Goal: Task Accomplishment & Management: Manage account settings

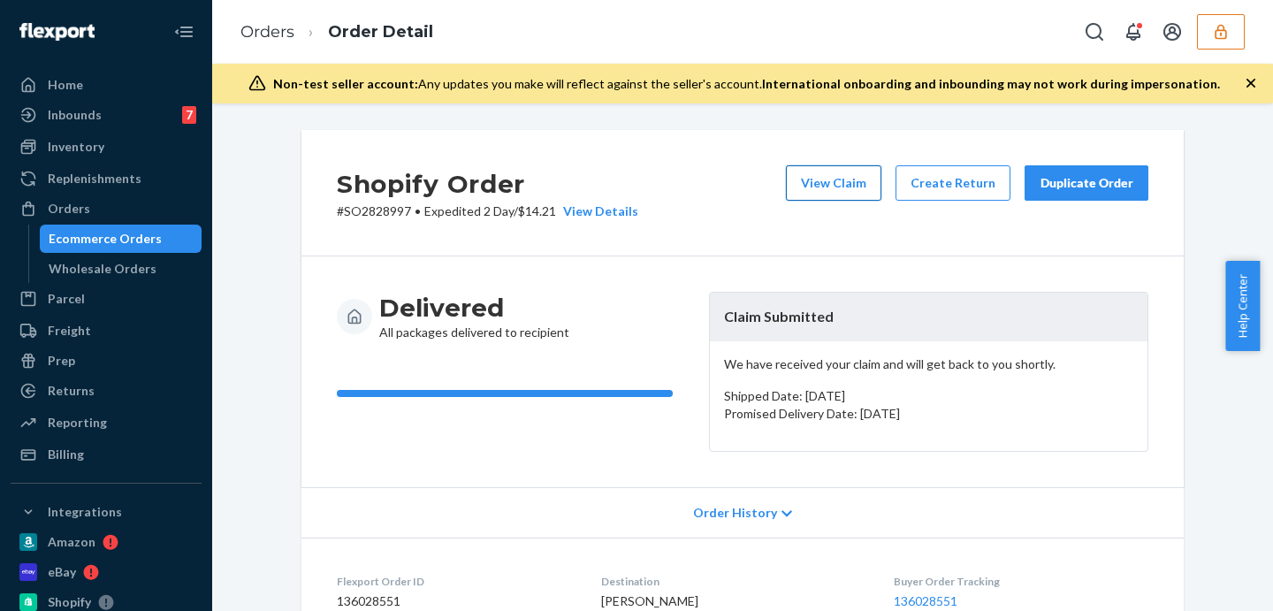
click at [836, 193] on button "View Claim" at bounding box center [833, 182] width 95 height 35
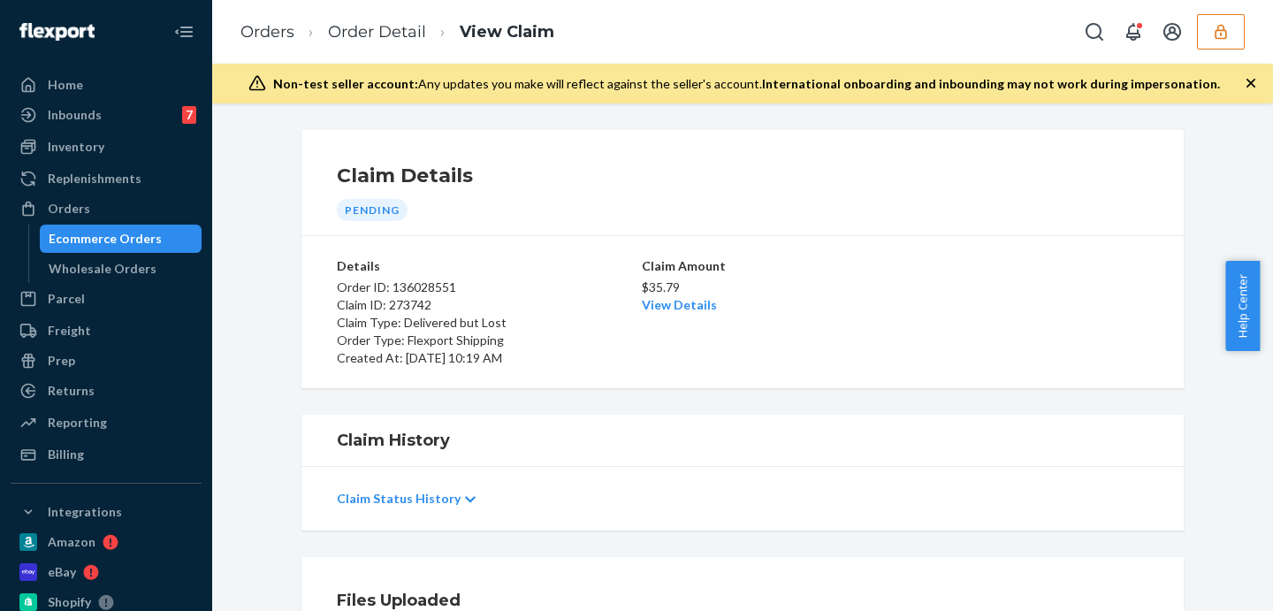
click at [398, 495] on p "Claim Status History" at bounding box center [399, 499] width 124 height 18
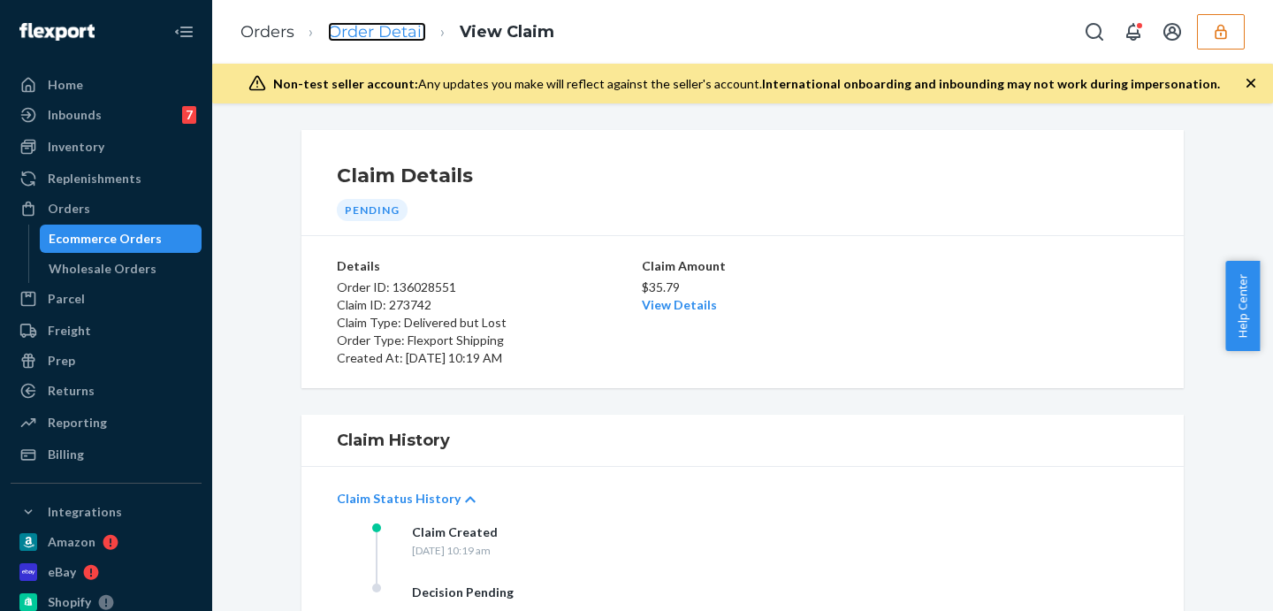
click at [362, 30] on link "Order Detail" at bounding box center [377, 31] width 98 height 19
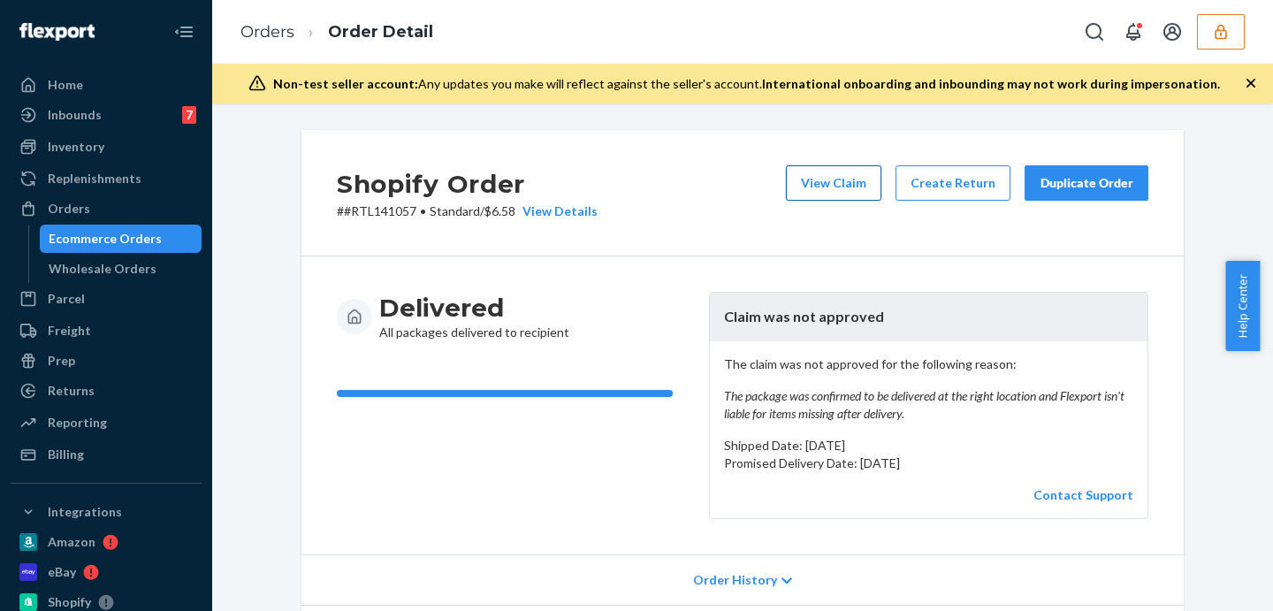
click at [836, 180] on button "View Claim" at bounding box center [833, 182] width 95 height 35
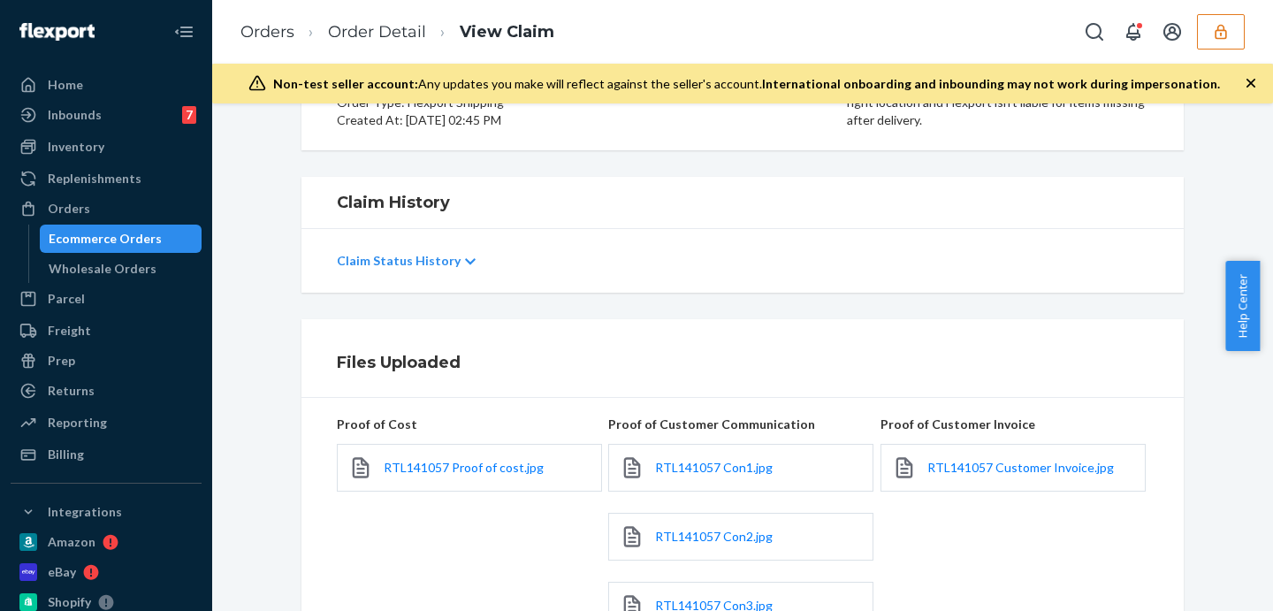
scroll to position [17, 0]
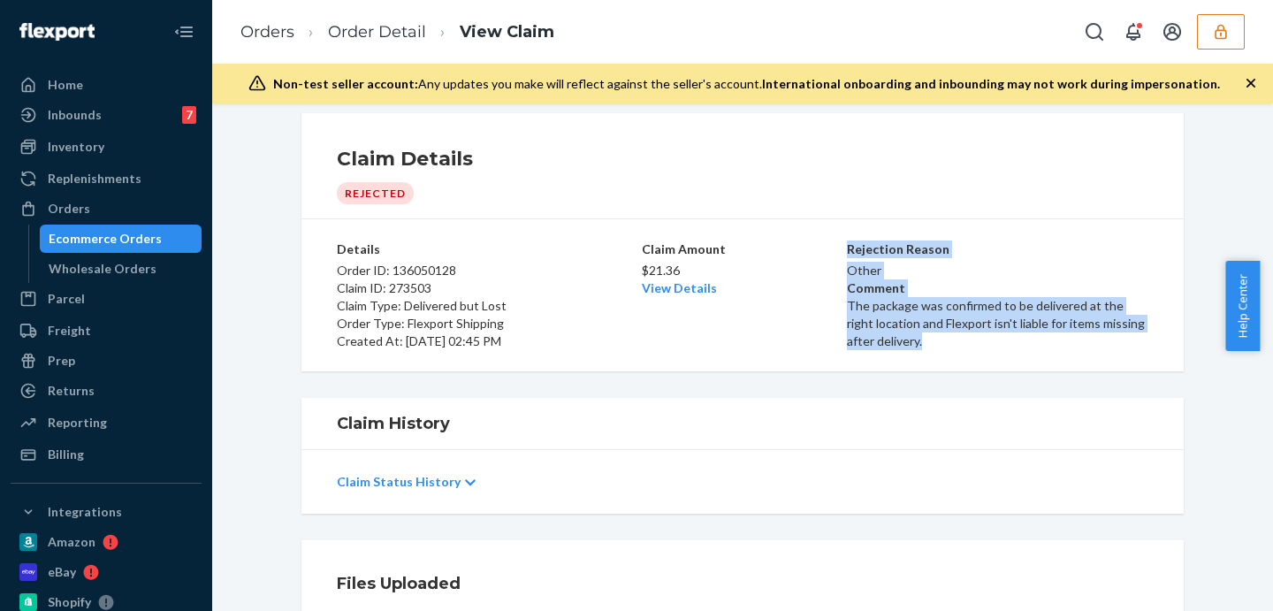
drag, startPoint x: 836, startPoint y: 304, endPoint x: 902, endPoint y: 348, distance: 79.0
click at [902, 348] on div "Details Order ID: 136050128 Claim ID: 273503 Claim Type: Delivered but Lost Ord…" at bounding box center [743, 295] width 812 height 110
click at [903, 345] on p "The package was confirmed to be delivered at the right location and Flexport is…" at bounding box center [997, 323] width 301 height 53
click at [897, 342] on p "The package was confirmed to be delivered at the right location and Flexport is…" at bounding box center [997, 323] width 301 height 53
drag, startPoint x: 891, startPoint y: 353, endPoint x: 840, endPoint y: 312, distance: 65.4
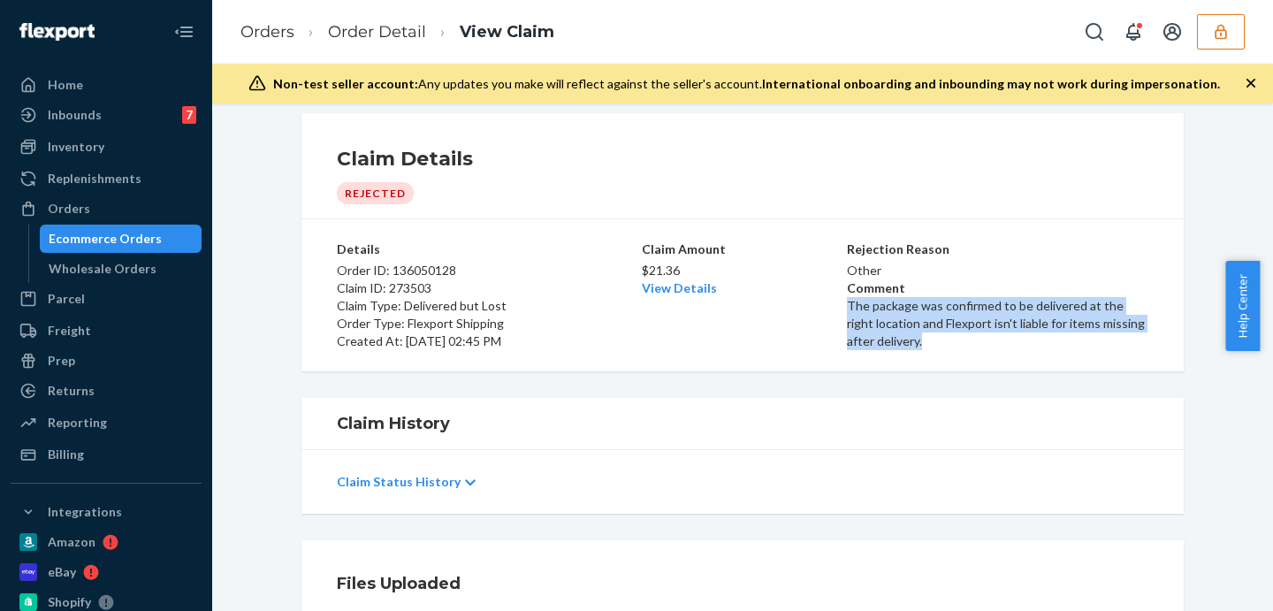
click at [840, 312] on div "Details Order ID: 136050128 Claim ID: 273503 Claim Type: Delivered but Lost Ord…" at bounding box center [743, 295] width 812 height 138
copy p "The package was confirmed to be delivered at the right location and Flexport is…"
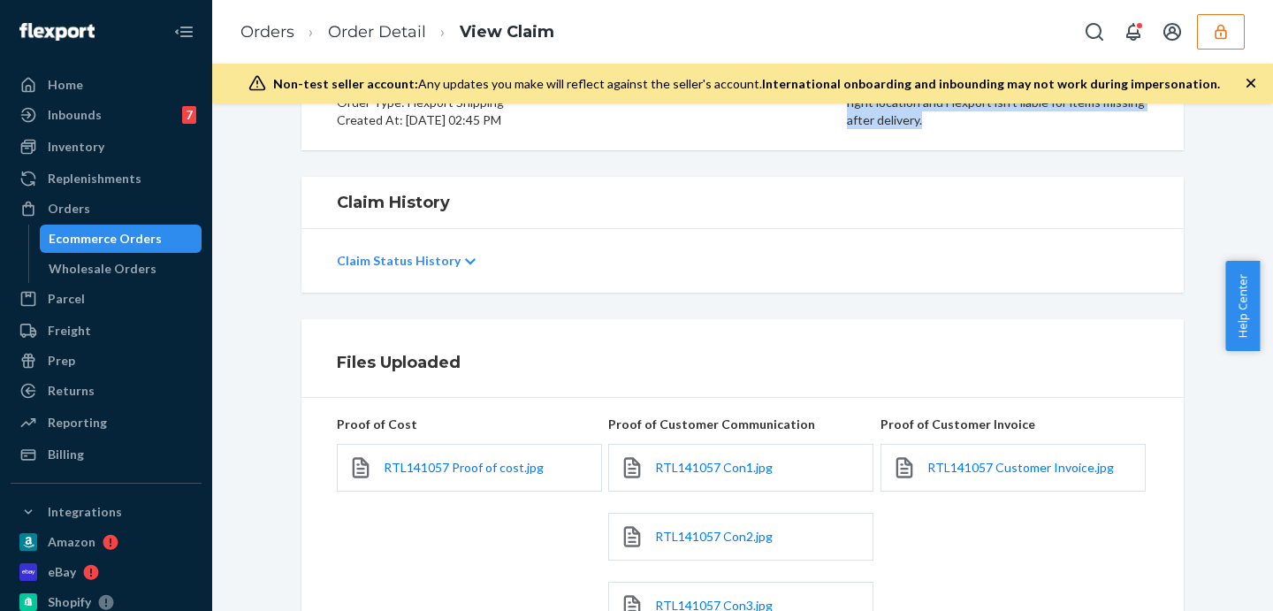
click at [431, 263] on p "Claim Status History" at bounding box center [399, 261] width 124 height 18
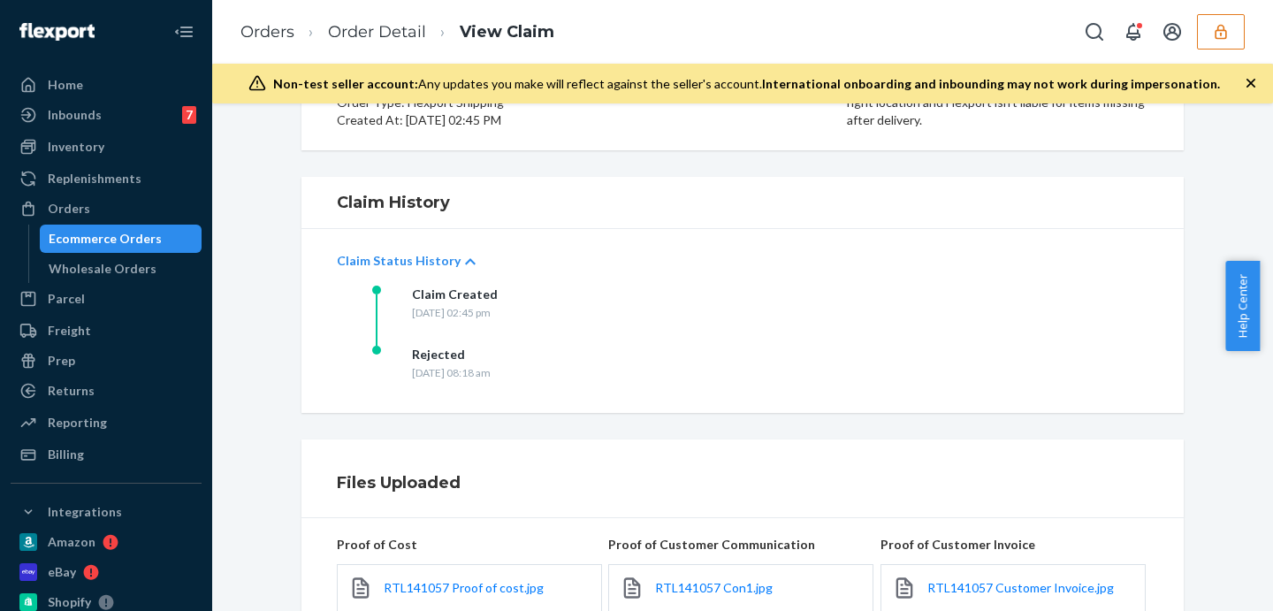
click at [482, 361] on div "Rejected" at bounding box center [451, 355] width 79 height 18
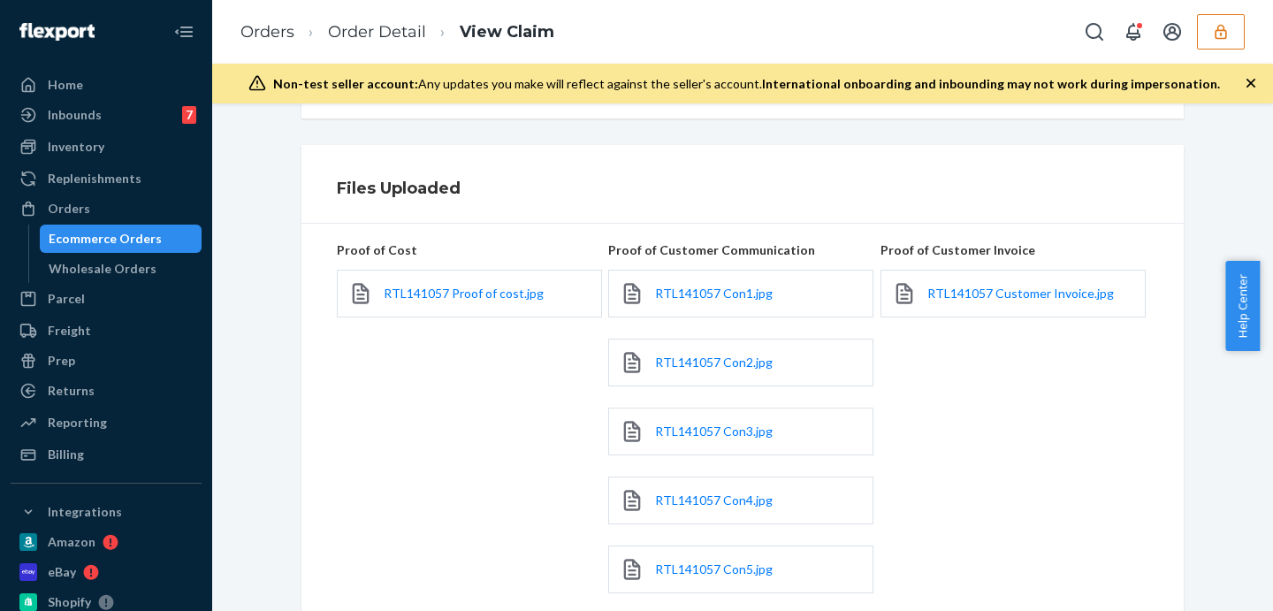
scroll to position [726, 0]
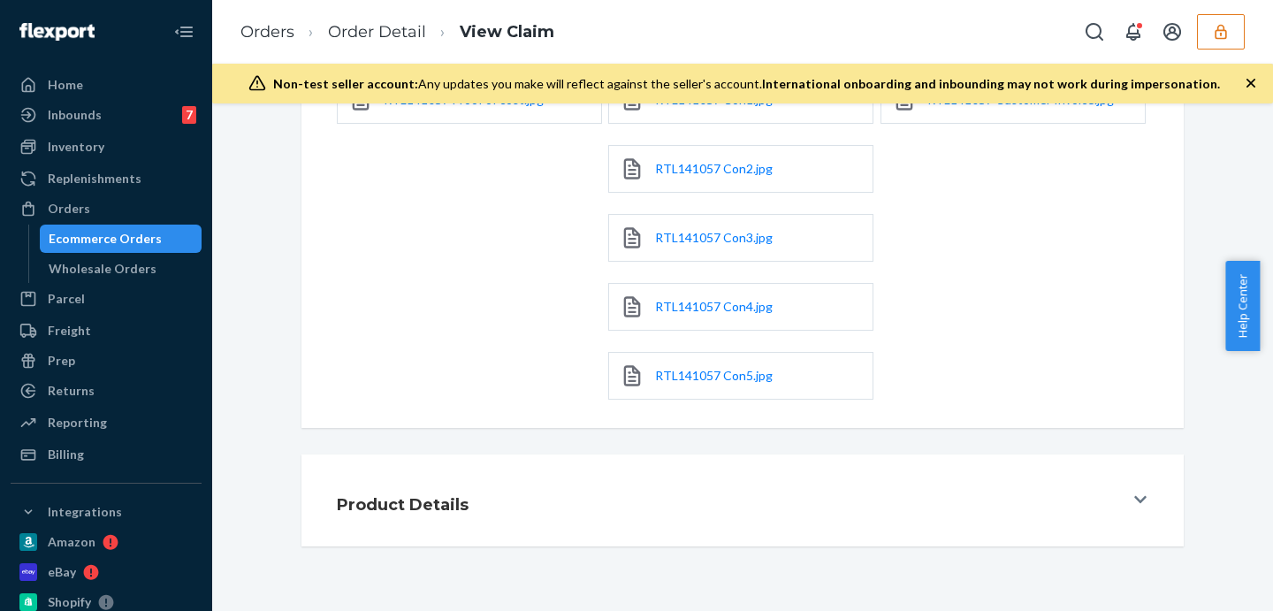
click at [1134, 499] on icon at bounding box center [1140, 499] width 12 height 14
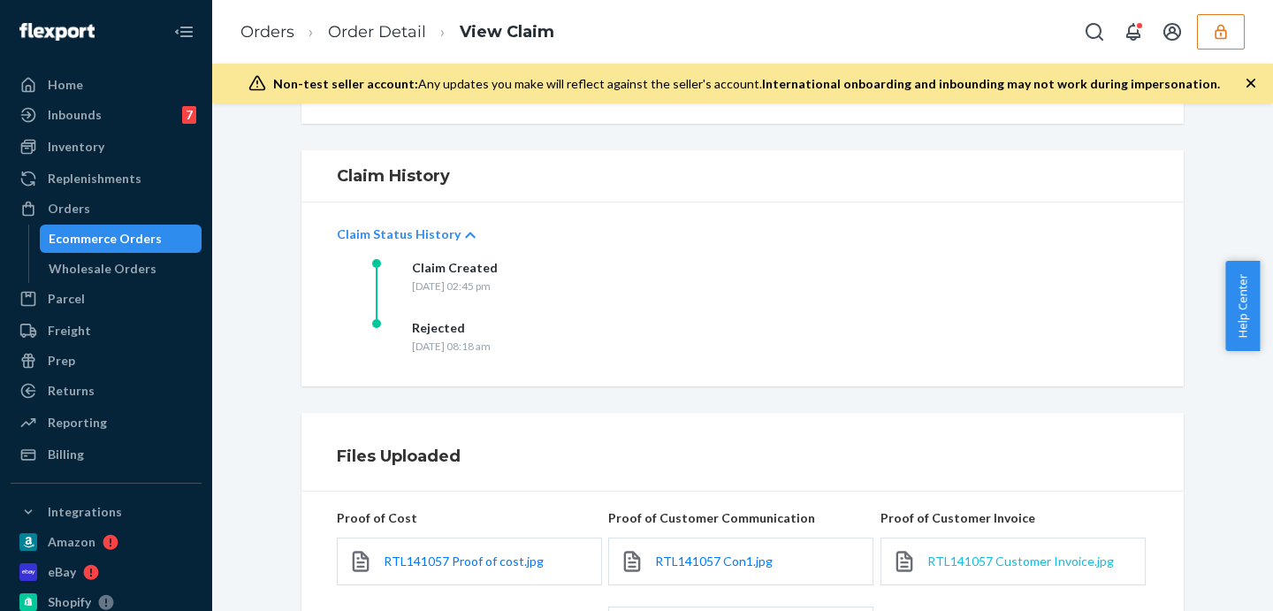
scroll to position [0, 0]
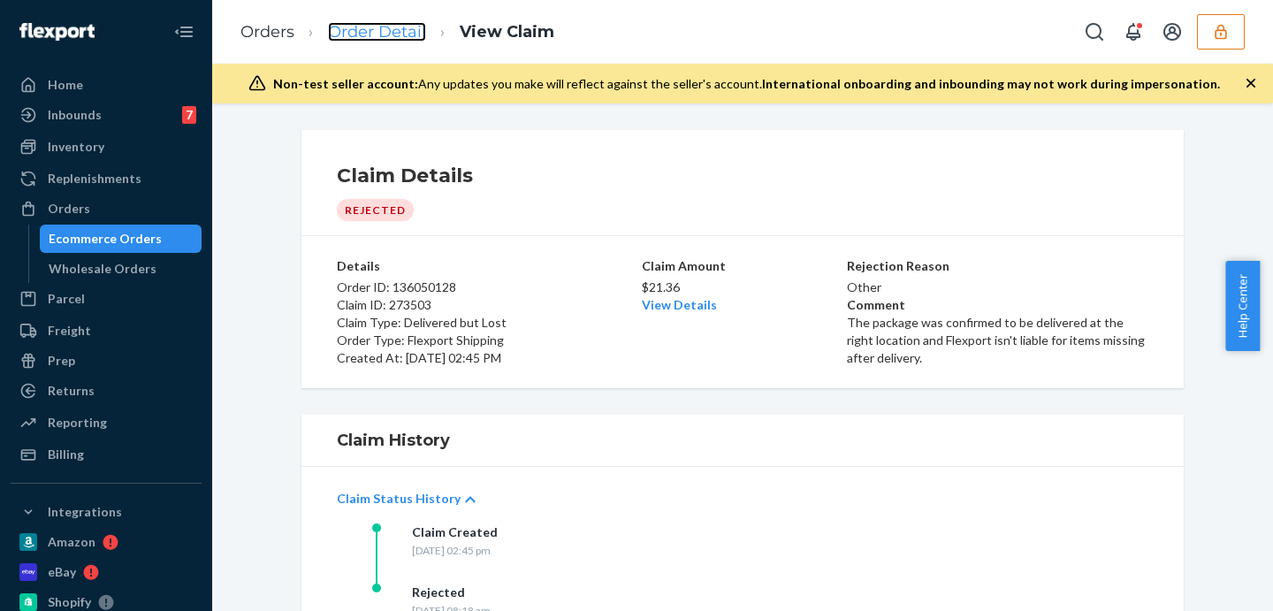
click at [368, 34] on link "Order Detail" at bounding box center [377, 31] width 98 height 19
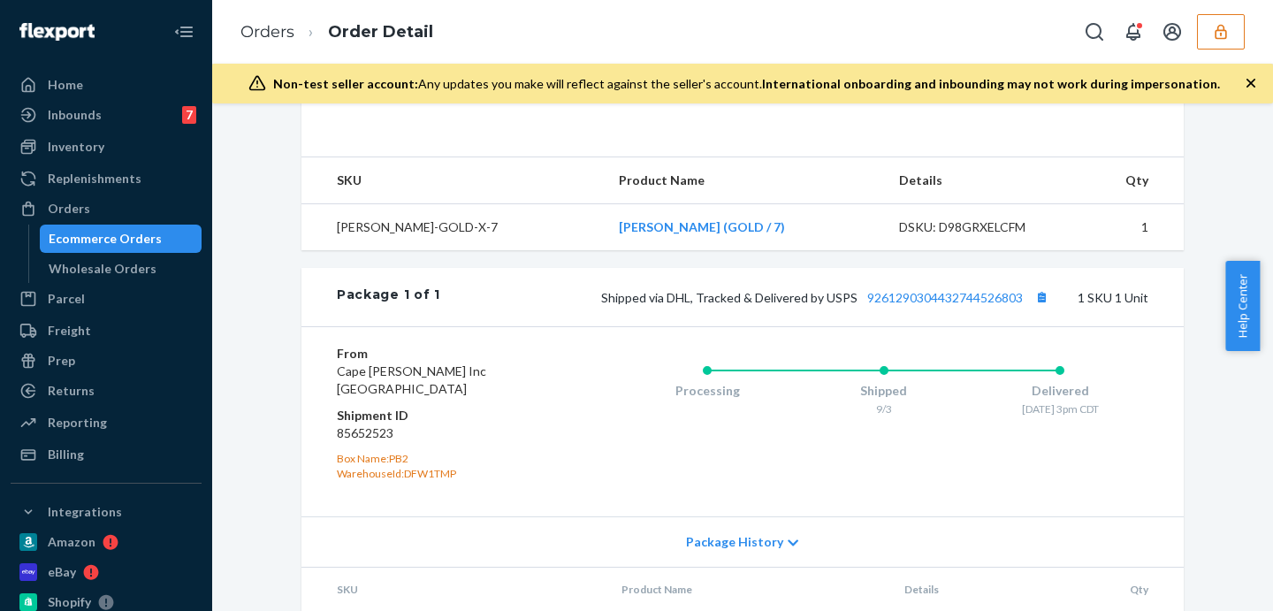
scroll to position [766, 0]
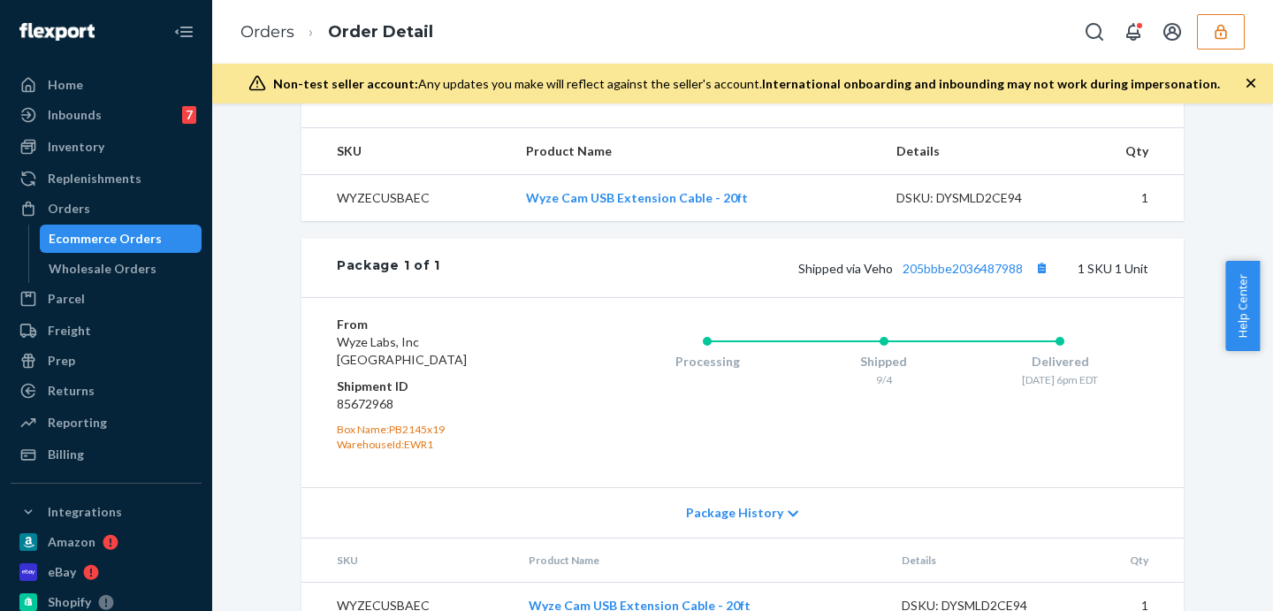
scroll to position [635, 0]
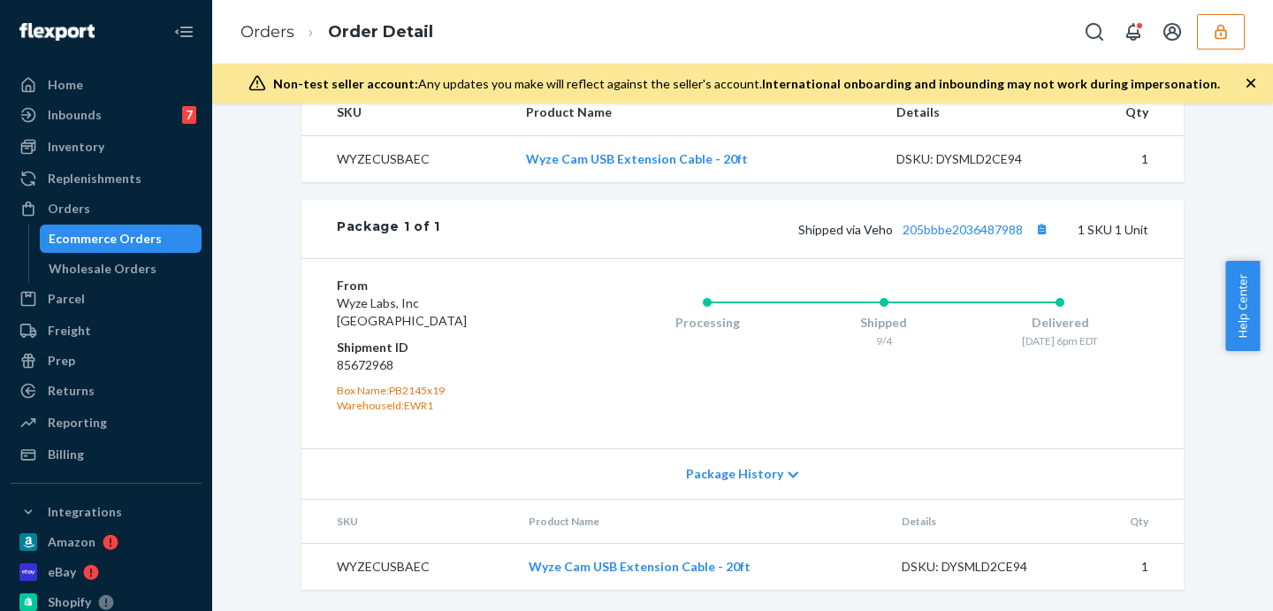
click at [951, 301] on div "Shipped 9/4" at bounding box center [884, 319] width 177 height 71
click at [951, 228] on link "205bbbe2036487988" at bounding box center [963, 229] width 120 height 15
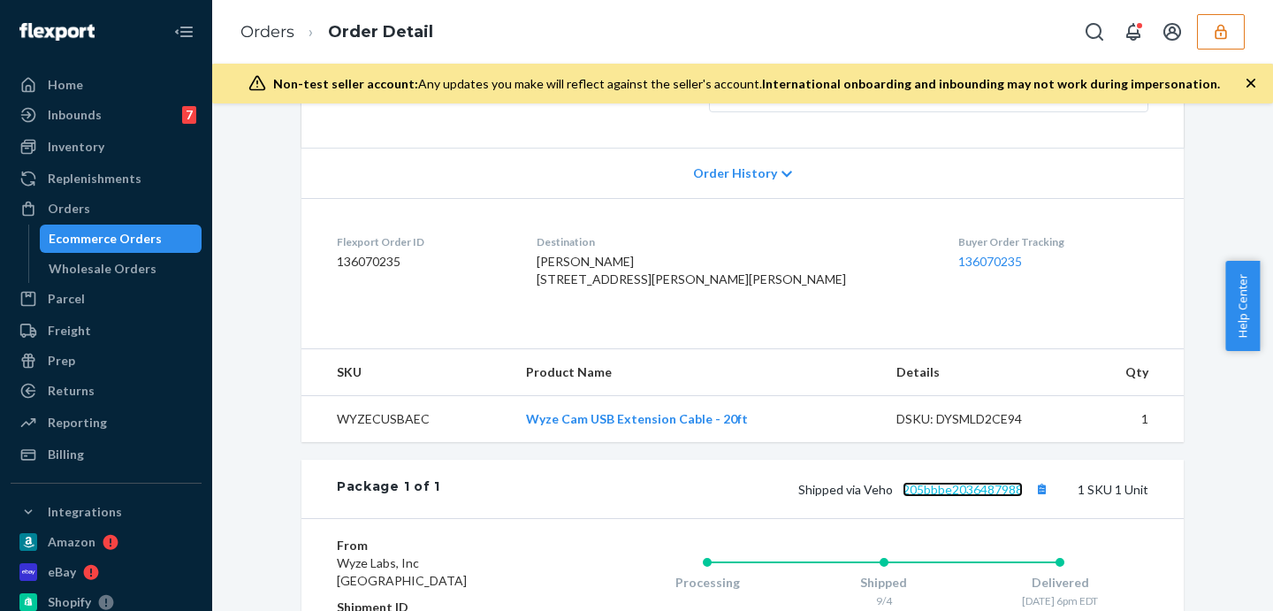
scroll to position [0, 0]
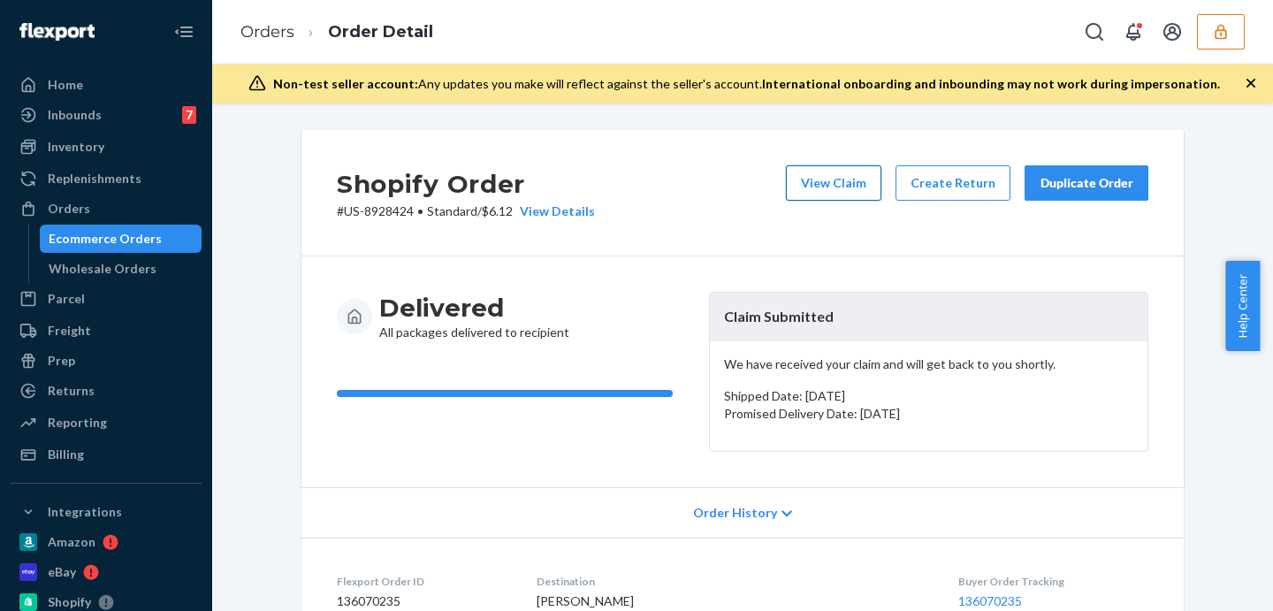
click at [827, 183] on button "View Claim" at bounding box center [833, 182] width 95 height 35
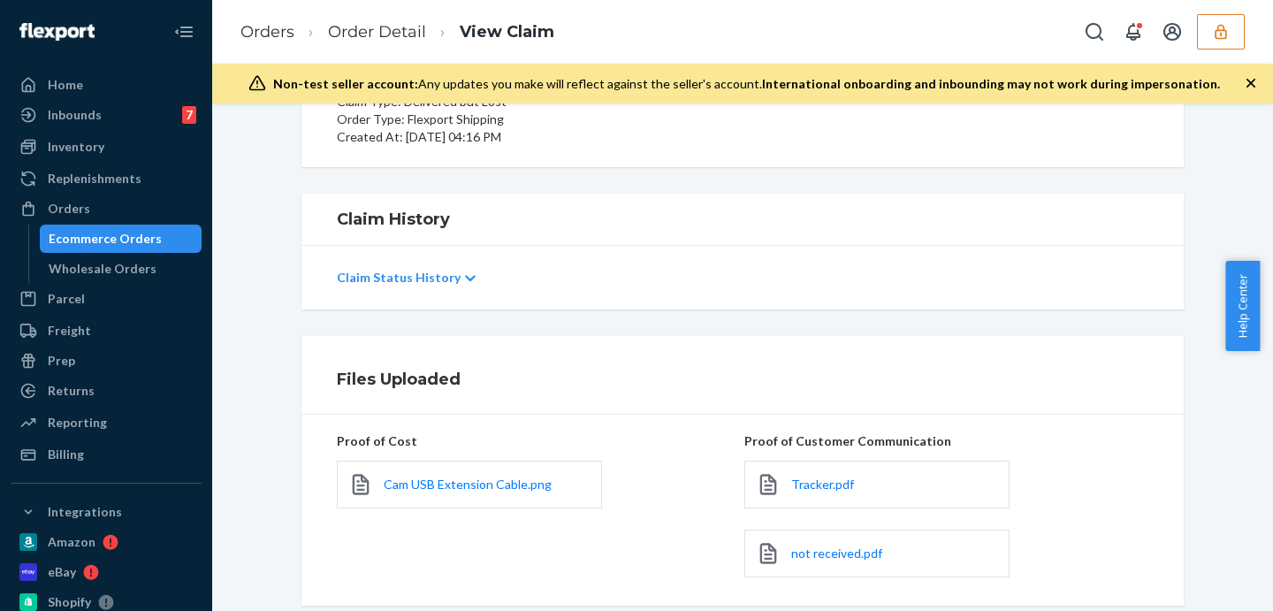
scroll to position [294, 0]
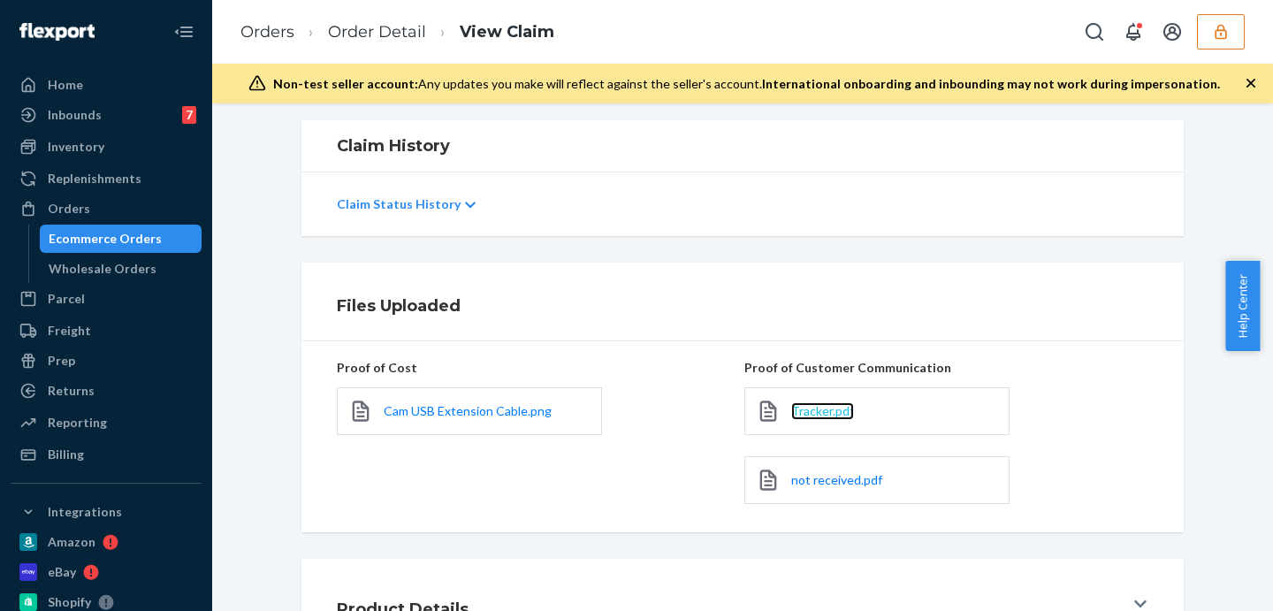
click at [818, 408] on span "Tracker.pdf" at bounding box center [822, 410] width 63 height 15
click at [853, 479] on span "not received.pdf" at bounding box center [836, 479] width 91 height 15
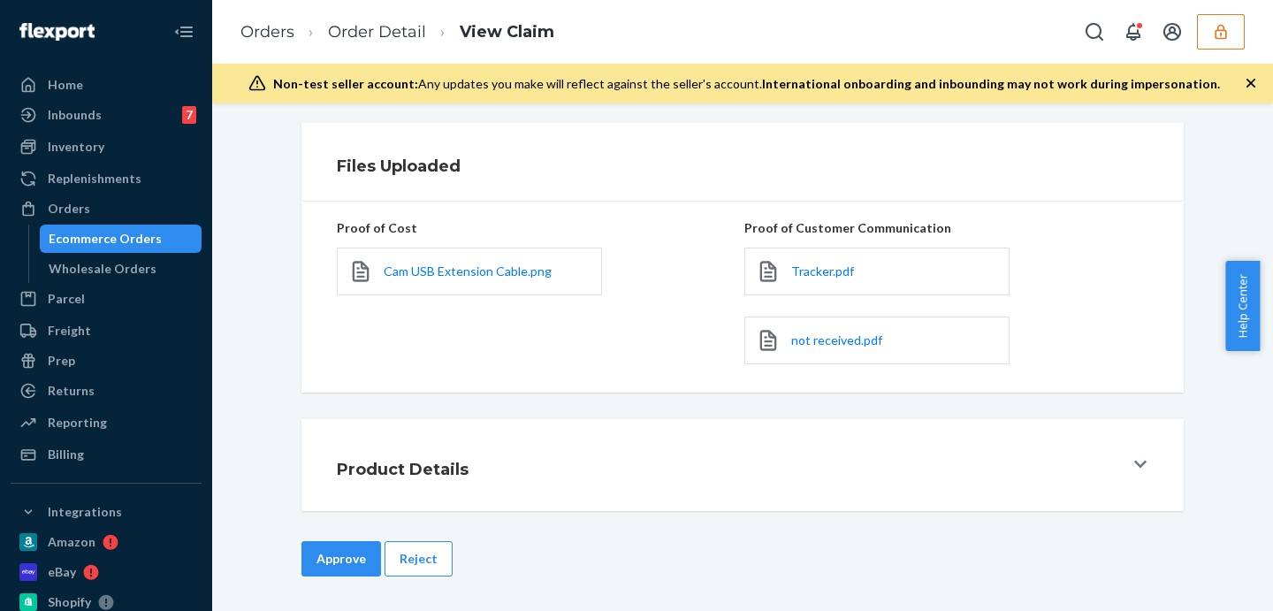
click at [426, 566] on button "Reject" at bounding box center [419, 558] width 68 height 35
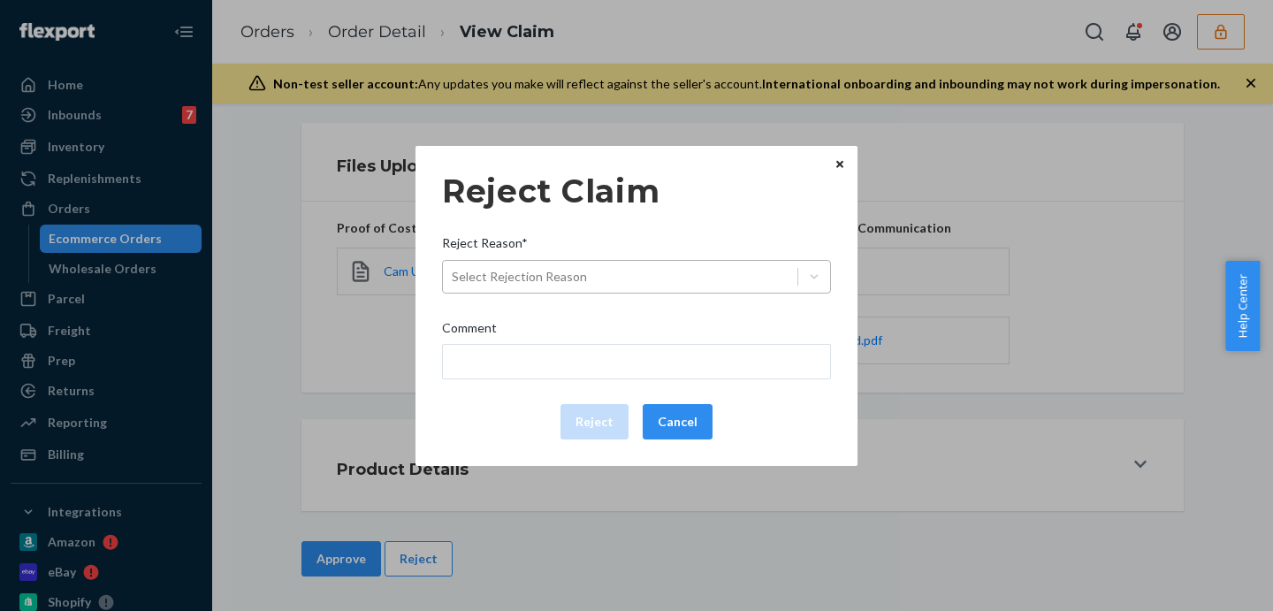
click at [566, 274] on div "Select Rejection Reason" at bounding box center [519, 277] width 135 height 18
click at [454, 274] on input "Reject Reason* Select Rejection Reason" at bounding box center [453, 277] width 2 height 18
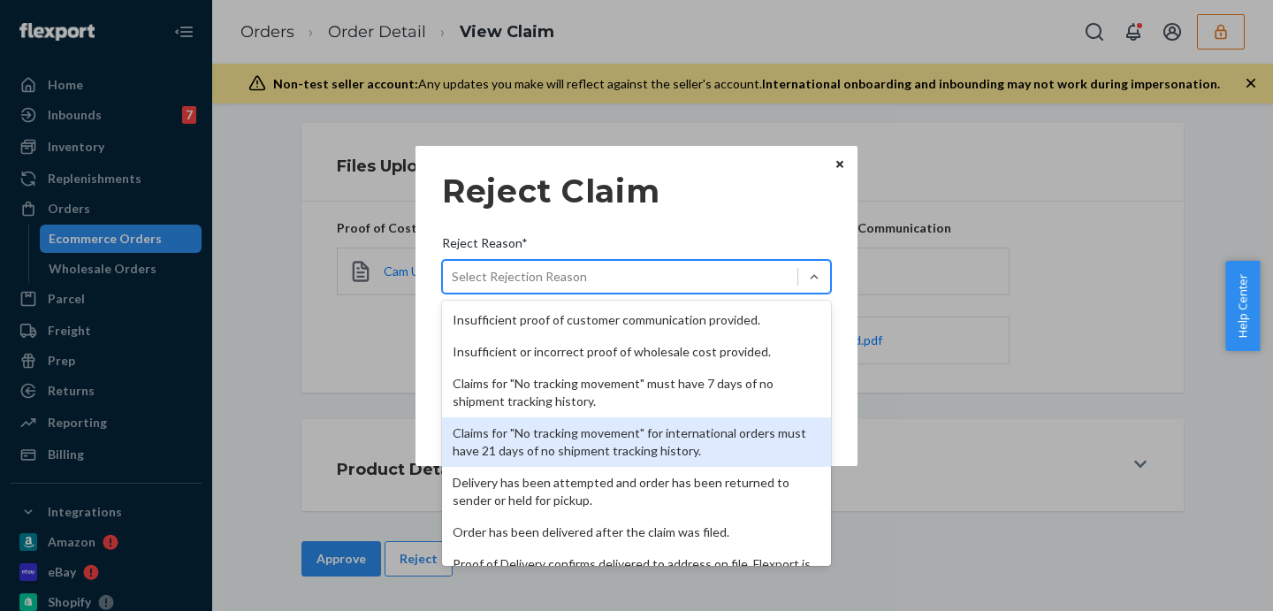
scroll to position [230, 0]
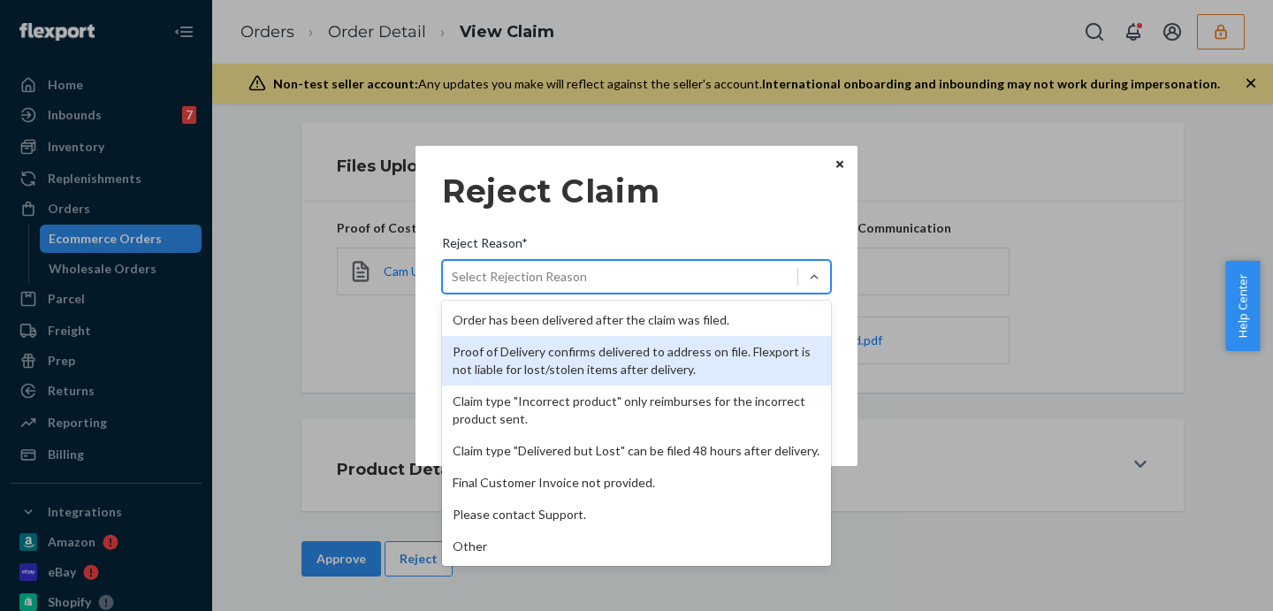
click at [598, 347] on div "Proof of Delivery confirms delivered to address on file. Flexport is not liable…" at bounding box center [636, 361] width 389 height 50
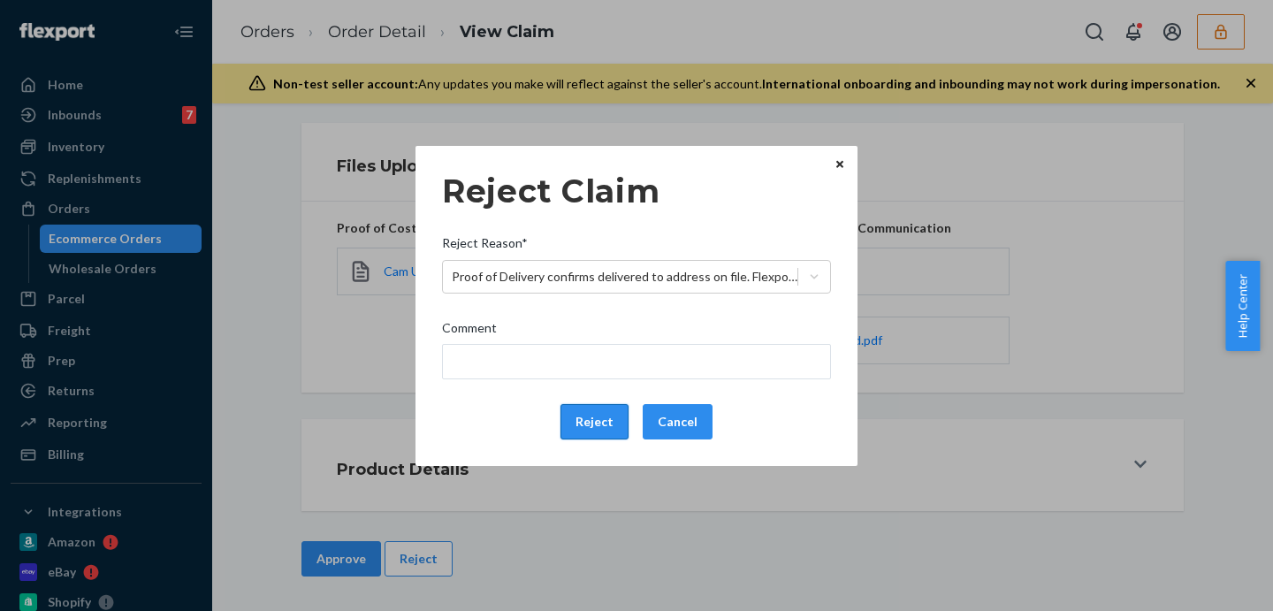
click at [613, 413] on button "Reject" at bounding box center [594, 421] width 68 height 35
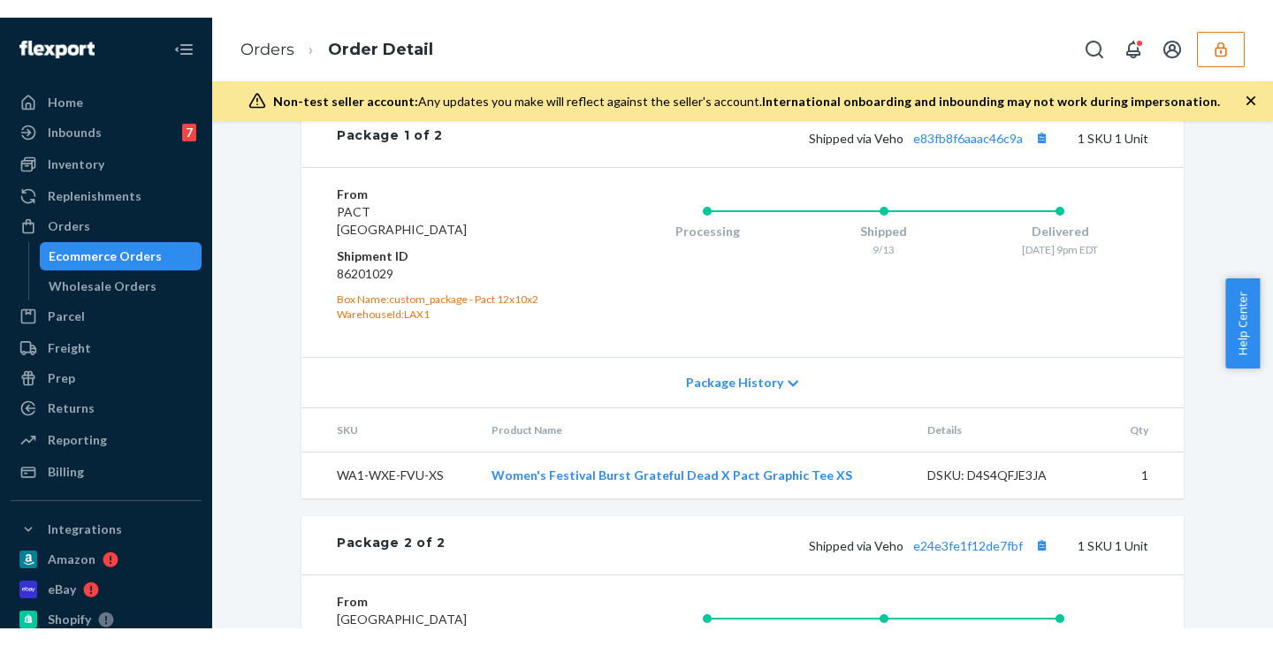
scroll to position [1031, 0]
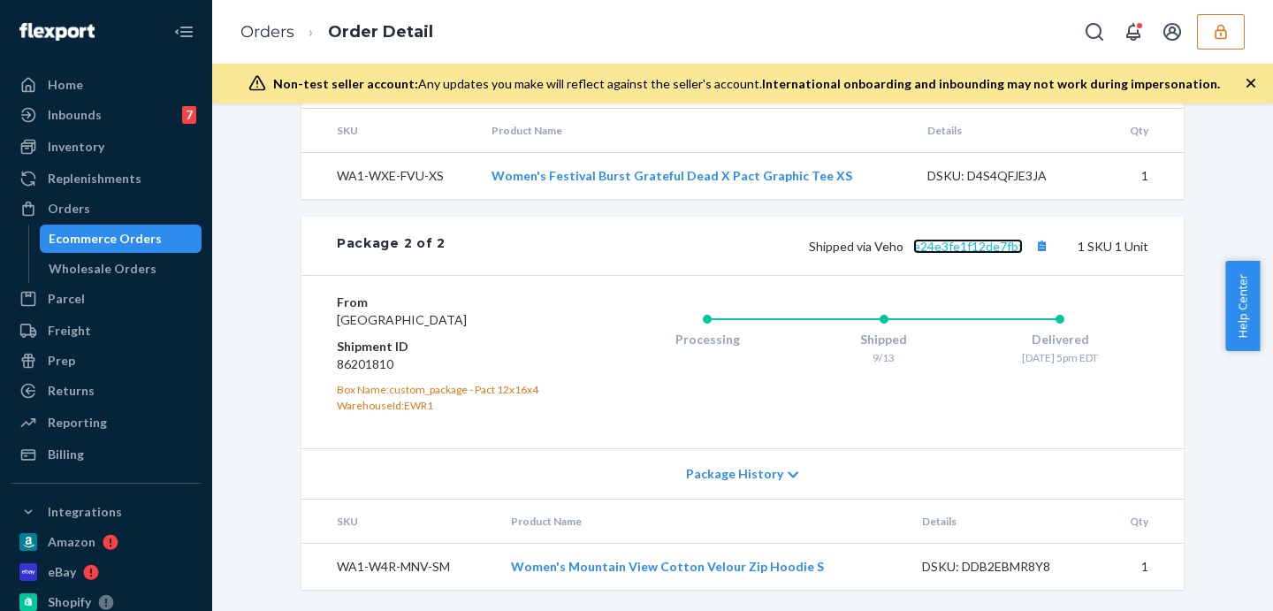
click at [973, 254] on link "e24e3fe1f12de7fbf" at bounding box center [968, 246] width 110 height 15
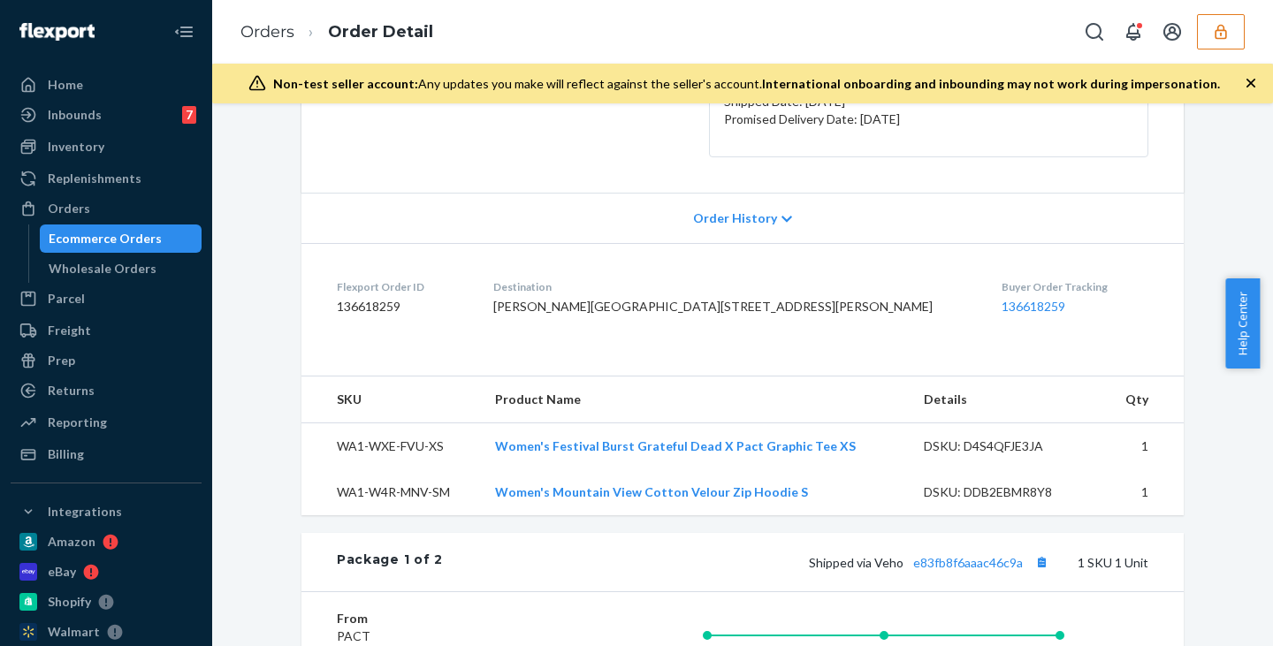
scroll to position [0, 0]
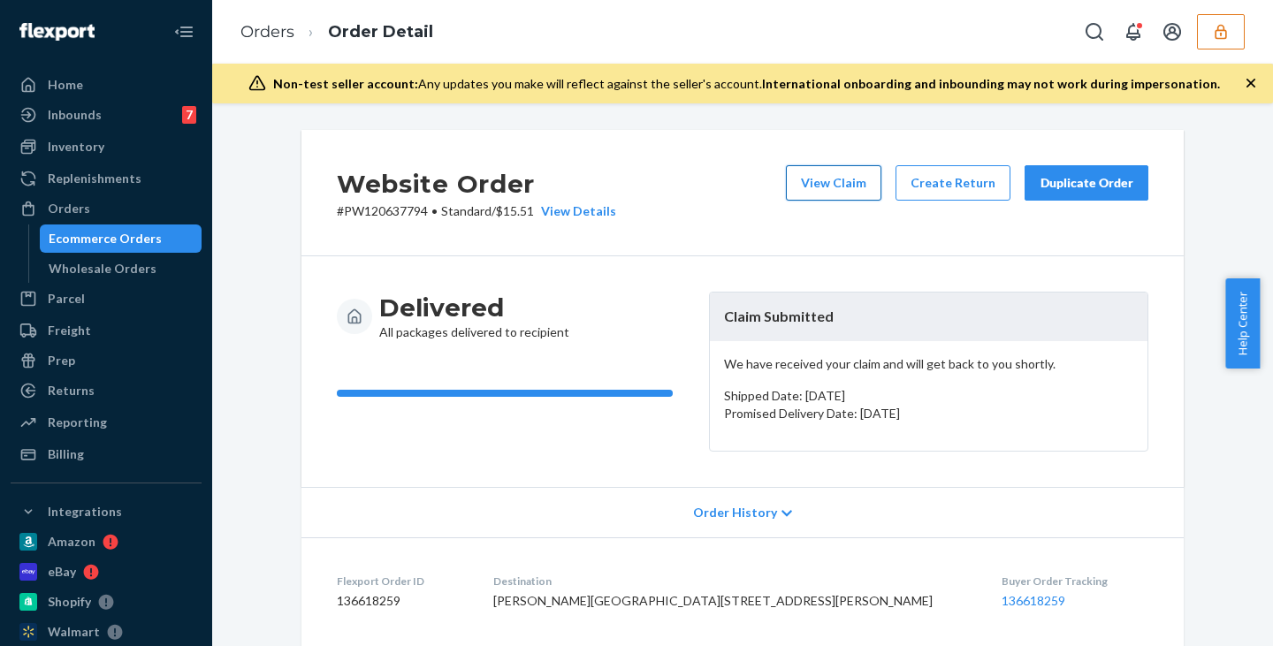
click at [861, 194] on button "View Claim" at bounding box center [833, 182] width 95 height 35
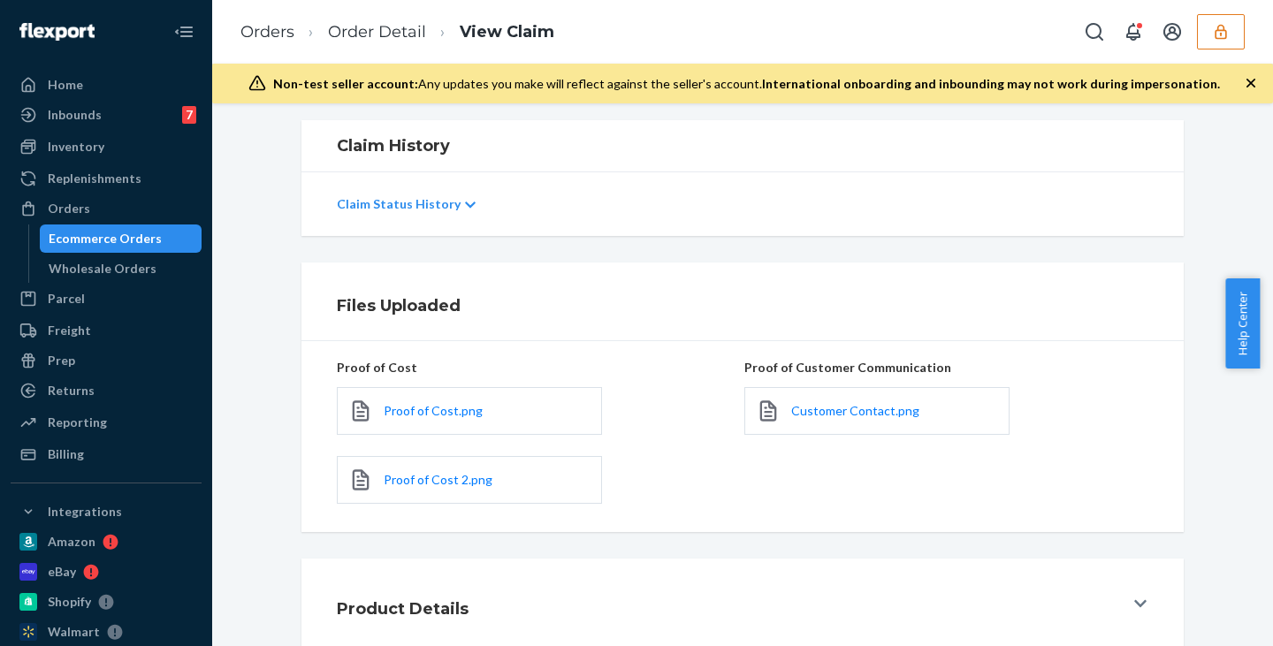
scroll to position [399, 0]
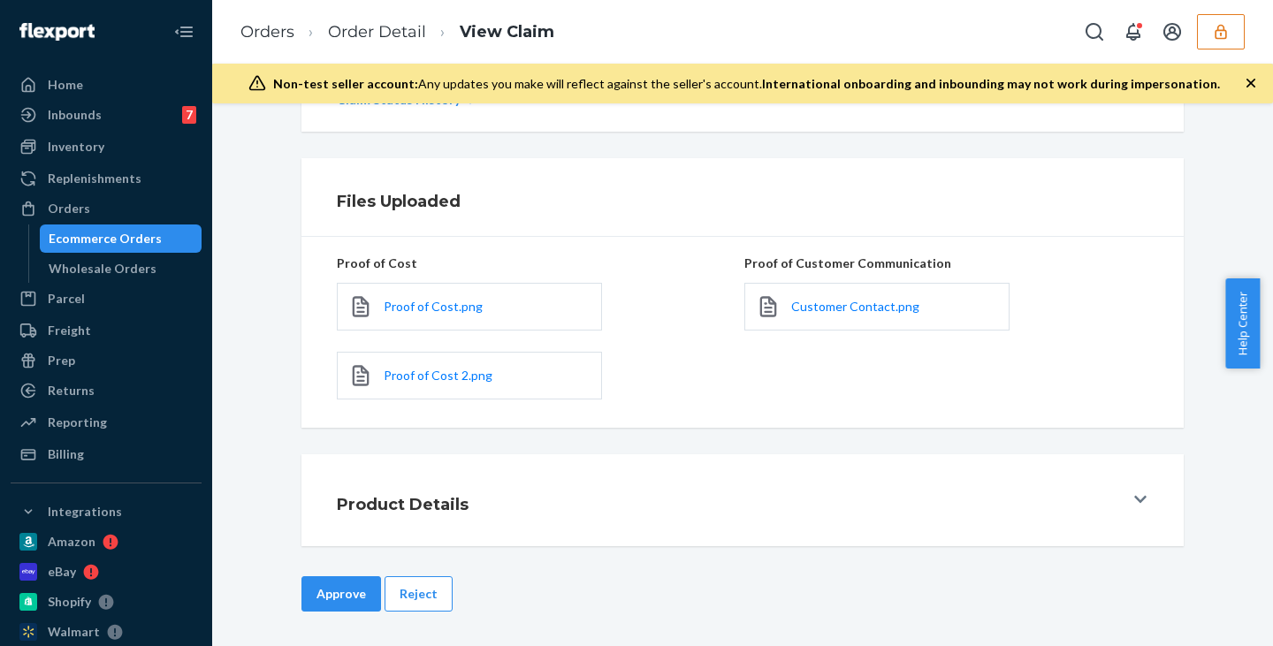
click at [835, 405] on div "Proof of Customer Communication Customer Contact.png" at bounding box center [946, 332] width 404 height 163
click at [865, 303] on span "Customer Contact.png" at bounding box center [855, 306] width 128 height 15
click at [418, 589] on button "Reject" at bounding box center [419, 593] width 68 height 35
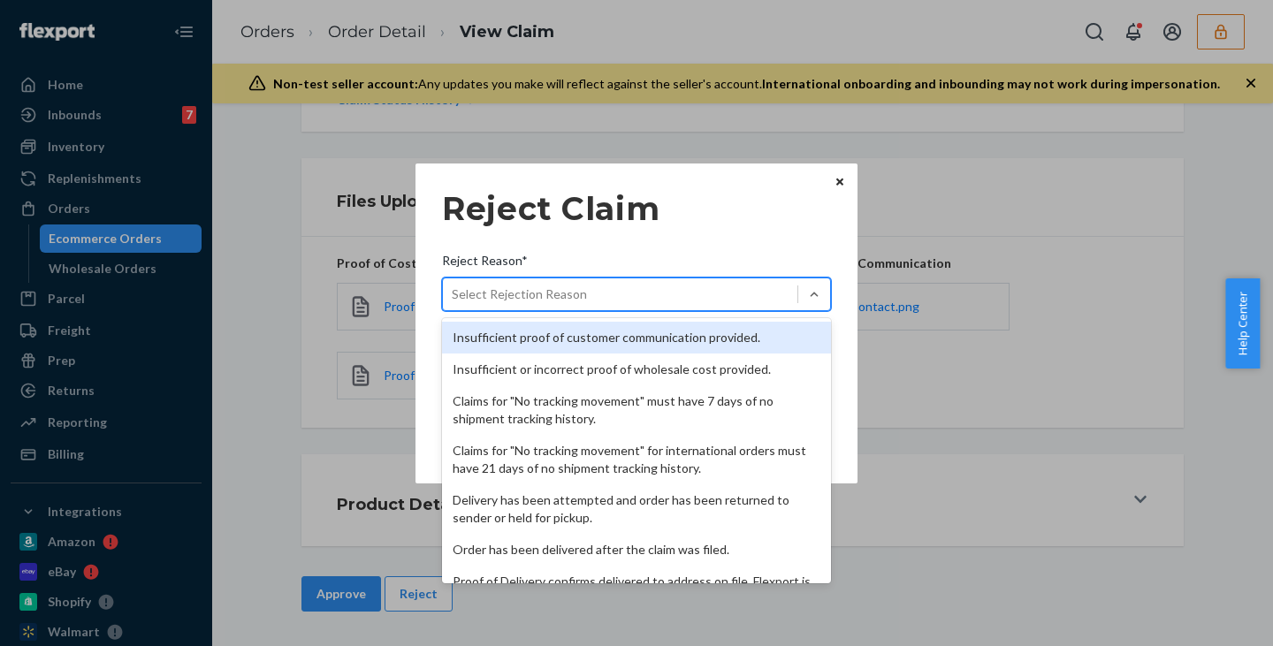
click at [583, 301] on div "Select Rejection Reason" at bounding box center [620, 294] width 355 height 28
click at [454, 301] on input "Reject Reason* option Insufficient proof of customer communication provided. fo…" at bounding box center [453, 295] width 2 height 18
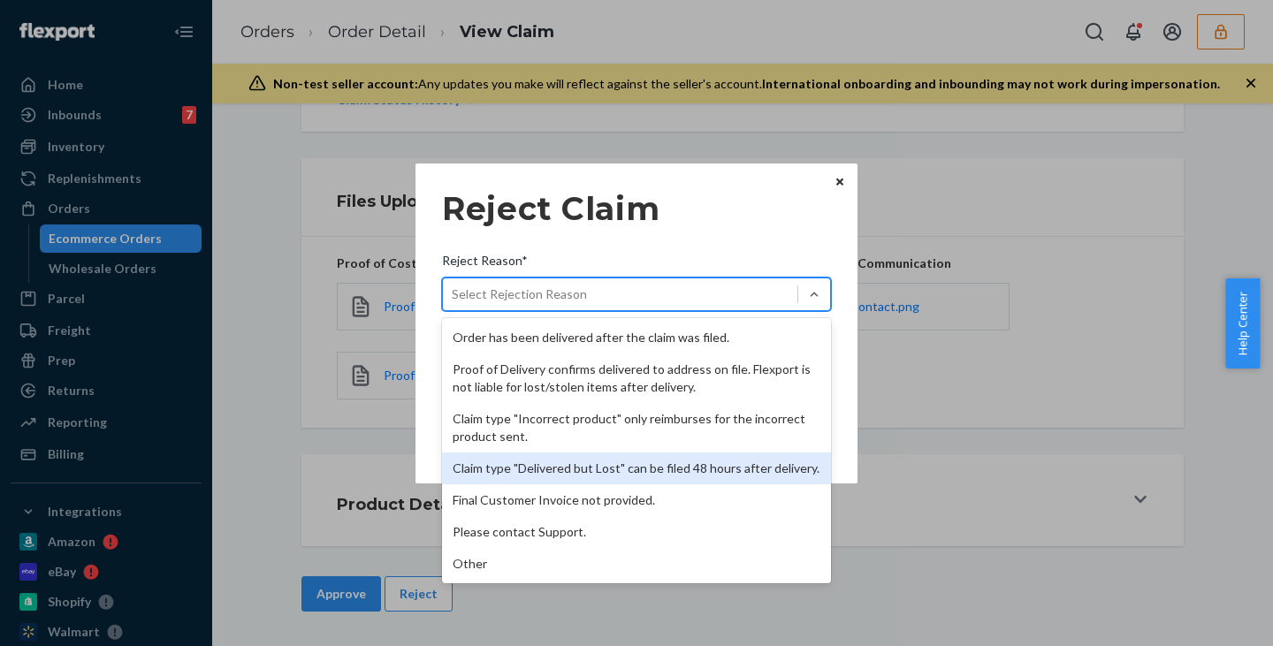
scroll to position [230, 0]
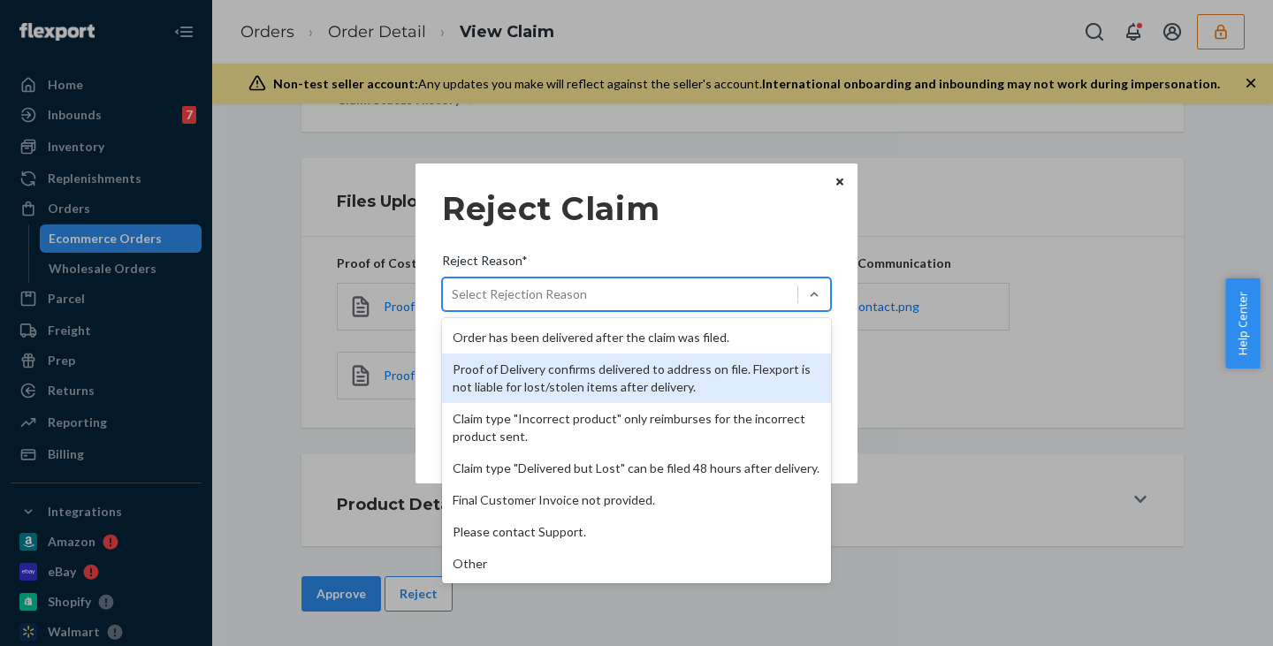
click at [648, 369] on div "Proof of Delivery confirms delivered to address on file. Flexport is not liable…" at bounding box center [636, 379] width 389 height 50
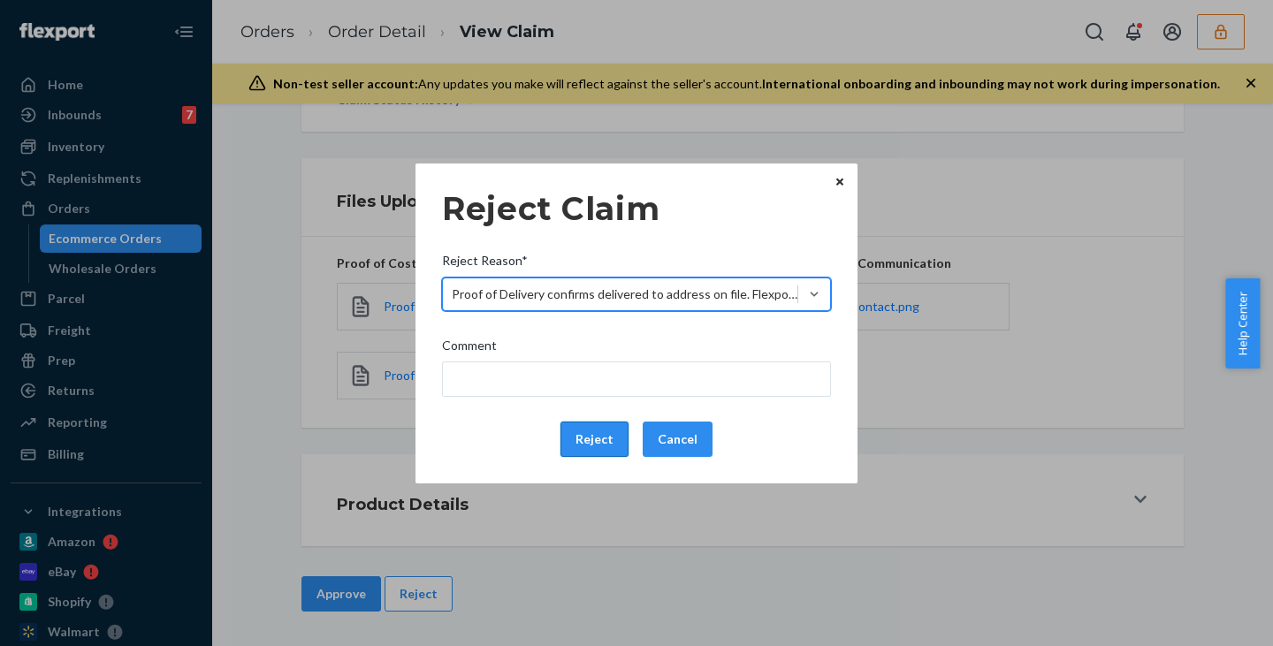
click at [598, 436] on button "Reject" at bounding box center [594, 439] width 68 height 35
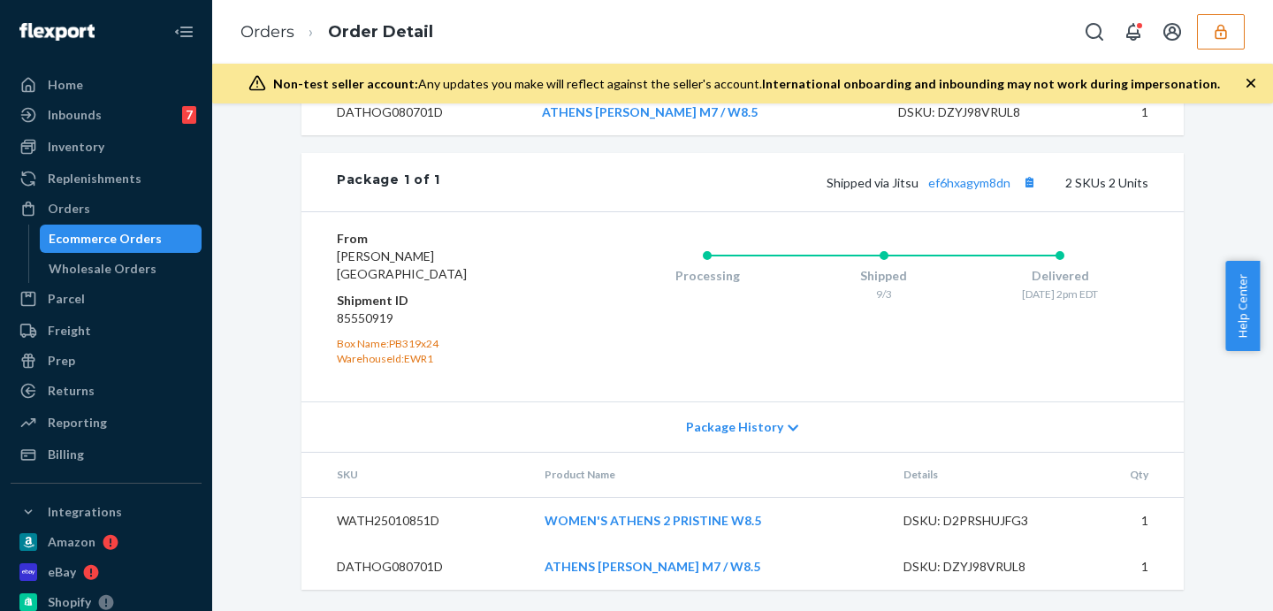
scroll to position [496, 0]
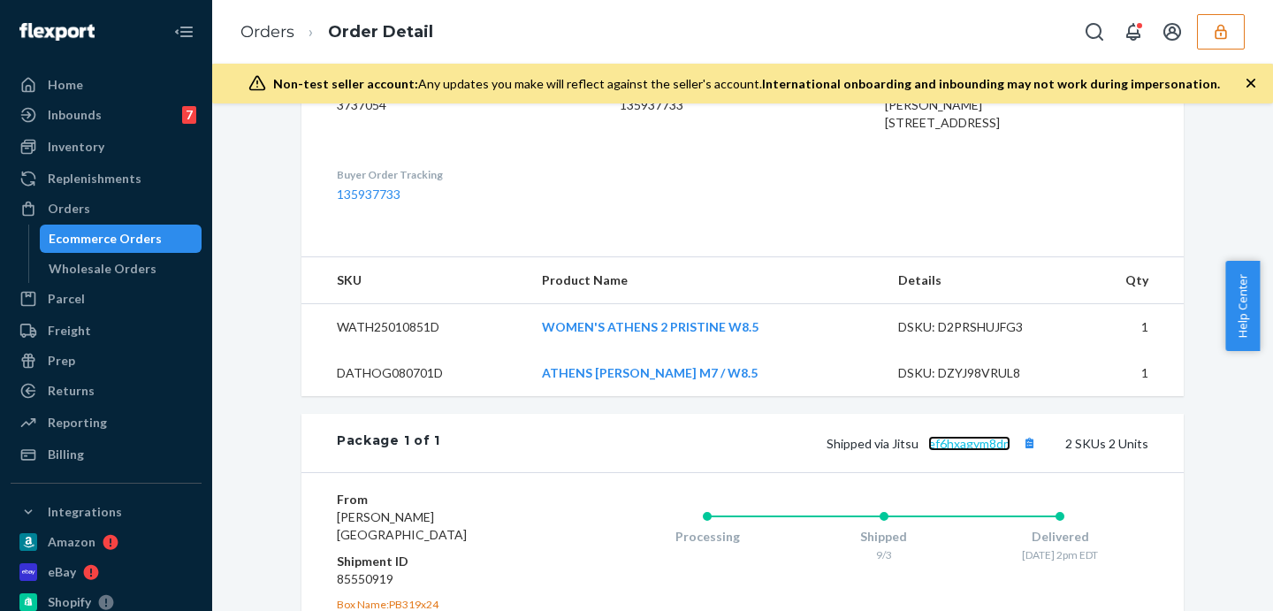
click at [954, 451] on link "ef6hxagym8dn" at bounding box center [969, 443] width 82 height 15
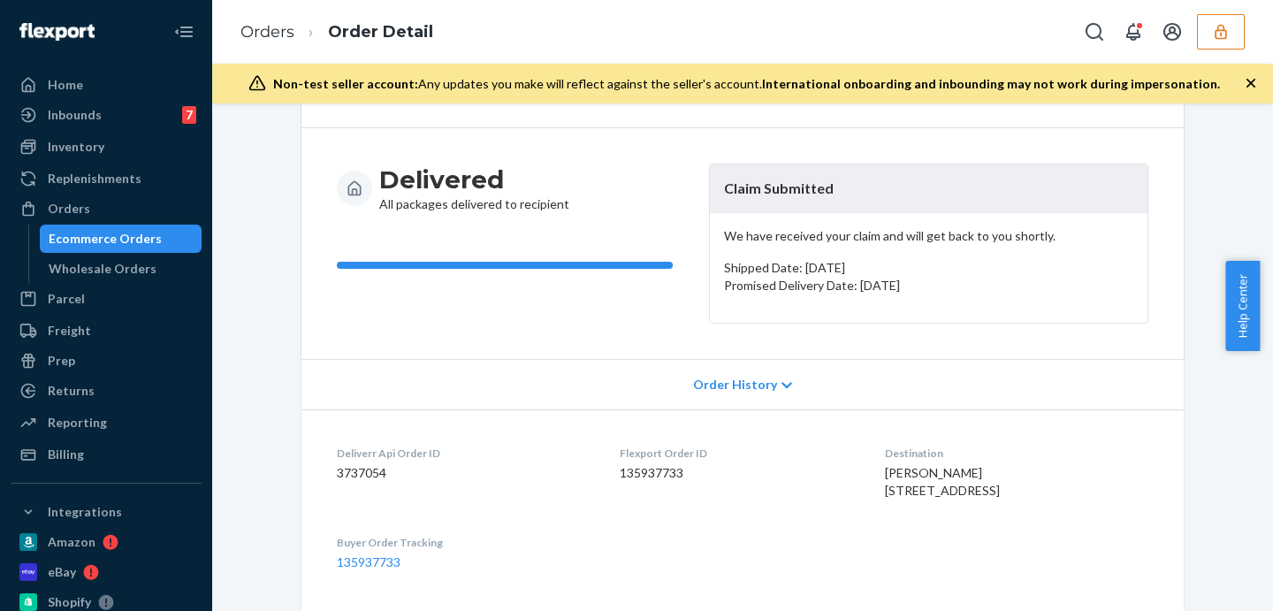
scroll to position [0, 0]
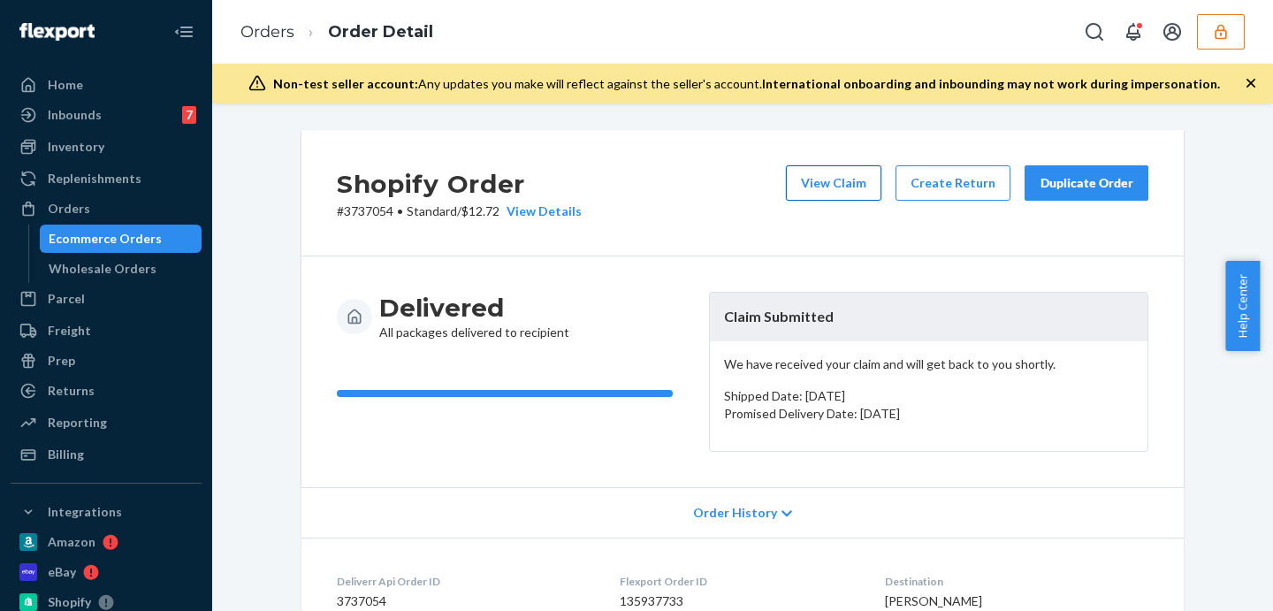
click at [828, 169] on button "View Claim" at bounding box center [833, 182] width 95 height 35
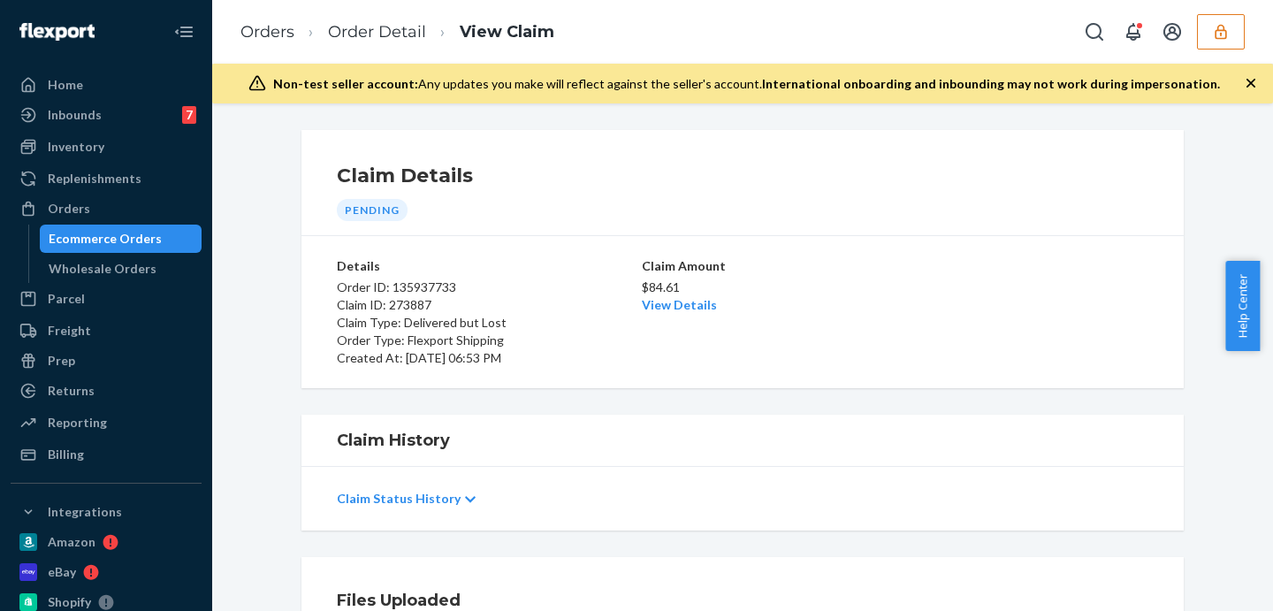
scroll to position [294, 0]
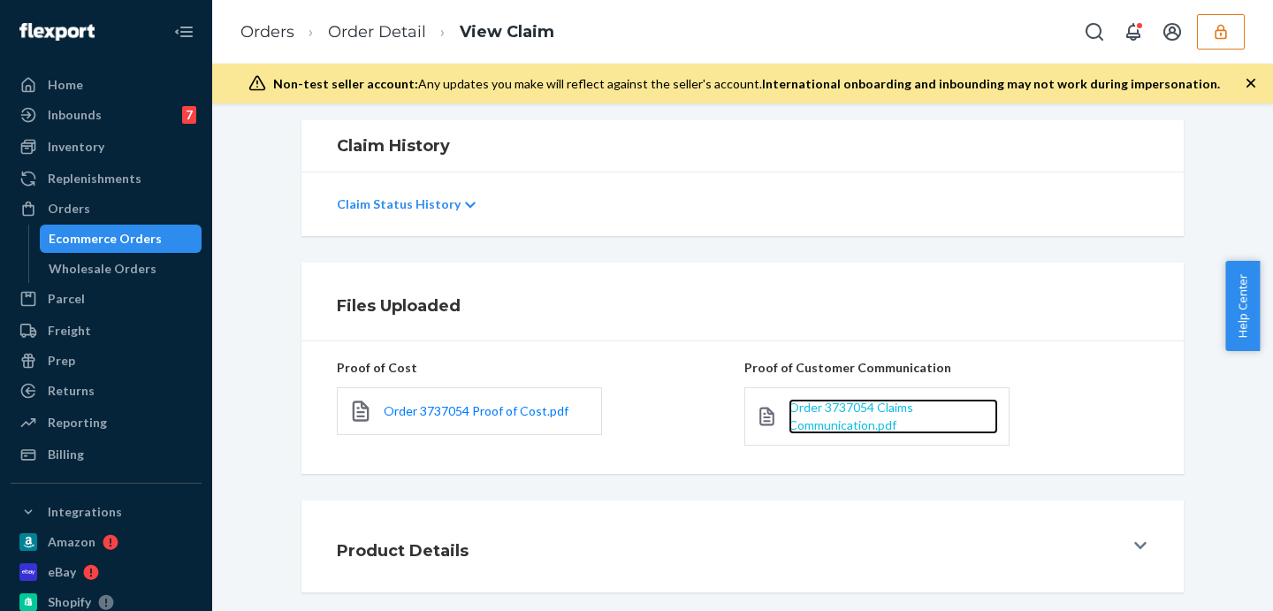
click at [852, 410] on span "Order 3737054 Claims Communication.pdf" at bounding box center [851, 416] width 125 height 33
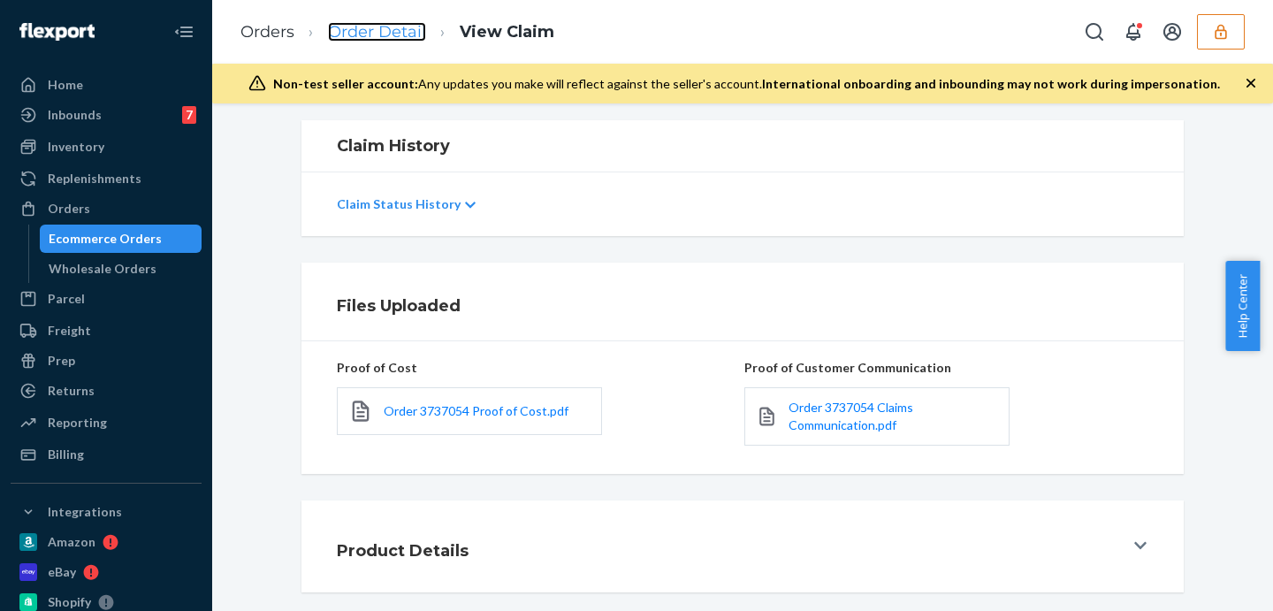
click at [389, 31] on link "Order Detail" at bounding box center [377, 31] width 98 height 19
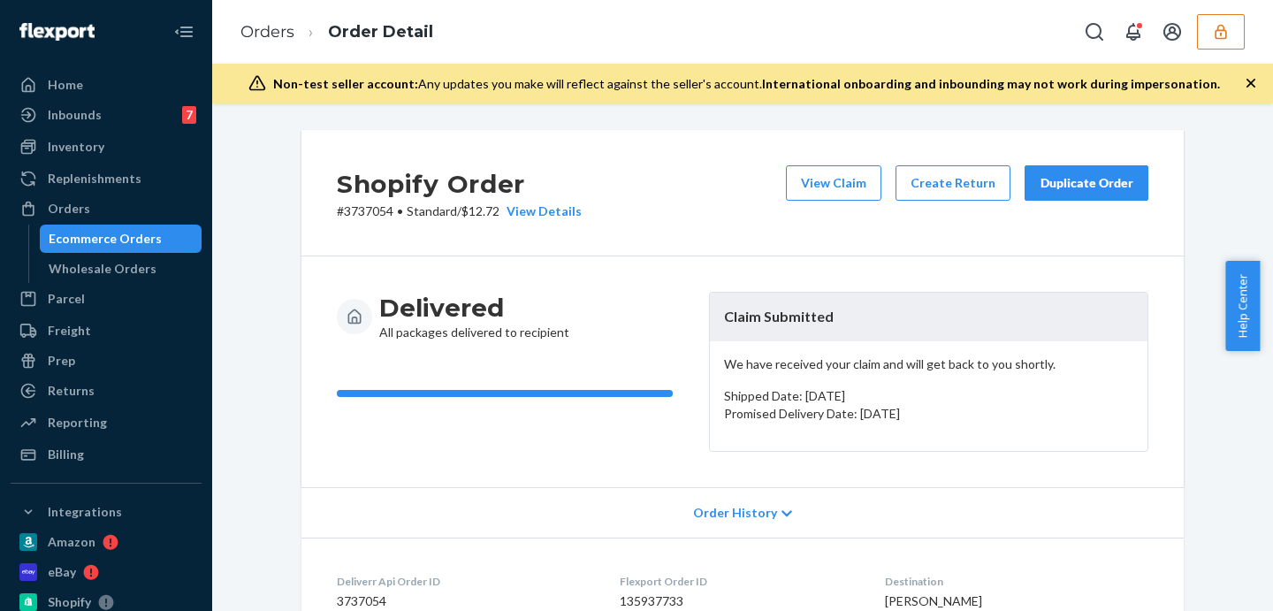
scroll to position [294, 0]
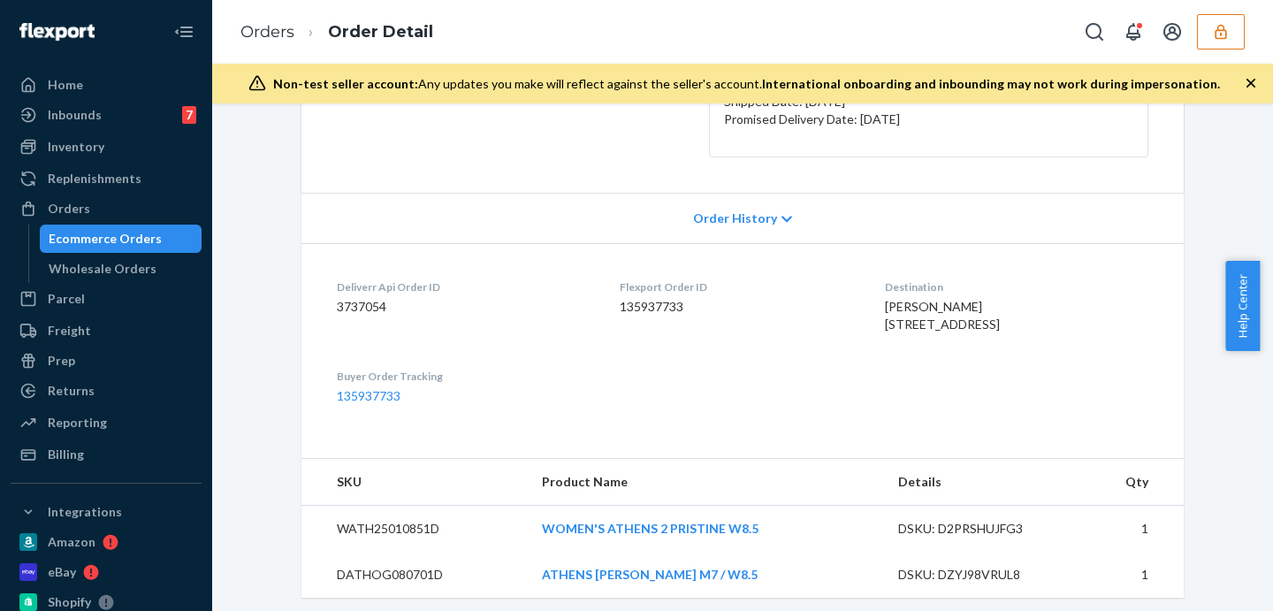
drag, startPoint x: 844, startPoint y: 324, endPoint x: 965, endPoint y: 346, distance: 123.1
click at [965, 346] on dl "Deliverr Api Order ID 3737054 Flexport Order ID 135937733 Destination Danielle …" at bounding box center [742, 341] width 882 height 197
click at [972, 332] on span "Danielle Amona 110 1st St Apt 24J Jersey City, NJ 07302-8991 US" at bounding box center [942, 315] width 115 height 33
drag, startPoint x: 968, startPoint y: 340, endPoint x: 853, endPoint y: 324, distance: 116.0
click at [885, 324] on span "Danielle Amona 110 1st St Apt 24J Jersey City, NJ 07302-8991 US" at bounding box center [942, 315] width 115 height 33
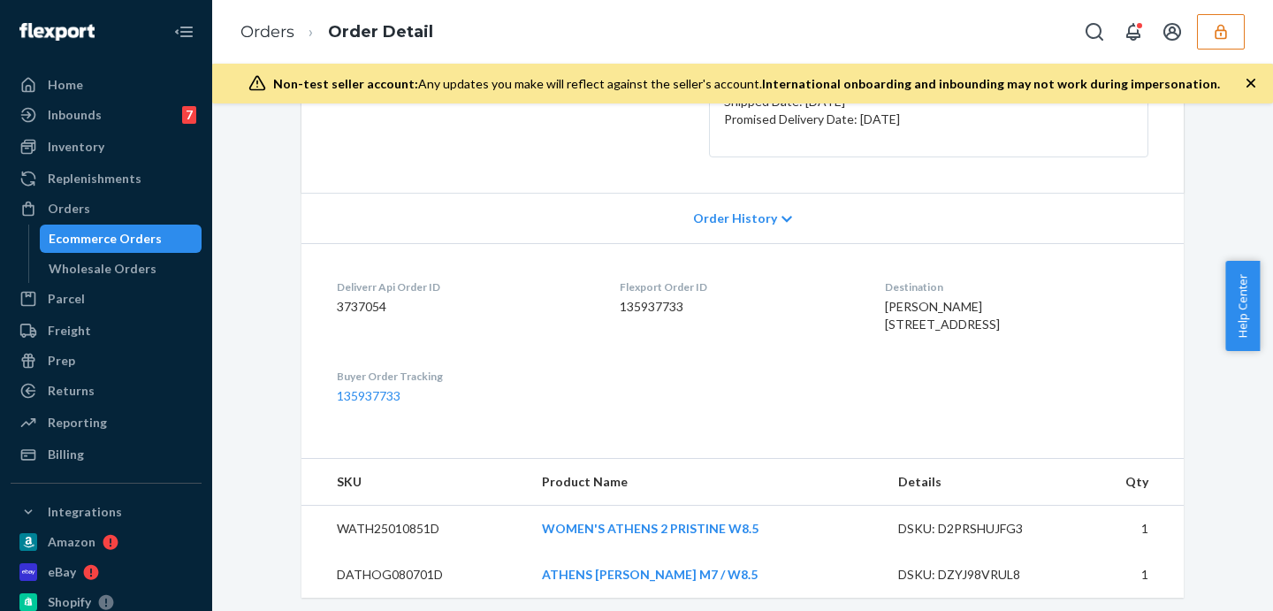
copy span "110 1st St Apt 24J Jersey City, NJ 07302"
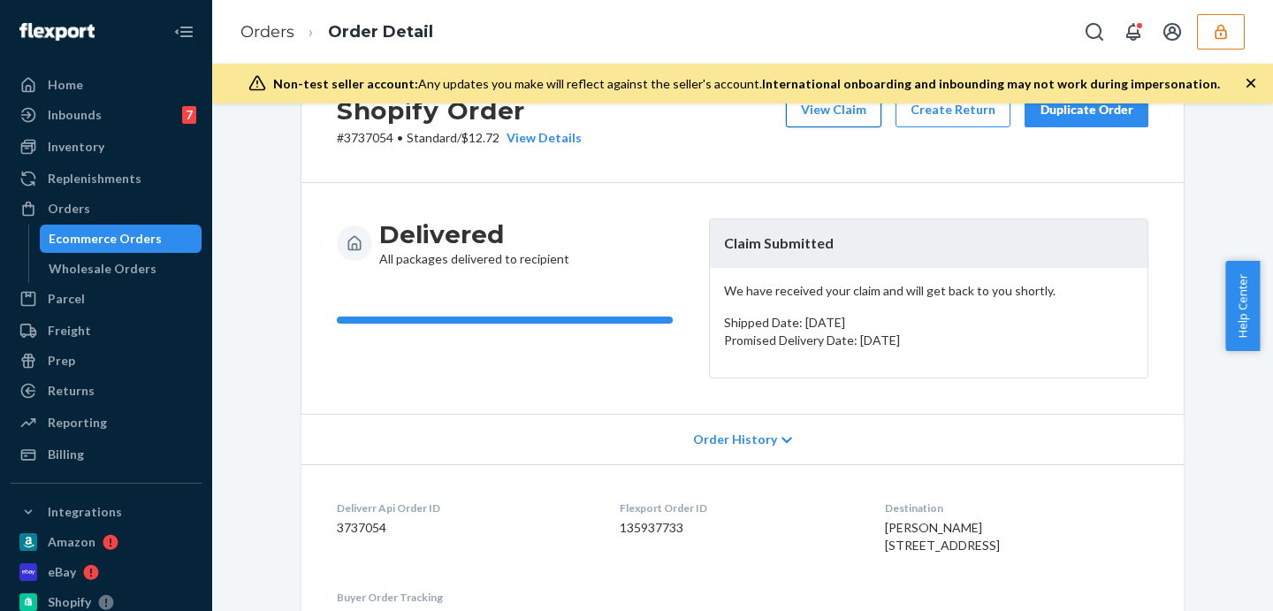
click at [800, 118] on button "View Claim" at bounding box center [833, 109] width 95 height 35
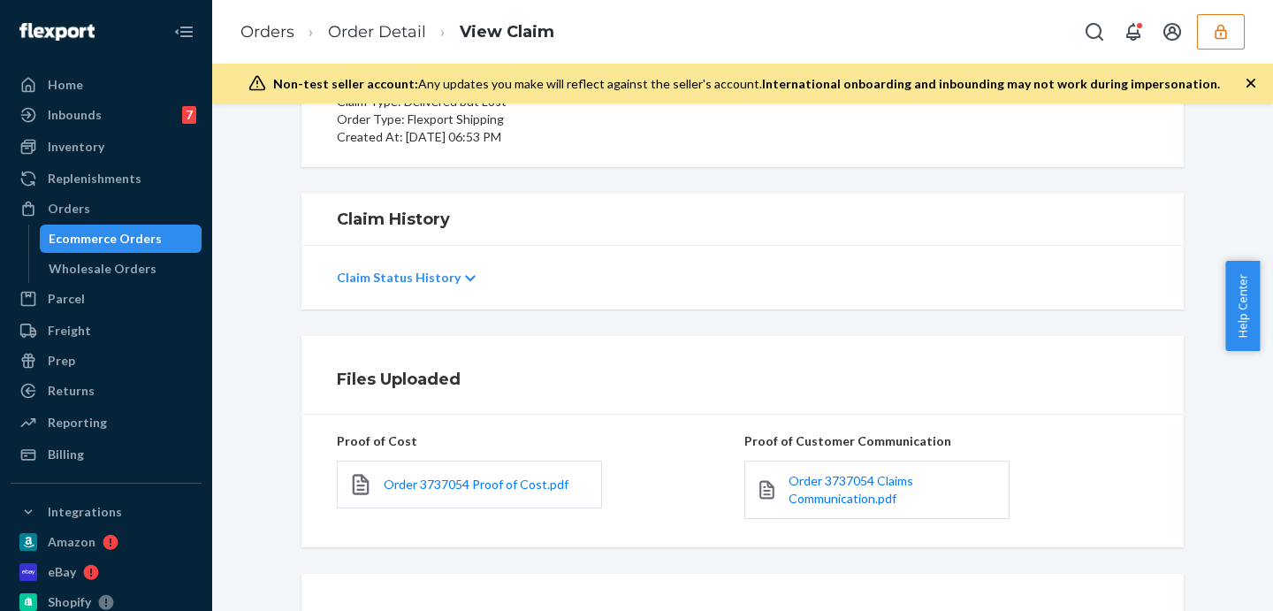
scroll to position [376, 0]
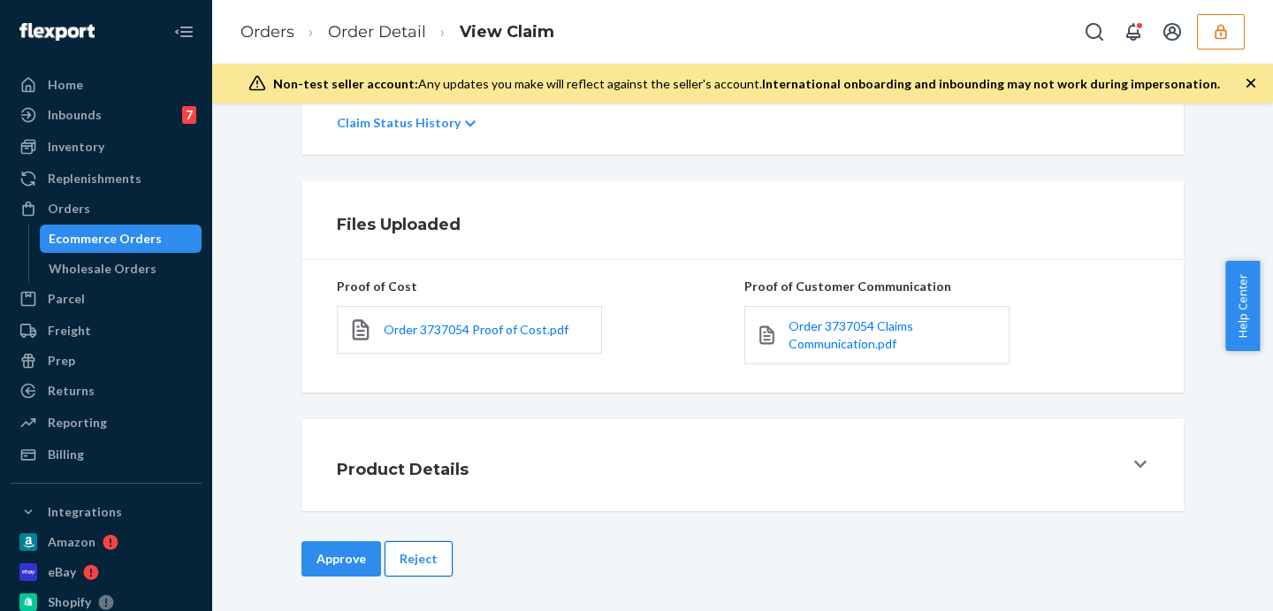
click at [430, 559] on button "Reject" at bounding box center [419, 558] width 68 height 35
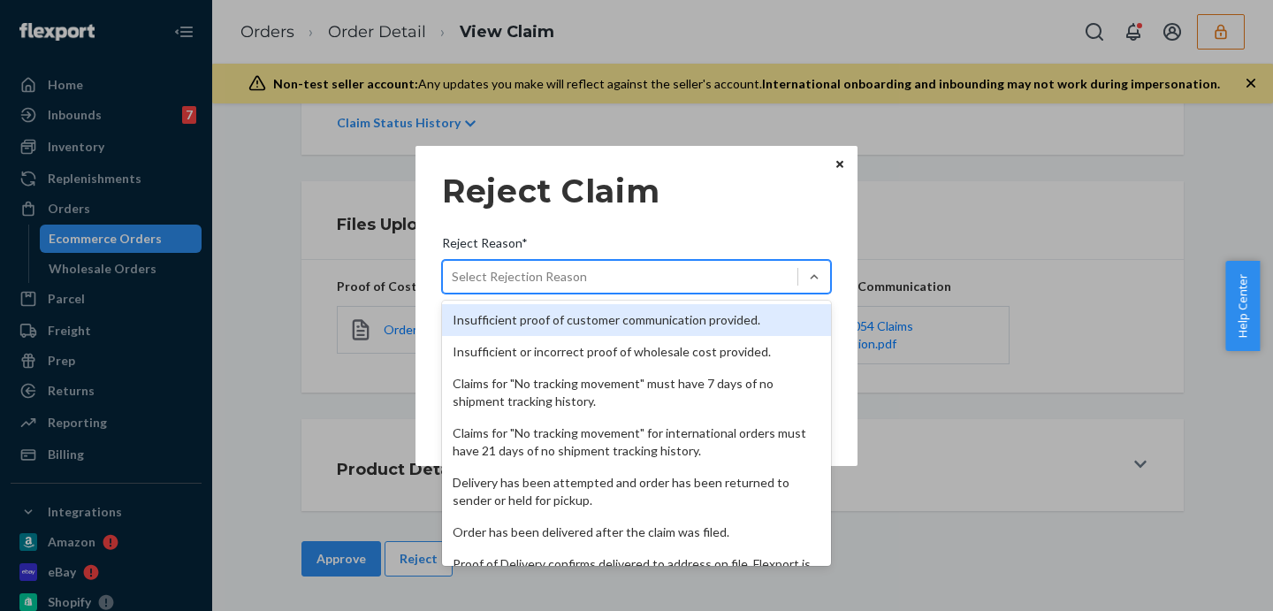
click at [613, 286] on div "Select Rejection Reason" at bounding box center [620, 277] width 355 height 28
click at [454, 286] on input "Reject Reason* option Insufficient proof of customer communication provided. fo…" at bounding box center [453, 277] width 2 height 18
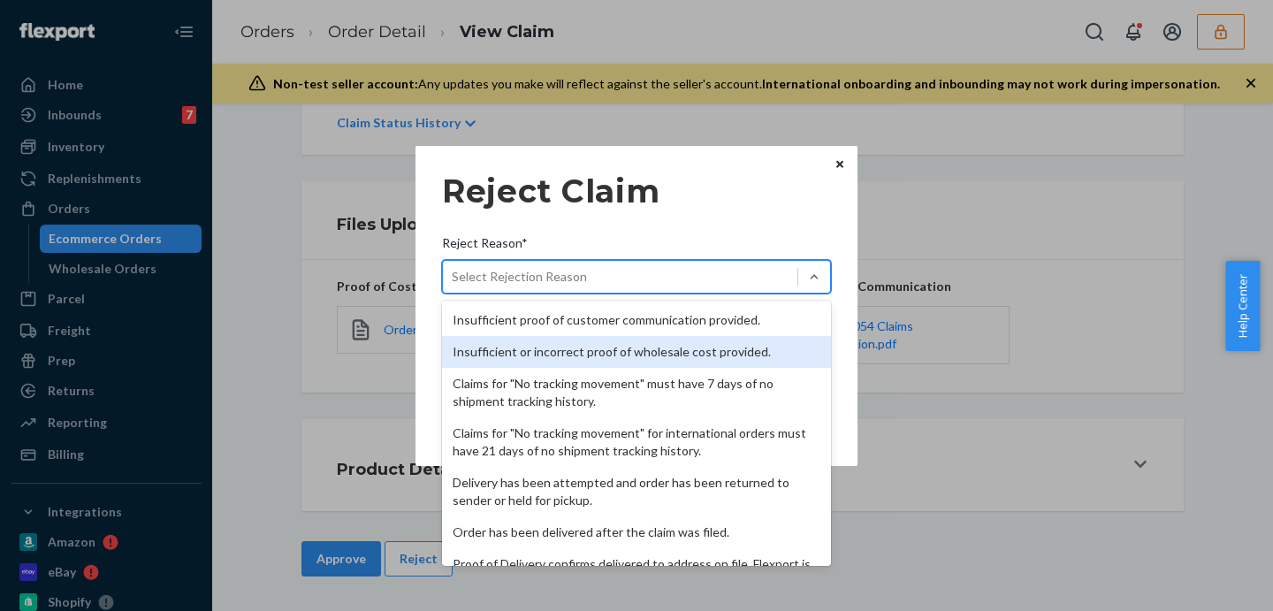
scroll to position [230, 0]
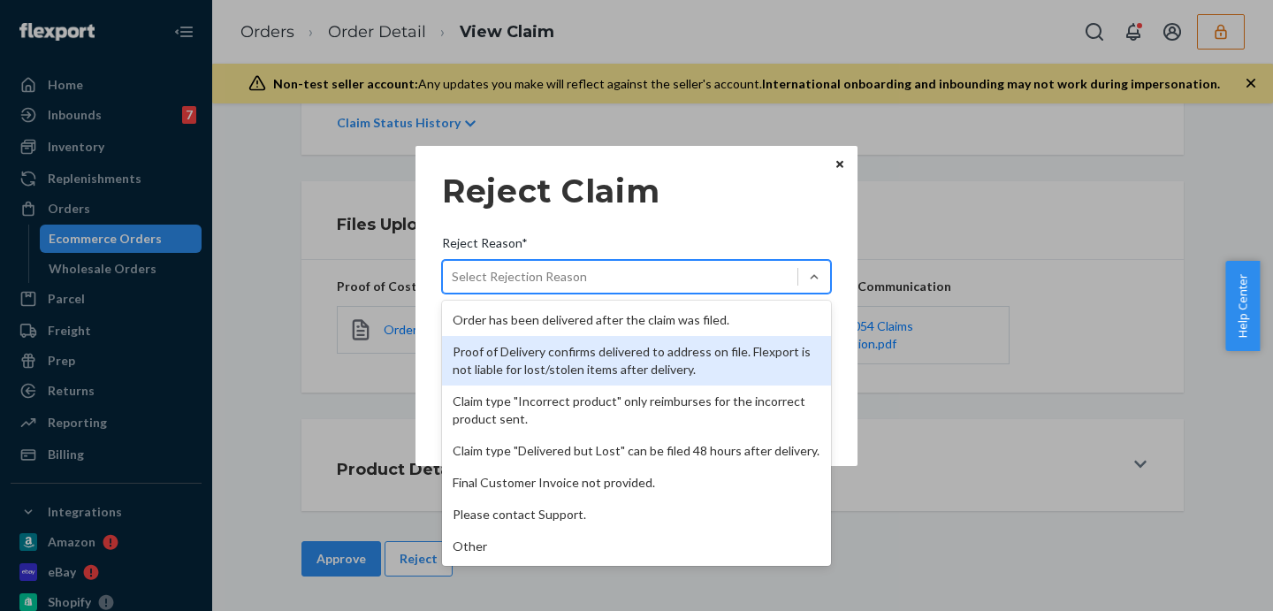
click at [608, 352] on div "Proof of Delivery confirms delivered to address on file. Flexport is not liable…" at bounding box center [636, 361] width 389 height 50
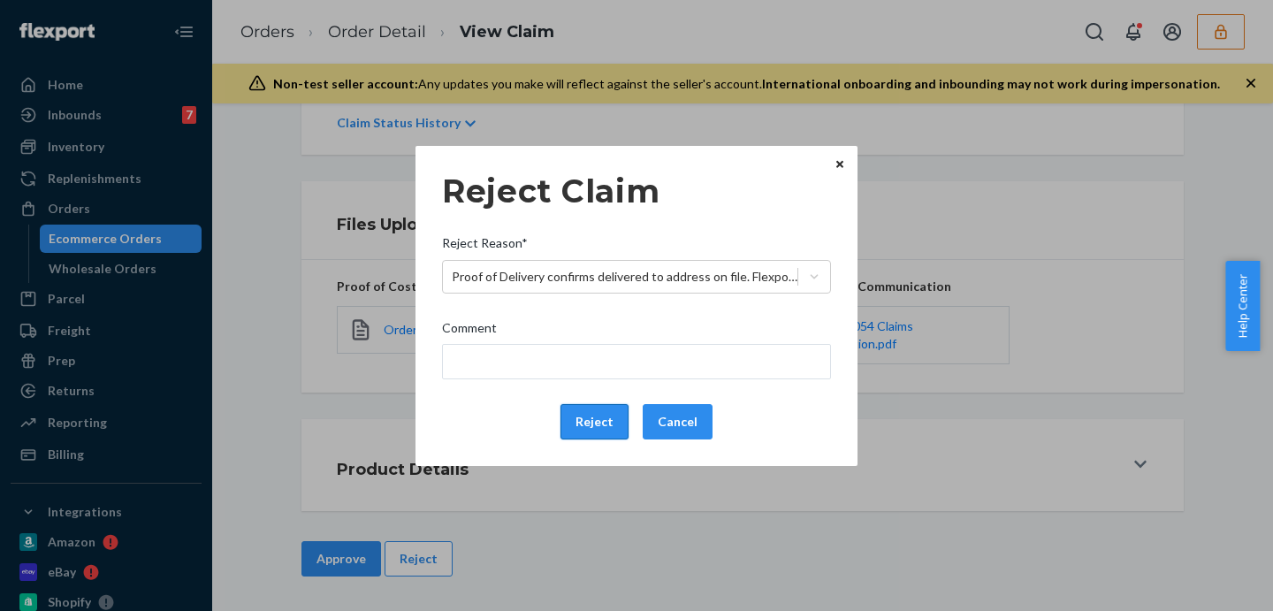
click at [618, 416] on button "Reject" at bounding box center [594, 421] width 68 height 35
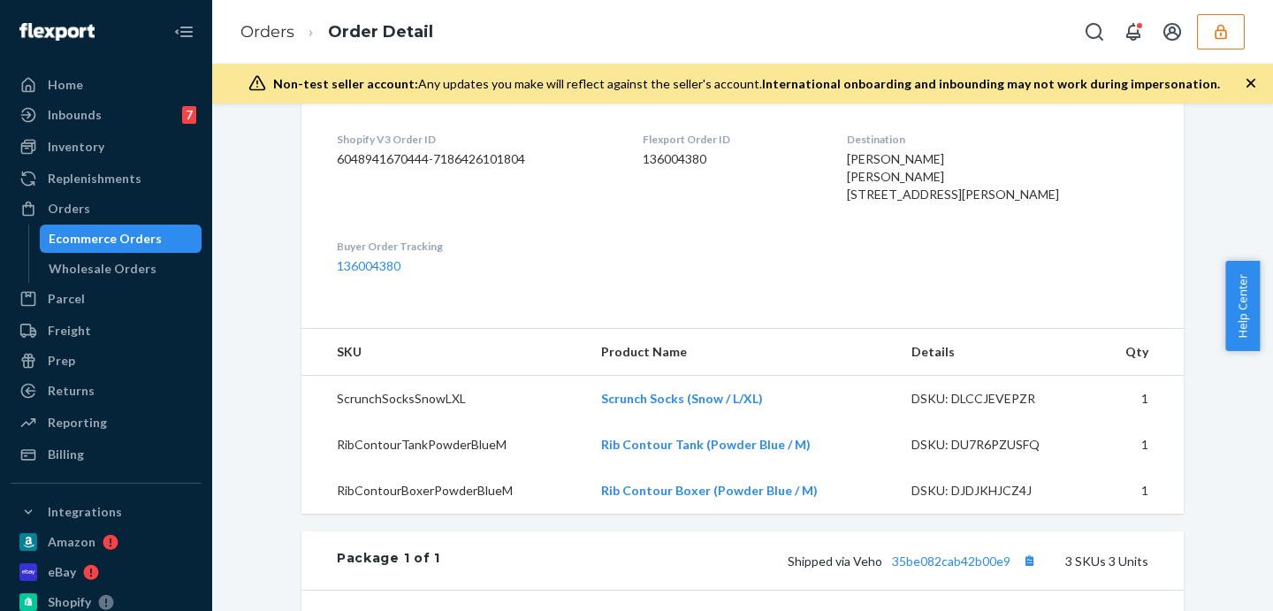
scroll to position [663, 0]
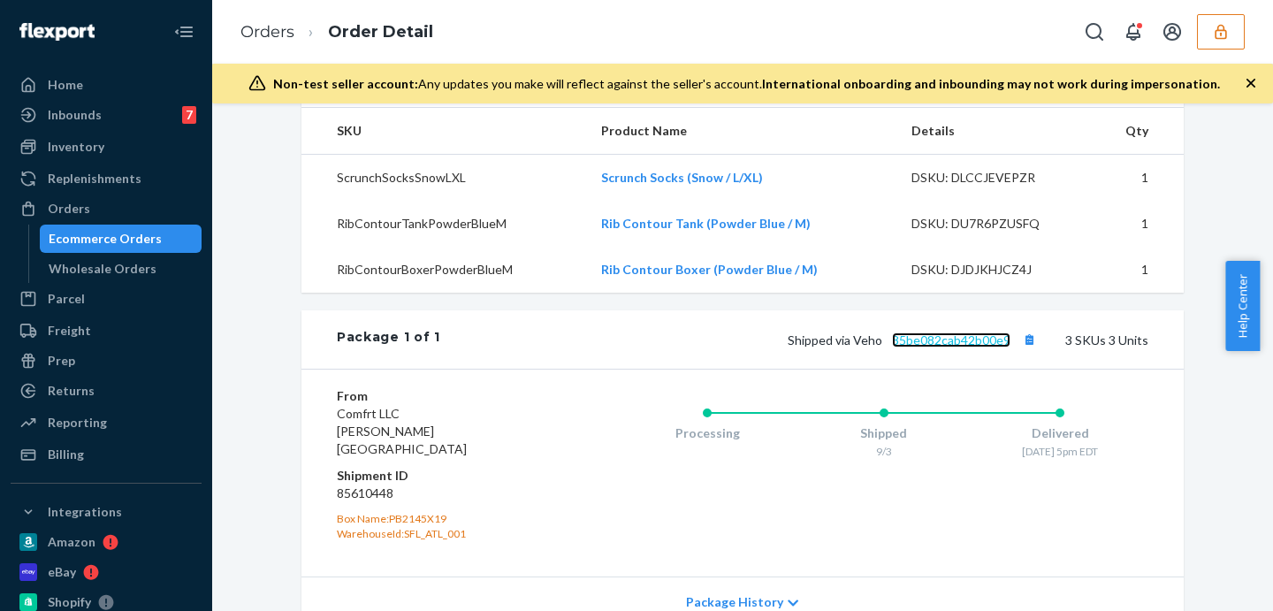
click at [919, 347] on link "35be082cab42b00e9" at bounding box center [951, 339] width 118 height 15
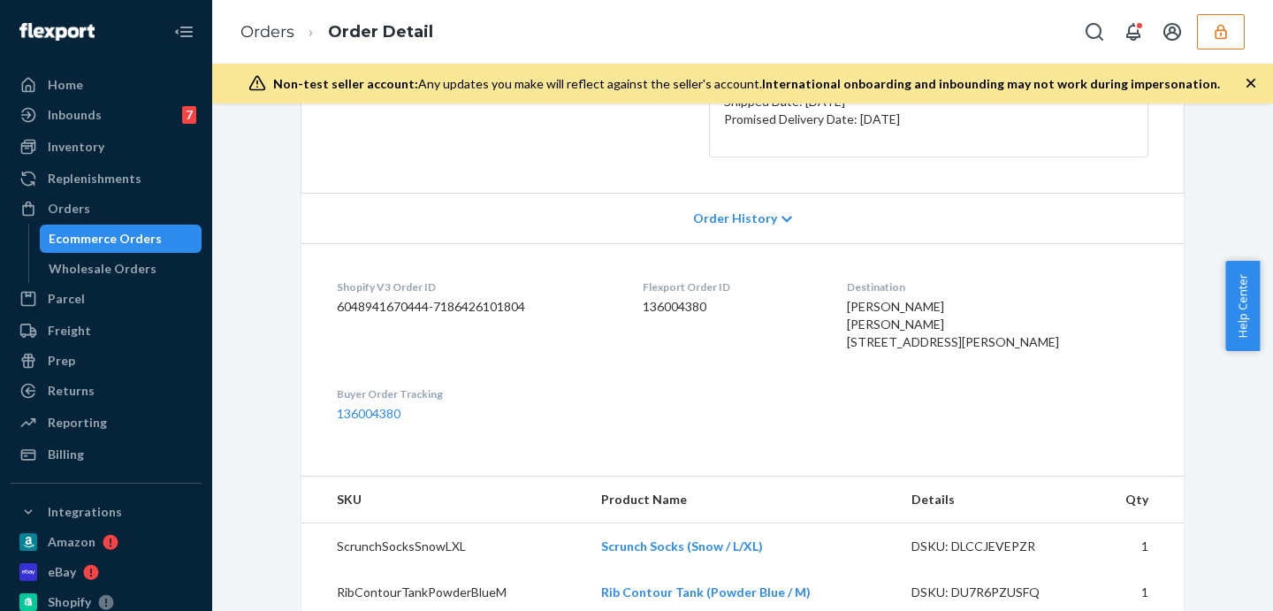
scroll to position [0, 0]
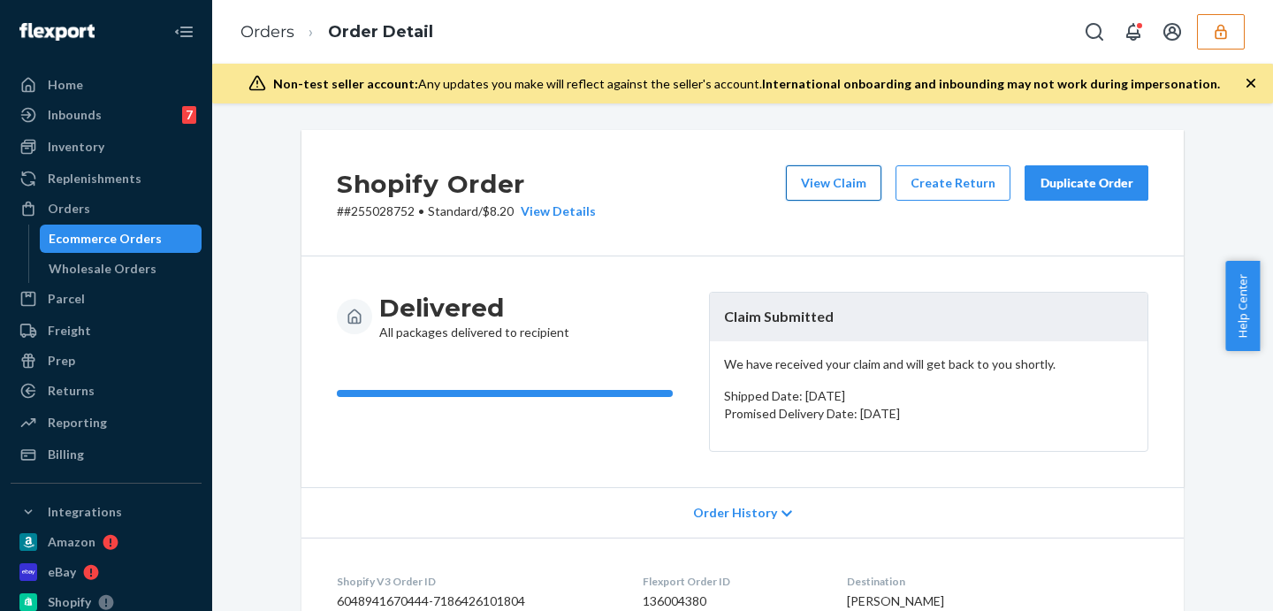
click at [838, 177] on button "View Claim" at bounding box center [833, 182] width 95 height 35
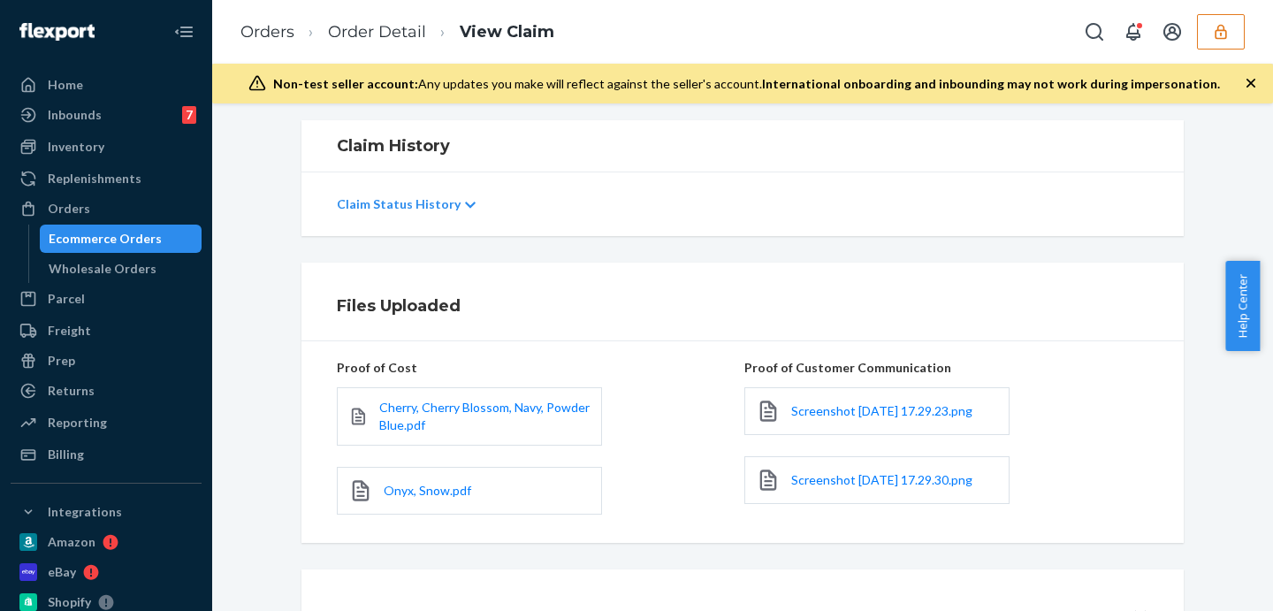
scroll to position [455, 0]
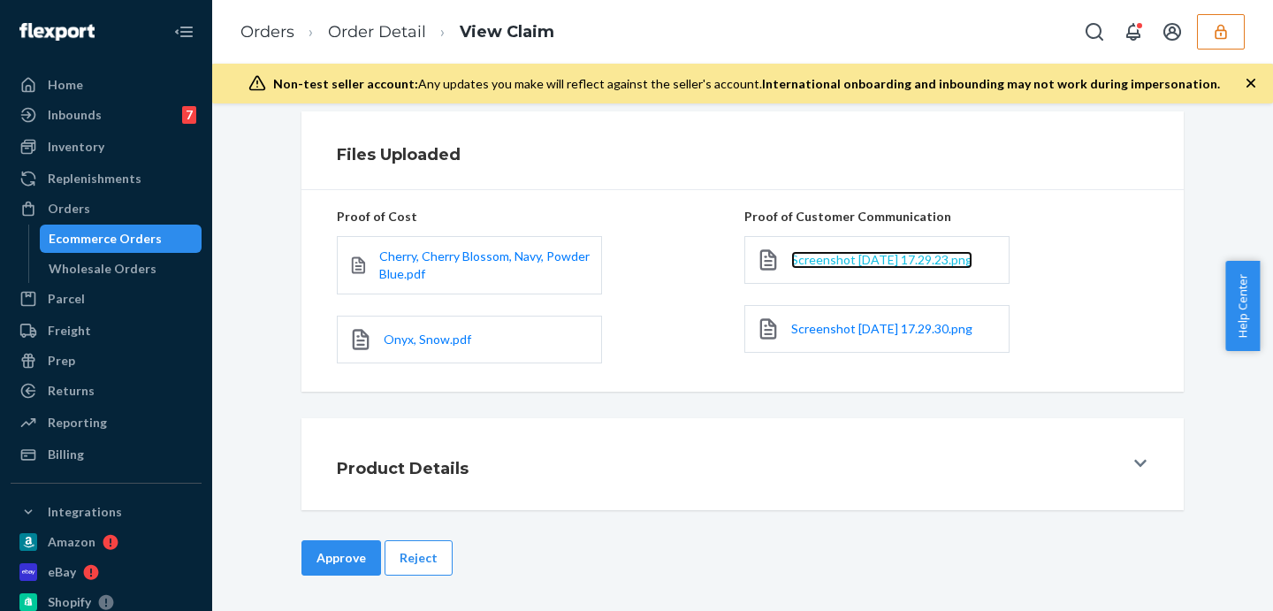
click at [832, 263] on span "Screenshot 2025-09-24 at 17.29.23.png" at bounding box center [881, 259] width 181 height 15
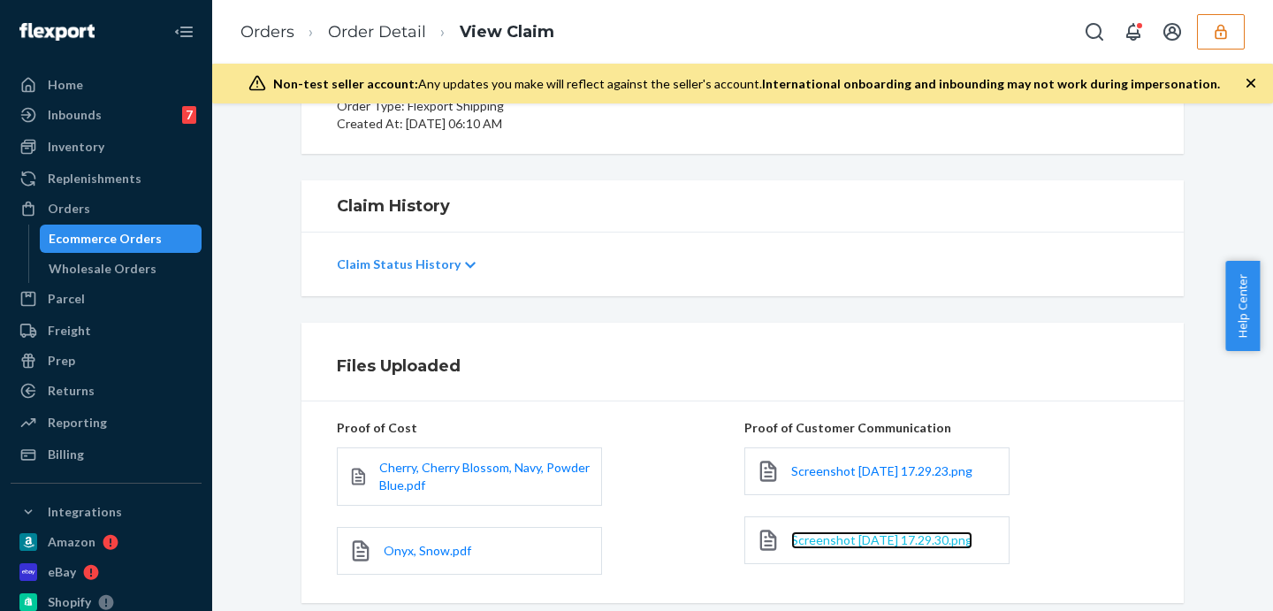
click at [832, 547] on span "Screenshot 2025-09-24 at 17.29.30.png" at bounding box center [881, 539] width 181 height 15
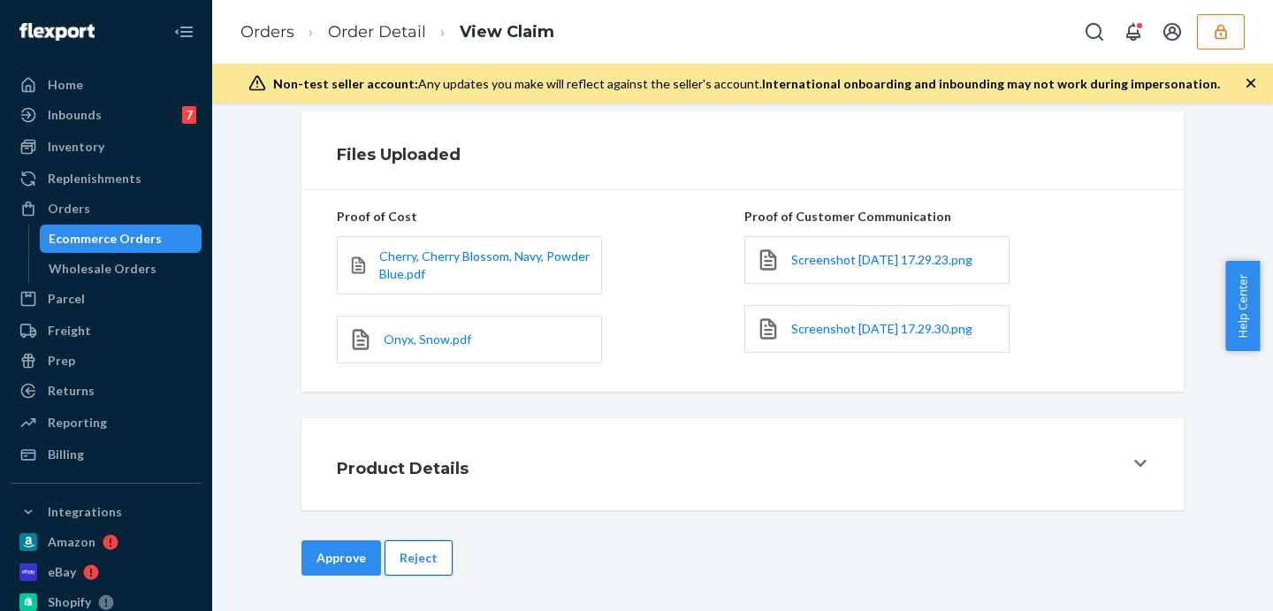
click at [410, 563] on button "Reject" at bounding box center [419, 557] width 68 height 35
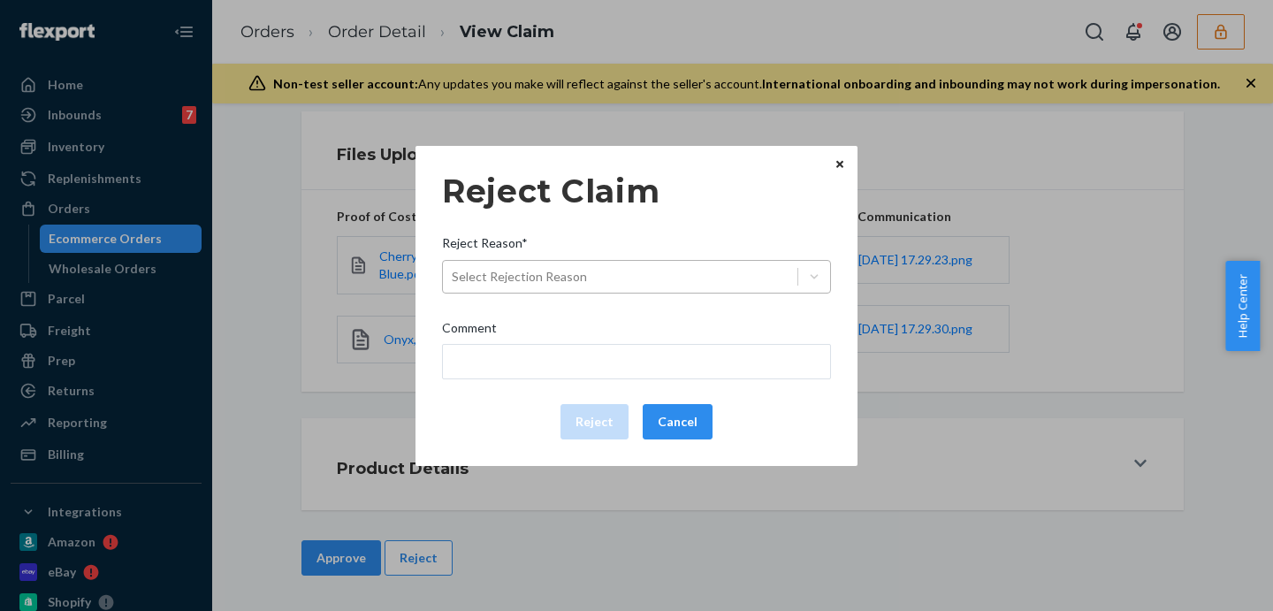
click at [572, 278] on div "Select Rejection Reason" at bounding box center [519, 277] width 135 height 18
click at [454, 278] on input "Reject Reason* Select Rejection Reason" at bounding box center [453, 277] width 2 height 18
click at [835, 163] on button "Close" at bounding box center [840, 164] width 18 height 19
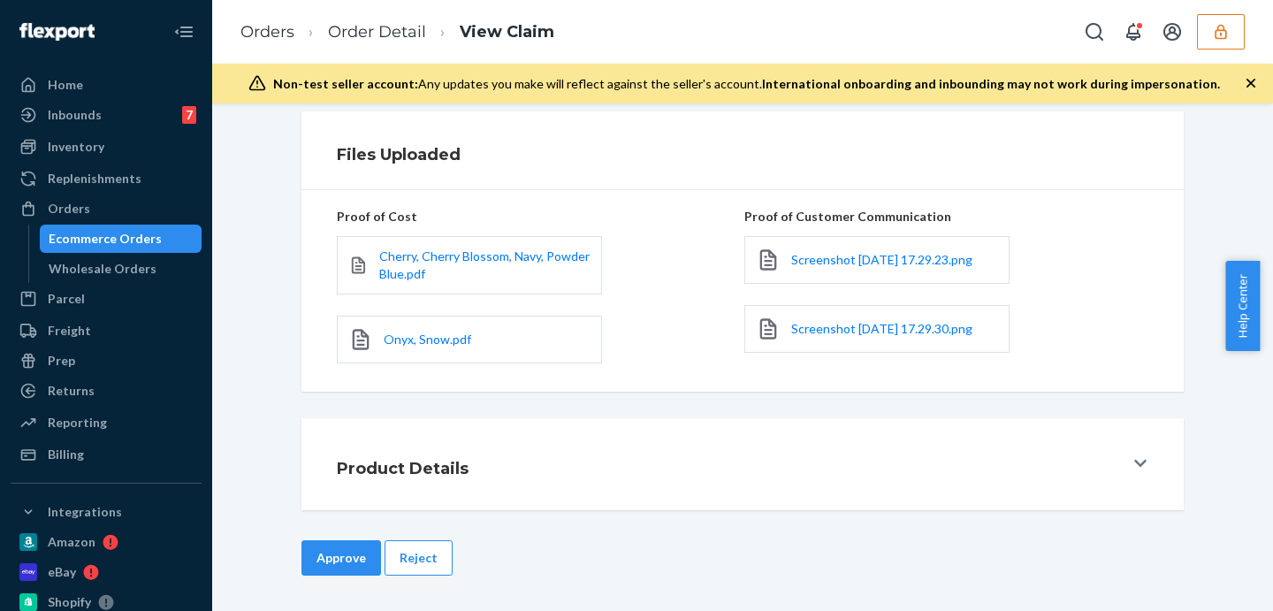
scroll to position [234, 0]
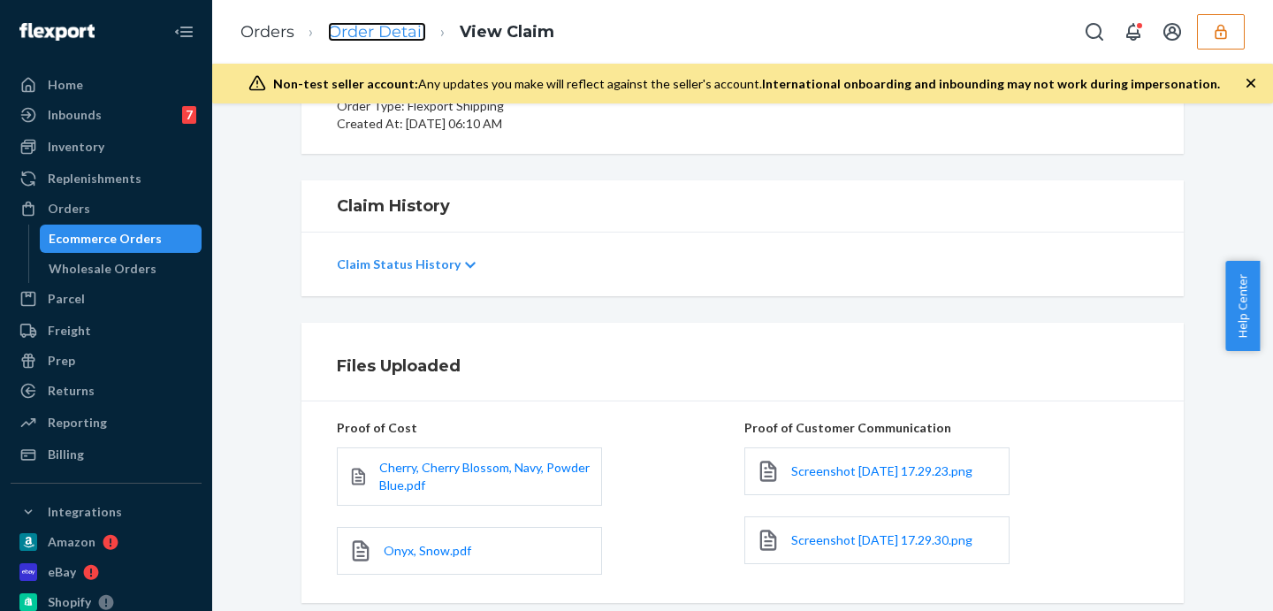
click at [377, 24] on link "Order Detail" at bounding box center [377, 31] width 98 height 19
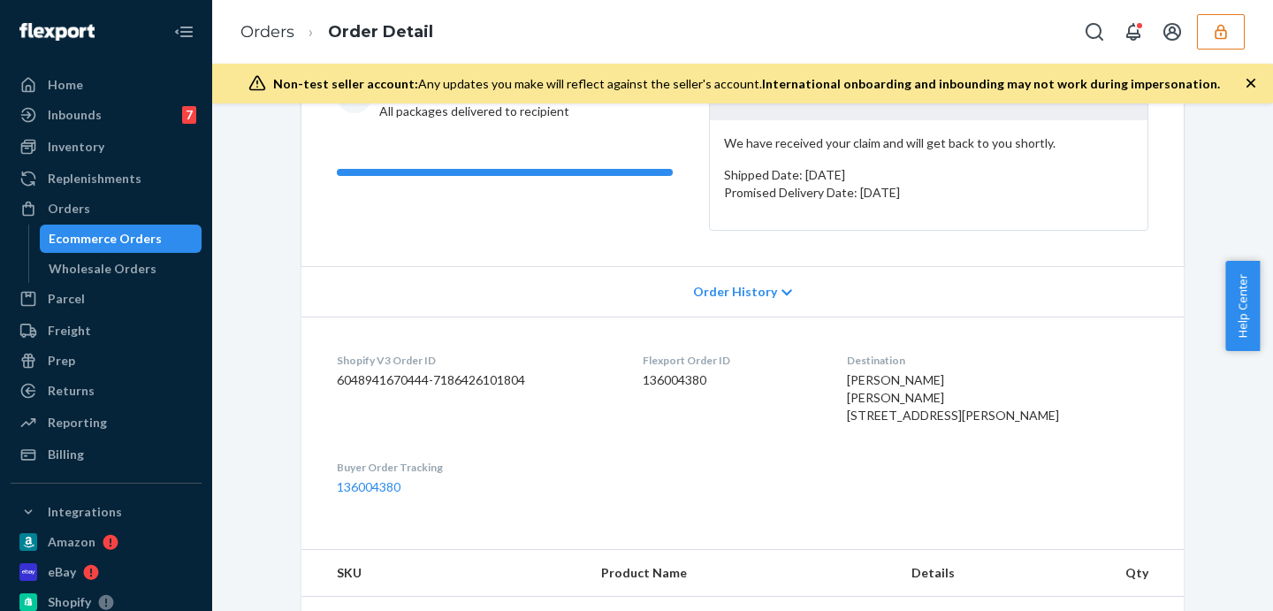
scroll to position [442, 0]
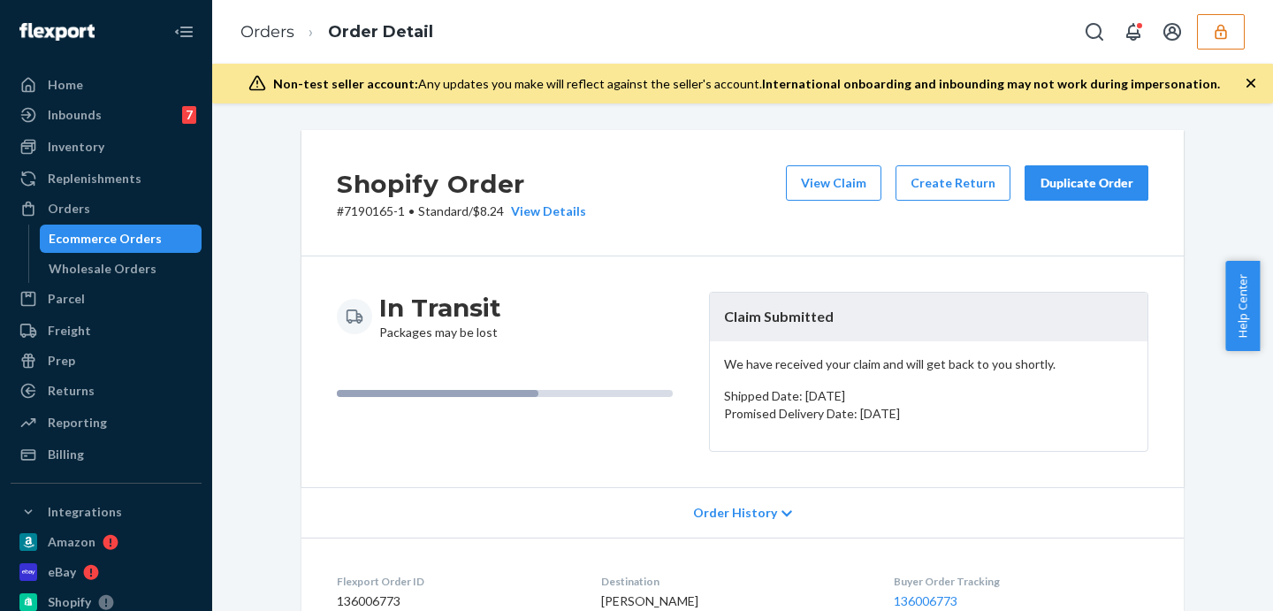
scroll to position [244, 0]
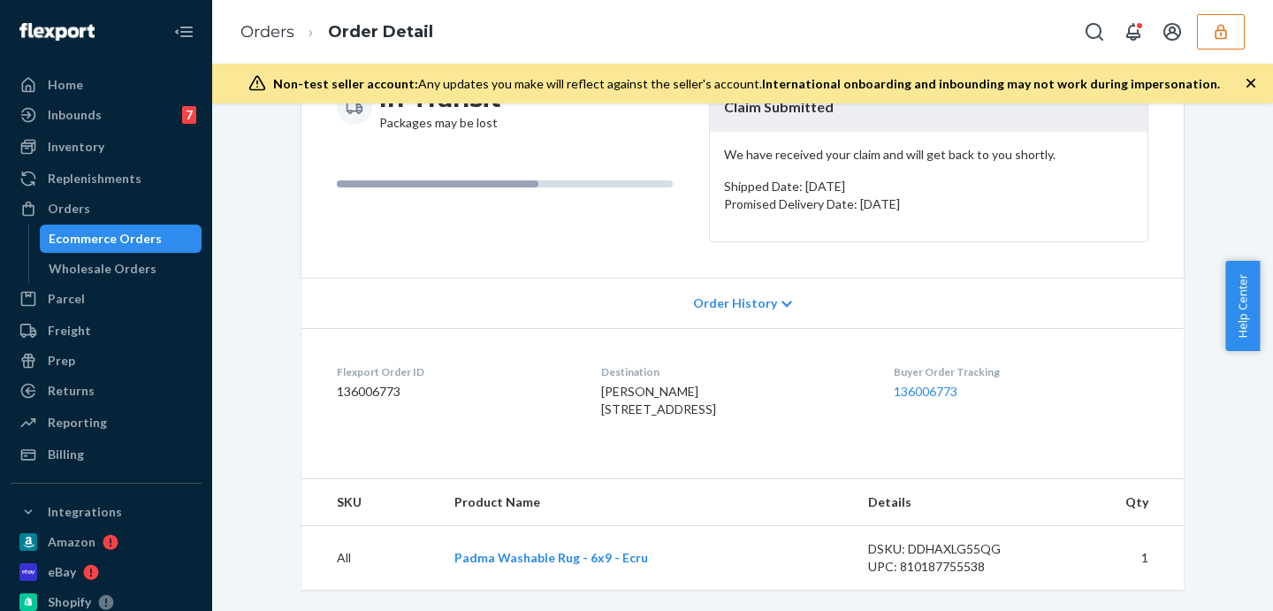
click at [828, 383] on div "[PERSON_NAME] [STREET_ADDRESS]" at bounding box center [732, 400] width 263 height 35
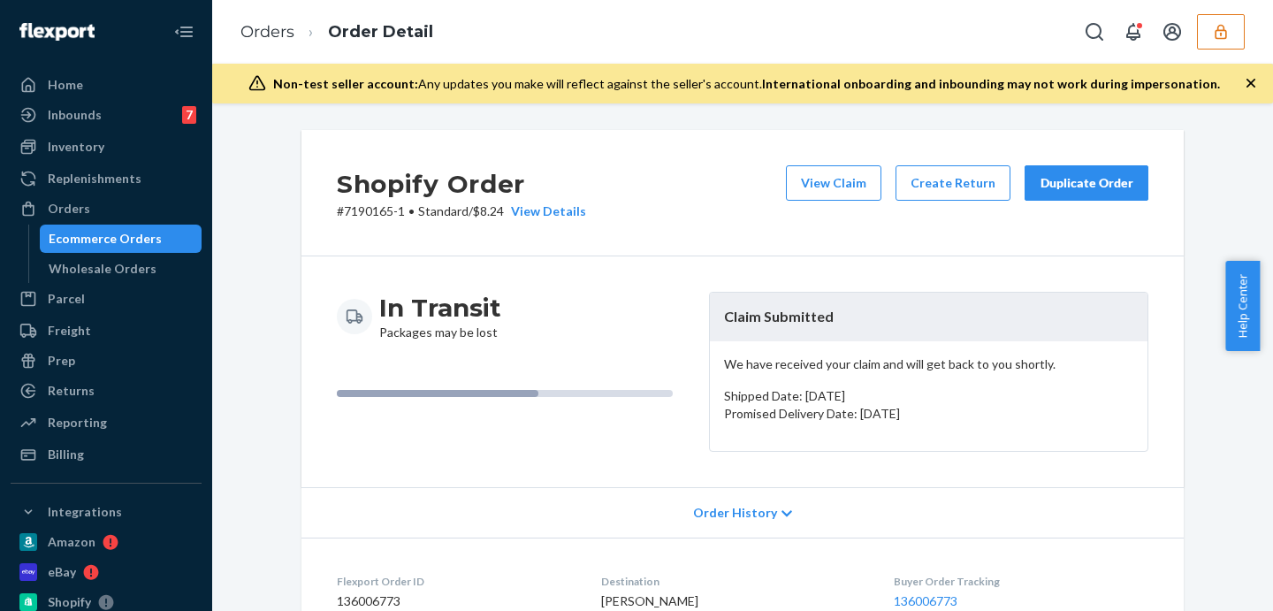
scroll to position [244, 0]
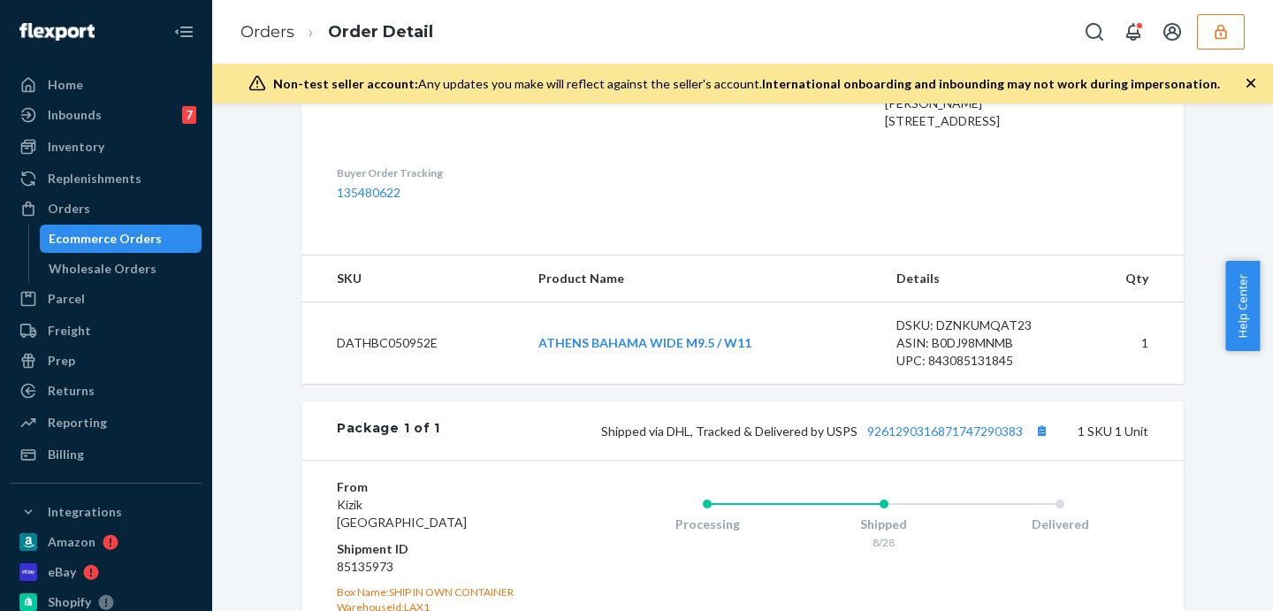
scroll to position [805, 0]
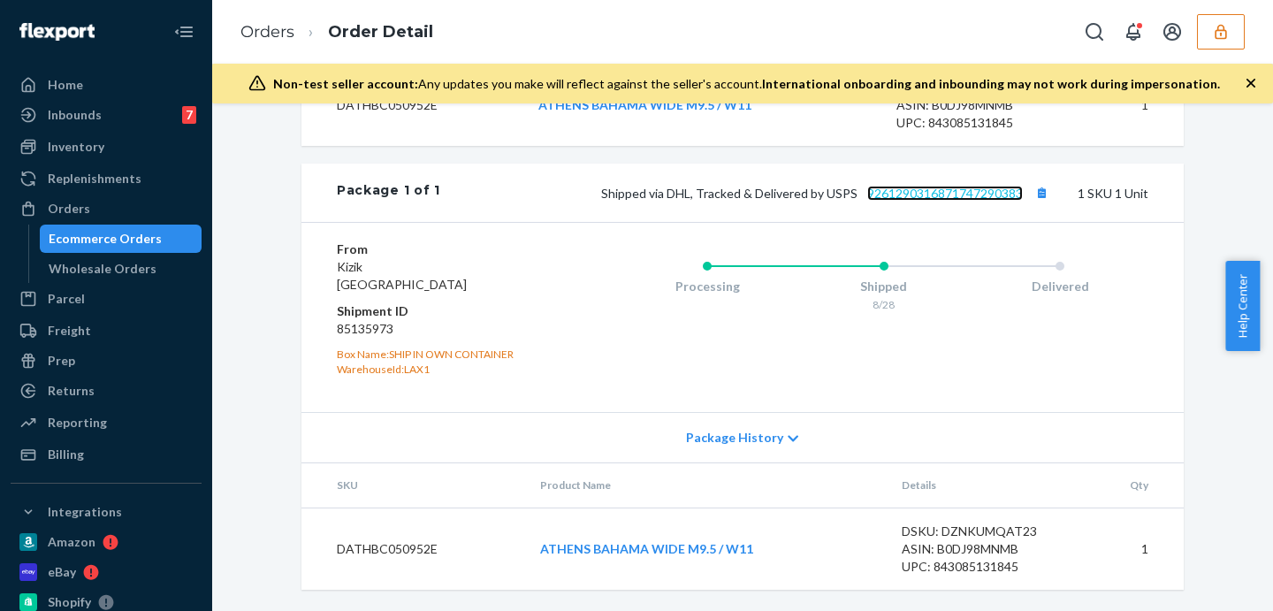
click at [952, 192] on link "9261290316871747290383" at bounding box center [945, 193] width 156 height 15
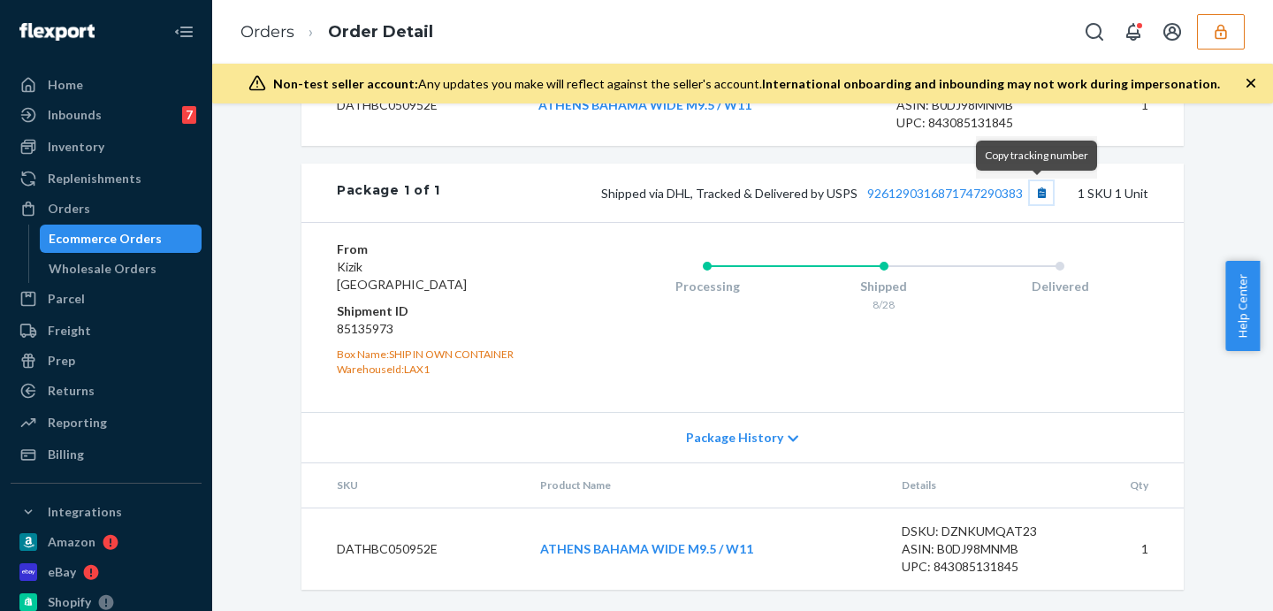
click at [1035, 191] on button "Copy tracking number" at bounding box center [1041, 192] width 23 height 23
click at [1040, 192] on button "Copy tracking number" at bounding box center [1041, 192] width 23 height 23
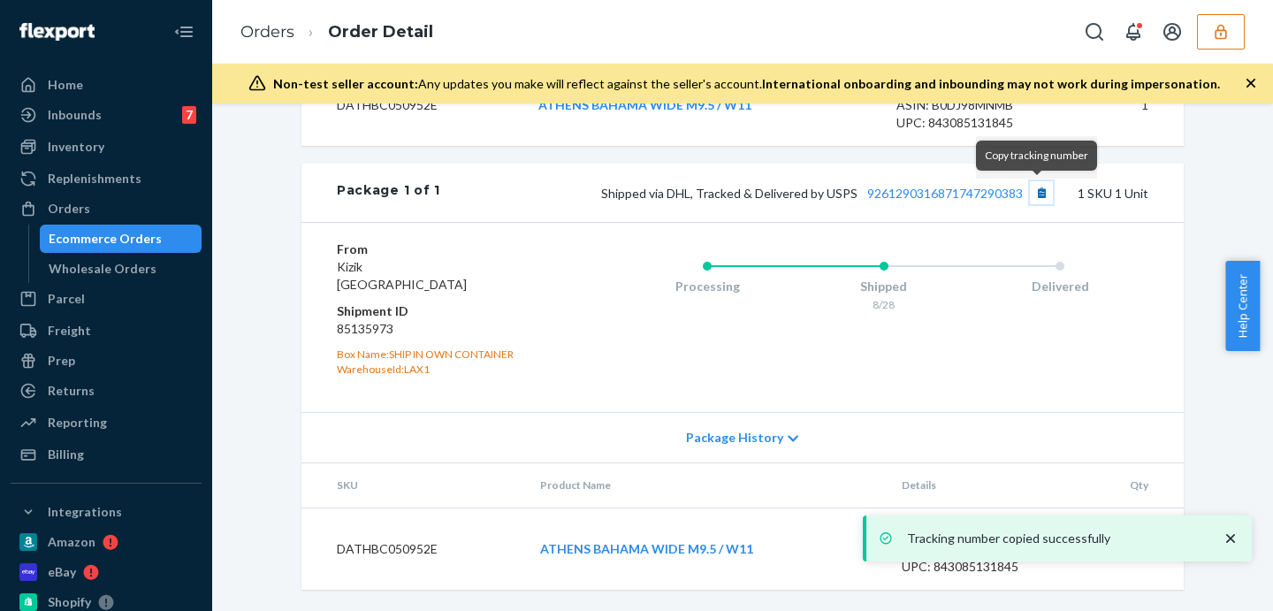
click at [1040, 192] on button "Copy tracking number" at bounding box center [1041, 192] width 23 height 23
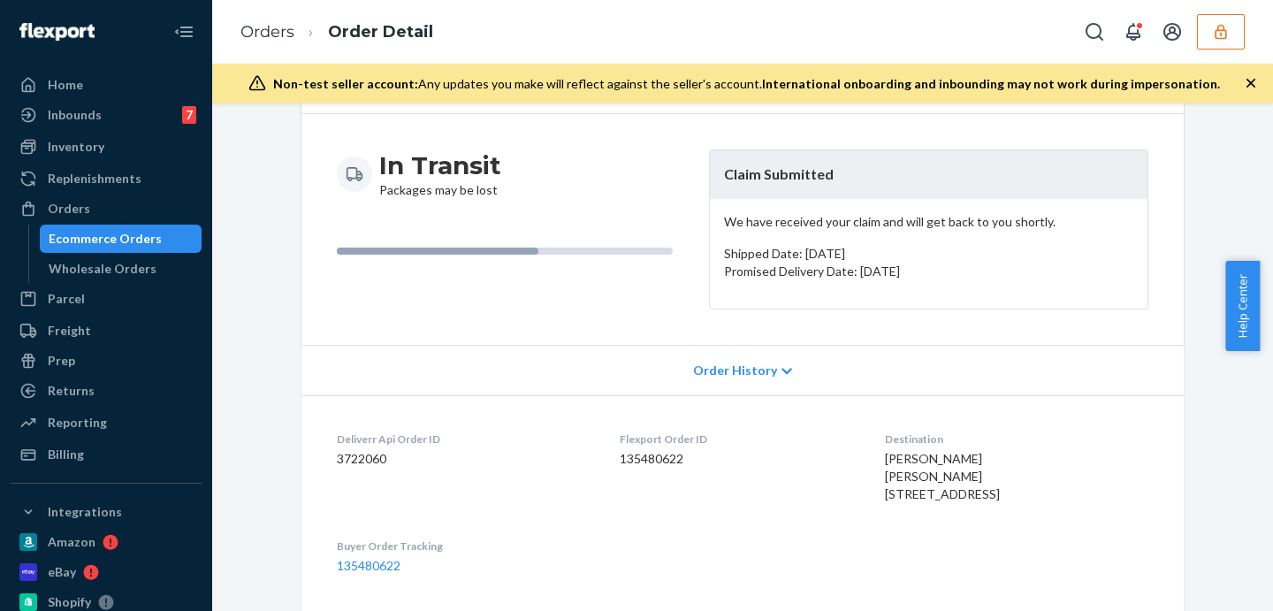
scroll to position [0, 0]
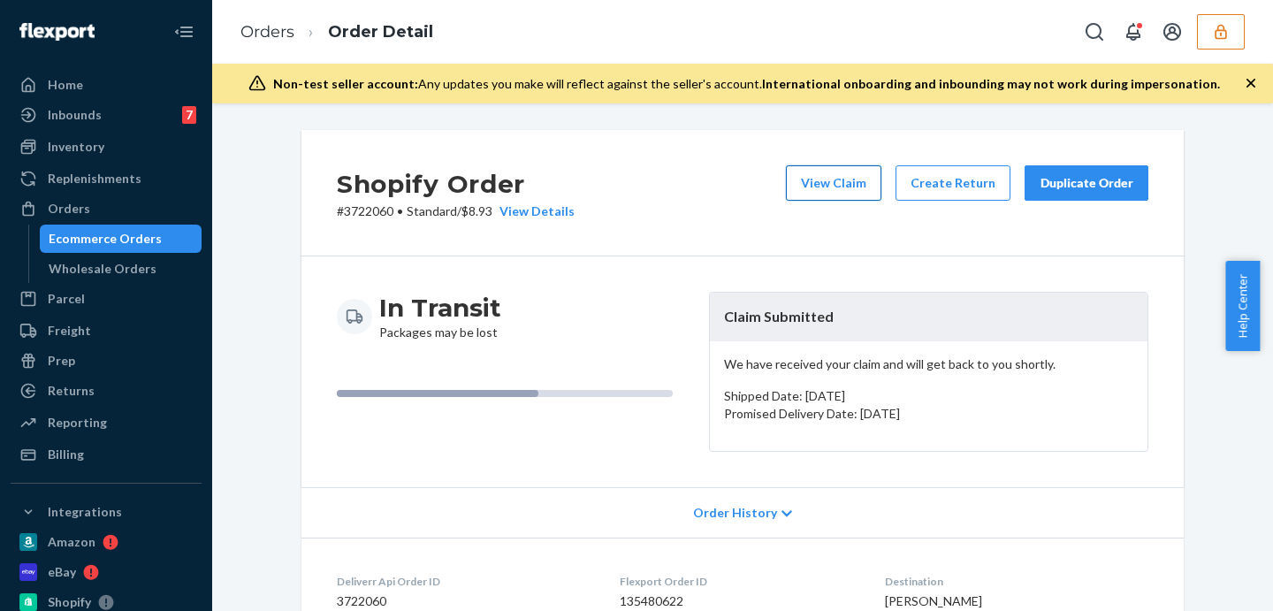
click at [828, 172] on button "View Claim" at bounding box center [833, 182] width 95 height 35
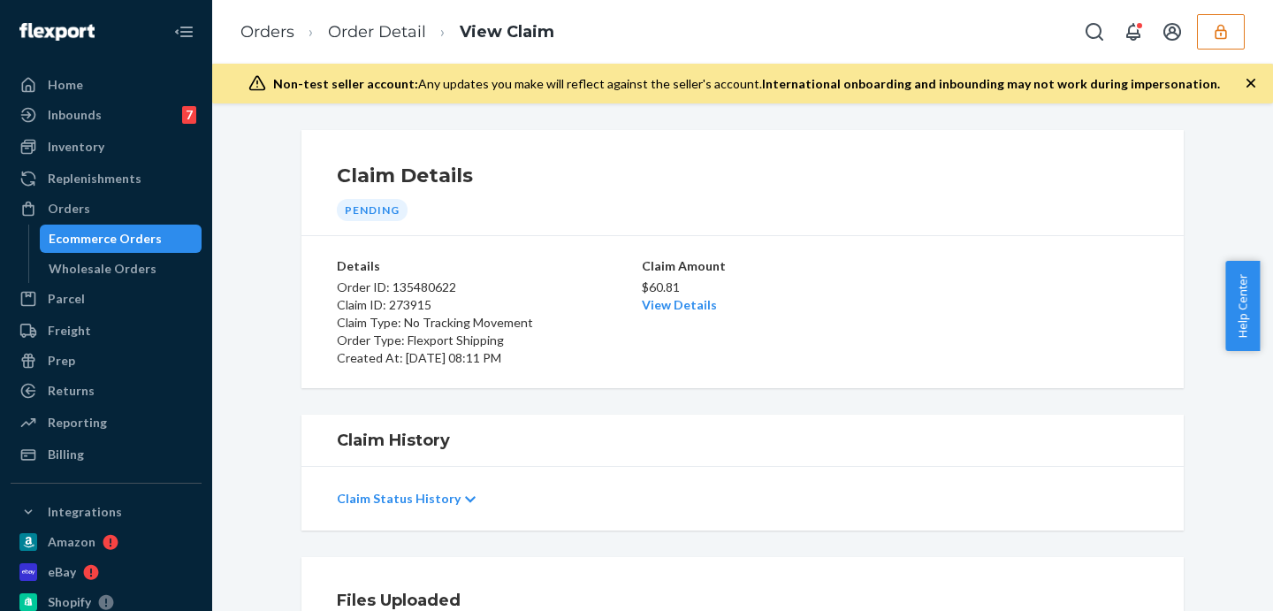
scroll to position [294, 0]
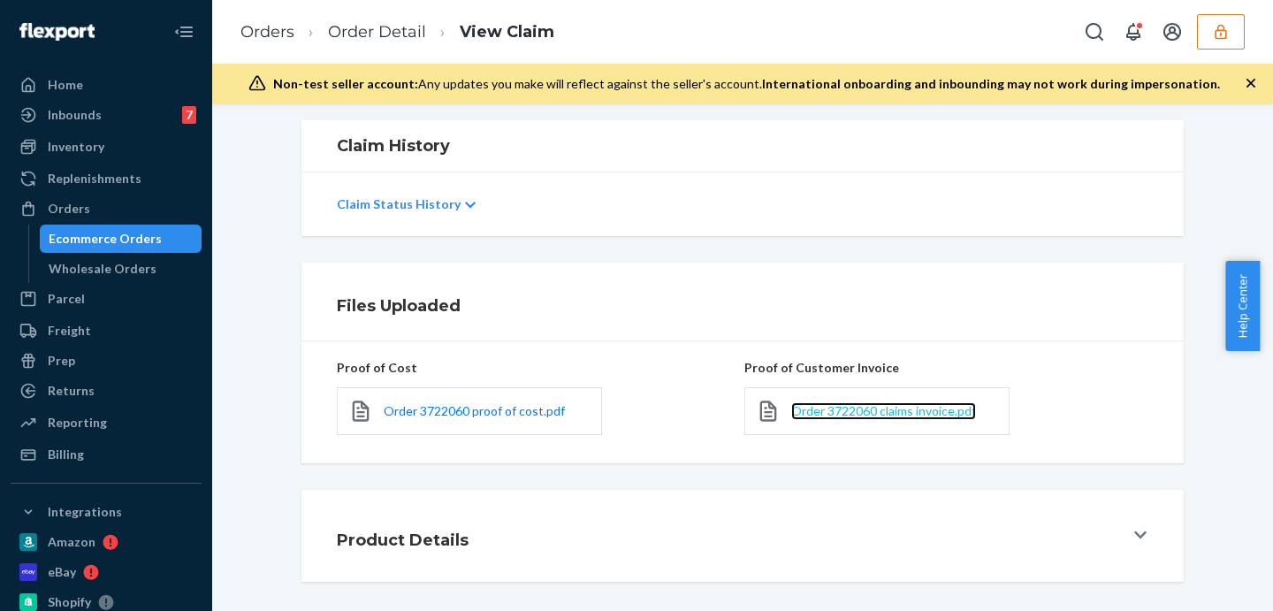
click at [888, 407] on span "Order 3722060 claims invoice.pdf" at bounding box center [883, 410] width 185 height 15
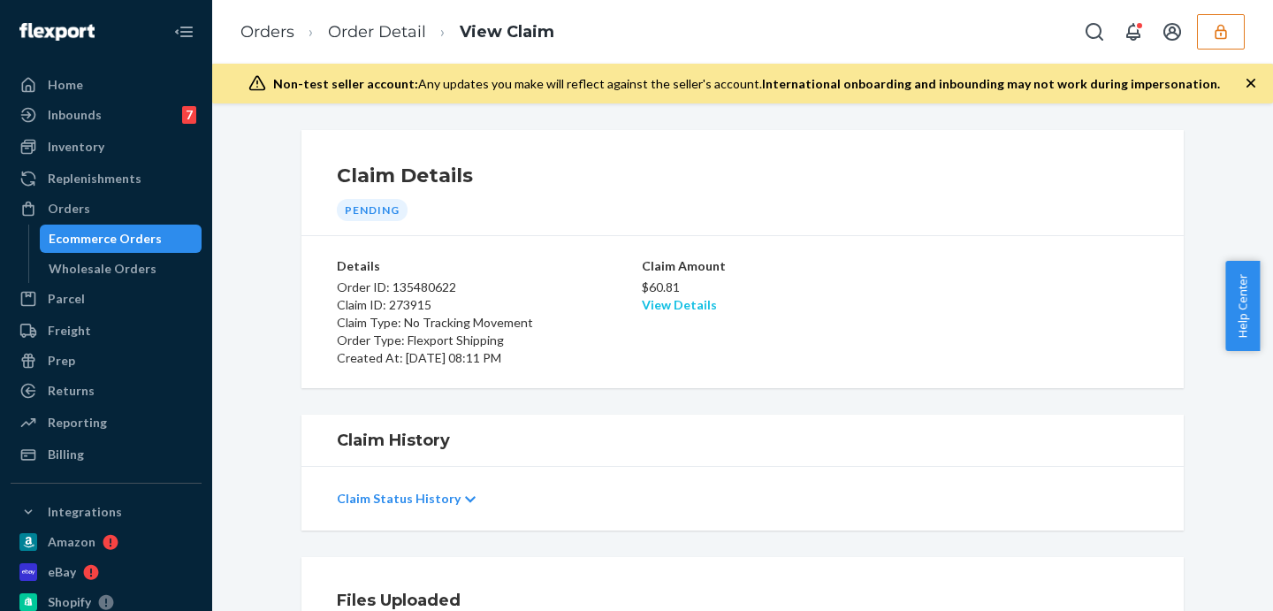
click at [687, 304] on link "View Details" at bounding box center [679, 304] width 75 height 15
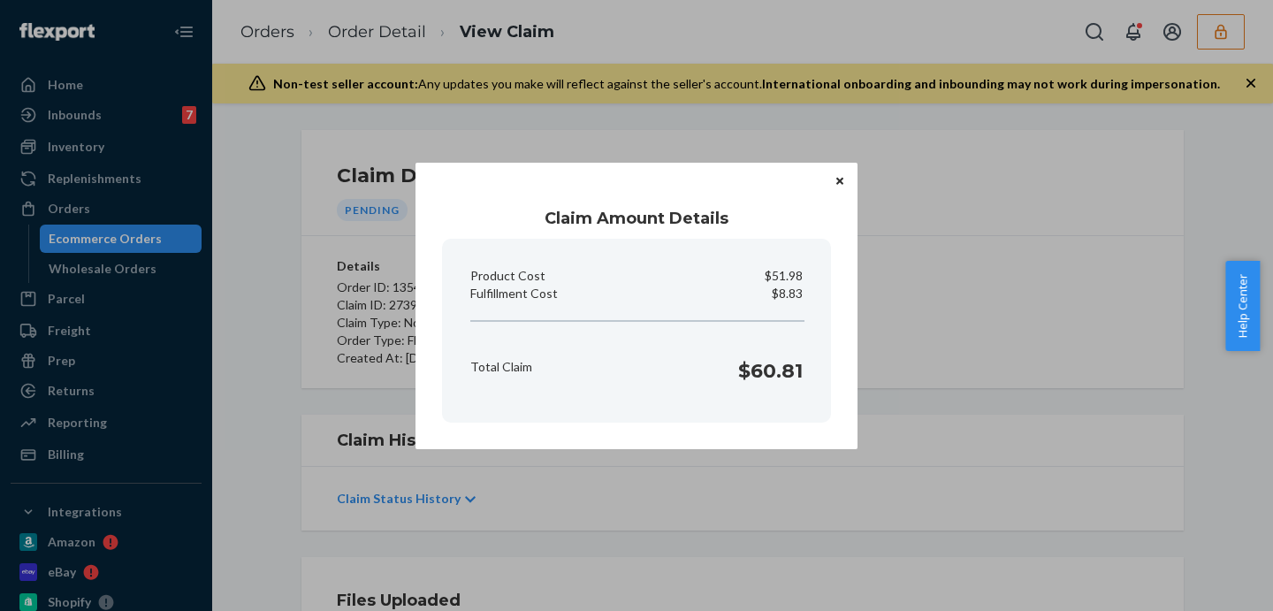
click at [1003, 338] on div "Claim Amount Details Product Cost $51.98 Fulfillment Cost $8.83 Total Claim $60…" at bounding box center [636, 305] width 1273 height 611
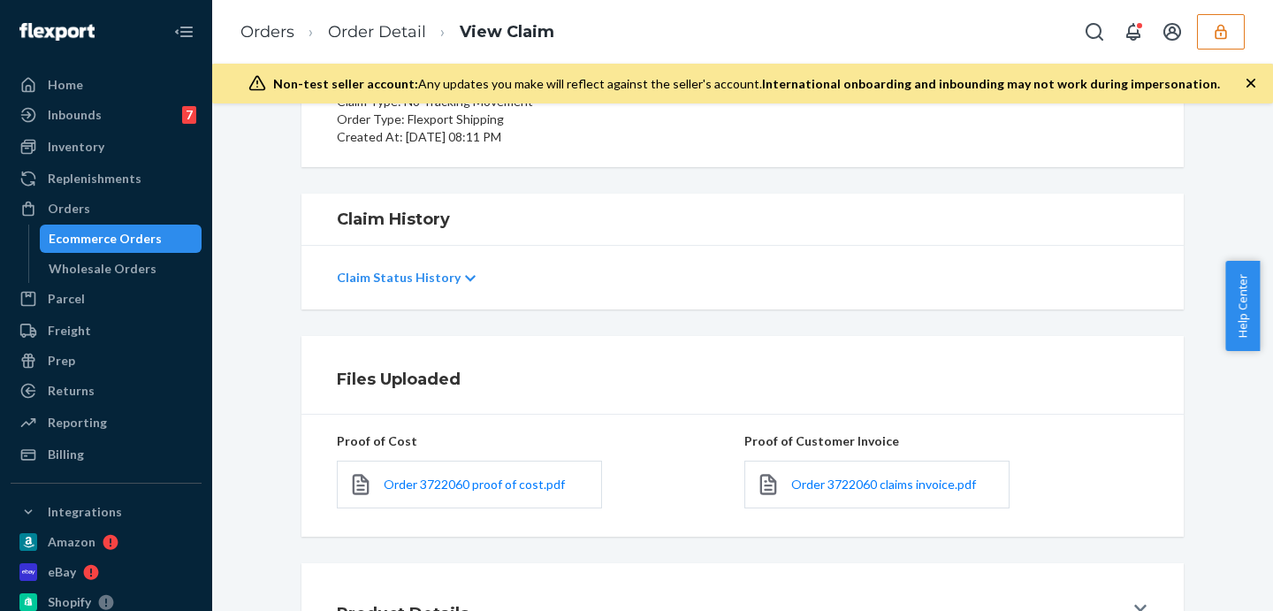
scroll to position [365, 0]
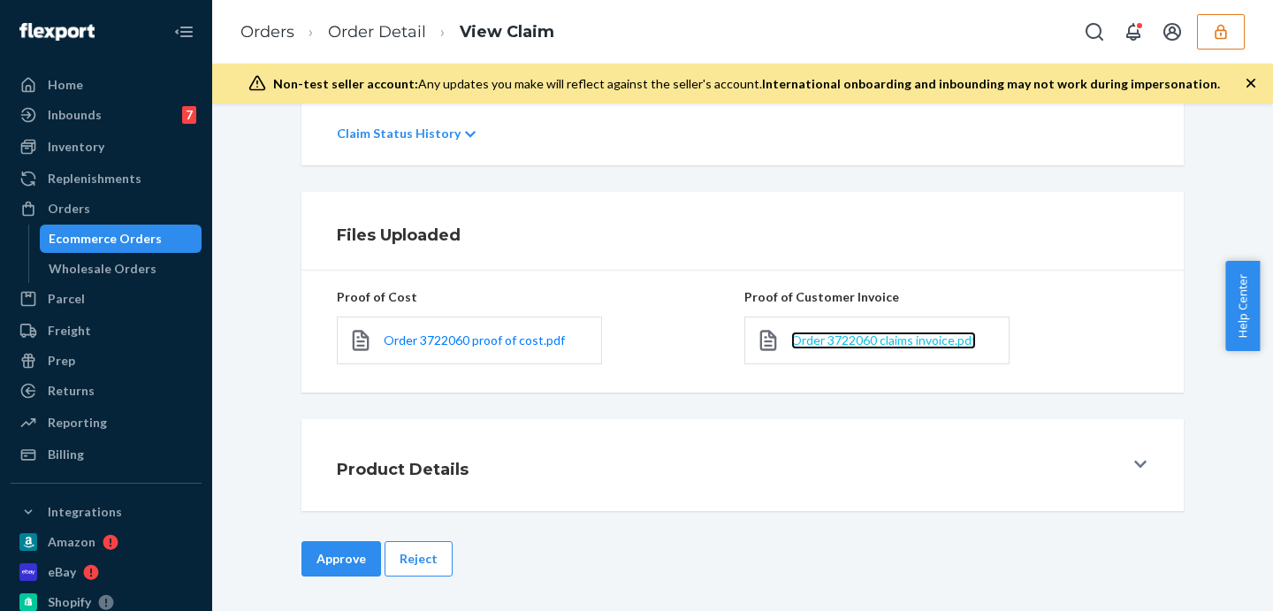
click at [858, 341] on span "Order 3722060 claims invoice.pdf" at bounding box center [883, 339] width 185 height 15
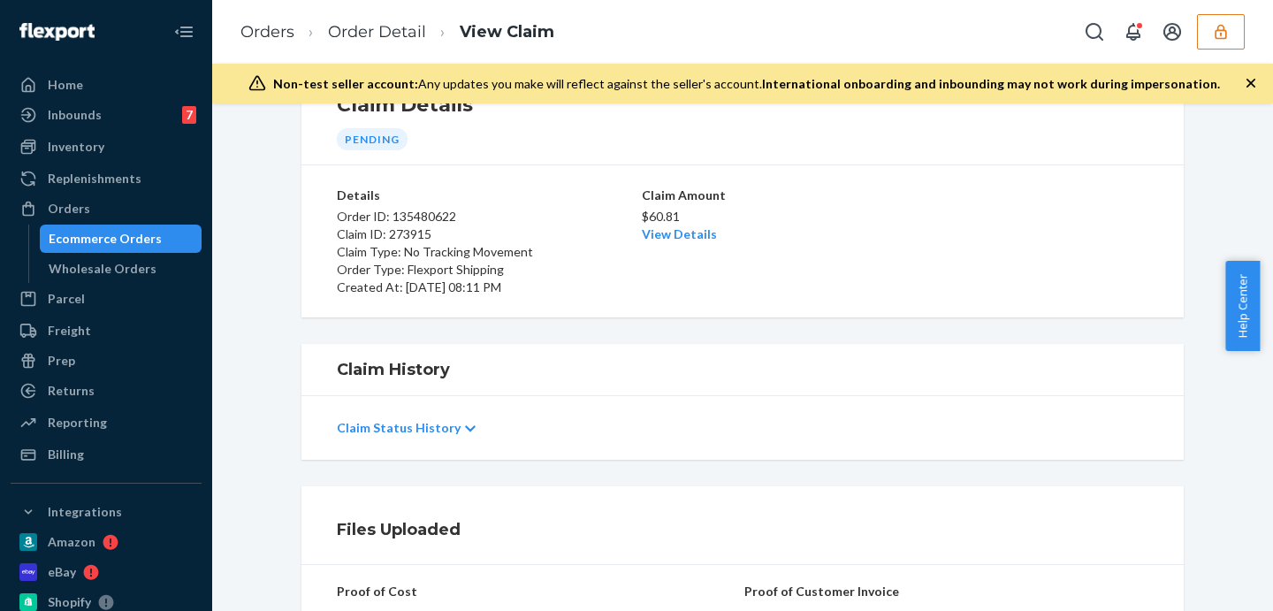
scroll to position [292, 0]
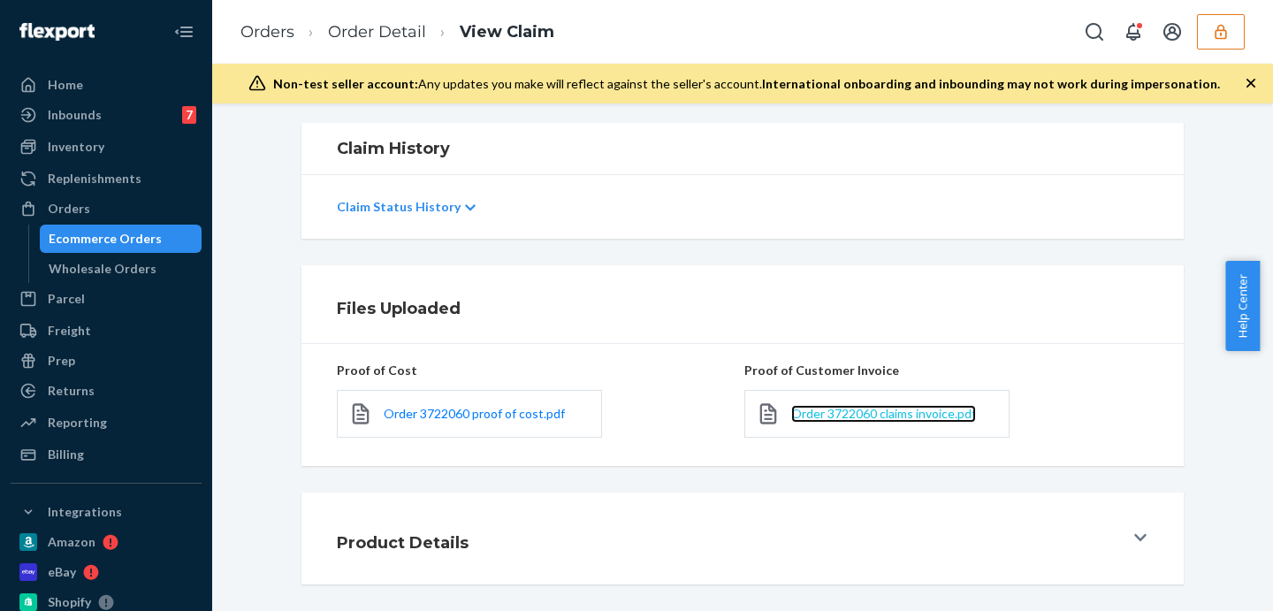
click at [877, 407] on span "Order 3722060 claims invoice.pdf" at bounding box center [883, 413] width 185 height 15
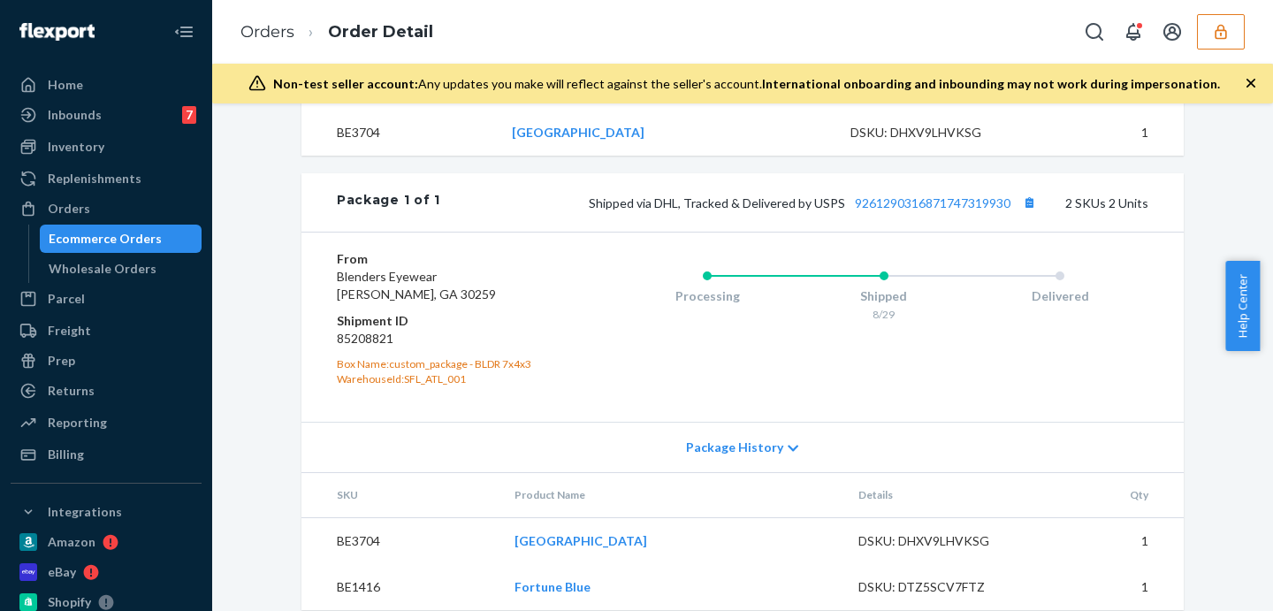
scroll to position [791, 0]
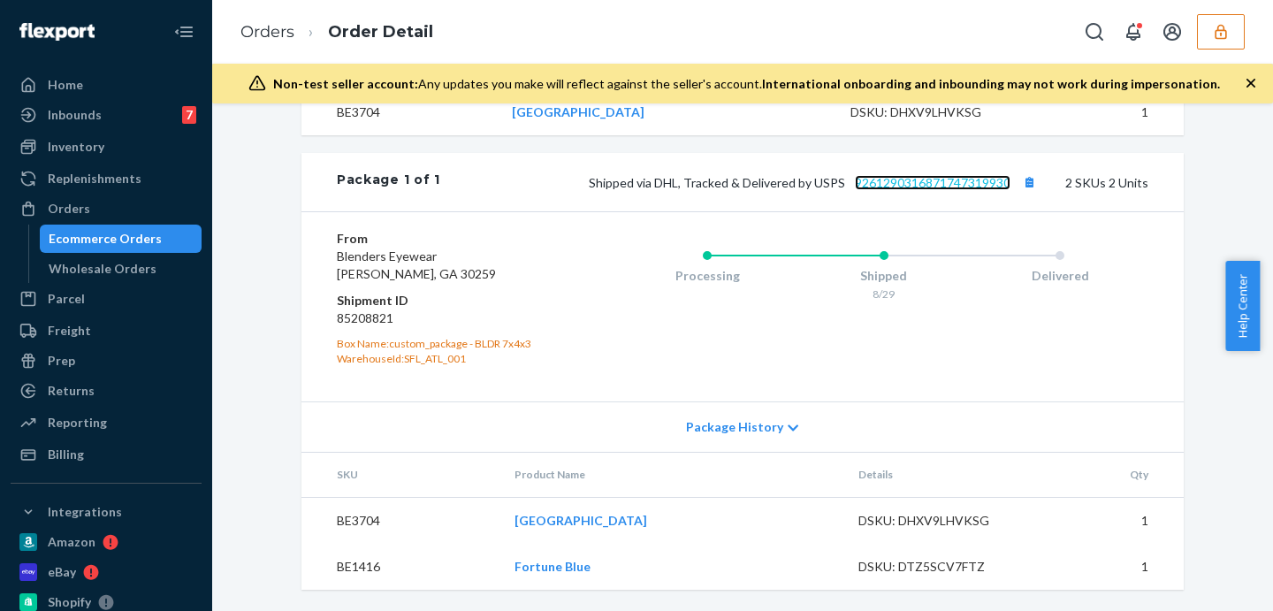
click at [927, 185] on link "9261290316871747319930" at bounding box center [933, 182] width 156 height 15
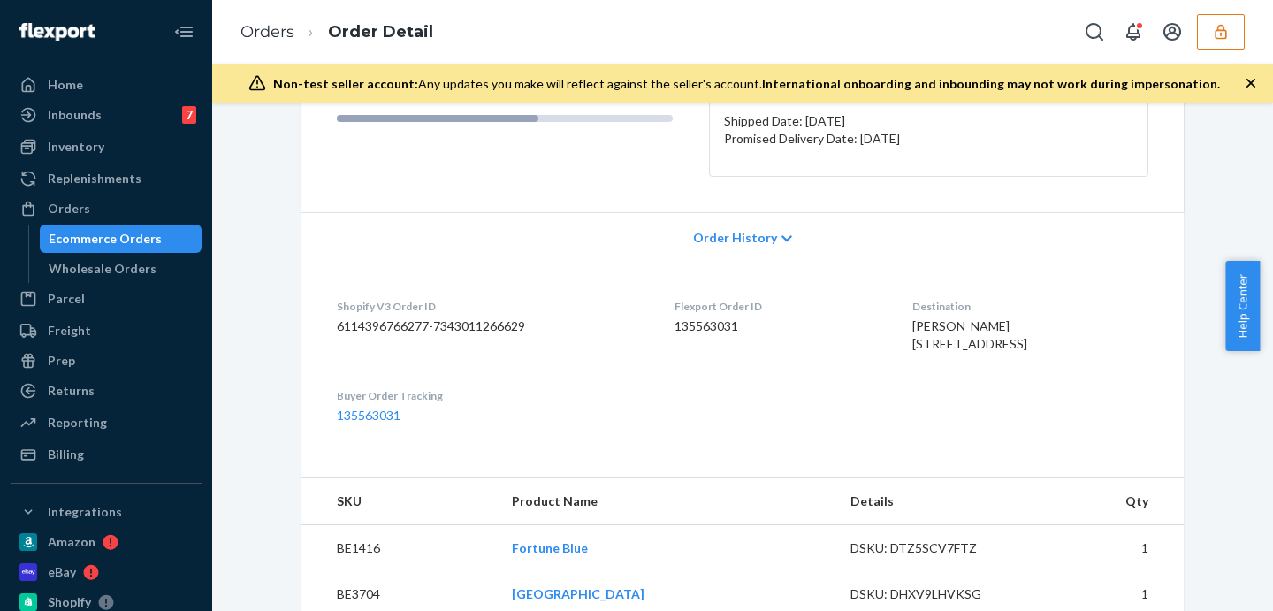
scroll to position [0, 0]
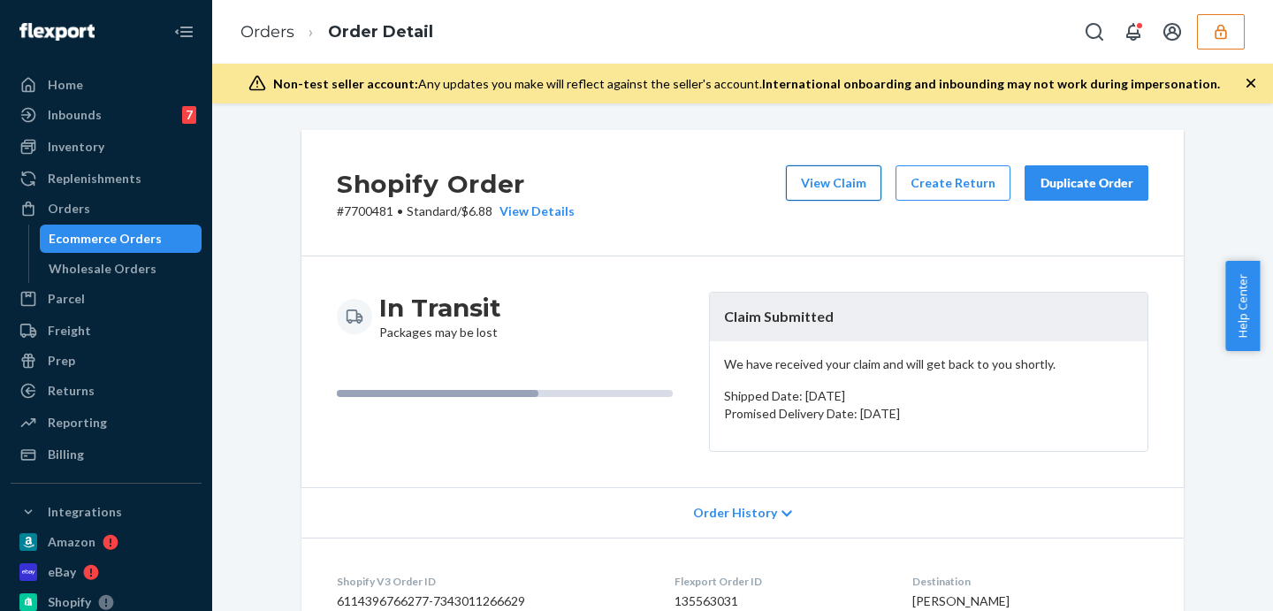
click at [822, 185] on button "View Claim" at bounding box center [833, 182] width 95 height 35
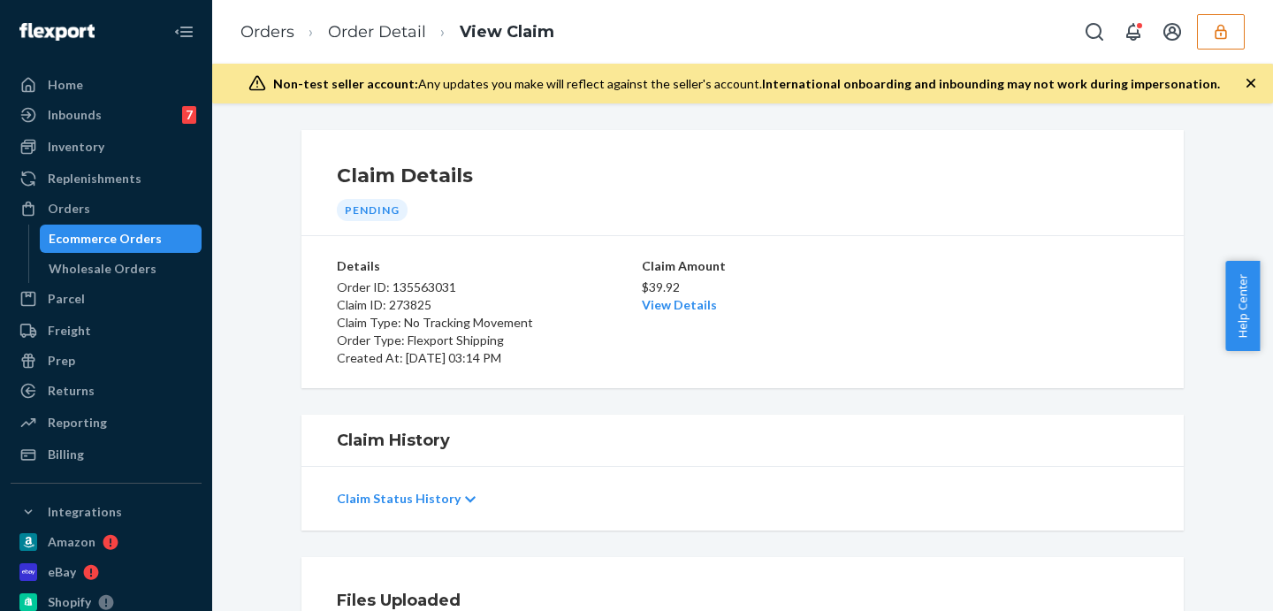
scroll to position [221, 0]
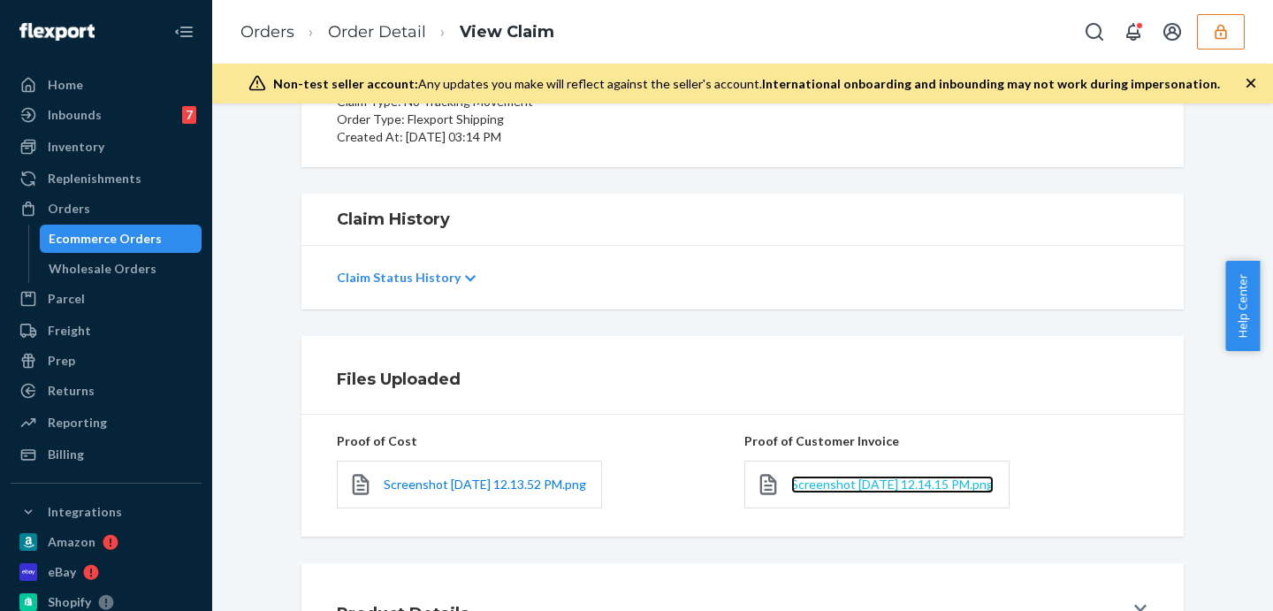
click at [840, 479] on span "Screenshot 2025-09-23 at 12.14.15 PM.png" at bounding box center [892, 484] width 202 height 15
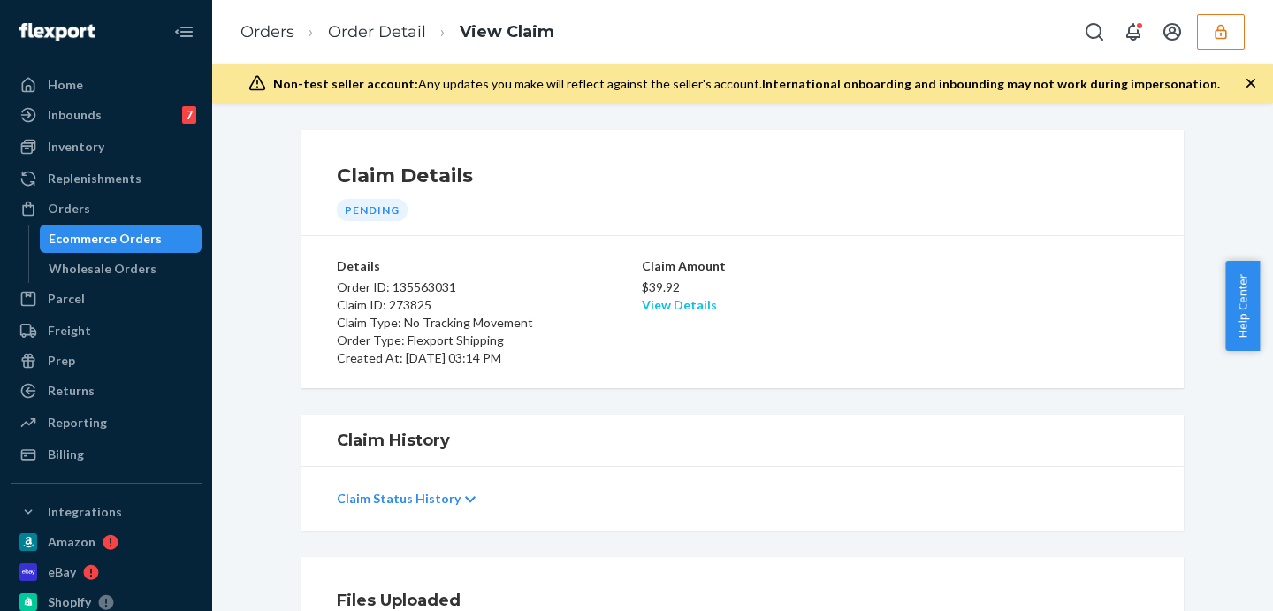
click at [677, 309] on link "View Details" at bounding box center [679, 304] width 75 height 15
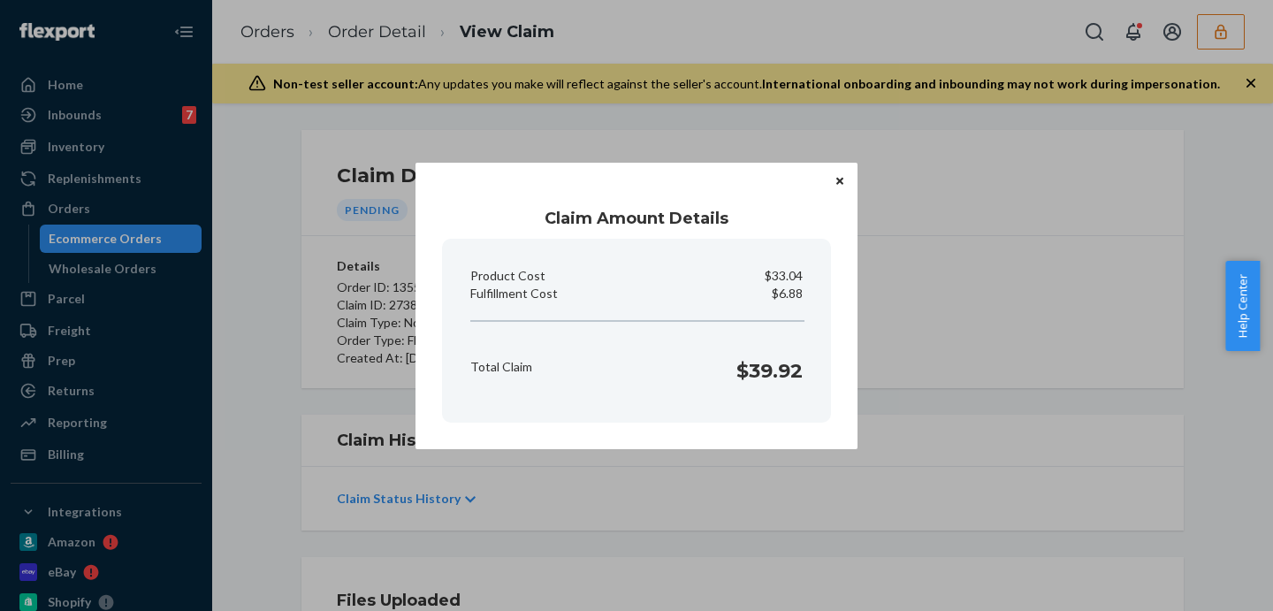
click at [757, 333] on section "Product Cost $33.04 Fulfillment Cost $6.88 Total Claim $39.92" at bounding box center [636, 331] width 389 height 184
click at [838, 179] on icon "Close" at bounding box center [839, 181] width 7 height 11
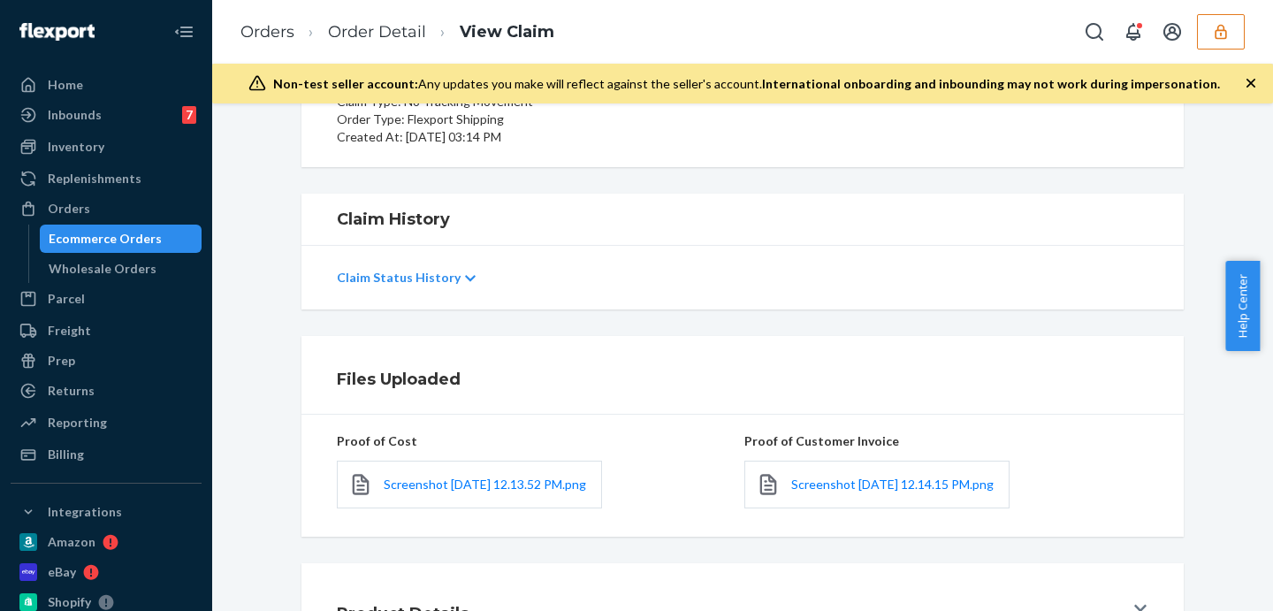
scroll to position [376, 0]
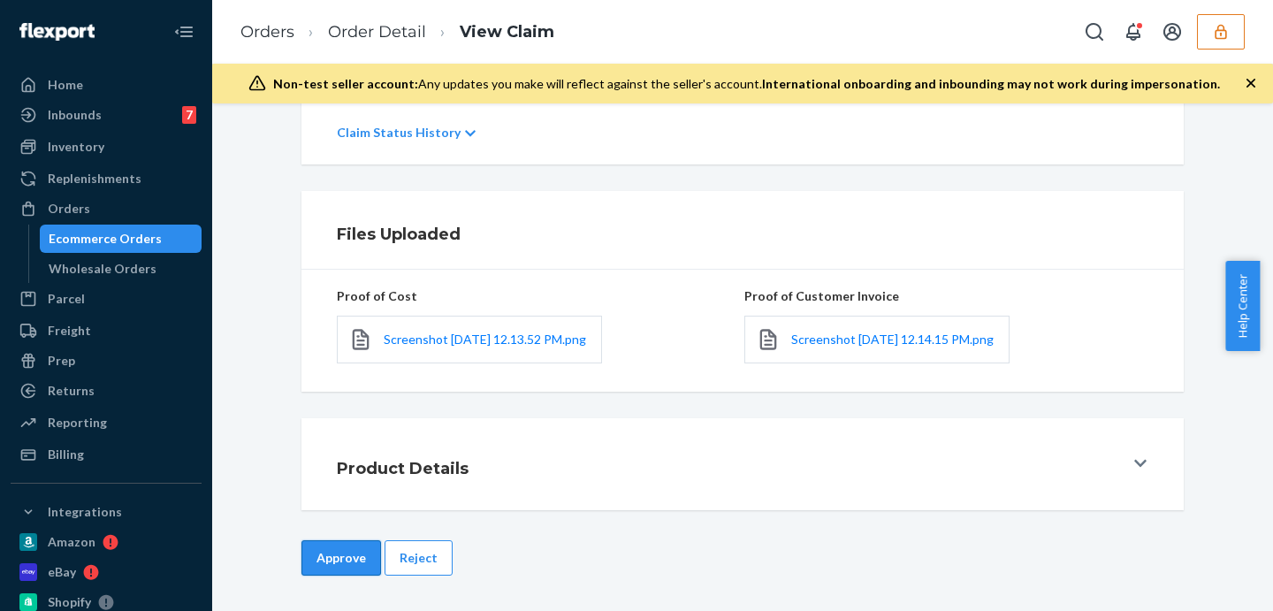
click at [353, 562] on button "Approve" at bounding box center [341, 557] width 80 height 35
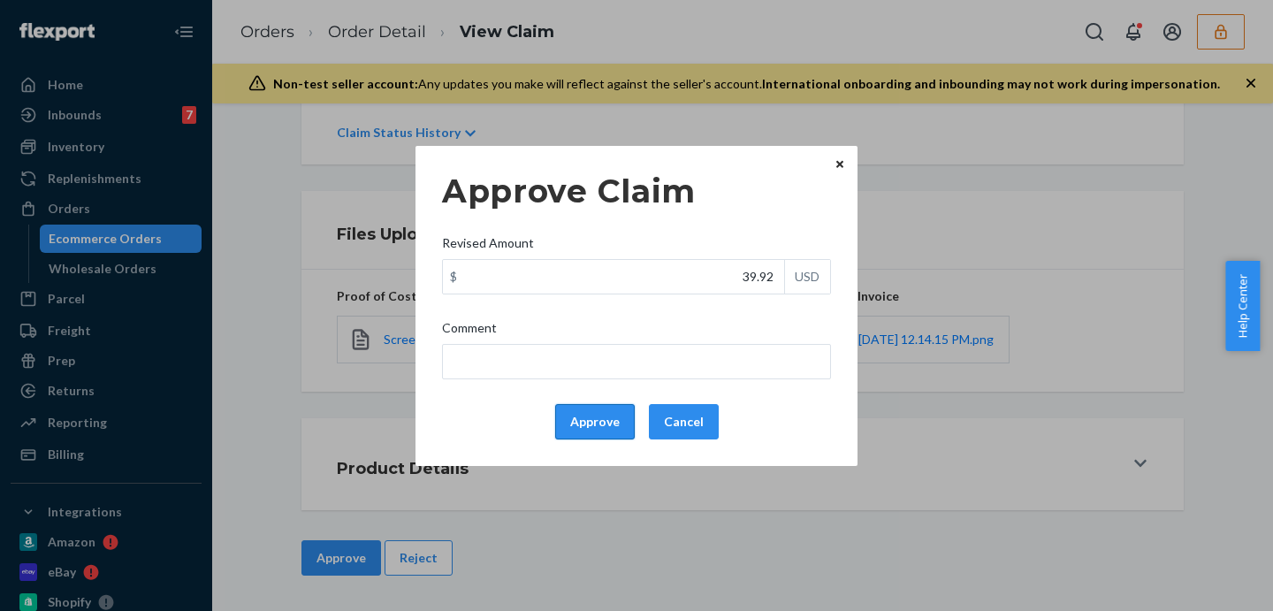
click at [584, 424] on button "Approve" at bounding box center [595, 421] width 80 height 35
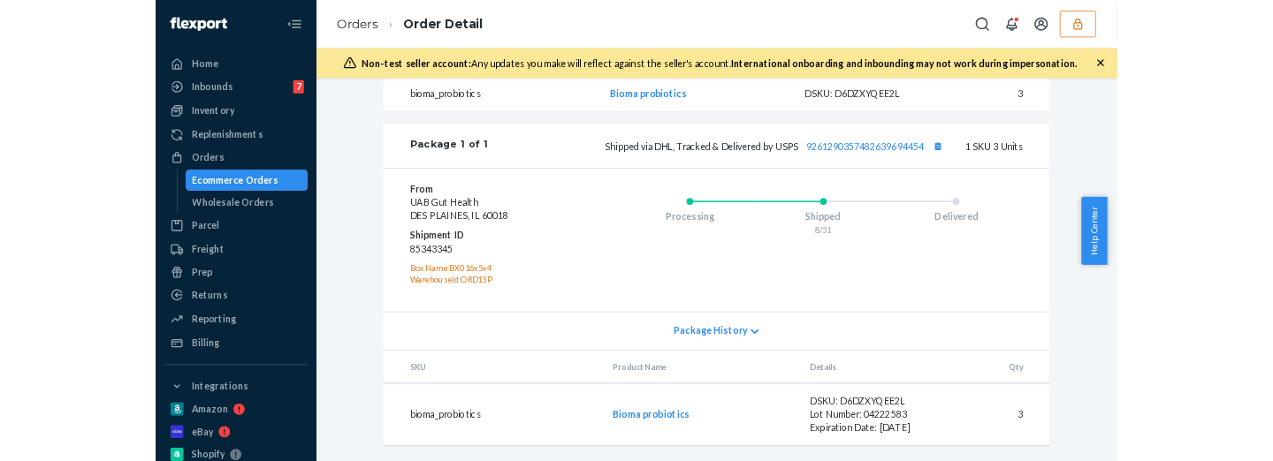
scroll to position [670, 0]
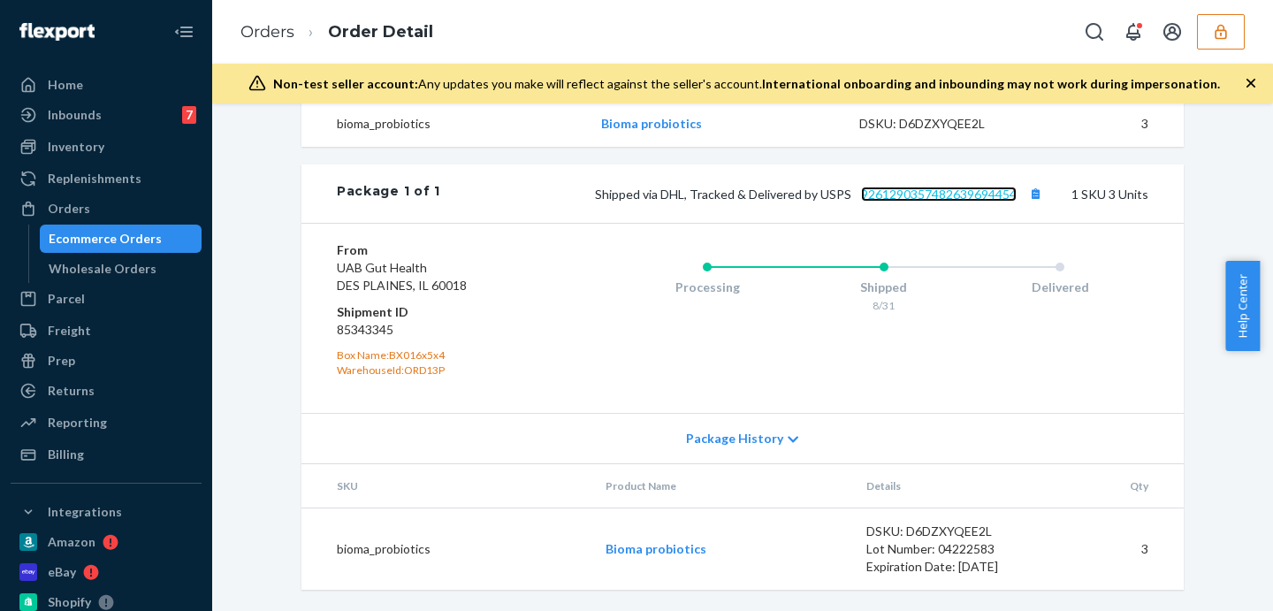
click at [904, 196] on link "9261290357482639694454" at bounding box center [939, 194] width 156 height 15
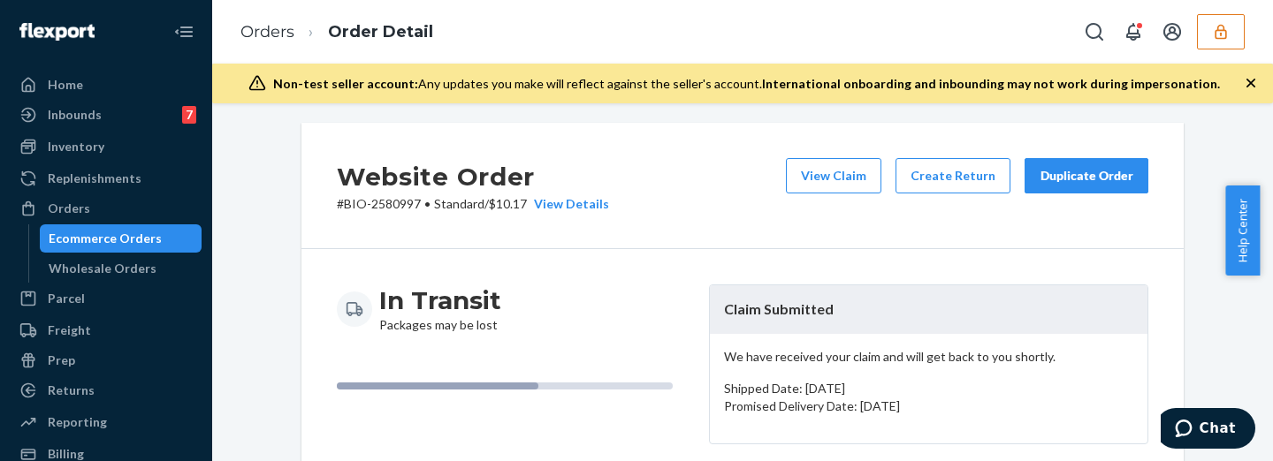
scroll to position [0, 0]
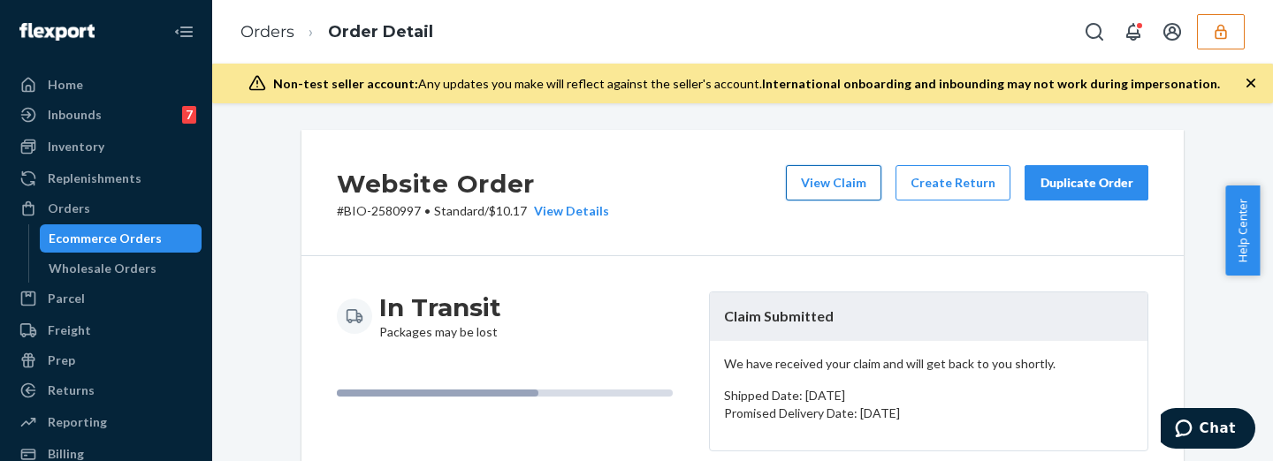
click at [840, 184] on button "View Claim" at bounding box center [833, 182] width 95 height 35
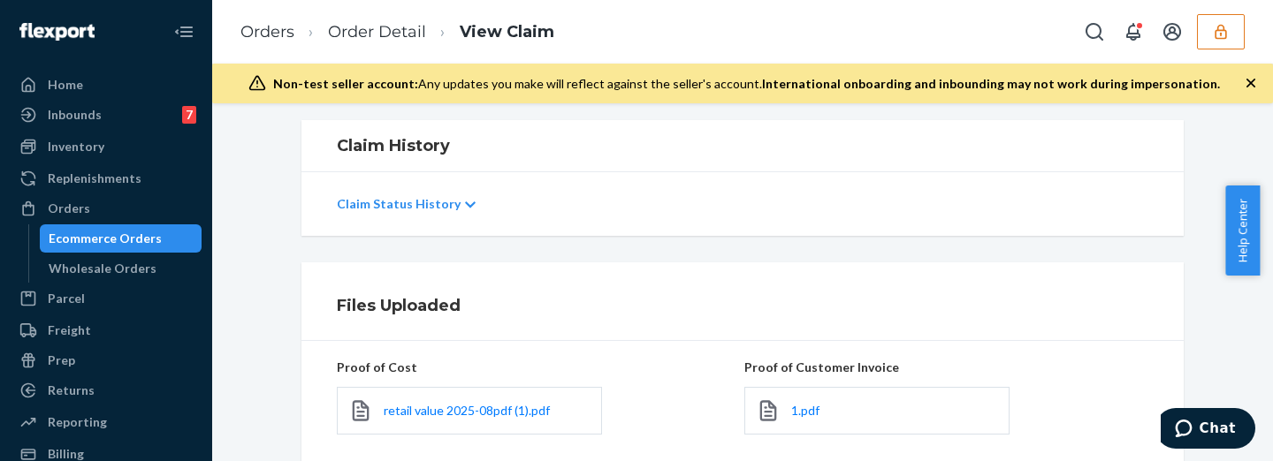
scroll to position [515, 0]
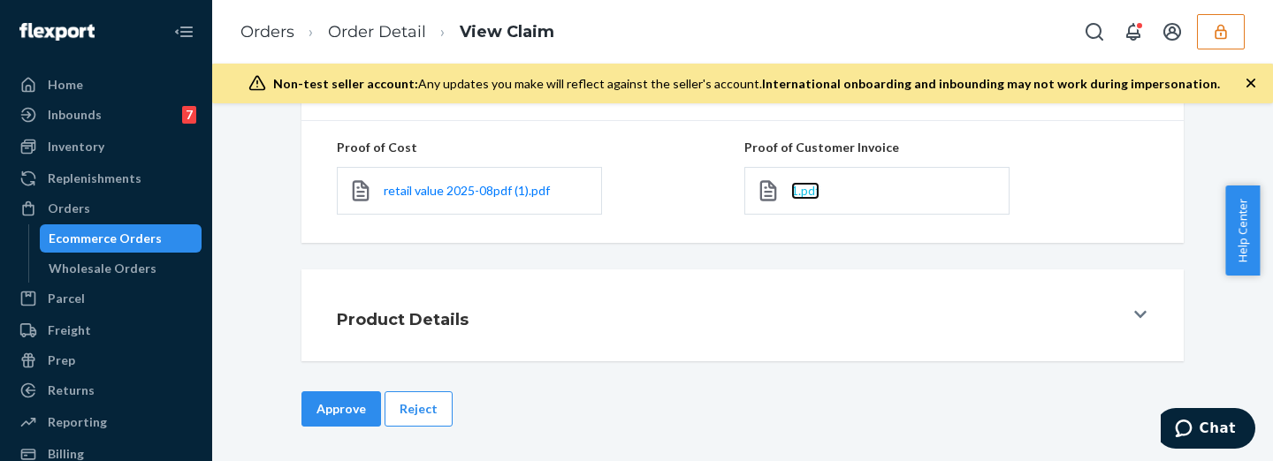
click at [809, 190] on span "1.pdf" at bounding box center [805, 190] width 28 height 15
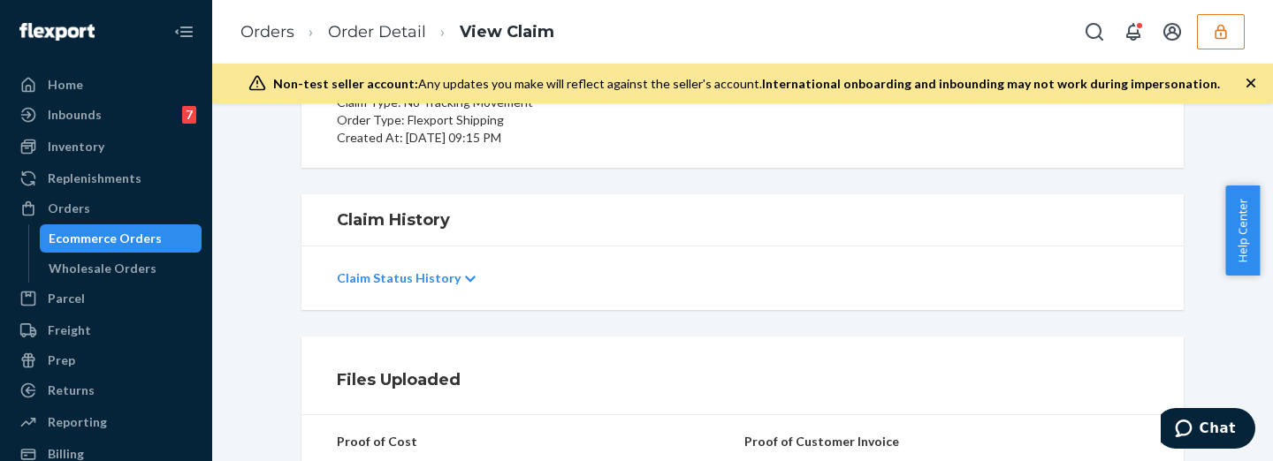
scroll to position [441, 0]
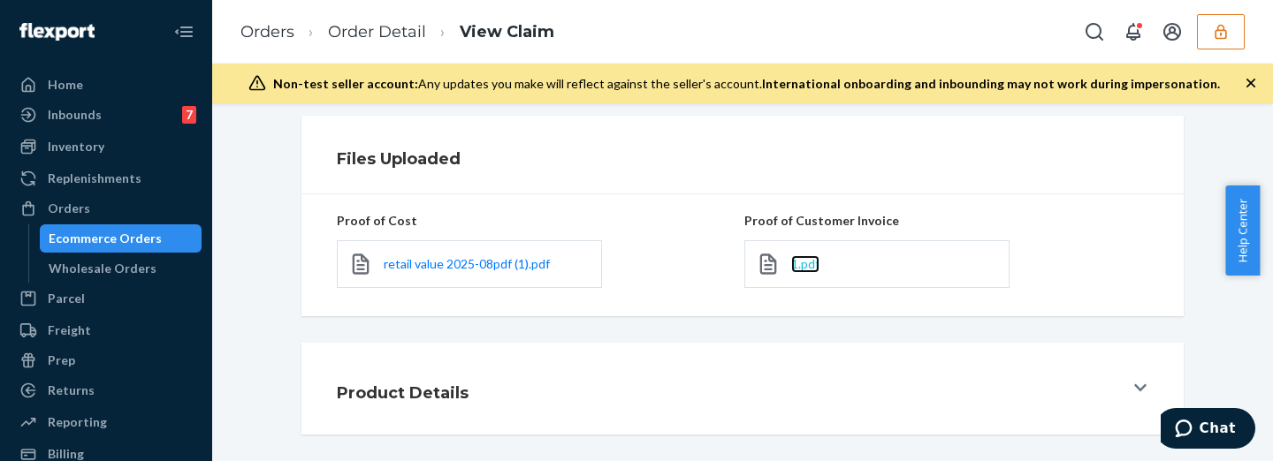
click at [805, 257] on span "1.pdf" at bounding box center [805, 263] width 28 height 15
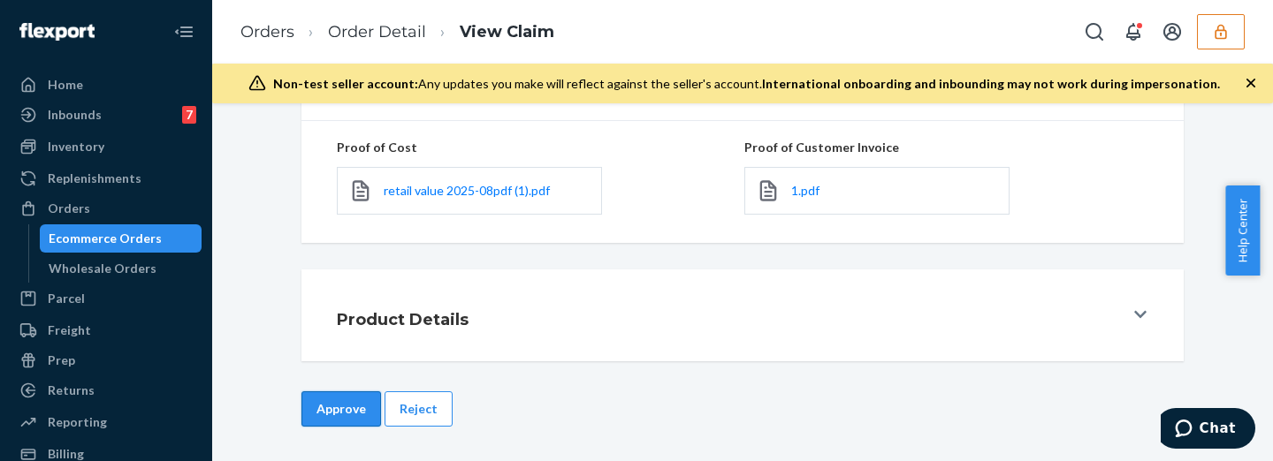
click at [328, 408] on button "Approve" at bounding box center [341, 409] width 80 height 35
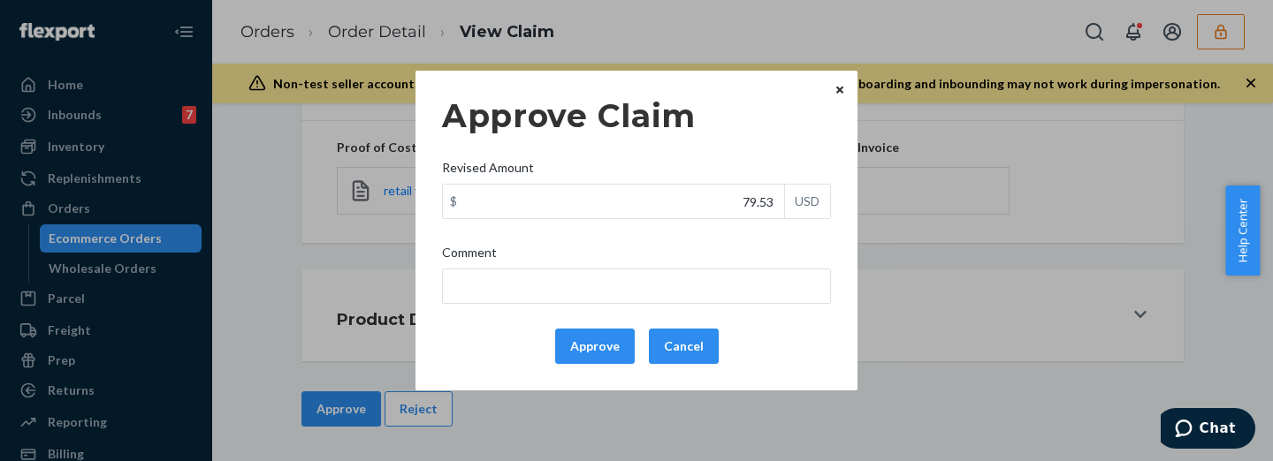
click at [838, 87] on icon "Close" at bounding box center [839, 90] width 7 height 11
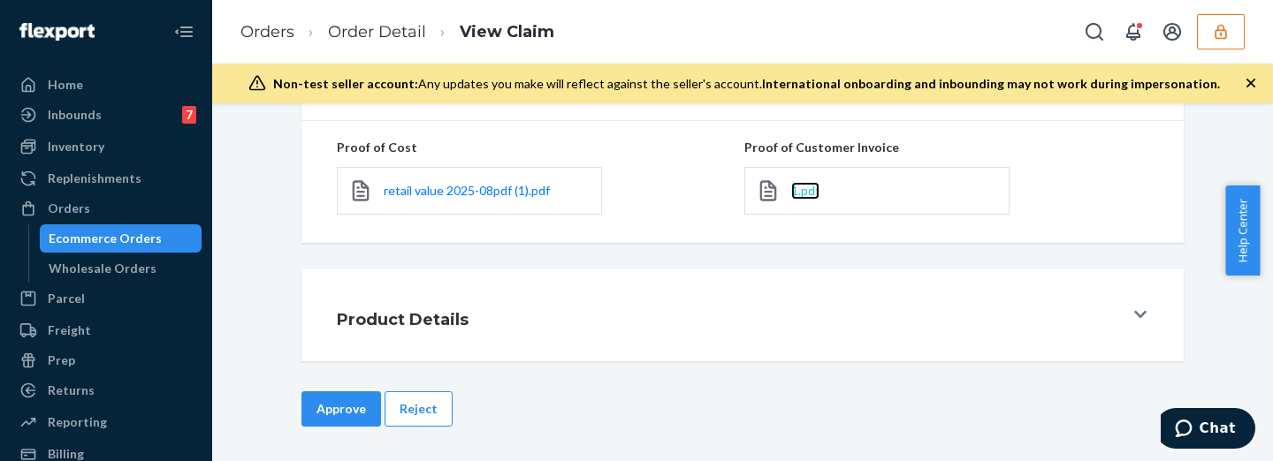
click at [800, 193] on span "1.pdf" at bounding box center [805, 190] width 28 height 15
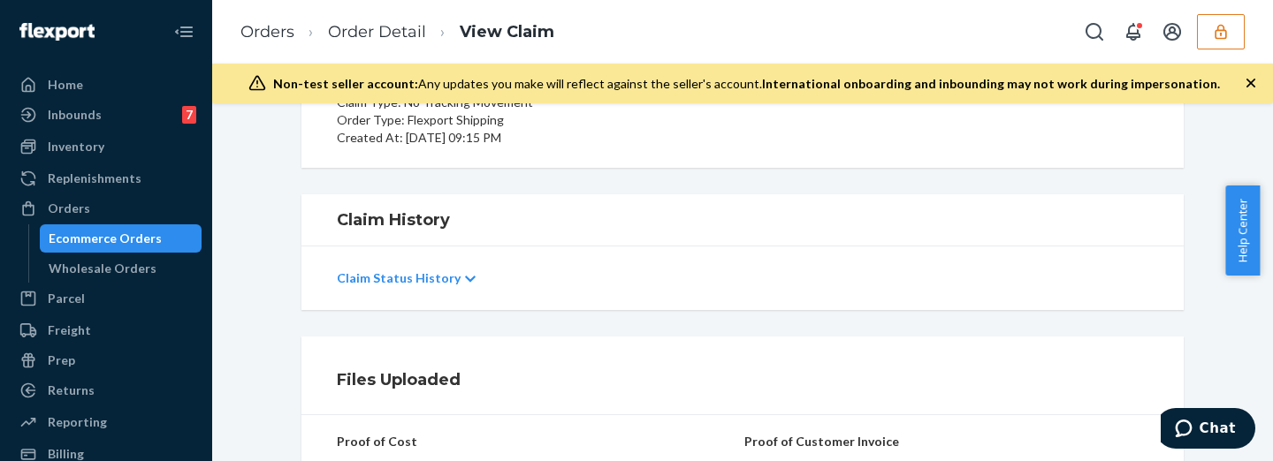
scroll to position [0, 0]
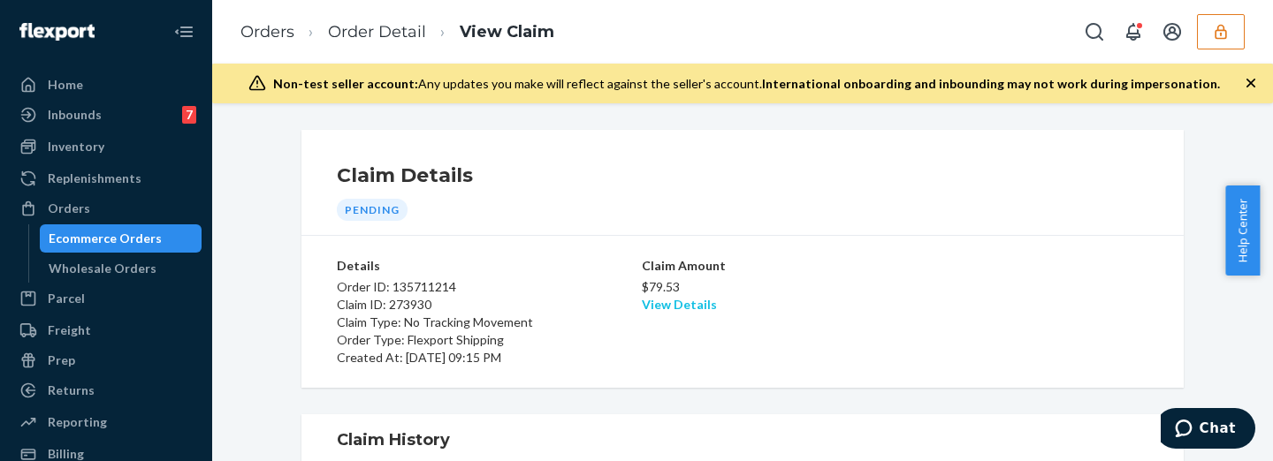
click at [680, 308] on link "View Details" at bounding box center [679, 304] width 75 height 15
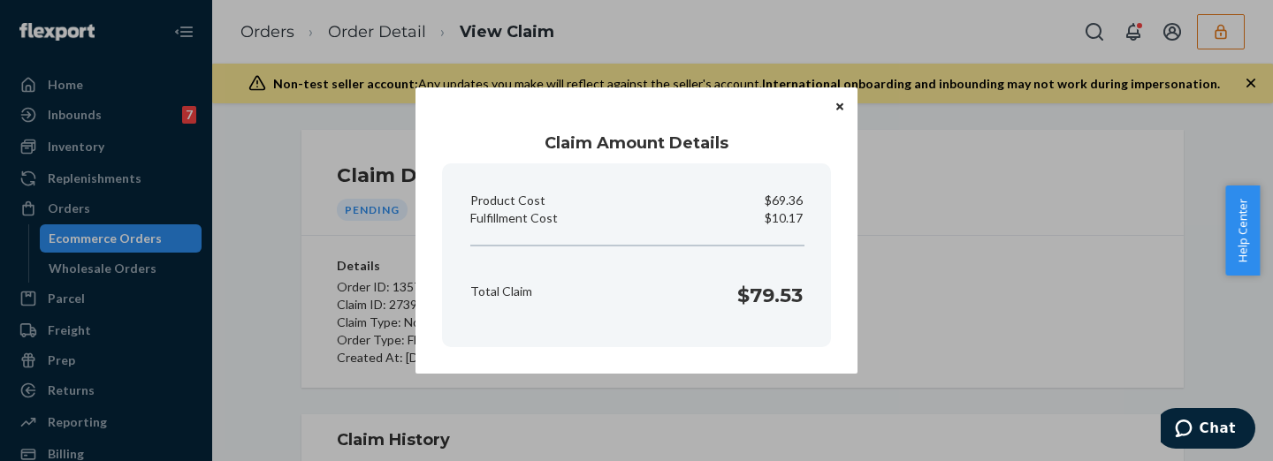
click at [808, 217] on div "Fulfillment Cost $10.17" at bounding box center [636, 219] width 347 height 18
click at [1098, 311] on div "Claim Amount Details Product Cost $69.36 Fulfillment Cost $10.17 Total Claim $7…" at bounding box center [636, 230] width 1273 height 461
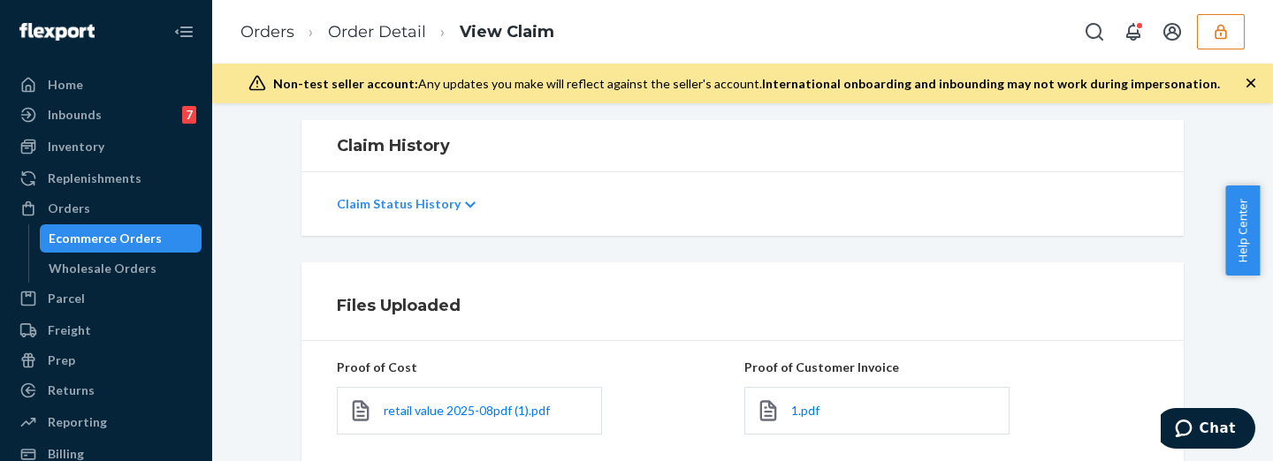
scroll to position [515, 0]
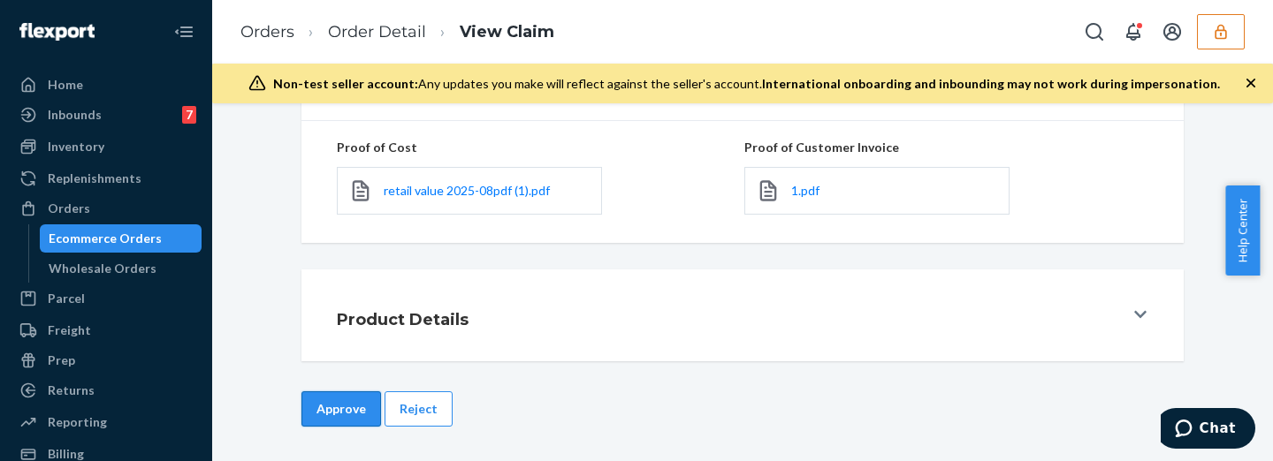
click at [340, 400] on button "Approve" at bounding box center [341, 409] width 80 height 35
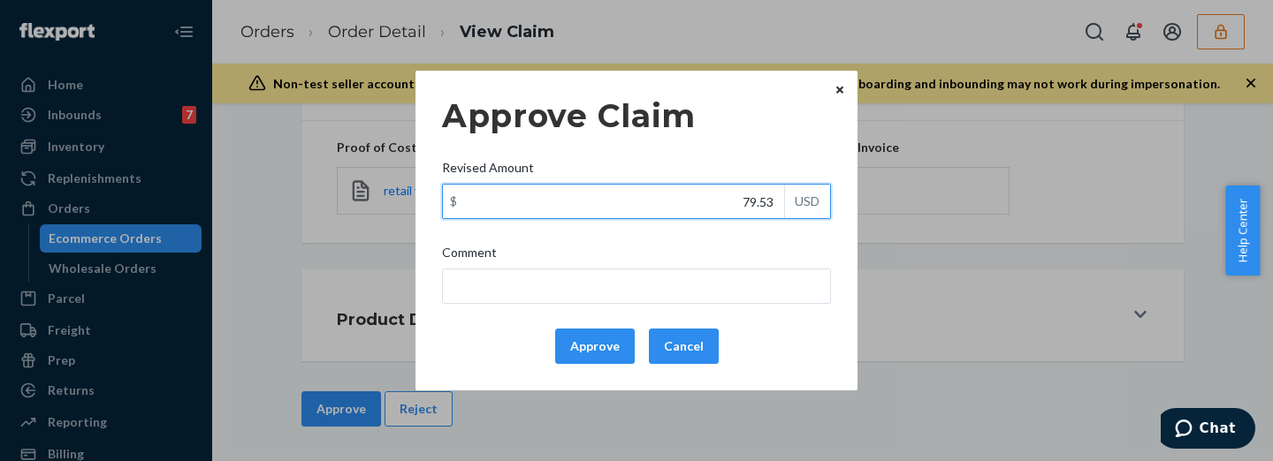
drag, startPoint x: 721, startPoint y: 196, endPoint x: 815, endPoint y: 210, distance: 94.8
click at [815, 210] on div "$ 79.53 USD" at bounding box center [636, 201] width 389 height 35
type input "52.53"
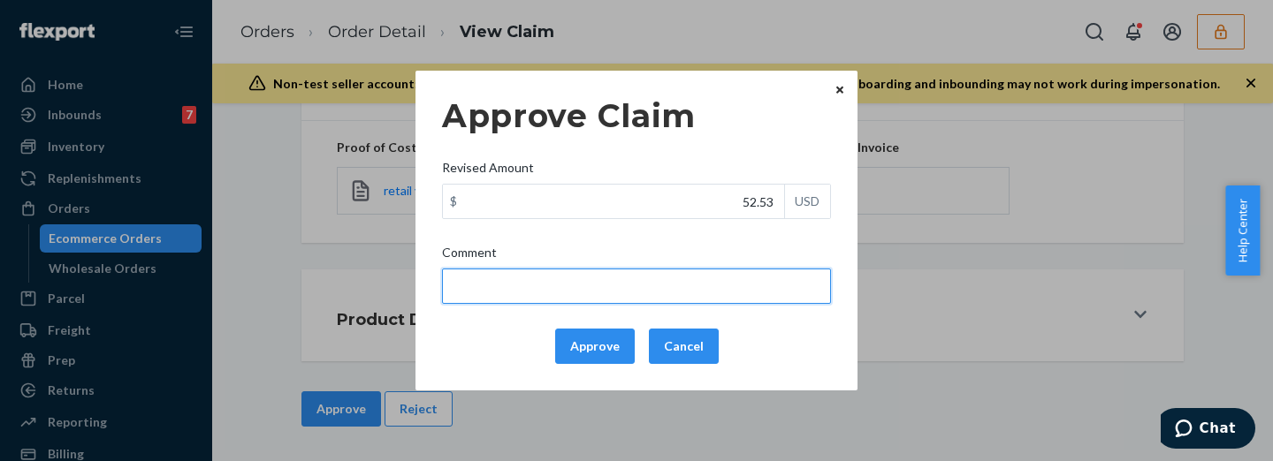
click at [740, 291] on input "Comment" at bounding box center [636, 286] width 389 height 35
click at [463, 283] on input "total cost adjusted (39x0.40) + fulfillment fee" at bounding box center [636, 286] width 389 height 35
drag, startPoint x: 572, startPoint y: 286, endPoint x: 562, endPoint y: 286, distance: 9.8
click at [562, 286] on input "total cost adjusted (39x0.40) + fulfillment fee" at bounding box center [636, 286] width 389 height 35
click at [754, 287] on input "total cost adjusted (105.92x0.40) + fulfillment fee" at bounding box center [636, 286] width 389 height 35
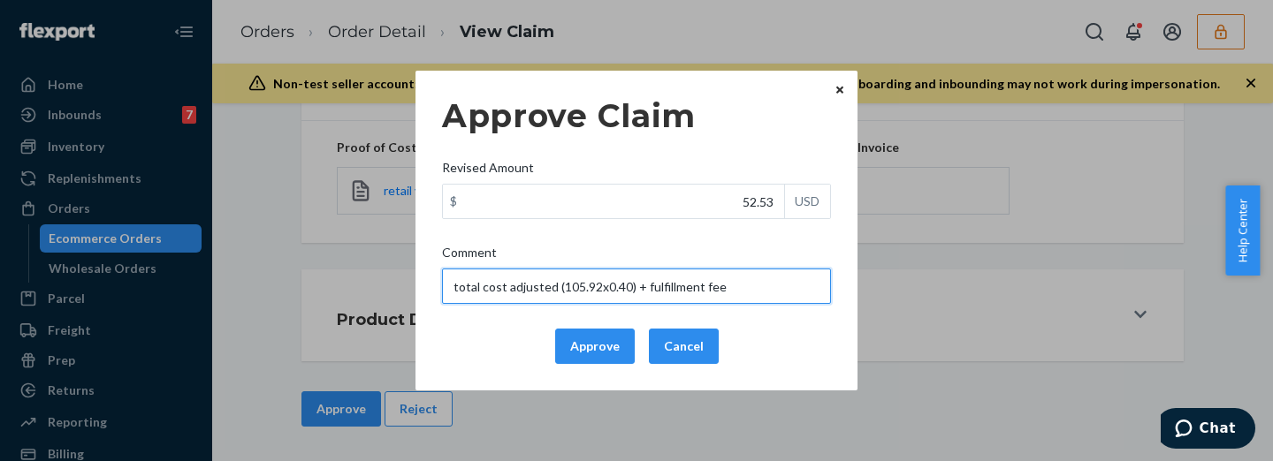
click at [754, 287] on input "total cost adjusted (105.92x0.40) + fulfillment fee" at bounding box center [636, 286] width 389 height 35
type input "total cost adjusted (105.92x0.40) + fulfillment fee"
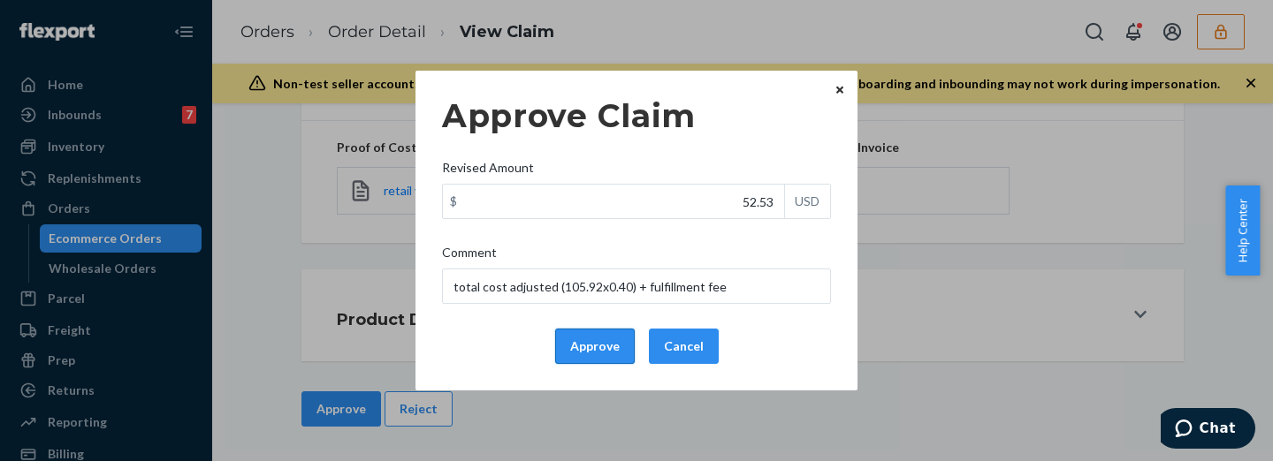
click at [591, 346] on button "Approve" at bounding box center [595, 346] width 80 height 35
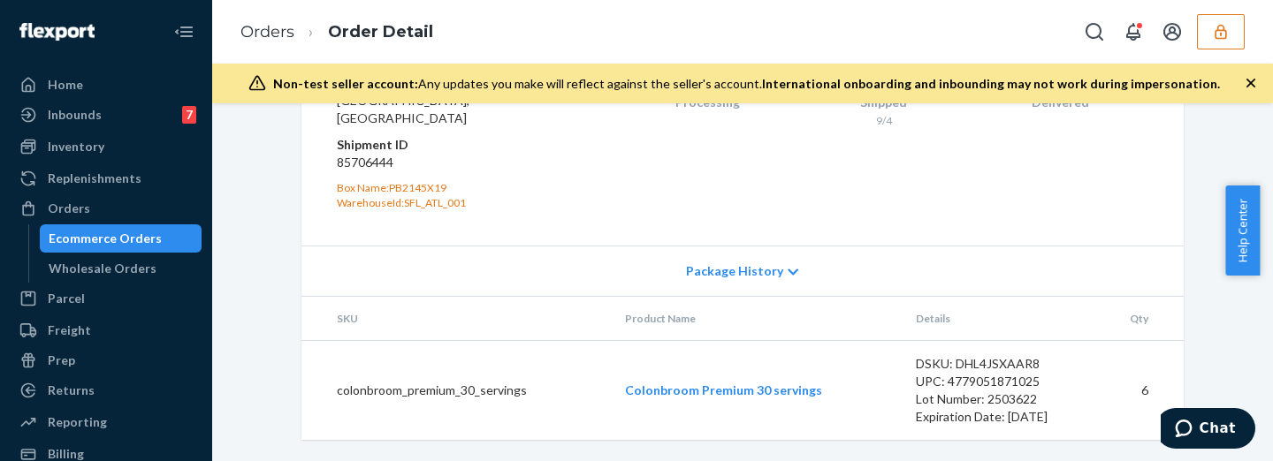
scroll to position [634, 0]
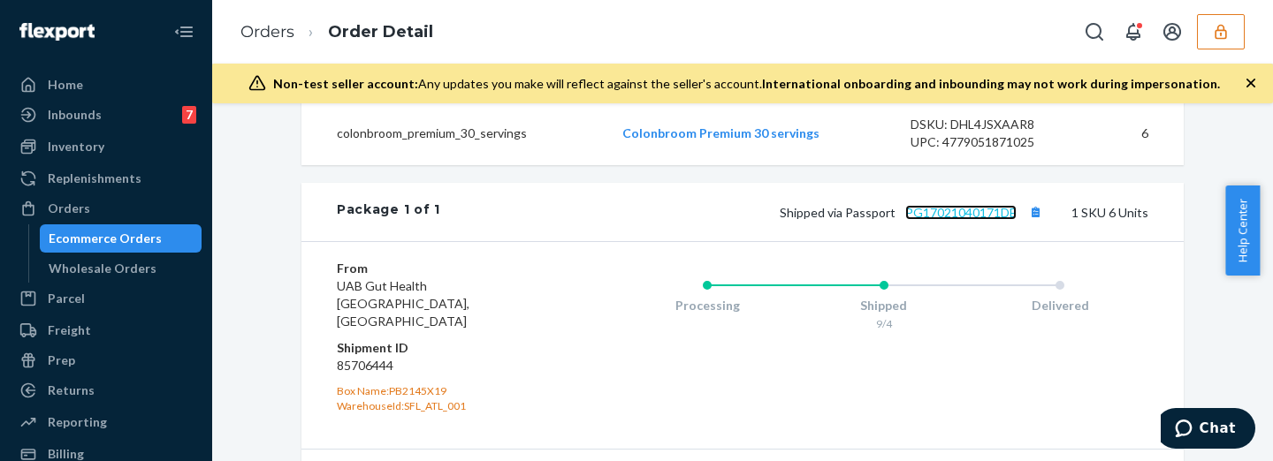
click at [964, 220] on link "PG17021040171DE" at bounding box center [960, 212] width 111 height 15
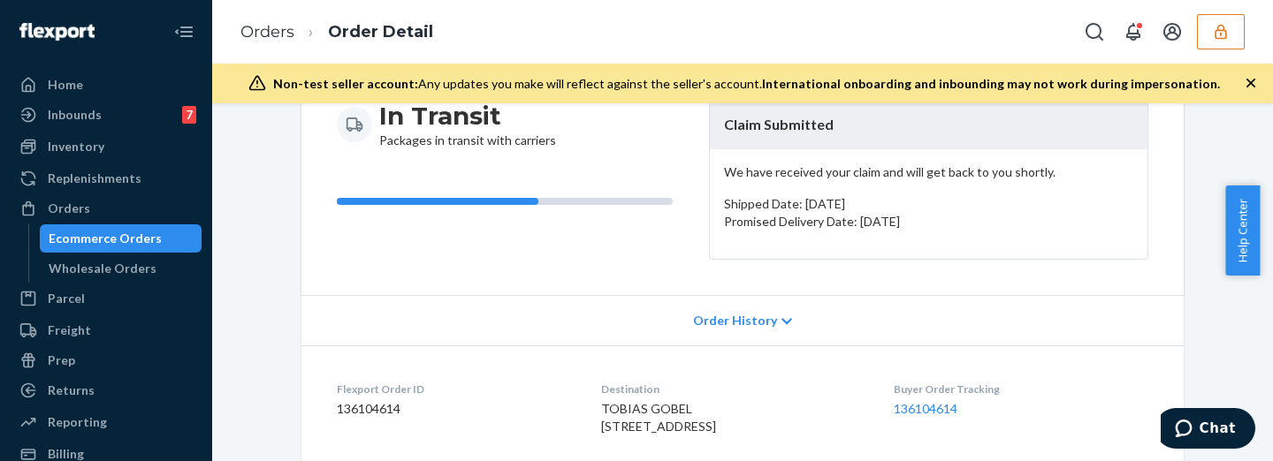
scroll to position [0, 0]
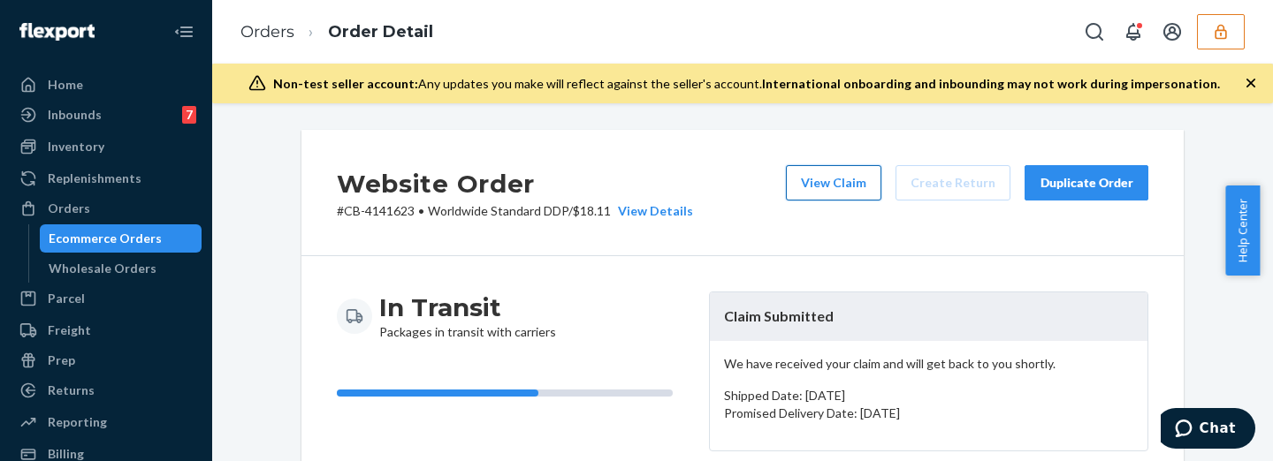
click at [818, 181] on button "View Claim" at bounding box center [833, 182] width 95 height 35
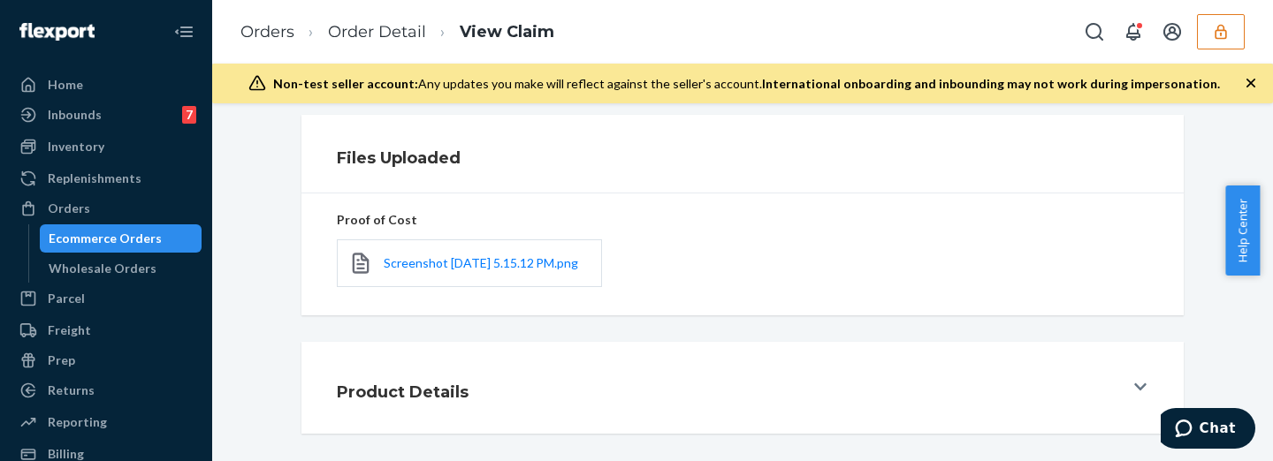
scroll to position [525, 0]
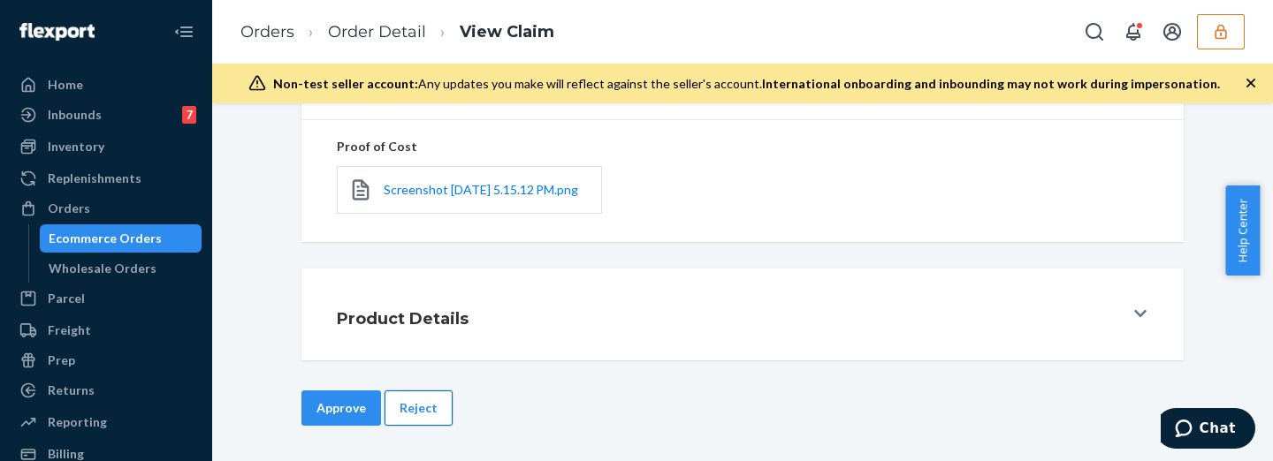
click at [399, 400] on button "Reject" at bounding box center [419, 408] width 68 height 35
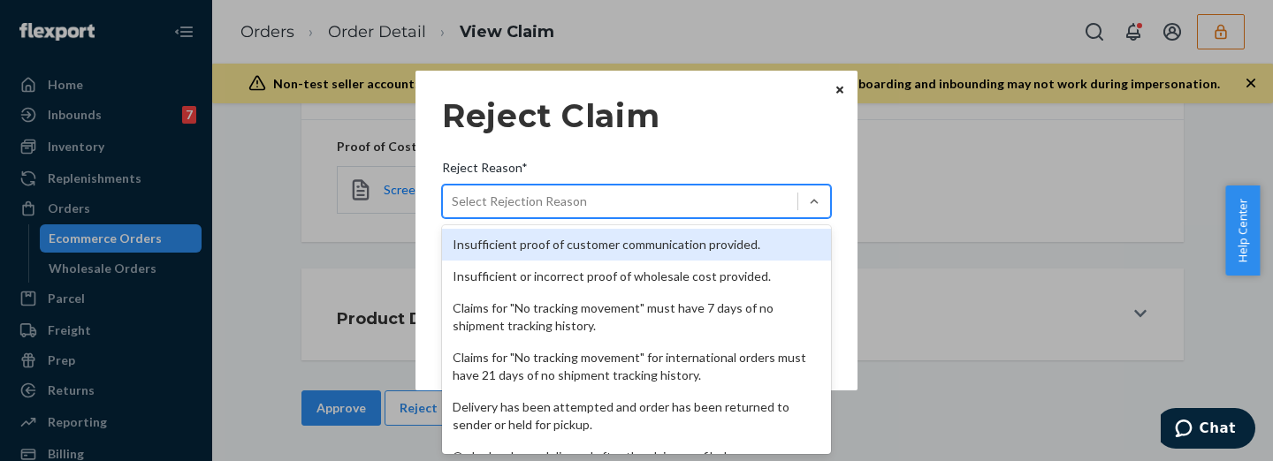
click at [560, 204] on div "Select Rejection Reason" at bounding box center [519, 202] width 135 height 18
click at [454, 204] on input "Reject Reason* option Insufficient proof of customer communication provided. fo…" at bounding box center [453, 202] width 2 height 18
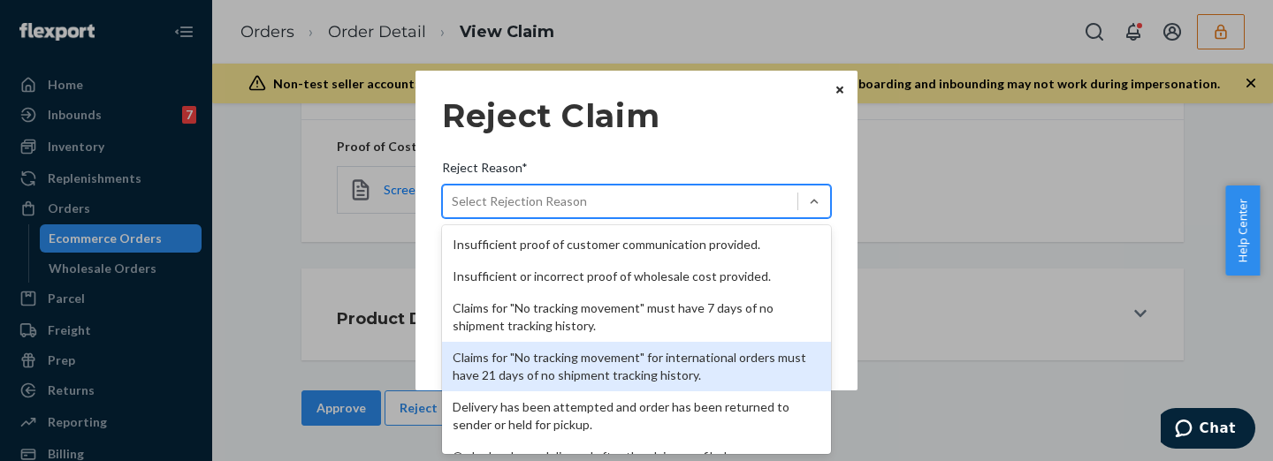
click at [625, 362] on div "Claims for "No tracking movement" for international orders must have 21 days of…" at bounding box center [636, 367] width 389 height 50
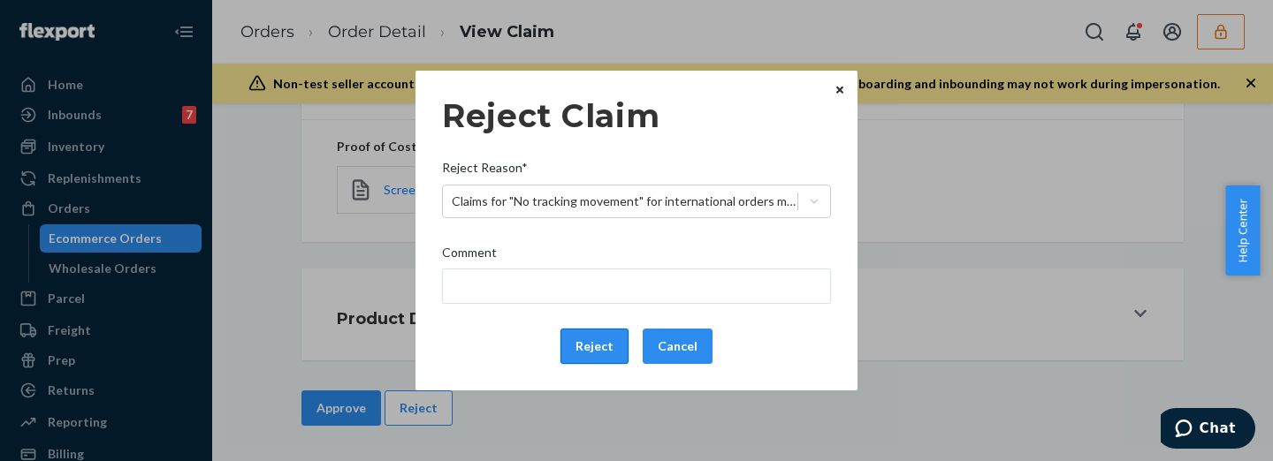
click at [604, 332] on button "Reject" at bounding box center [594, 346] width 68 height 35
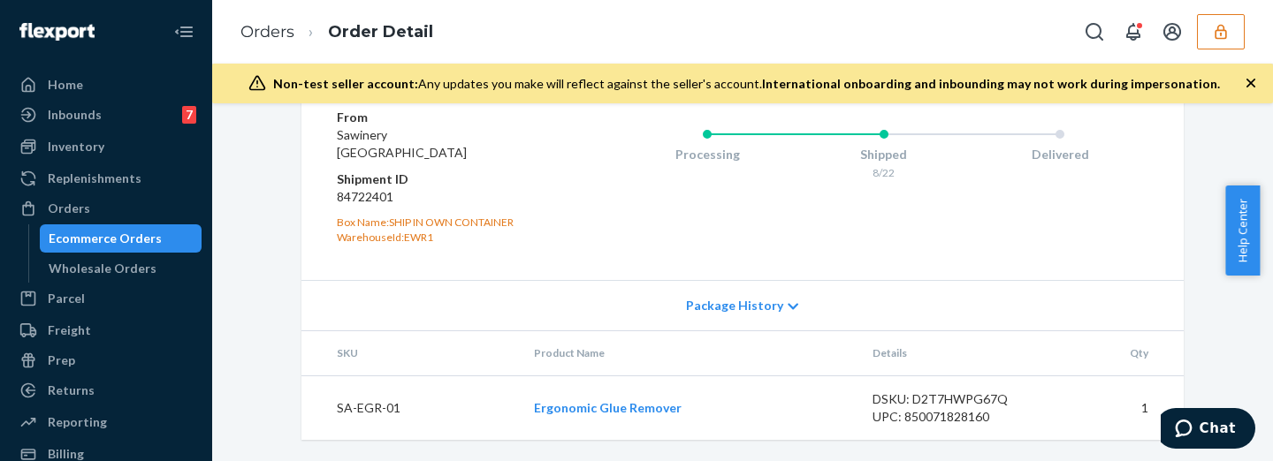
scroll to position [663, 0]
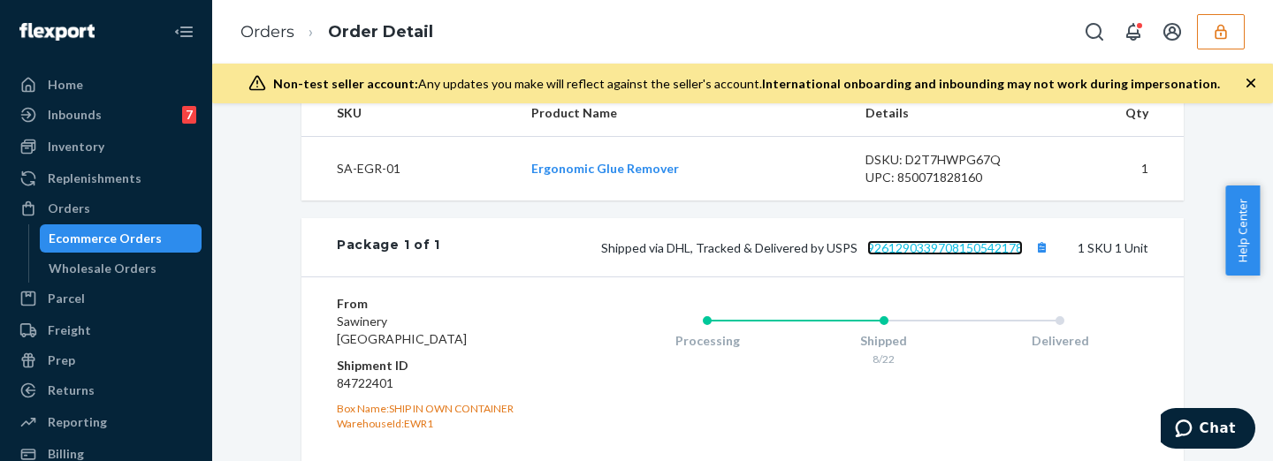
click at [911, 255] on link "9261290339708150542178" at bounding box center [945, 247] width 156 height 15
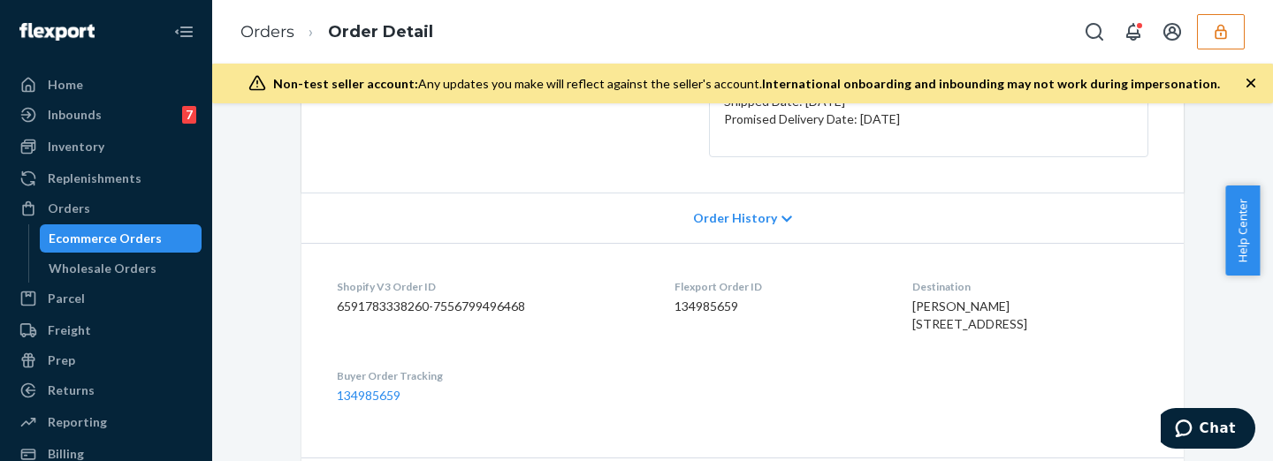
scroll to position [0, 0]
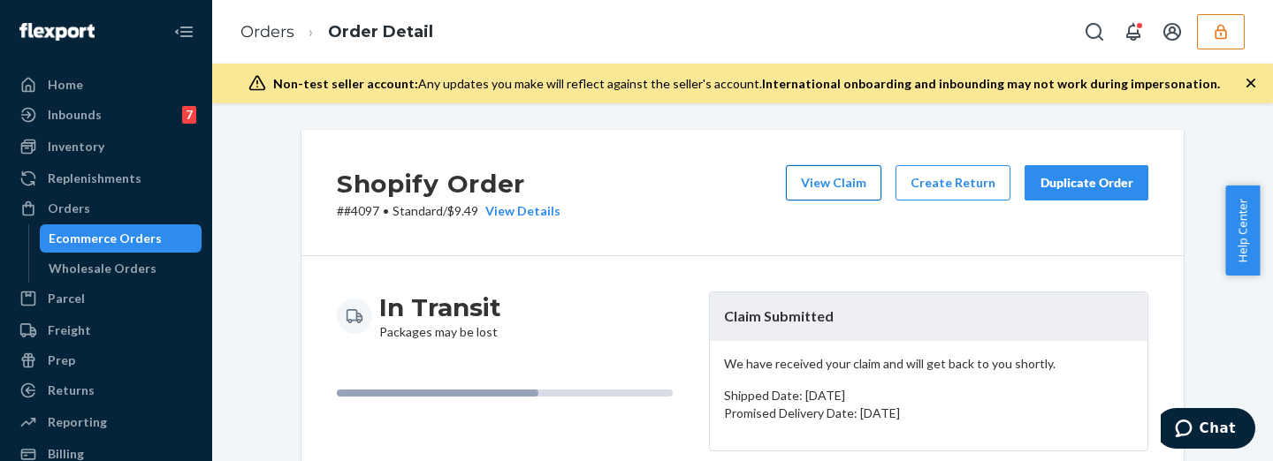
click at [847, 178] on button "View Claim" at bounding box center [833, 182] width 95 height 35
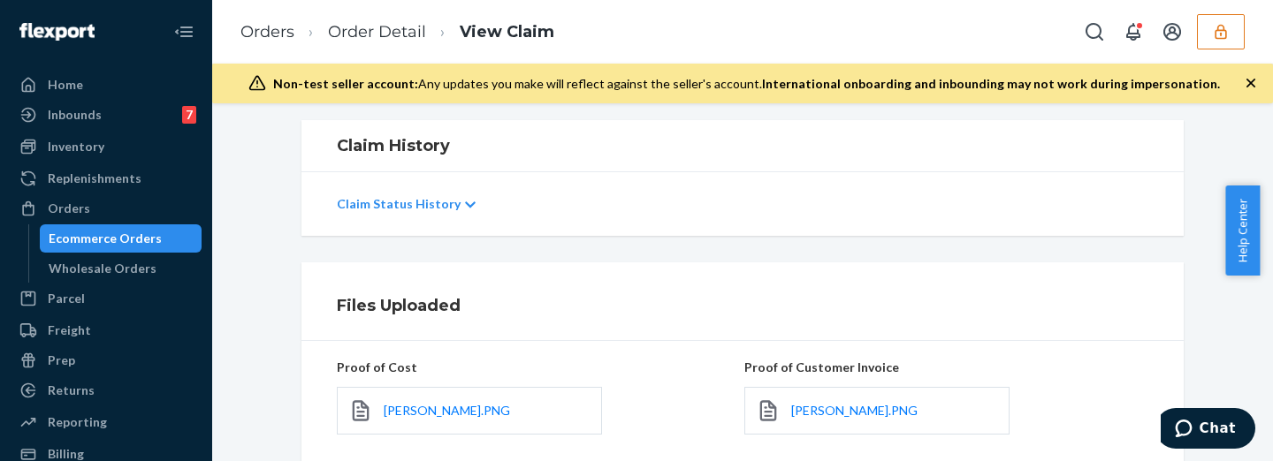
scroll to position [368, 0]
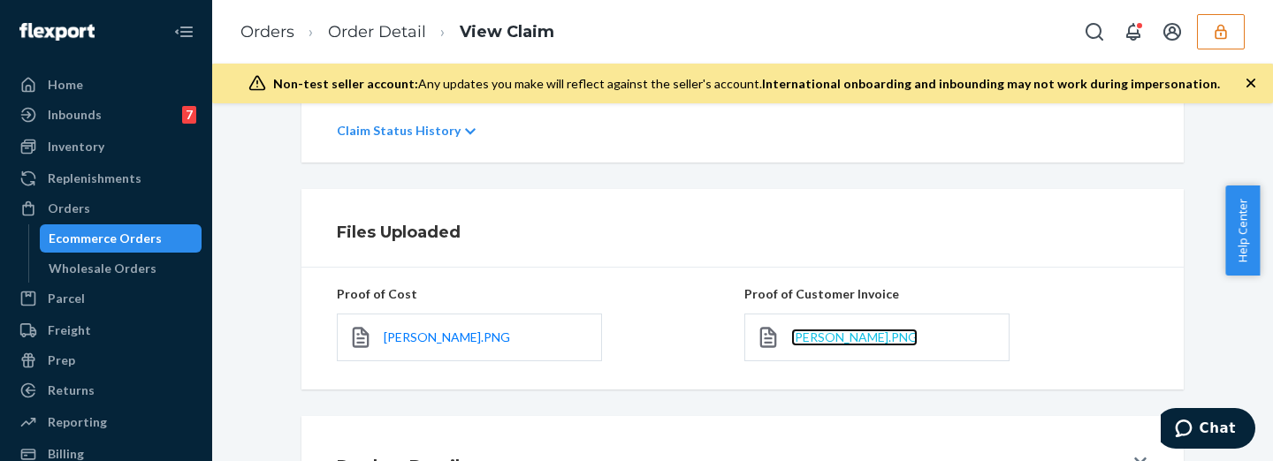
click at [812, 333] on span "[PERSON_NAME].PNG" at bounding box center [854, 337] width 126 height 15
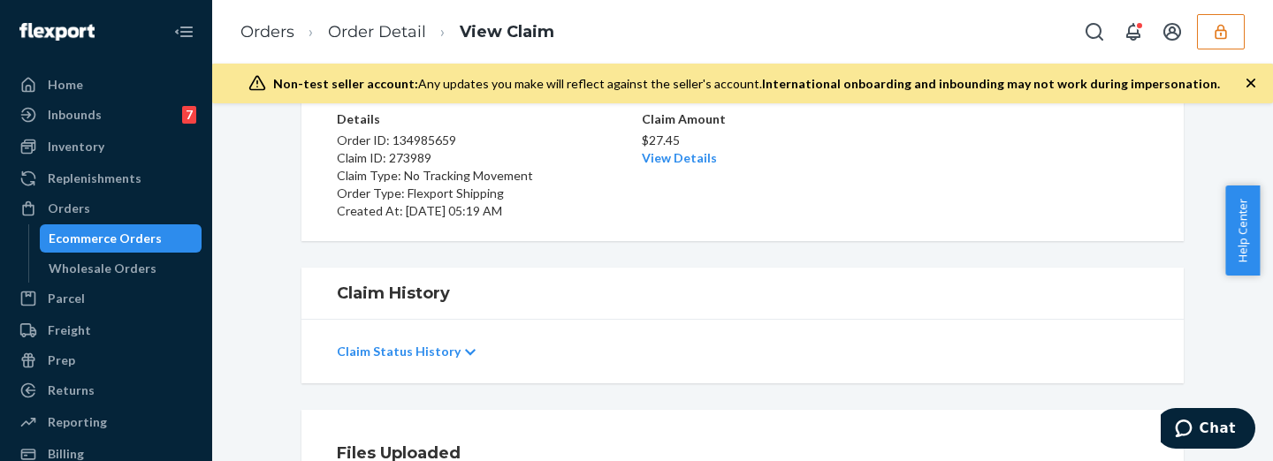
scroll to position [73, 0]
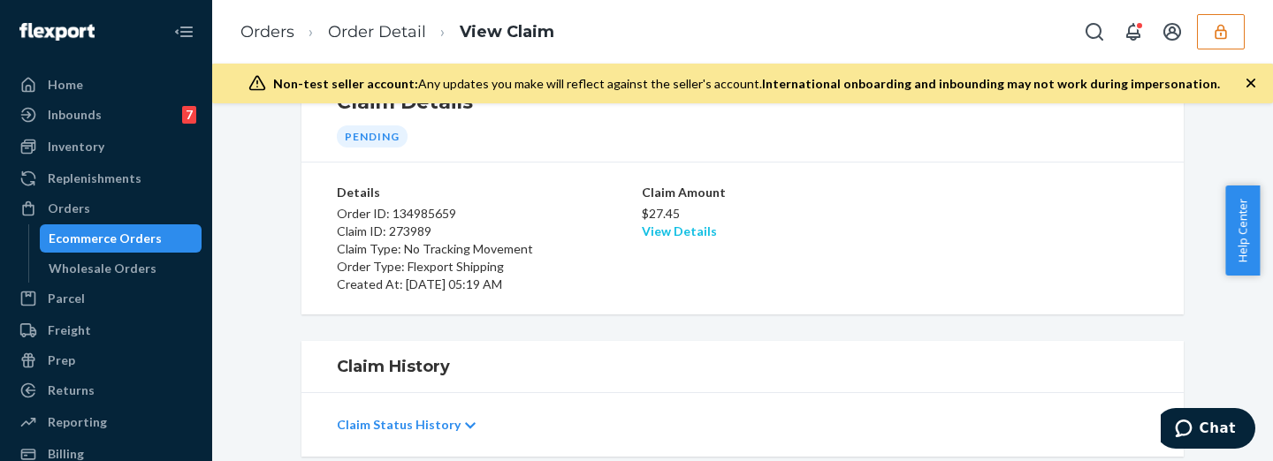
click at [655, 230] on link "View Details" at bounding box center [679, 231] width 75 height 15
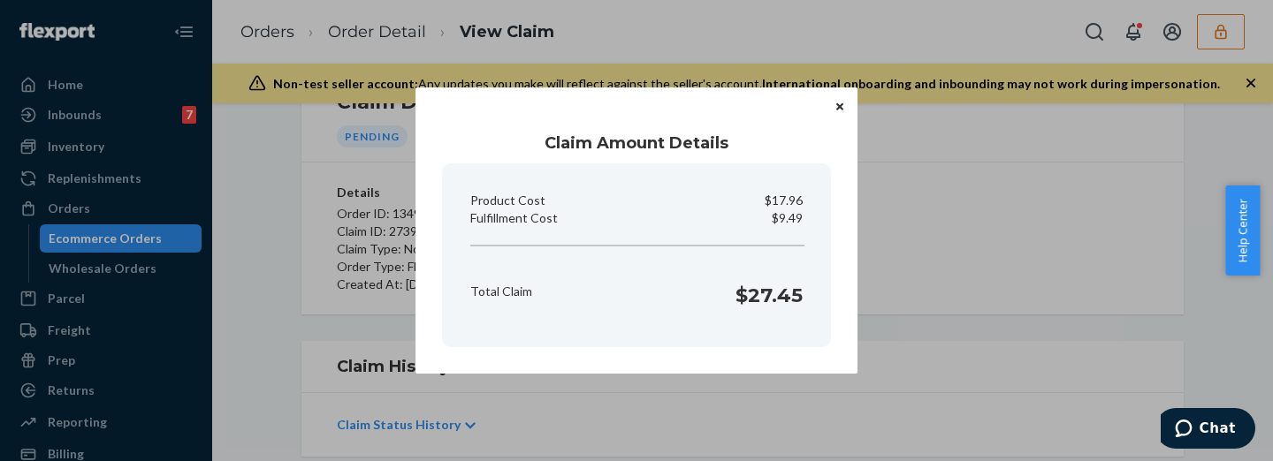
click at [829, 329] on section "Product Cost $17.96 Fulfillment Cost $9.49 Total Claim $27.45" at bounding box center [636, 256] width 389 height 184
click at [843, 109] on button "Close" at bounding box center [840, 105] width 18 height 19
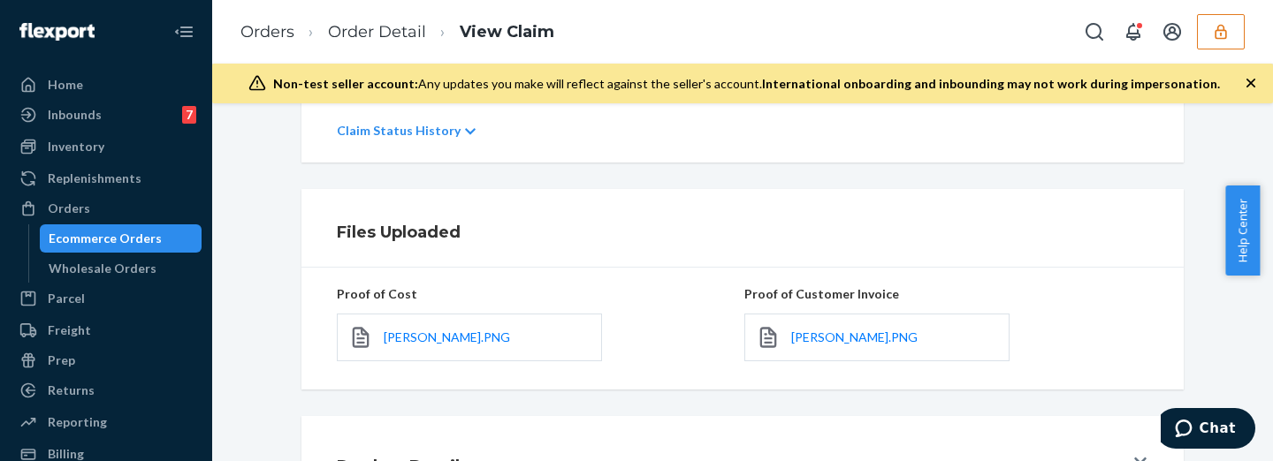
scroll to position [515, 0]
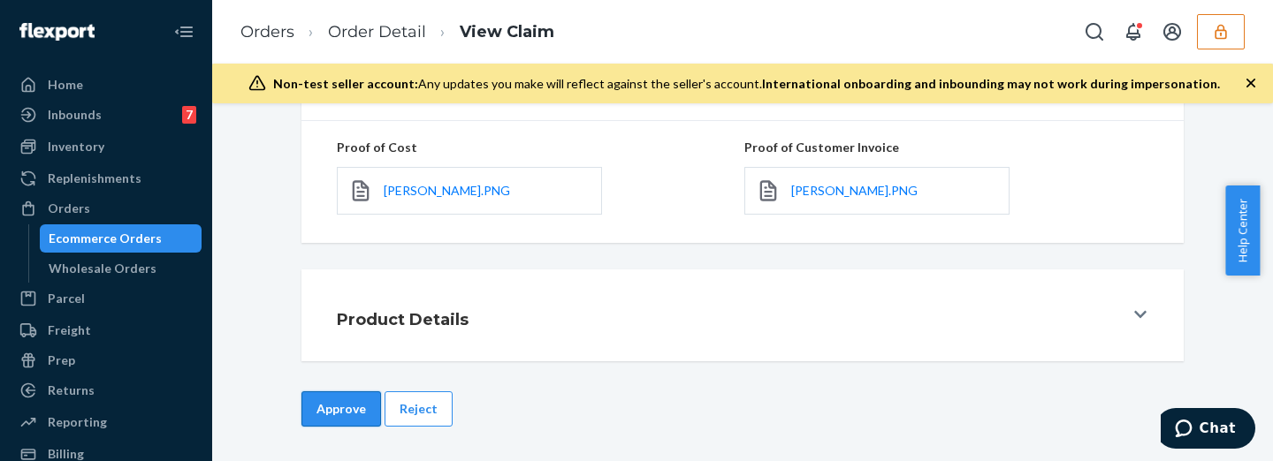
click at [315, 409] on button "Approve" at bounding box center [341, 409] width 80 height 35
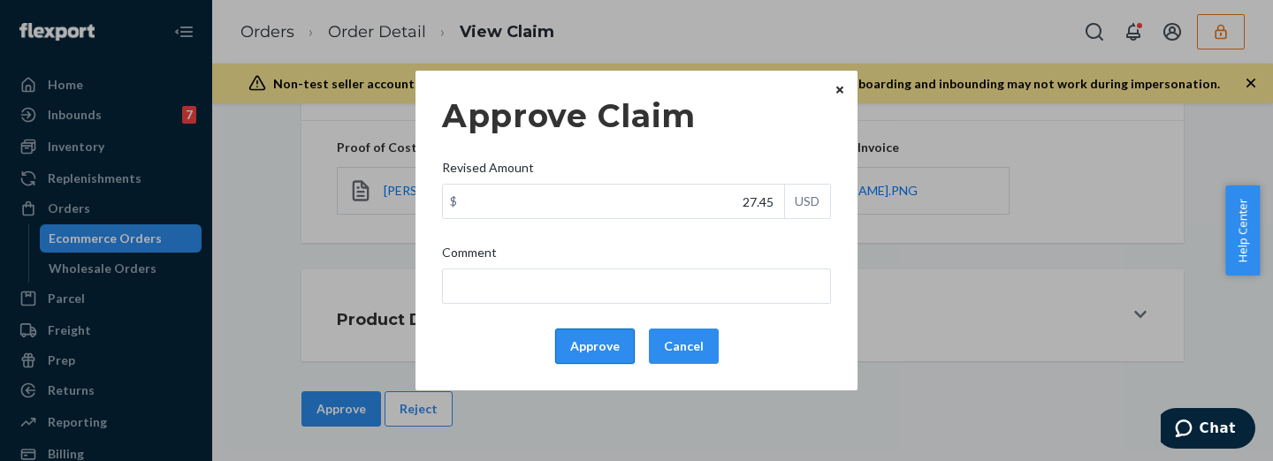
click at [570, 339] on button "Approve" at bounding box center [595, 346] width 80 height 35
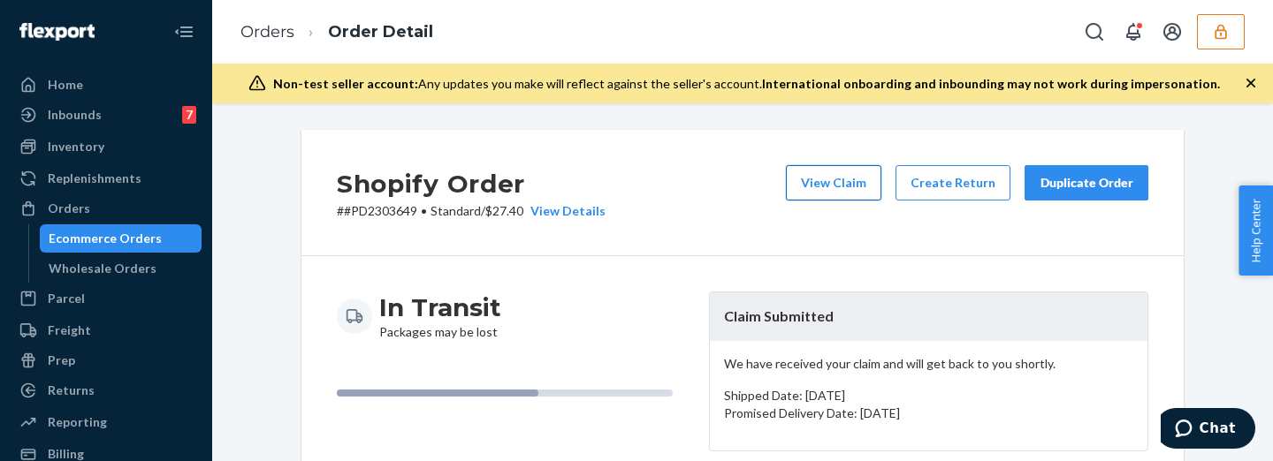
click at [857, 166] on button "View Claim" at bounding box center [833, 182] width 95 height 35
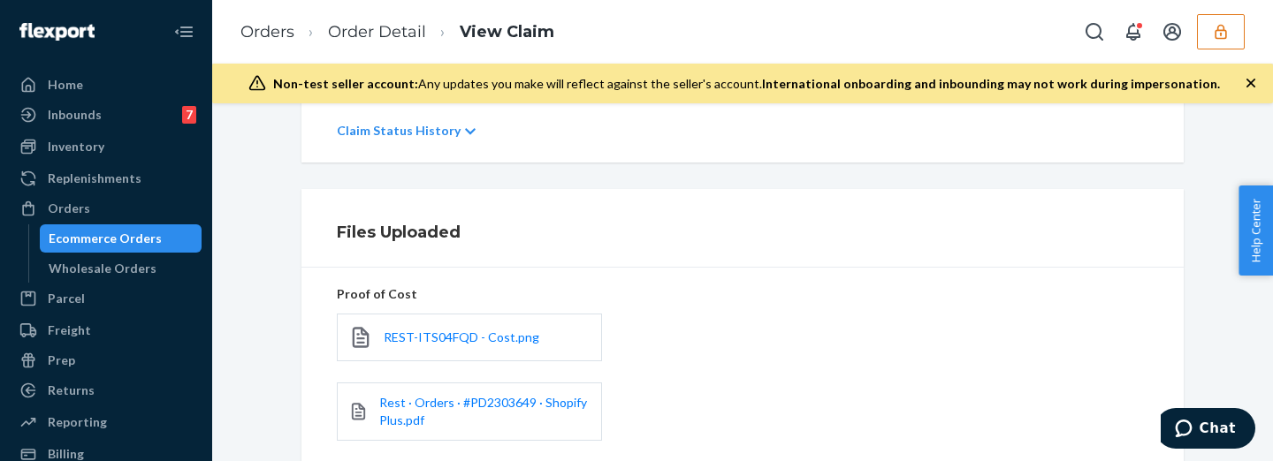
scroll to position [594, 0]
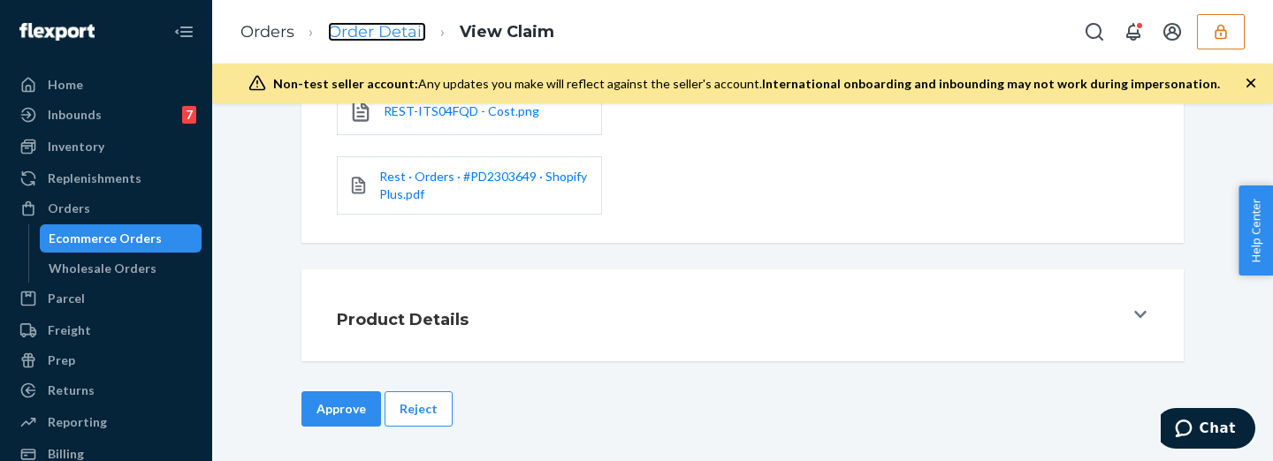
click at [382, 37] on link "Order Detail" at bounding box center [377, 31] width 98 height 19
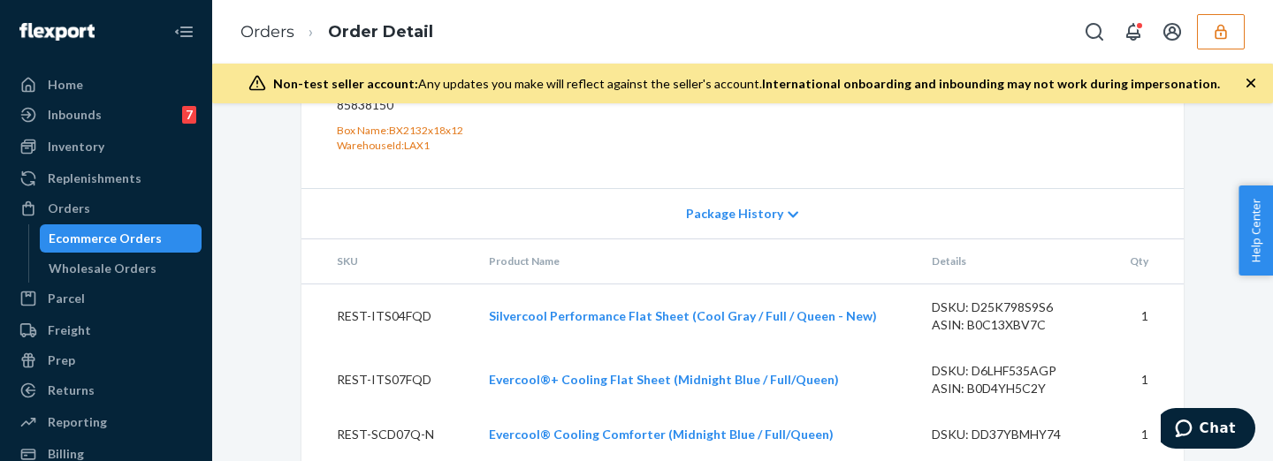
scroll to position [957, 0]
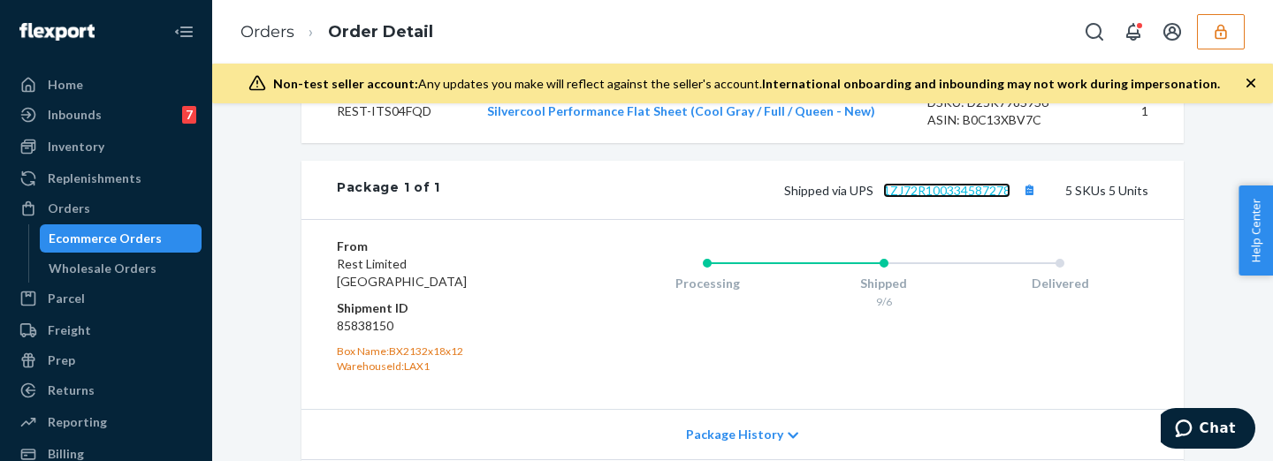
click at [918, 198] on link "1ZJ72R100334587278" at bounding box center [946, 190] width 127 height 15
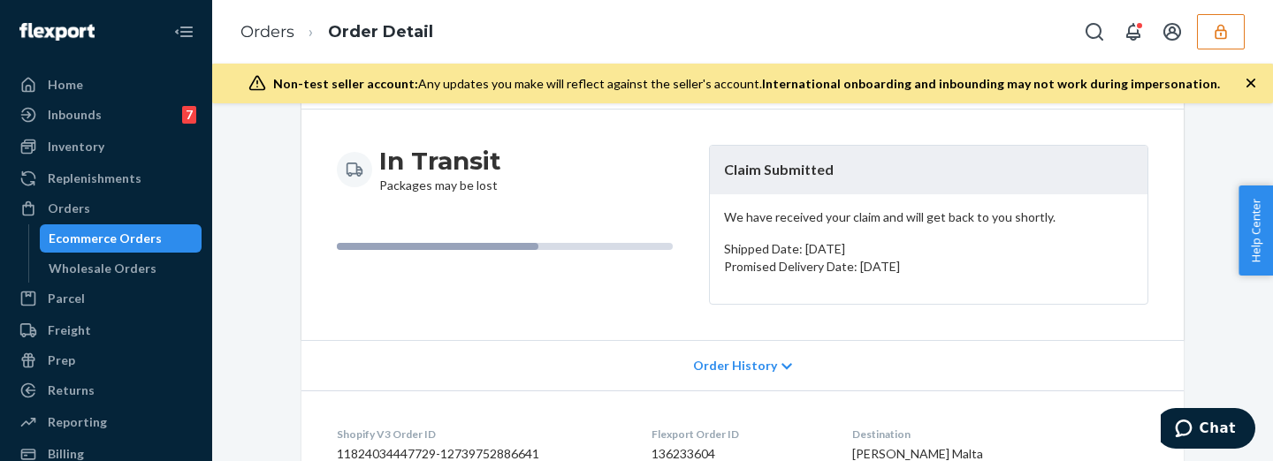
scroll to position [0, 0]
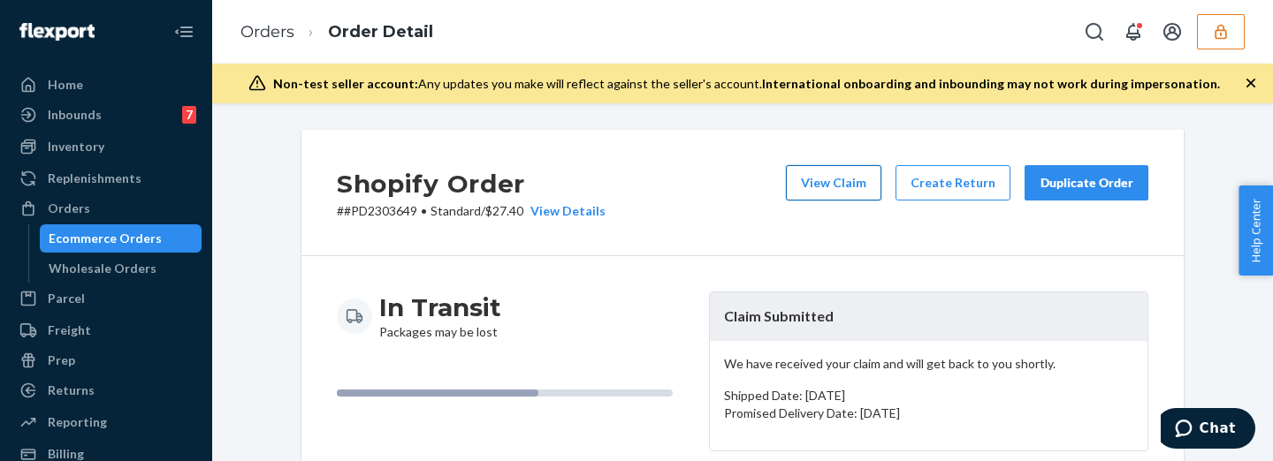
click at [837, 185] on button "View Claim" at bounding box center [833, 182] width 95 height 35
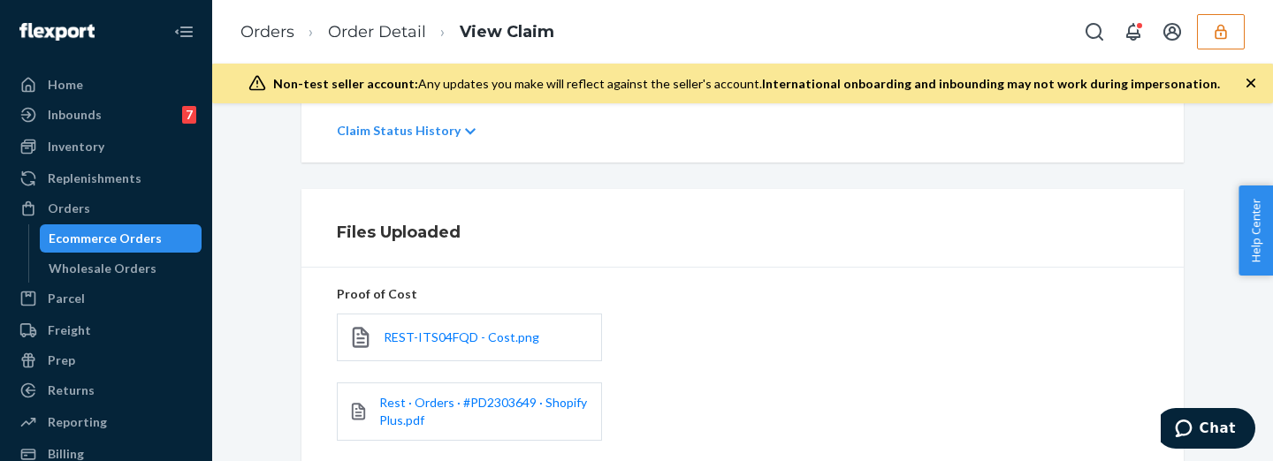
scroll to position [589, 0]
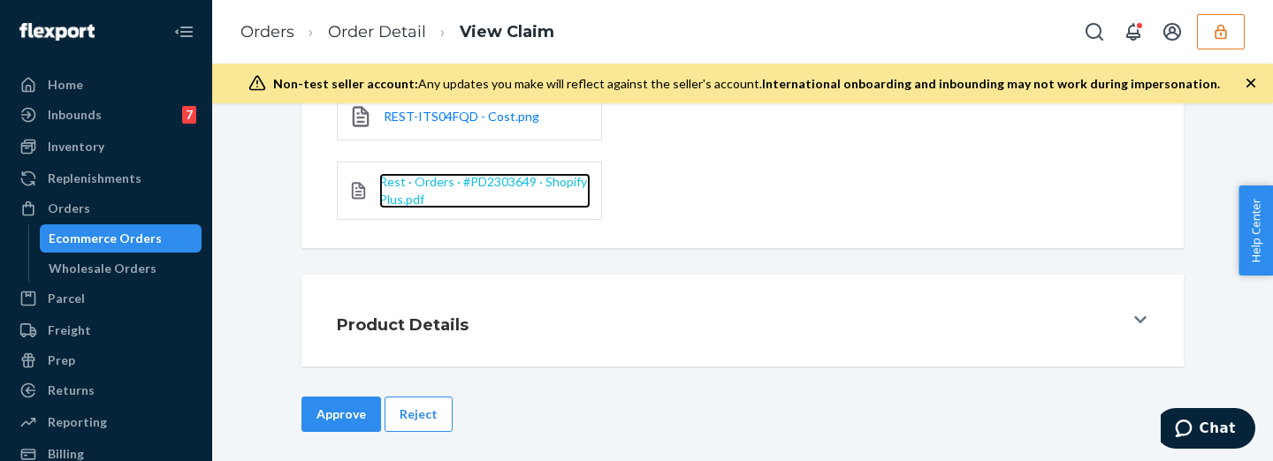
click at [402, 187] on span "Rest · Orders · #PD2303649 · Shopify Plus.pdf" at bounding box center [483, 190] width 208 height 33
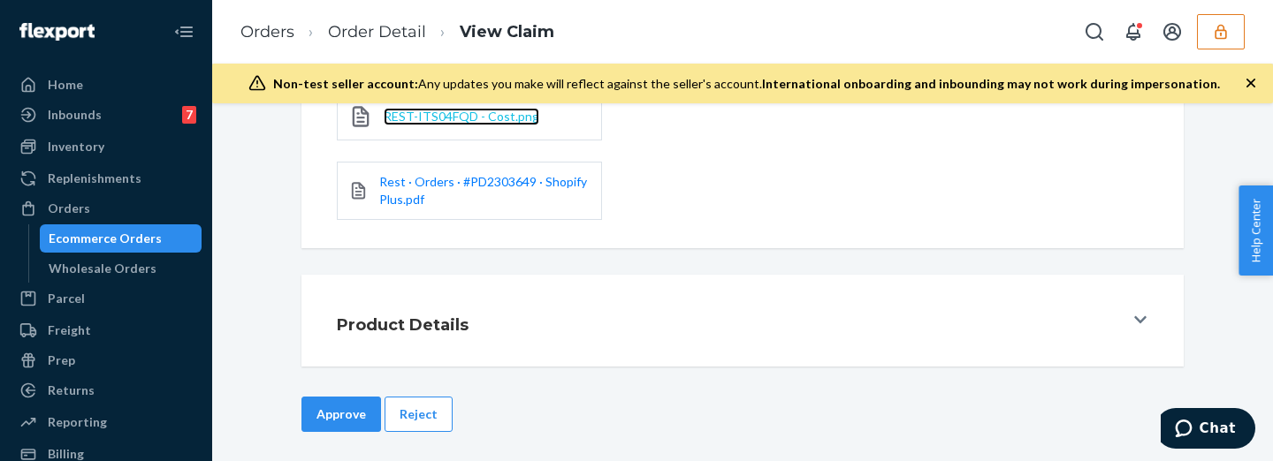
click at [475, 123] on span "REST-ITS04FQD - Cost.png" at bounding box center [462, 116] width 156 height 15
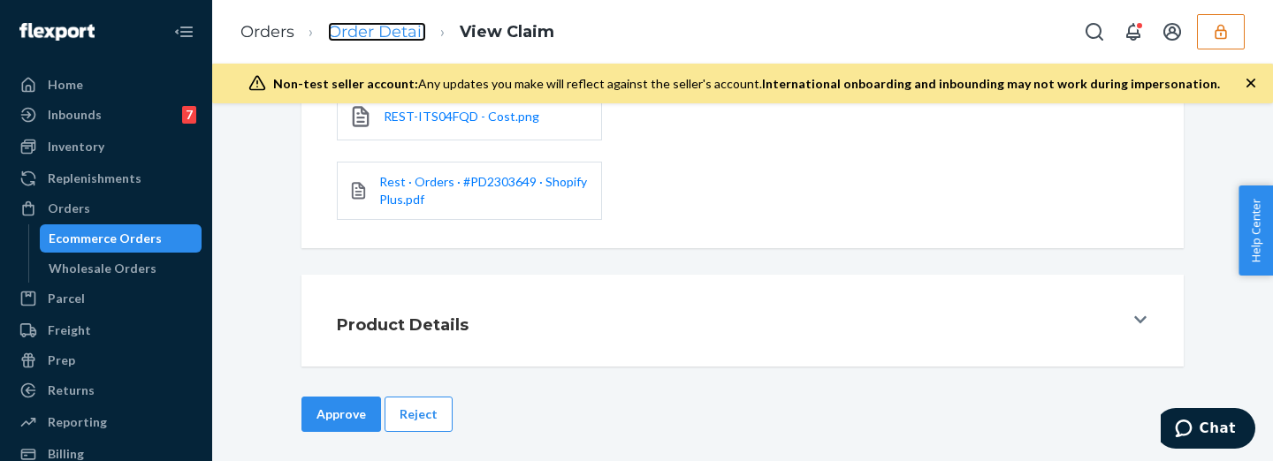
click at [385, 37] on link "Order Detail" at bounding box center [377, 31] width 98 height 19
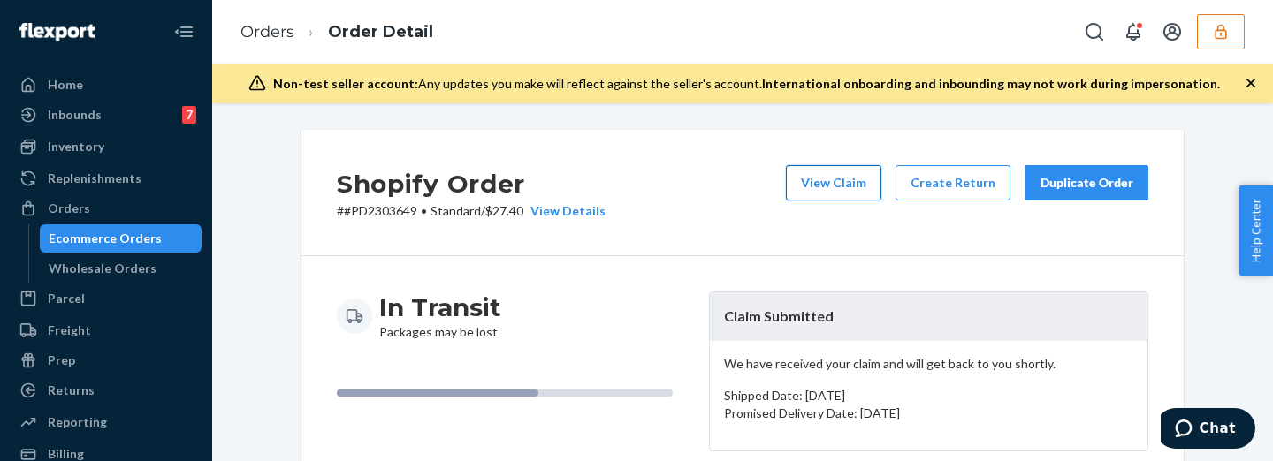
click at [851, 185] on button "View Claim" at bounding box center [833, 182] width 95 height 35
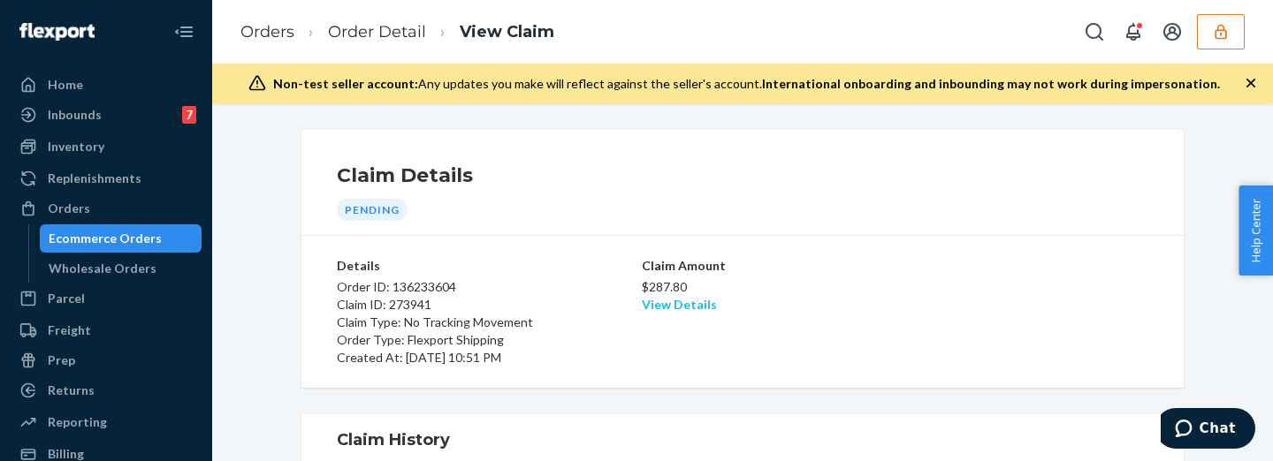
click at [655, 300] on link "View Details" at bounding box center [679, 304] width 75 height 15
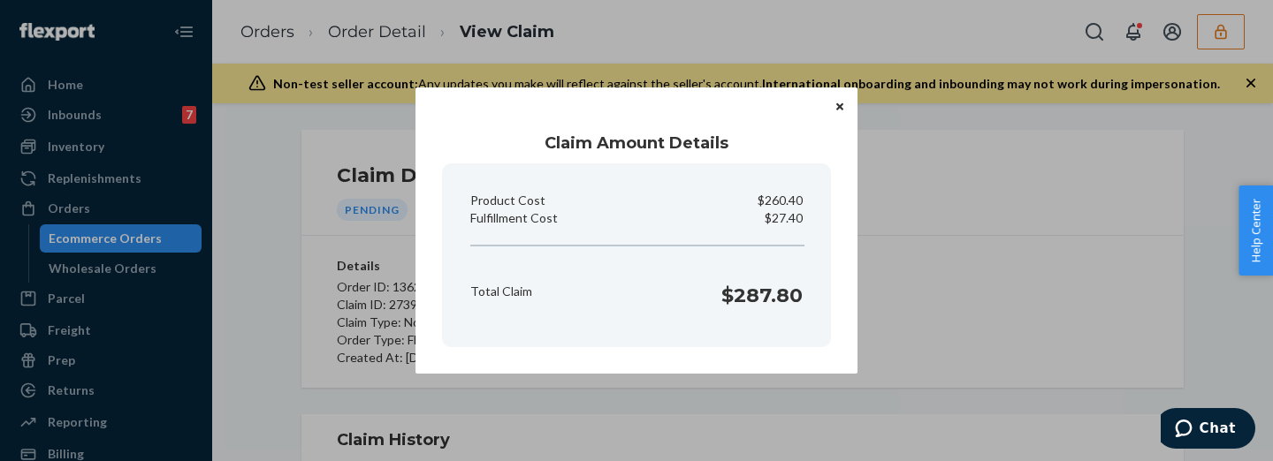
click at [655, 305] on div "Total Claim $287.80" at bounding box center [636, 291] width 347 height 55
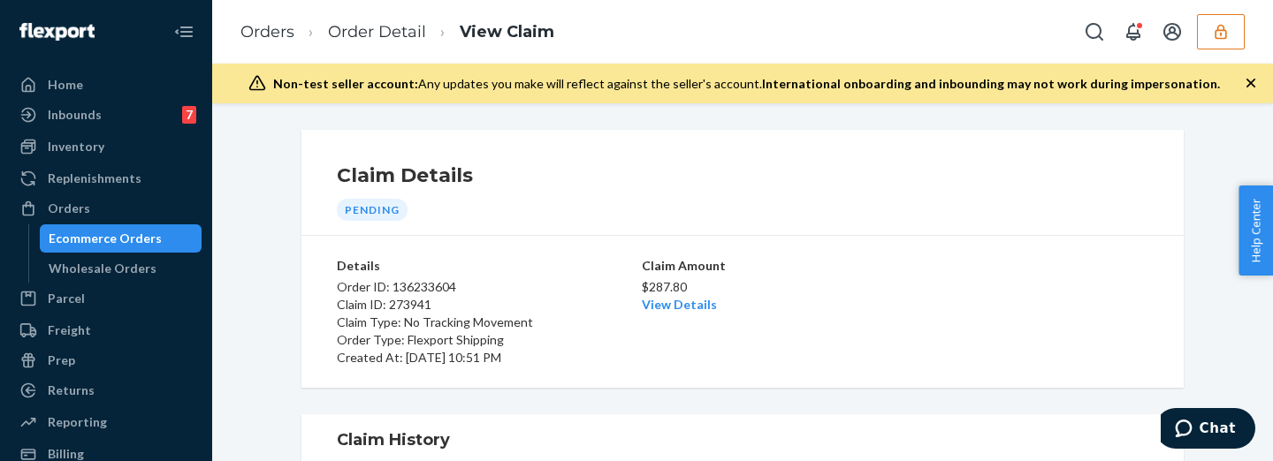
click at [924, 298] on div "Home Inbounds 7 Shipping Plans Problems 7 Inventory Products Replenishments Ord…" at bounding box center [636, 230] width 1273 height 461
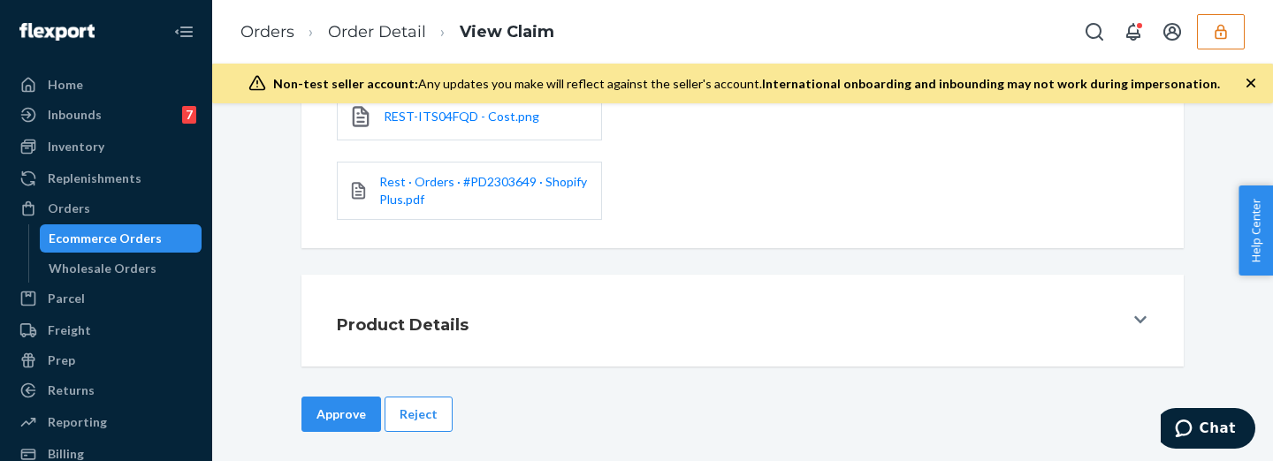
scroll to position [594, 0]
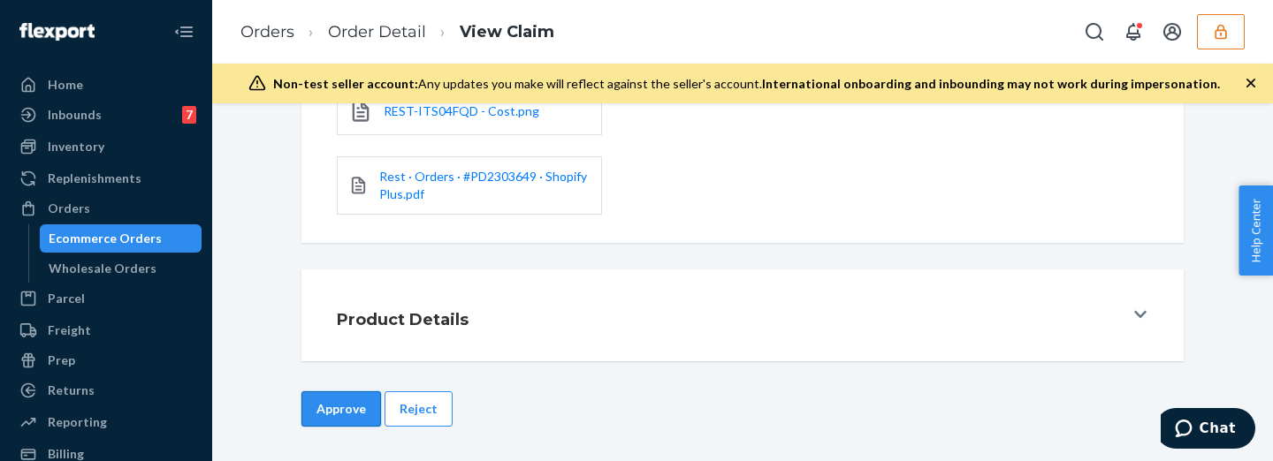
click at [345, 409] on button "Approve" at bounding box center [341, 409] width 80 height 35
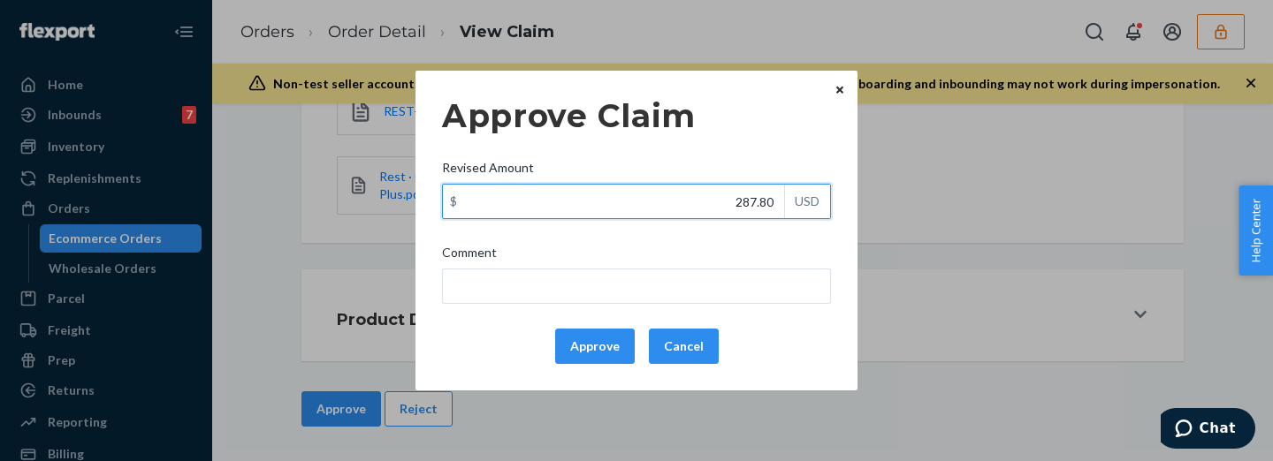
drag, startPoint x: 721, startPoint y: 197, endPoint x: 784, endPoint y: 195, distance: 62.8
click at [784, 195] on div "$ 287.80 USD" at bounding box center [636, 201] width 389 height 35
type input "127.40"
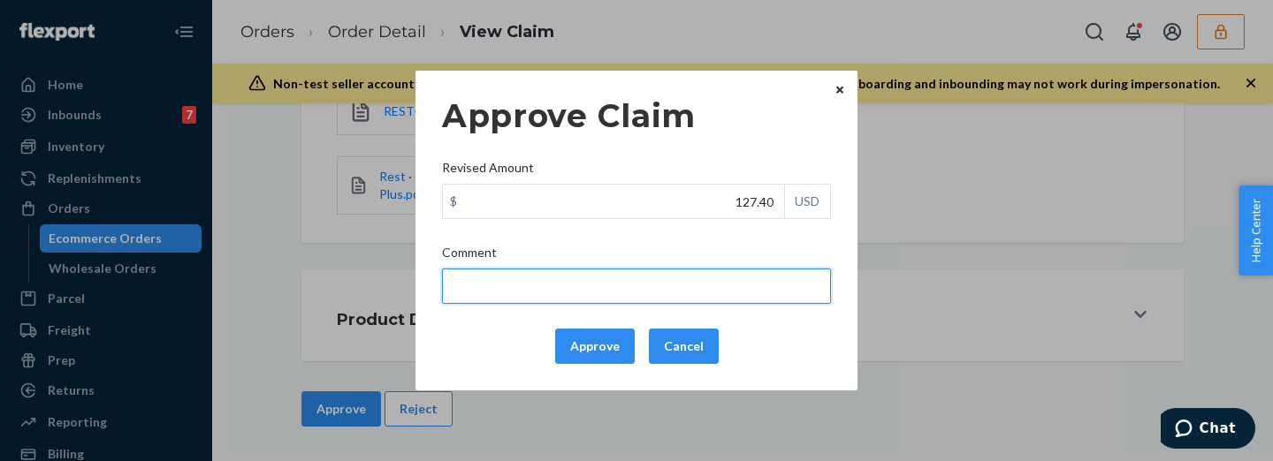
click at [740, 278] on input "Comment" at bounding box center [636, 286] width 389 height 35
type input "Capped to 100$"
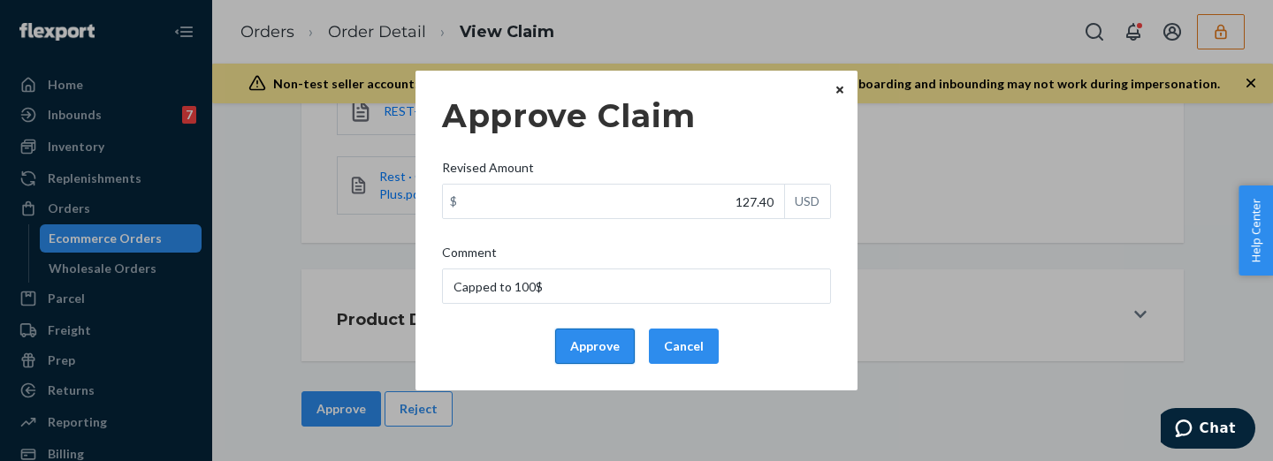
click at [614, 350] on button "Approve" at bounding box center [595, 346] width 80 height 35
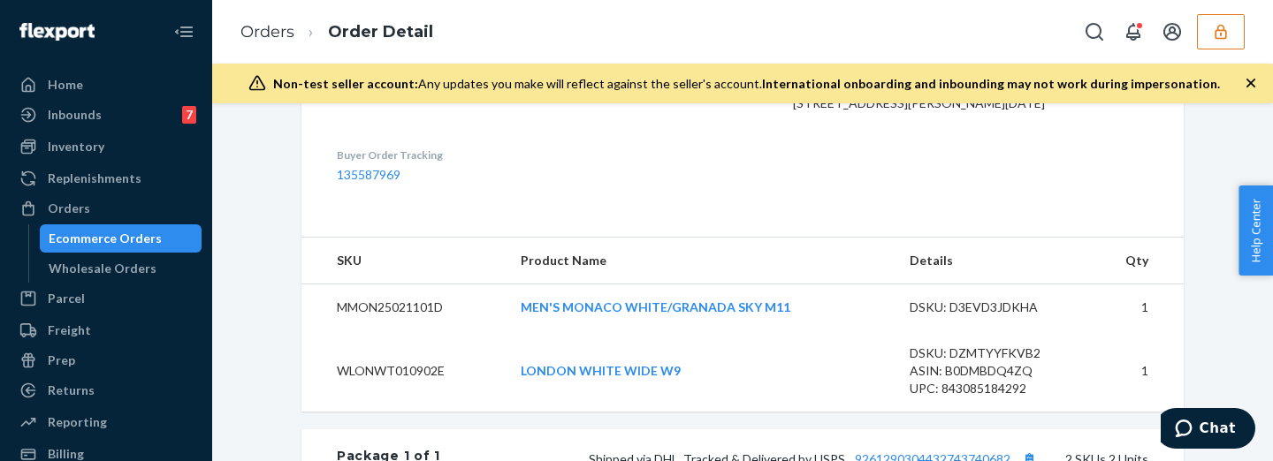
scroll to position [810, 0]
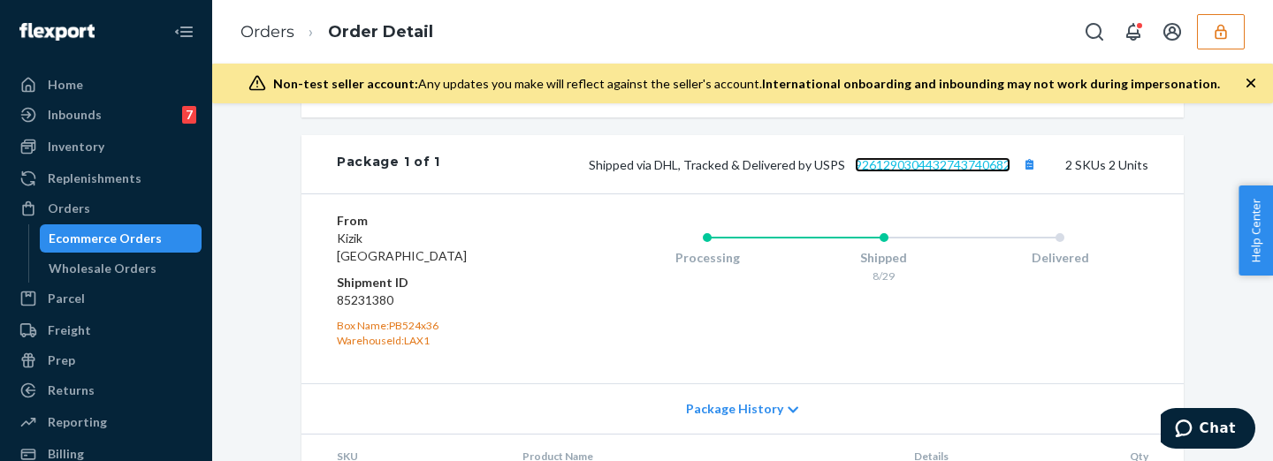
click at [981, 172] on link "9261290304432743740682" at bounding box center [933, 164] width 156 height 15
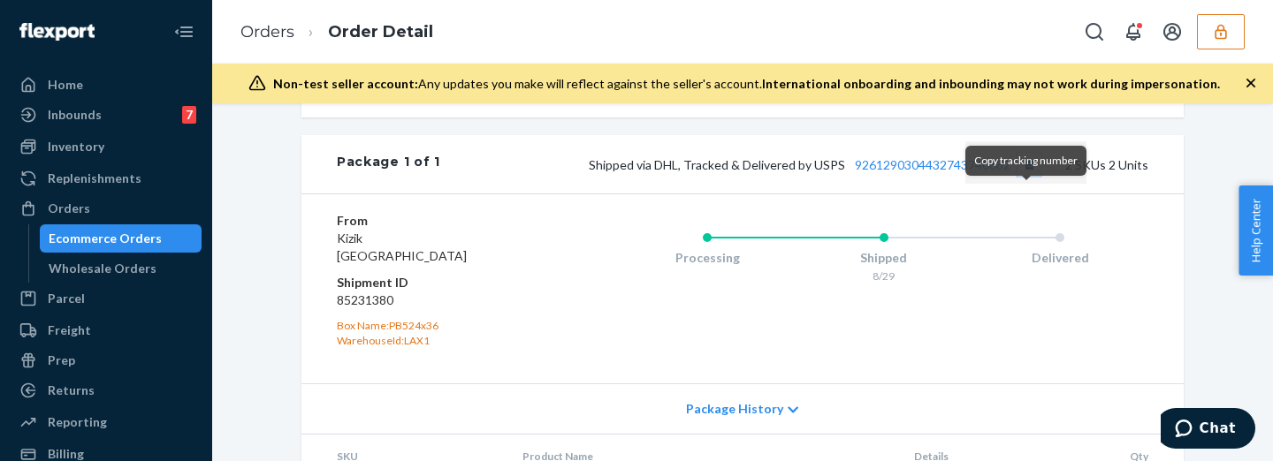
click at [1025, 176] on button "Copy tracking number" at bounding box center [1029, 164] width 23 height 23
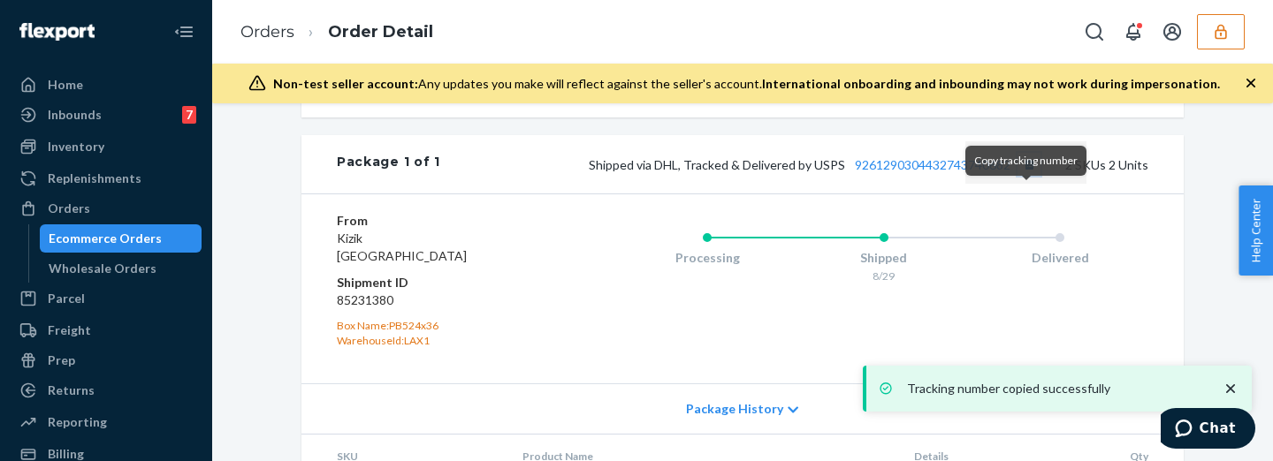
click at [1018, 176] on button "Copy tracking number" at bounding box center [1029, 164] width 23 height 23
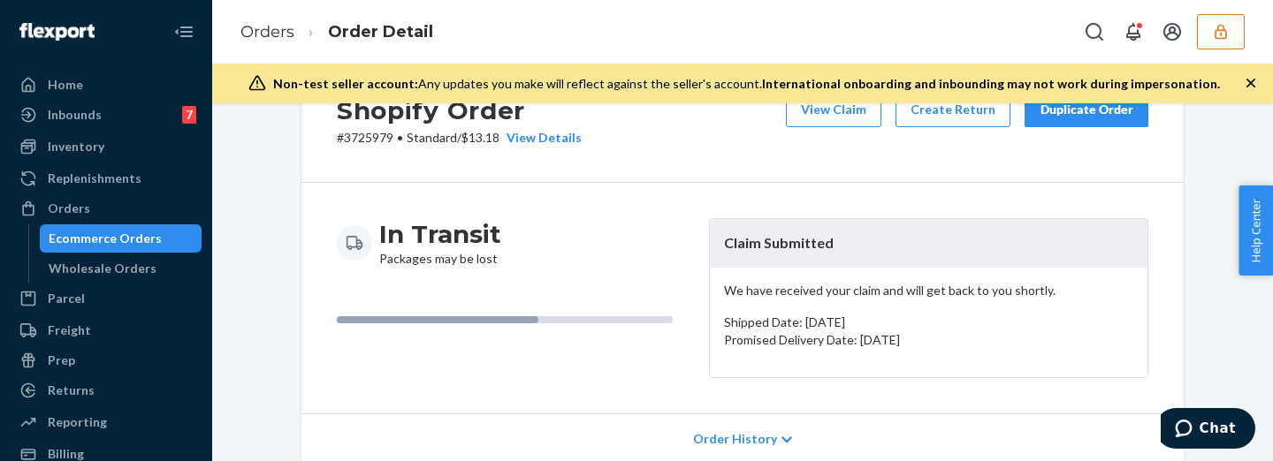
scroll to position [0, 0]
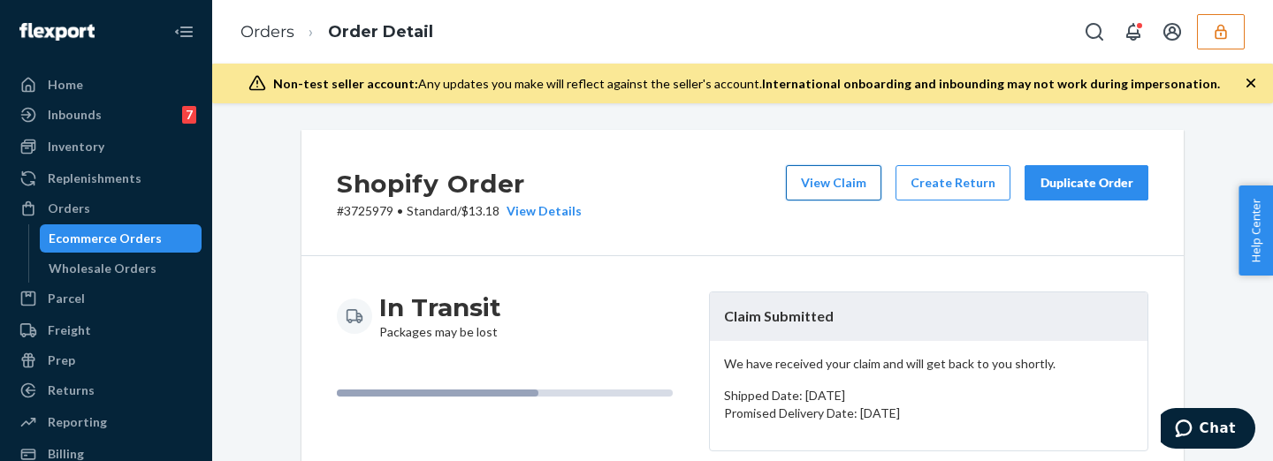
click at [847, 178] on button "View Claim" at bounding box center [833, 182] width 95 height 35
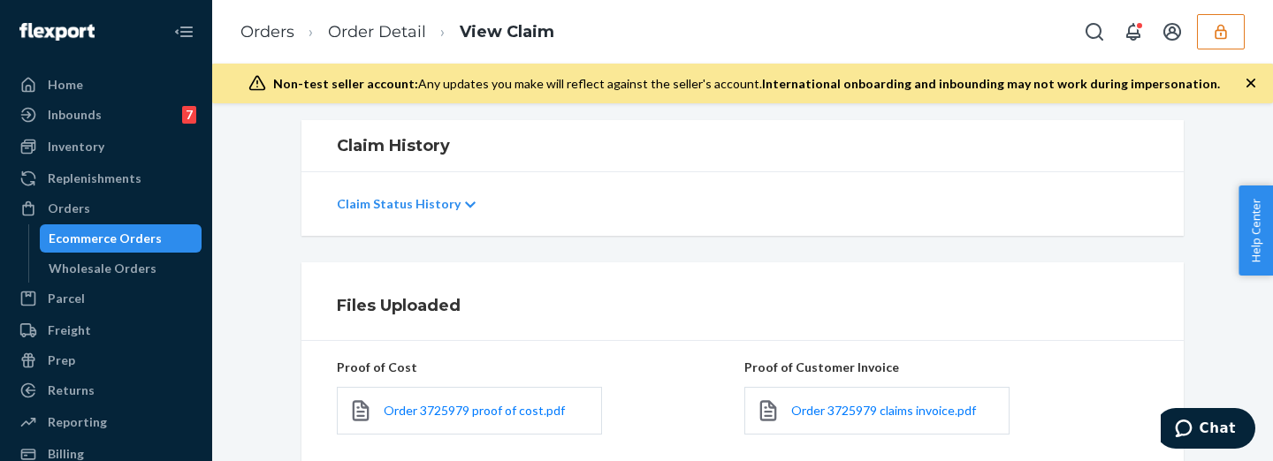
scroll to position [515, 0]
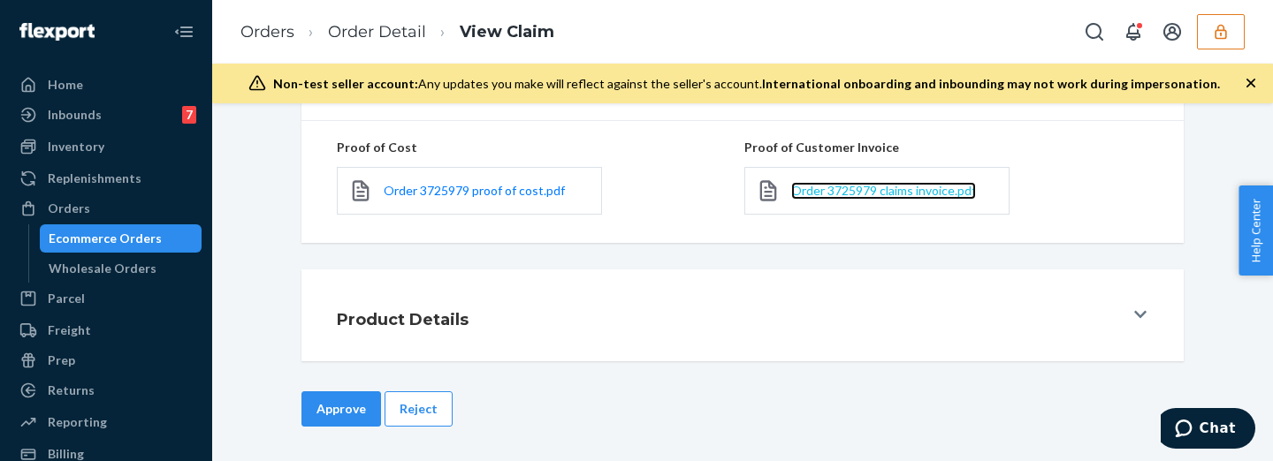
click at [842, 189] on span "Order 3725979 claims invoice.pdf" at bounding box center [883, 190] width 185 height 15
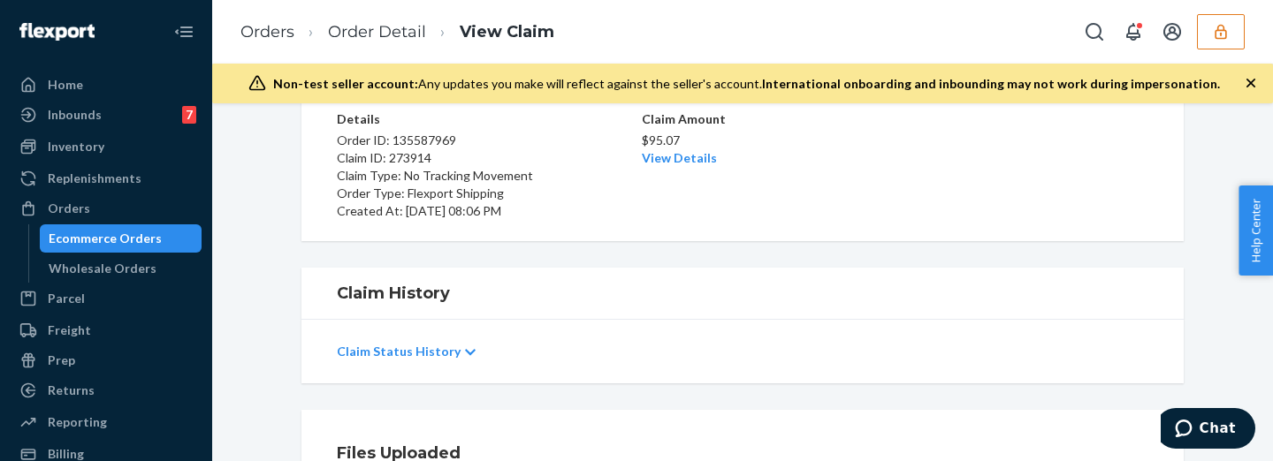
scroll to position [0, 0]
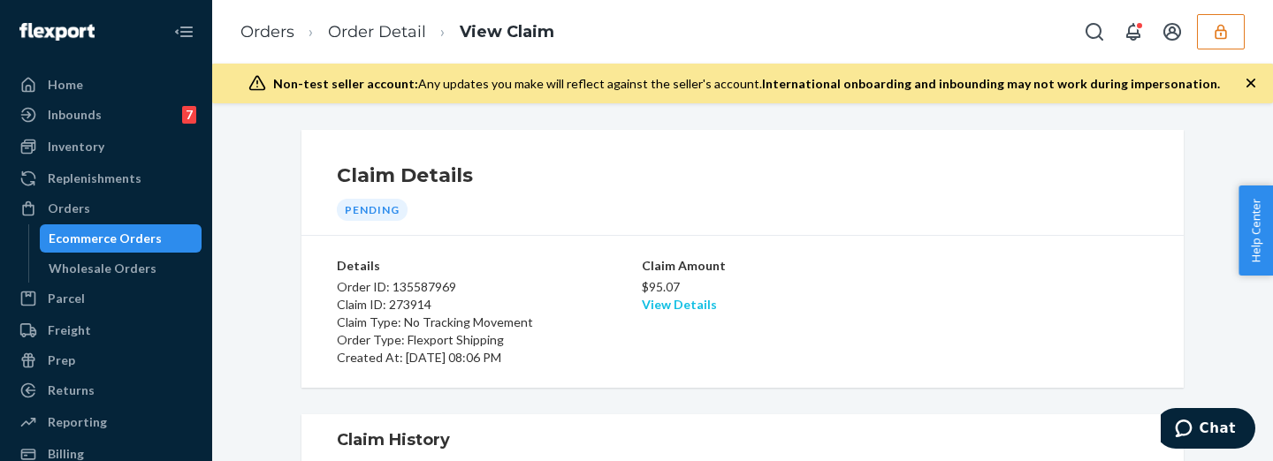
click at [688, 305] on link "View Details" at bounding box center [679, 304] width 75 height 15
click at [923, 223] on div "Home Inbounds 7 Shipping Plans Problems 7 Inventory Products Replenishments Ord…" at bounding box center [636, 230] width 1273 height 461
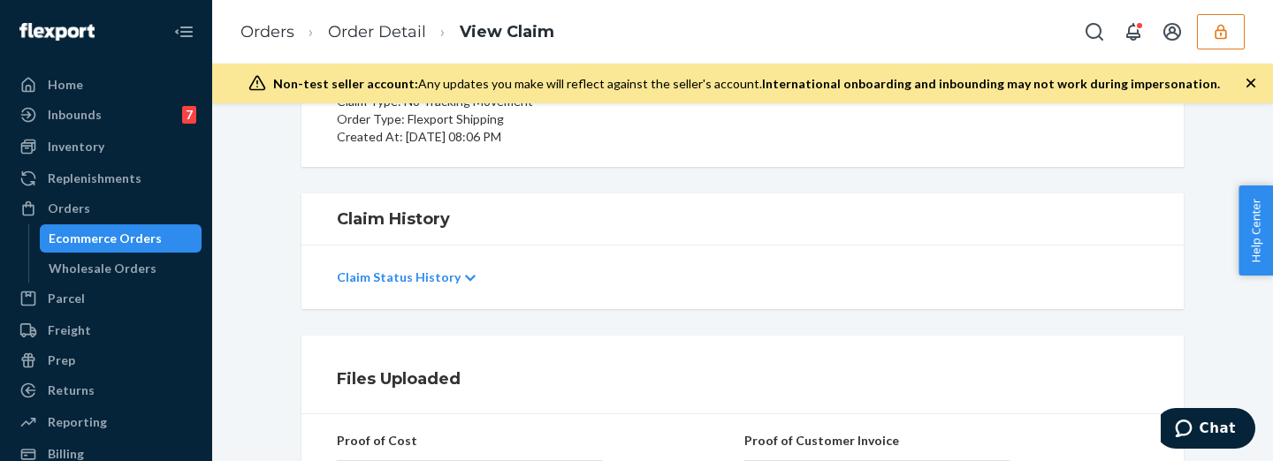
scroll to position [515, 0]
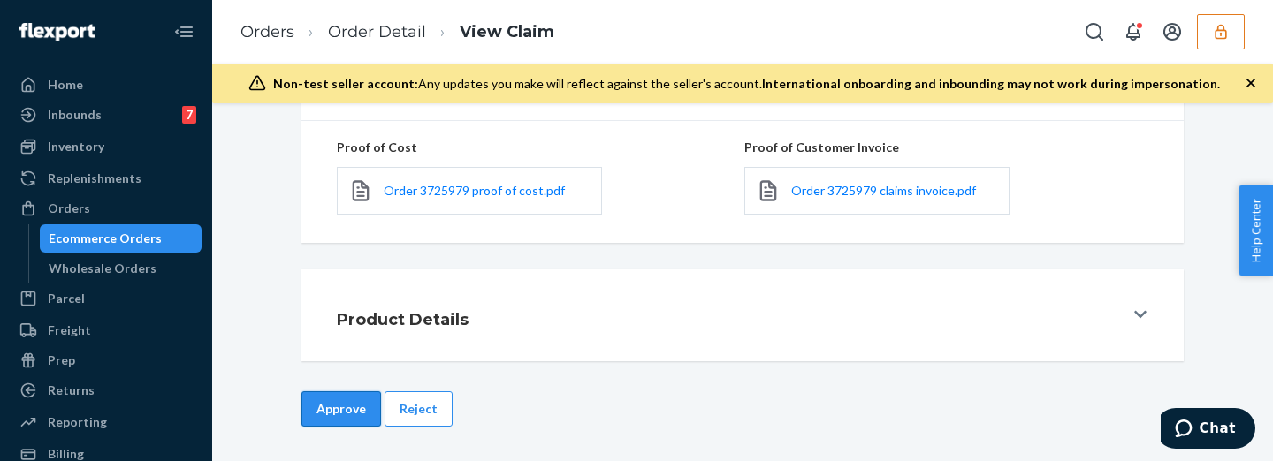
click at [350, 409] on button "Approve" at bounding box center [341, 409] width 80 height 35
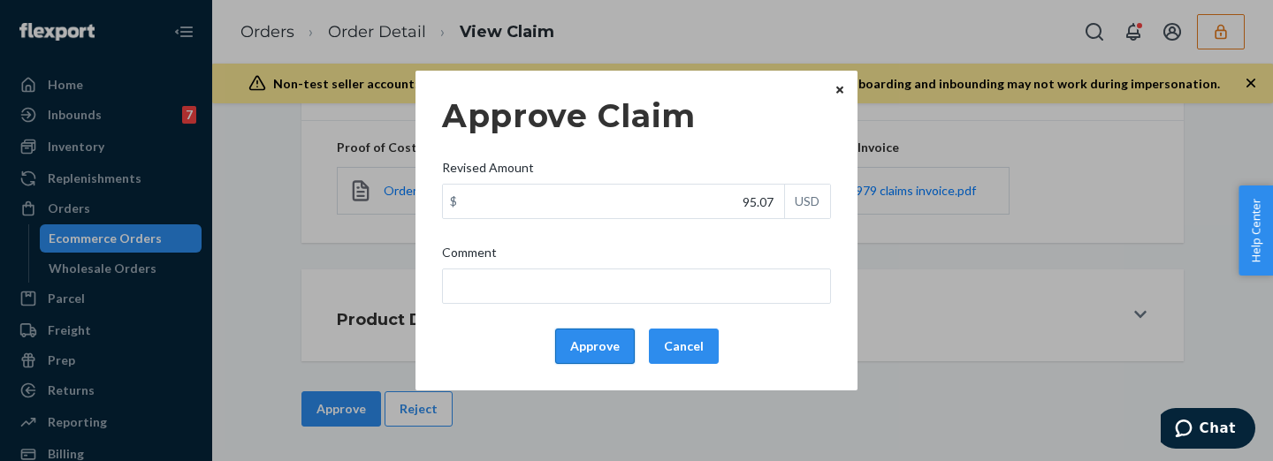
click at [615, 362] on button "Approve" at bounding box center [595, 346] width 80 height 35
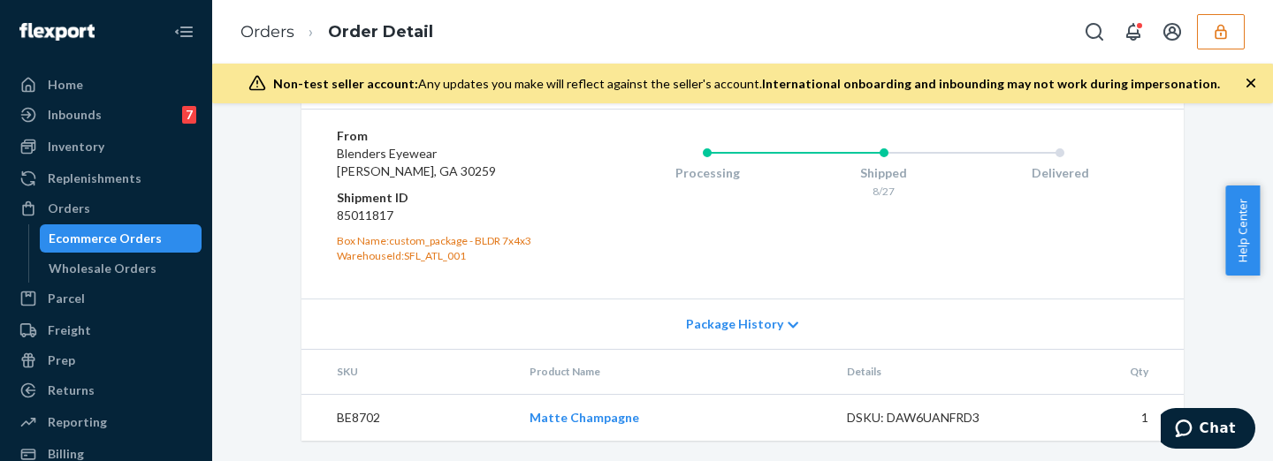
scroll to position [701, 0]
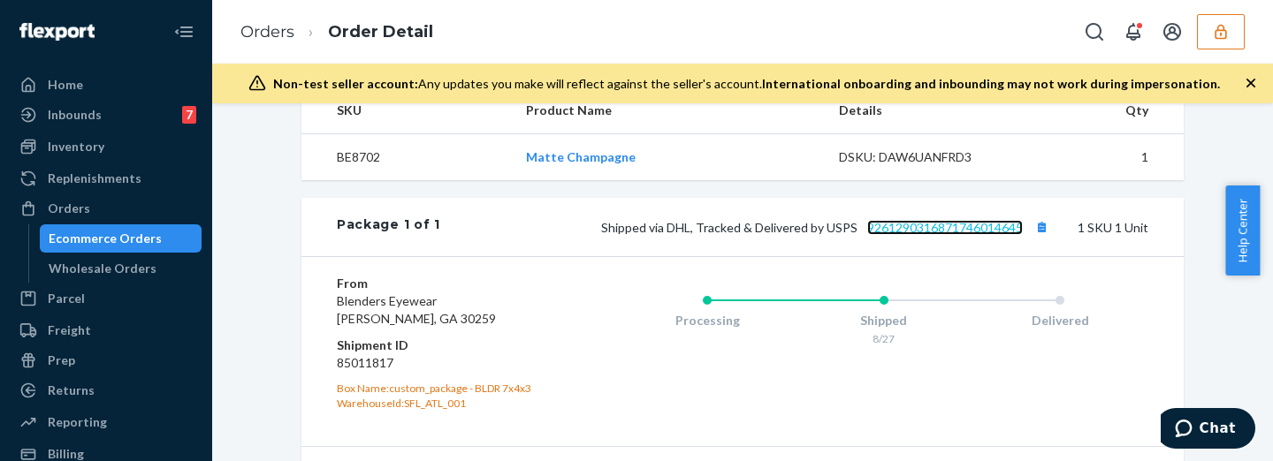
click at [945, 224] on link "9261290316871746014645" at bounding box center [945, 227] width 156 height 15
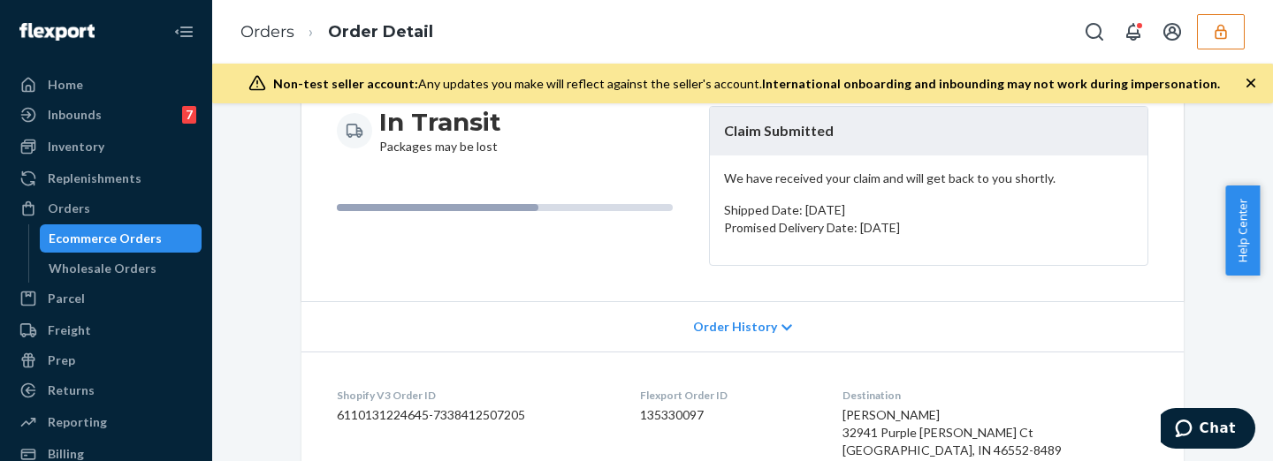
scroll to position [0, 0]
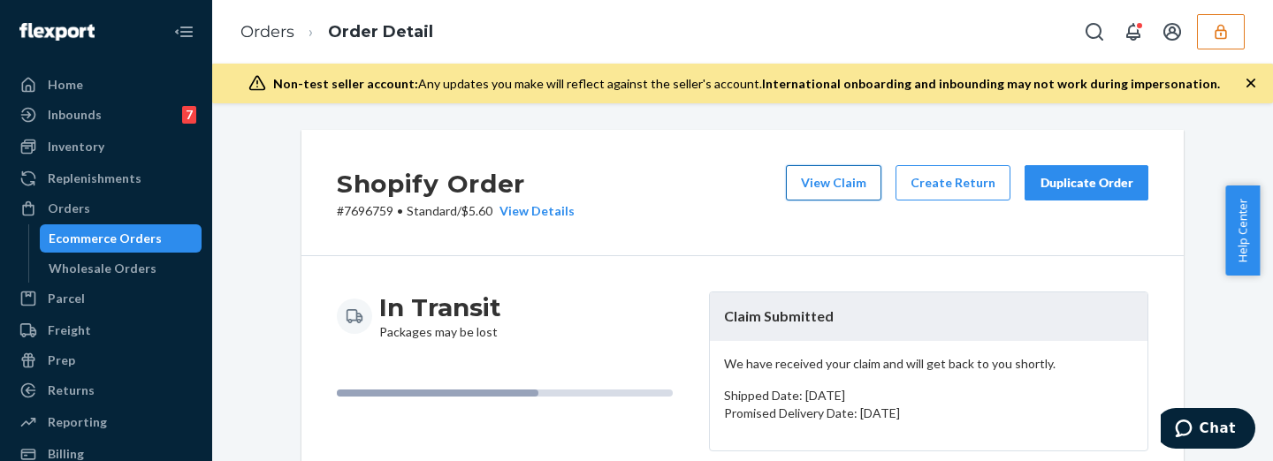
click at [857, 184] on button "View Claim" at bounding box center [833, 182] width 95 height 35
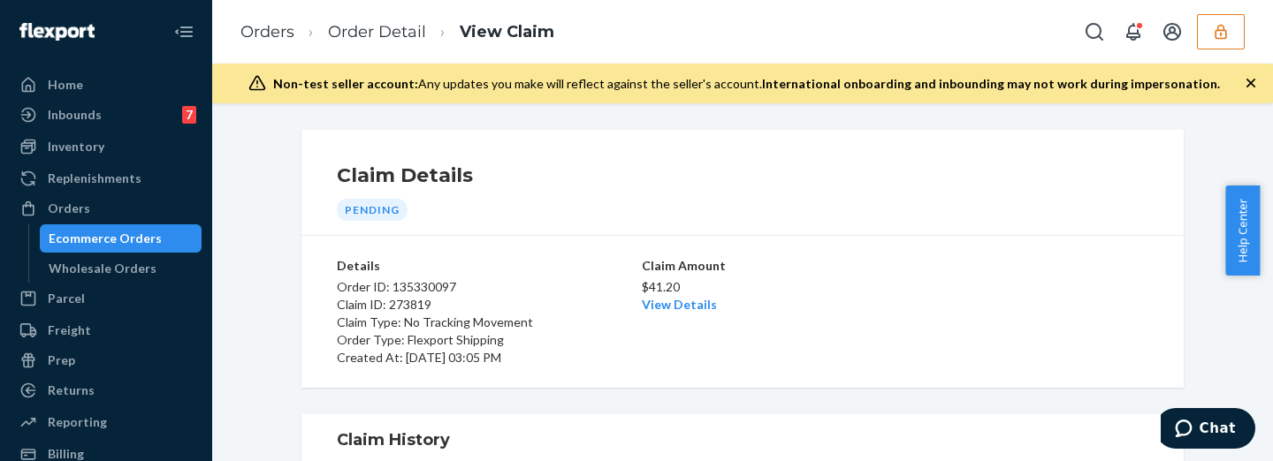
scroll to position [294, 0]
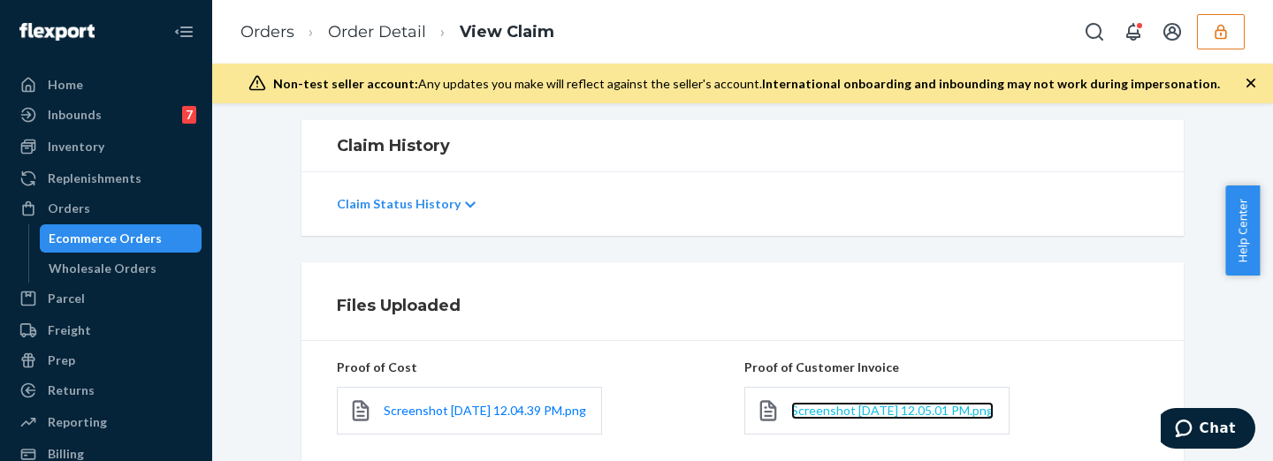
click at [815, 412] on span "Screenshot [DATE] 12.05.01 PM.png" at bounding box center [892, 410] width 202 height 15
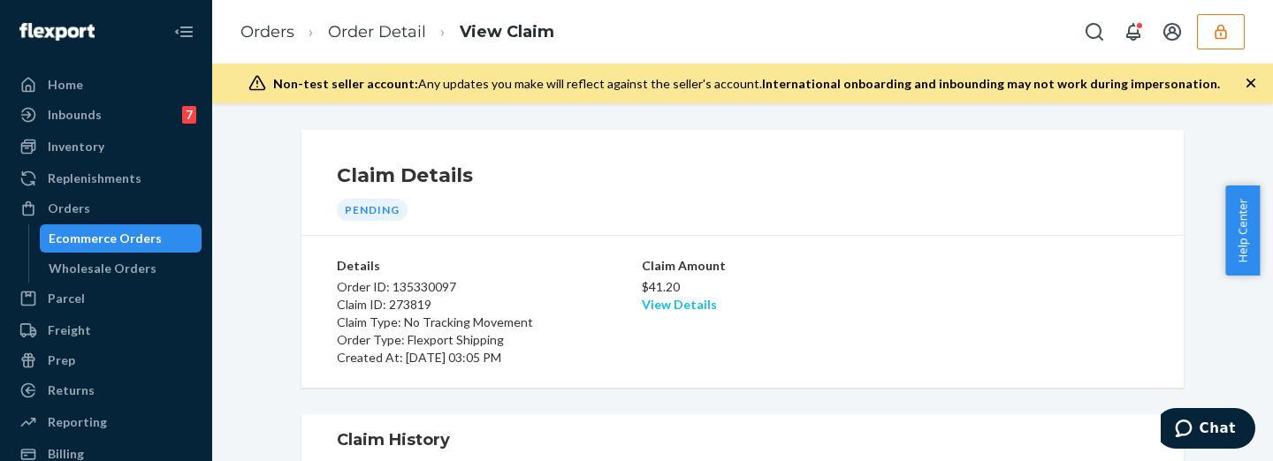
click at [691, 301] on link "View Details" at bounding box center [679, 304] width 75 height 15
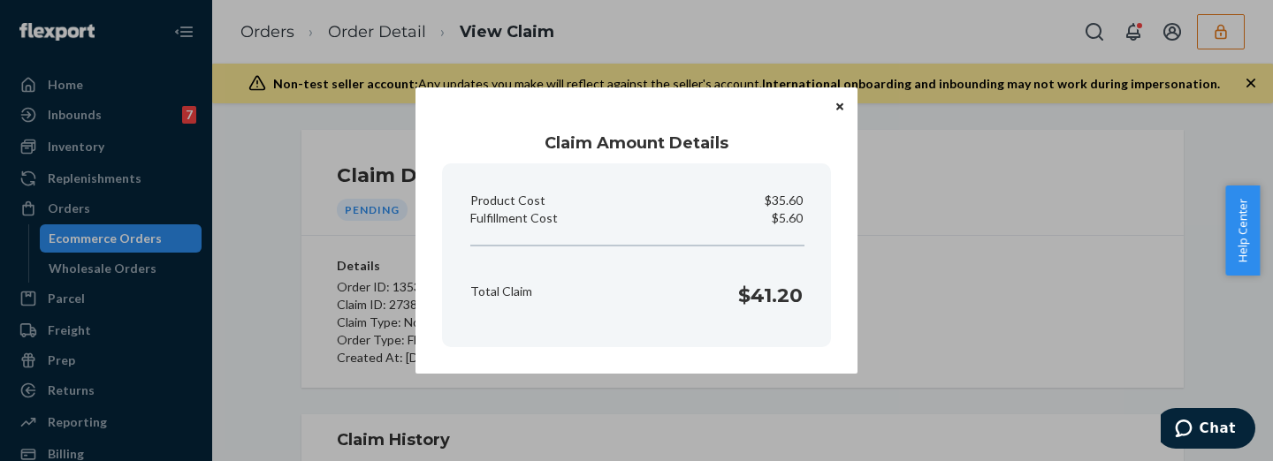
click at [904, 230] on div "Claim Amount Details Product Cost $35.60 Fulfillment Cost $5.60 Total Claim $41…" at bounding box center [636, 230] width 1273 height 461
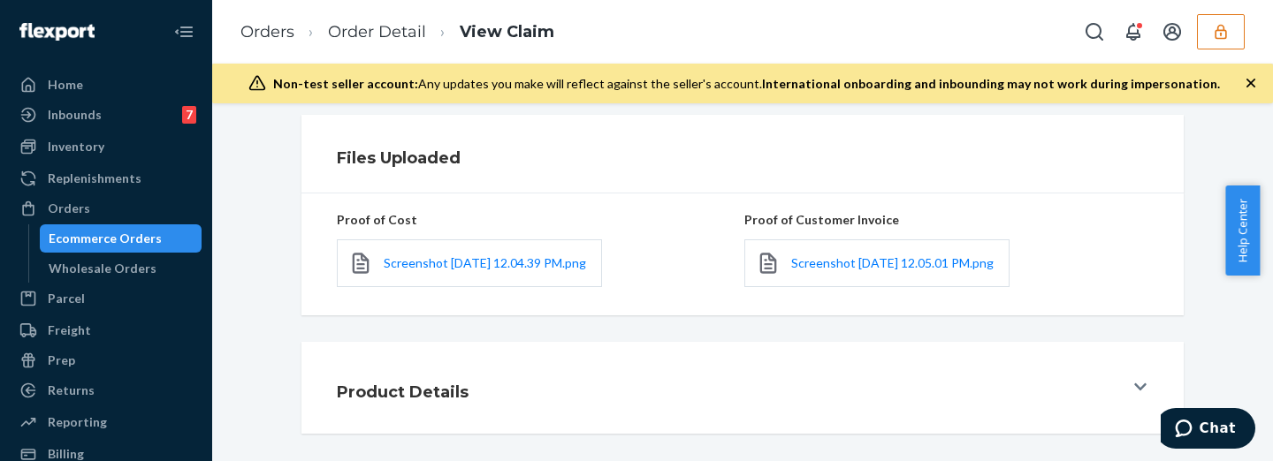
scroll to position [525, 0]
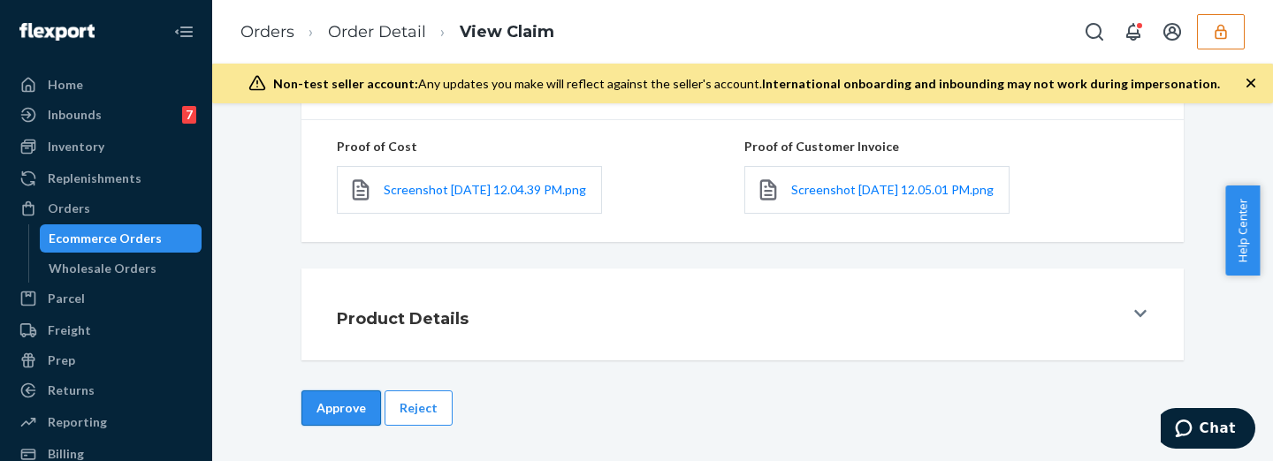
click at [354, 416] on button "Approve" at bounding box center [341, 408] width 80 height 35
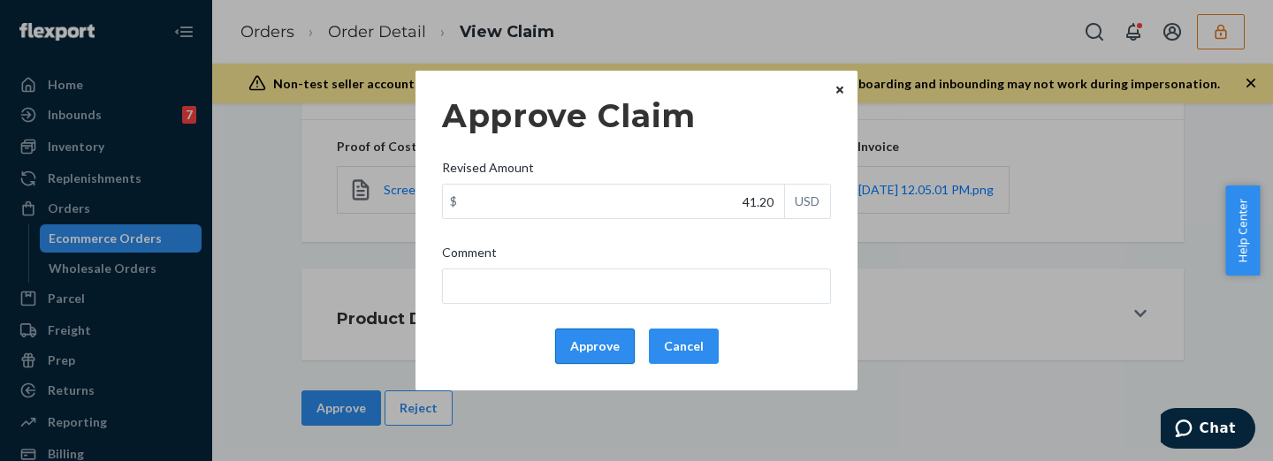
click at [582, 344] on button "Approve" at bounding box center [595, 346] width 80 height 35
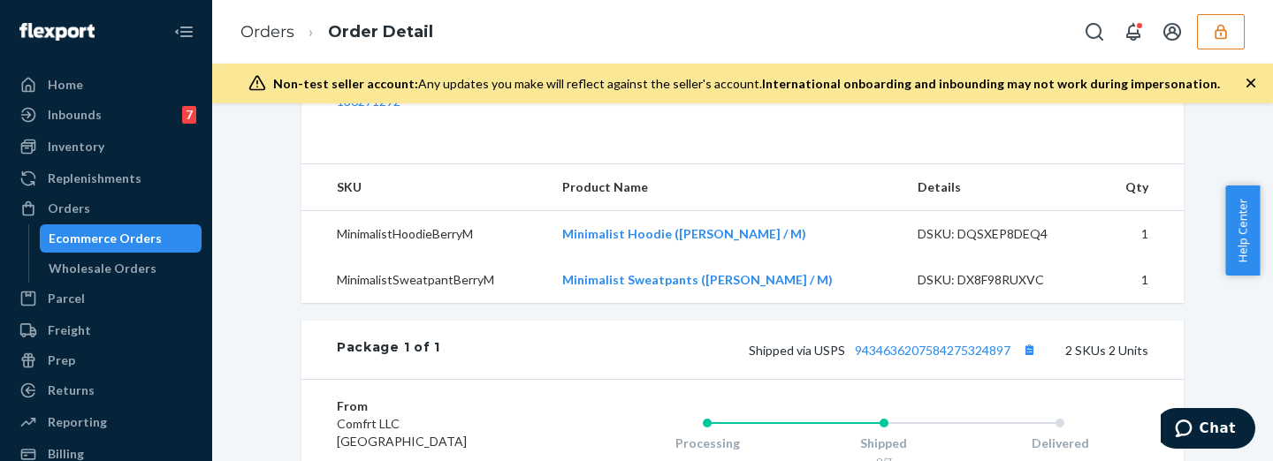
scroll to position [736, 0]
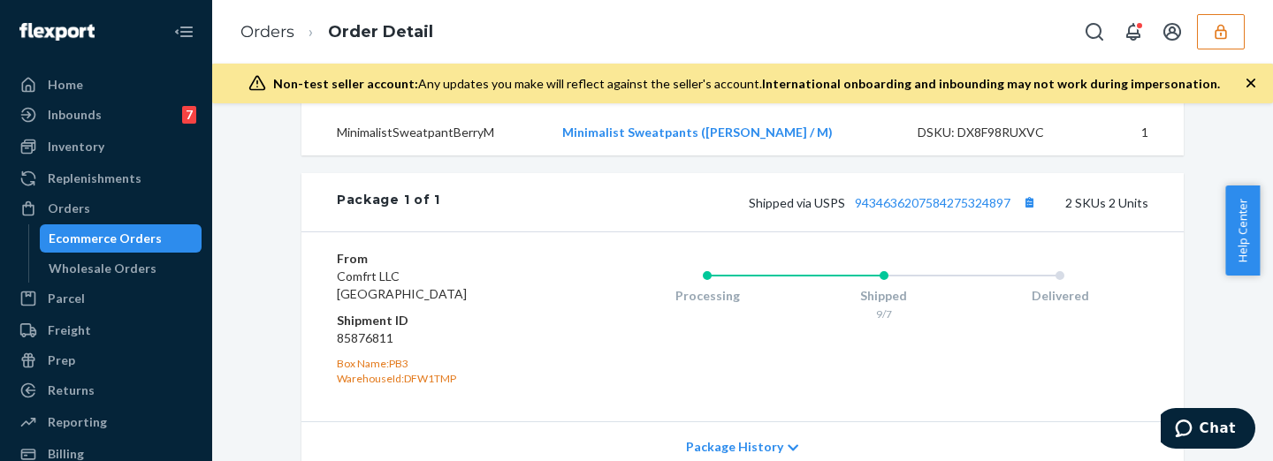
click at [973, 214] on div "Shipped via USPS 9434636207584275324897 2 SKUs 2 Units" at bounding box center [794, 202] width 708 height 23
click at [966, 210] on link "9434636207584275324897" at bounding box center [933, 202] width 156 height 15
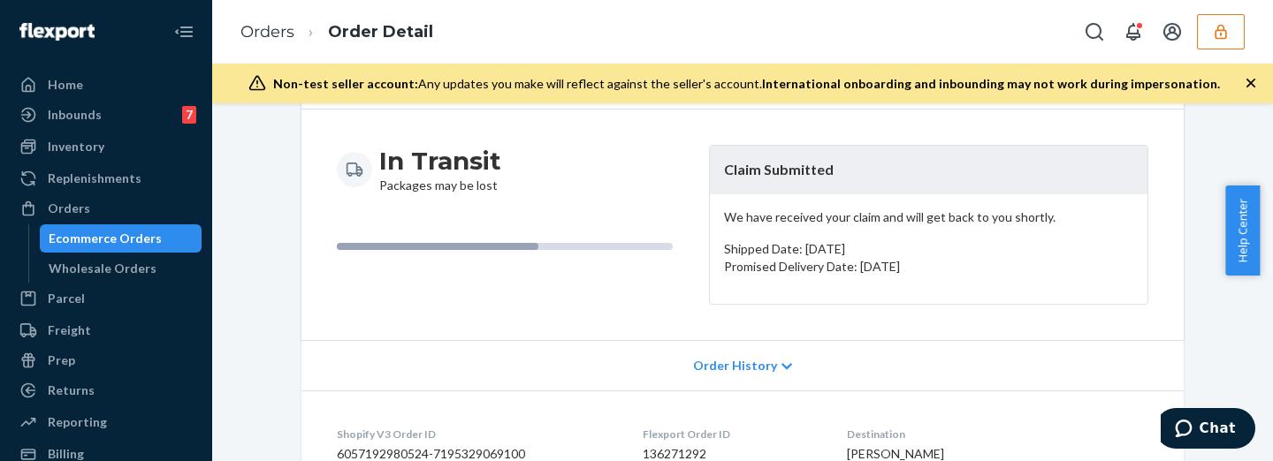
scroll to position [0, 0]
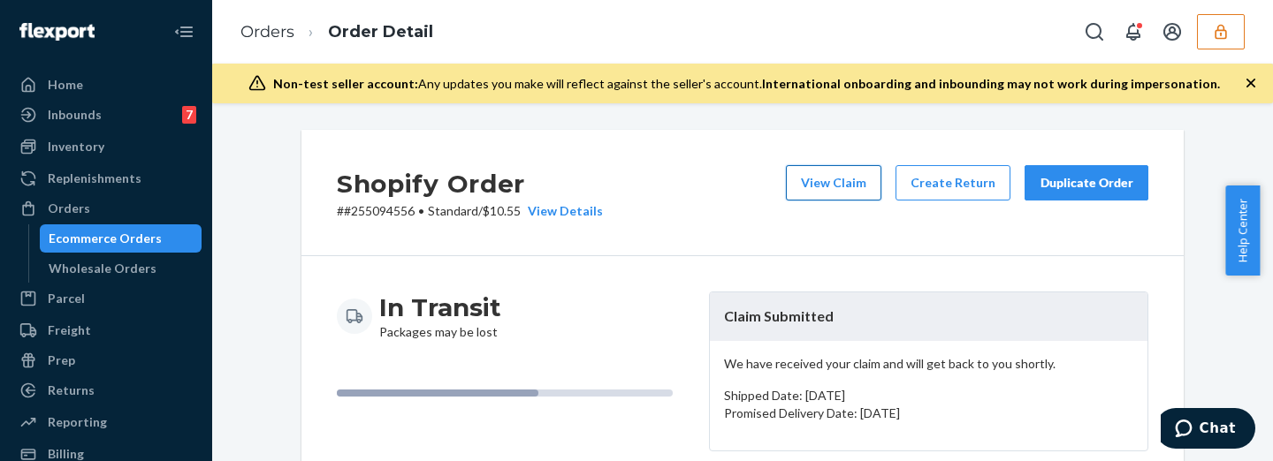
click at [818, 179] on button "View Claim" at bounding box center [833, 182] width 95 height 35
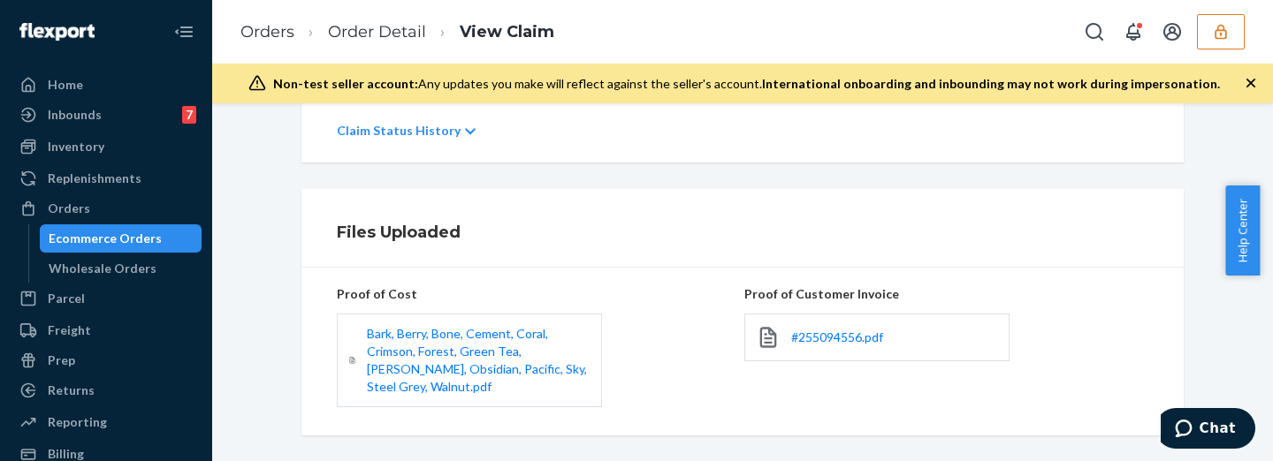
scroll to position [560, 0]
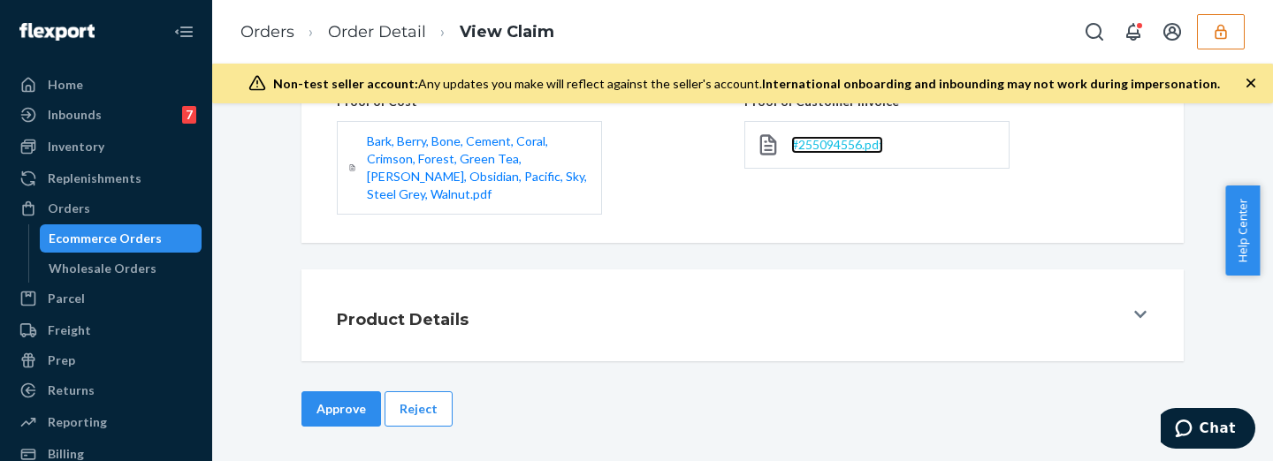
click at [830, 137] on span "#255094556.pdf" at bounding box center [837, 144] width 92 height 15
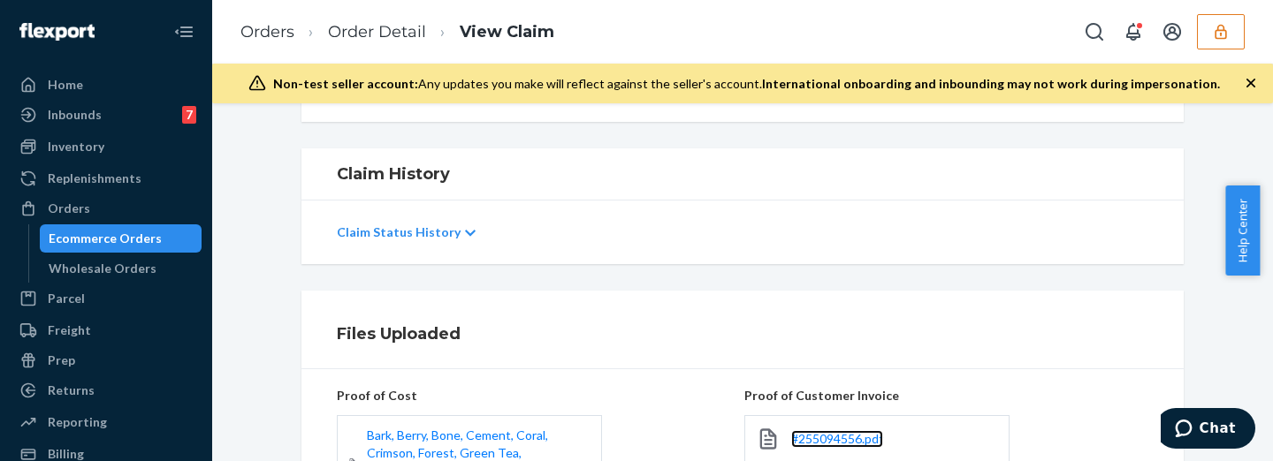
scroll to position [0, 0]
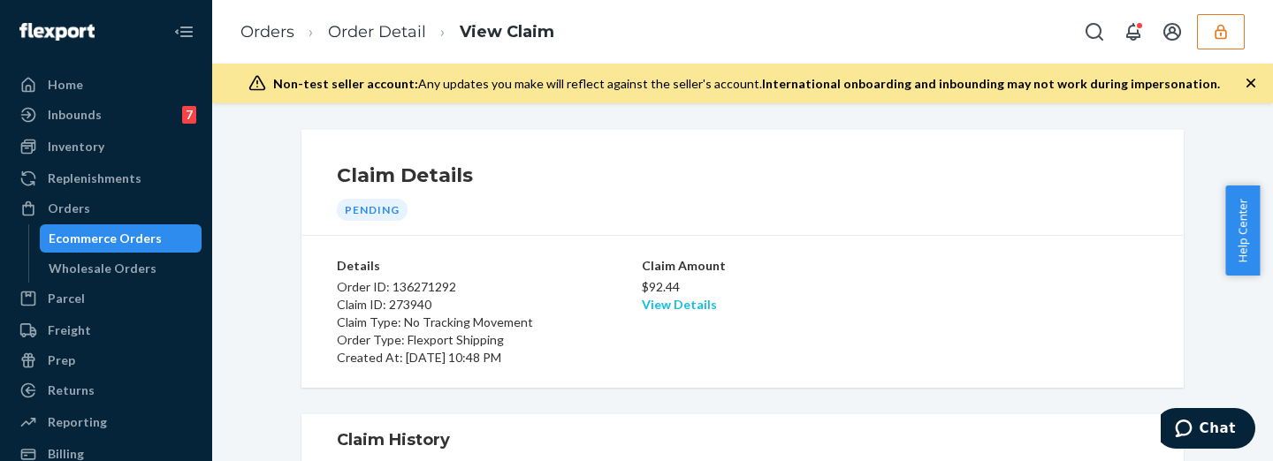
click at [675, 301] on link "View Details" at bounding box center [679, 304] width 75 height 15
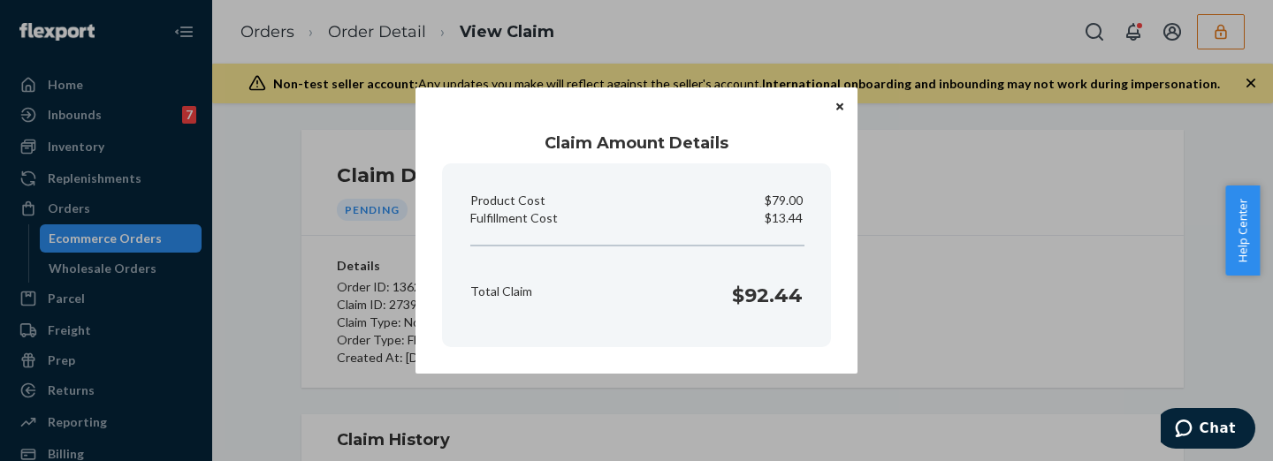
click at [971, 278] on div "Claim Amount Details Product Cost $79.00 Fulfillment Cost $13.44 Total Claim $9…" at bounding box center [636, 230] width 1273 height 461
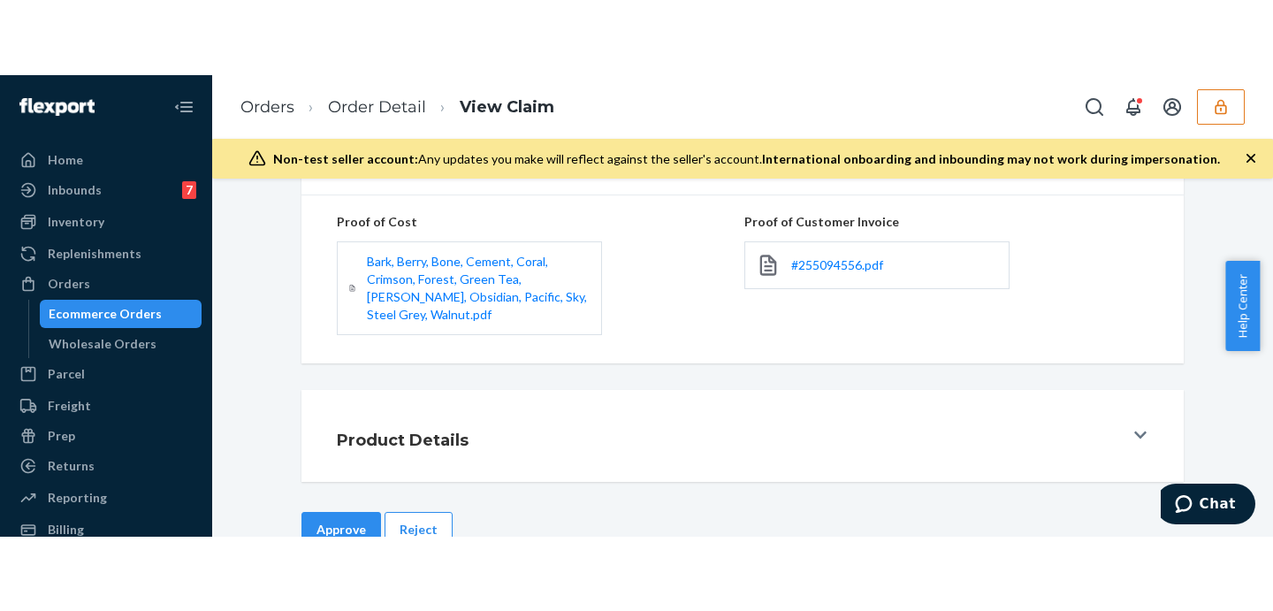
scroll to position [560, 0]
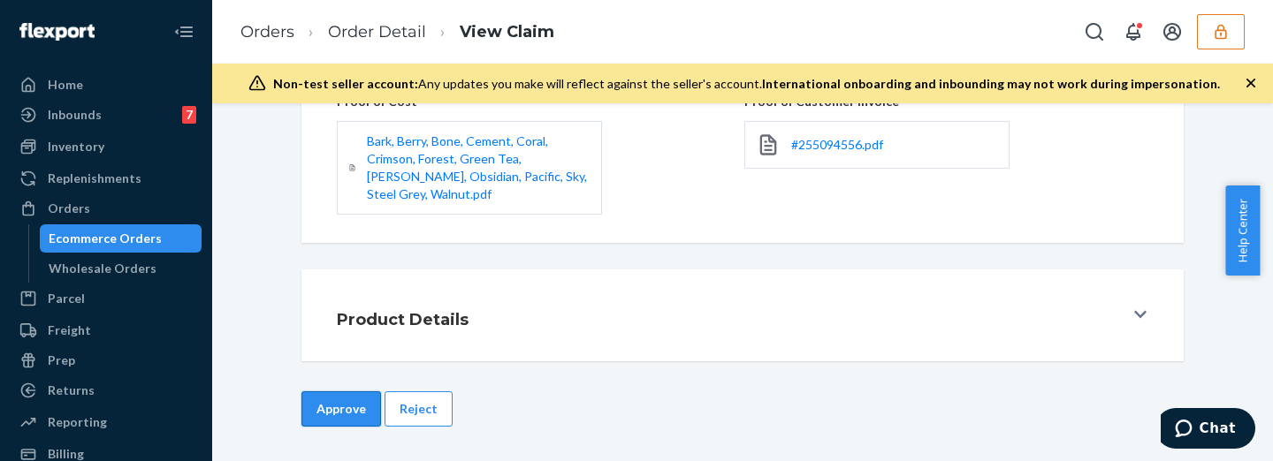
click at [324, 404] on button "Approve" at bounding box center [341, 409] width 80 height 35
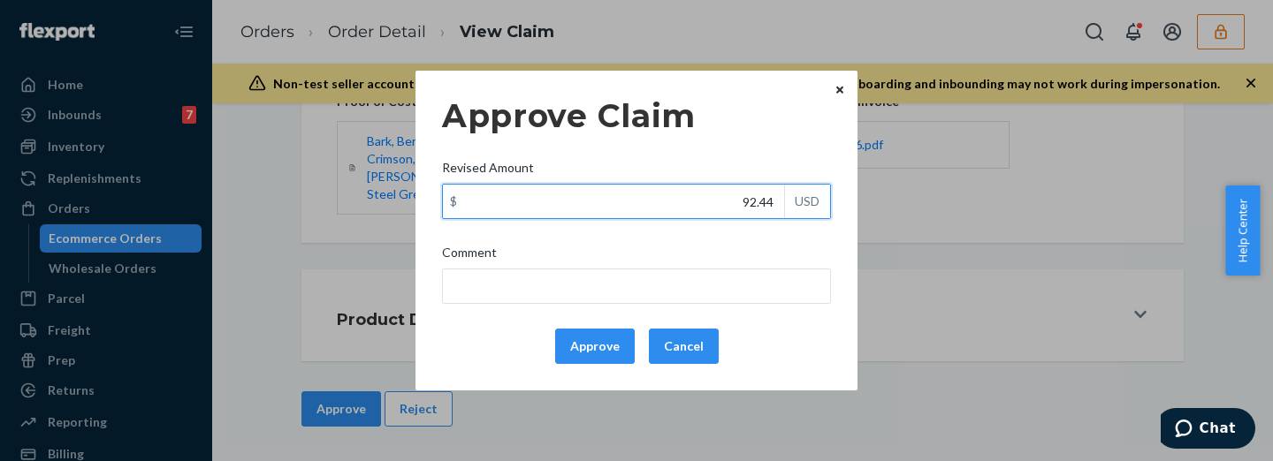
drag, startPoint x: 730, startPoint y: 198, endPoint x: 824, endPoint y: 202, distance: 93.8
click at [824, 202] on div "$ 92.44 USD" at bounding box center [636, 201] width 389 height 35
type input "38.79"
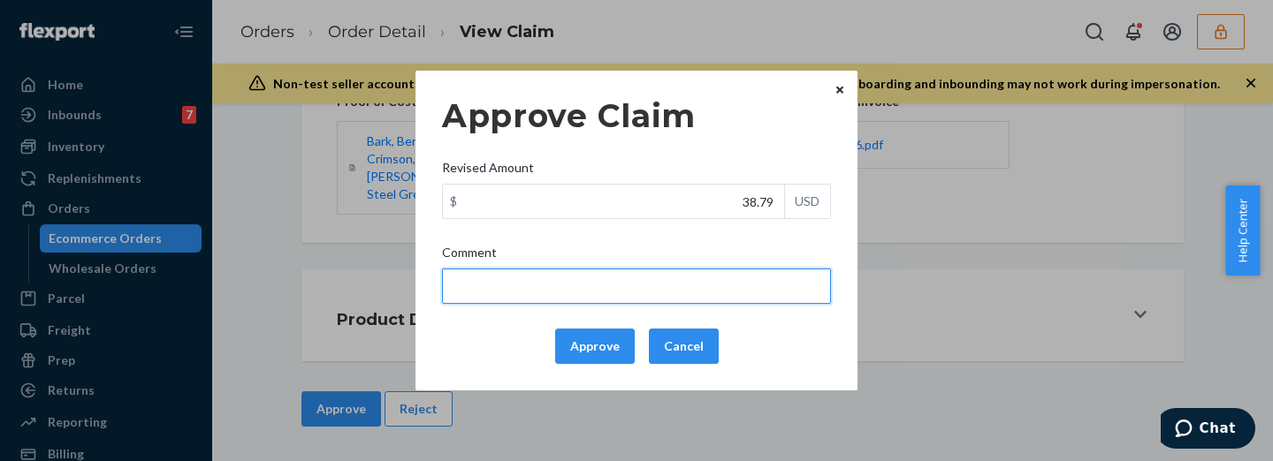
click at [744, 278] on input "Comment" at bounding box center [636, 286] width 389 height 35
click at [573, 282] on input "total cost adjusted (39x0.40) + fulfillment fee" at bounding box center [636, 286] width 389 height 35
drag, startPoint x: 574, startPoint y: 285, endPoint x: 562, endPoint y: 286, distance: 11.6
click at [562, 286] on input "total cost adjusted (39x0.40) + fulfillment fee" at bounding box center [636, 286] width 389 height 35
click at [629, 292] on input "total cost adjusted (63.38x0.40) + fulfillment fee" at bounding box center [636, 286] width 389 height 35
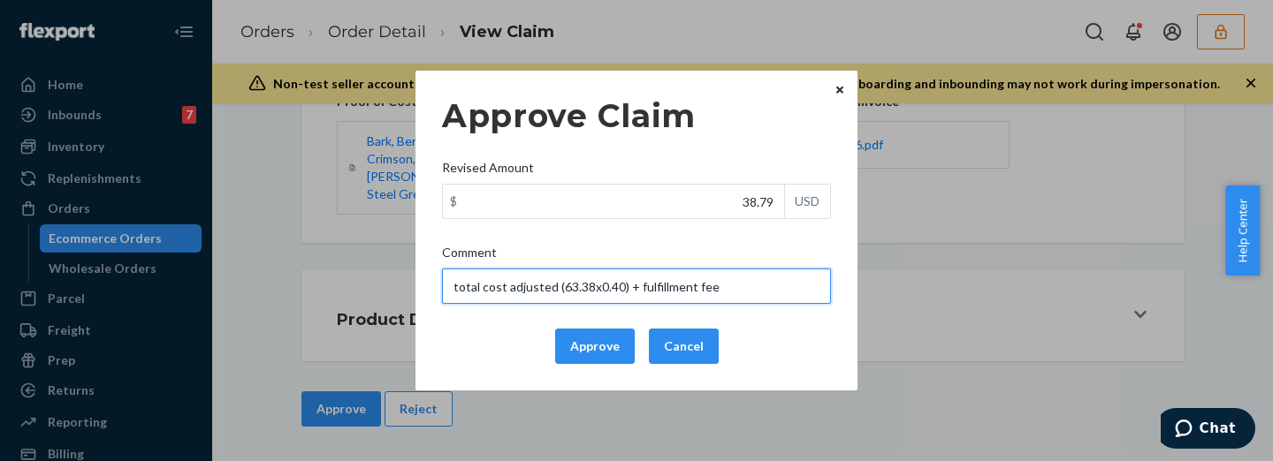
click at [629, 292] on input "total cost adjusted (63.38x0.40) + fulfillment fee" at bounding box center [636, 286] width 389 height 35
type input "total cost adjusted (63.38x0.40) + fulfillment fee"
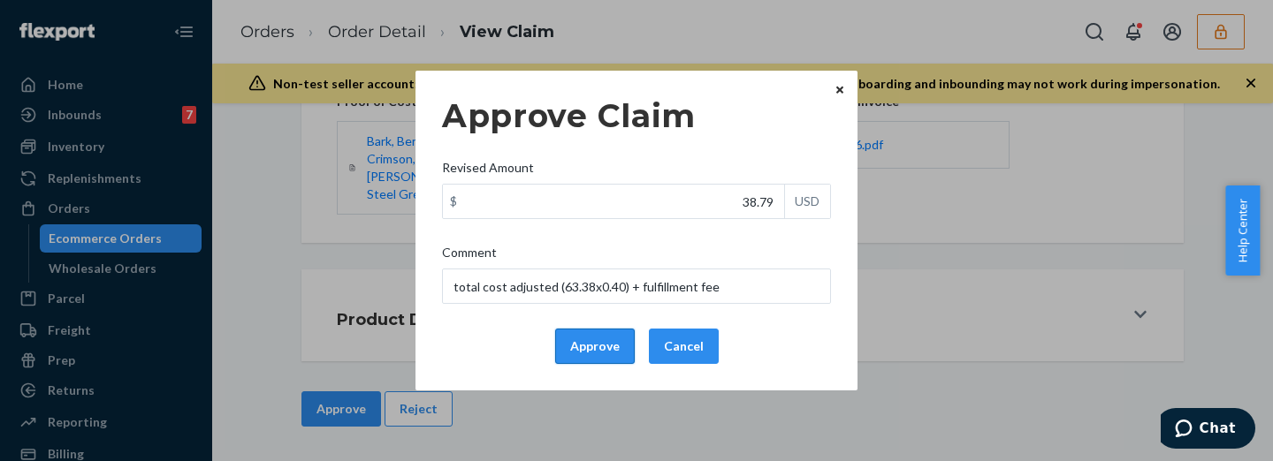
click at [606, 337] on button "Approve" at bounding box center [595, 346] width 80 height 35
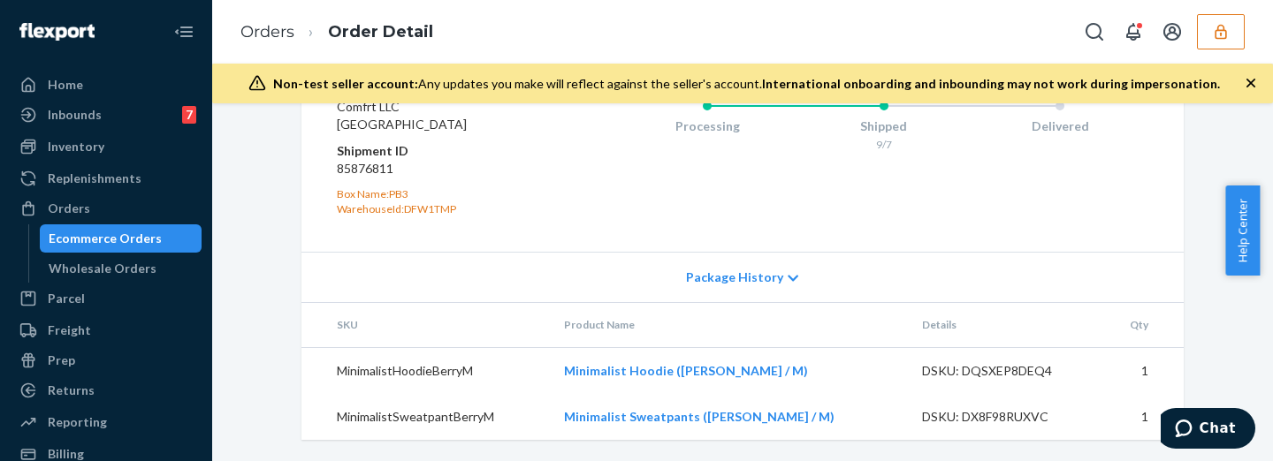
scroll to position [645, 0]
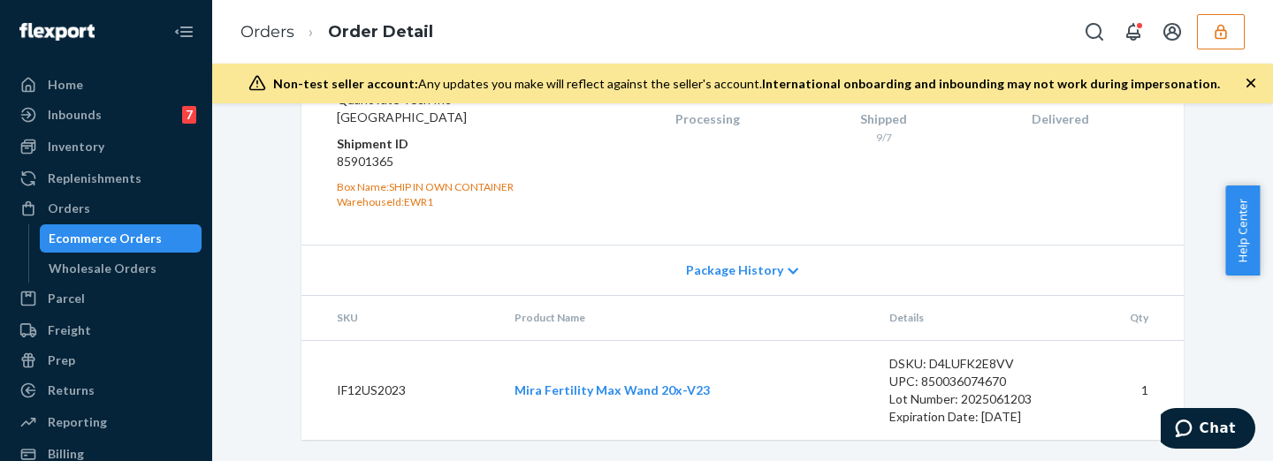
scroll to position [772, 0]
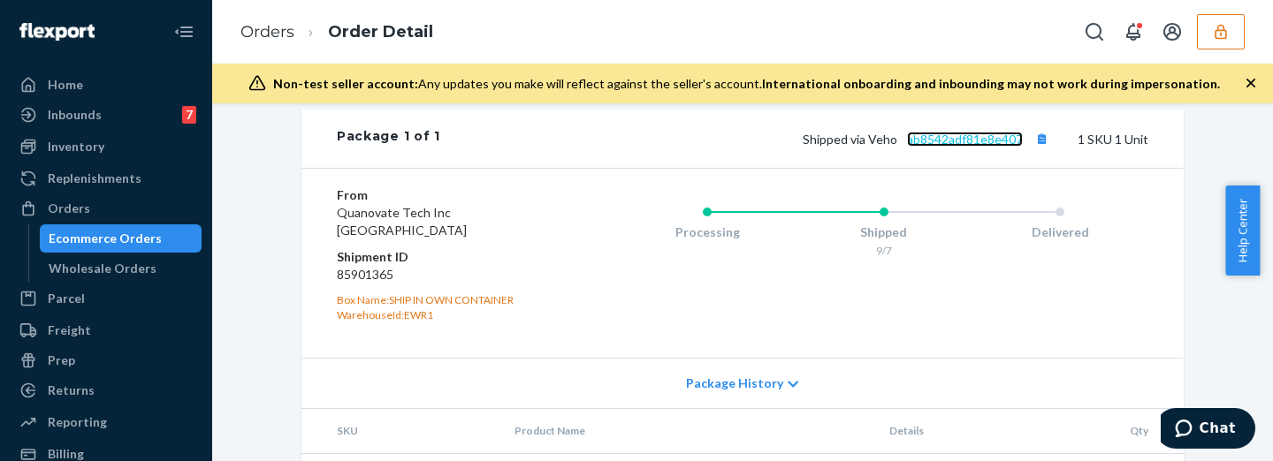
click at [954, 147] on link "ab8542adf81e8e407" at bounding box center [965, 139] width 116 height 15
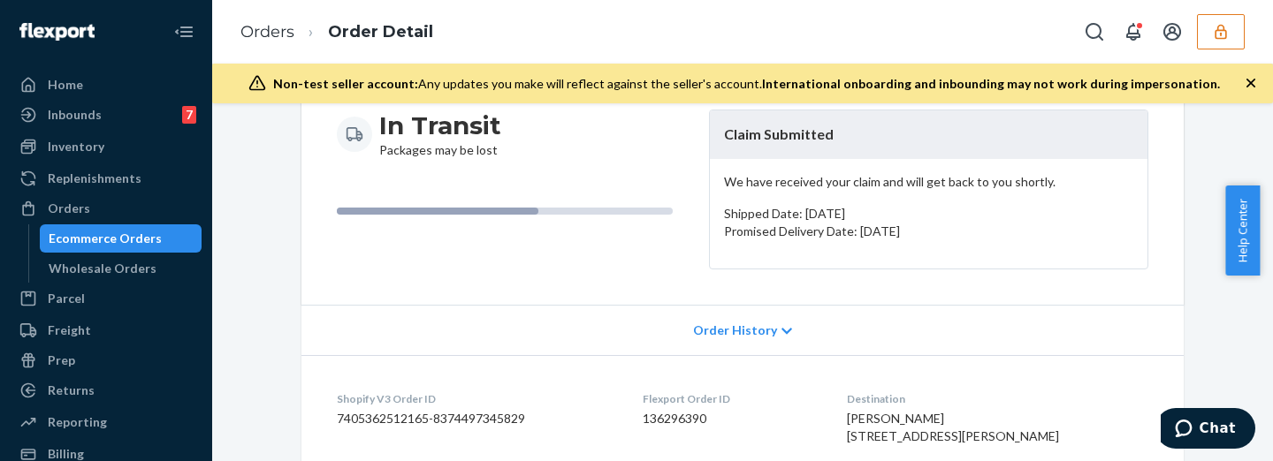
scroll to position [0, 0]
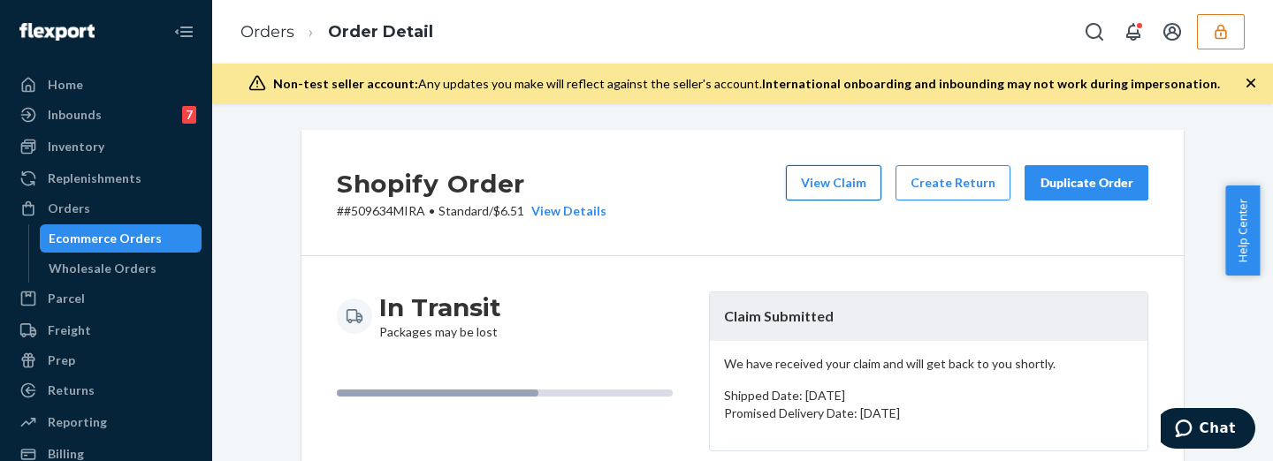
click at [848, 173] on button "View Claim" at bounding box center [833, 182] width 95 height 35
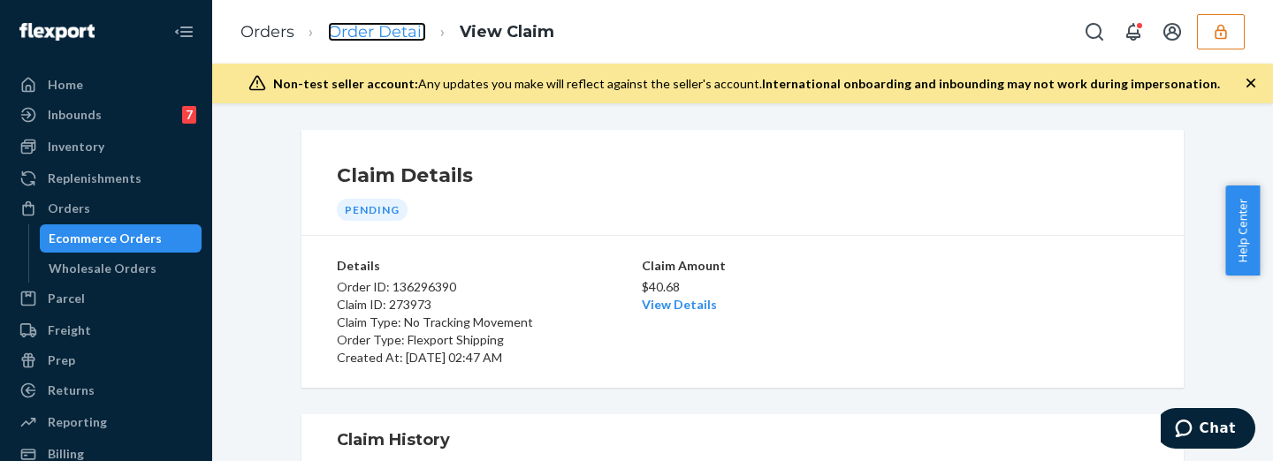
click at [390, 32] on link "Order Detail" at bounding box center [377, 31] width 98 height 19
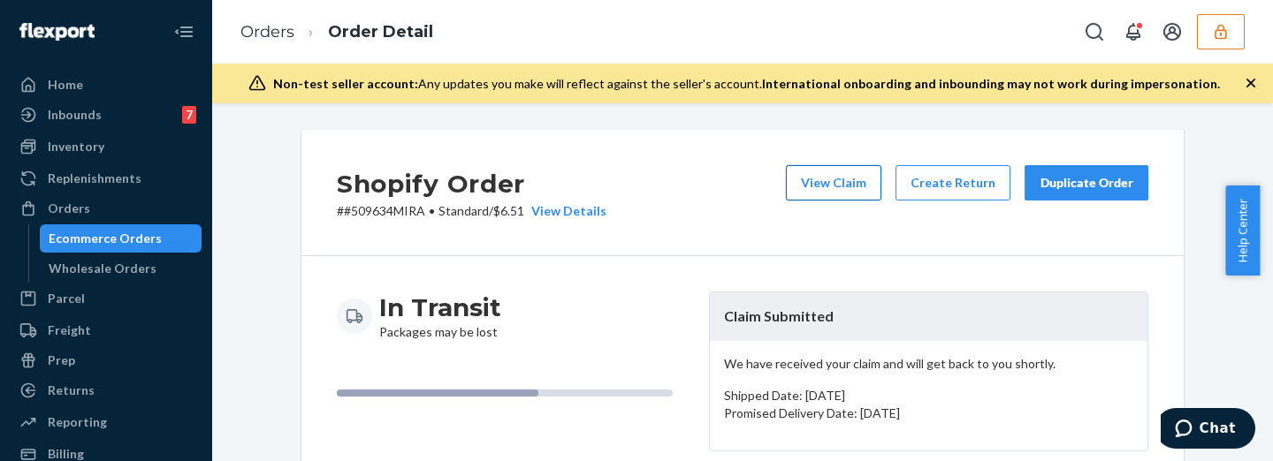
click at [812, 175] on button "View Claim" at bounding box center [833, 182] width 95 height 35
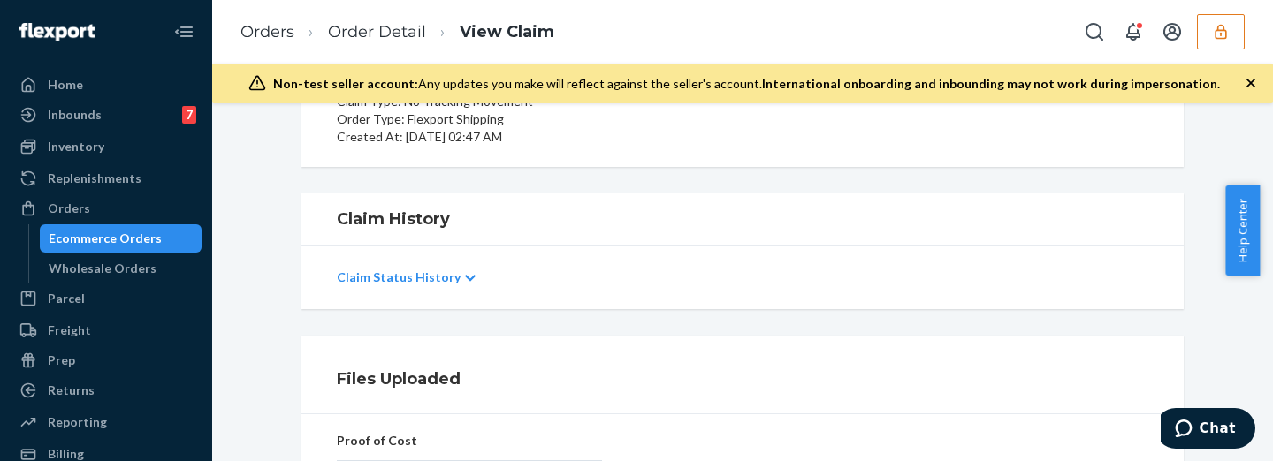
scroll to position [368, 0]
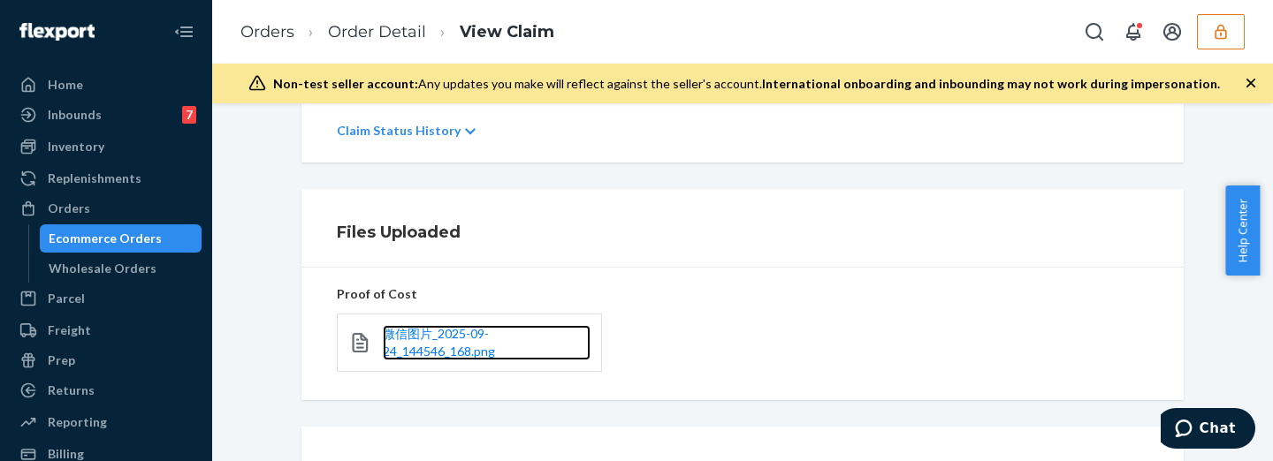
click at [462, 342] on link "微信图片_2025-09-24_144546_168.png" at bounding box center [487, 342] width 208 height 35
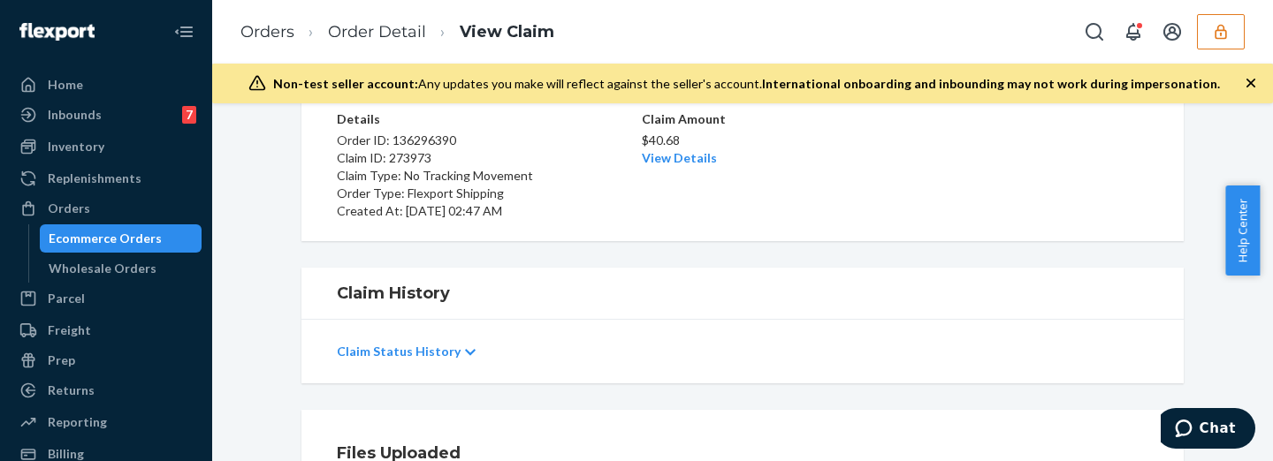
scroll to position [0, 0]
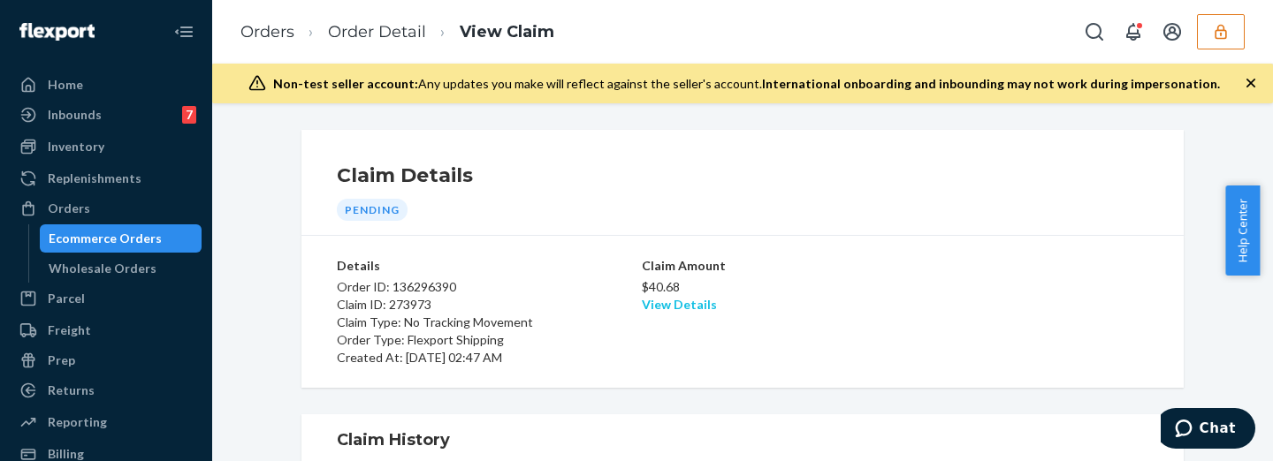
click at [675, 308] on link "View Details" at bounding box center [679, 304] width 75 height 15
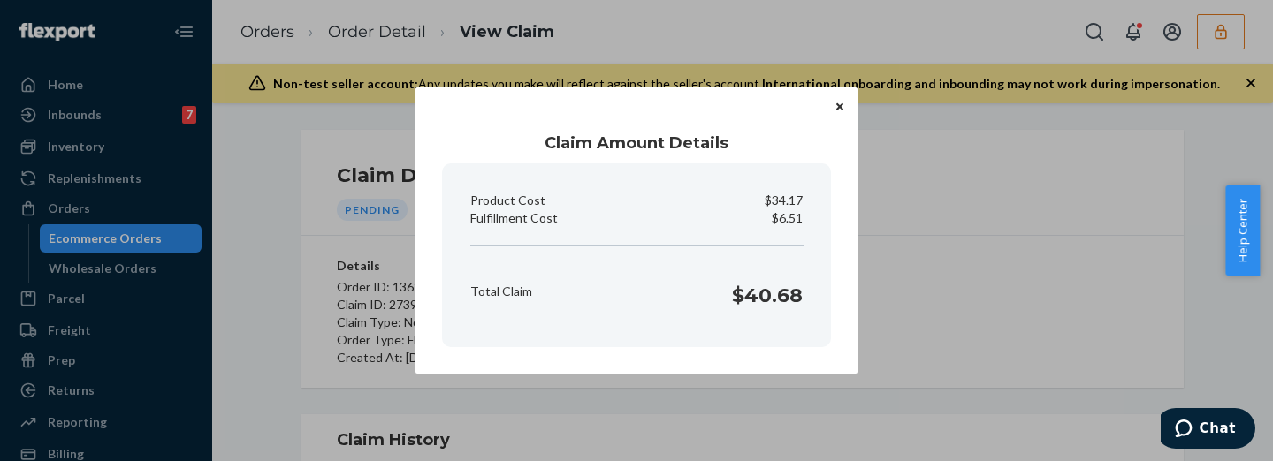
click at [936, 253] on div "Claim Amount Details Product Cost $34.17 Fulfillment Cost $6.51 Total Claim $40…" at bounding box center [636, 230] width 1273 height 461
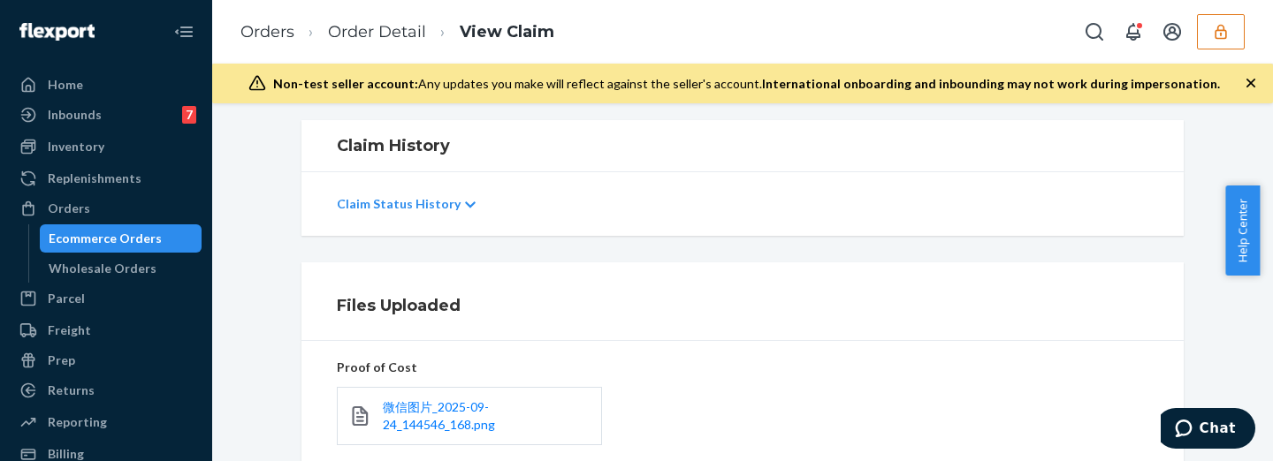
scroll to position [515, 0]
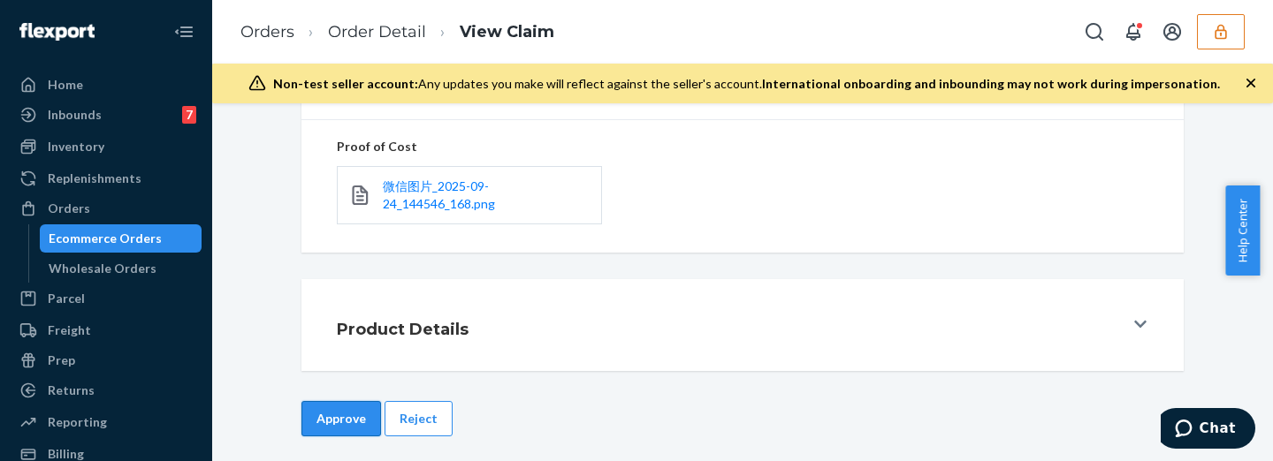
click at [349, 416] on button "Approve" at bounding box center [341, 418] width 80 height 35
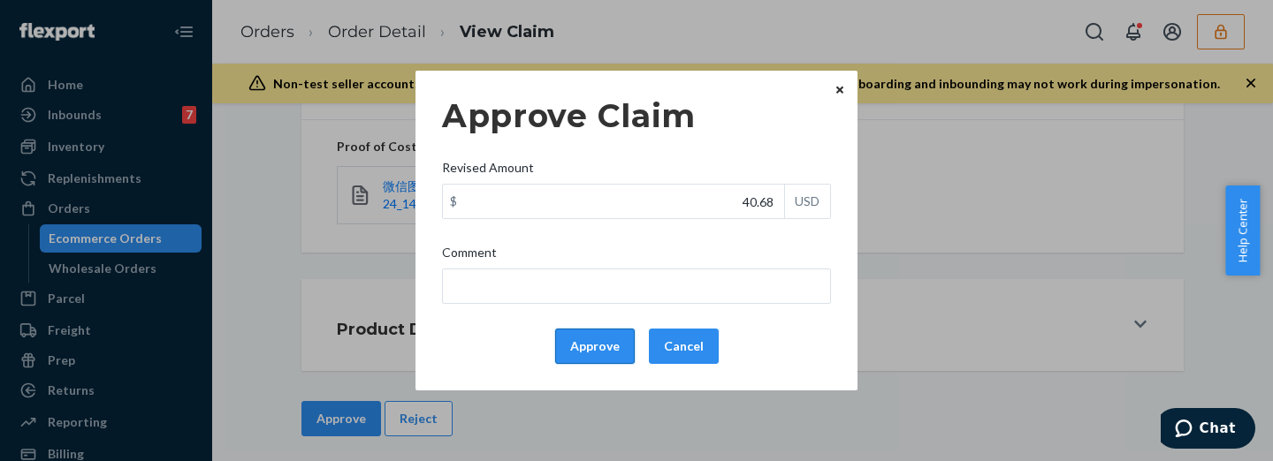
click at [591, 354] on button "Approve" at bounding box center [595, 346] width 80 height 35
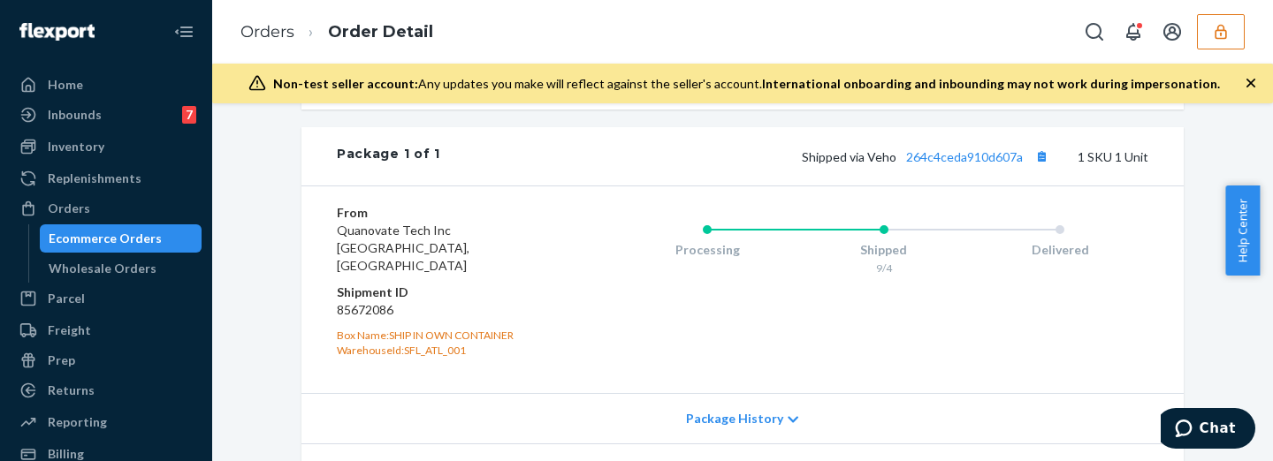
scroll to position [810, 0]
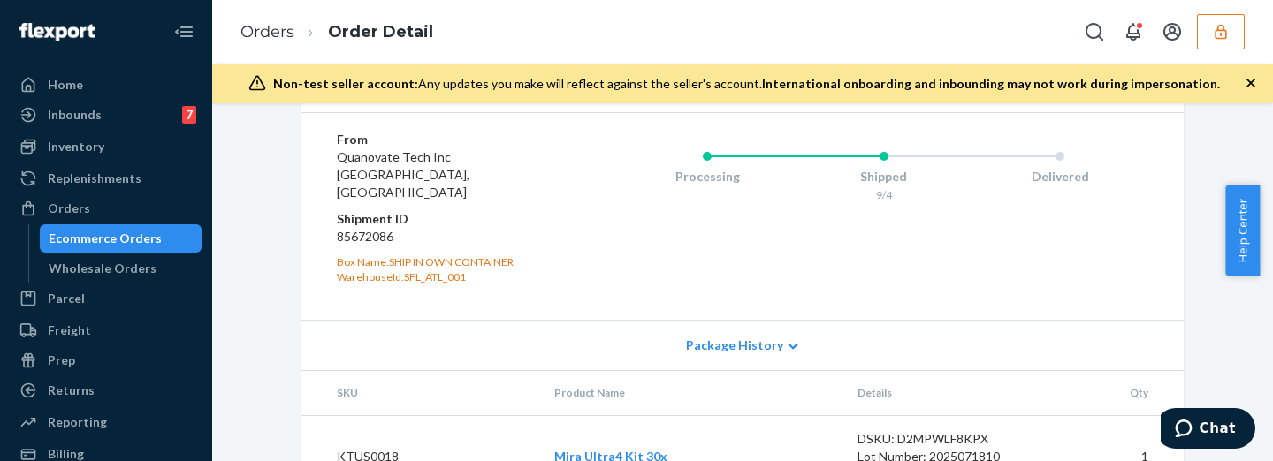
click at [983, 91] on link "264c4ceda910d607a" at bounding box center [964, 83] width 117 height 15
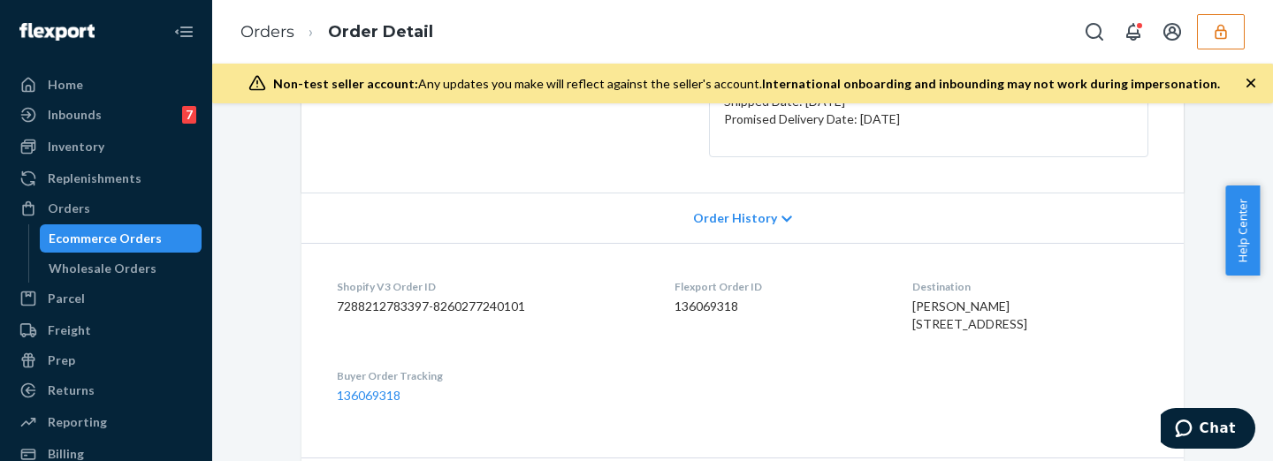
scroll to position [0, 0]
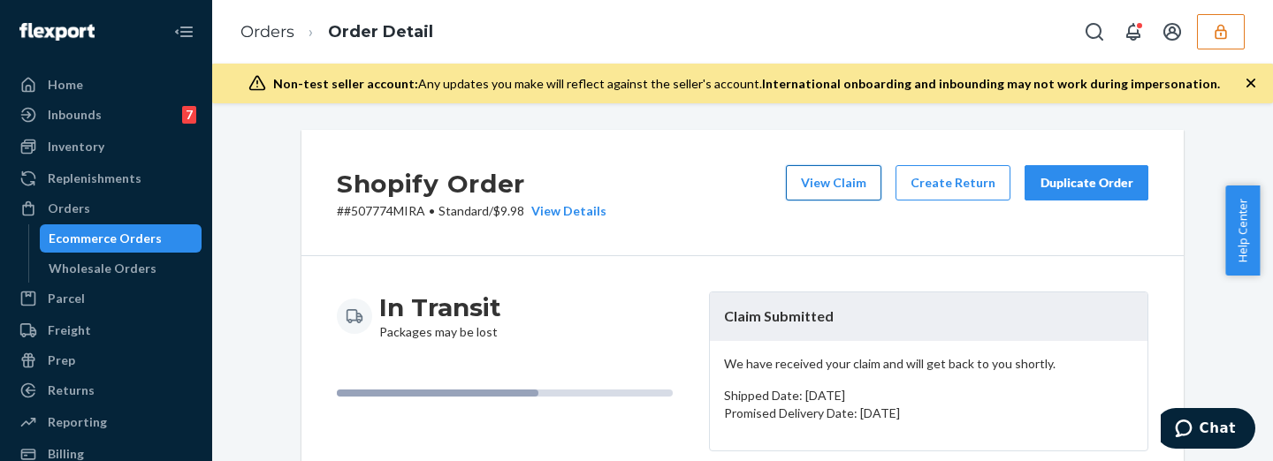
click at [825, 187] on button "View Claim" at bounding box center [833, 182] width 95 height 35
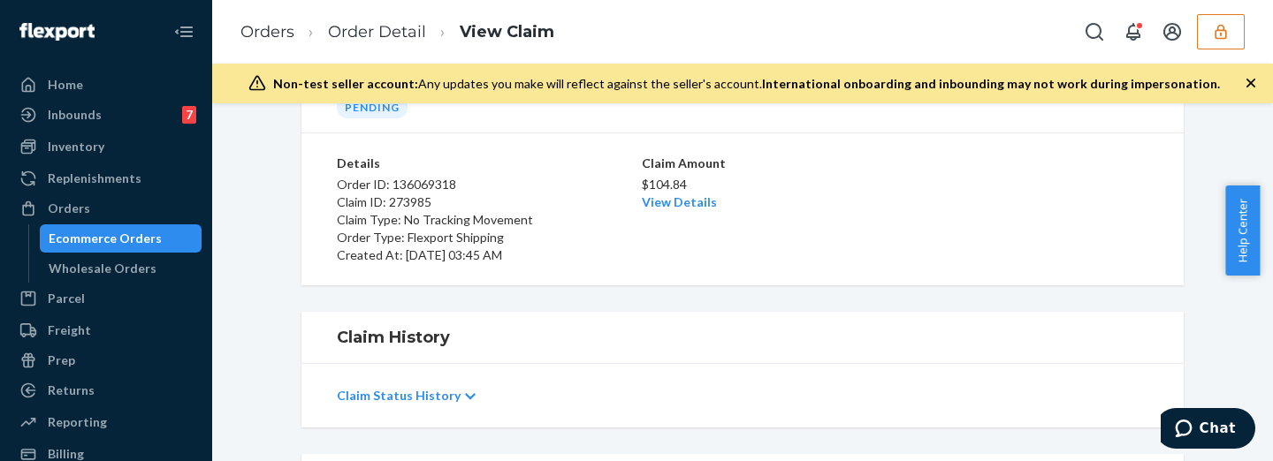
scroll to position [398, 0]
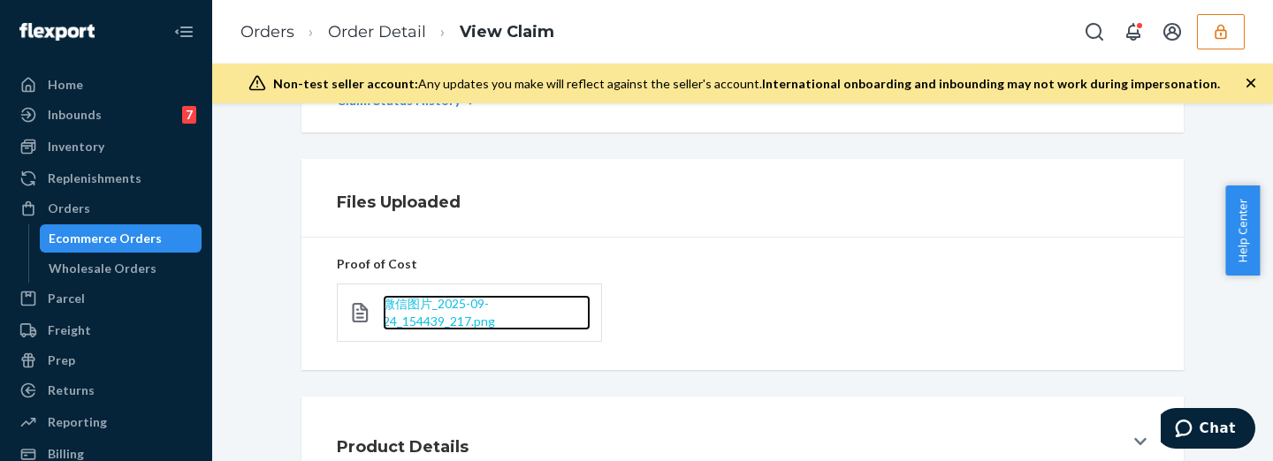
click at [435, 319] on span "微信图片_2025-09-24_154439_217.png" at bounding box center [439, 312] width 112 height 33
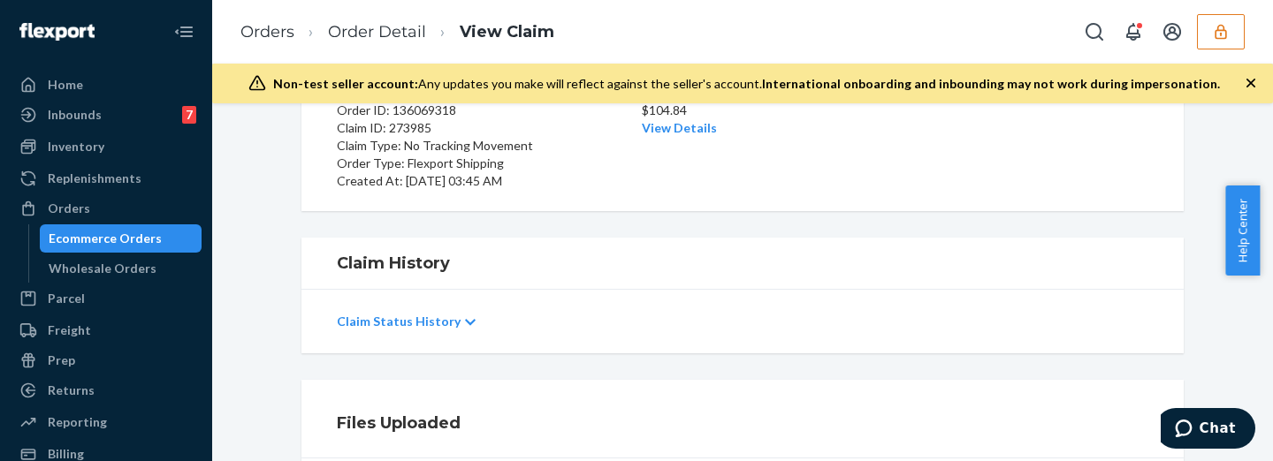
scroll to position [0, 0]
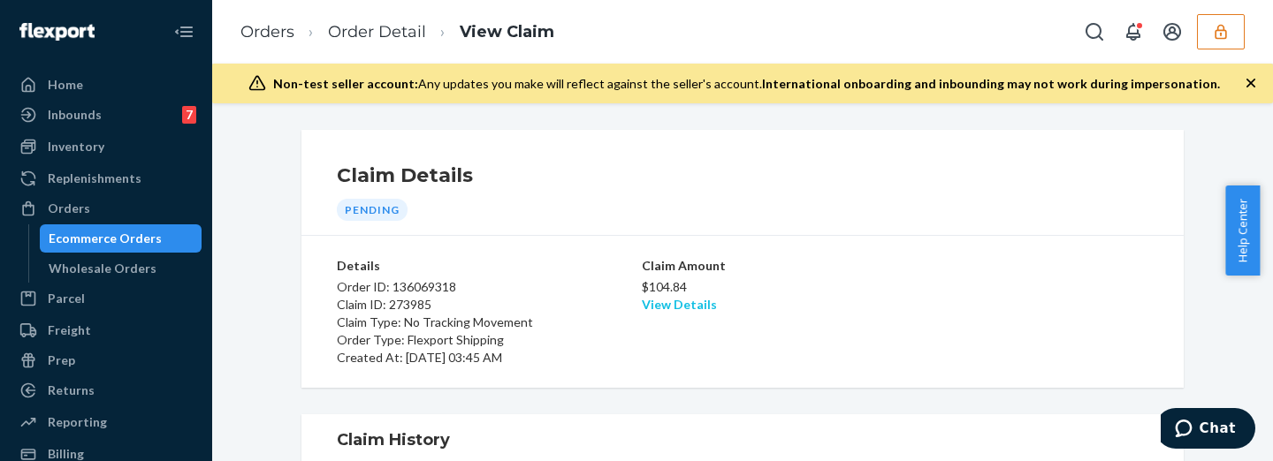
click at [670, 301] on link "View Details" at bounding box center [679, 304] width 75 height 15
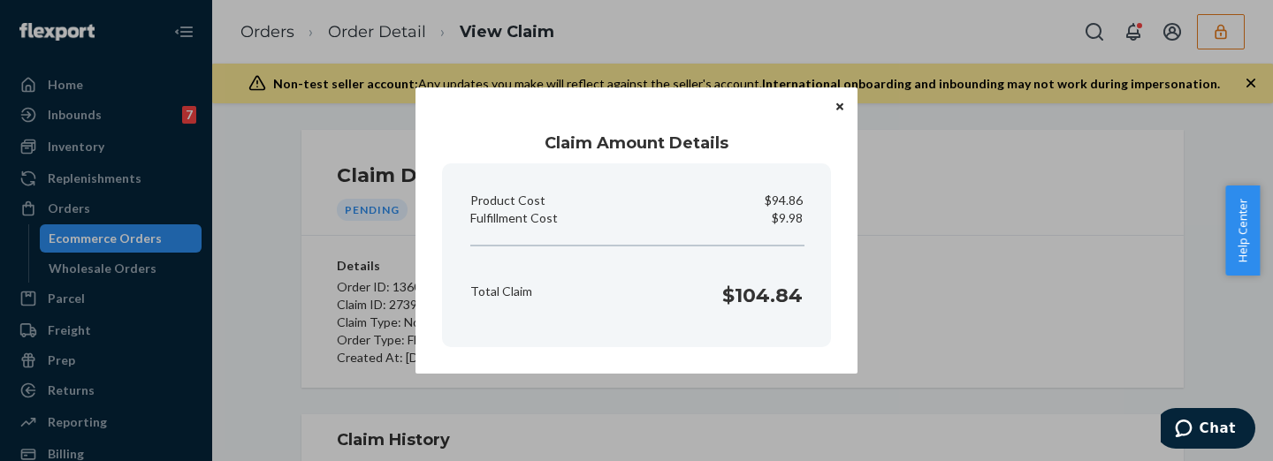
click at [914, 302] on div "Claim Amount Details Product Cost $94.86 Fulfillment Cost $9.98 Total Claim $10…" at bounding box center [636, 230] width 1273 height 461
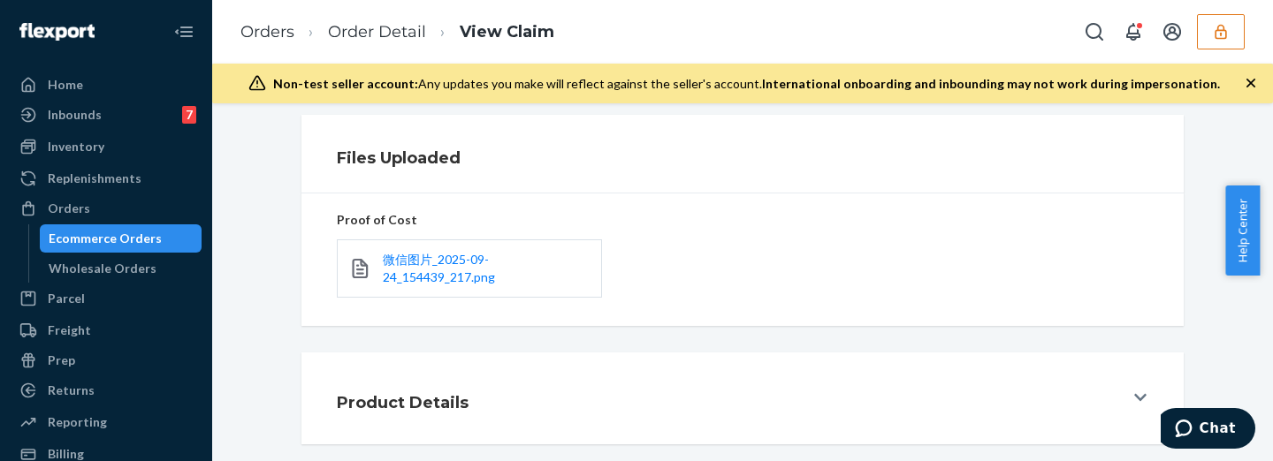
scroll to position [525, 0]
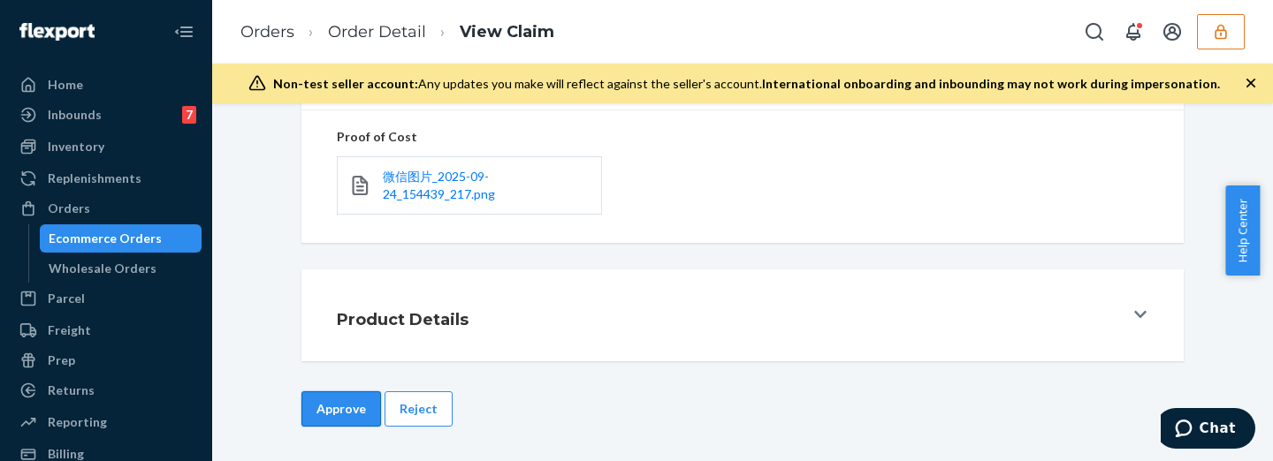
click at [357, 414] on button "Approve" at bounding box center [341, 409] width 80 height 35
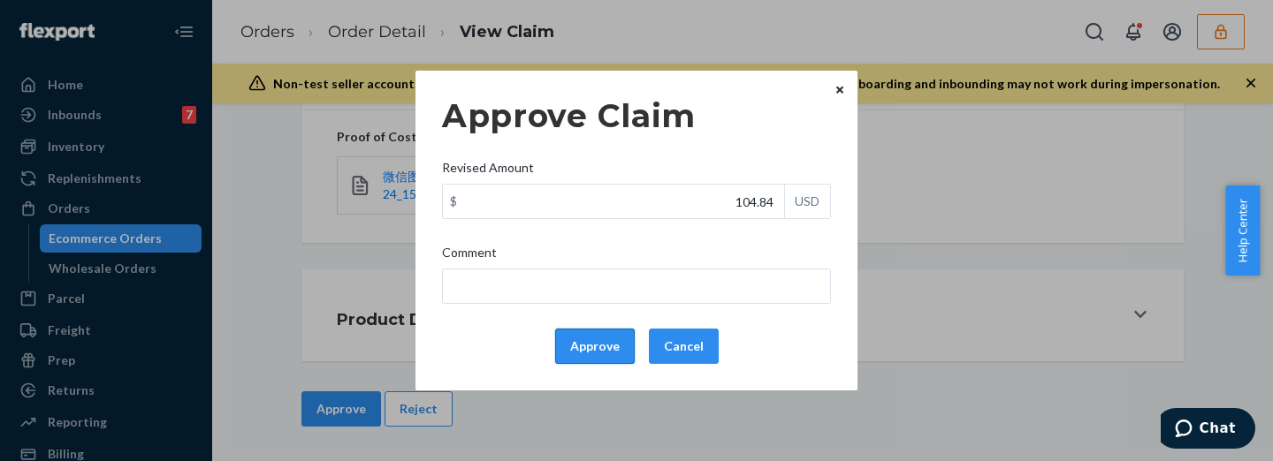
click at [609, 349] on button "Approve" at bounding box center [595, 346] width 80 height 35
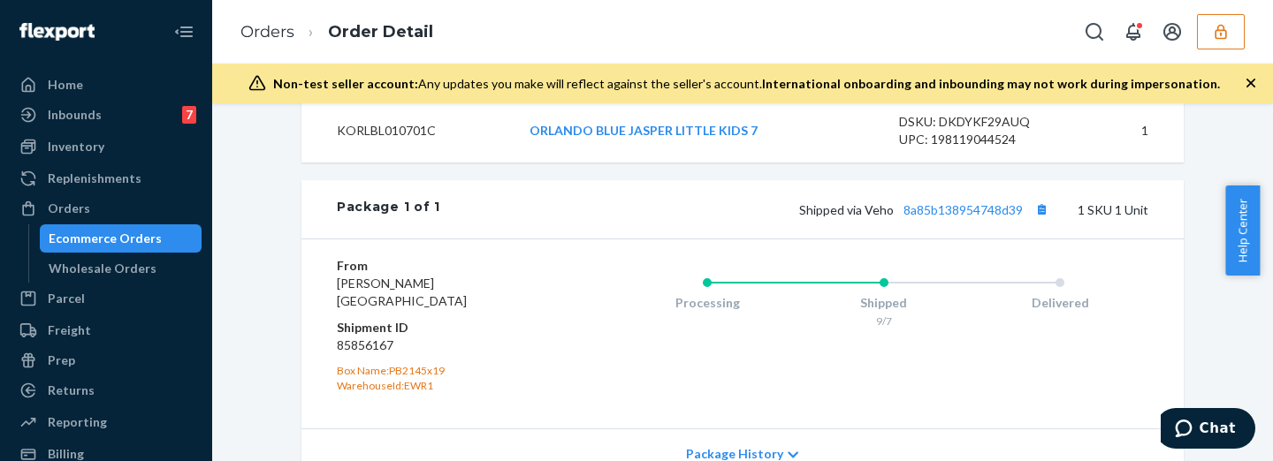
scroll to position [810, 0]
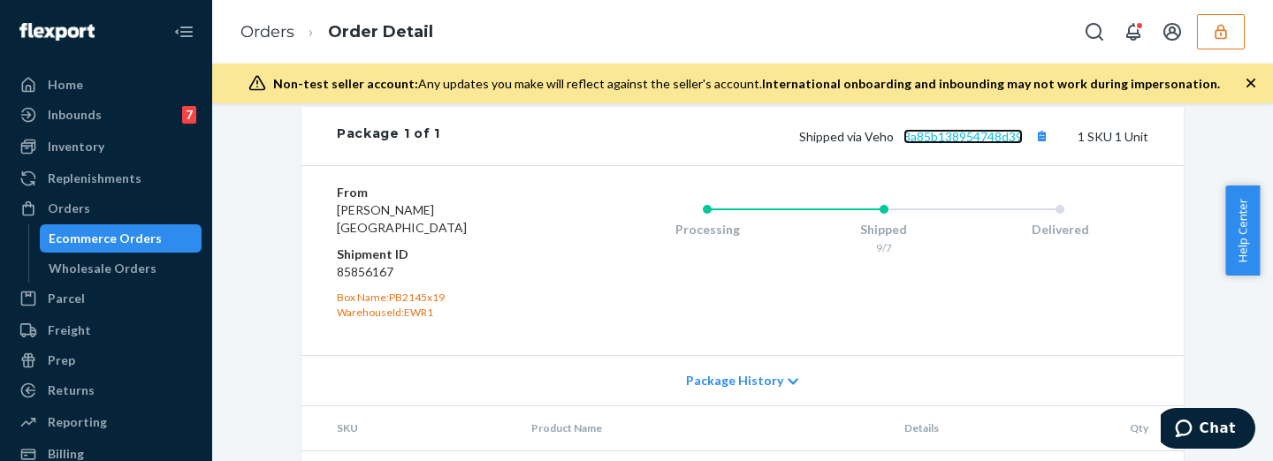
click at [969, 141] on link "8a85b138954748d39" at bounding box center [963, 136] width 119 height 15
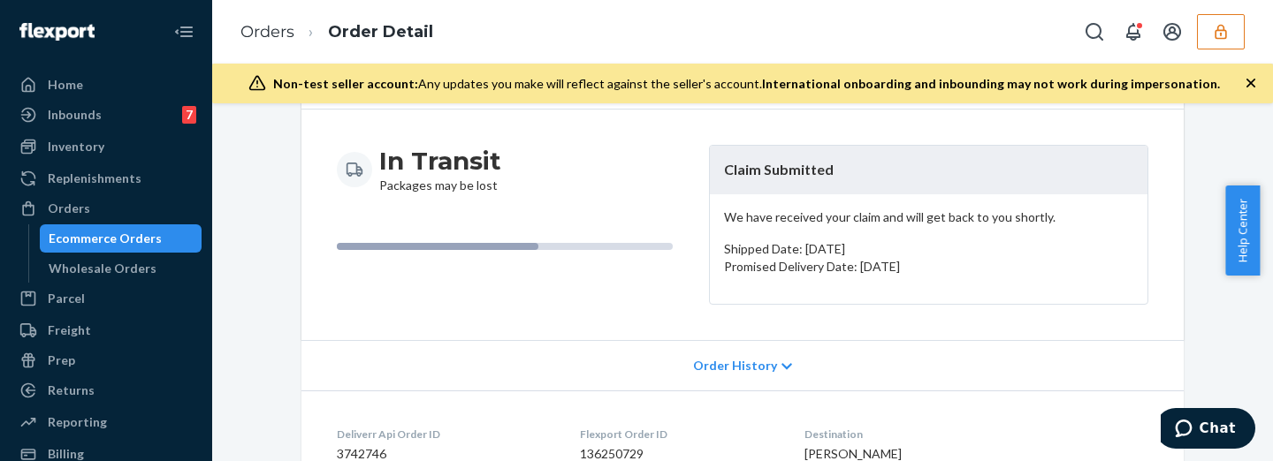
scroll to position [0, 0]
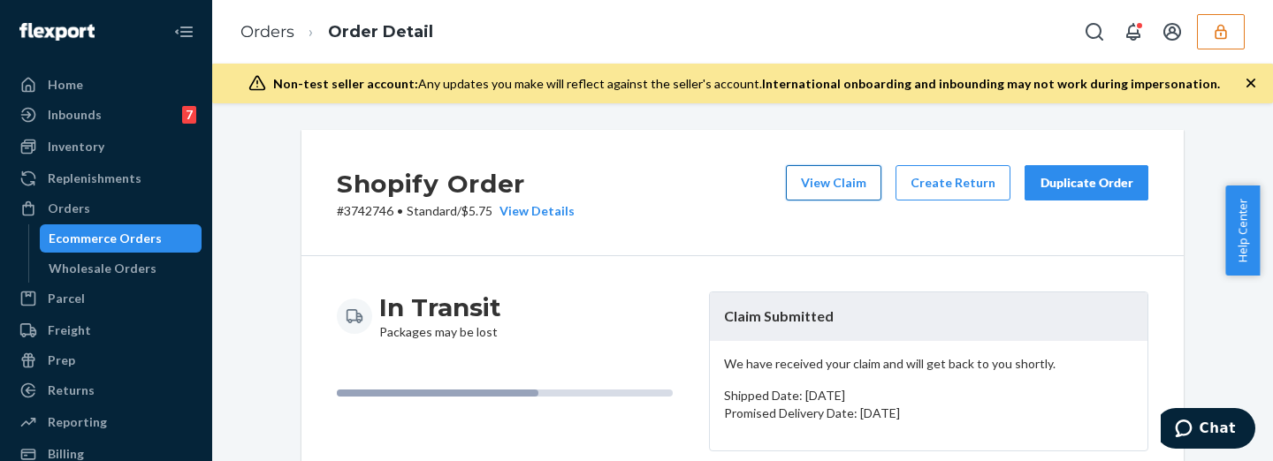
click at [854, 179] on button "View Claim" at bounding box center [833, 182] width 95 height 35
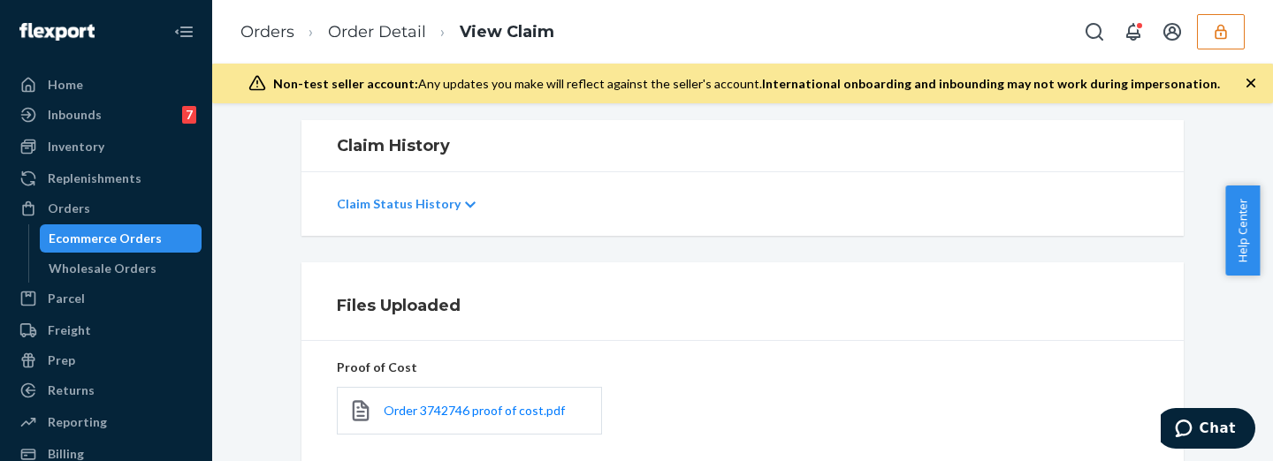
scroll to position [515, 0]
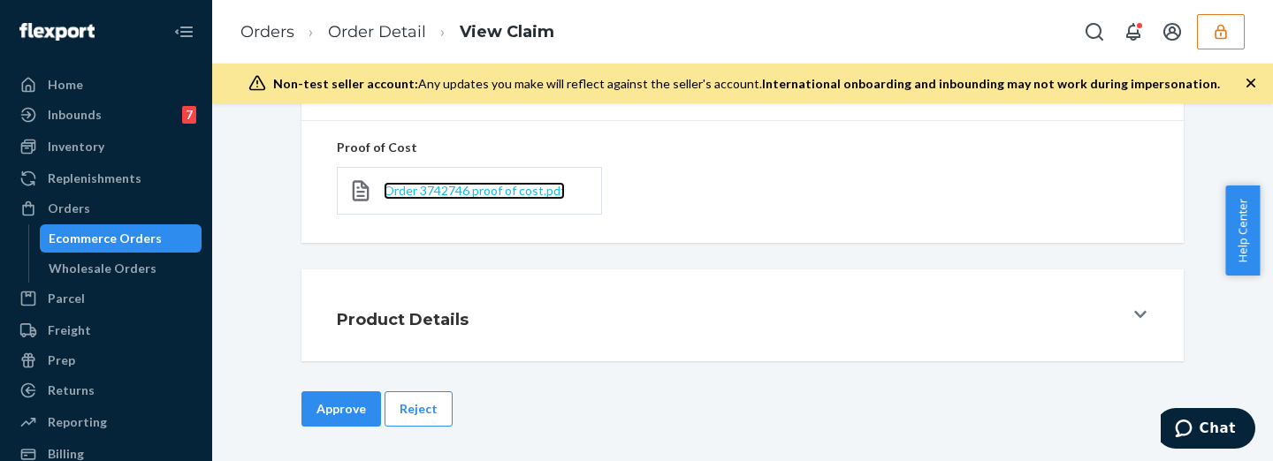
click at [503, 193] on span "Order 3742746 proof of cost.pdf" at bounding box center [474, 190] width 181 height 15
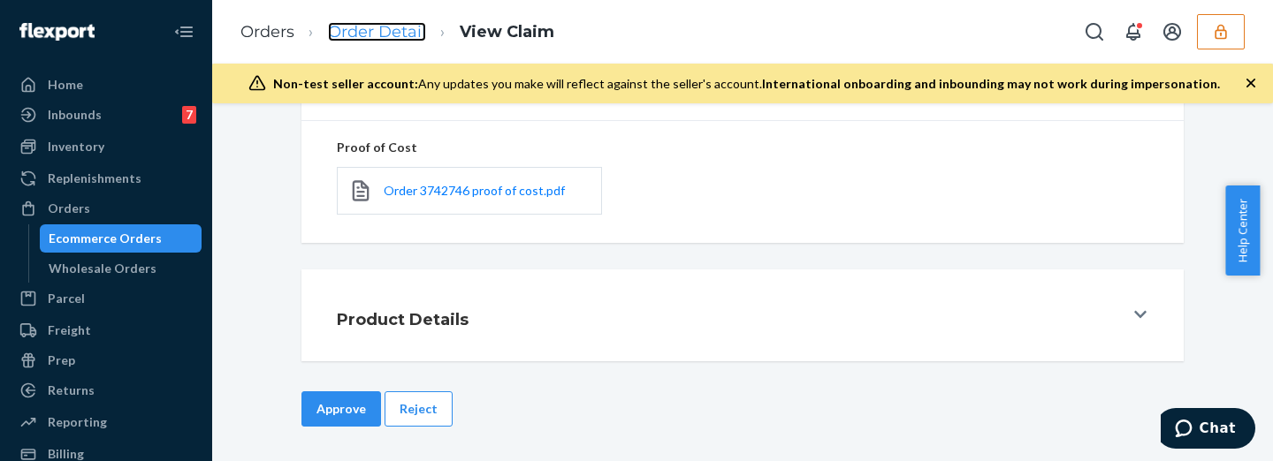
click at [367, 23] on link "Order Detail" at bounding box center [377, 31] width 98 height 19
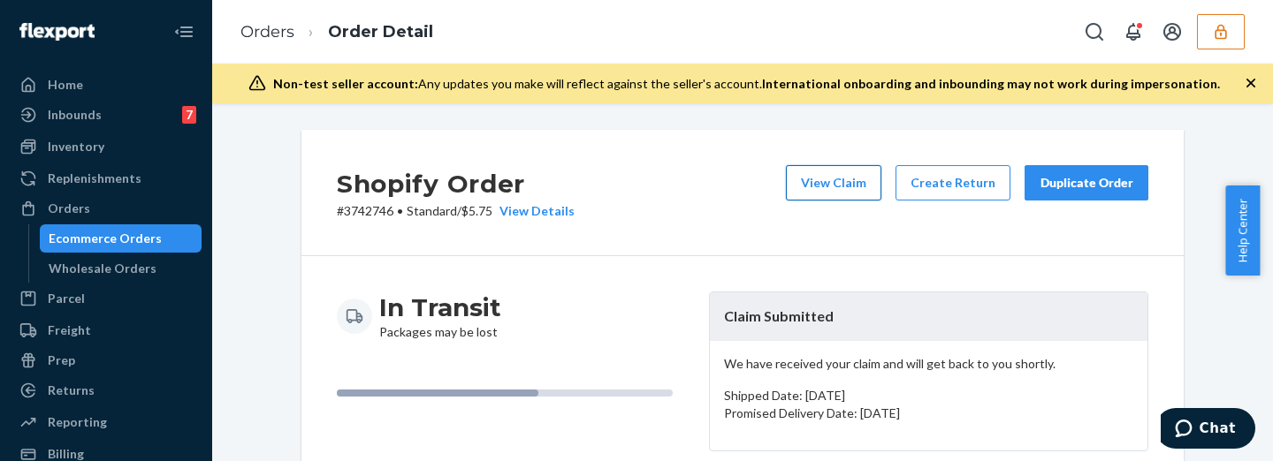
click at [851, 186] on button "View Claim" at bounding box center [833, 182] width 95 height 35
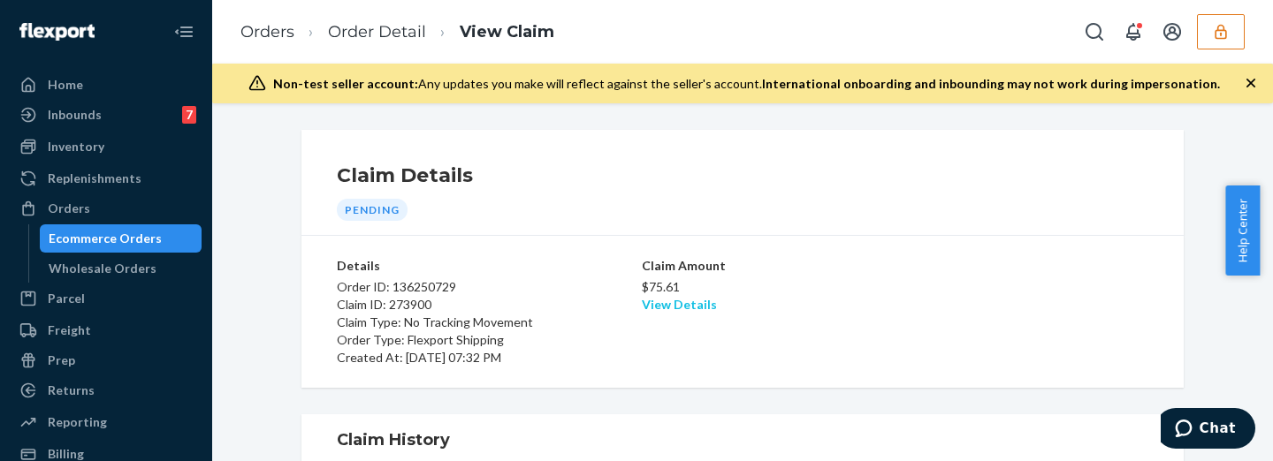
click at [655, 302] on link "View Details" at bounding box center [679, 304] width 75 height 15
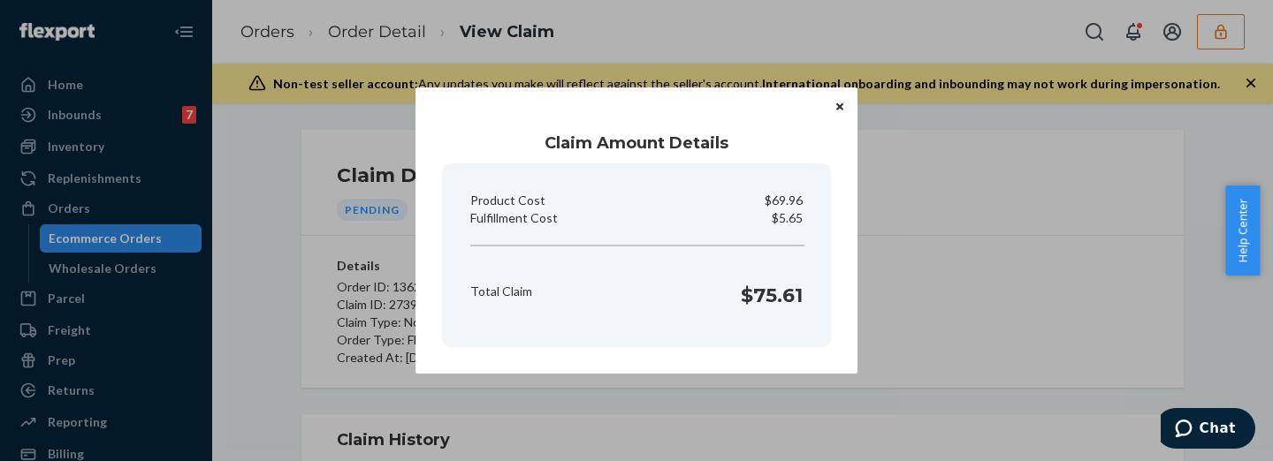
click at [872, 252] on div "Claim Amount Details Product Cost $69.96 Fulfillment Cost $5.65 Total Claim $75…" at bounding box center [636, 230] width 1273 height 461
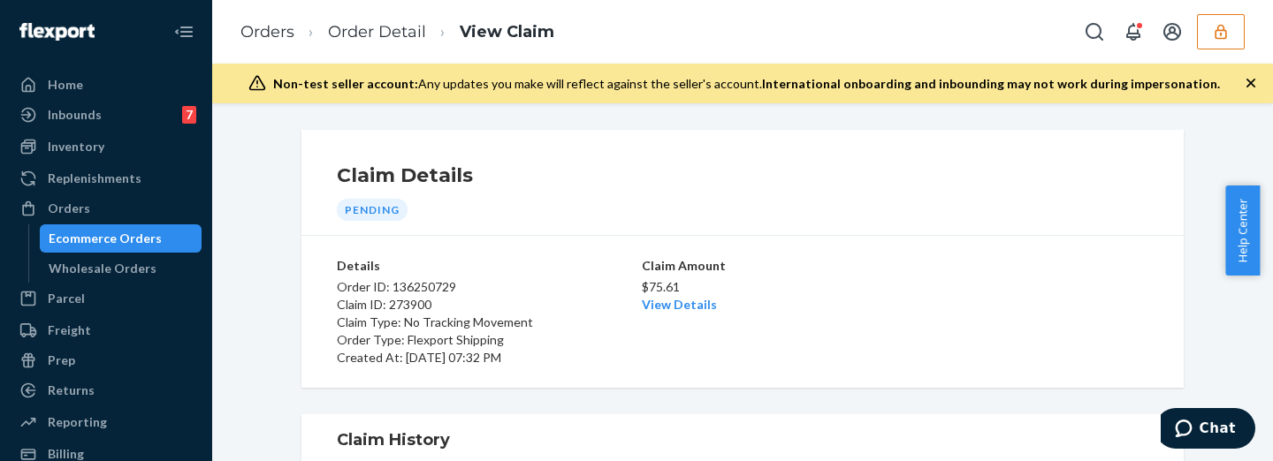
scroll to position [294, 0]
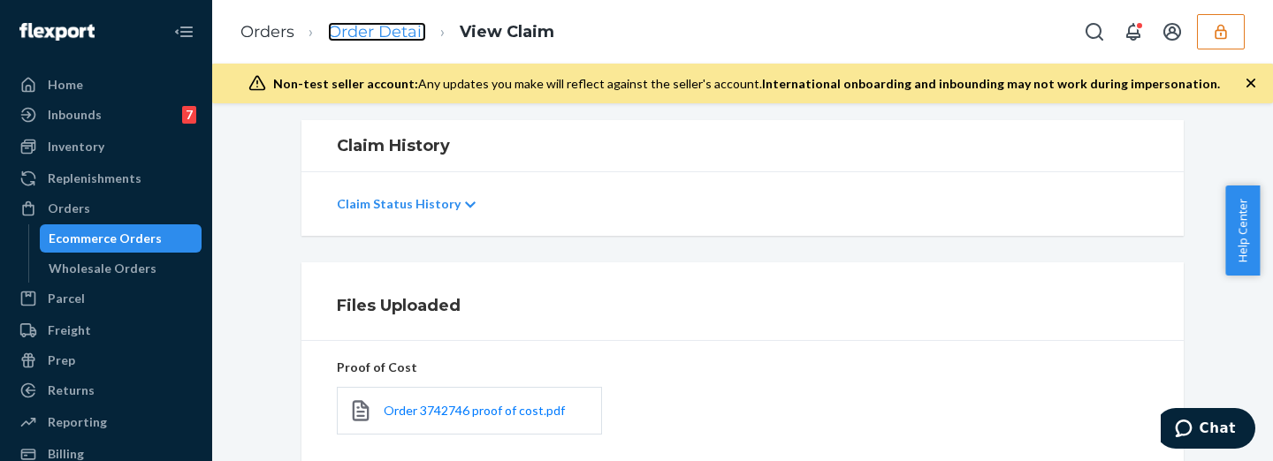
click at [388, 31] on link "Order Detail" at bounding box center [377, 31] width 98 height 19
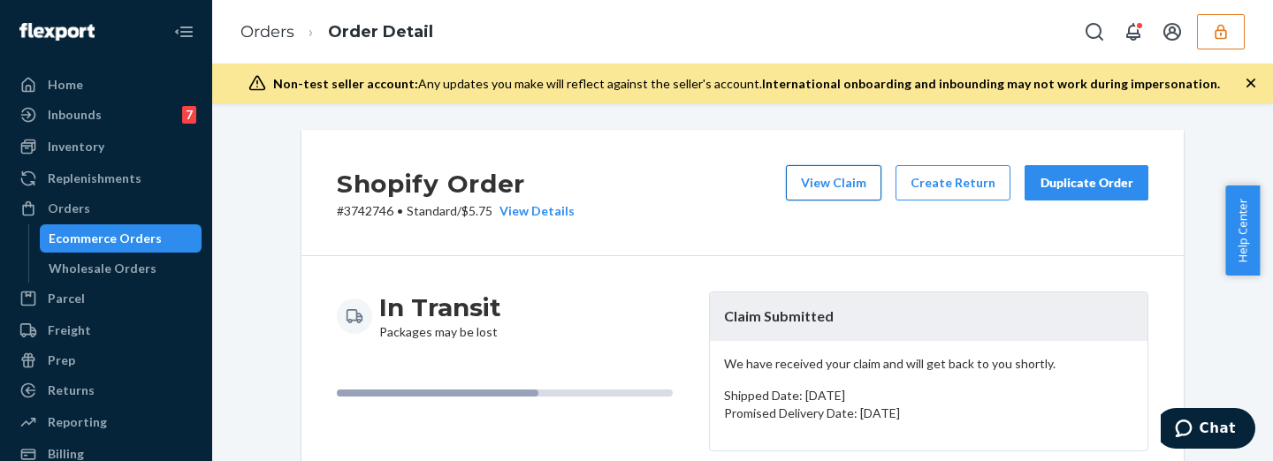
click at [835, 179] on button "View Claim" at bounding box center [833, 182] width 95 height 35
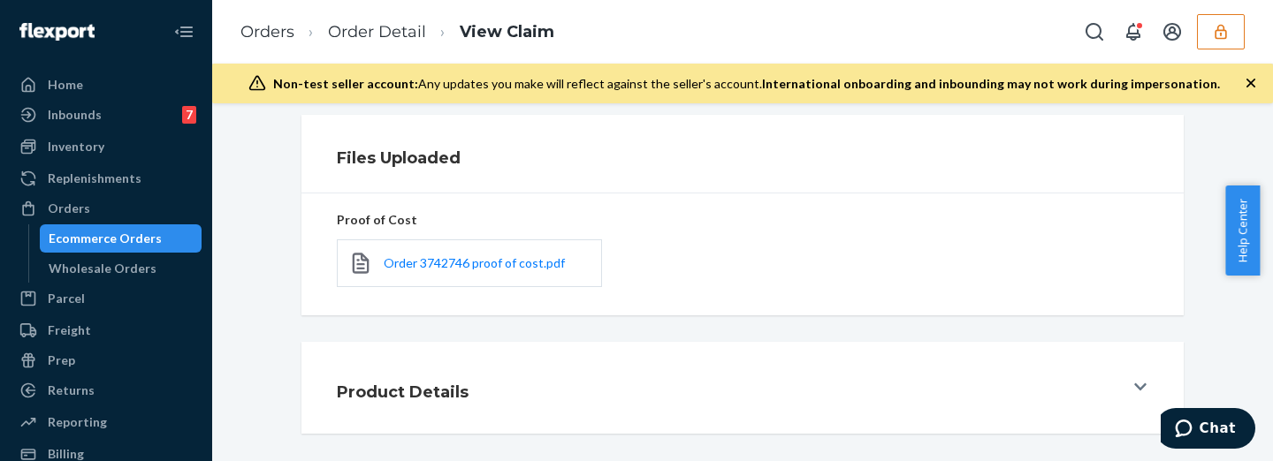
scroll to position [147, 0]
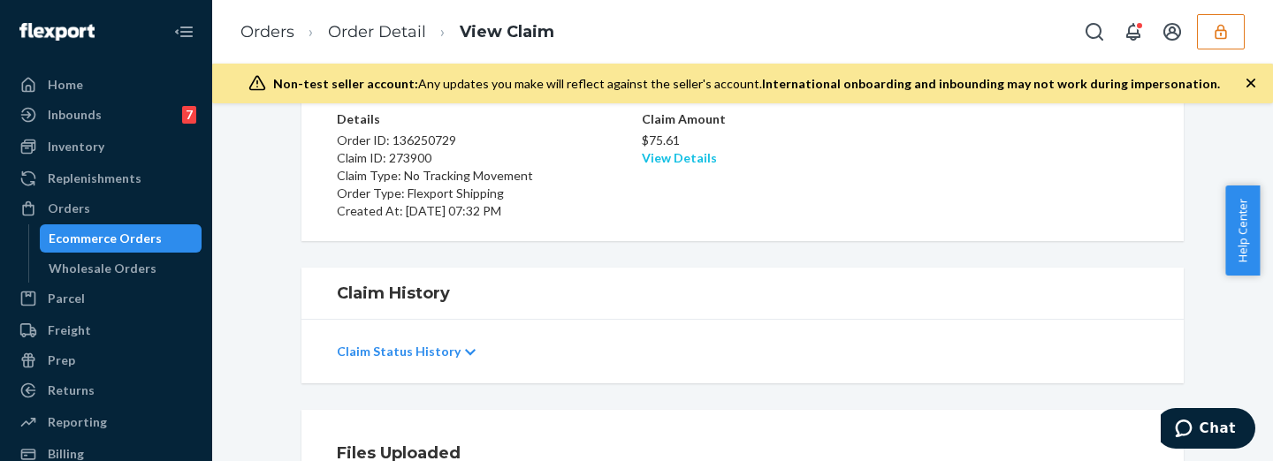
click at [698, 158] on link "View Details" at bounding box center [679, 157] width 75 height 15
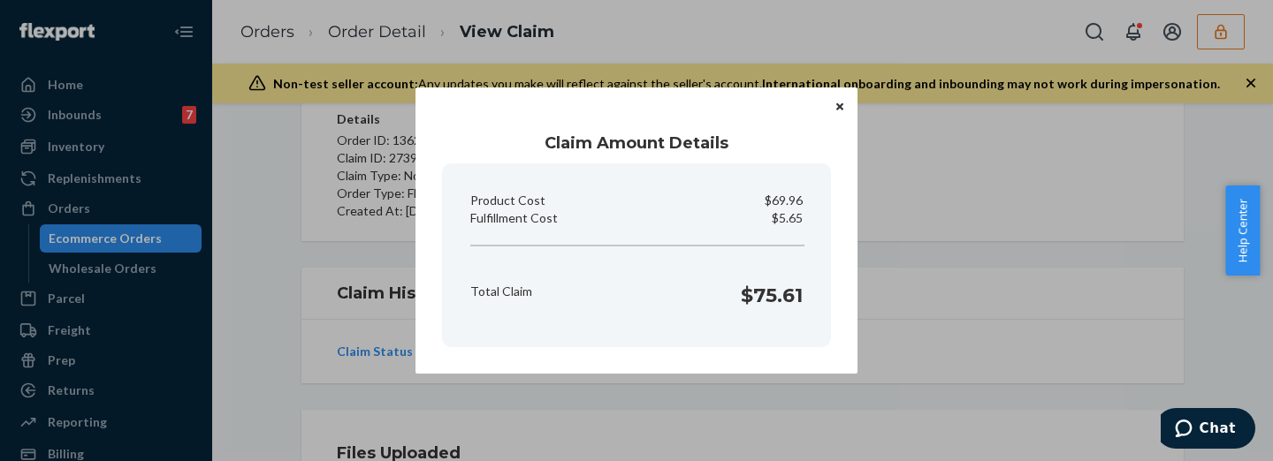
click at [842, 109] on icon "Close" at bounding box center [839, 106] width 7 height 7
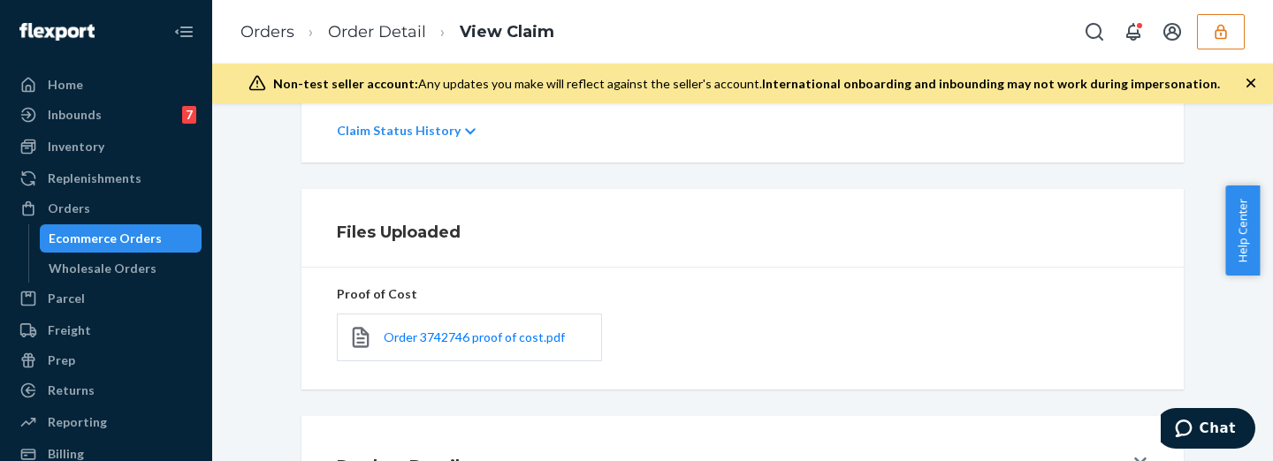
scroll to position [515, 0]
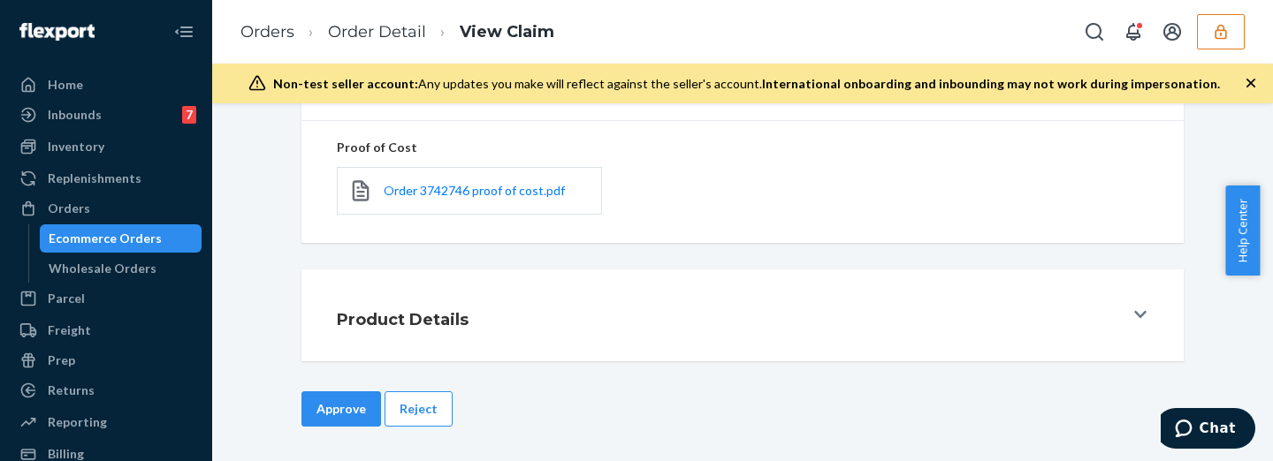
click at [352, 402] on button "Approve" at bounding box center [341, 409] width 80 height 35
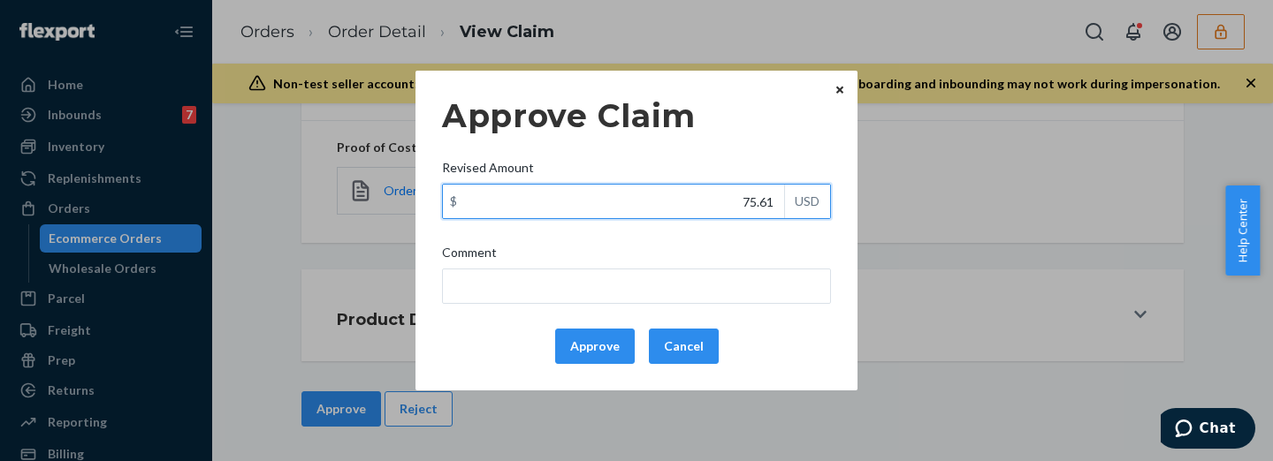
drag, startPoint x: 735, startPoint y: 208, endPoint x: 780, endPoint y: 200, distance: 45.8
click at [780, 200] on input "75.61" at bounding box center [613, 202] width 341 height 34
click at [734, 206] on input "75.61" at bounding box center [613, 202] width 341 height 34
click at [705, 205] on input "75.61" at bounding box center [613, 202] width 341 height 34
drag, startPoint x: 720, startPoint y: 200, endPoint x: 799, endPoint y: 202, distance: 79.6
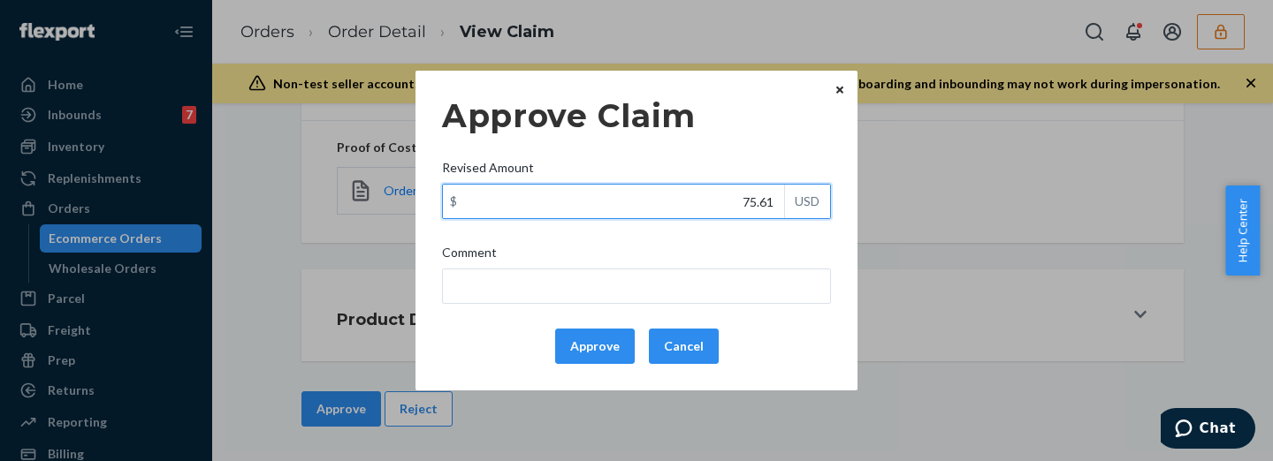
click at [799, 202] on div "$ 75.61 USD" at bounding box center [636, 201] width 389 height 35
click at [759, 205] on input "29.00" at bounding box center [613, 202] width 341 height 34
type input "29.63"
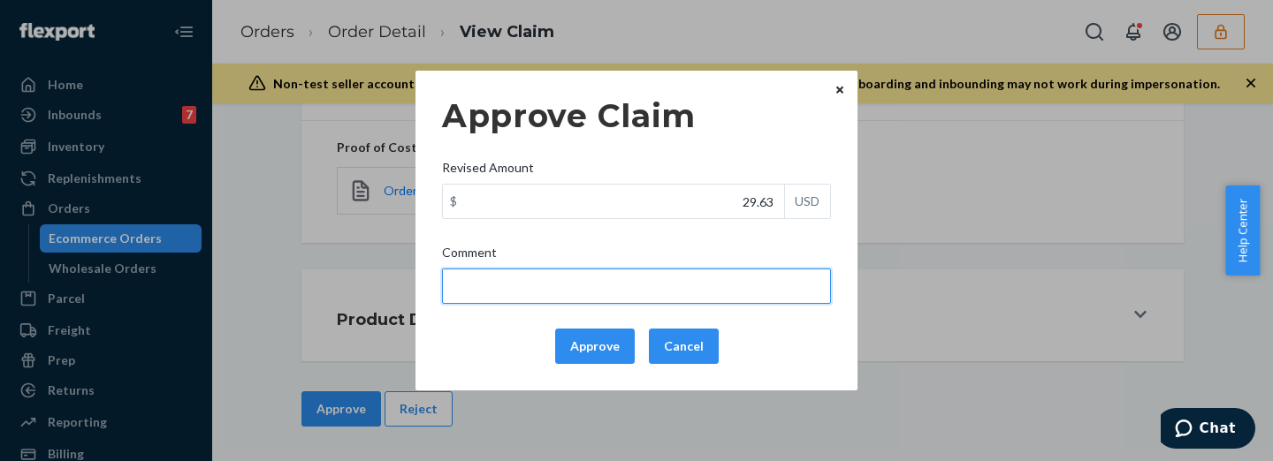
click at [751, 301] on input "Comment" at bounding box center [636, 286] width 389 height 35
click at [562, 287] on input "total cost adjusted (39x0.40) + fulfillment fee" at bounding box center [636, 286] width 389 height 35
click at [729, 278] on input "total cost adjusted (59.95x0.40) + fulfillment fee" at bounding box center [636, 286] width 389 height 35
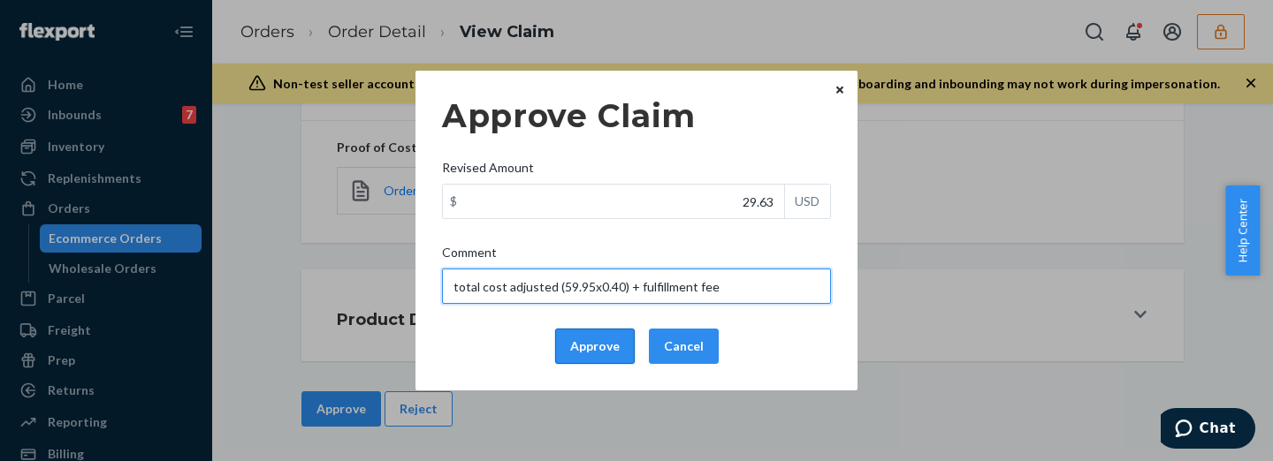
type input "total cost adjusted (59.95x0.40) + fulfillment fee"
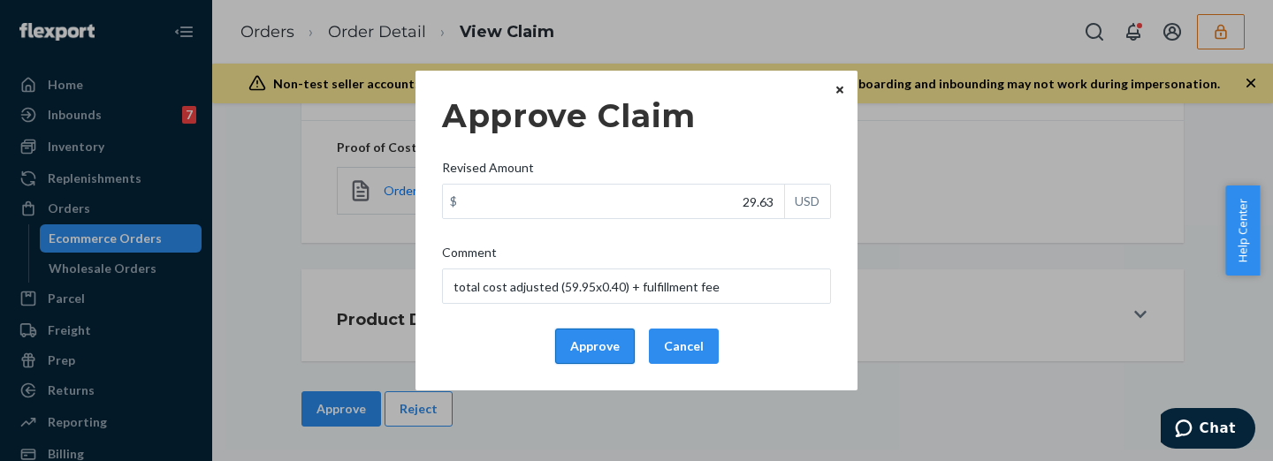
click at [620, 343] on button "Approve" at bounding box center [595, 346] width 80 height 35
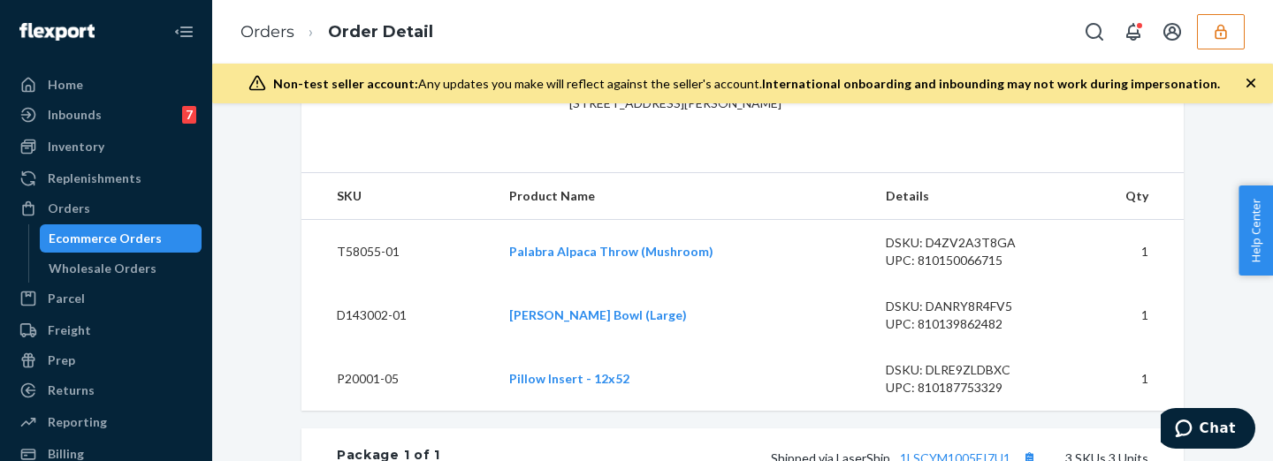
scroll to position [810, 0]
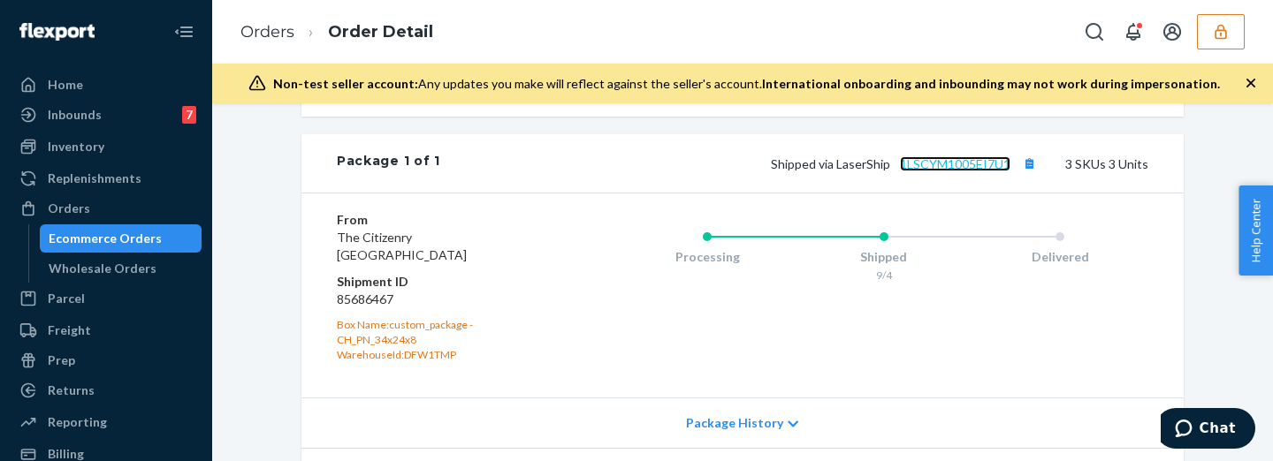
click at [984, 172] on link "1LSCYM1005EI7U1" at bounding box center [955, 163] width 111 height 15
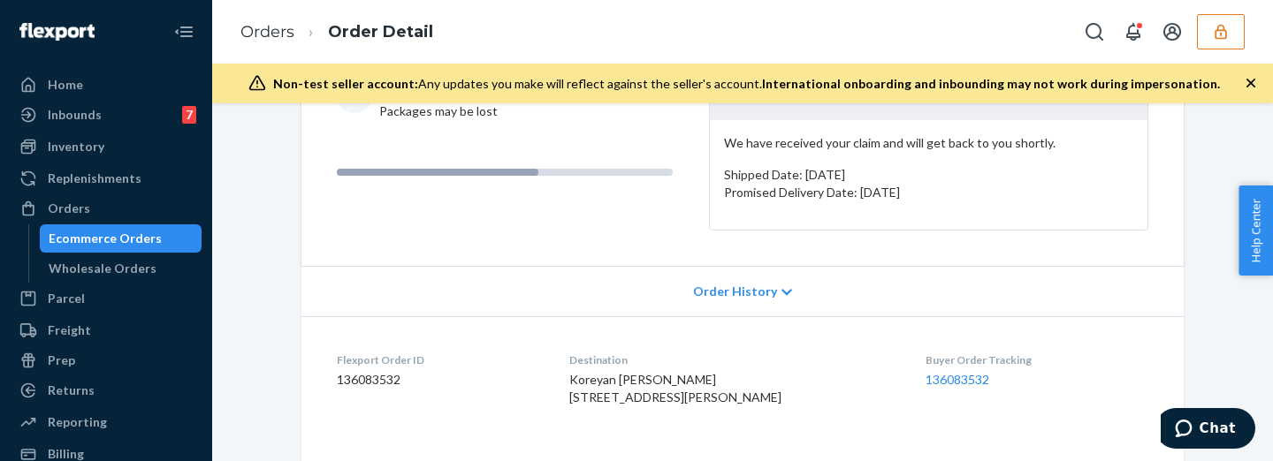
scroll to position [0, 0]
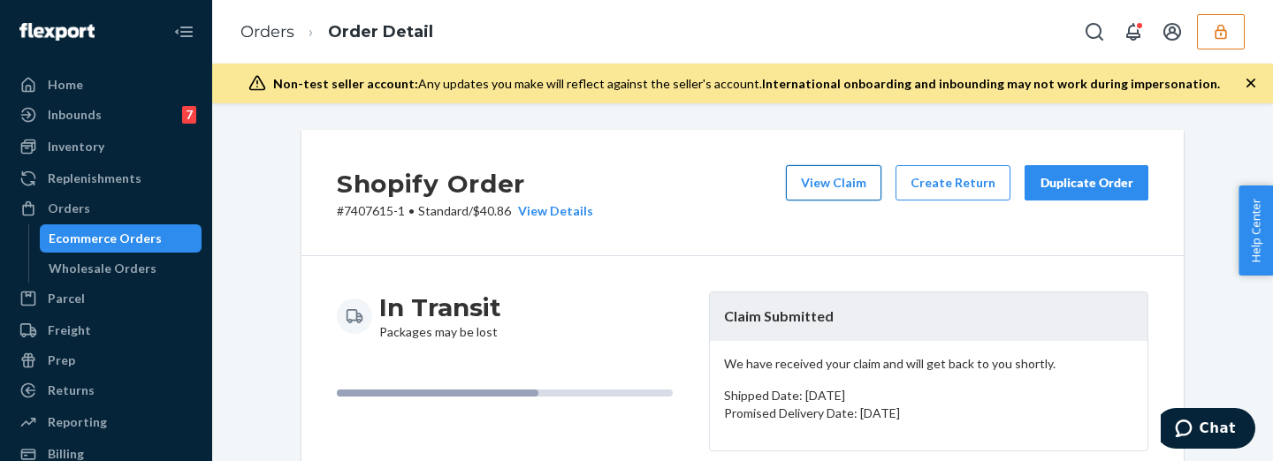
click at [876, 181] on button "View Claim" at bounding box center [833, 182] width 95 height 35
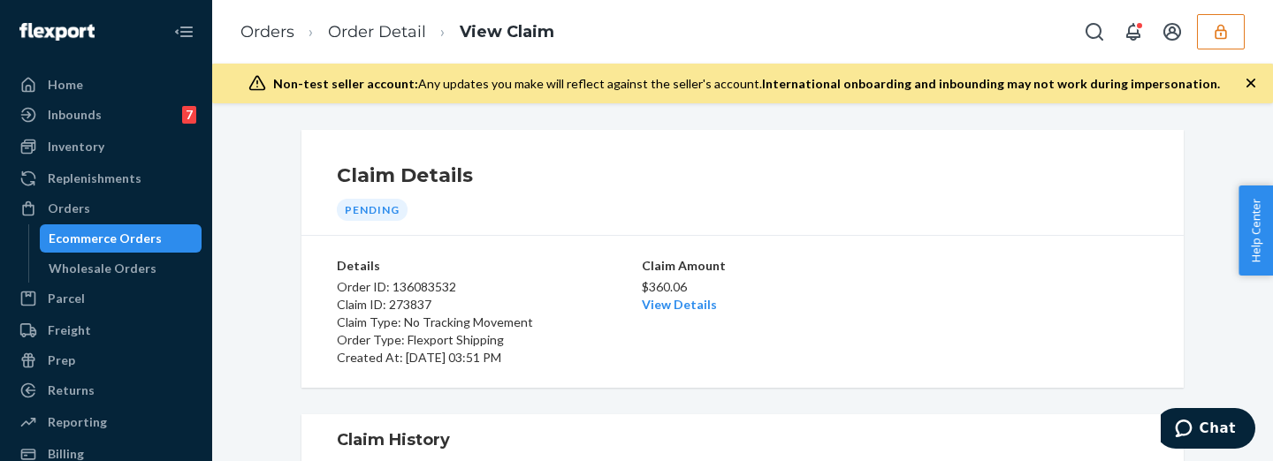
scroll to position [294, 0]
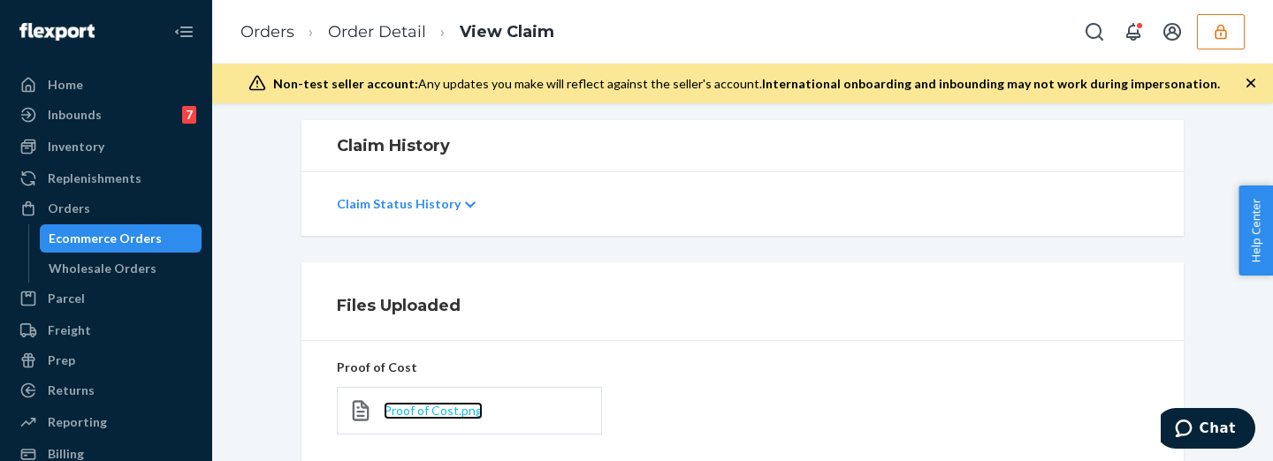
click at [433, 410] on span "Proof of Cost.png" at bounding box center [433, 410] width 99 height 15
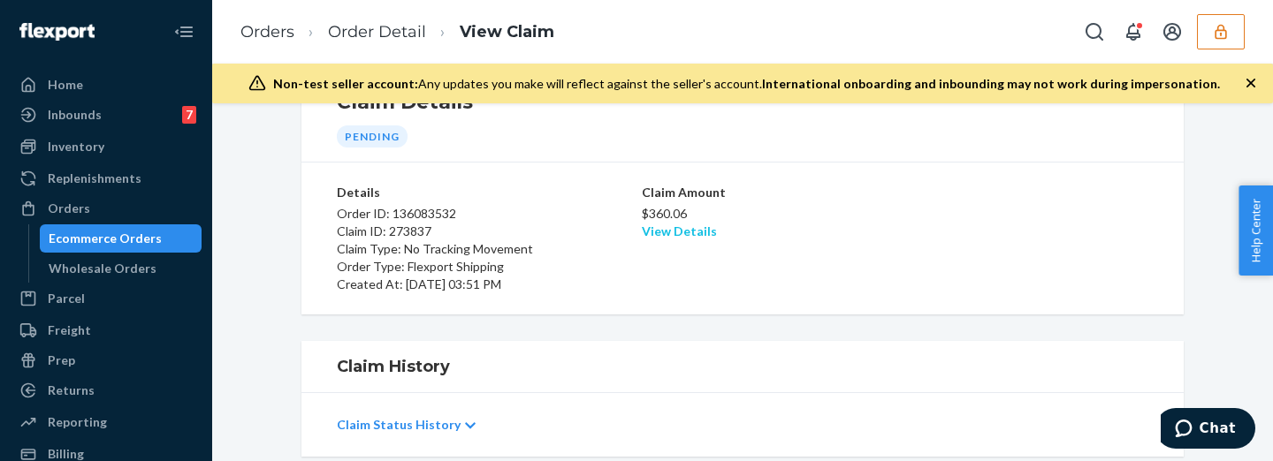
click at [660, 230] on link "View Details" at bounding box center [679, 231] width 75 height 15
click at [903, 264] on div "Home Inbounds 7 Shipping Plans Problems 7 Inventory Products Replenishments Ord…" at bounding box center [636, 230] width 1273 height 461
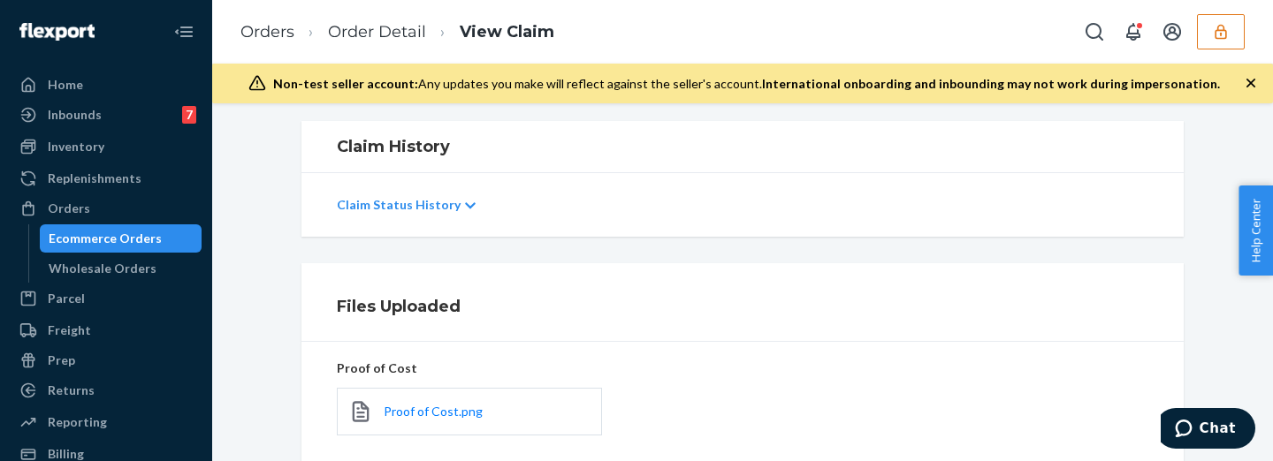
scroll to position [72, 0]
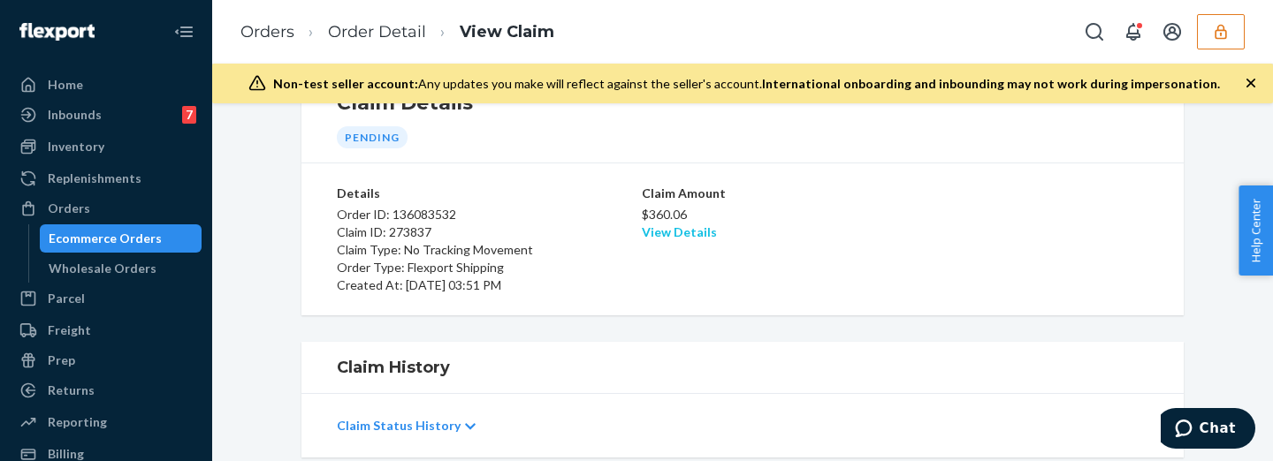
click at [697, 231] on link "View Details" at bounding box center [679, 232] width 75 height 15
click at [907, 225] on div "Home Inbounds 7 Shipping Plans Problems 7 Inventory Products Replenishments Ord…" at bounding box center [636, 230] width 1273 height 461
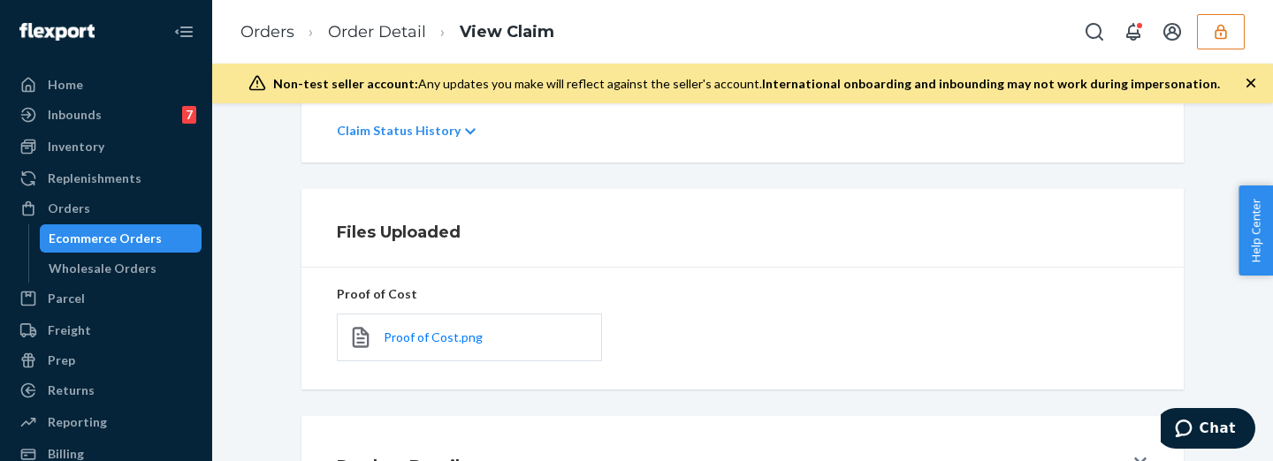
scroll to position [515, 0]
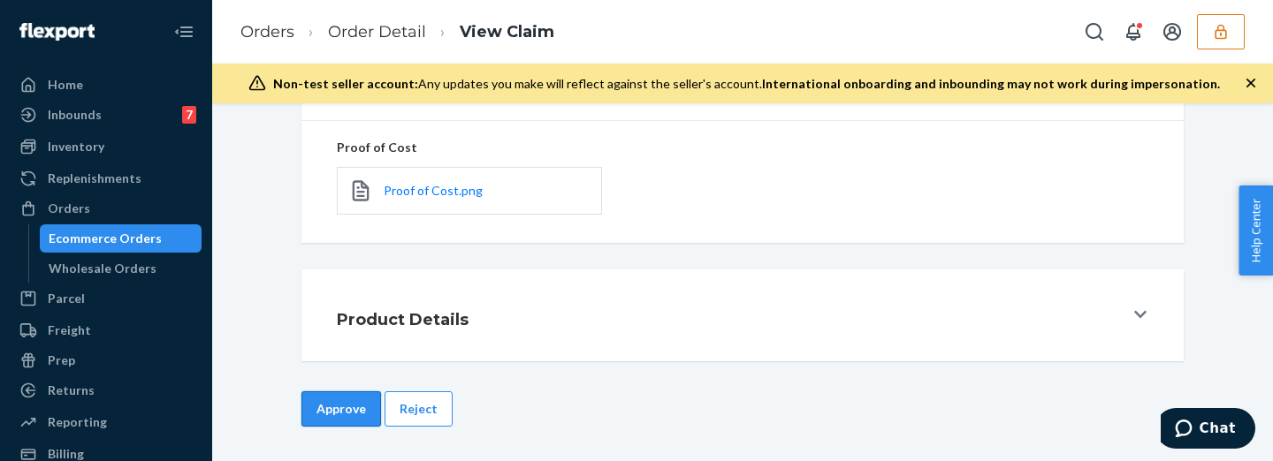
click at [355, 403] on button "Approve" at bounding box center [341, 409] width 80 height 35
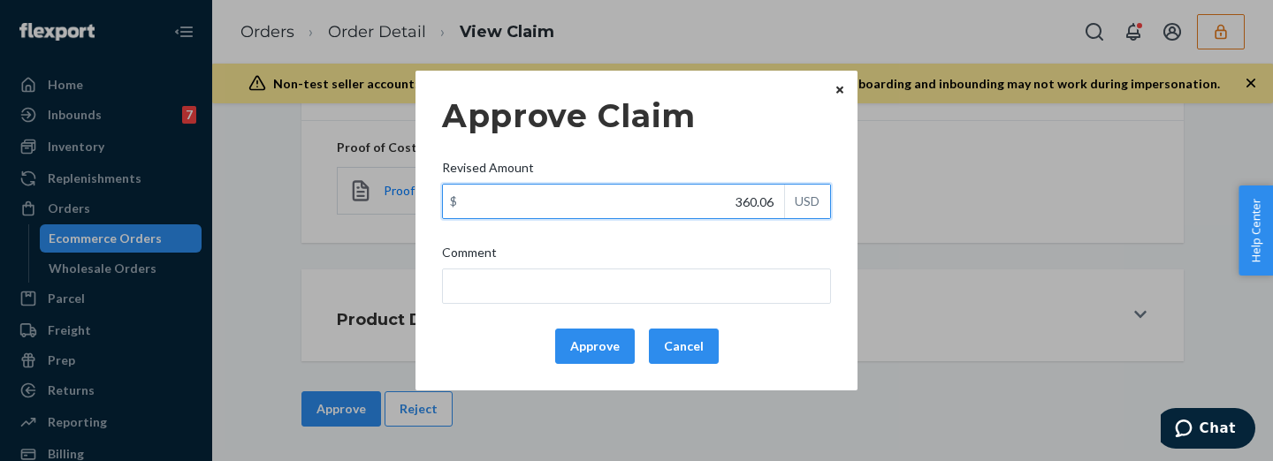
drag, startPoint x: 741, startPoint y: 201, endPoint x: 786, endPoint y: 196, distance: 45.3
click at [786, 196] on div "$ 360.06 USD" at bounding box center [636, 201] width 389 height 35
type input "140.76"
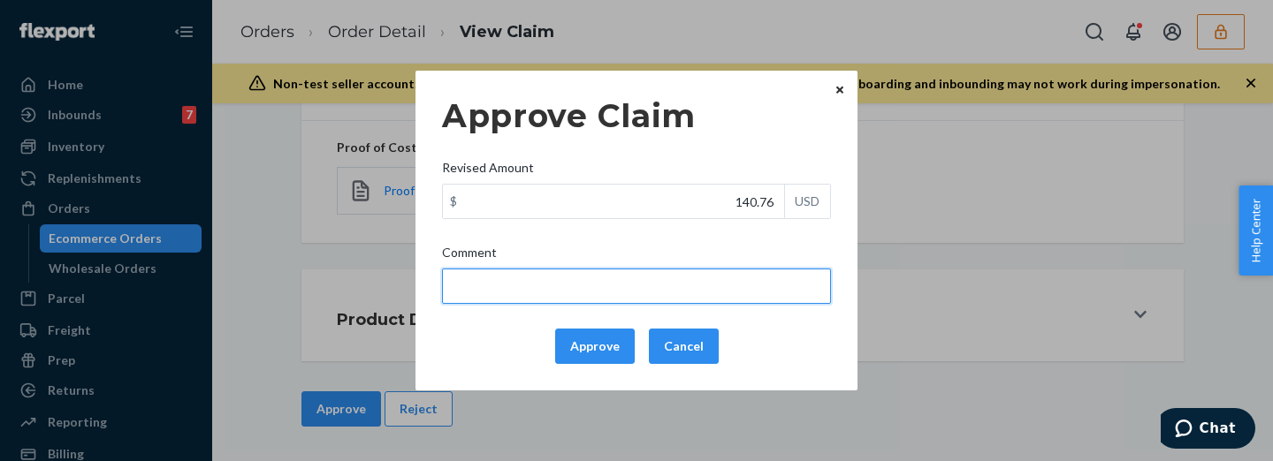
click at [725, 278] on input "Comment" at bounding box center [636, 286] width 389 height 35
type input "Capped to 100$"
click at [593, 287] on input "Capped to 100$" at bounding box center [636, 286] width 389 height 35
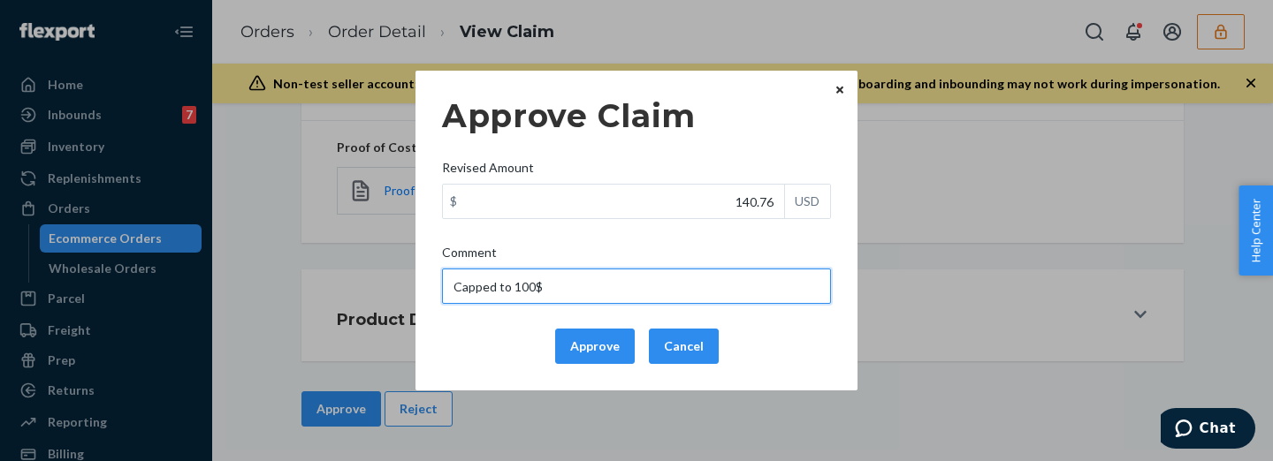
click at [593, 287] on input "Capped to 100$" at bounding box center [636, 286] width 389 height 35
click at [593, 285] on input "Capped to 100$" at bounding box center [636, 286] width 389 height 35
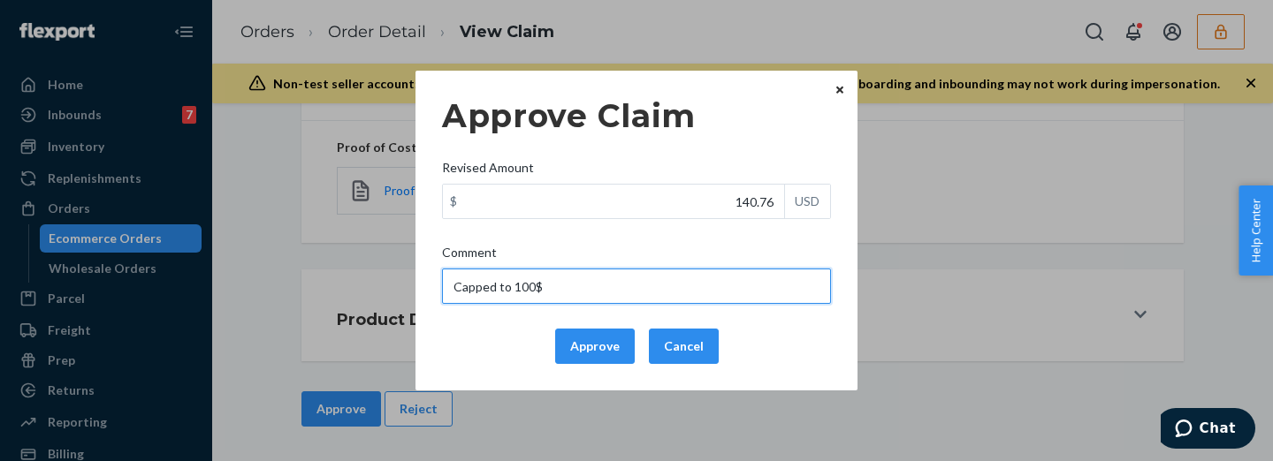
click at [593, 285] on input "Capped to 100$" at bounding box center [636, 286] width 389 height 35
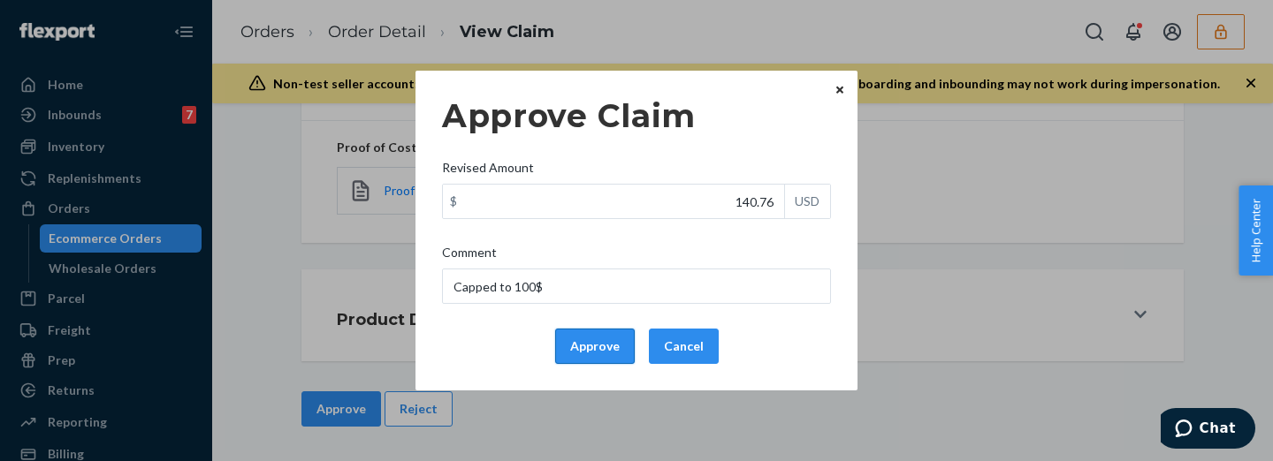
click at [606, 355] on button "Approve" at bounding box center [595, 346] width 80 height 35
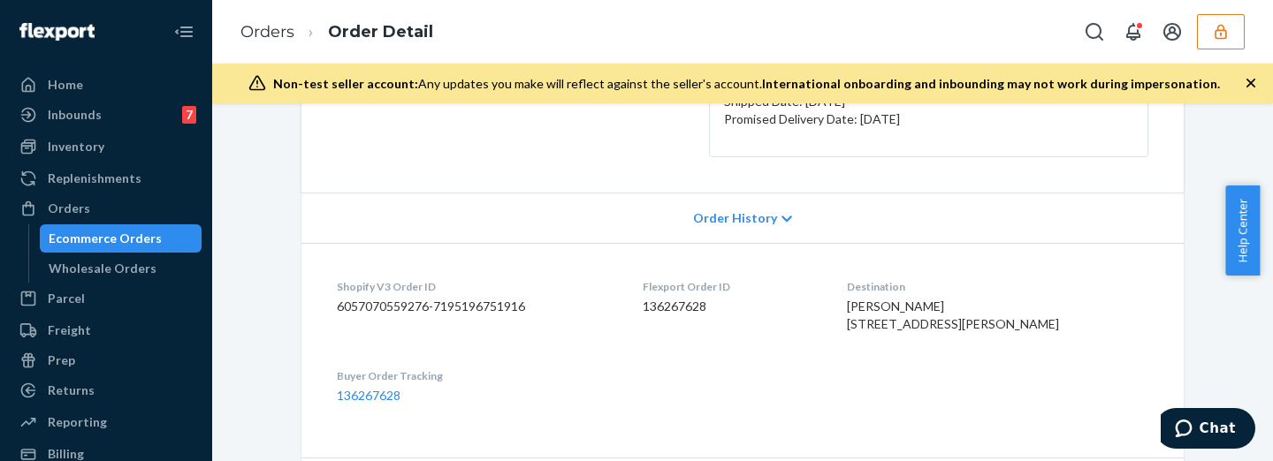
scroll to position [589, 0]
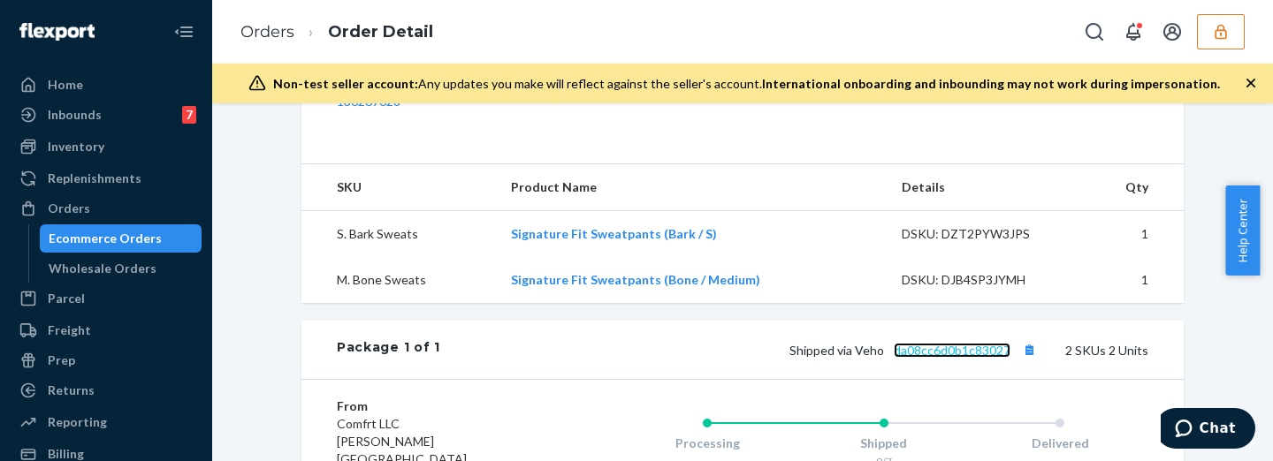
click at [913, 358] on link "da08cc6d0b1c83027" at bounding box center [952, 350] width 117 height 15
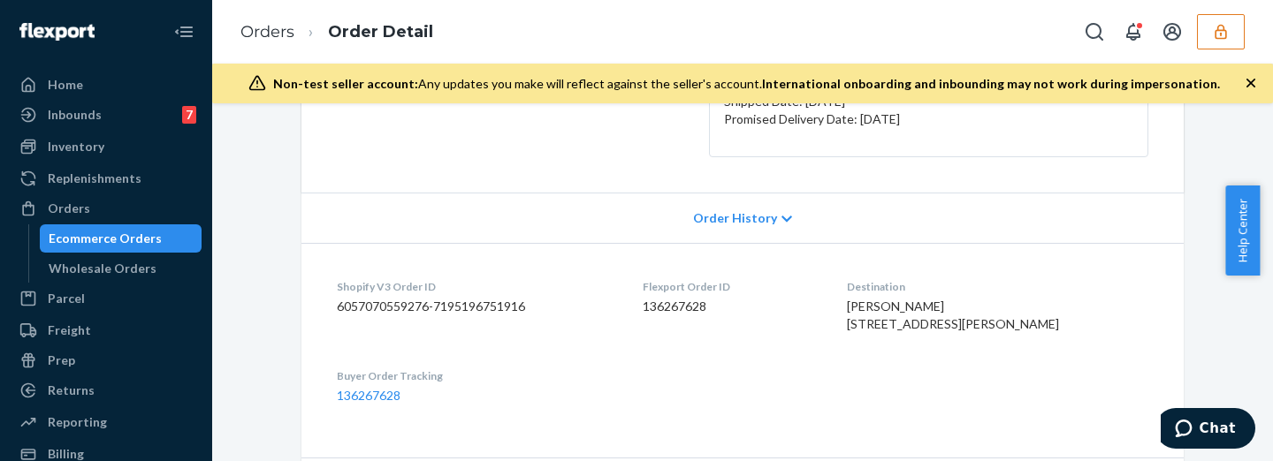
scroll to position [0, 0]
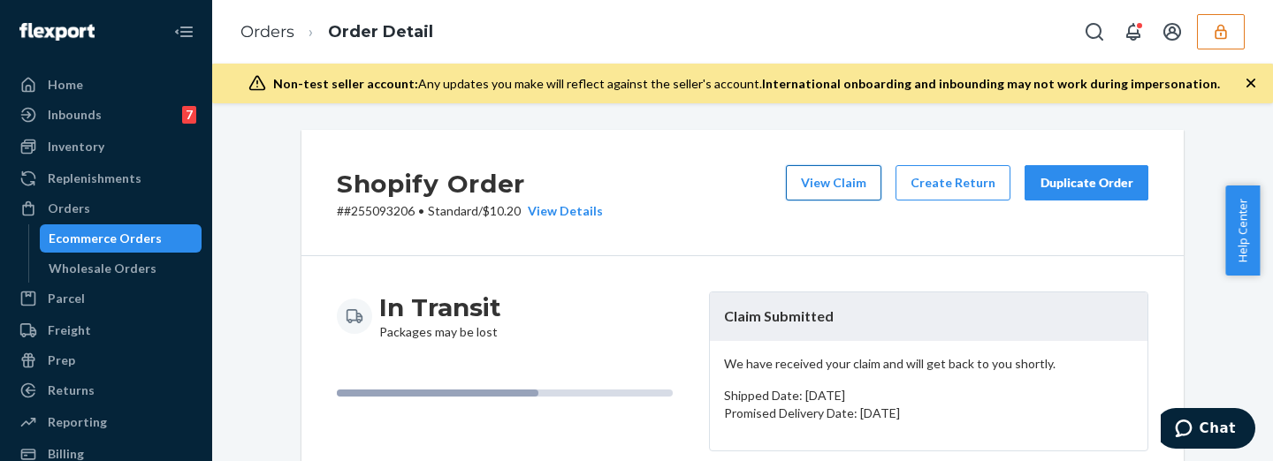
click at [822, 184] on button "View Claim" at bounding box center [833, 182] width 95 height 35
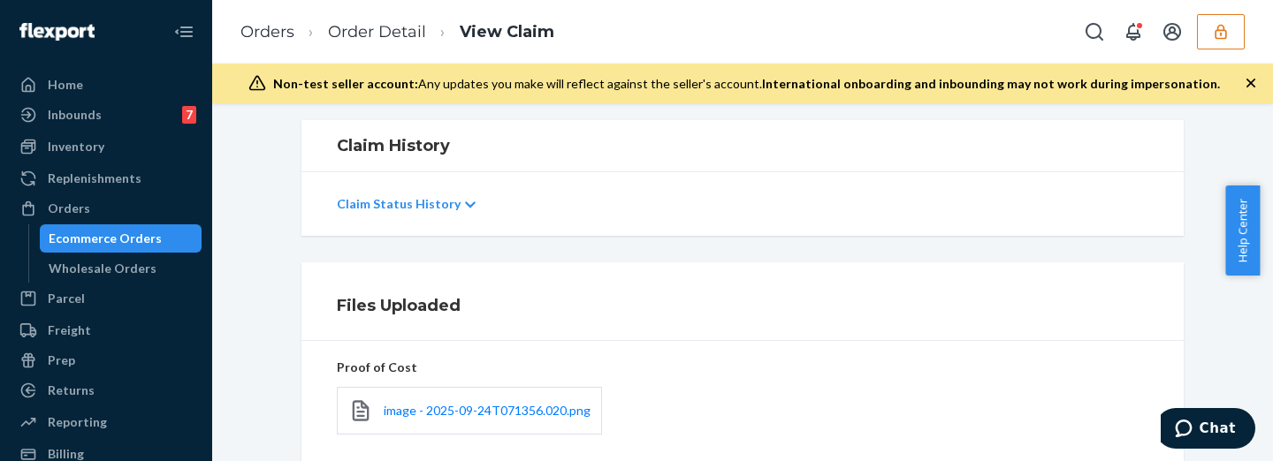
scroll to position [515, 0]
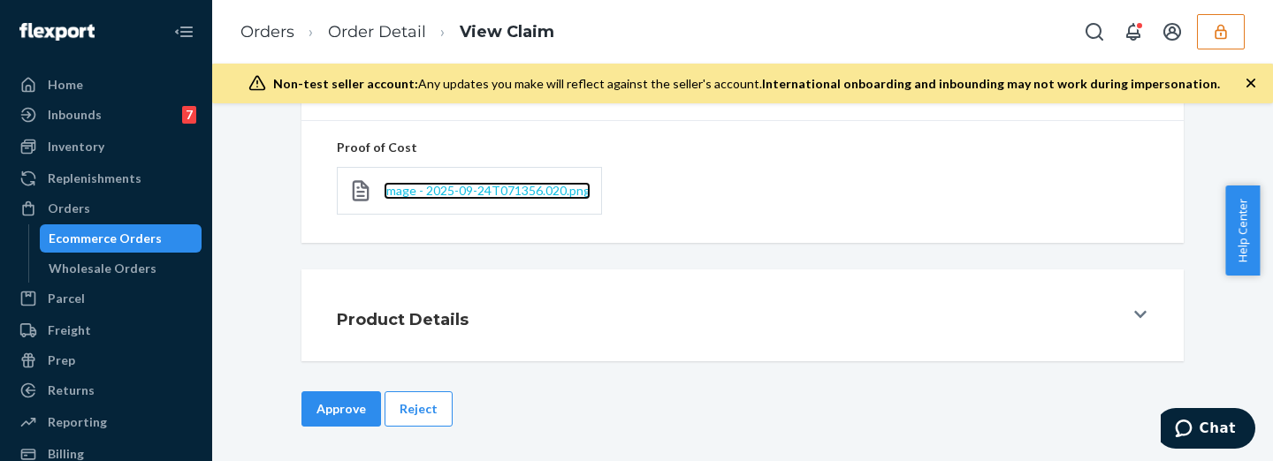
click at [452, 192] on span "image - 2025-09-24T071356.020.png" at bounding box center [487, 190] width 207 height 15
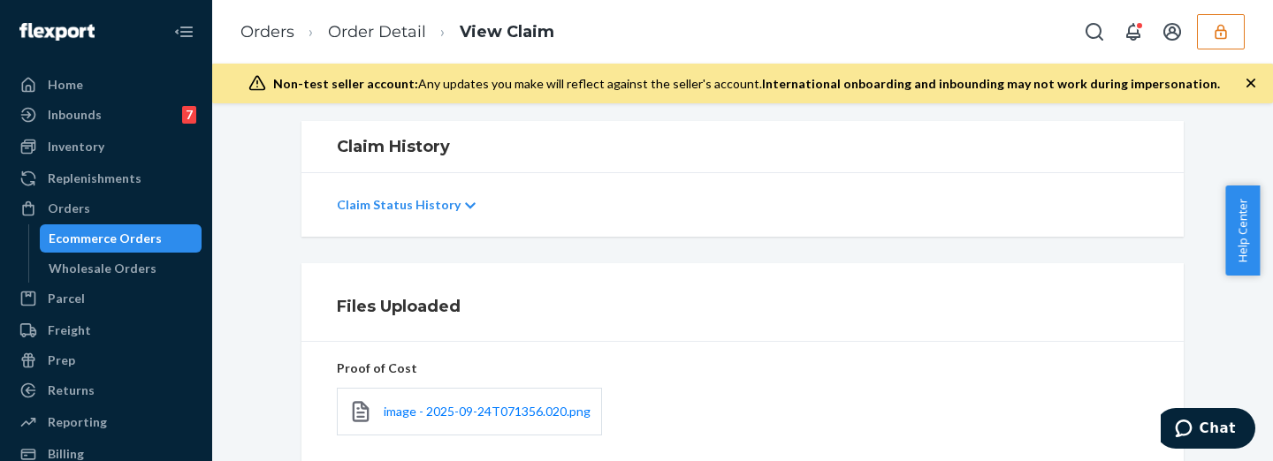
click at [387, 17] on ol "Orders Order Detail View Claim" at bounding box center [397, 32] width 342 height 52
click at [400, 31] on link "Order Detail" at bounding box center [377, 31] width 98 height 19
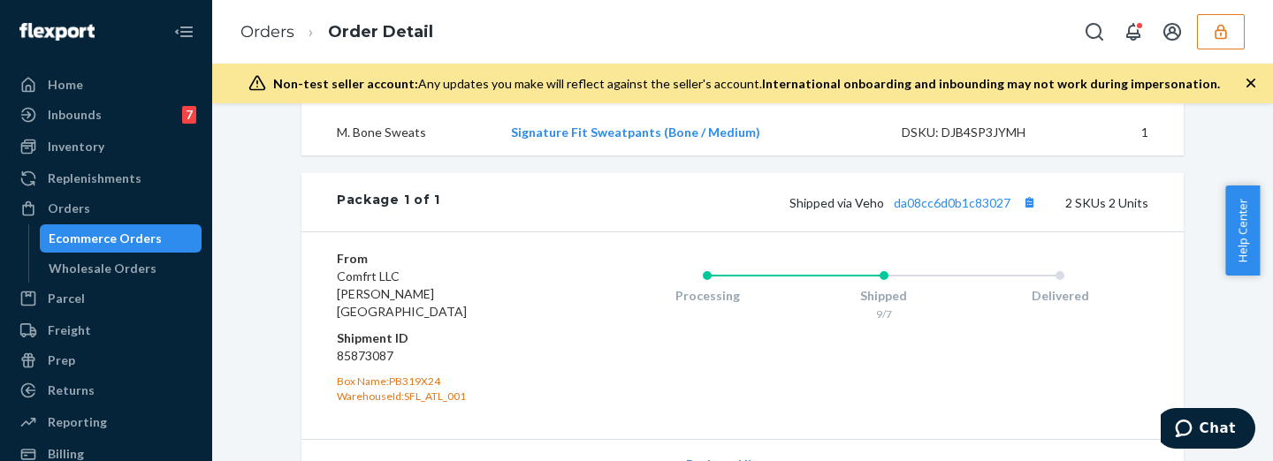
scroll to position [515, 0]
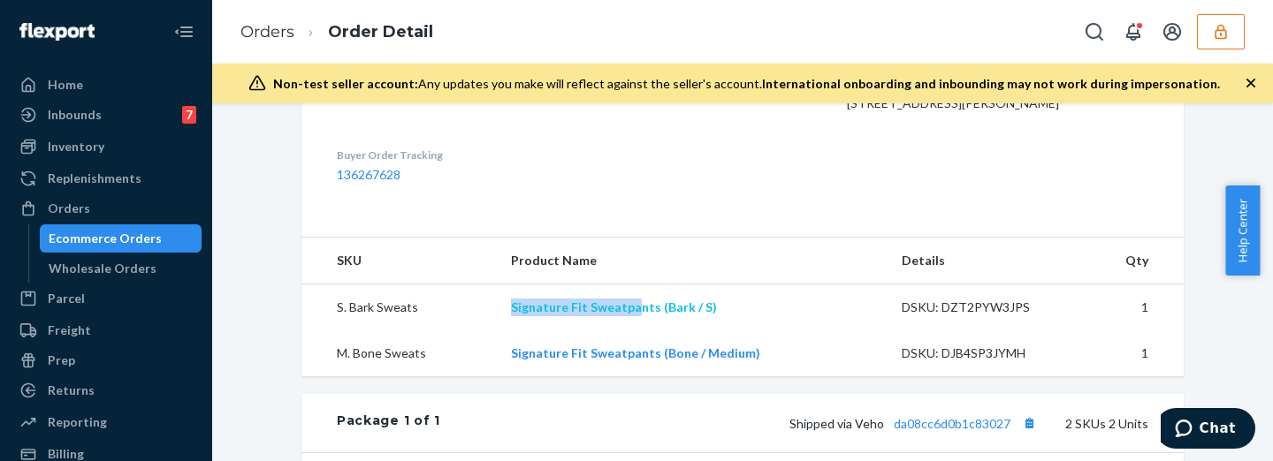
drag, startPoint x: 500, startPoint y: 338, endPoint x: 629, endPoint y: 340, distance: 128.2
click at [629, 332] on td "Signature Fit Sweatpants (Bark / S)" at bounding box center [692, 308] width 391 height 47
click at [484, 332] on td "S. Bark Sweats" at bounding box center [398, 308] width 195 height 47
drag, startPoint x: 481, startPoint y: 342, endPoint x: 648, endPoint y: 338, distance: 167.1
click at [648, 332] on tr "S. Bark Sweats Signature Fit Sweatpants (Bark / S) DSKU: DZT2PYW3JPS 1" at bounding box center [742, 308] width 882 height 47
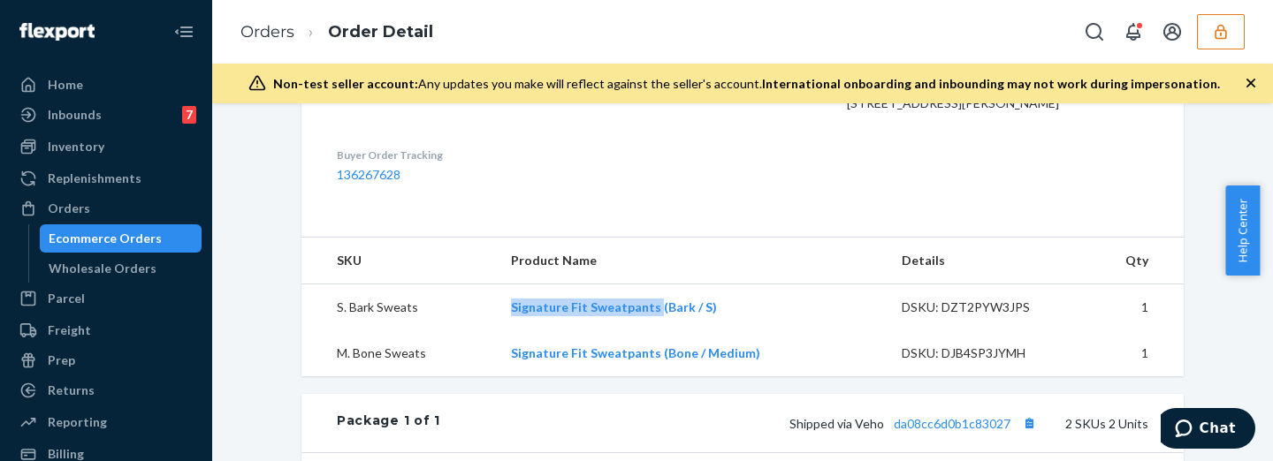
copy tr "Signature Fit Sweatpants"
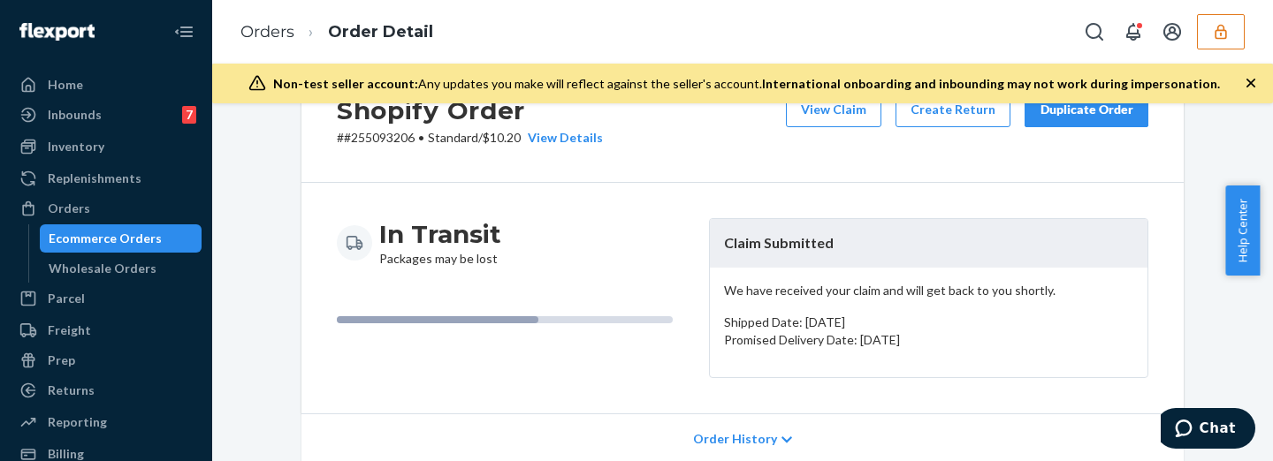
scroll to position [0, 0]
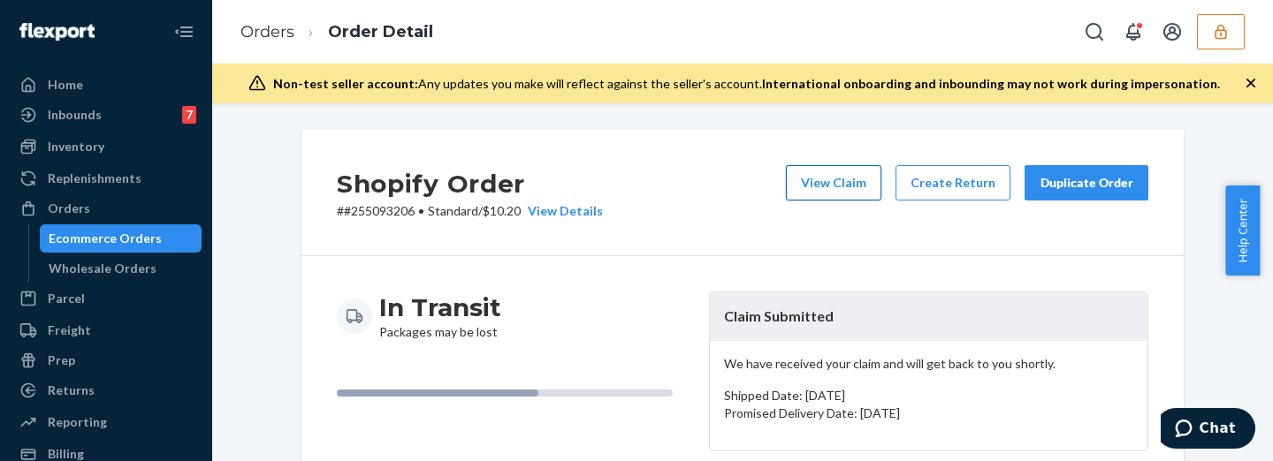
click at [812, 182] on button "View Claim" at bounding box center [833, 182] width 95 height 35
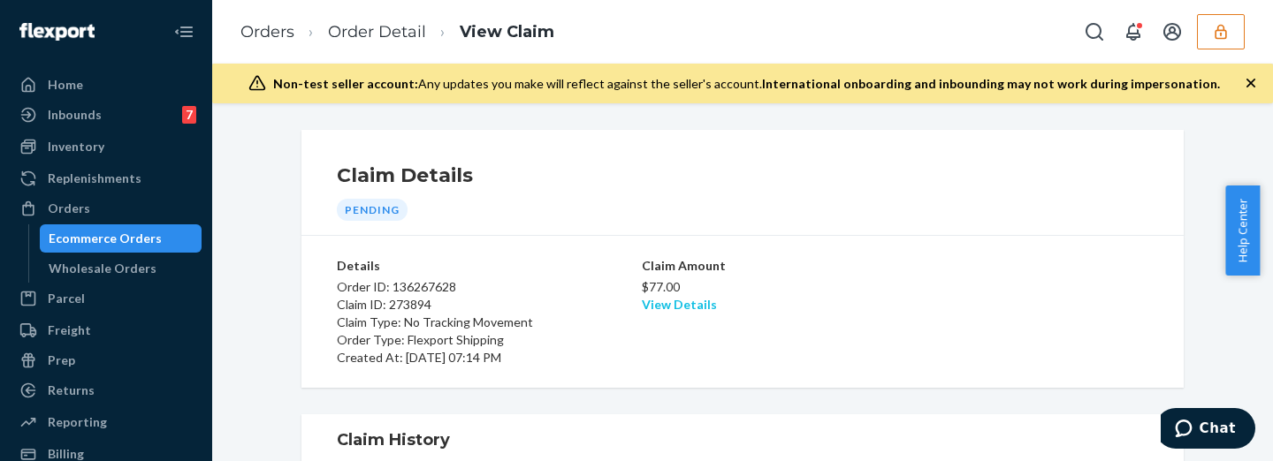
click at [679, 298] on link "View Details" at bounding box center [679, 304] width 75 height 15
click at [1001, 343] on div "Home Inbounds 7 Shipping Plans Problems 7 Inventory Products Replenishments Ord…" at bounding box center [636, 230] width 1273 height 461
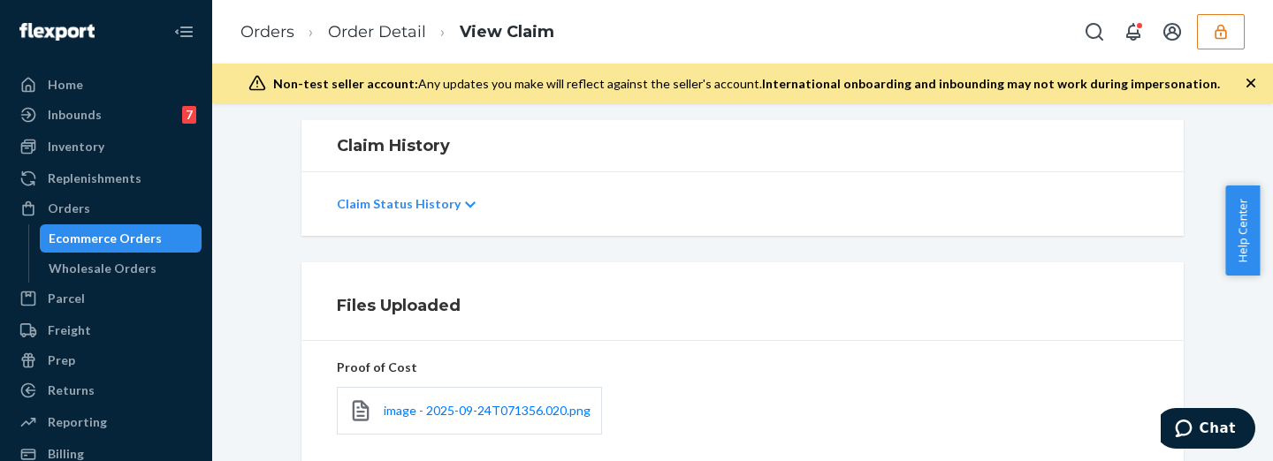
scroll to position [515, 0]
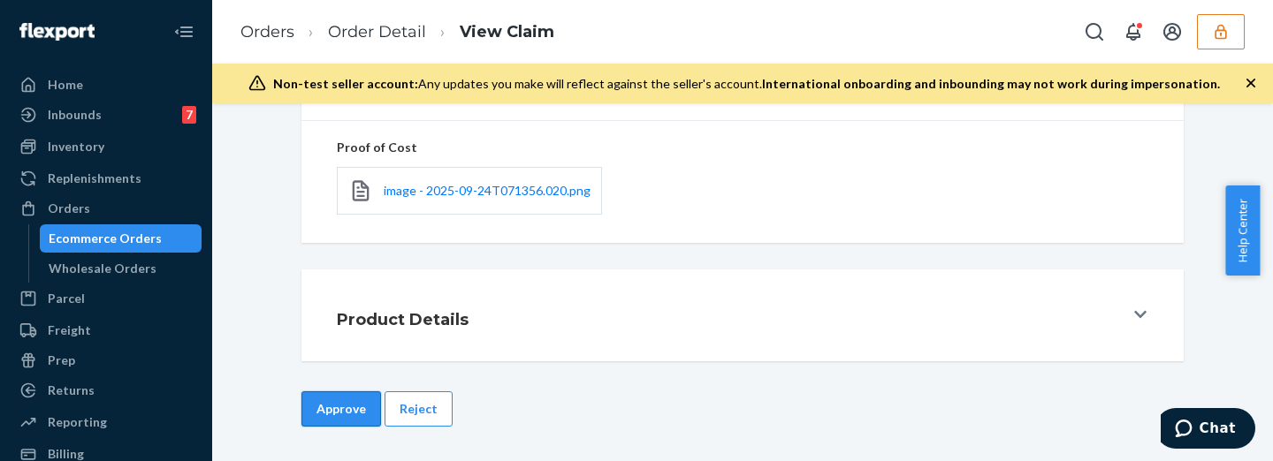
click at [331, 413] on button "Approve" at bounding box center [341, 409] width 80 height 35
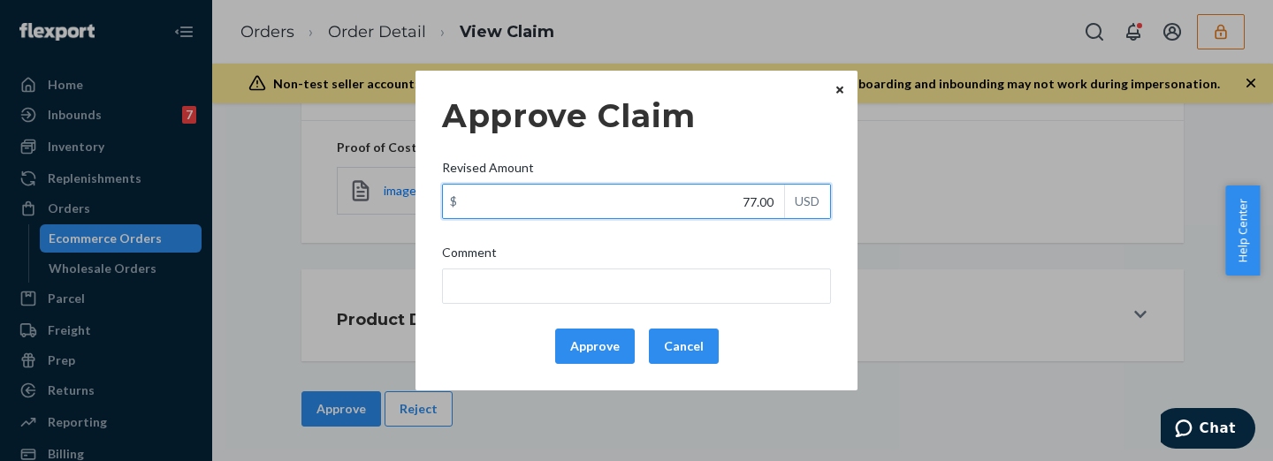
drag, startPoint x: 737, startPoint y: 202, endPoint x: 791, endPoint y: 195, distance: 54.4
click at [791, 195] on div "$ 77.00 USD" at bounding box center [636, 201] width 389 height 35
type input "41.00"
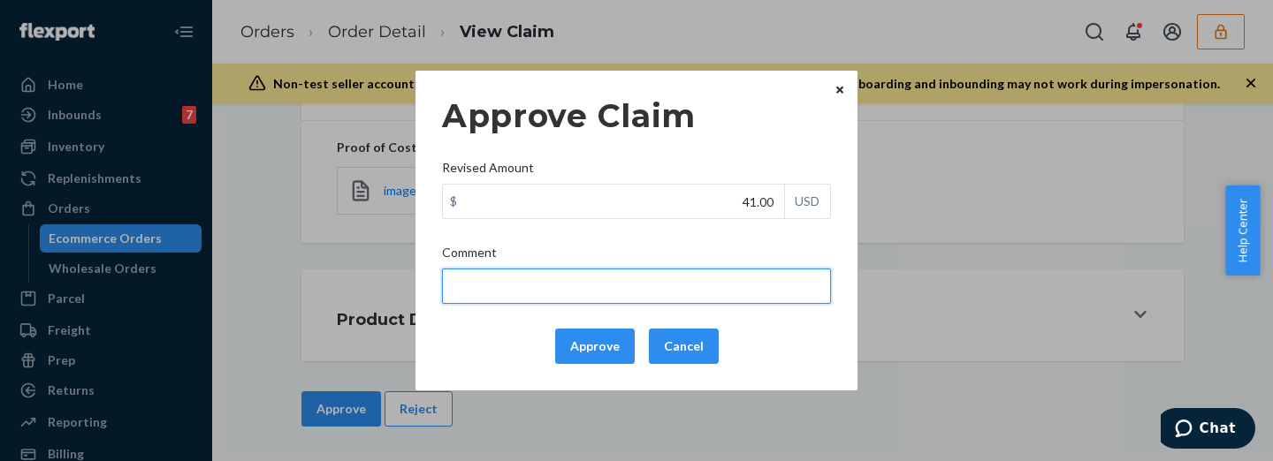
click at [733, 279] on input "Comment" at bounding box center [636, 286] width 389 height 35
click at [568, 288] on input "total cost adjusted (39x0.40) + fulfillment fee" at bounding box center [636, 286] width 389 height 35
click at [644, 287] on input "total cost adjusted (35+35x0.40) + fulfillment fee" at bounding box center [636, 286] width 389 height 35
type input "total cost adjusted (35+35x0.40) + fulfillment fee"
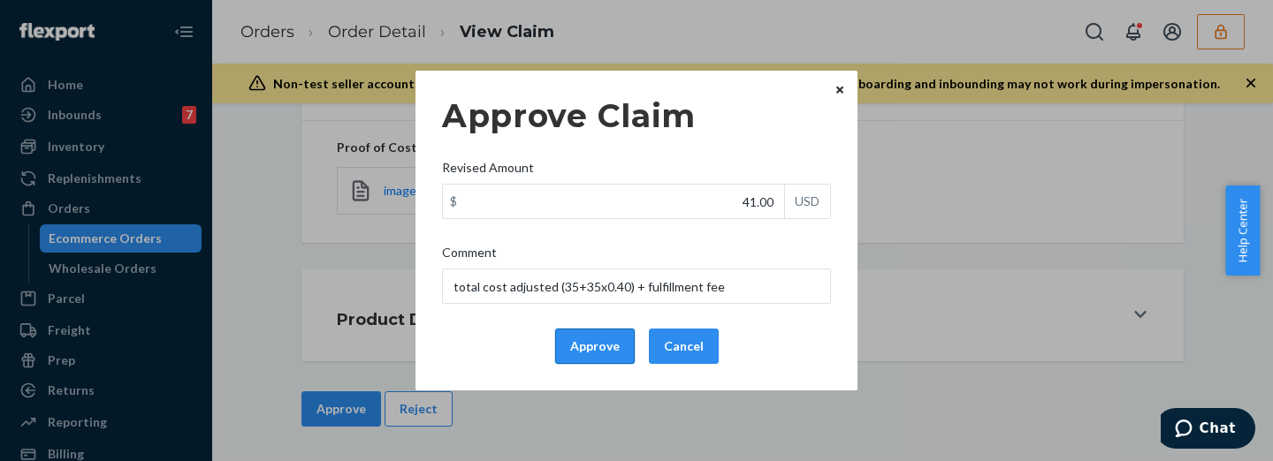
click at [608, 345] on button "Approve" at bounding box center [595, 346] width 80 height 35
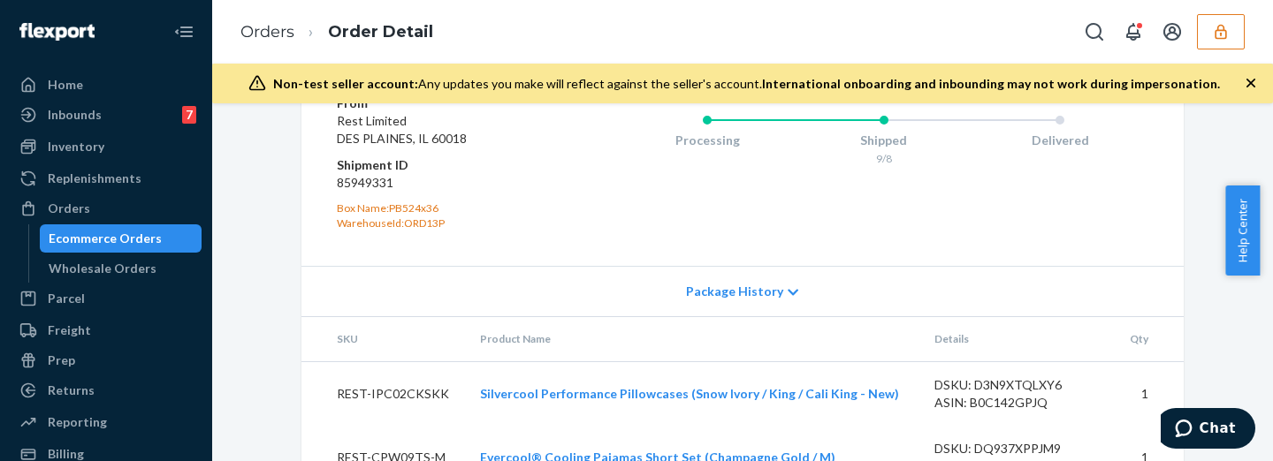
scroll to position [843, 0]
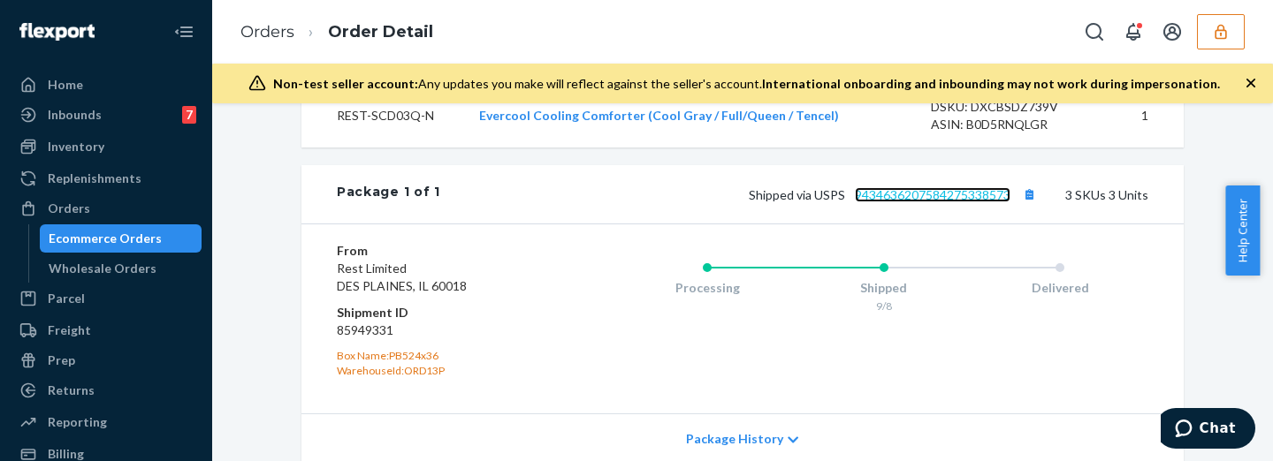
click at [916, 202] on link "9434636207584275338573" at bounding box center [933, 194] width 156 height 15
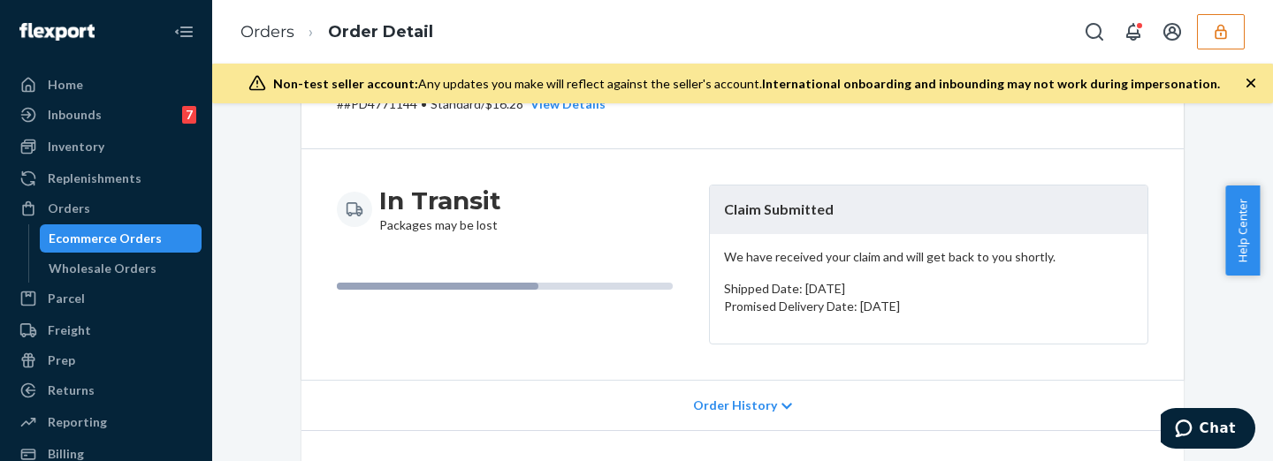
scroll to position [0, 0]
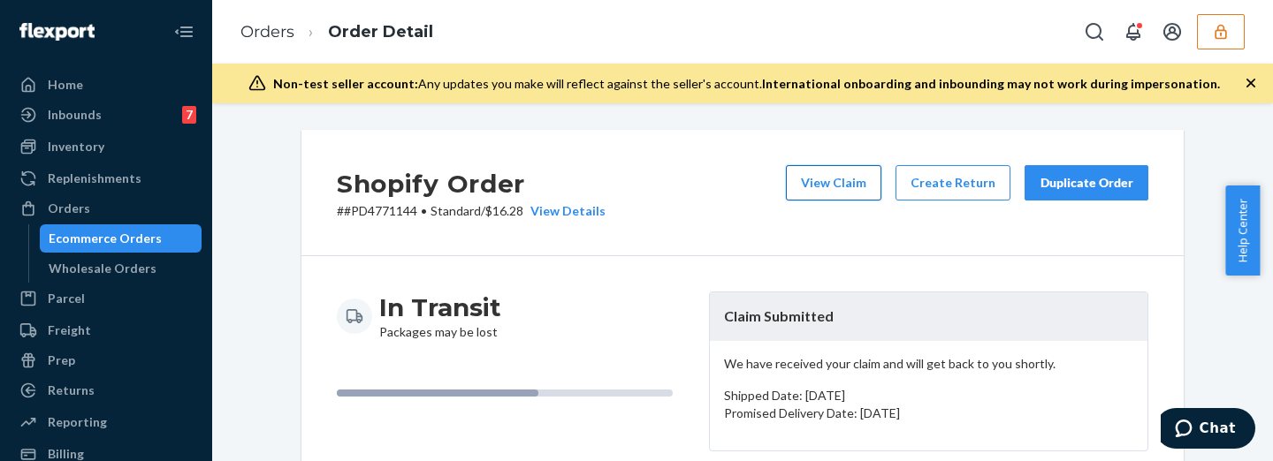
click at [845, 178] on button "View Claim" at bounding box center [833, 182] width 95 height 35
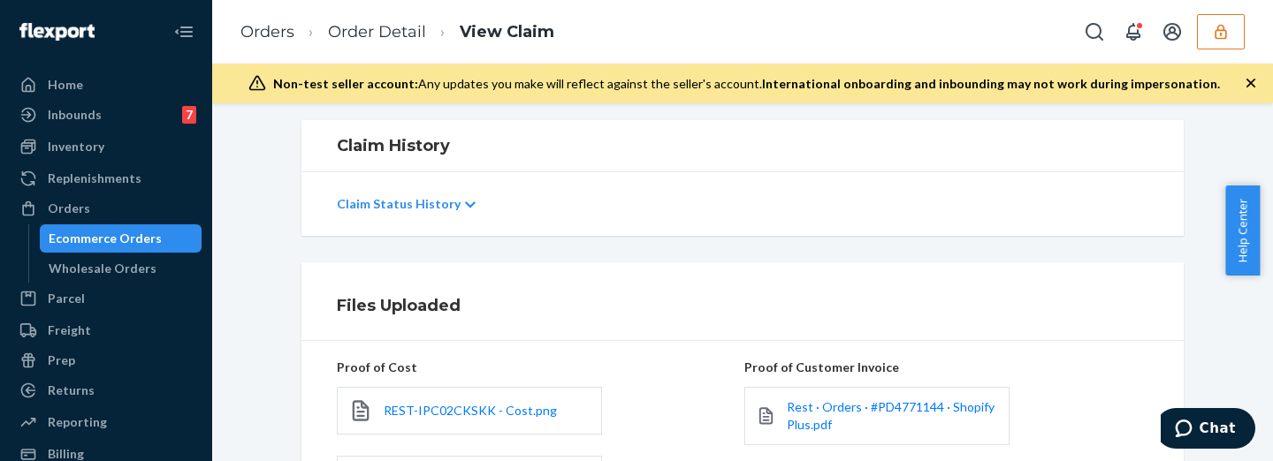
scroll to position [515, 0]
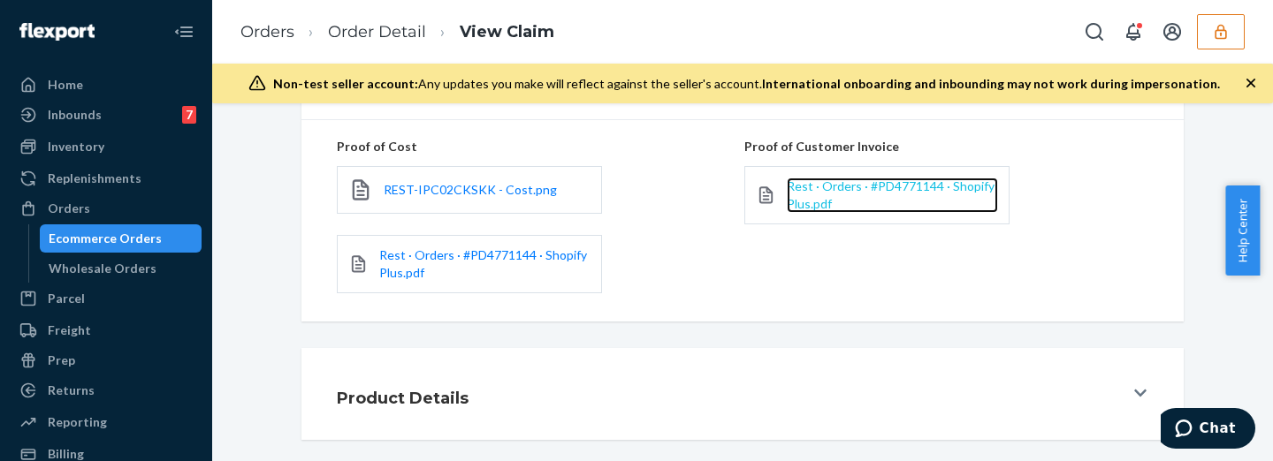
click at [807, 202] on span "Rest · Orders · #PD4771144 · Shopify Plus.pdf" at bounding box center [891, 195] width 208 height 33
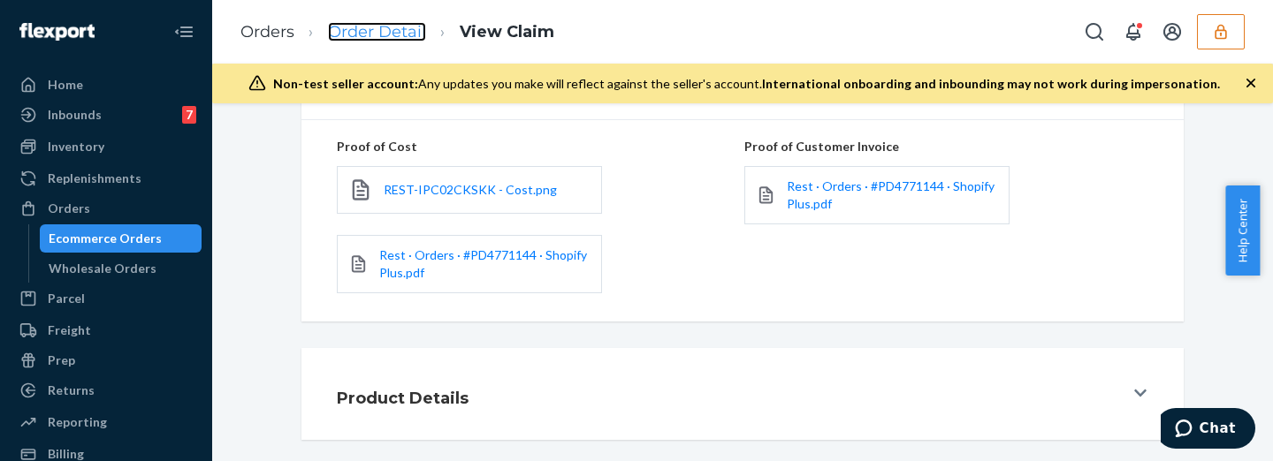
click at [374, 33] on link "Order Detail" at bounding box center [377, 31] width 98 height 19
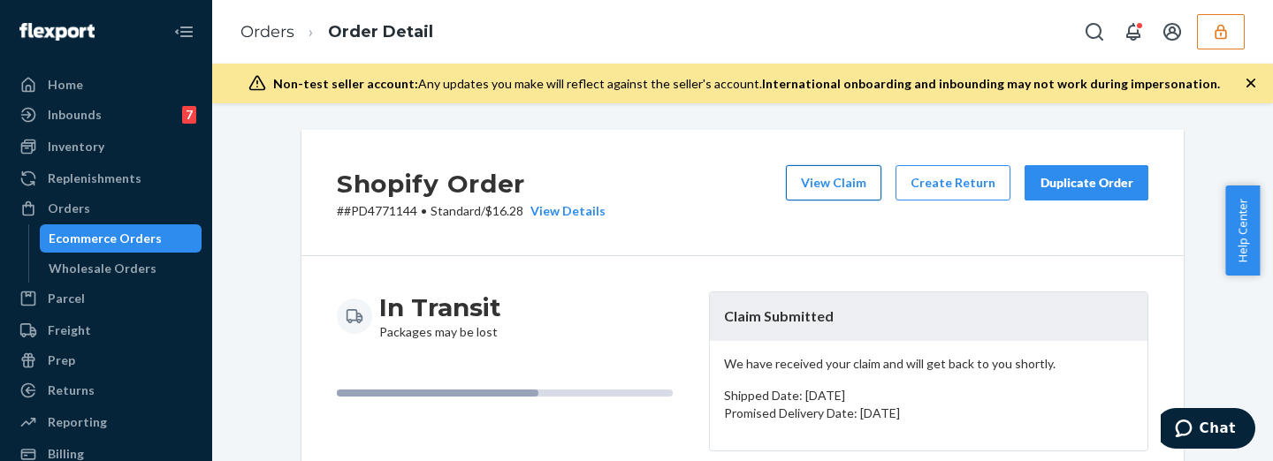
click at [856, 186] on button "View Claim" at bounding box center [833, 182] width 95 height 35
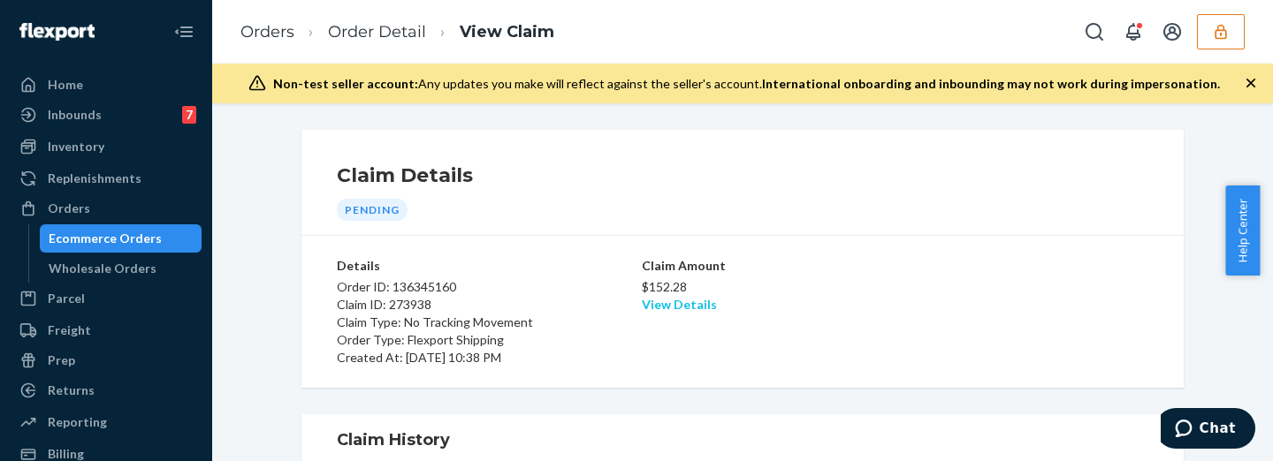
click at [664, 299] on link "View Details" at bounding box center [679, 304] width 75 height 15
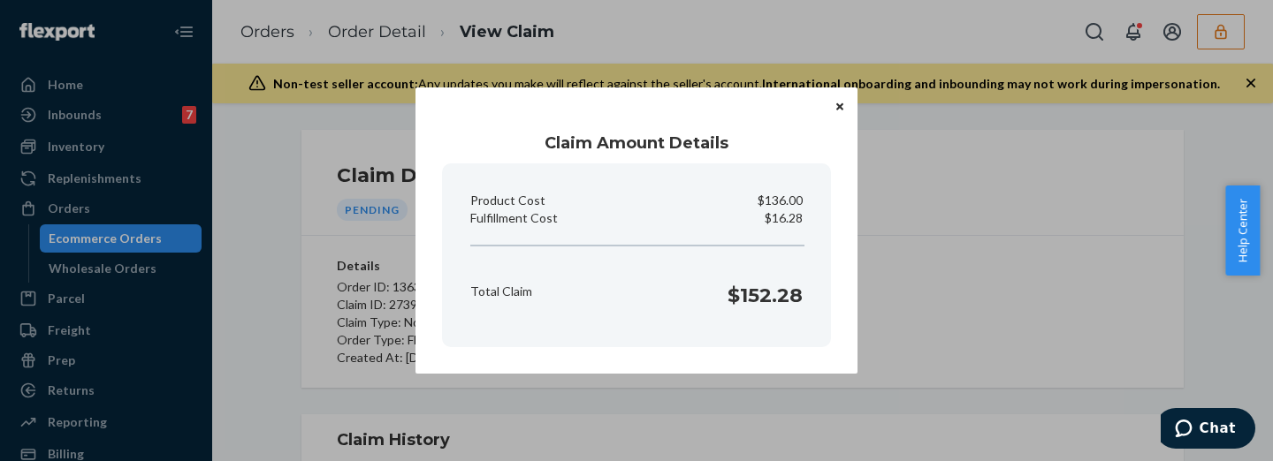
click at [886, 278] on div "Claim Amount Details Product Cost $136.00 Fulfillment Cost $16.28 Total Claim $…" at bounding box center [636, 230] width 1273 height 461
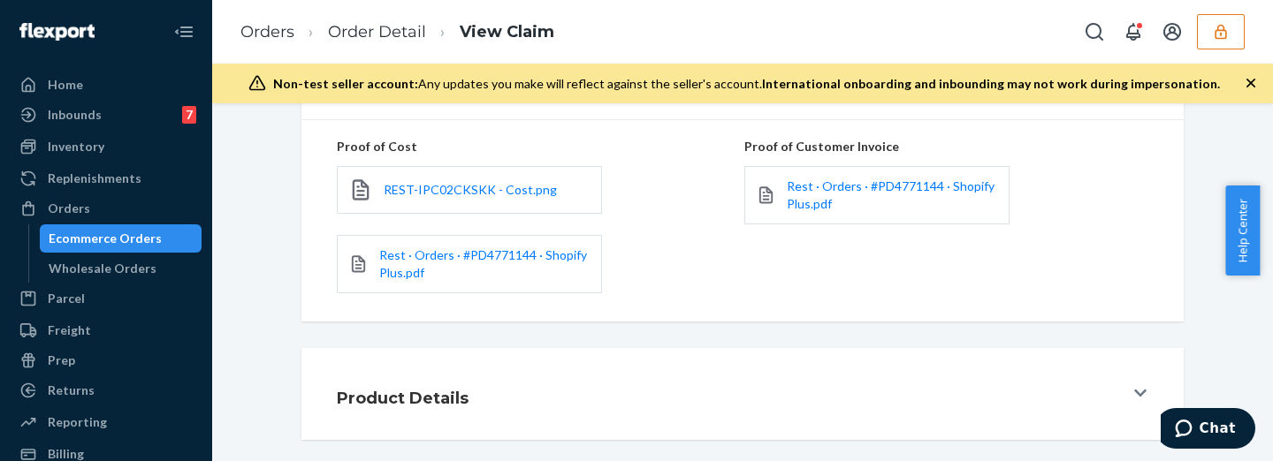
scroll to position [594, 0]
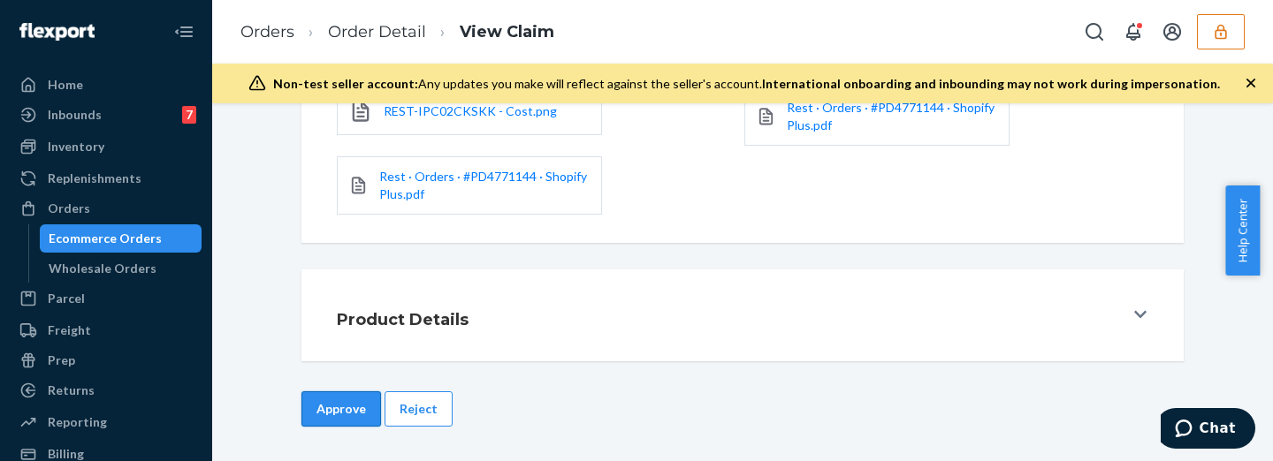
click at [329, 397] on button "Approve" at bounding box center [341, 409] width 80 height 35
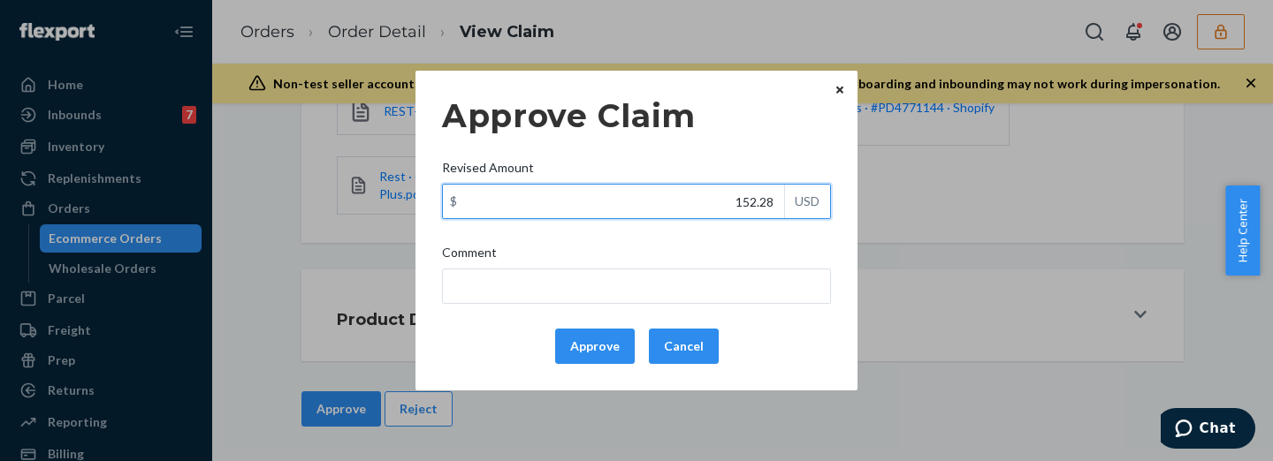
drag, startPoint x: 717, startPoint y: 201, endPoint x: 805, endPoint y: 204, distance: 87.6
click at [805, 204] on div "$ 152.28 USD" at bounding box center [636, 201] width 389 height 35
type input "116.28"
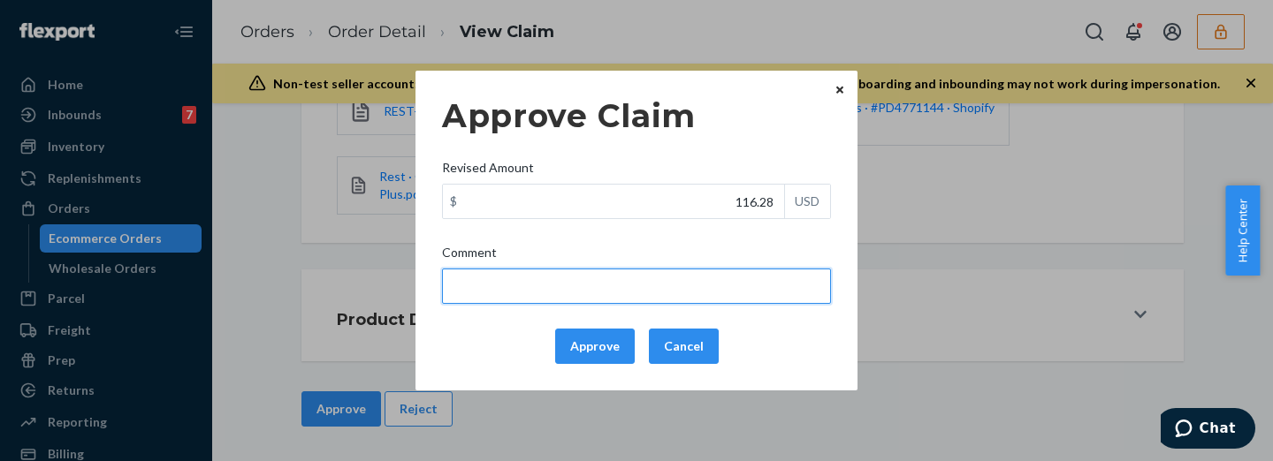
click at [706, 289] on input "Comment" at bounding box center [636, 286] width 389 height 35
type input "Capped to 100$"
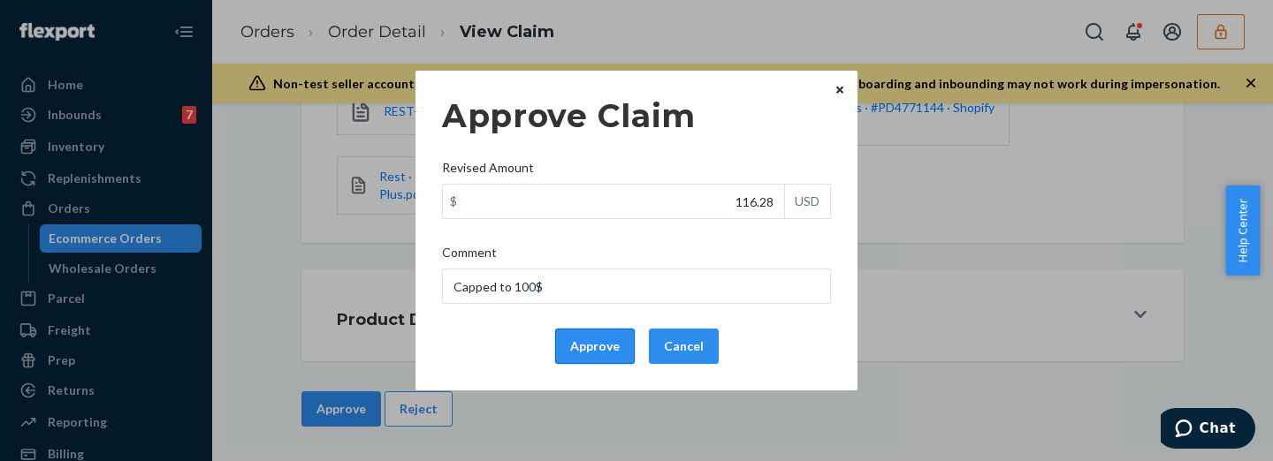
click at [570, 346] on button "Approve" at bounding box center [595, 346] width 80 height 35
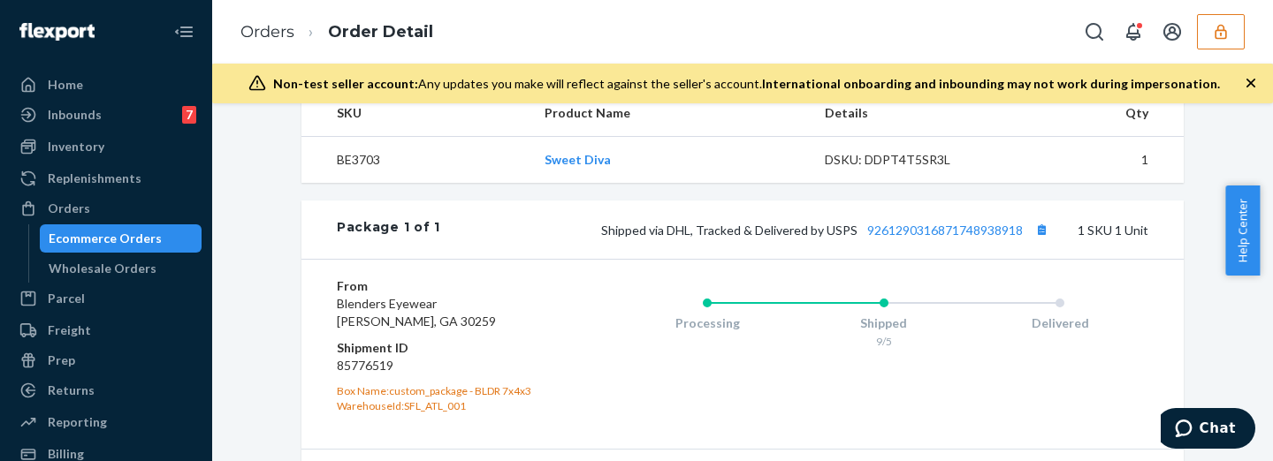
scroll to position [736, 0]
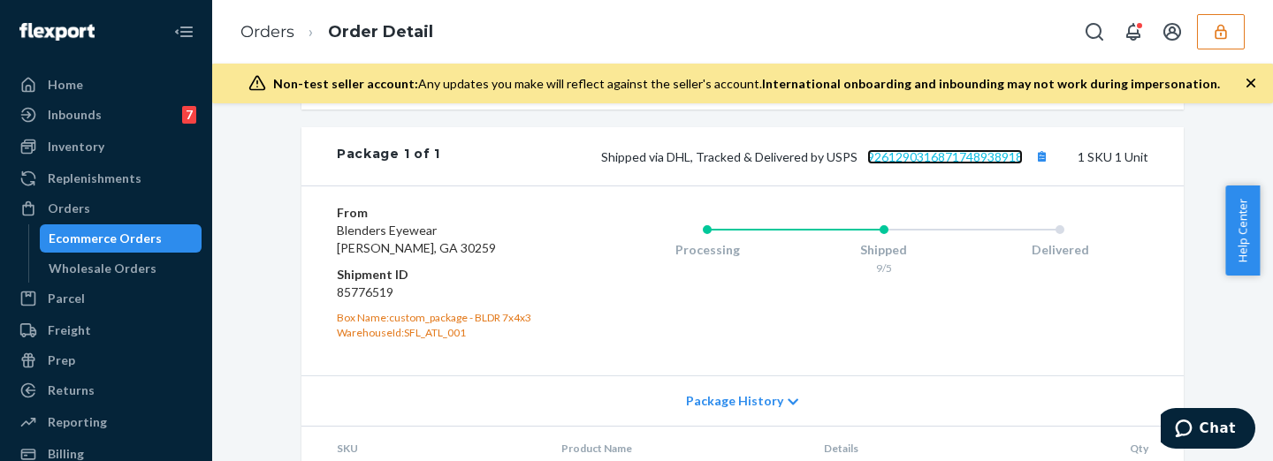
click at [942, 164] on link "9261290316871748938918" at bounding box center [945, 156] width 156 height 15
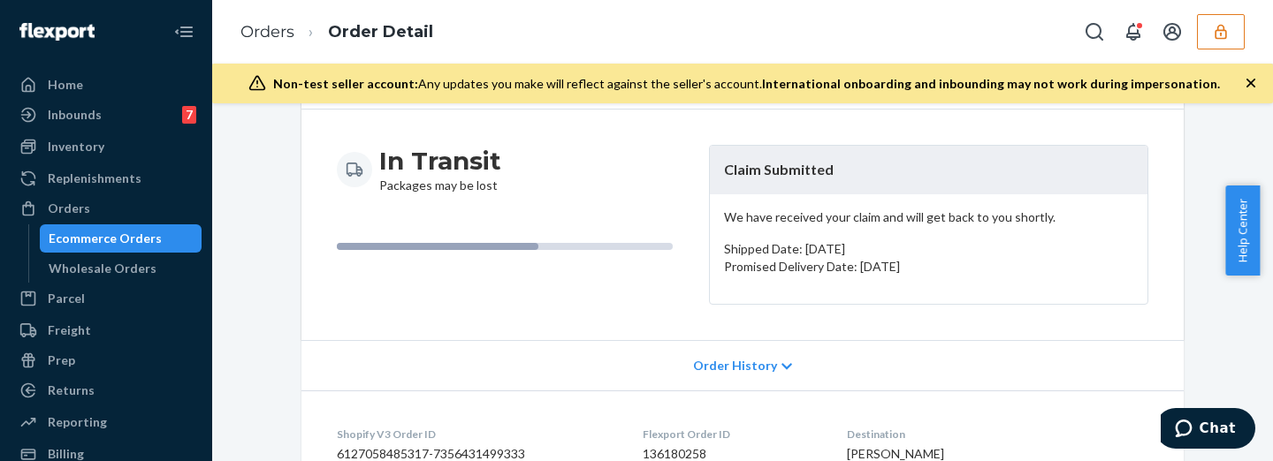
scroll to position [0, 0]
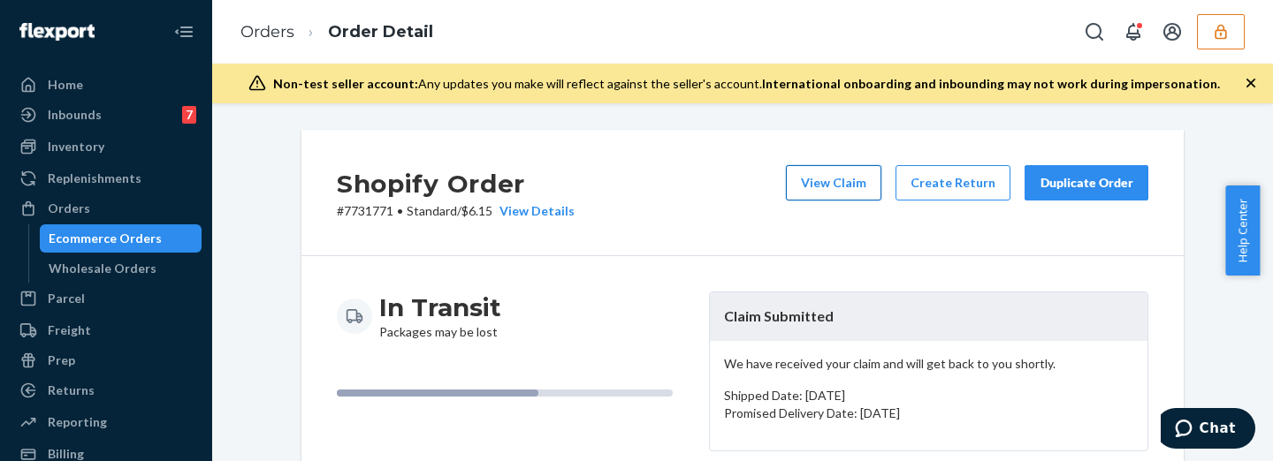
click at [864, 178] on button "View Claim" at bounding box center [833, 182] width 95 height 35
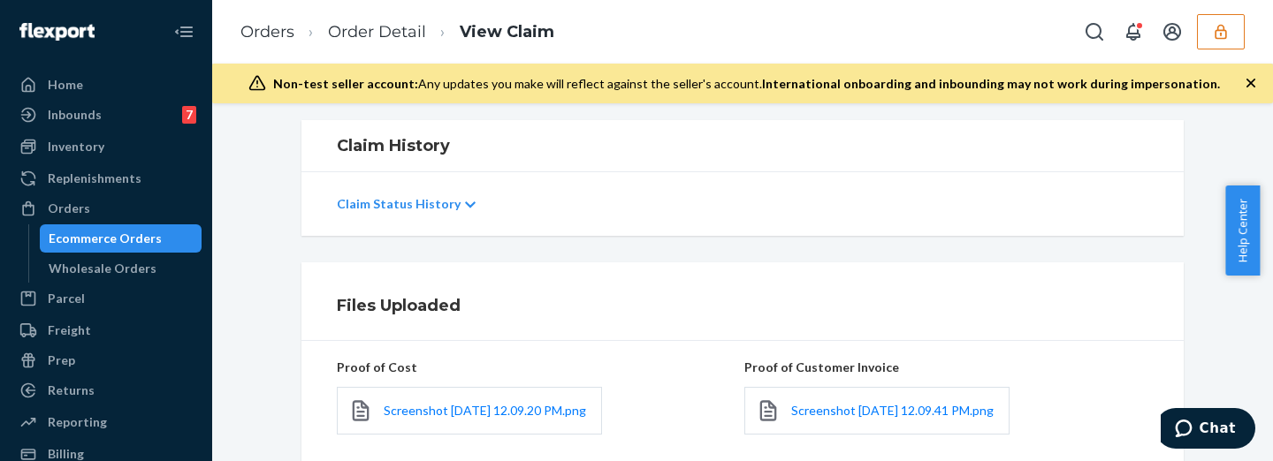
scroll to position [442, 0]
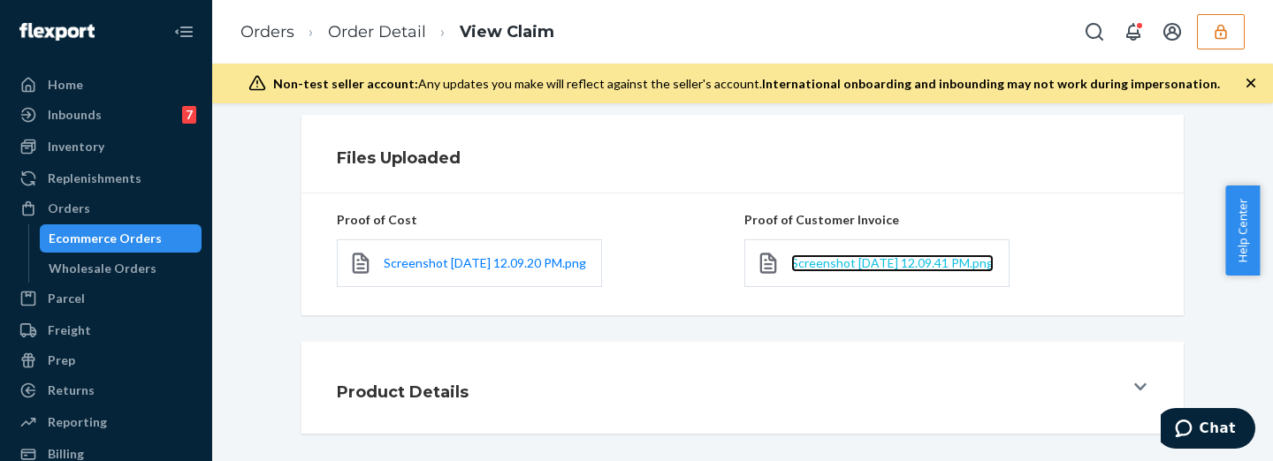
click at [810, 271] on span "Screenshot [DATE] 12.09.41 PM.png" at bounding box center [892, 262] width 202 height 15
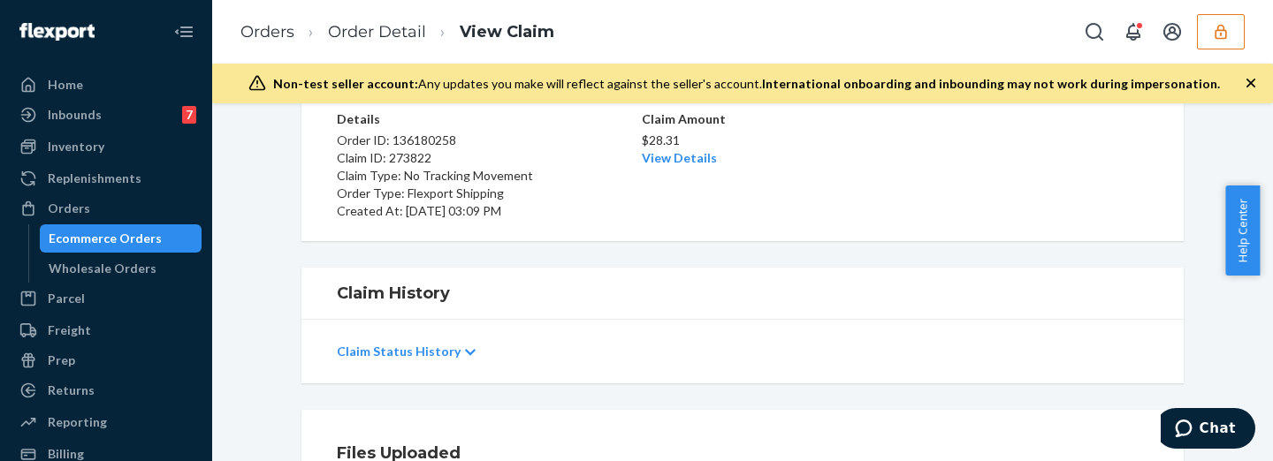
scroll to position [0, 0]
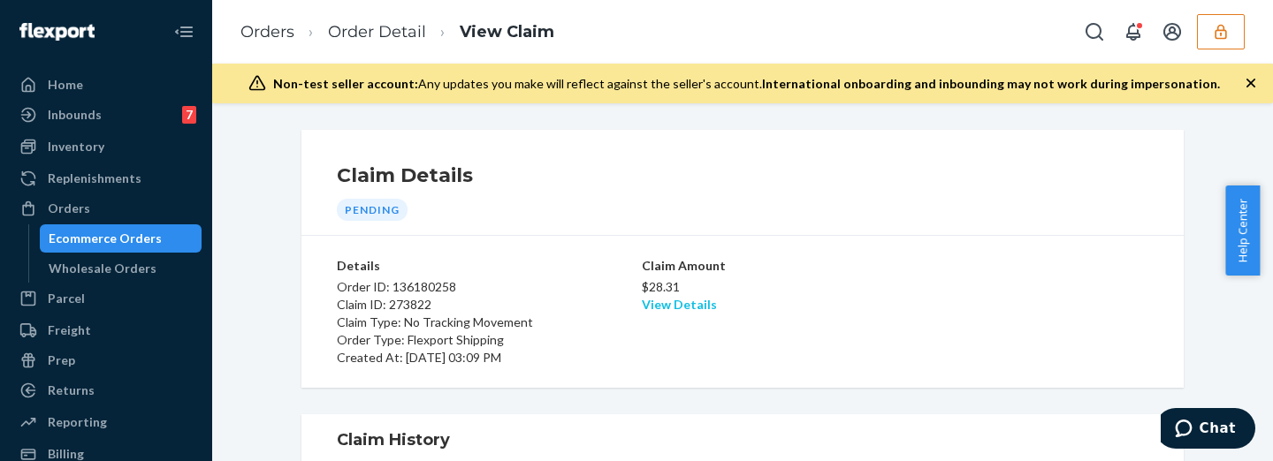
click at [693, 307] on link "View Details" at bounding box center [679, 304] width 75 height 15
click at [986, 357] on div "Home Inbounds 7 Shipping Plans Problems 7 Inventory Products Replenishments Ord…" at bounding box center [636, 230] width 1273 height 461
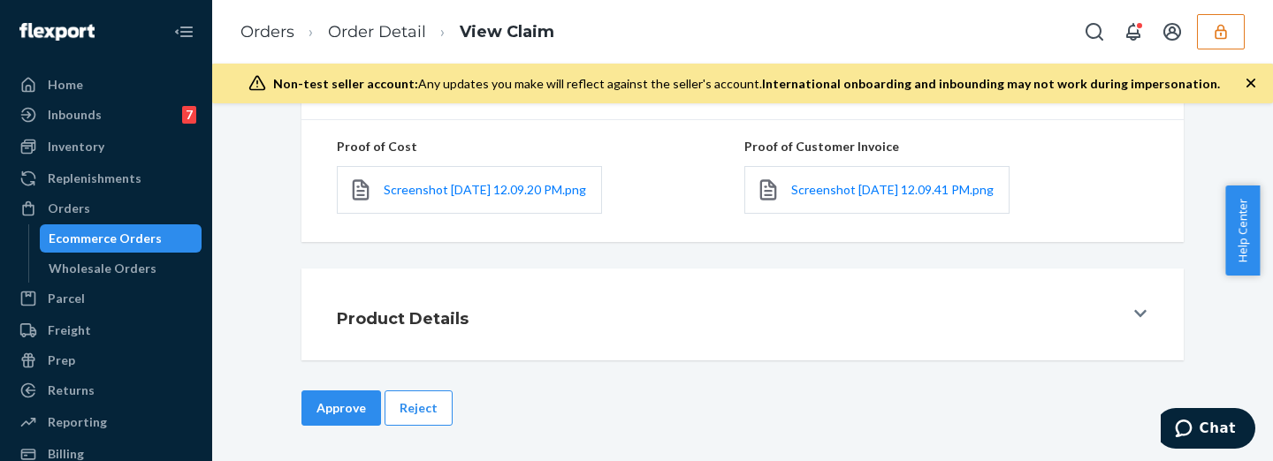
scroll to position [147, 0]
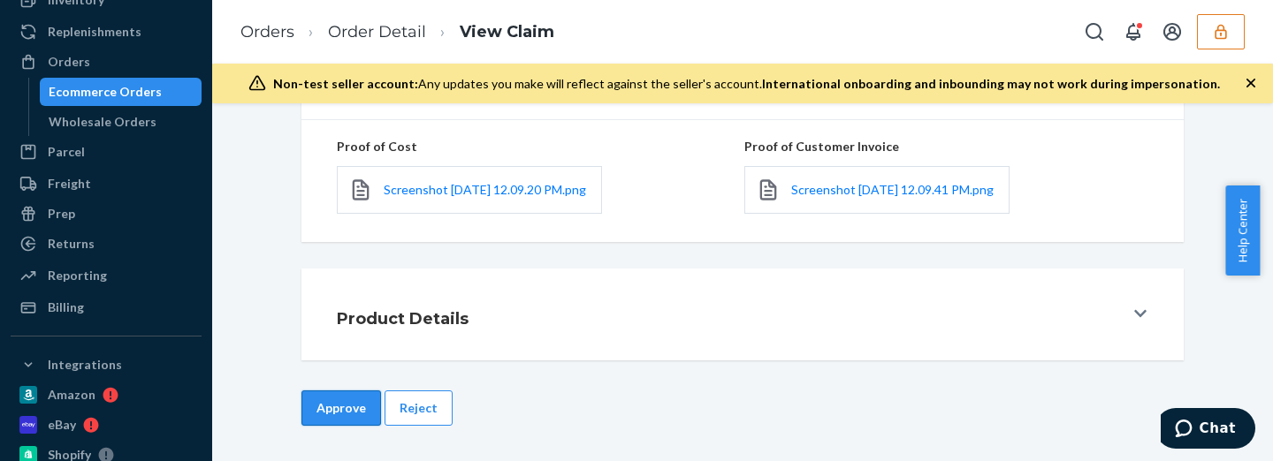
click at [343, 413] on button "Approve" at bounding box center [341, 408] width 80 height 35
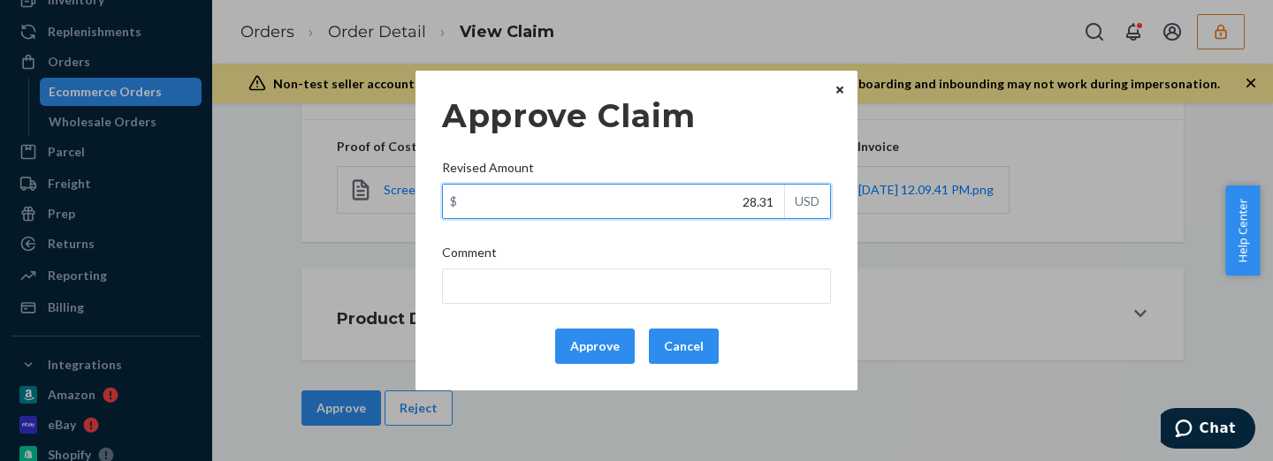
drag, startPoint x: 714, startPoint y: 202, endPoint x: 843, endPoint y: 215, distance: 128.9
click at [843, 215] on div "Approve Claim Revised Amount $ 28.31 USD Comment Approve Cancel" at bounding box center [637, 231] width 442 height 320
type input "23.33"
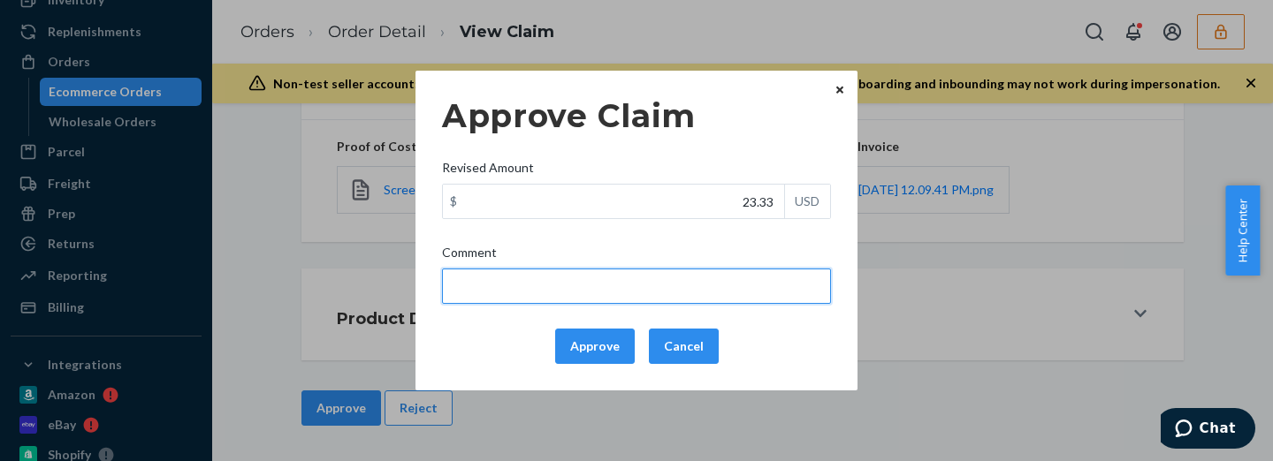
click at [791, 279] on input "Comment" at bounding box center [636, 286] width 389 height 35
click at [563, 287] on input "total cost adjusted (39x0.40) + fulfillment fee" at bounding box center [636, 286] width 389 height 35
click at [718, 292] on input "total cost adjusted (46.6x0.40) + fulfillment fee" at bounding box center [636, 286] width 389 height 35
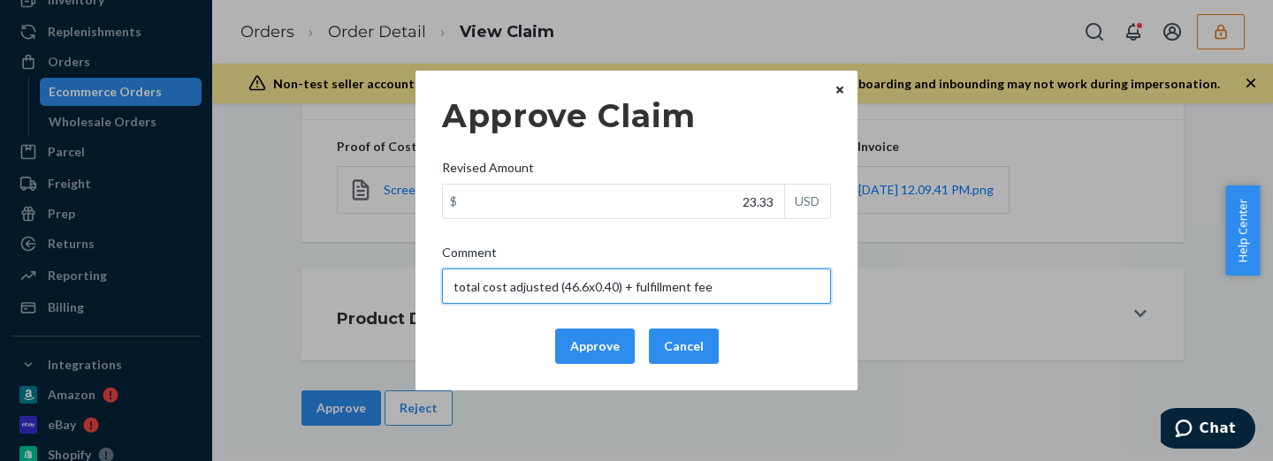
type input "total cost adjusted (46.6x0.40) + fulfillment fee"
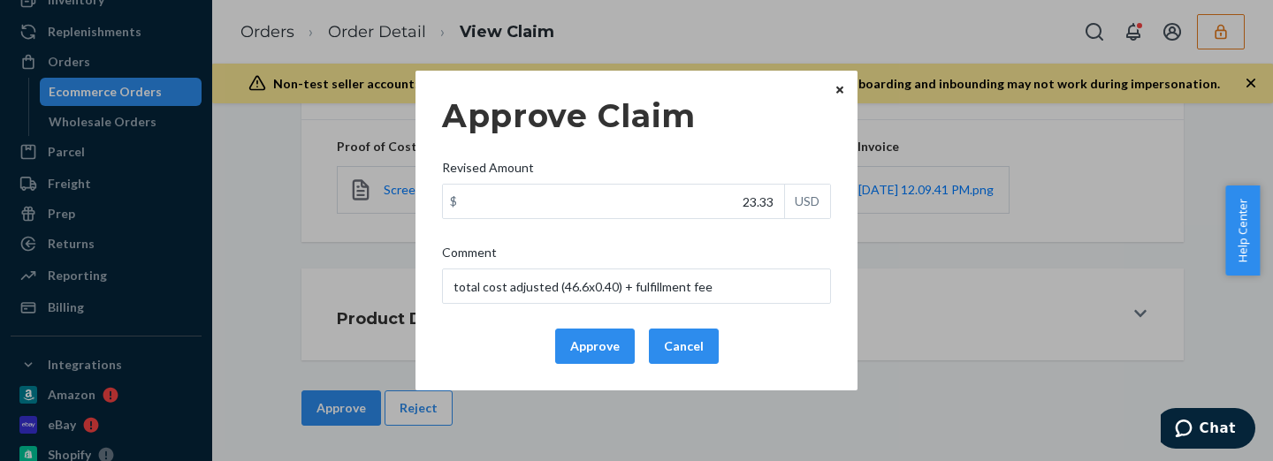
click at [595, 328] on div "Approve Claim Revised Amount $ 23.33 USD Comment total cost adjusted (46.6x0.40…" at bounding box center [636, 230] width 389 height 281
click at [601, 334] on button "Approve" at bounding box center [595, 346] width 80 height 35
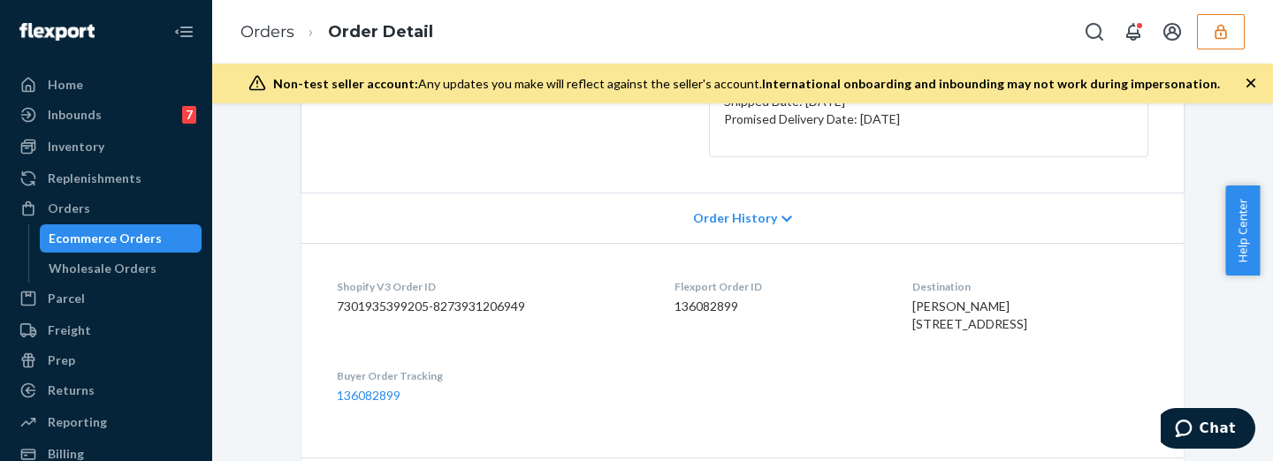
scroll to position [663, 0]
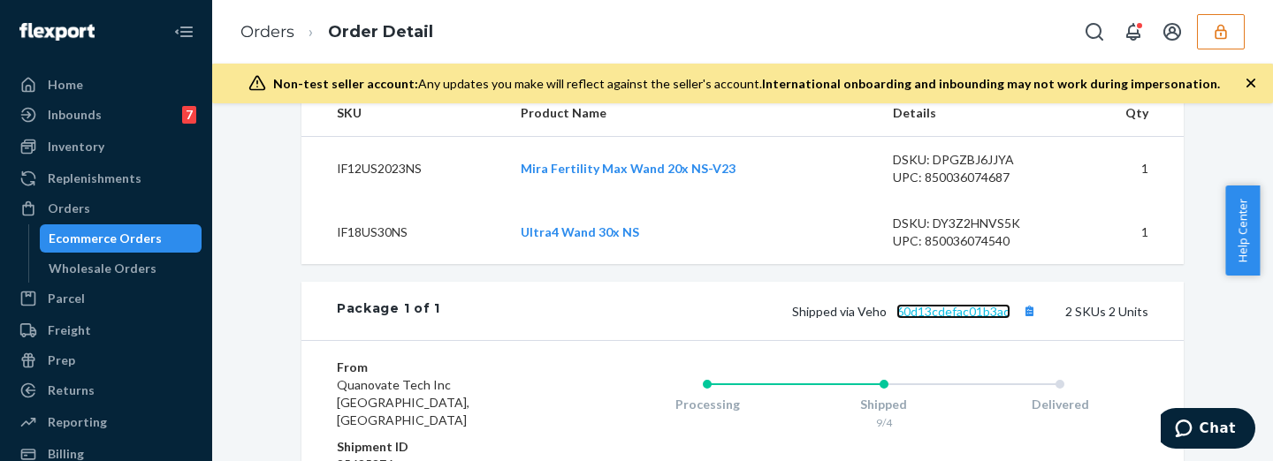
click at [943, 319] on link "60d13cdefac01b3ad" at bounding box center [953, 311] width 114 height 15
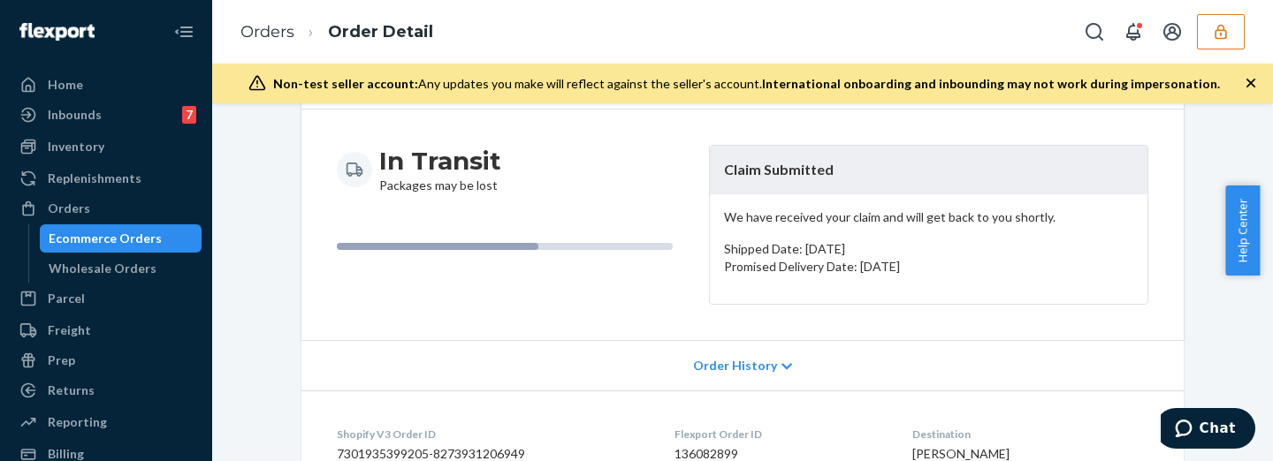
scroll to position [0, 0]
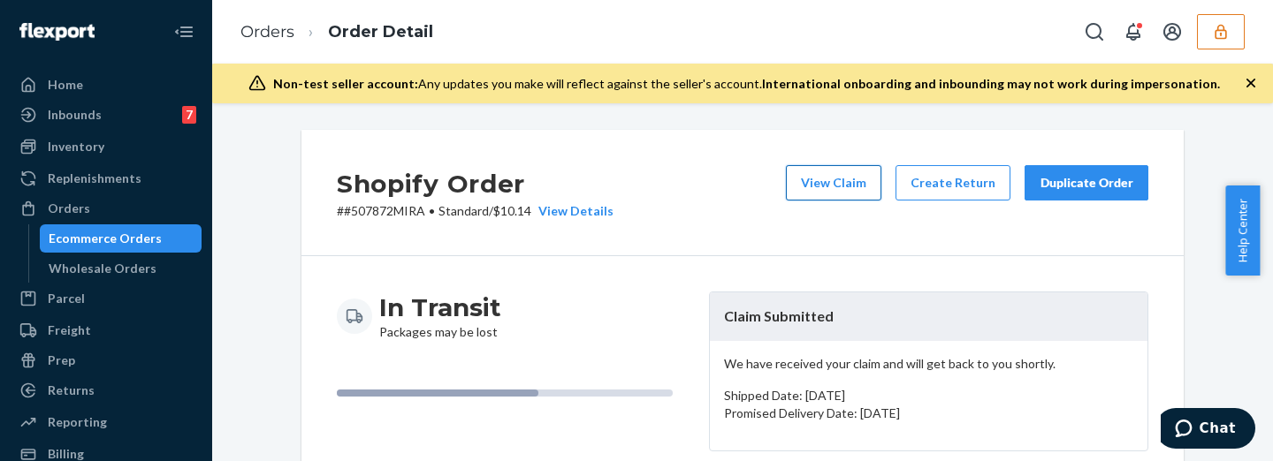
click at [847, 194] on button "View Claim" at bounding box center [833, 182] width 95 height 35
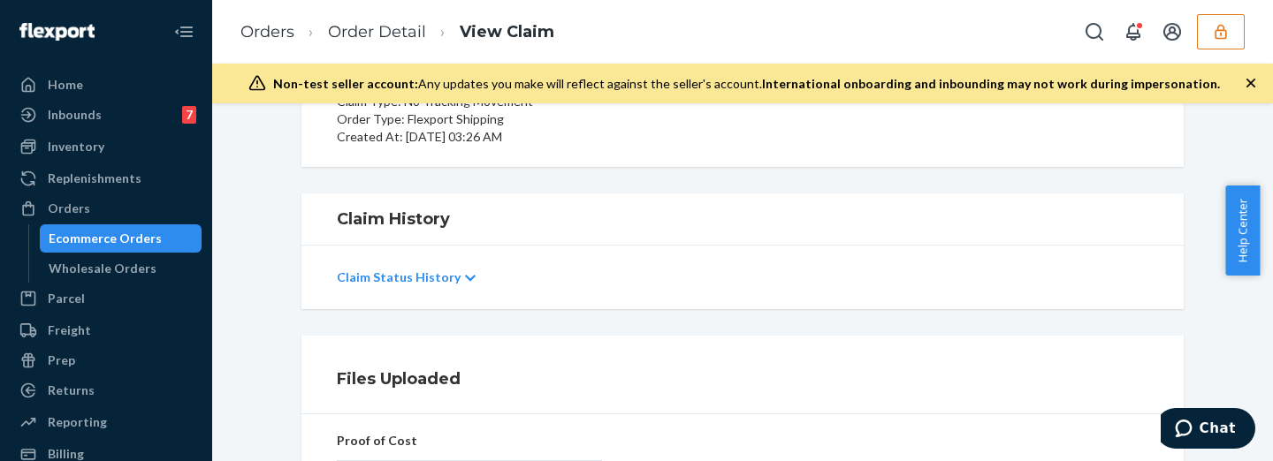
scroll to position [294, 0]
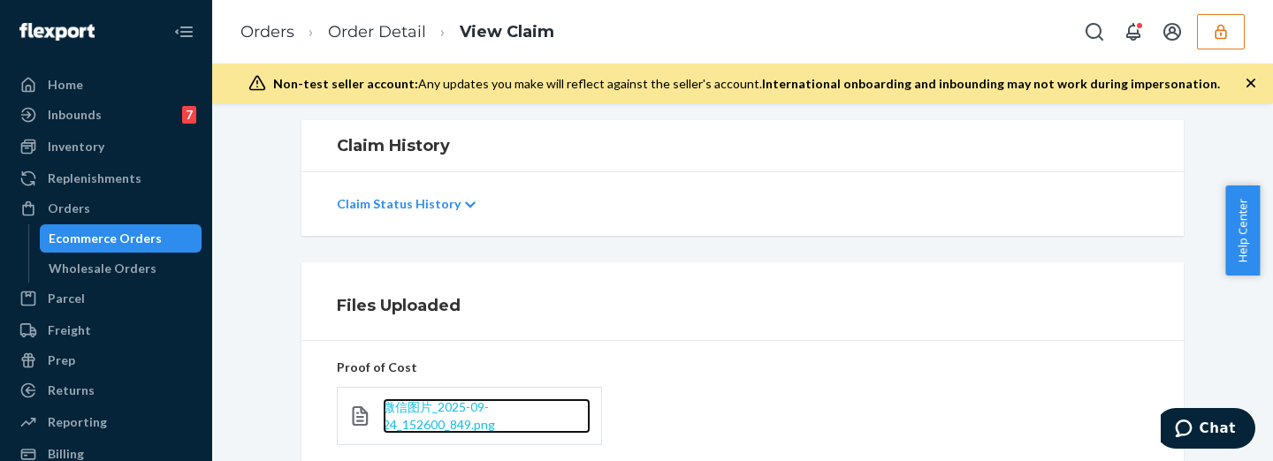
click at [456, 413] on span "微信图片_2025-09-24_152600_849.png" at bounding box center [439, 416] width 112 height 33
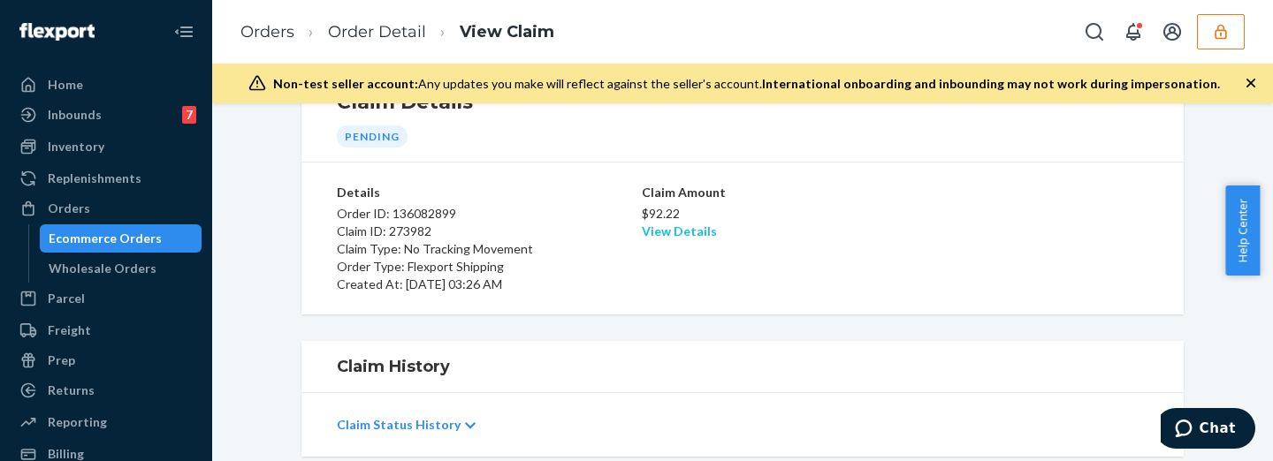
click at [670, 231] on link "View Details" at bounding box center [679, 231] width 75 height 15
click at [902, 288] on div "Home Inbounds 7 Shipping Plans Problems 7 Inventory Products Replenishments Ord…" at bounding box center [636, 230] width 1273 height 461
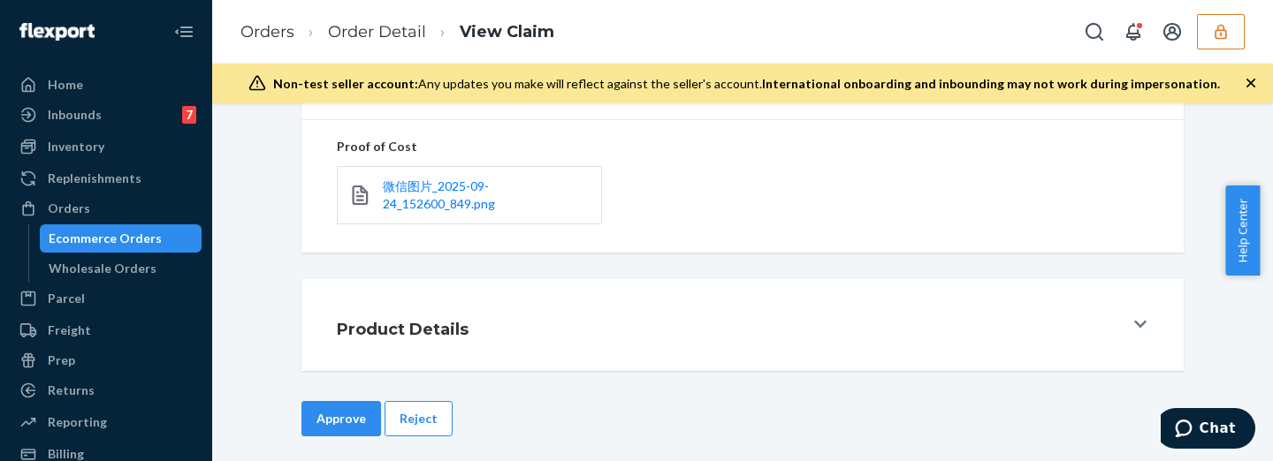
scroll to position [525, 0]
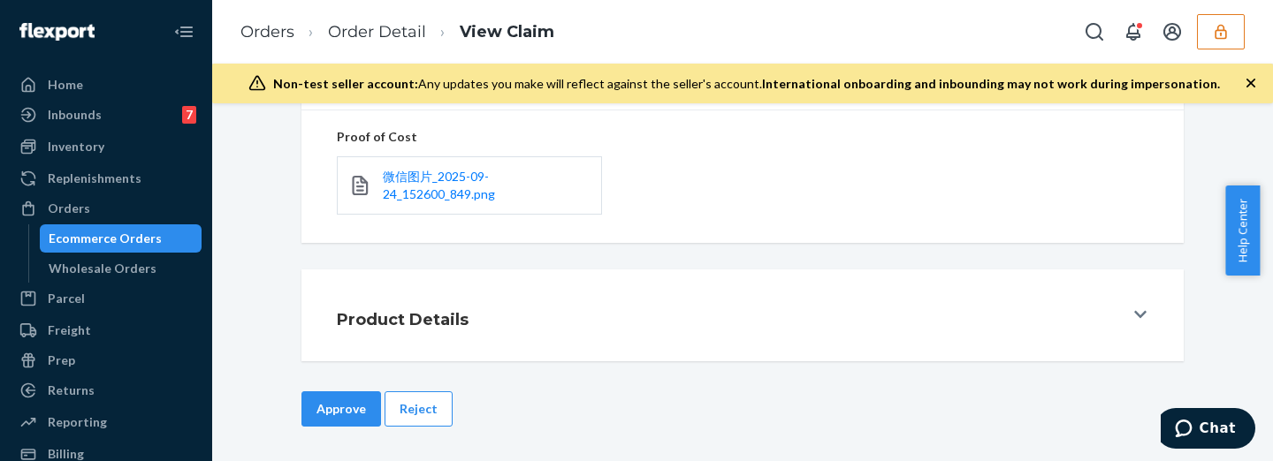
click at [348, 405] on button "Approve" at bounding box center [341, 409] width 80 height 35
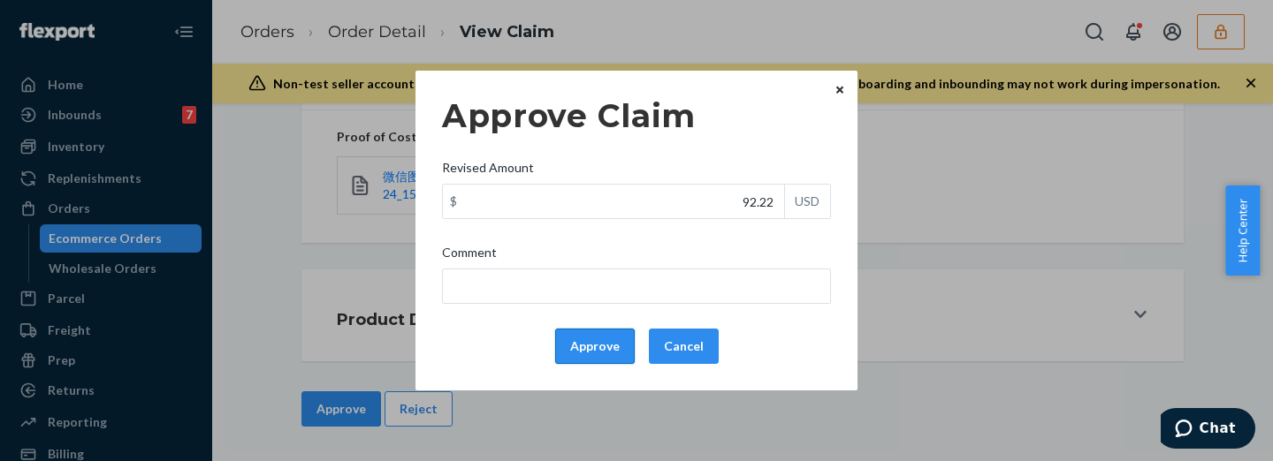
click at [577, 337] on button "Approve" at bounding box center [595, 346] width 80 height 35
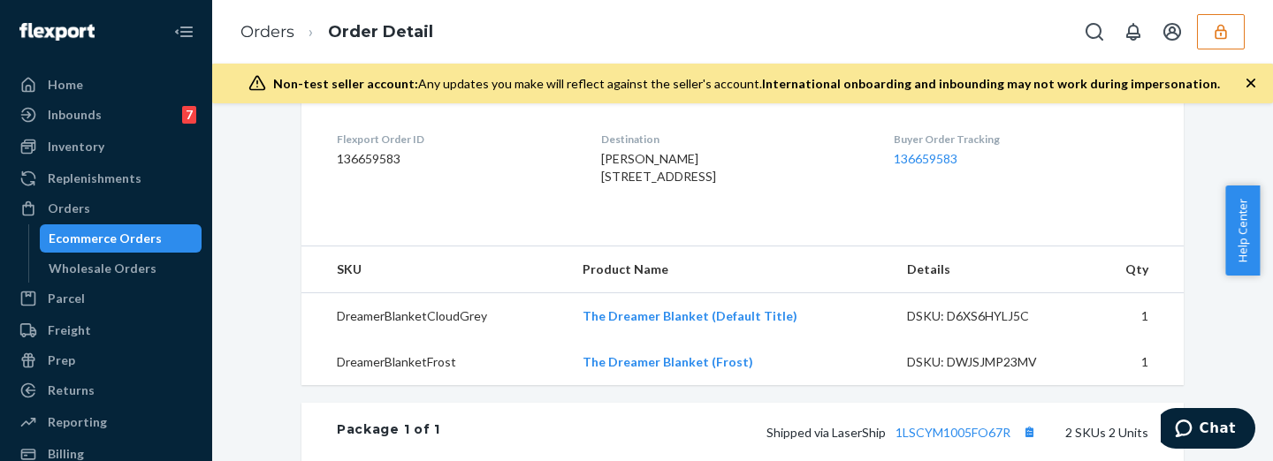
scroll to position [663, 0]
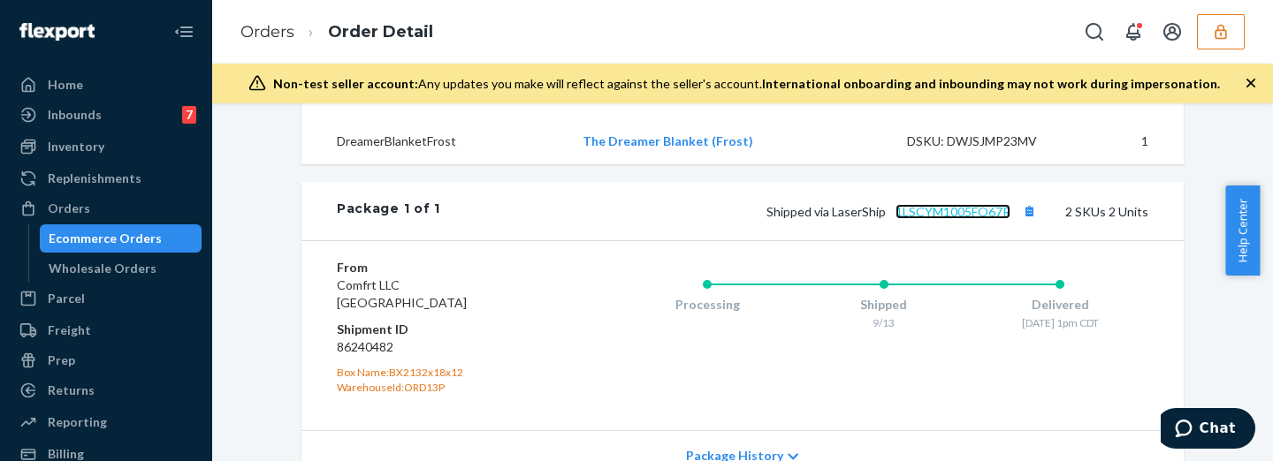
click at [967, 219] on link "1LSCYM1005FO67R" at bounding box center [953, 211] width 115 height 15
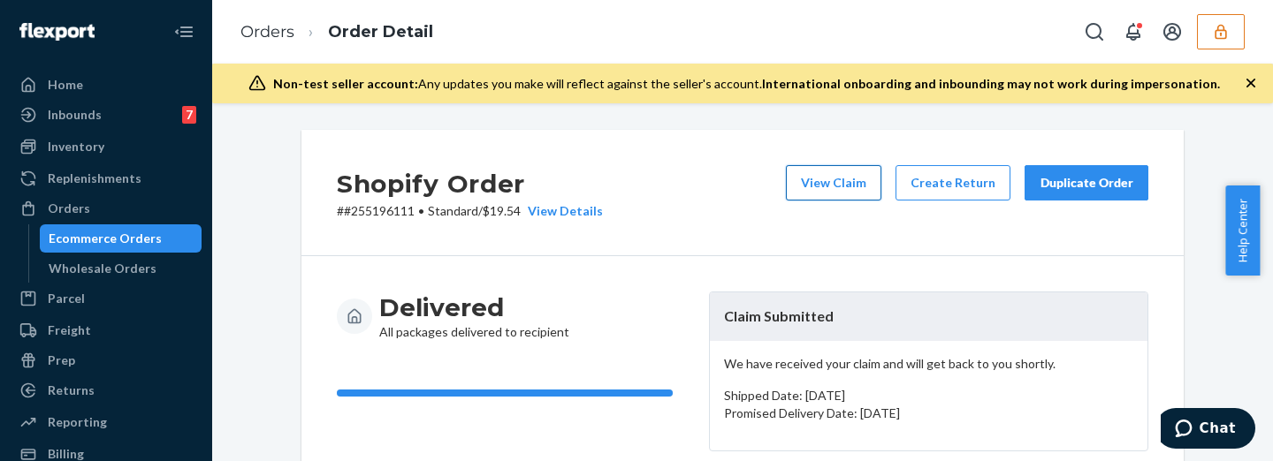
click at [831, 188] on button "View Claim" at bounding box center [833, 182] width 95 height 35
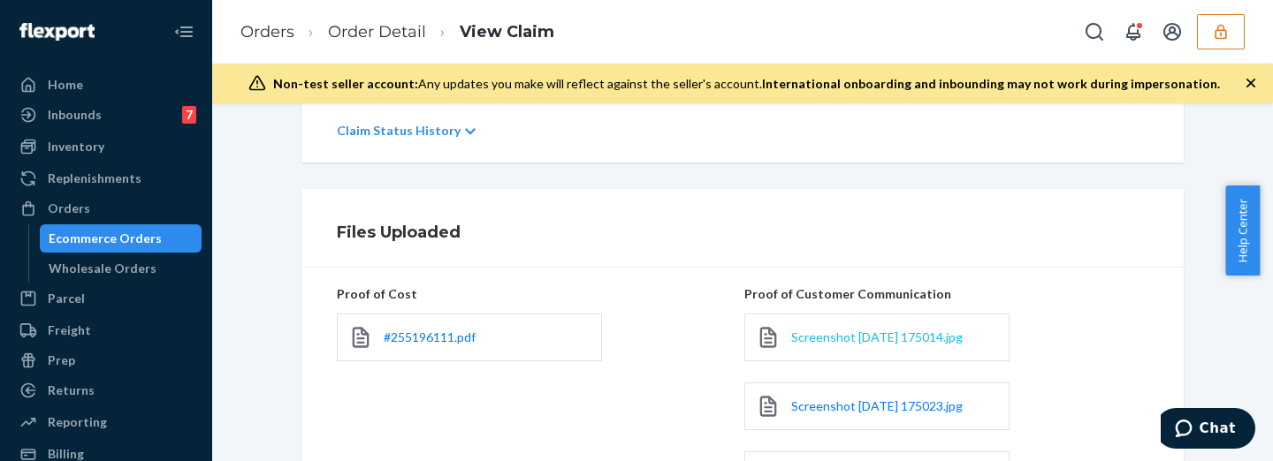
scroll to position [442, 0]
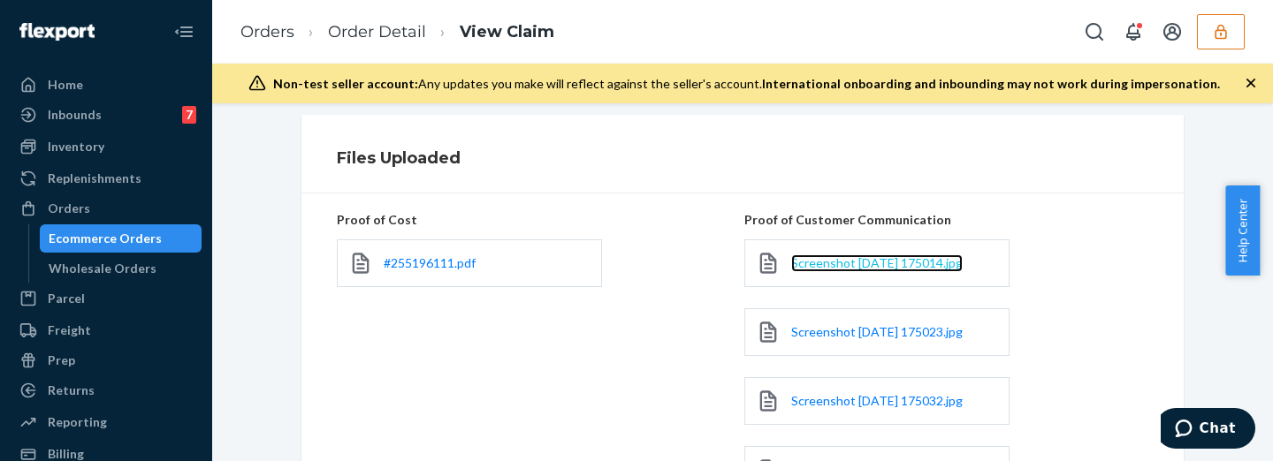
click at [834, 261] on span "Screenshot 2025-09-24 175014.jpg" at bounding box center [877, 262] width 172 height 15
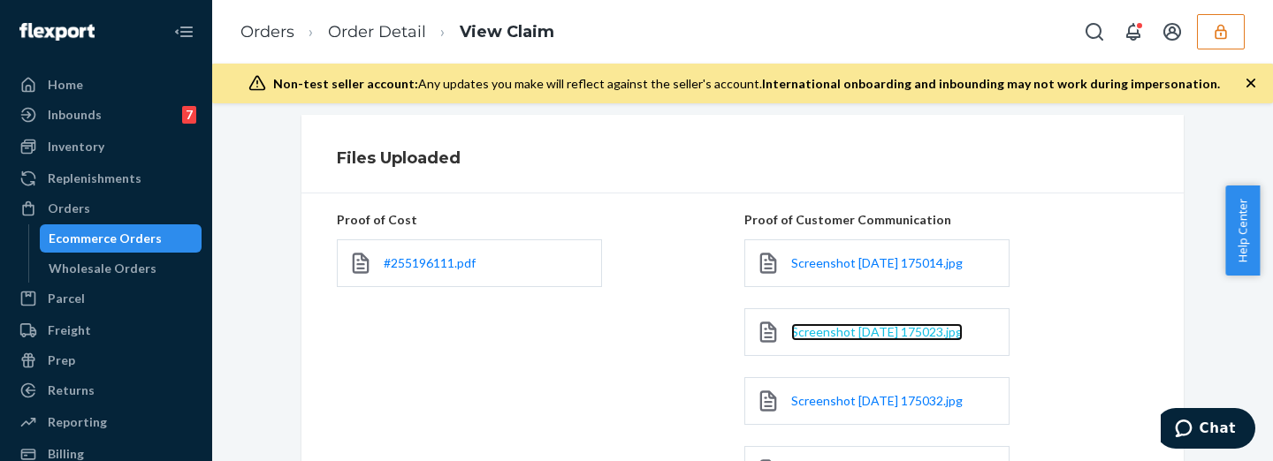
click at [871, 332] on span "Screenshot 2025-09-24 175023.jpg" at bounding box center [877, 331] width 172 height 15
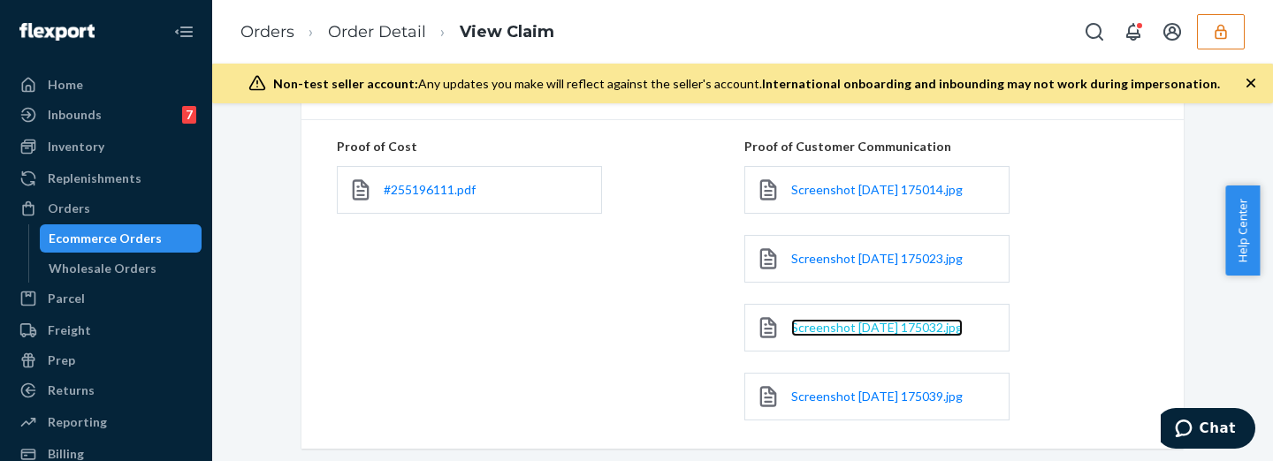
click at [884, 320] on span "Screenshot 2025-09-24 175032.jpg" at bounding box center [877, 327] width 172 height 15
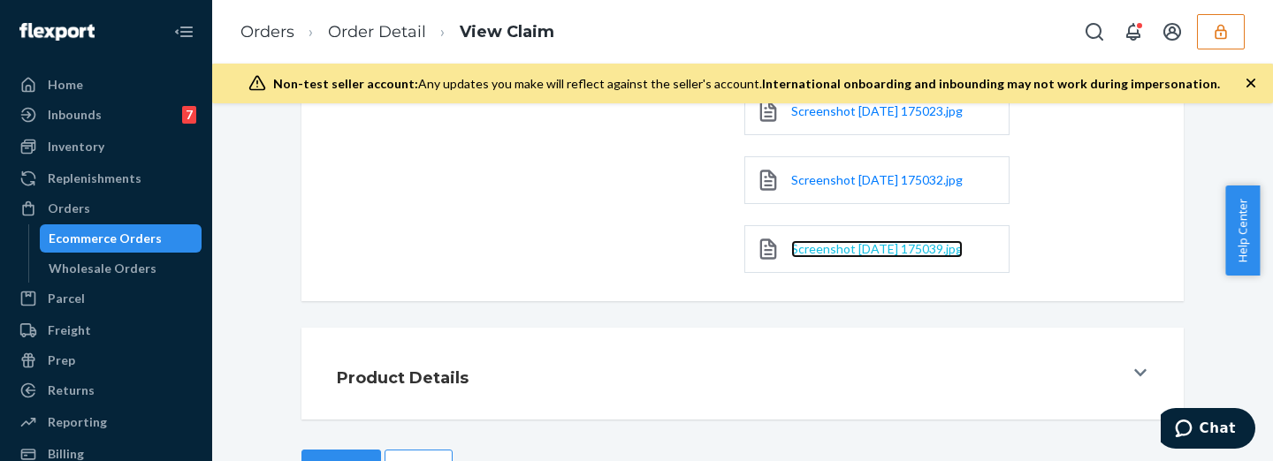
click at [929, 241] on span "Screenshot 2025-09-24 175039.jpg" at bounding box center [877, 248] width 172 height 15
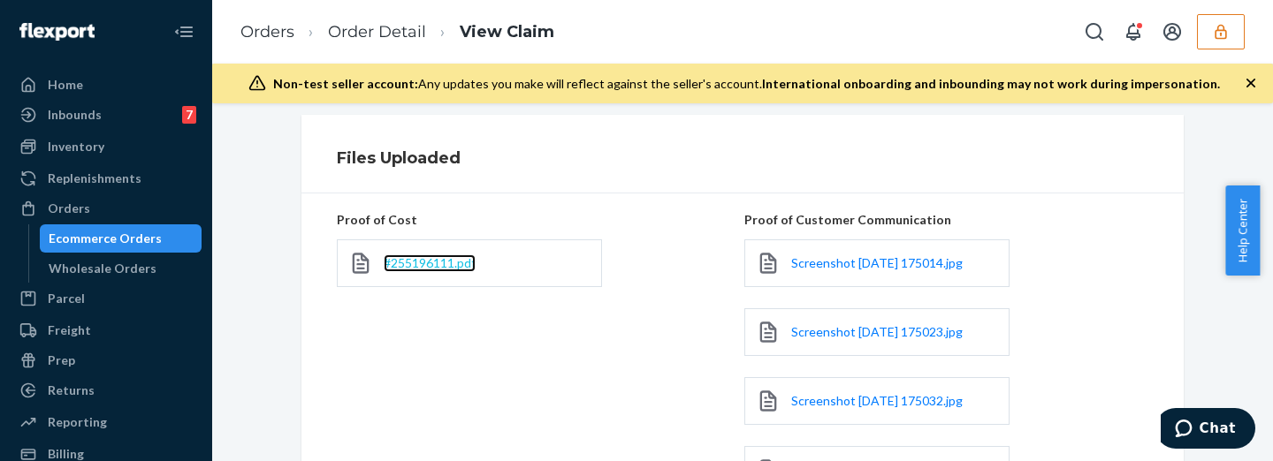
click at [397, 270] on span "#255196111.pdf" at bounding box center [430, 262] width 92 height 15
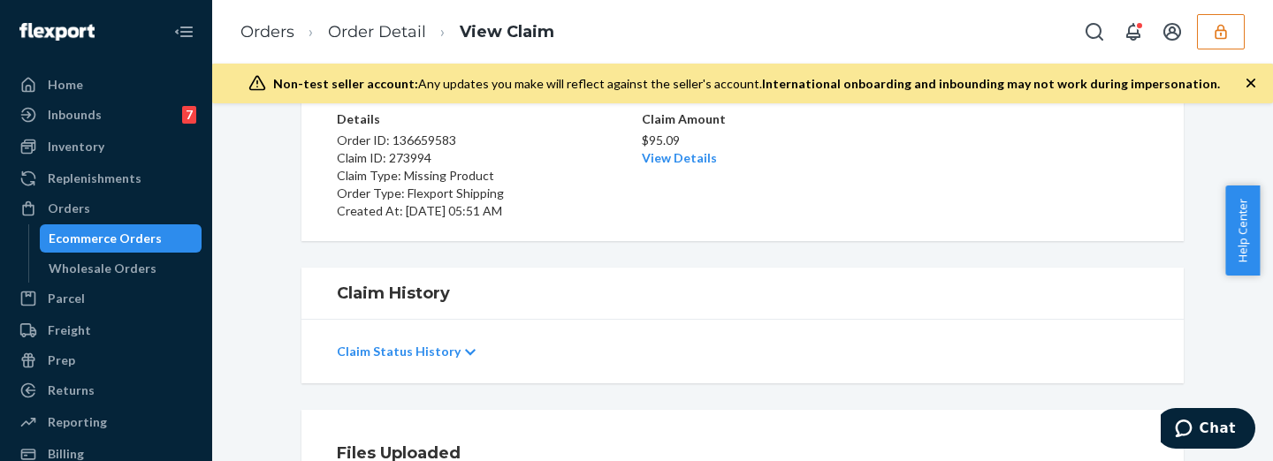
scroll to position [0, 0]
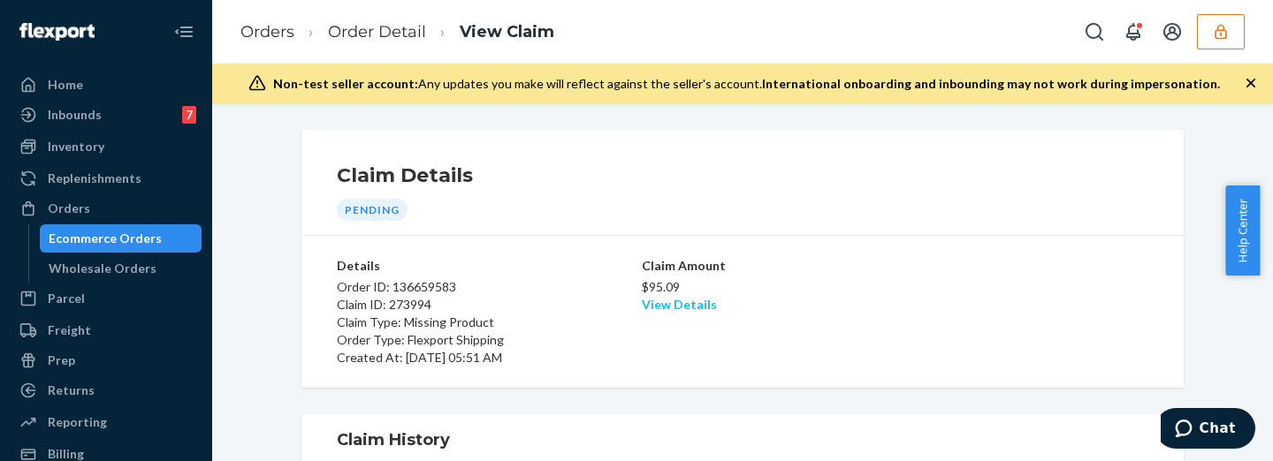
click at [685, 309] on link "View Details" at bounding box center [679, 304] width 75 height 15
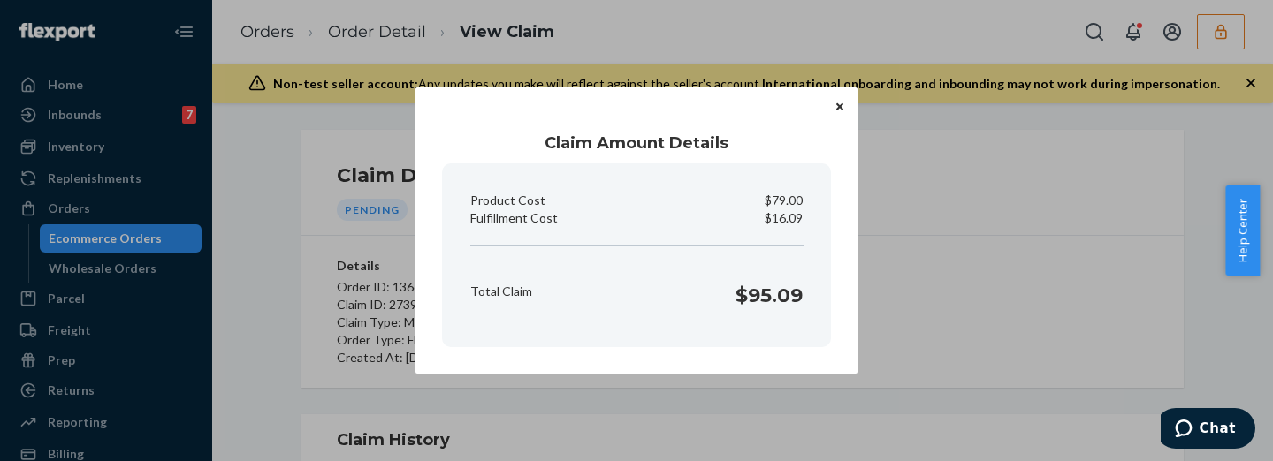
click at [1014, 287] on div "Claim Amount Details Product Cost $79.00 Fulfillment Cost $16.09 Total Claim $9…" at bounding box center [636, 230] width 1273 height 461
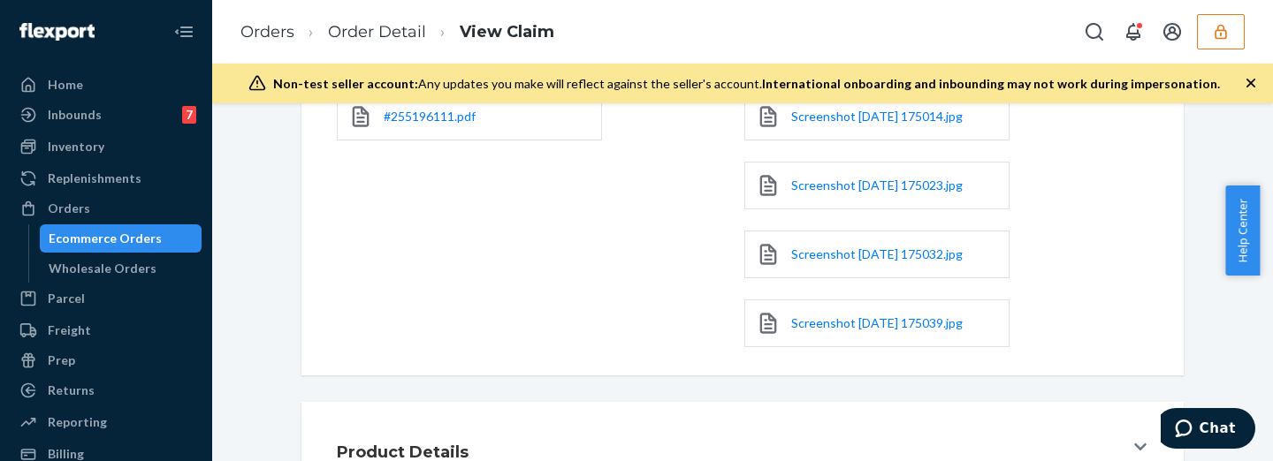
scroll to position [721, 0]
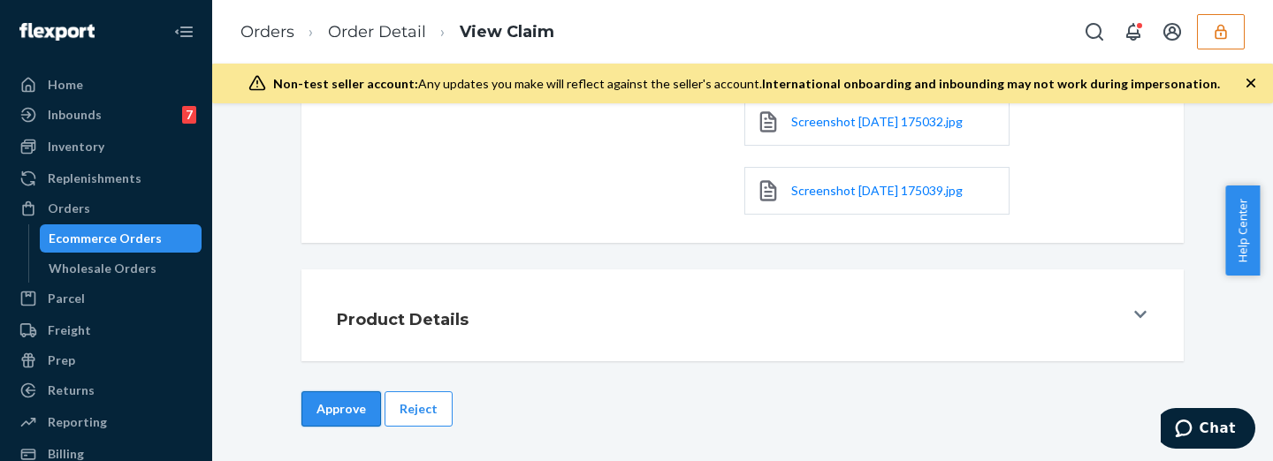
click at [352, 410] on button "Approve" at bounding box center [341, 409] width 80 height 35
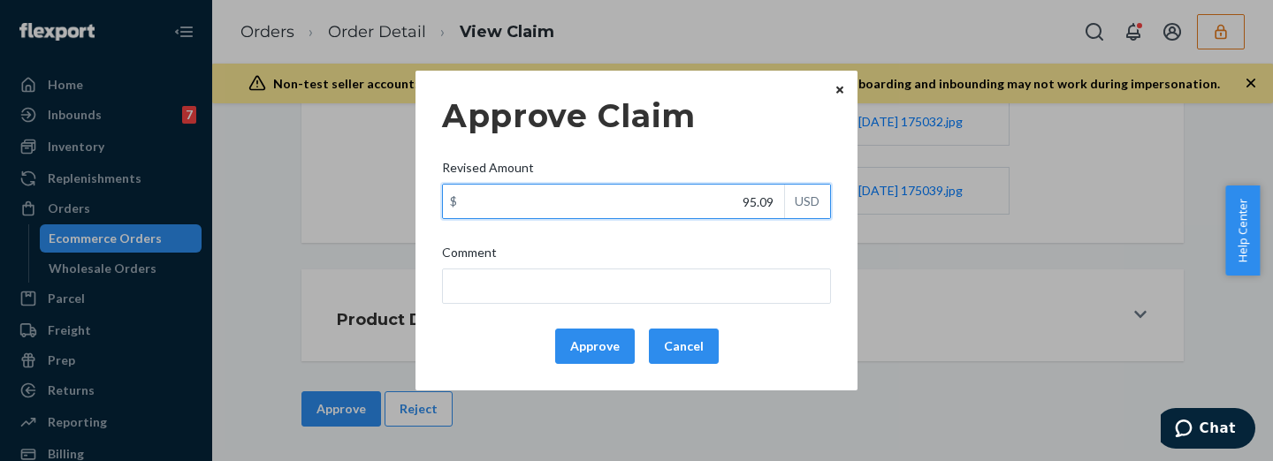
drag, startPoint x: 704, startPoint y: 202, endPoint x: 805, endPoint y: 204, distance: 101.7
click at [805, 204] on div "$ 95.09 USD" at bounding box center [636, 201] width 389 height 35
type input "47.69"
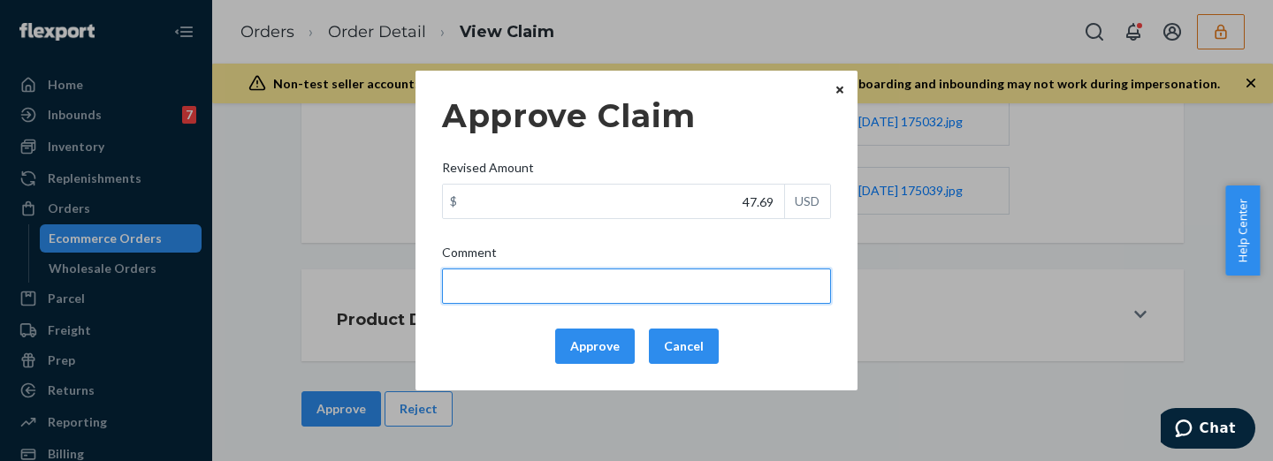
click at [782, 291] on input "Comment" at bounding box center [636, 286] width 389 height 35
drag, startPoint x: 572, startPoint y: 286, endPoint x: 560, endPoint y: 286, distance: 11.5
click at [560, 286] on input "total cost adjusted (39x0.40) + fulfillment fee" at bounding box center [636, 286] width 389 height 35
click at [590, 294] on input "total cost adjusted (79x0.40) + fulfillment fee" at bounding box center [636, 286] width 389 height 35
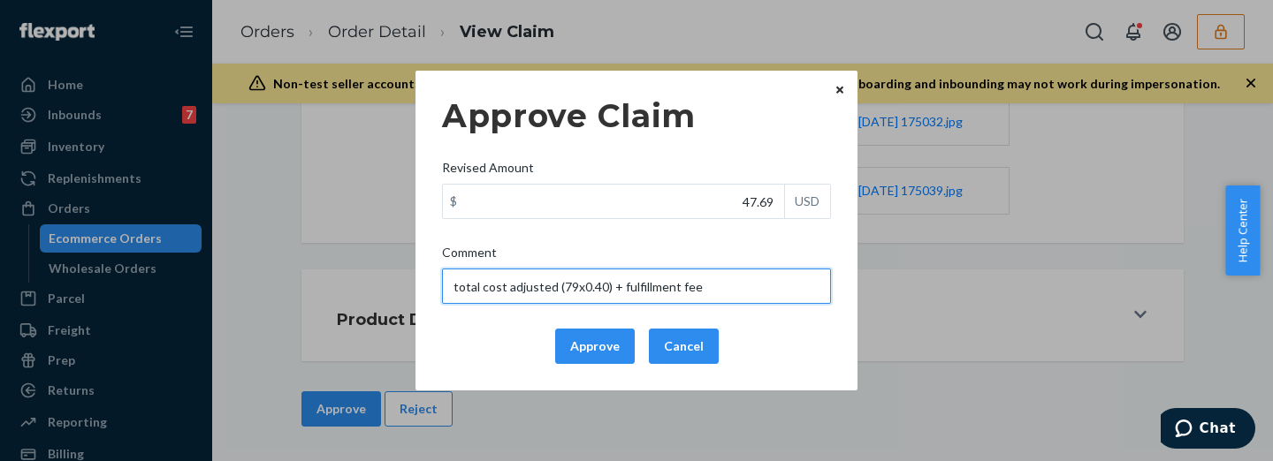
click at [590, 294] on input "total cost adjusted (79x0.40) + fulfillment fee" at bounding box center [636, 286] width 389 height 35
type input "total cost adjusted (79x0.40) + fulfillment fee"
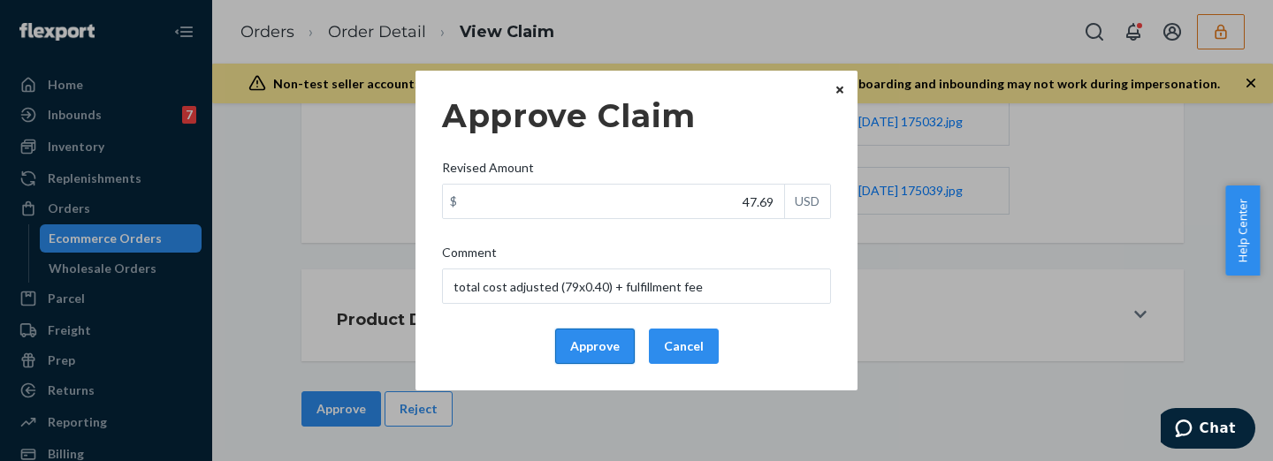
click at [604, 341] on button "Approve" at bounding box center [595, 346] width 80 height 35
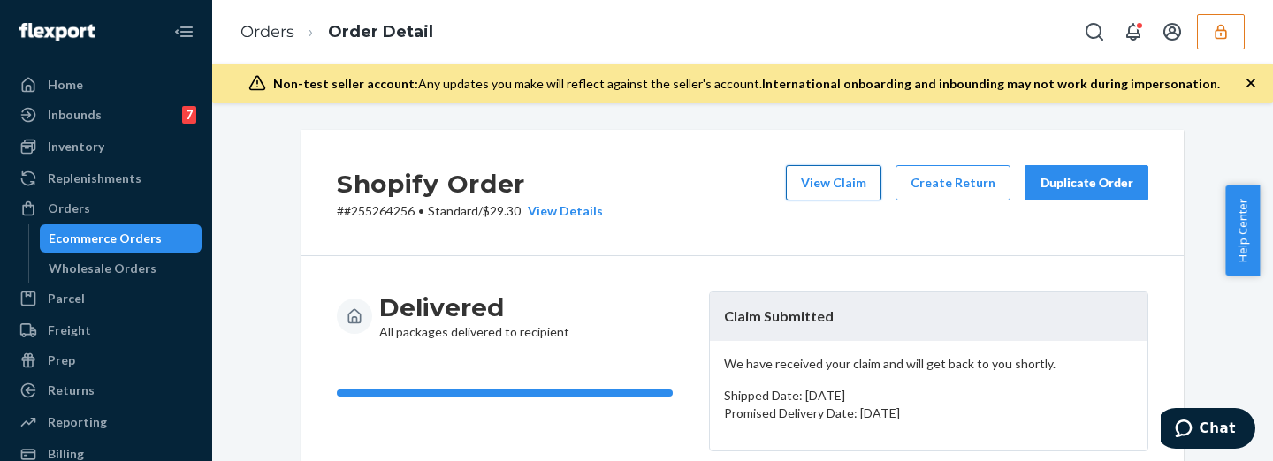
click at [867, 190] on button "View Claim" at bounding box center [833, 182] width 95 height 35
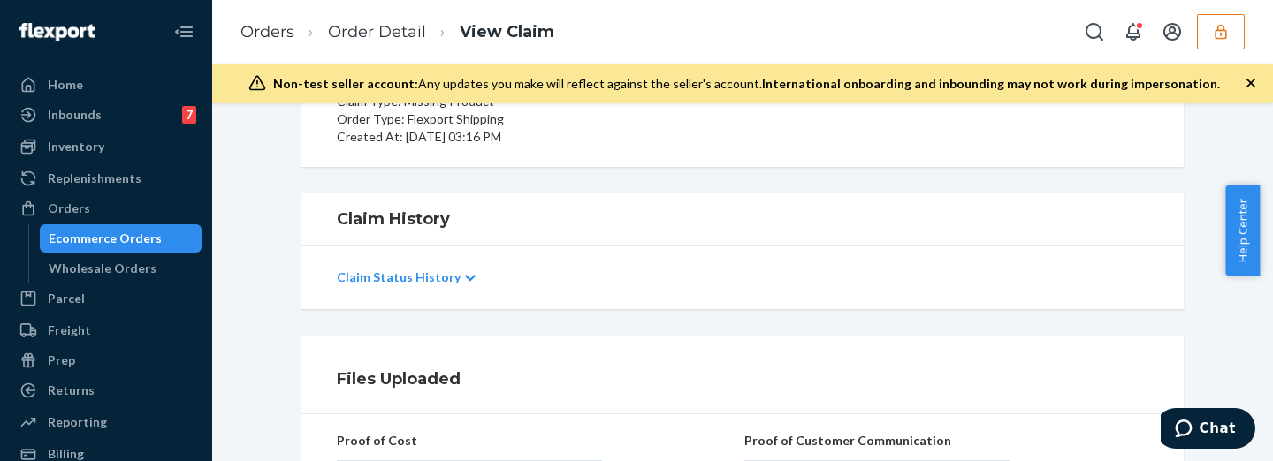
scroll to position [442, 0]
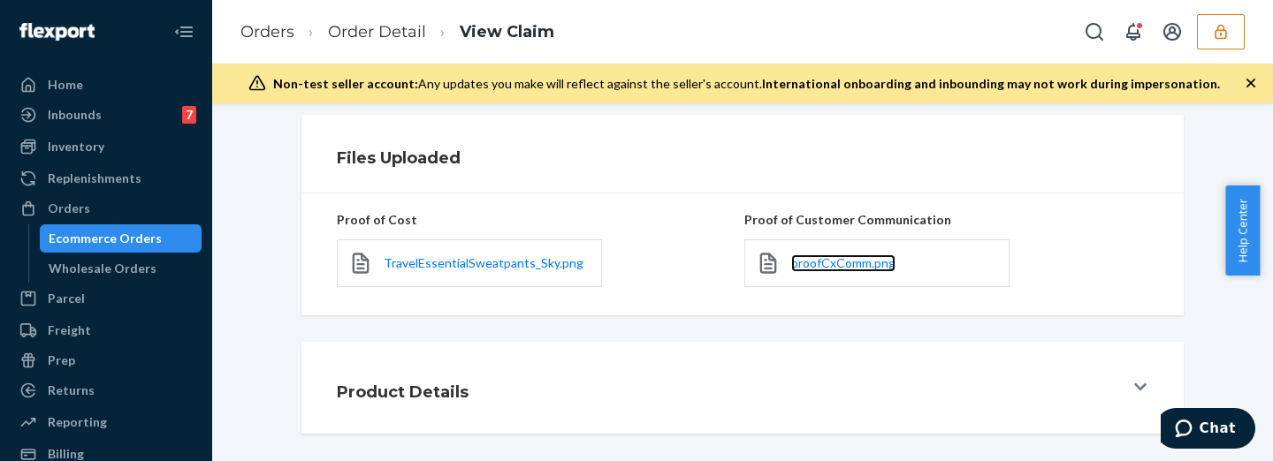
click at [852, 271] on link "proofCxComm.png" at bounding box center [843, 264] width 104 height 18
click at [443, 266] on span "TravelEssentialSweatpants_Sky.png" at bounding box center [484, 262] width 200 height 15
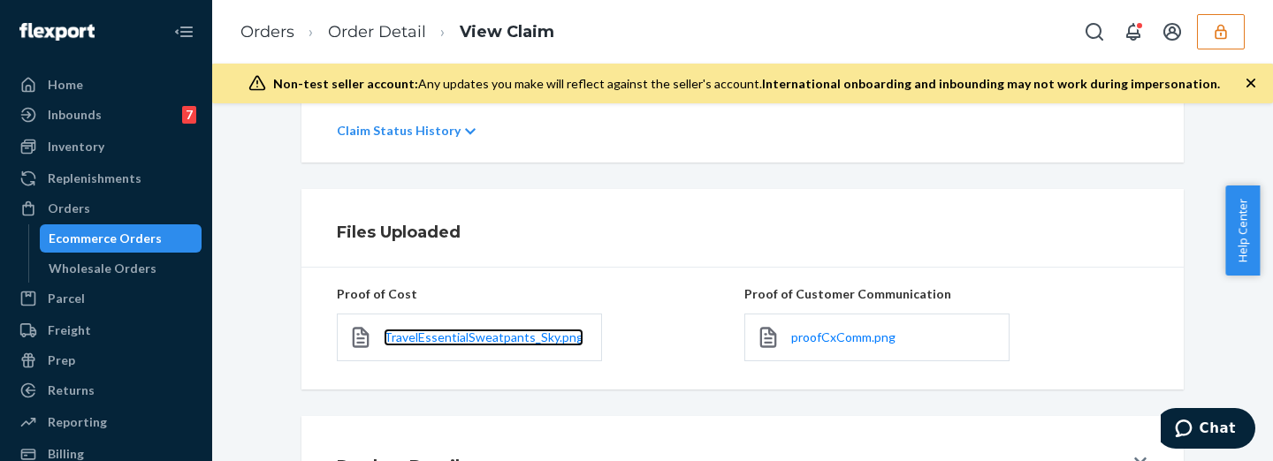
scroll to position [515, 0]
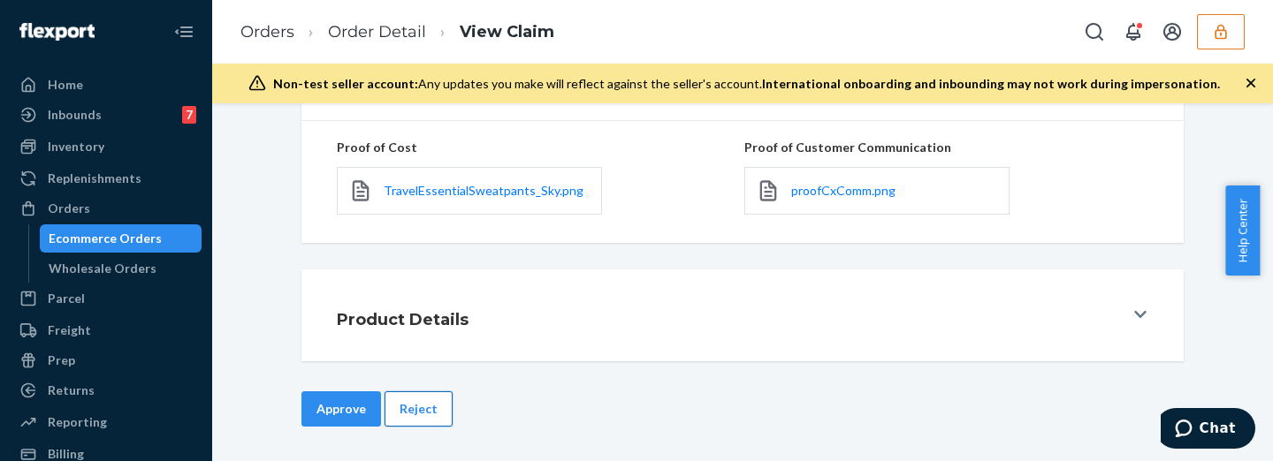
click at [426, 401] on button "Reject" at bounding box center [419, 409] width 68 height 35
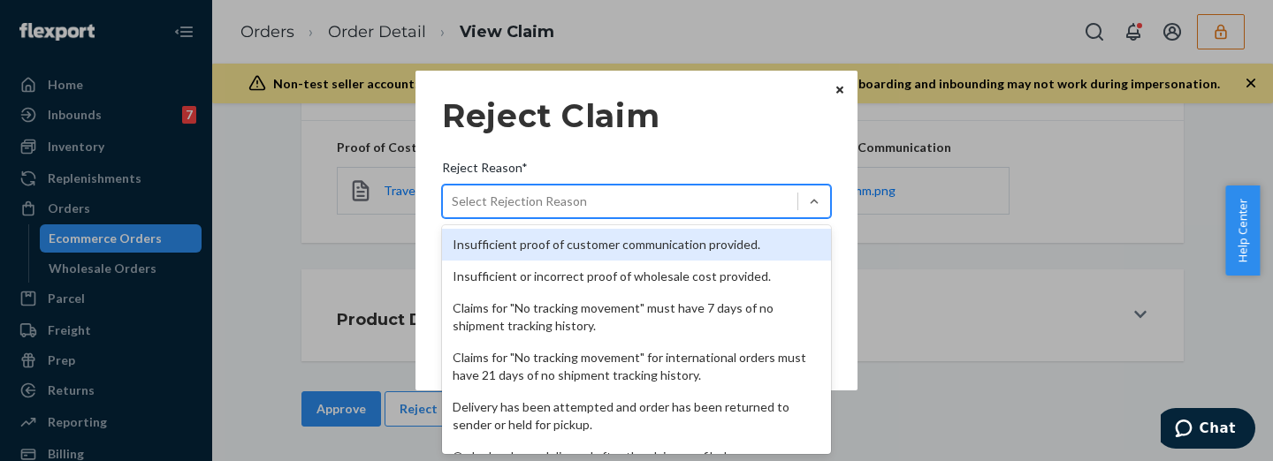
click at [591, 208] on div "Select Rejection Reason" at bounding box center [620, 201] width 355 height 28
click at [454, 208] on input "Reject Reason* option Insufficient proof of customer communication provided. fo…" at bounding box center [453, 202] width 2 height 18
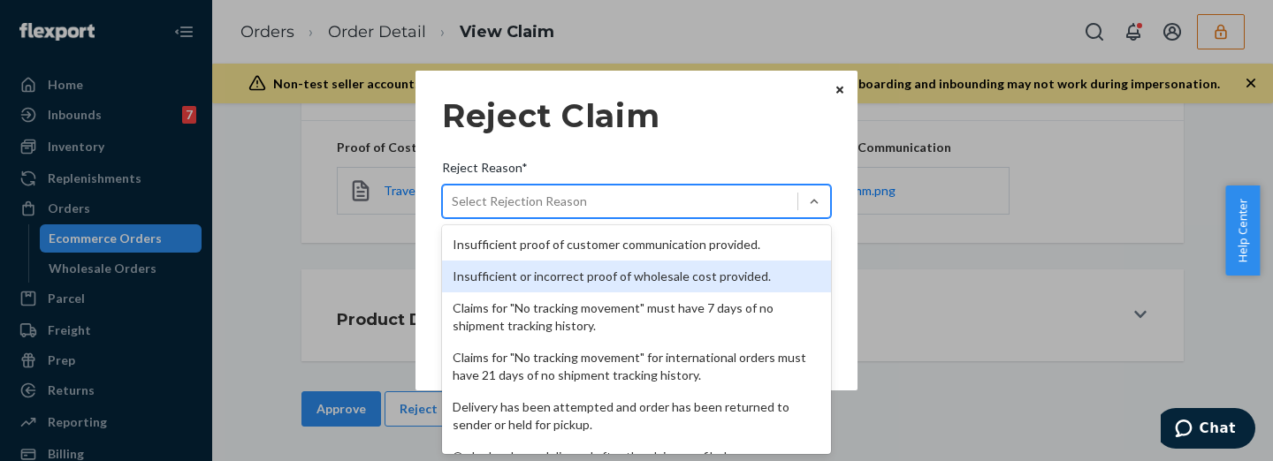
click at [602, 279] on div "Insufficient or incorrect proof of wholesale cost provided." at bounding box center [636, 277] width 389 height 32
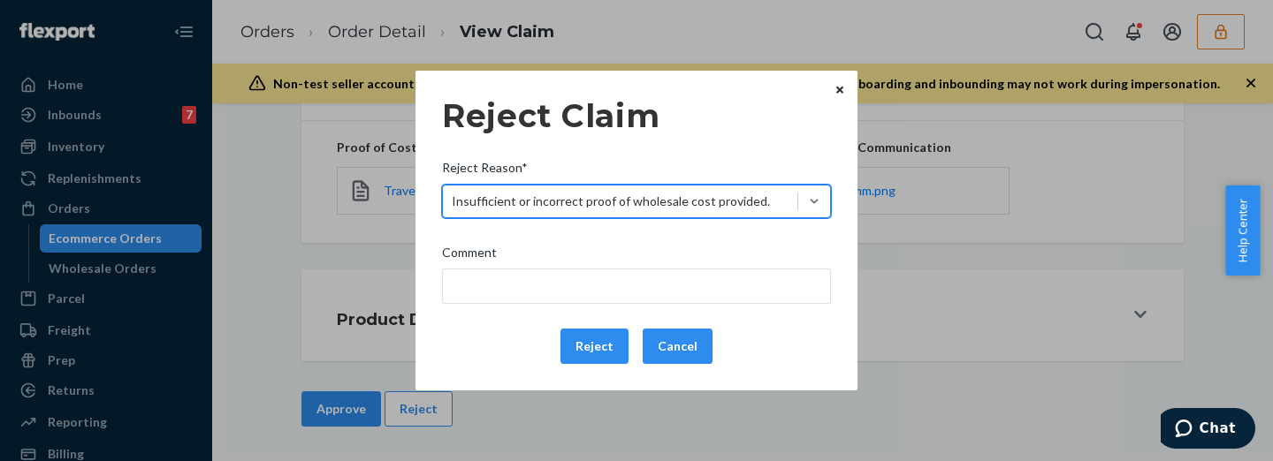
click at [841, 89] on icon "Close" at bounding box center [839, 89] width 7 height 7
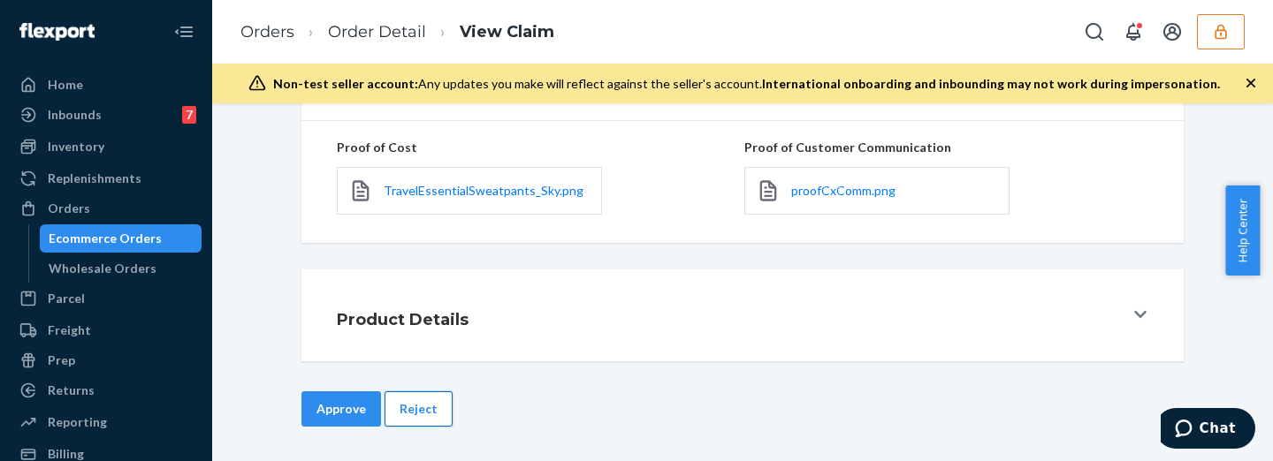
click at [416, 414] on button "Reject" at bounding box center [419, 409] width 68 height 35
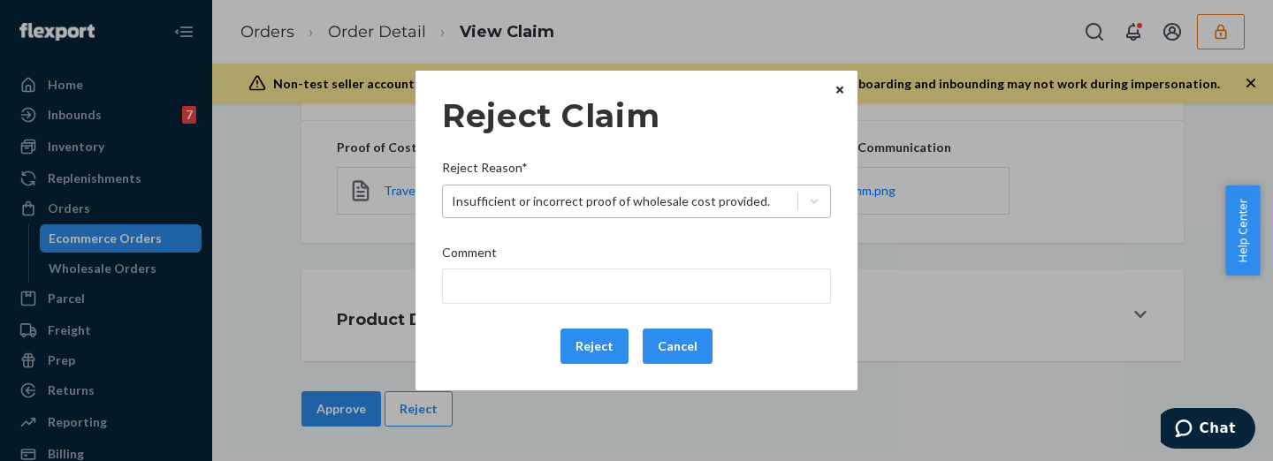
click at [550, 196] on div "Insufficient or incorrect proof of wholesale cost provided." at bounding box center [611, 202] width 318 height 18
click at [454, 196] on input "Reject Reason* Insufficient or incorrect proof of wholesale cost provided." at bounding box center [453, 202] width 2 height 18
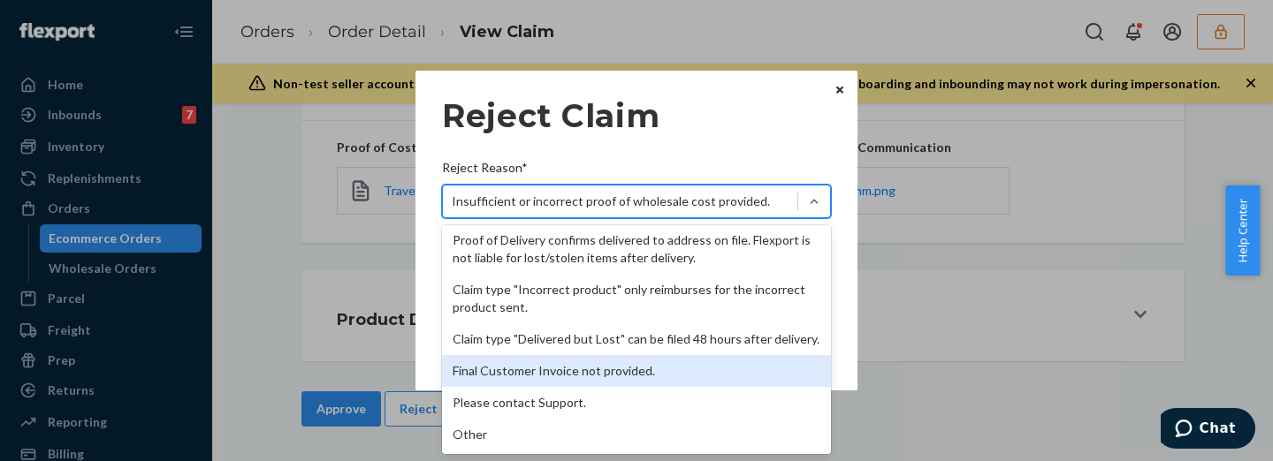
scroll to position [192, 0]
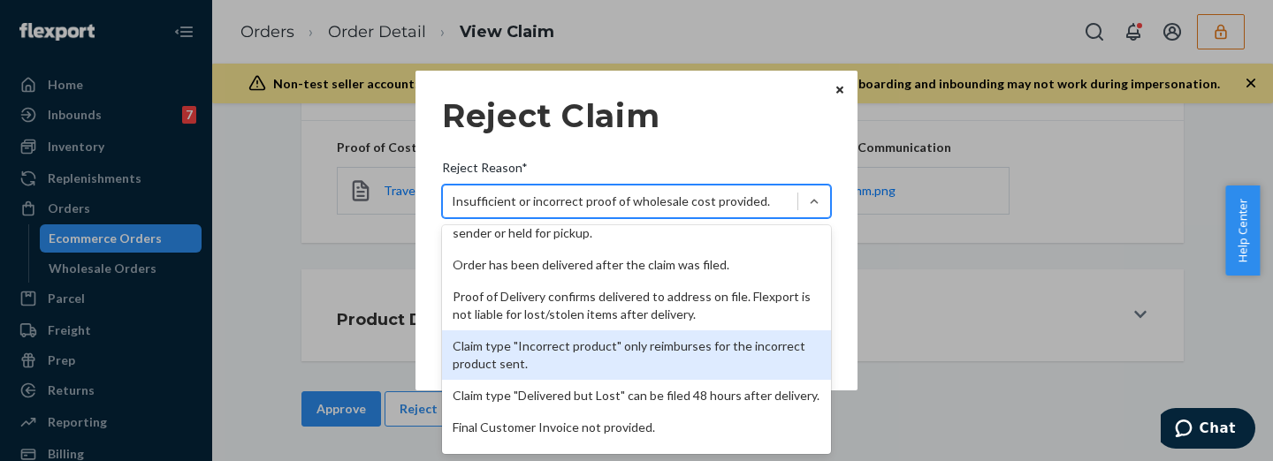
click at [631, 355] on div "Claim type "Incorrect product" only reimburses for the incorrect product sent." at bounding box center [636, 356] width 389 height 50
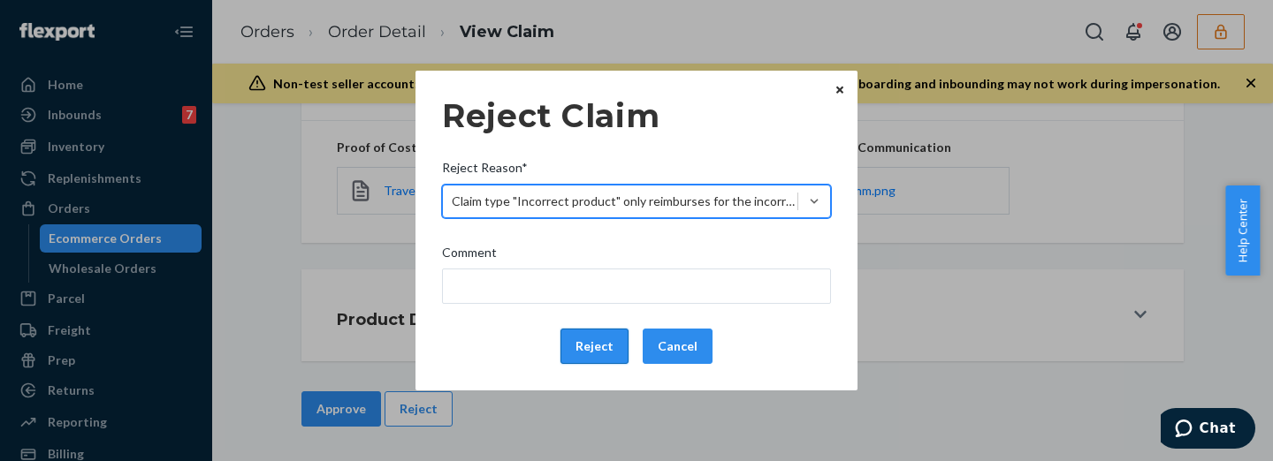
click at [596, 338] on button "Reject" at bounding box center [594, 346] width 68 height 35
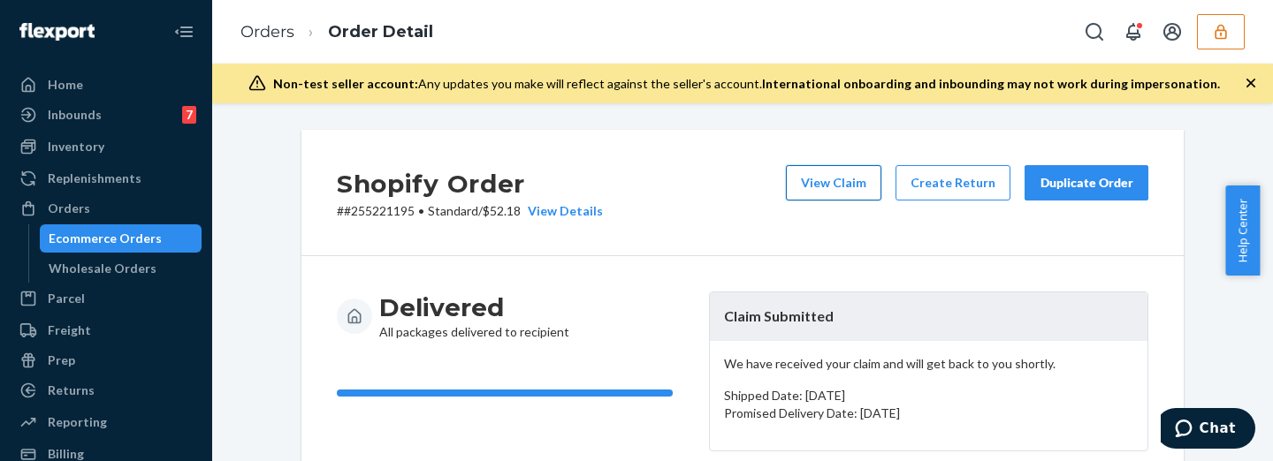
click at [855, 188] on button "View Claim" at bounding box center [833, 182] width 95 height 35
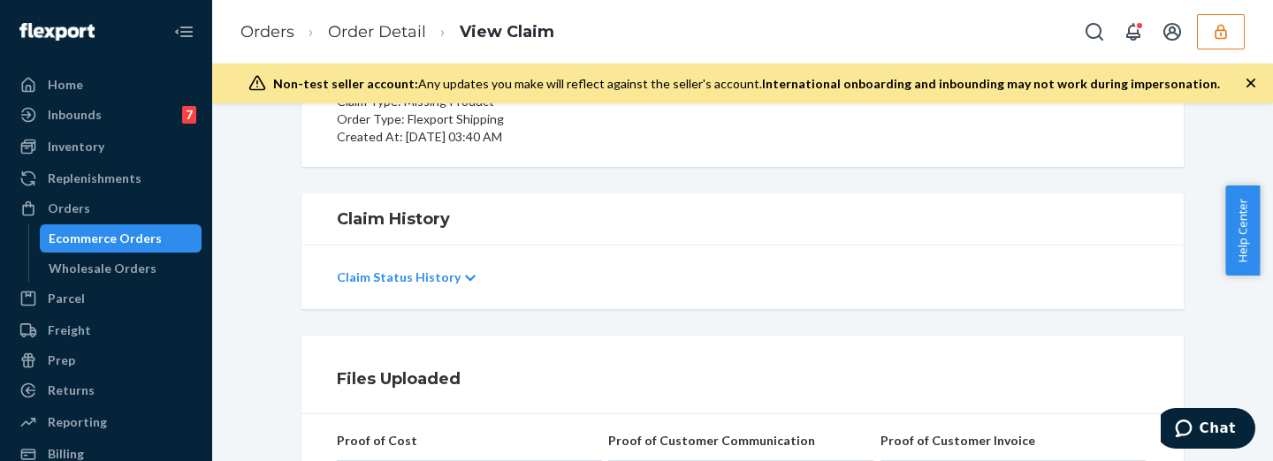
scroll to position [442, 0]
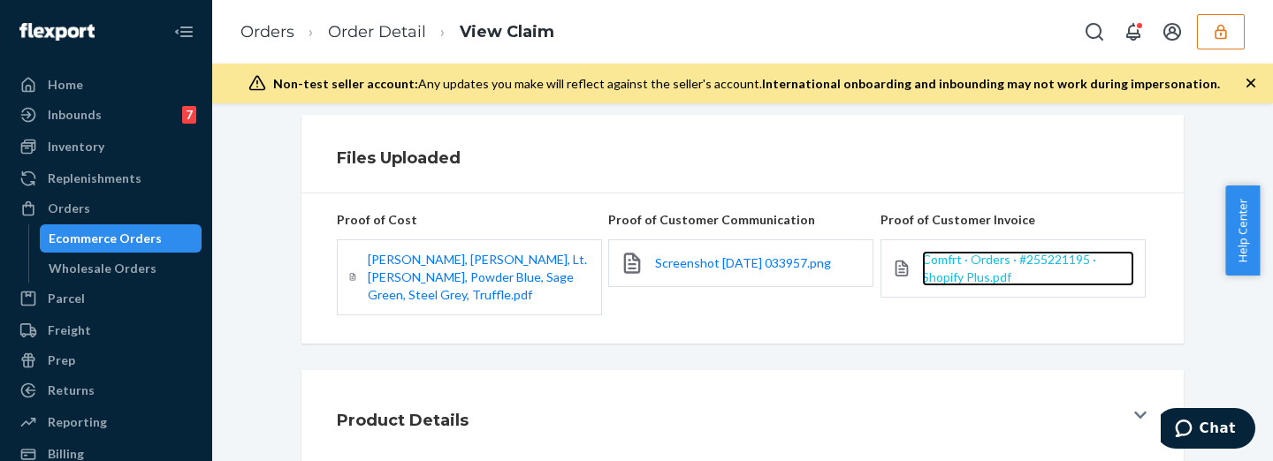
click at [949, 271] on span "Comfrt · Orders · #255221195 · Shopify Plus.pdf" at bounding box center [1009, 268] width 174 height 33
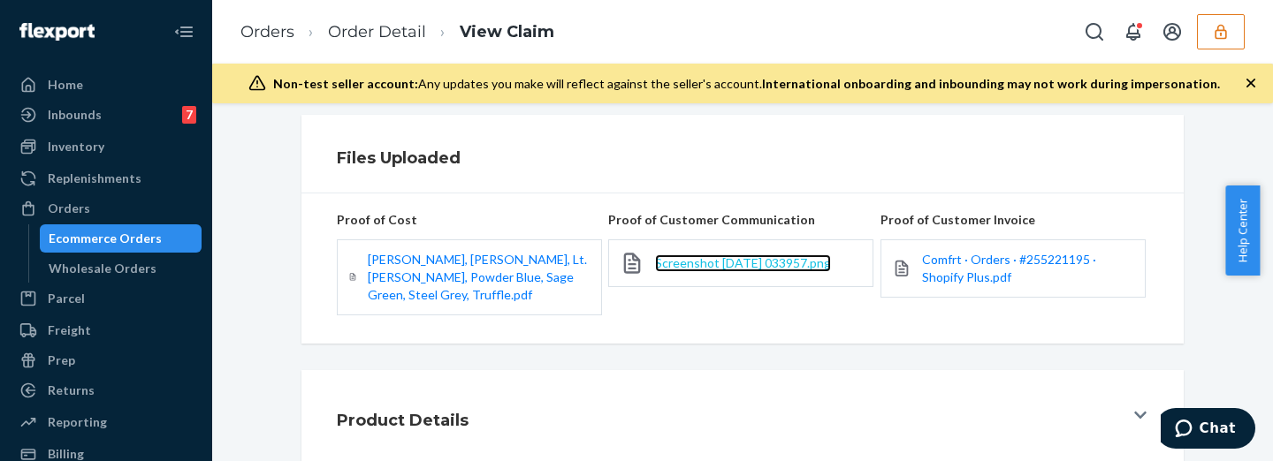
click at [752, 263] on span "Screenshot [DATE] 033957.png" at bounding box center [743, 262] width 176 height 15
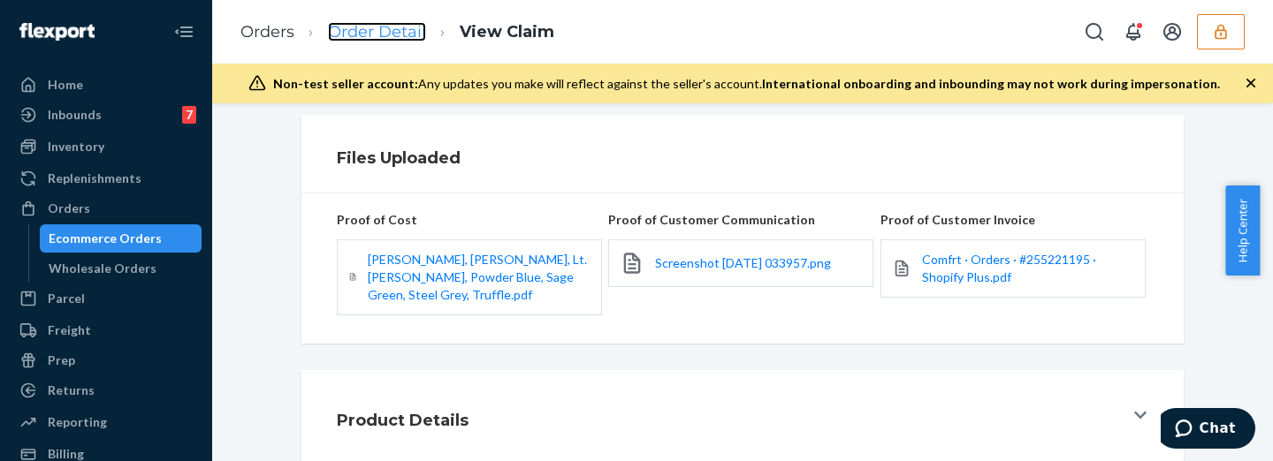
click at [386, 29] on link "Order Detail" at bounding box center [377, 31] width 98 height 19
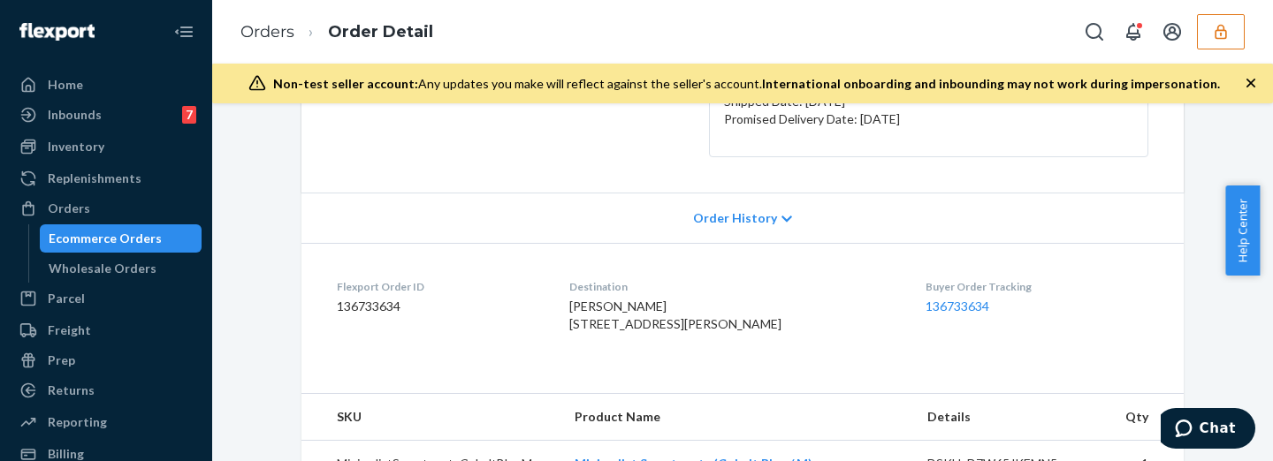
scroll to position [73, 0]
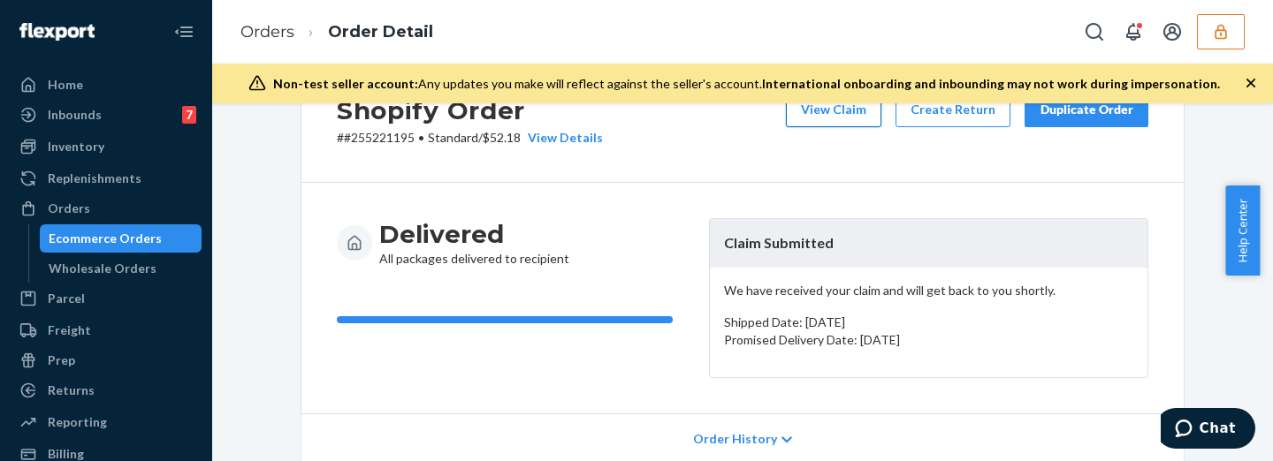
click at [866, 120] on button "View Claim" at bounding box center [833, 109] width 95 height 35
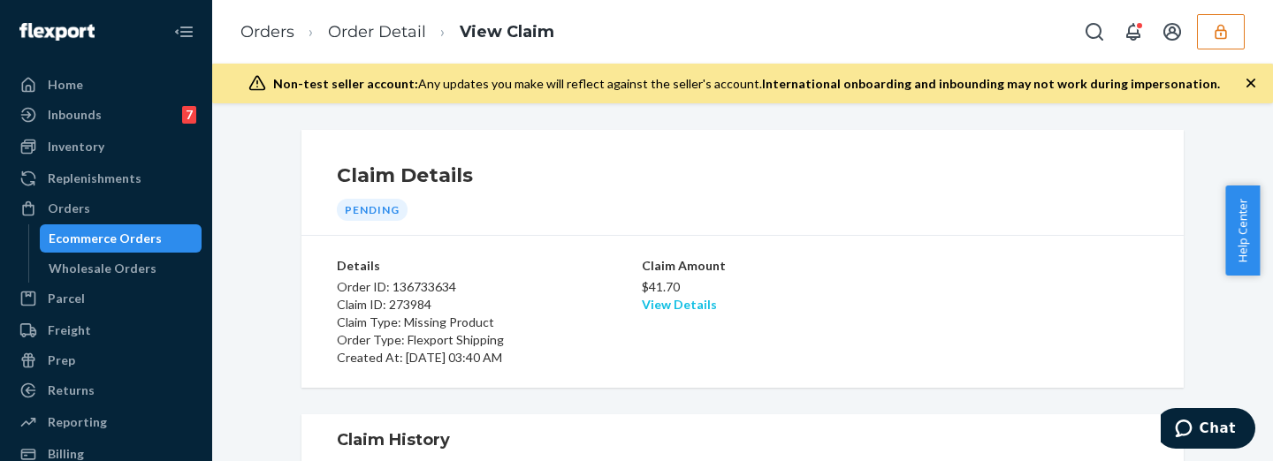
click at [677, 303] on link "View Details" at bounding box center [679, 304] width 75 height 15
click at [1179, 298] on div "Home Inbounds 7 Shipping Plans Problems 7 Inventory Products Replenishments Ord…" at bounding box center [636, 230] width 1273 height 461
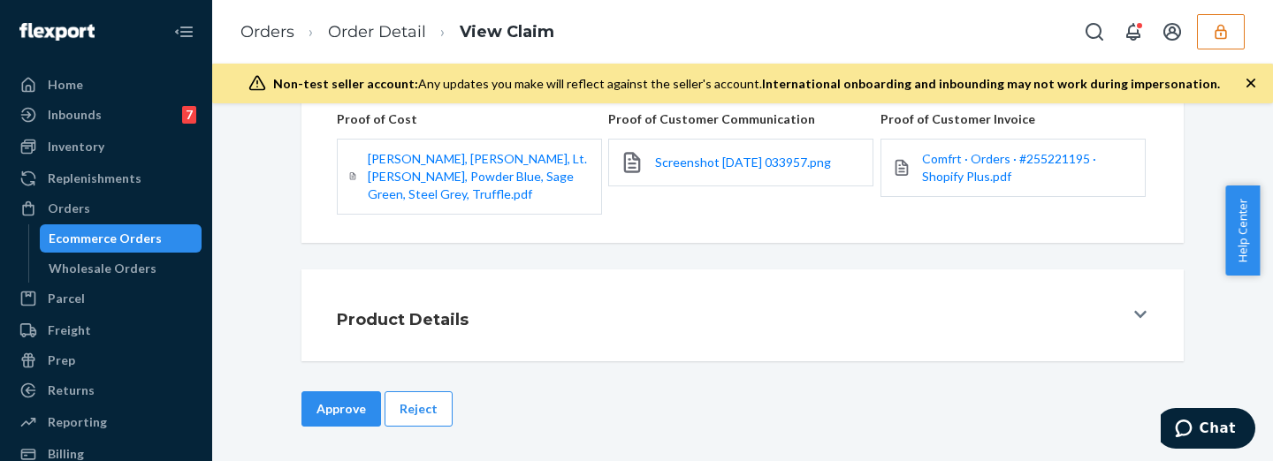
scroll to position [221, 0]
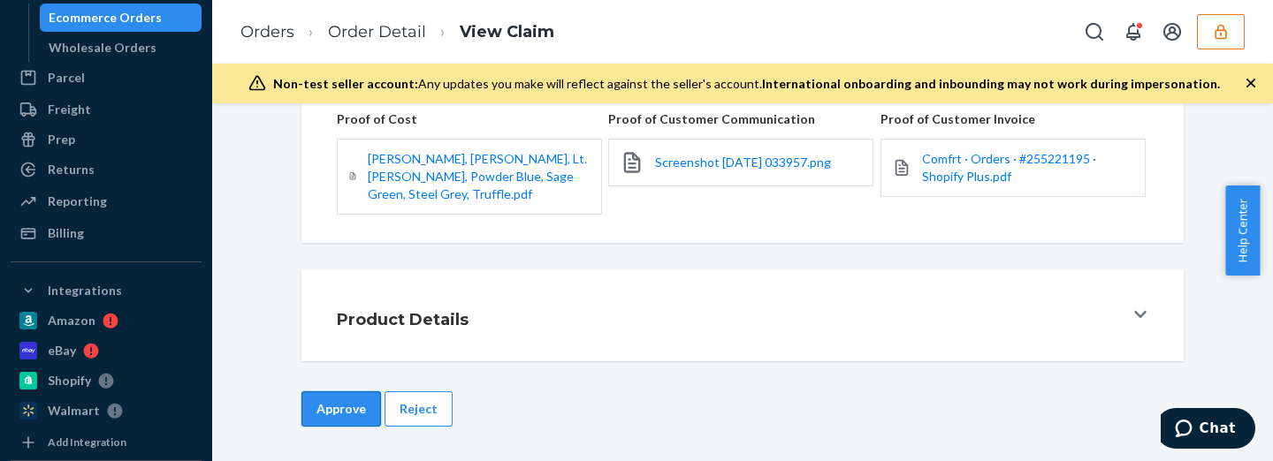
click at [340, 415] on button "Approve" at bounding box center [341, 409] width 80 height 35
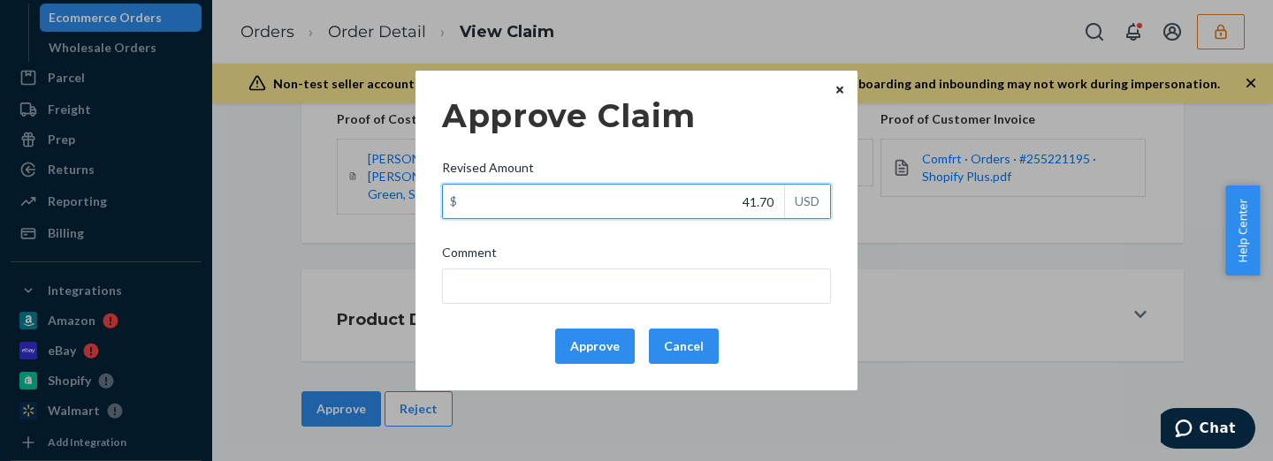
drag, startPoint x: 736, startPoint y: 206, endPoint x: 775, endPoint y: 202, distance: 39.1
click at [775, 202] on input "41.70" at bounding box center [613, 202] width 341 height 34
type input "18.98"
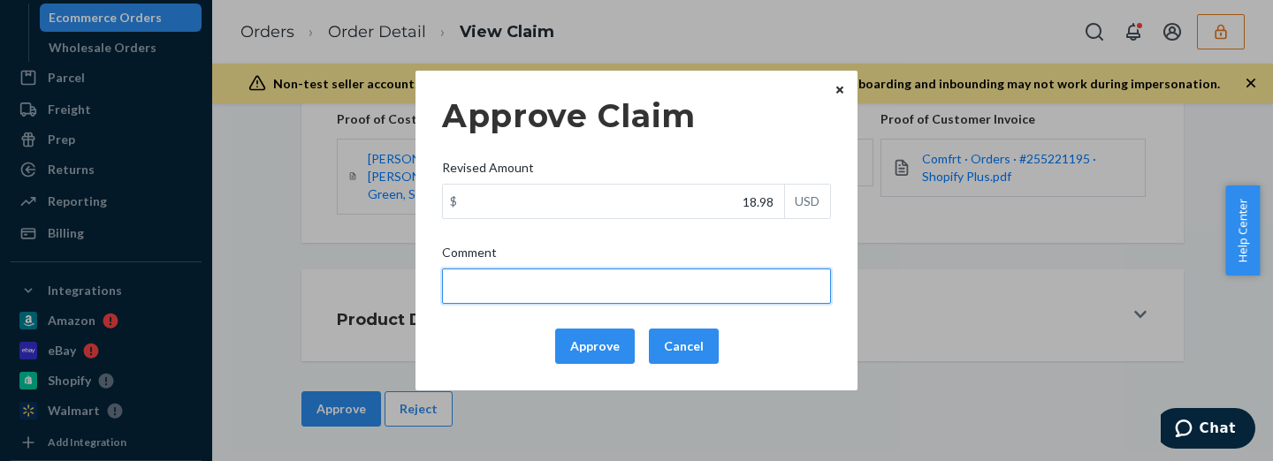
click at [741, 279] on input "Comment" at bounding box center [636, 286] width 389 height 35
drag, startPoint x: 574, startPoint y: 288, endPoint x: 560, endPoint y: 291, distance: 13.5
click at [560, 291] on input "total cost adjusted (39x0.40) + fulfillment fee" at bounding box center [636, 286] width 389 height 35
type input "total cost adjusted (23.2x0.40) + fulfillment fee"
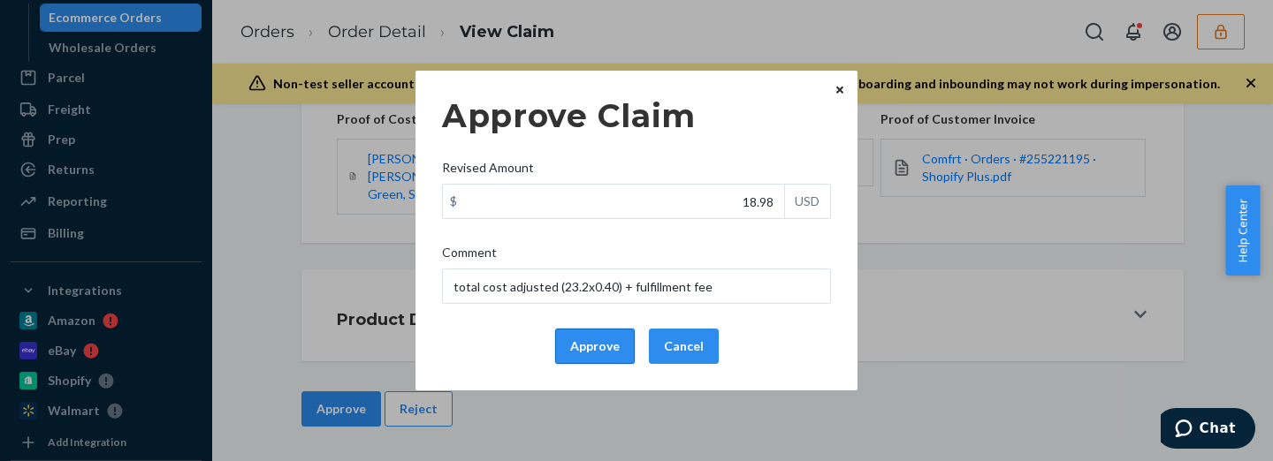
click at [579, 353] on button "Approve" at bounding box center [595, 346] width 80 height 35
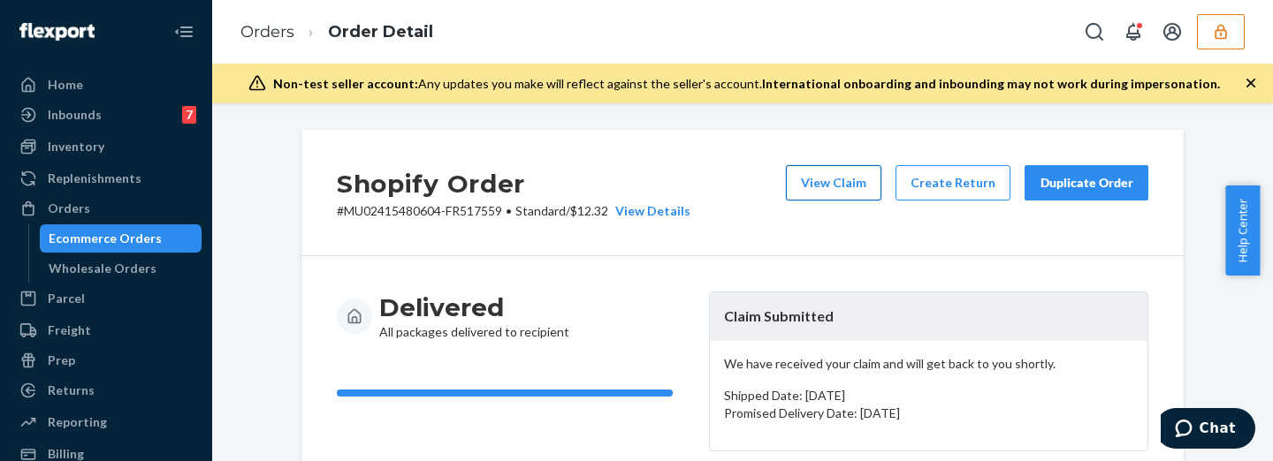
click at [822, 179] on button "View Claim" at bounding box center [833, 182] width 95 height 35
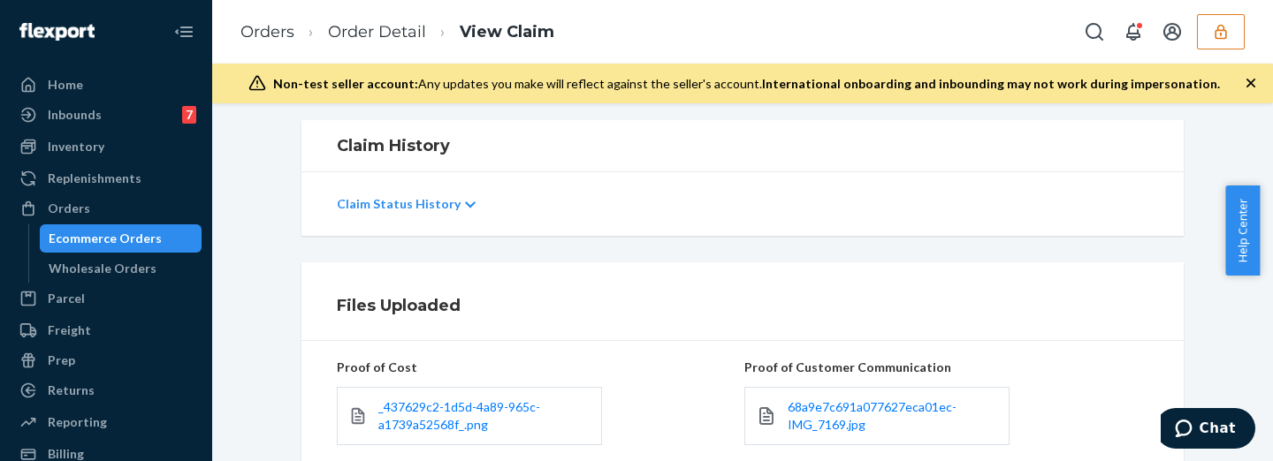
scroll to position [515, 0]
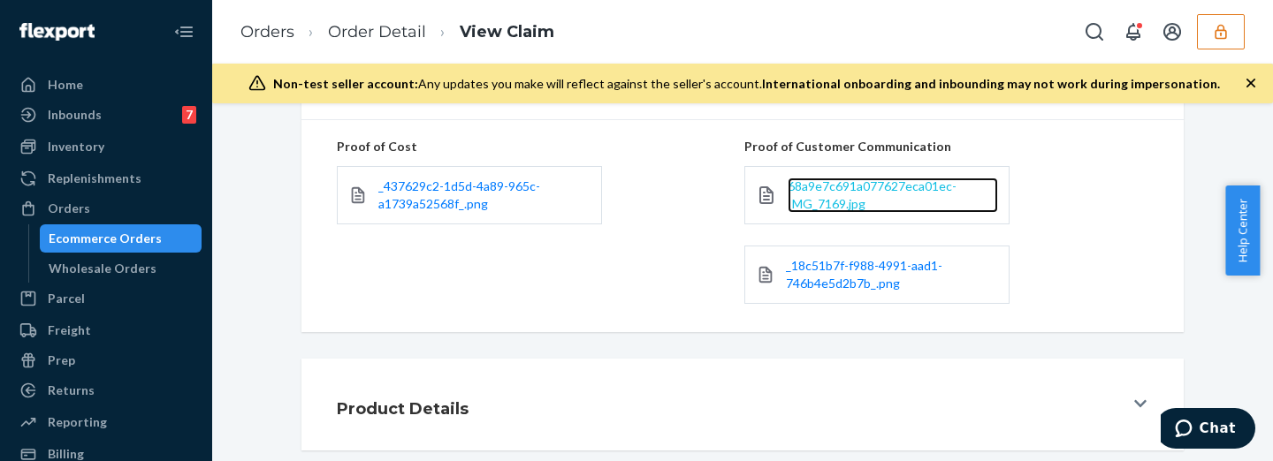
click at [842, 210] on span "68a9e7c691a077627eca01ec-IMG_7169.jpg" at bounding box center [872, 195] width 169 height 33
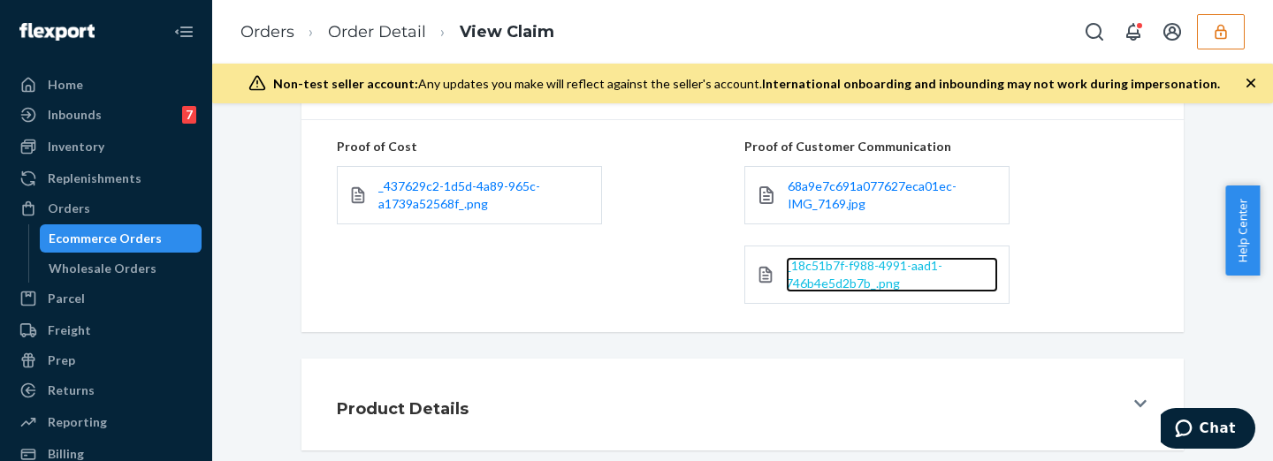
click at [869, 270] on span "_18c51b7f-f988-4991-aad1-746b4e5d2b7b_.png" at bounding box center [864, 274] width 156 height 33
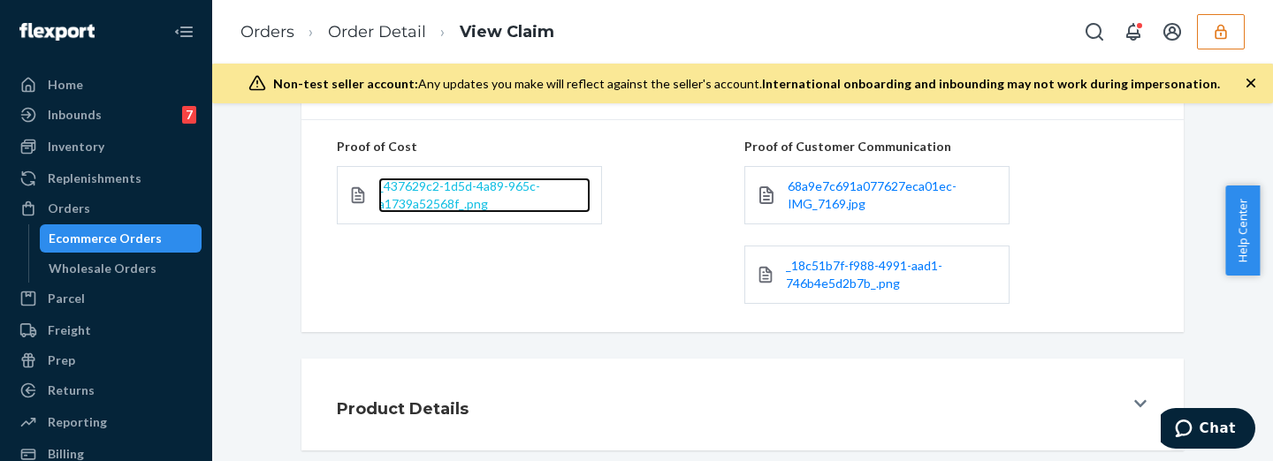
click at [472, 186] on span "_437629c2-1d5d-4a89-965c-a1739a52568f_.png" at bounding box center [459, 195] width 162 height 33
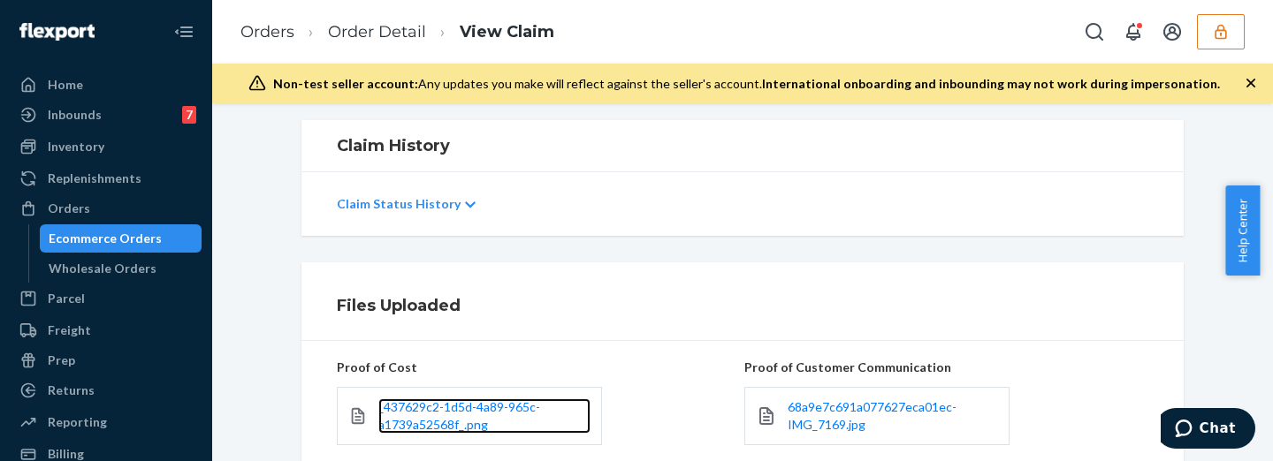
scroll to position [73, 0]
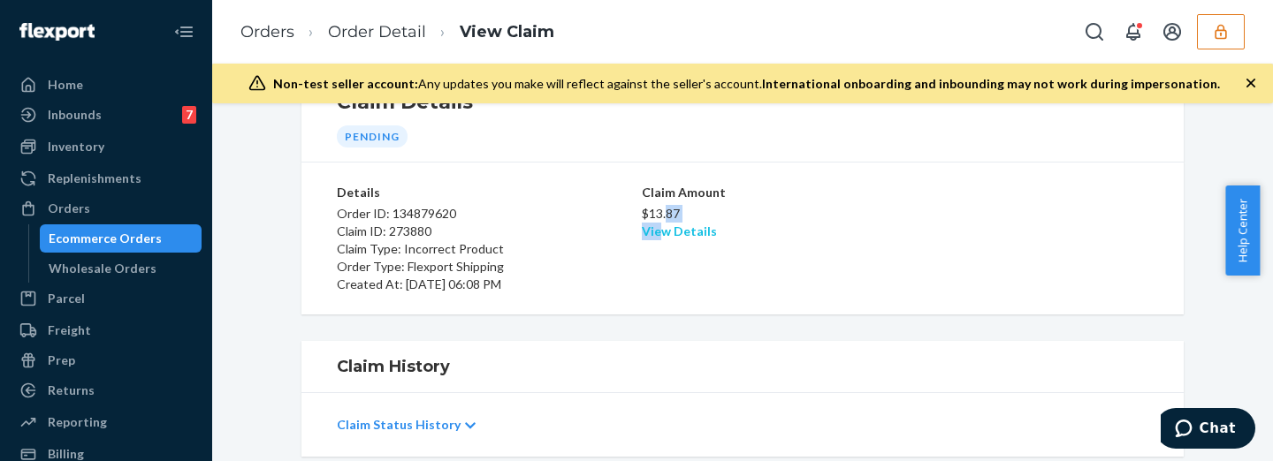
drag, startPoint x: 659, startPoint y: 220, endPoint x: 658, endPoint y: 233, distance: 13.3
click at [658, 232] on div "$13.87 View Details" at bounding box center [743, 221] width 202 height 39
click at [658, 233] on link "View Details" at bounding box center [679, 231] width 75 height 15
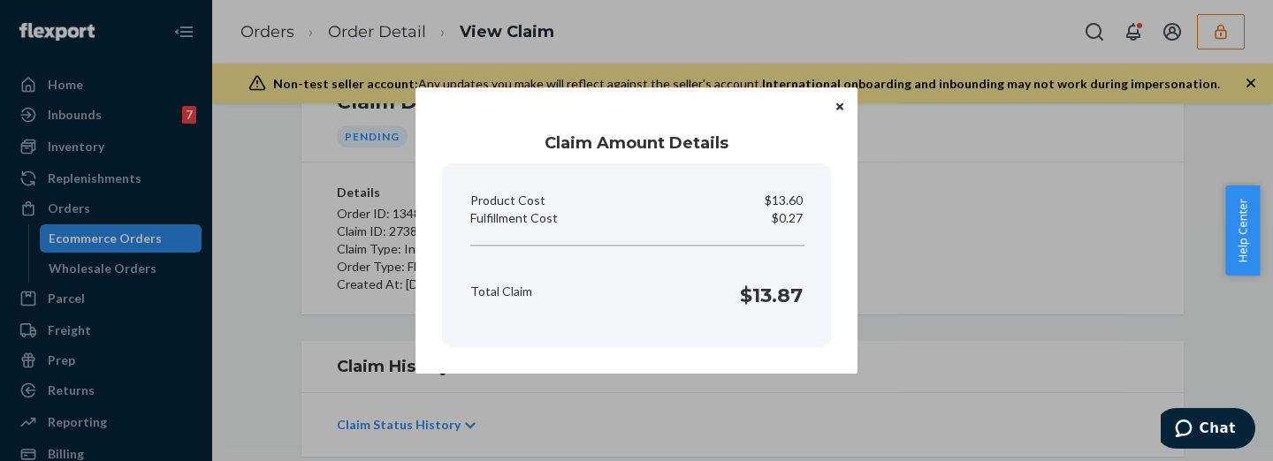
click at [716, 269] on div "Total Claim $13.87" at bounding box center [636, 291] width 347 height 55
click at [966, 252] on div "Claim Amount Details Product Cost $13.60 Fulfillment Cost $0.27 Total Claim $13…" at bounding box center [636, 230] width 1273 height 461
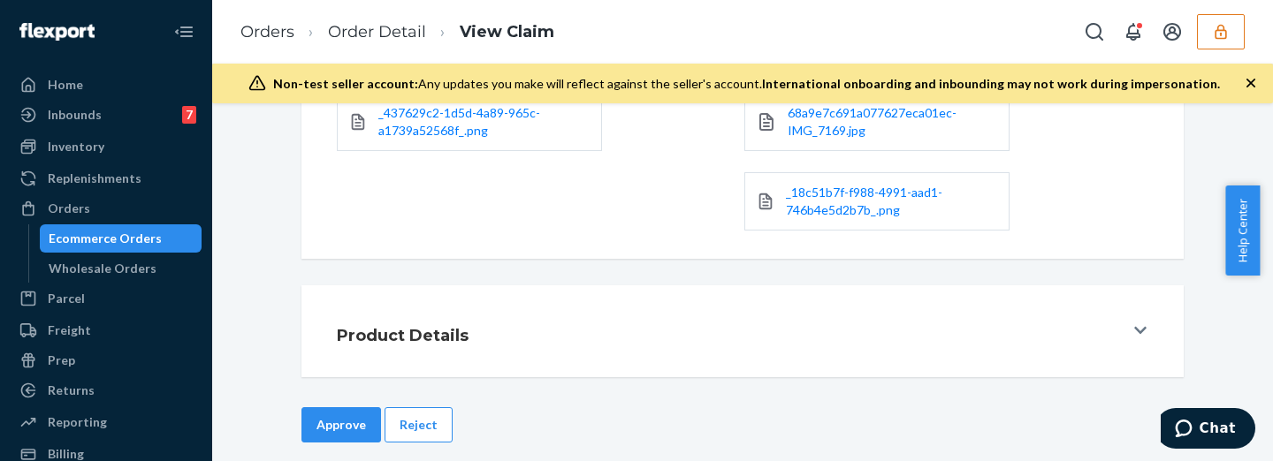
scroll to position [605, 0]
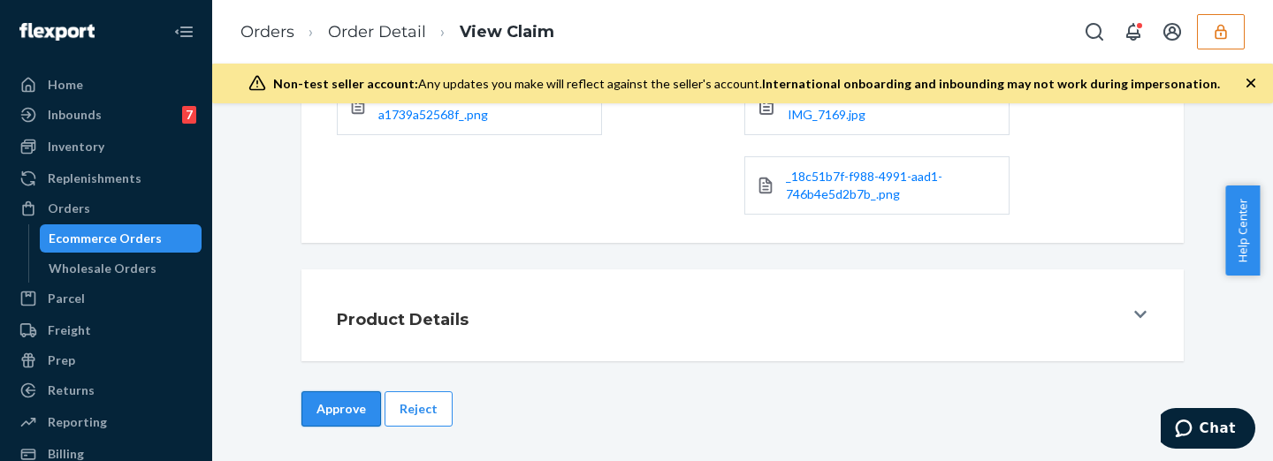
click at [354, 404] on button "Approve" at bounding box center [341, 409] width 80 height 35
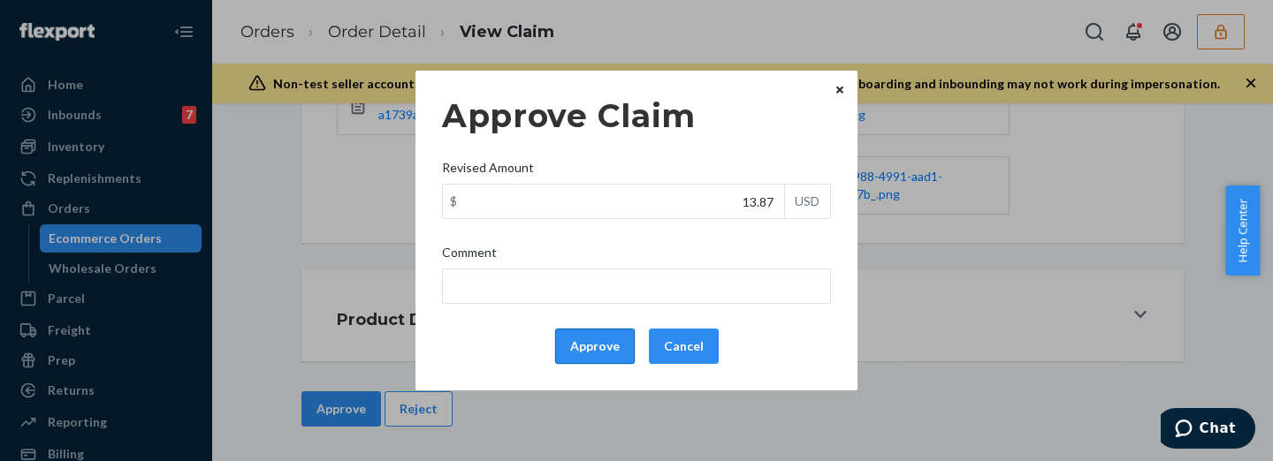
click at [588, 335] on button "Approve" at bounding box center [595, 346] width 80 height 35
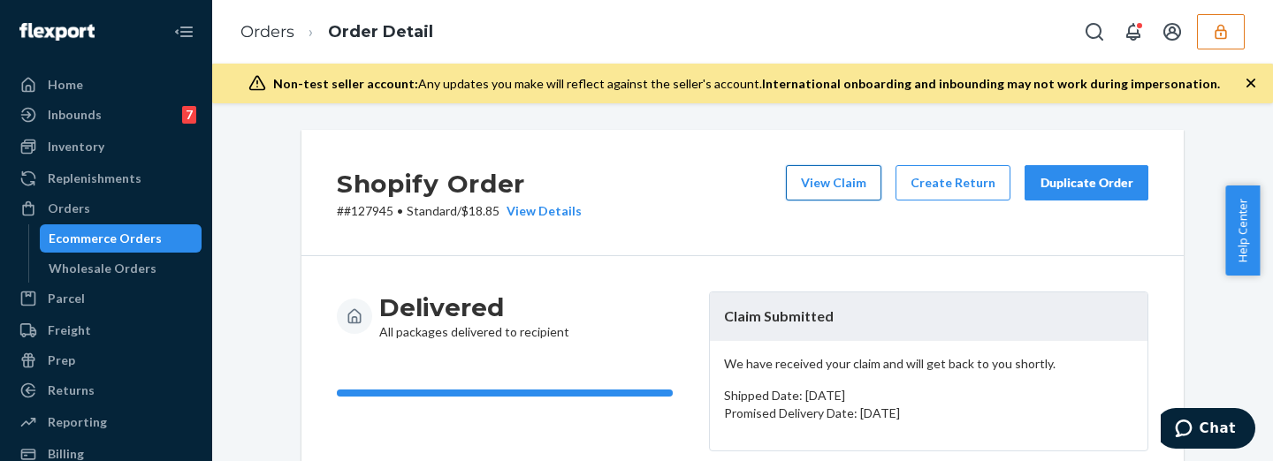
click at [825, 185] on button "View Claim" at bounding box center [833, 182] width 95 height 35
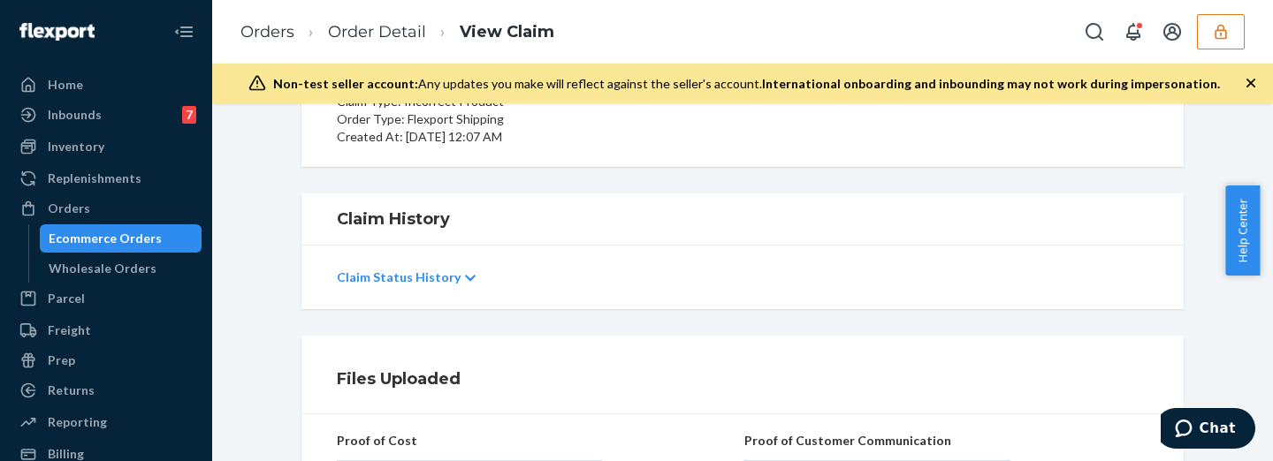
scroll to position [368, 0]
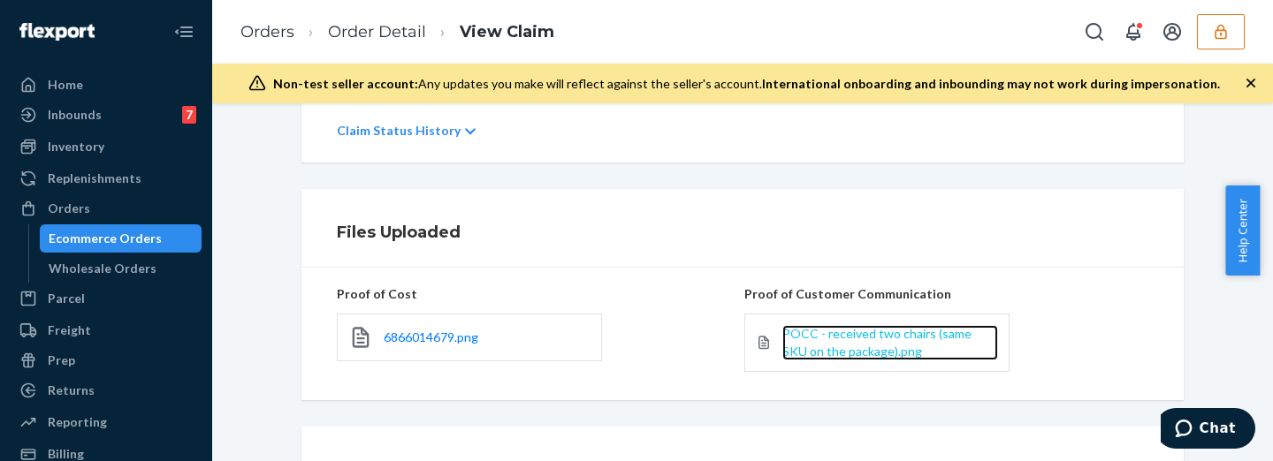
click at [863, 339] on span "POCC - received two chairs (same SKU on the package).png" at bounding box center [876, 342] width 189 height 33
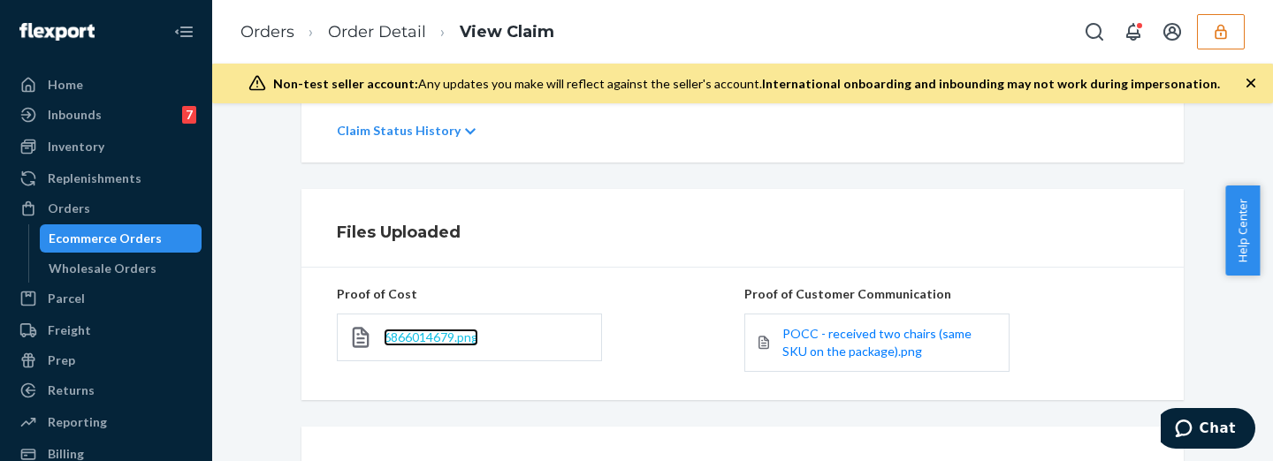
click at [447, 339] on span "6866014679.png" at bounding box center [431, 337] width 95 height 15
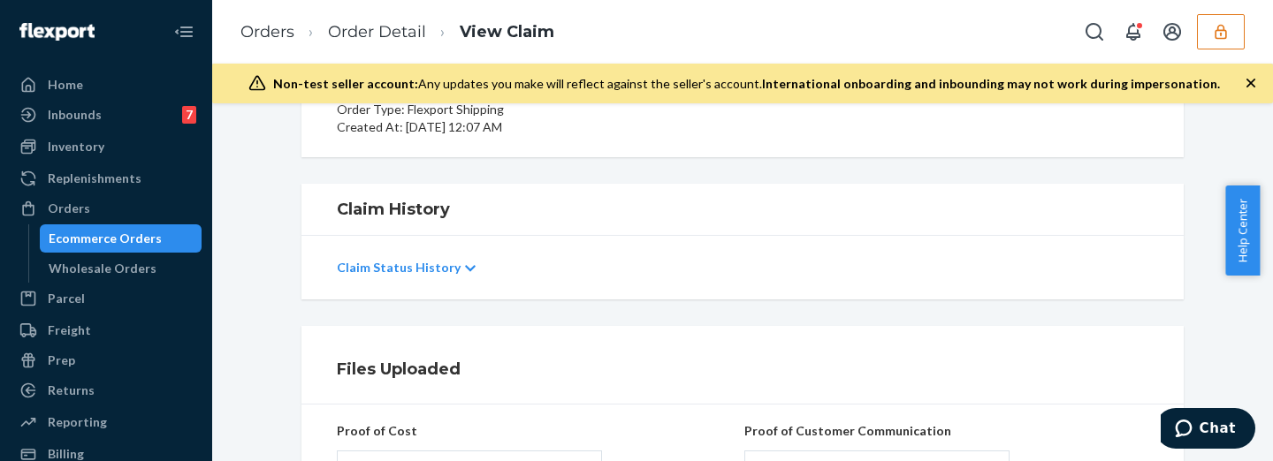
scroll to position [10, 0]
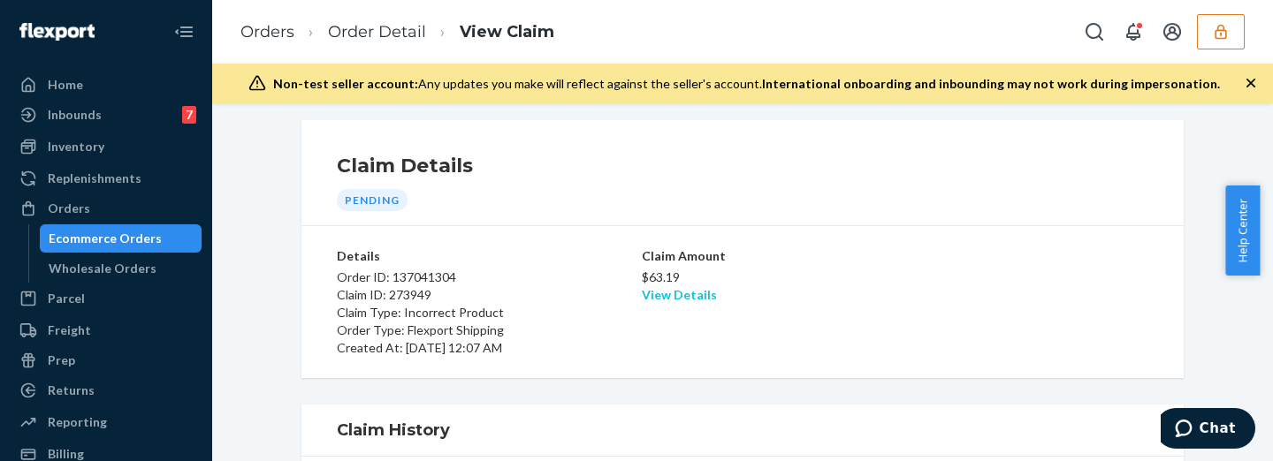
click at [674, 294] on link "View Details" at bounding box center [679, 294] width 75 height 15
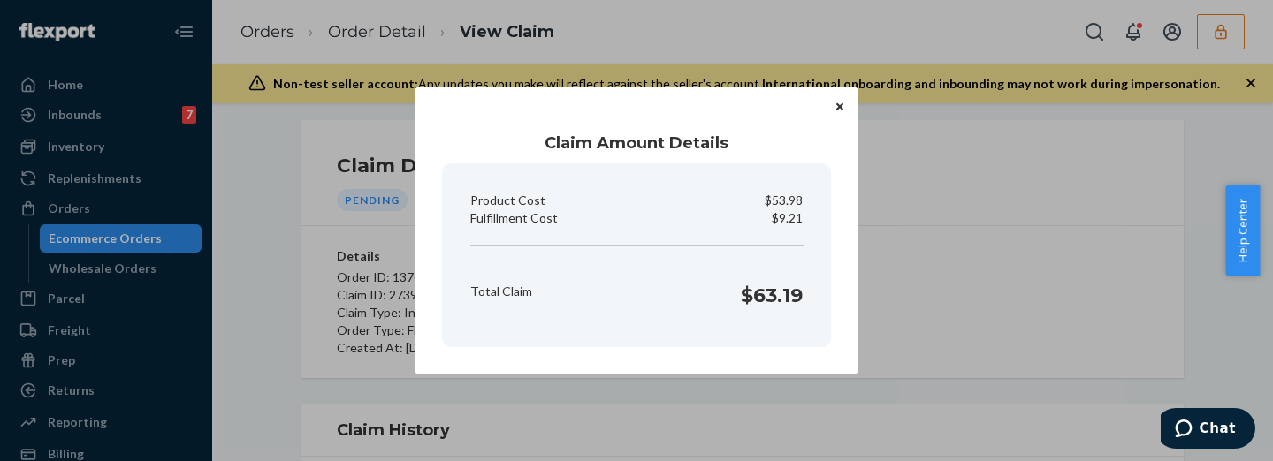
click at [965, 224] on div "Claim Amount Details Product Cost $53.98 Fulfillment Cost $9.21 Total Claim $63…" at bounding box center [636, 230] width 1273 height 461
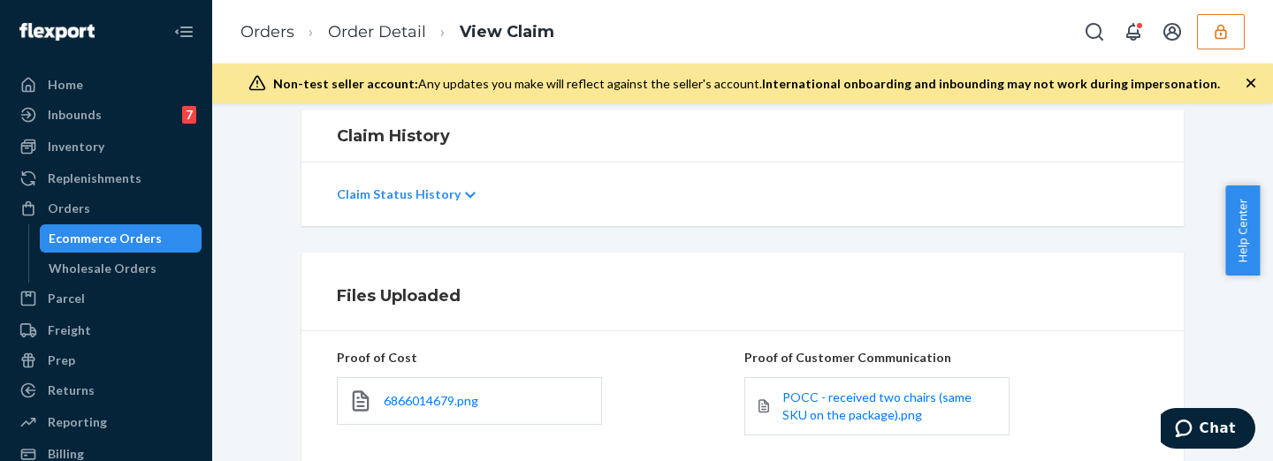
scroll to position [525, 0]
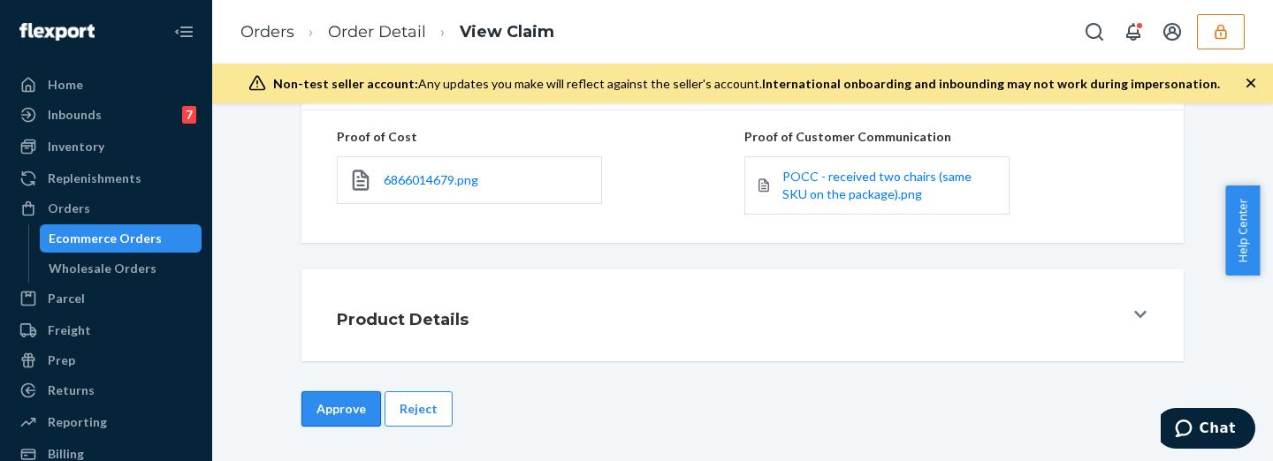
click at [331, 400] on button "Approve" at bounding box center [341, 409] width 80 height 35
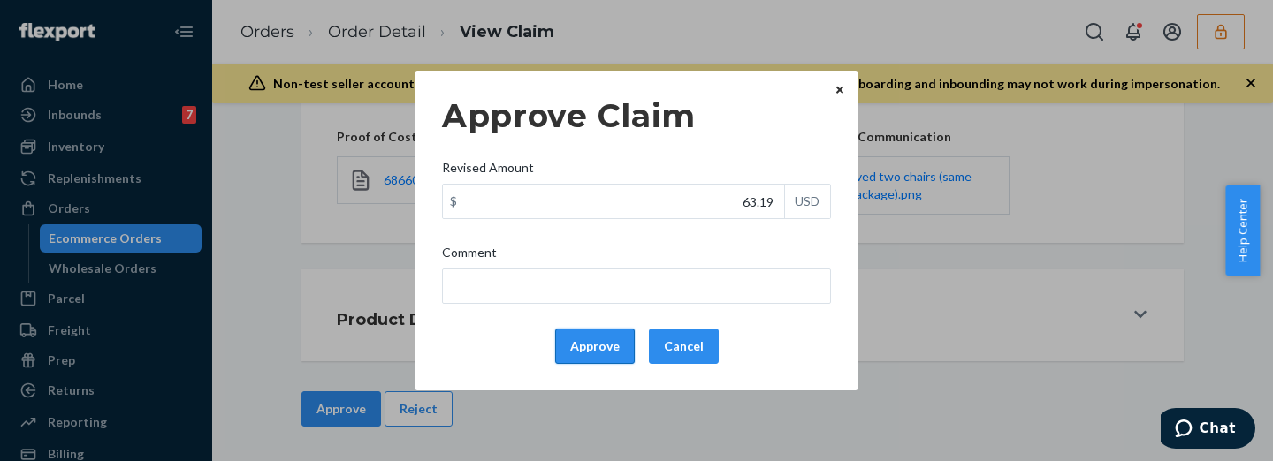
click at [599, 357] on button "Approve" at bounding box center [595, 346] width 80 height 35
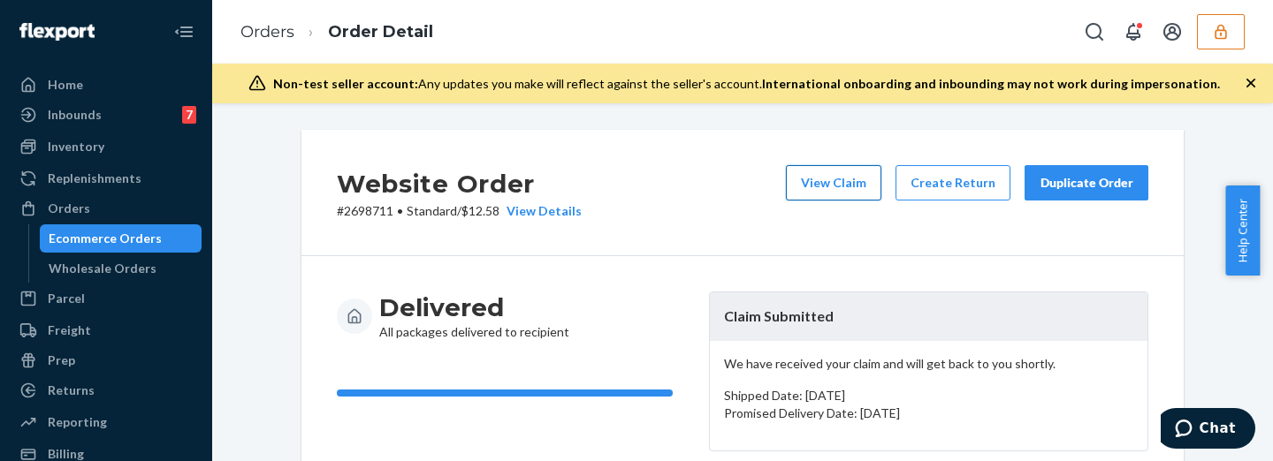
click at [850, 181] on button "View Claim" at bounding box center [833, 182] width 95 height 35
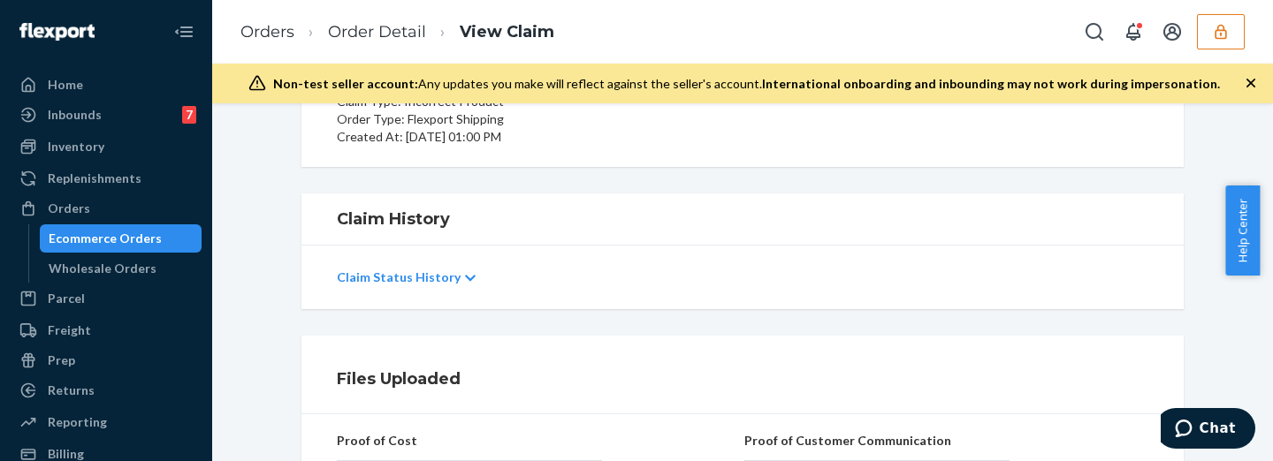
scroll to position [368, 0]
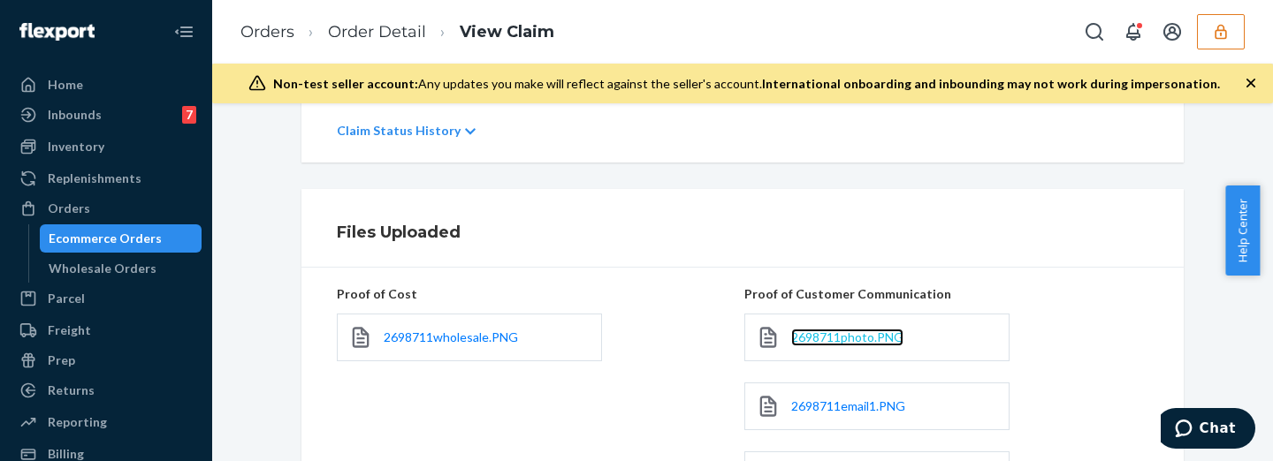
click at [836, 333] on span "2698711photo.PNG" at bounding box center [847, 337] width 112 height 15
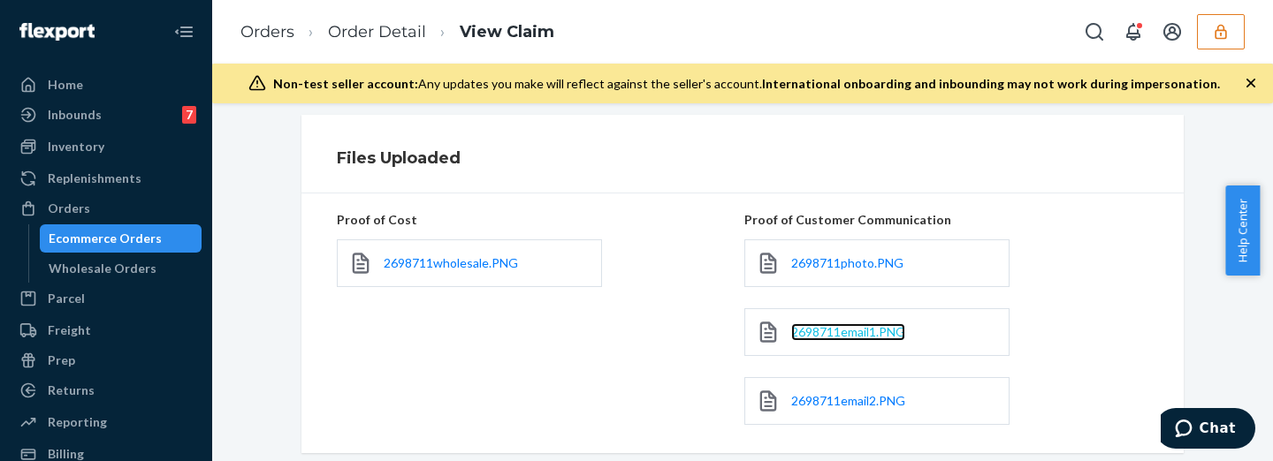
click at [849, 331] on span "2698711email1.PNG" at bounding box center [848, 331] width 114 height 15
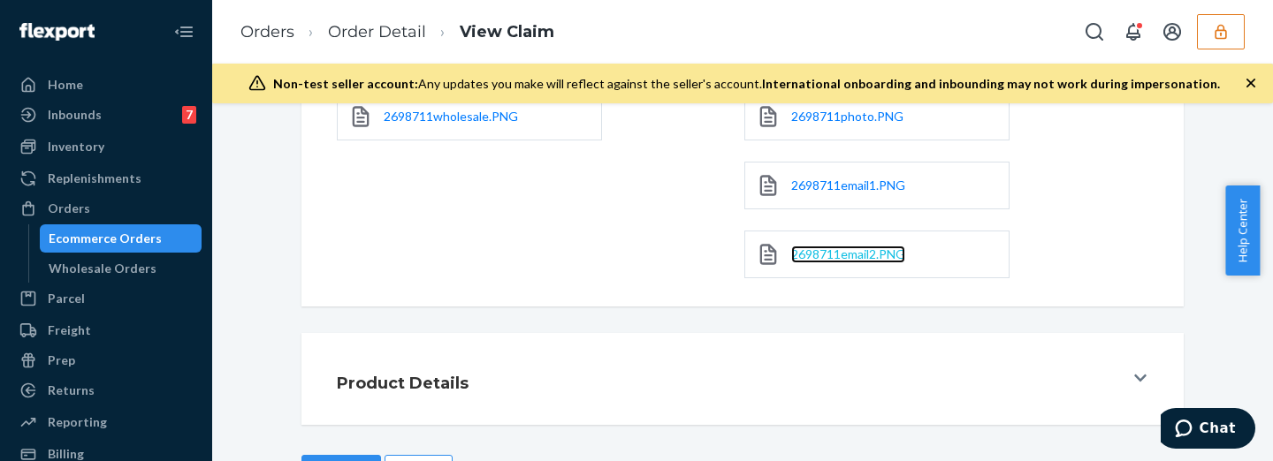
click at [820, 248] on span "2698711email2.PNG" at bounding box center [848, 254] width 114 height 15
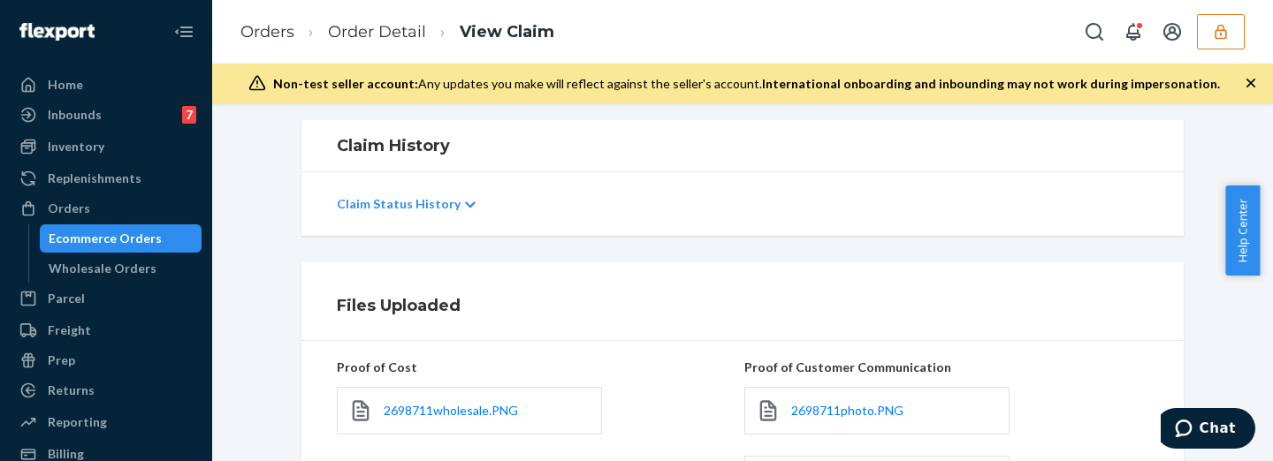
click at [379, 42] on li "Order Detail" at bounding box center [360, 32] width 132 height 24
click at [386, 38] on link "Order Detail" at bounding box center [377, 31] width 98 height 19
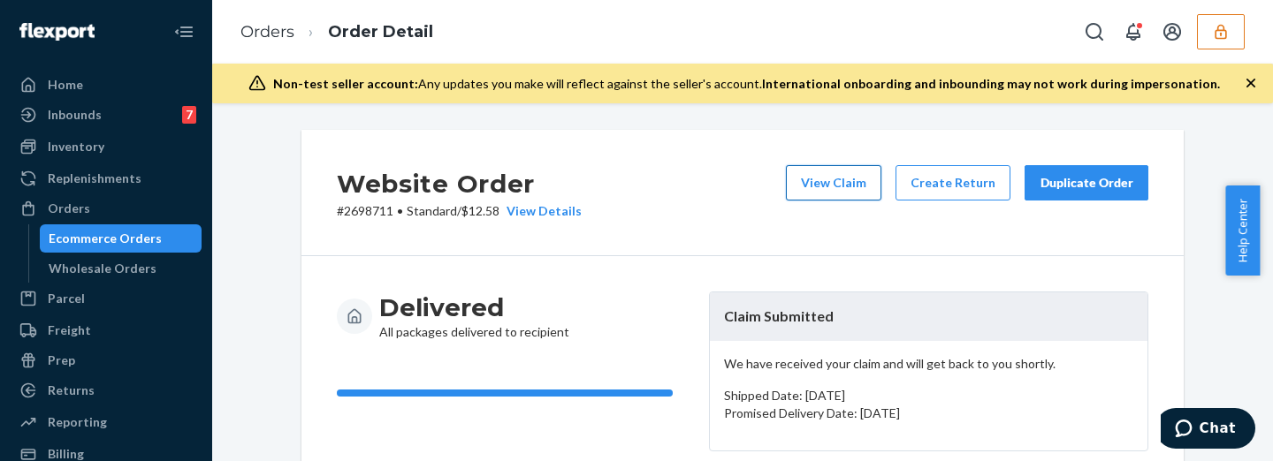
click at [868, 195] on button "View Claim" at bounding box center [833, 182] width 95 height 35
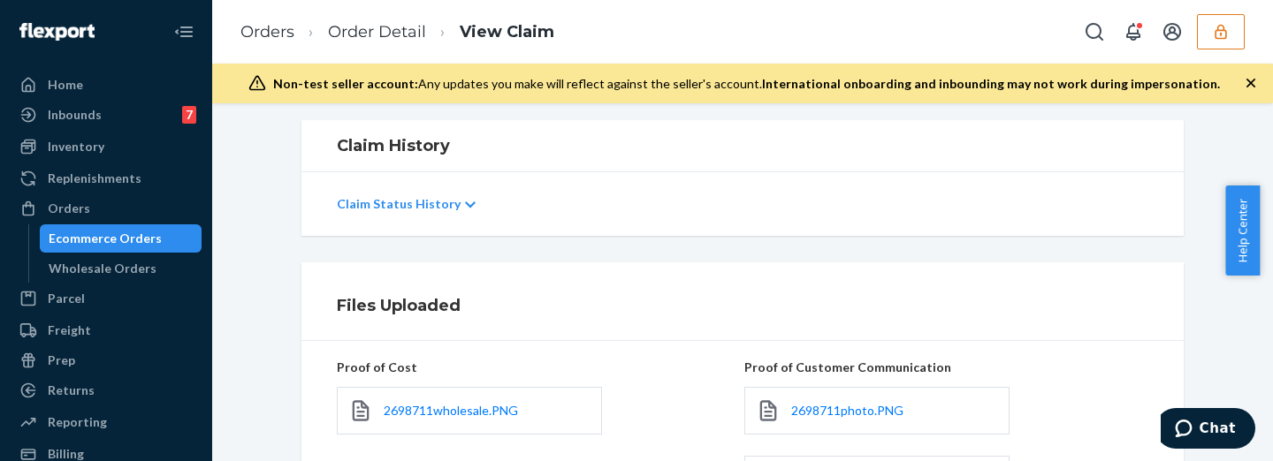
scroll to position [515, 0]
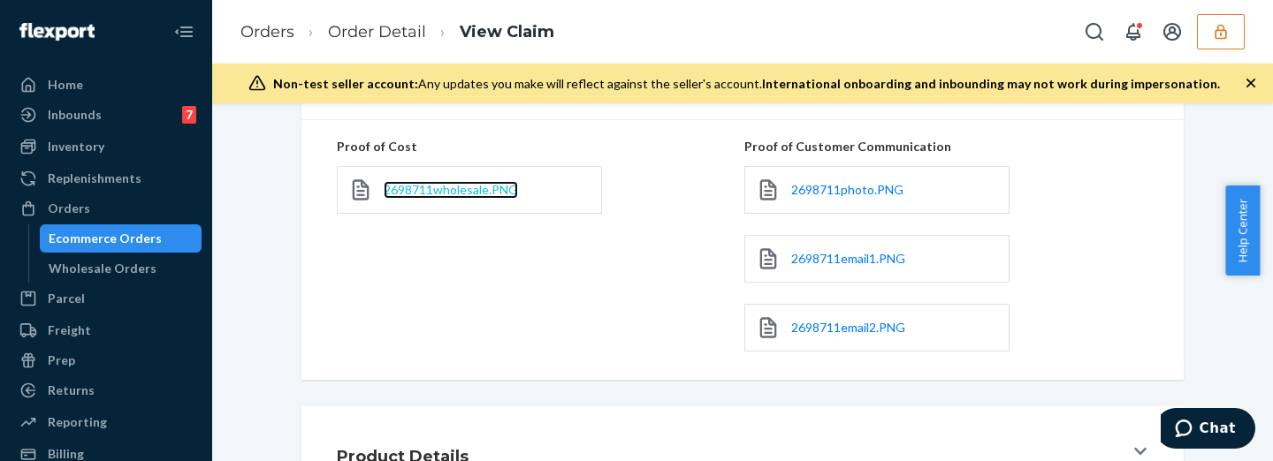
click at [456, 187] on span "2698711wholesale.PNG" at bounding box center [451, 189] width 134 height 15
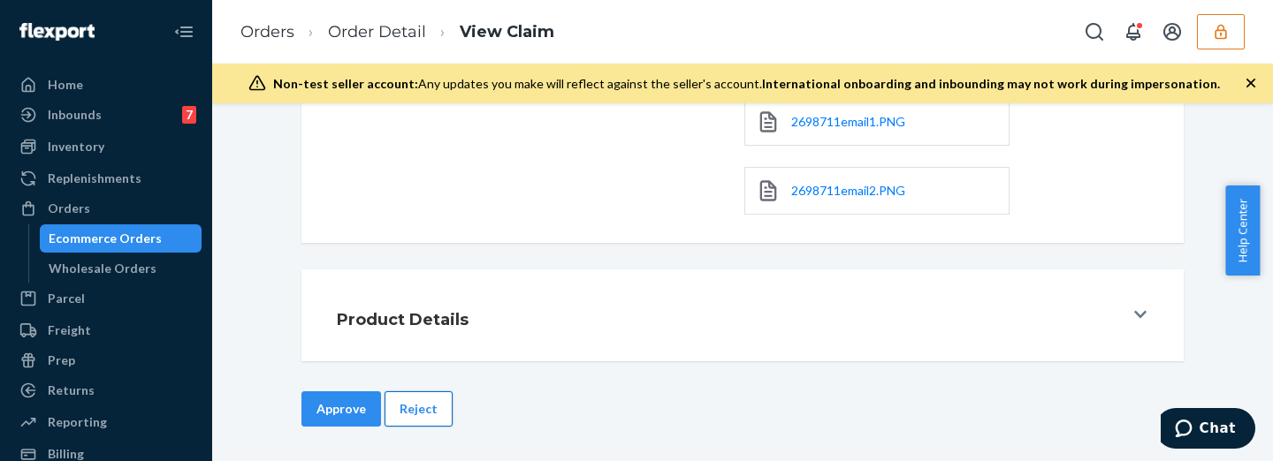
click at [412, 407] on button "Reject" at bounding box center [419, 409] width 68 height 35
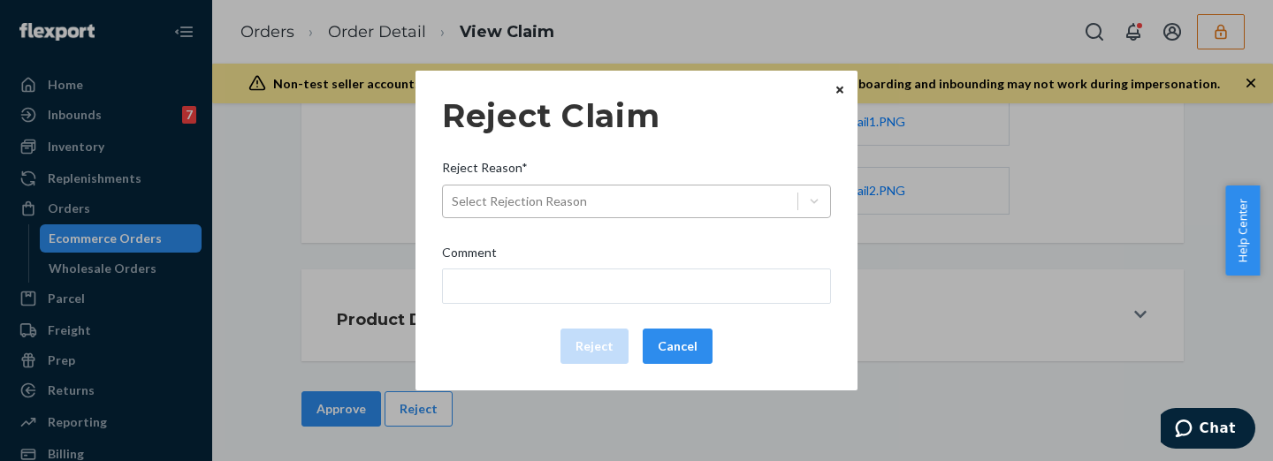
click at [538, 200] on div "Select Rejection Reason" at bounding box center [519, 202] width 135 height 18
click at [454, 200] on input "Reject Reason* Select Rejection Reason" at bounding box center [453, 202] width 2 height 18
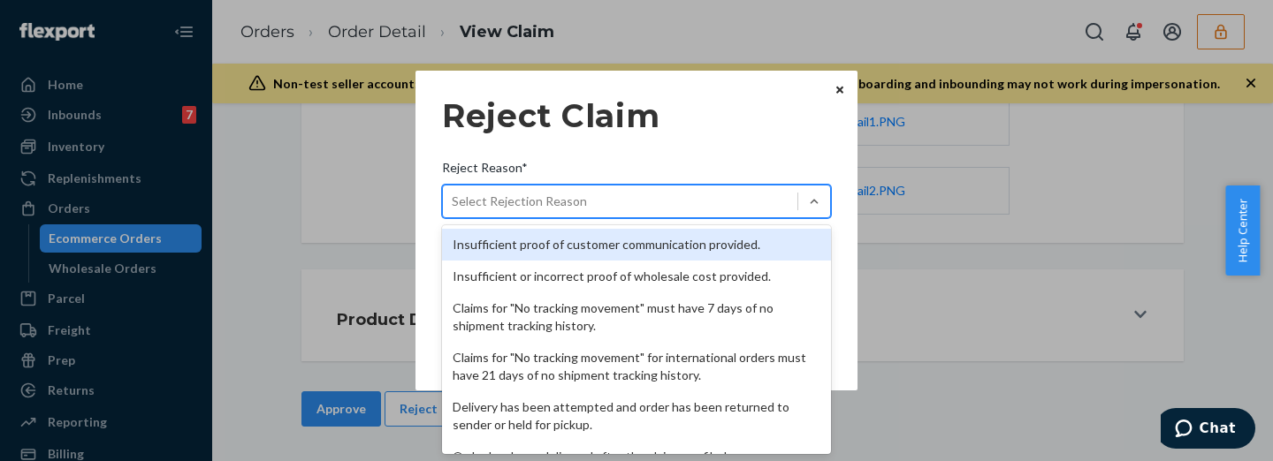
click at [334, 192] on div "Reject Claim Reject Reason* option Insufficient proof of customer communication…" at bounding box center [636, 230] width 1273 height 461
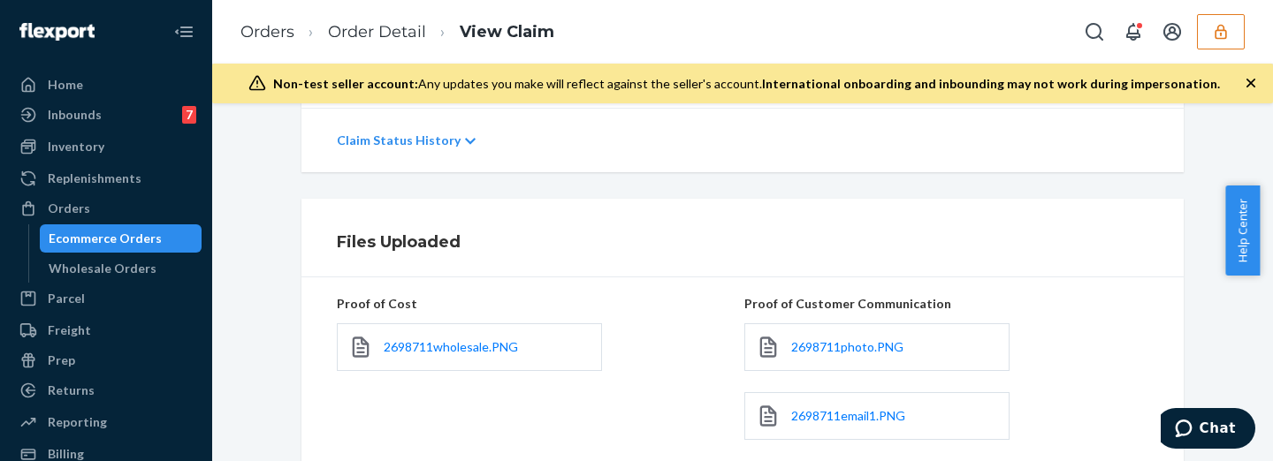
scroll to position [137, 0]
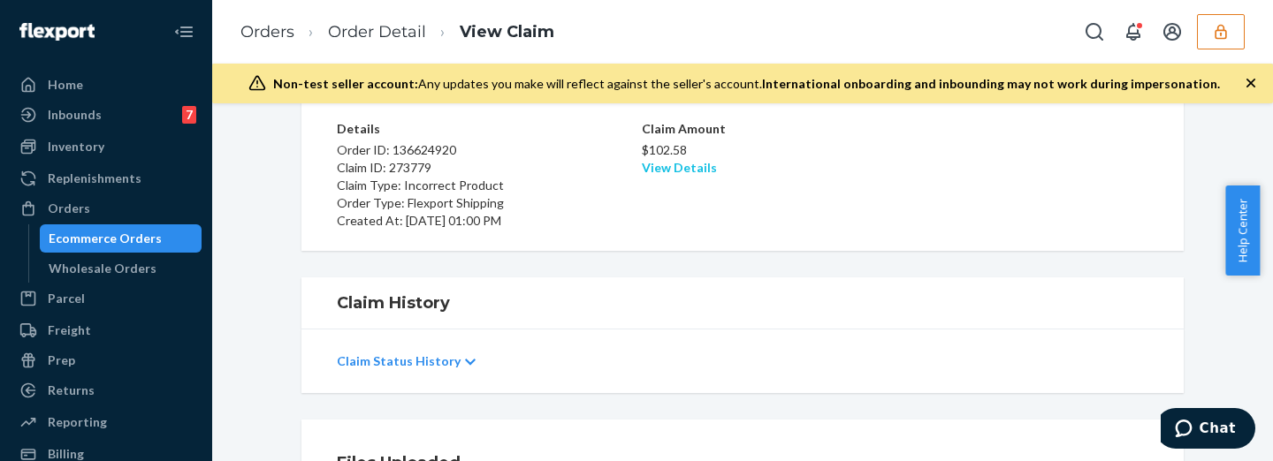
click at [676, 165] on link "View Details" at bounding box center [679, 167] width 75 height 15
click at [918, 221] on div "Home Inbounds 7 Shipping Plans Problems 7 Inventory Products Replenishments Ord…" at bounding box center [636, 230] width 1273 height 461
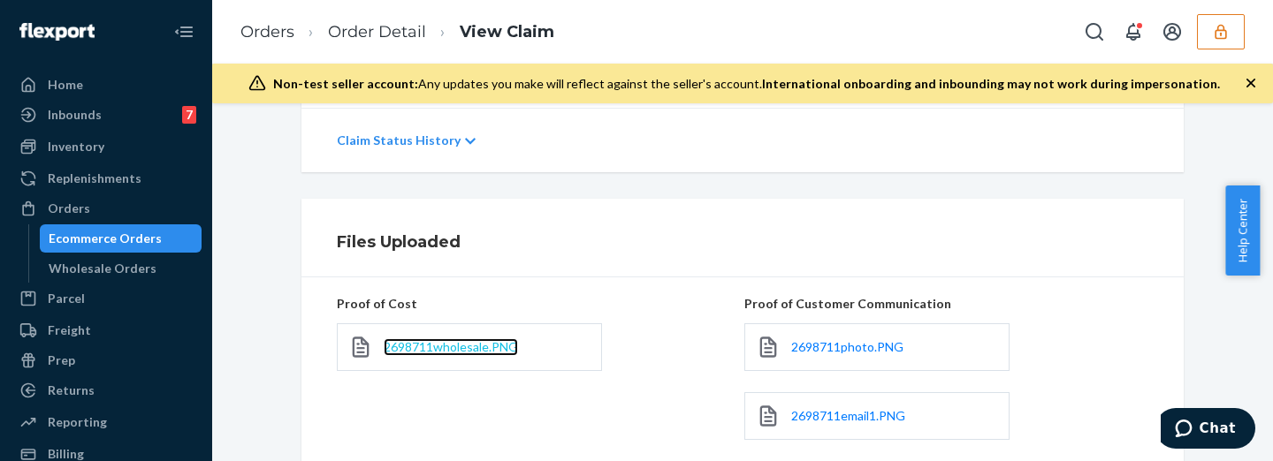
click at [419, 346] on span "2698711wholesale.PNG" at bounding box center [451, 346] width 134 height 15
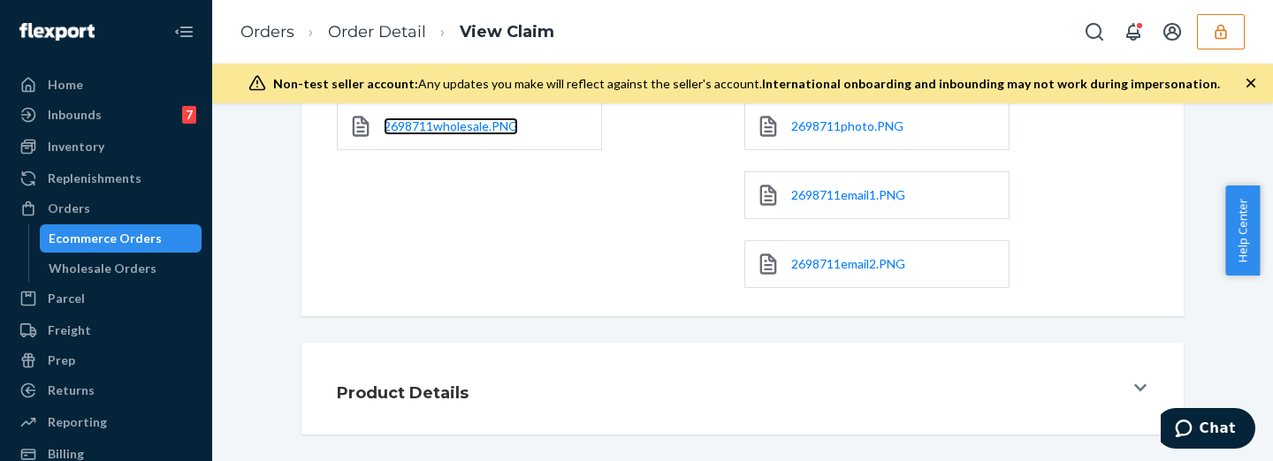
scroll to position [652, 0]
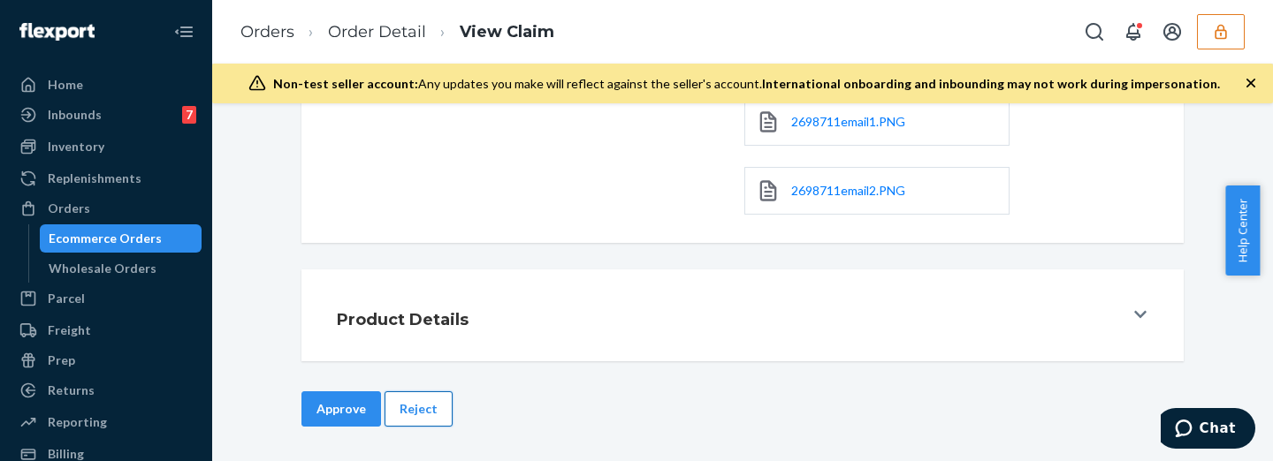
click at [405, 404] on button "Reject" at bounding box center [419, 409] width 68 height 35
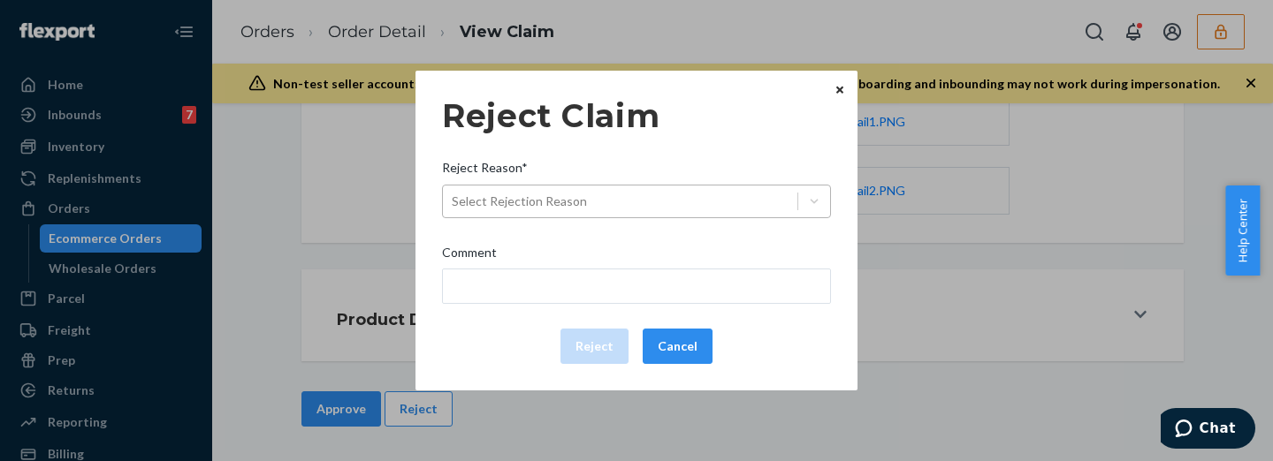
click at [510, 187] on div "Select Rejection Reason" at bounding box center [620, 201] width 355 height 28
click at [454, 193] on input "Reject Reason* Select Rejection Reason" at bounding box center [453, 202] width 2 height 18
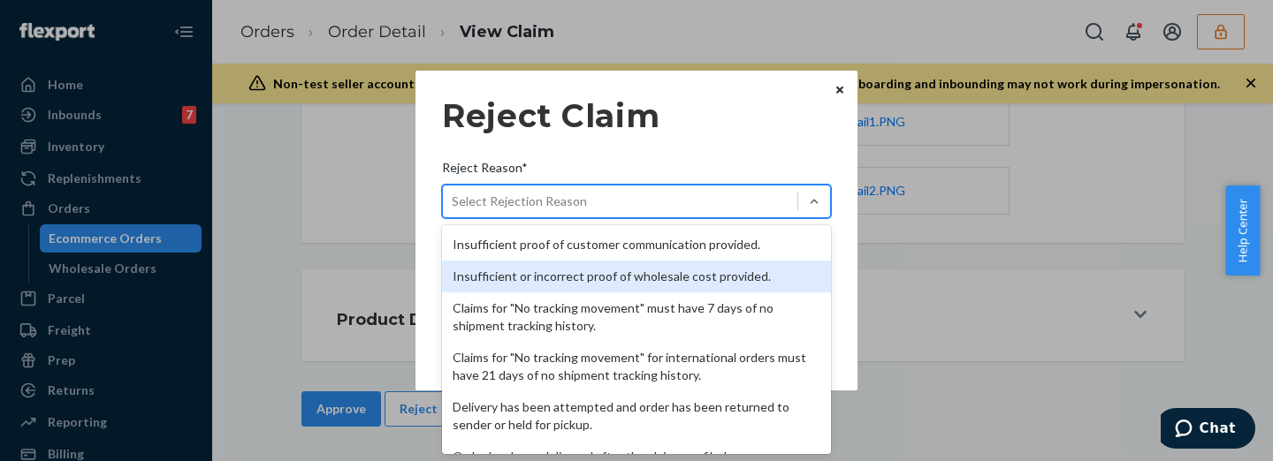
click at [538, 273] on div "Insufficient or incorrect proof of wholesale cost provided." at bounding box center [636, 277] width 389 height 32
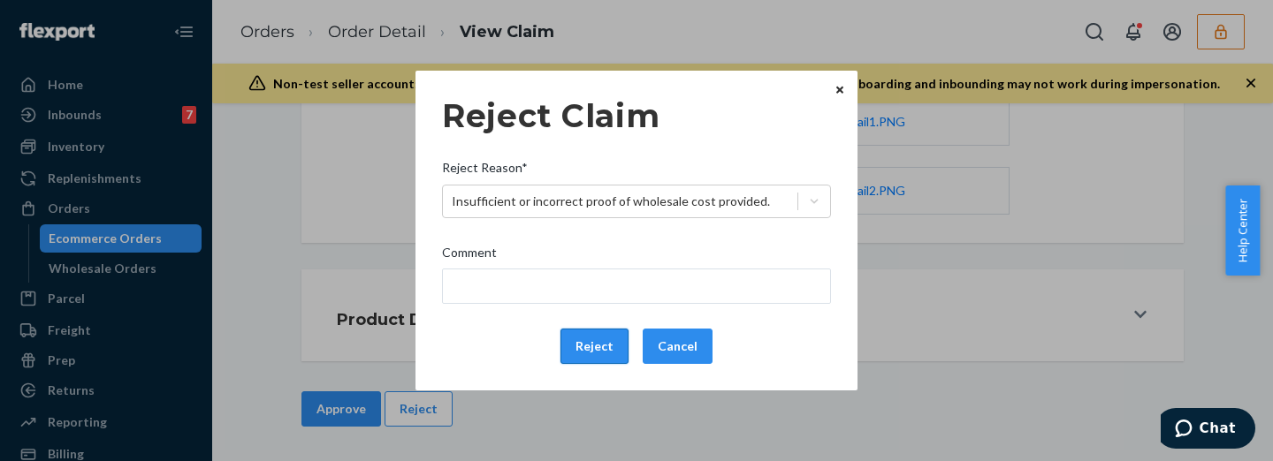
click at [607, 354] on button "Reject" at bounding box center [594, 346] width 68 height 35
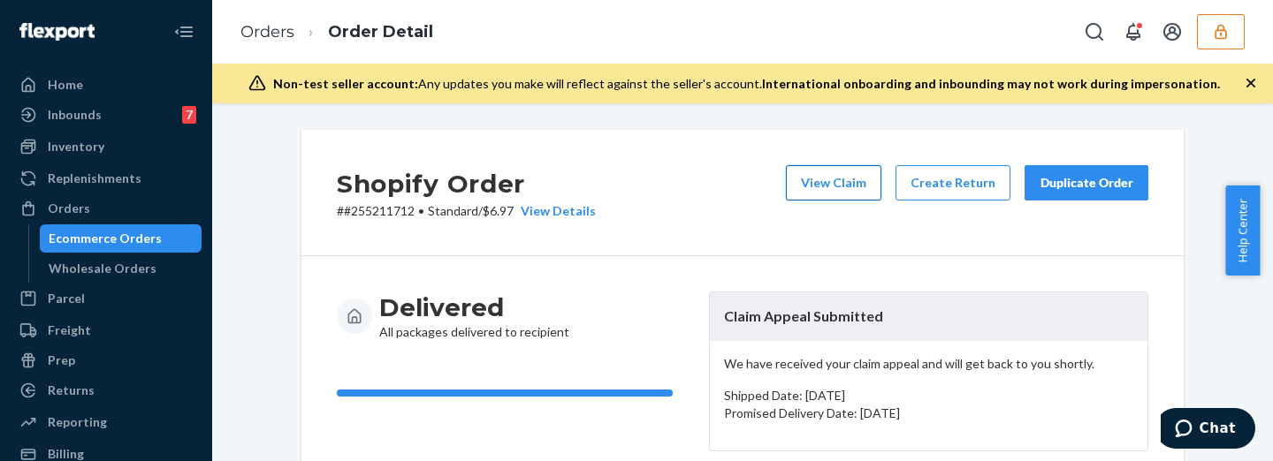
click at [835, 181] on button "View Claim" at bounding box center [833, 182] width 95 height 35
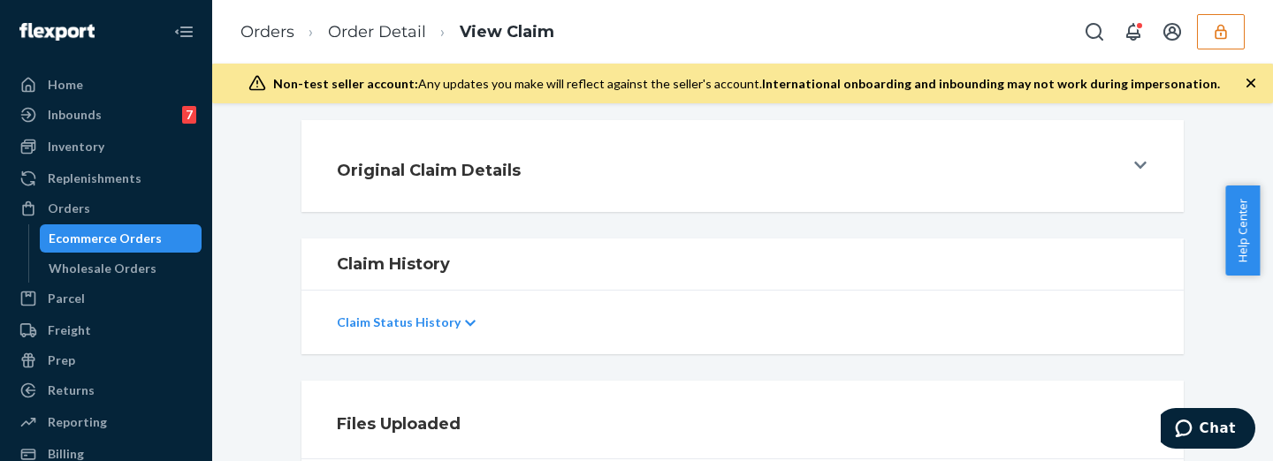
scroll to position [515, 0]
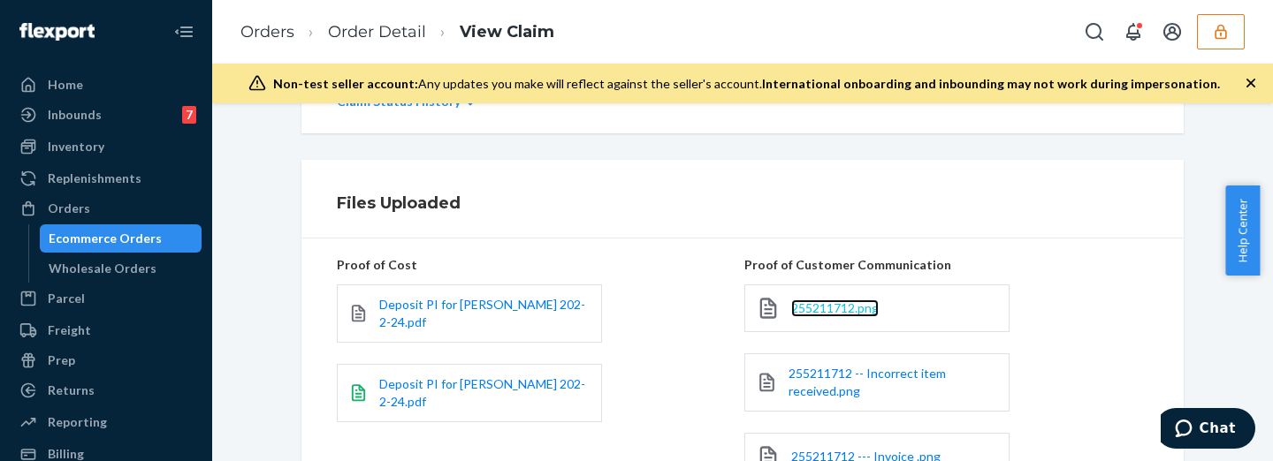
click at [847, 309] on span "255211712.png" at bounding box center [835, 308] width 88 height 15
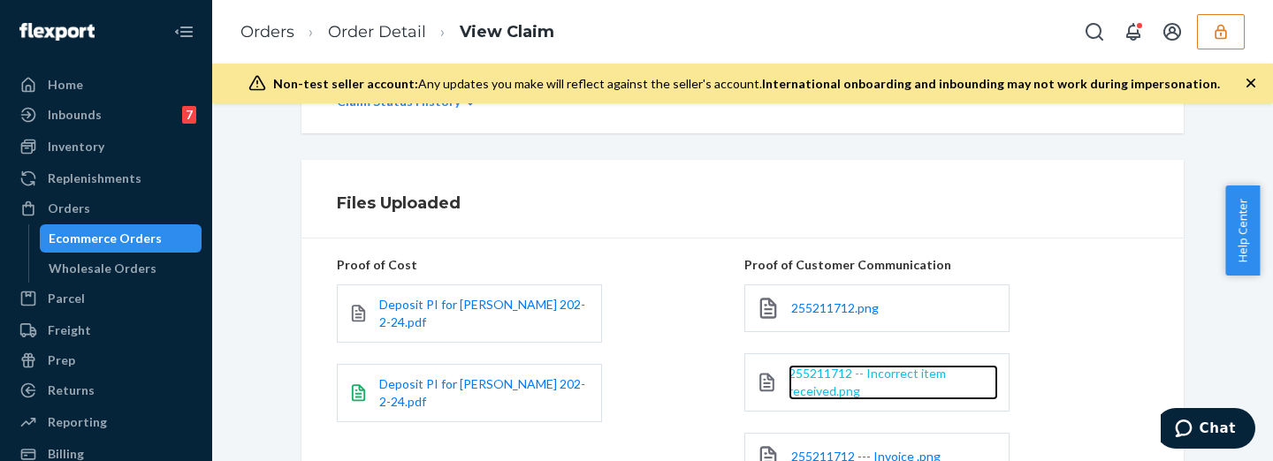
click at [835, 378] on span "255211712 -- Incorrect item received.png" at bounding box center [867, 382] width 157 height 33
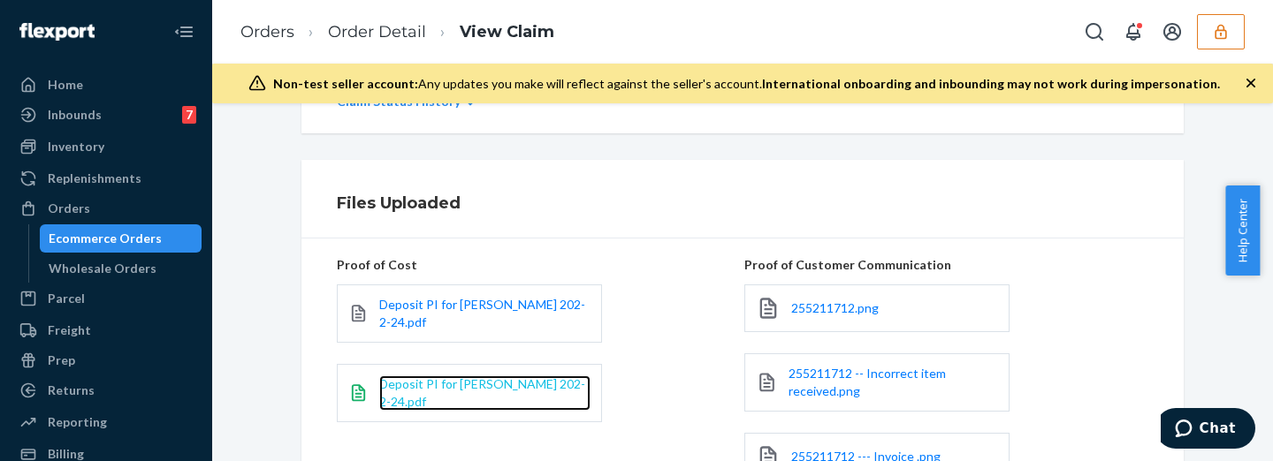
click at [458, 377] on span "Deposit PI for [PERSON_NAME] 202-2-24.pdf" at bounding box center [482, 393] width 206 height 33
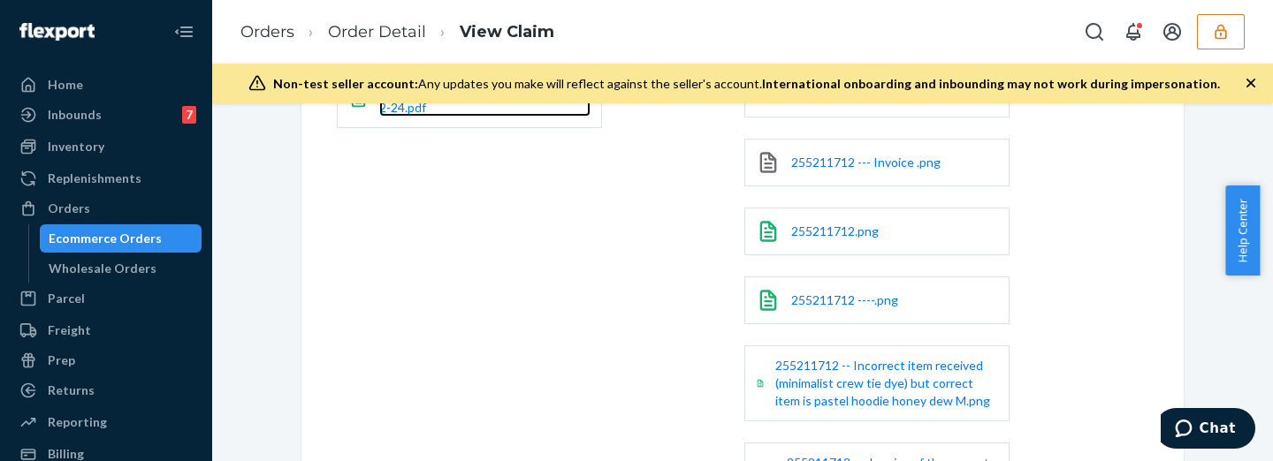
scroll to position [1096, 0]
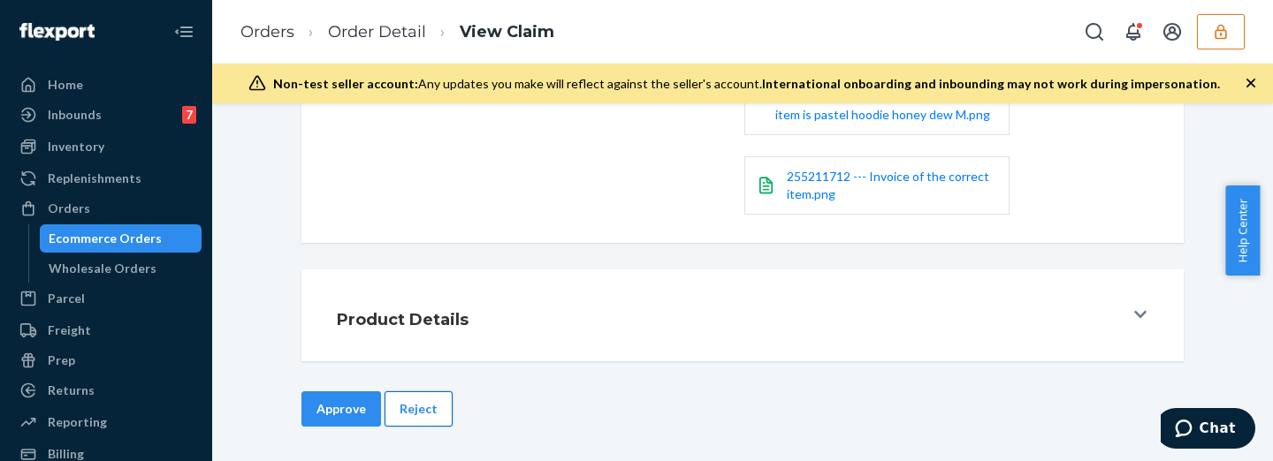
click at [404, 411] on button "Reject" at bounding box center [419, 409] width 68 height 35
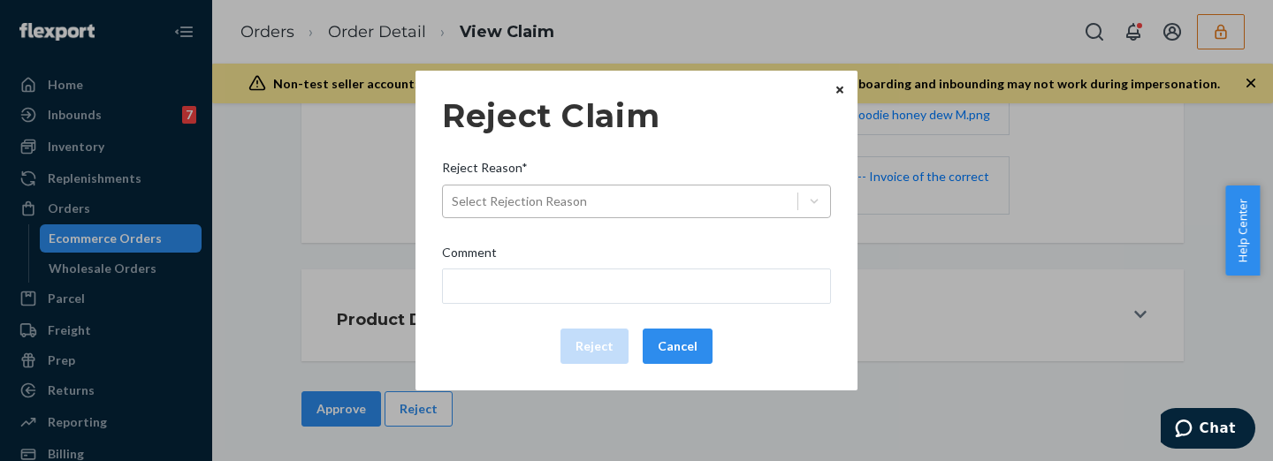
click at [545, 202] on div "Select Rejection Reason" at bounding box center [519, 202] width 135 height 18
click at [454, 202] on input "Reject Reason* Select Rejection Reason" at bounding box center [453, 202] width 2 height 18
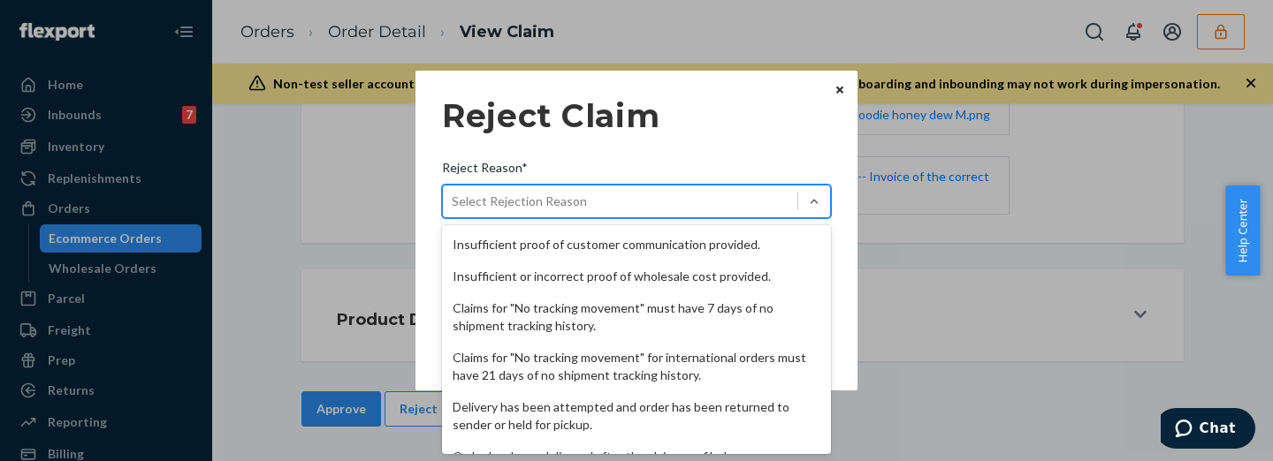
scroll to position [266, 0]
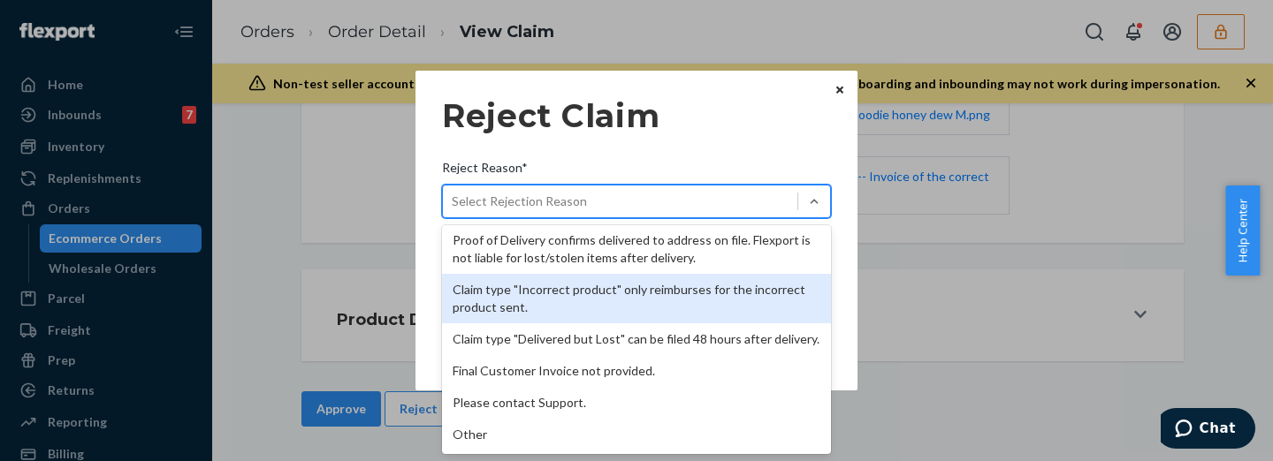
click at [607, 280] on div "Claim type "Incorrect product" only reimburses for the incorrect product sent." at bounding box center [636, 299] width 389 height 50
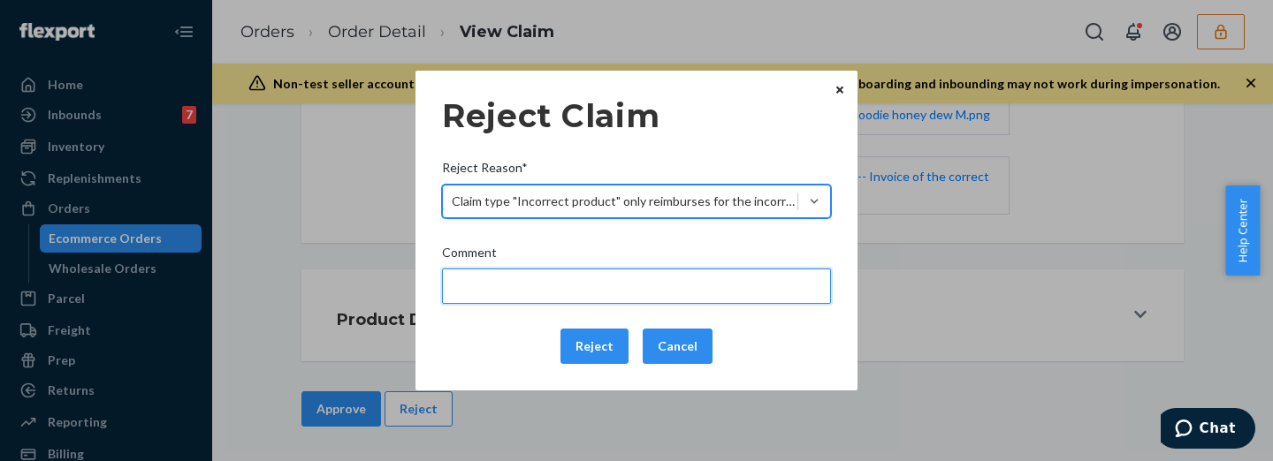
click at [560, 298] on input "Comment" at bounding box center [636, 286] width 389 height 35
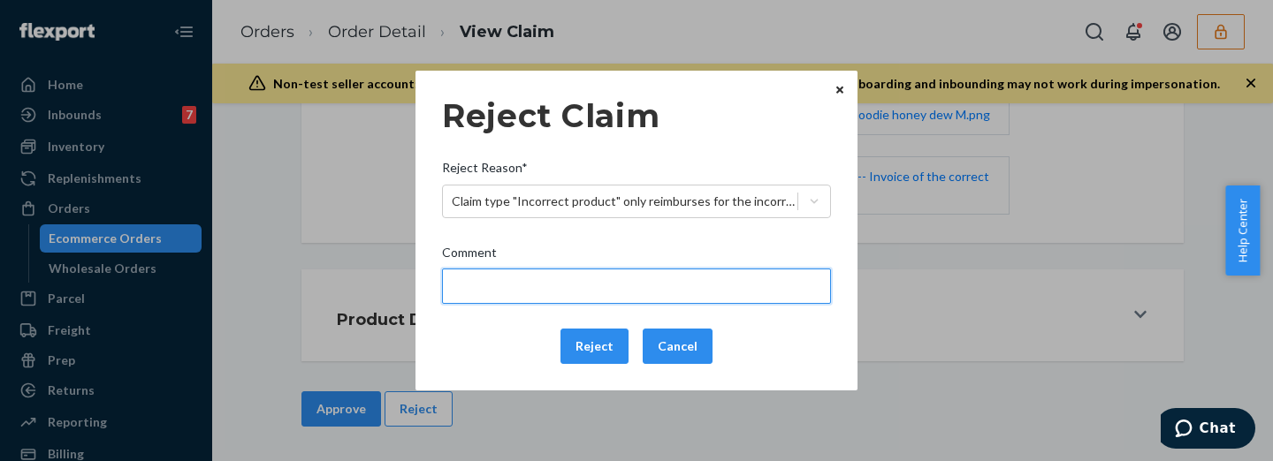
click at [714, 294] on input "Comment" at bounding box center [636, 286] width 389 height 35
type input "Please provide the proof of cost of the incorrect item."
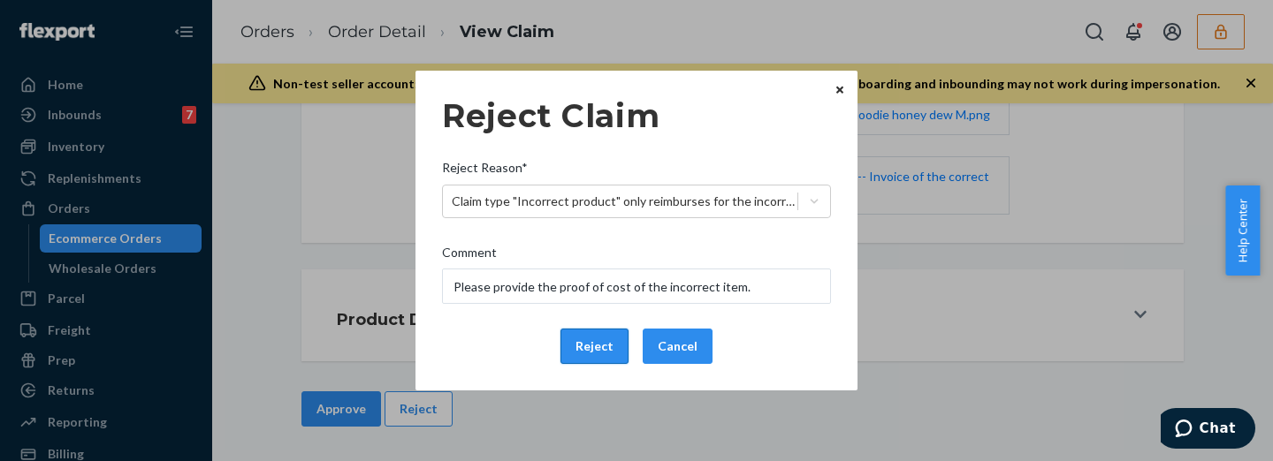
click at [599, 345] on button "Reject" at bounding box center [594, 346] width 68 height 35
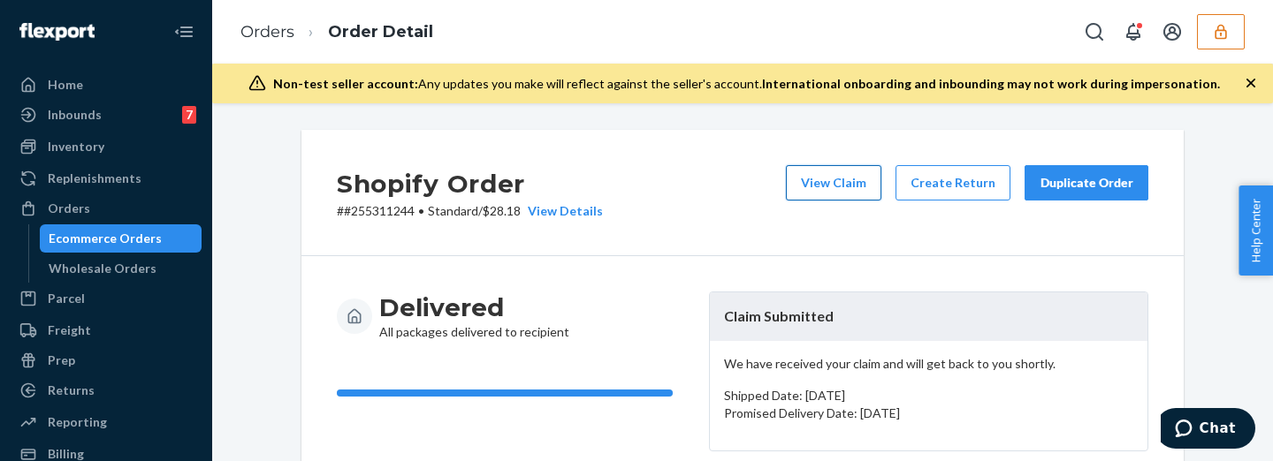
click at [833, 180] on button "View Claim" at bounding box center [833, 182] width 95 height 35
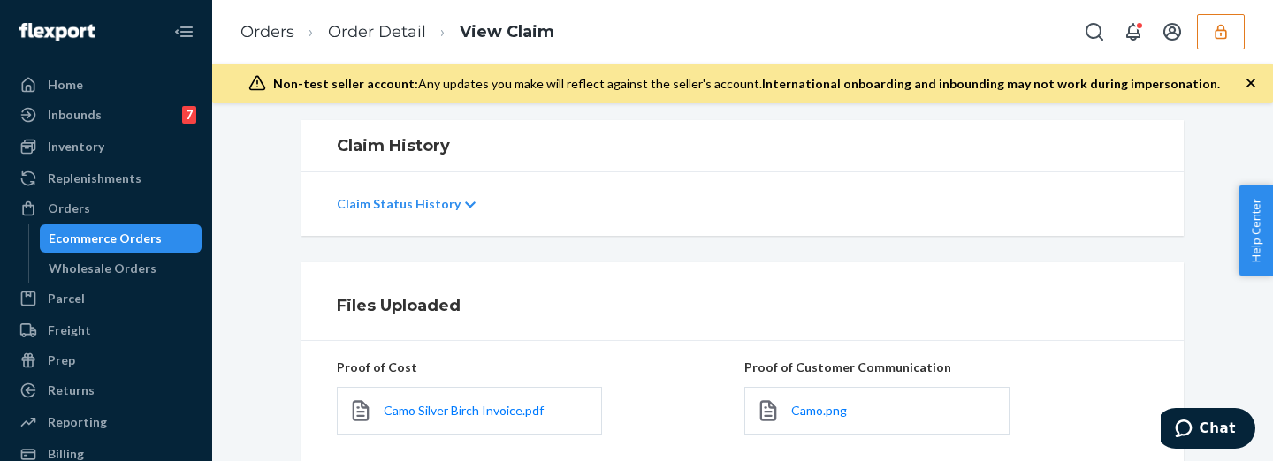
scroll to position [515, 0]
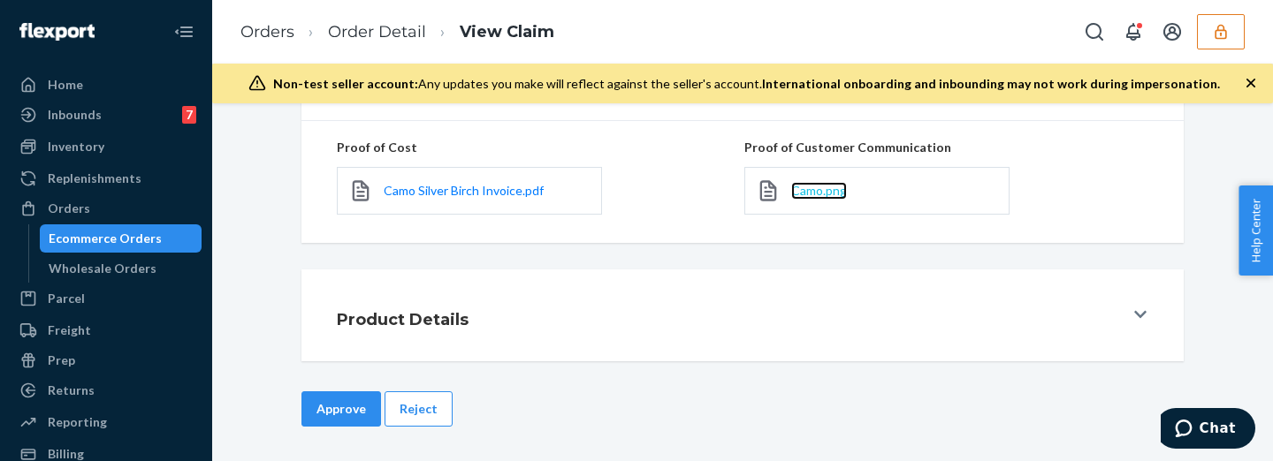
click at [800, 187] on span "Camo.png" at bounding box center [819, 190] width 56 height 15
click at [450, 180] on div "Camo Silver Birch Invoice.pdf" at bounding box center [469, 191] width 265 height 48
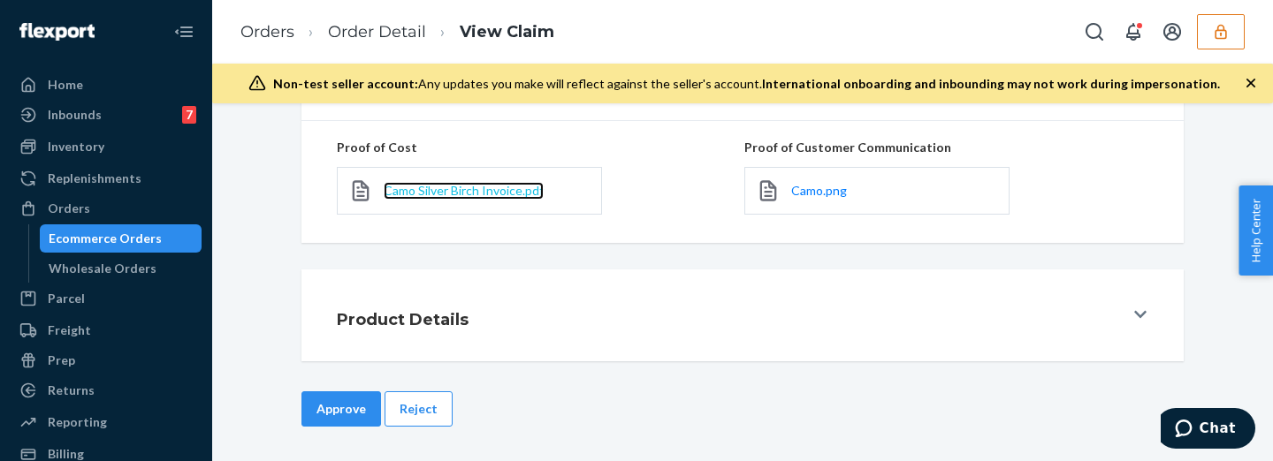
click at [414, 183] on span "Camo Silver Birch Invoice.pdf" at bounding box center [464, 190] width 160 height 15
click at [420, 397] on button "Reject" at bounding box center [419, 409] width 68 height 35
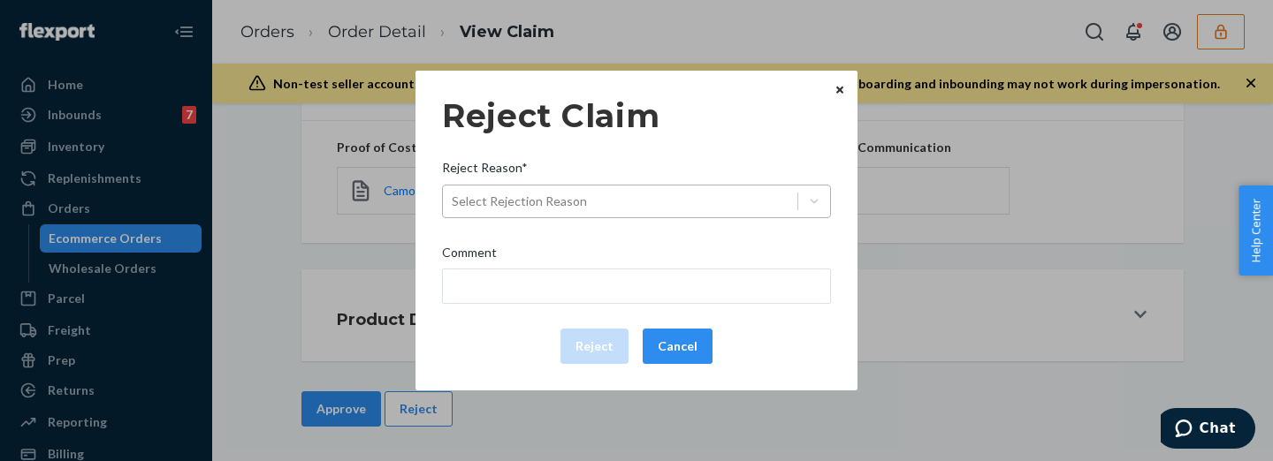
click at [495, 195] on div "Select Rejection Reason" at bounding box center [519, 202] width 135 height 18
click at [454, 195] on input "Reject Reason* Select Rejection Reason" at bounding box center [453, 202] width 2 height 18
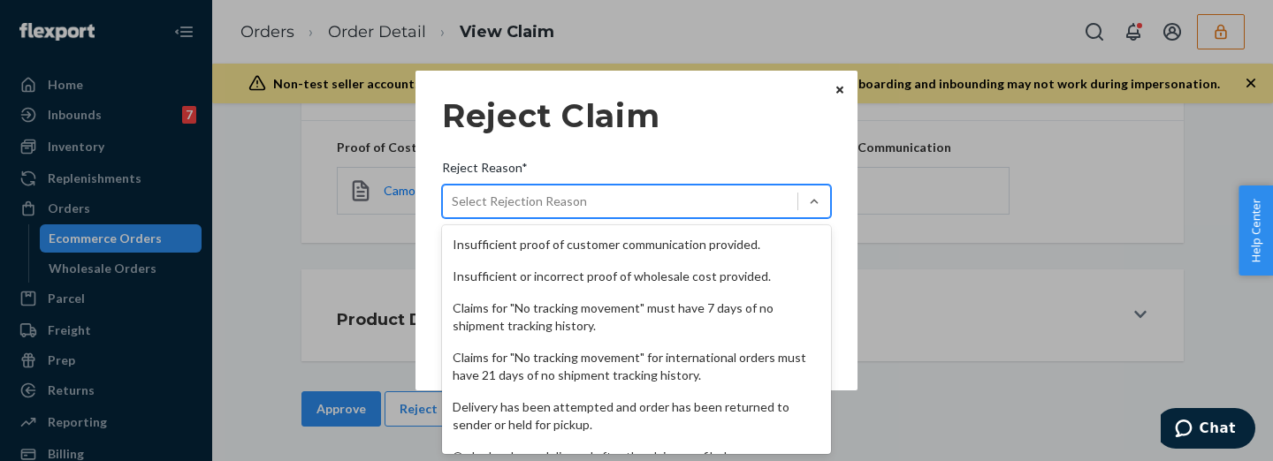
scroll to position [266, 0]
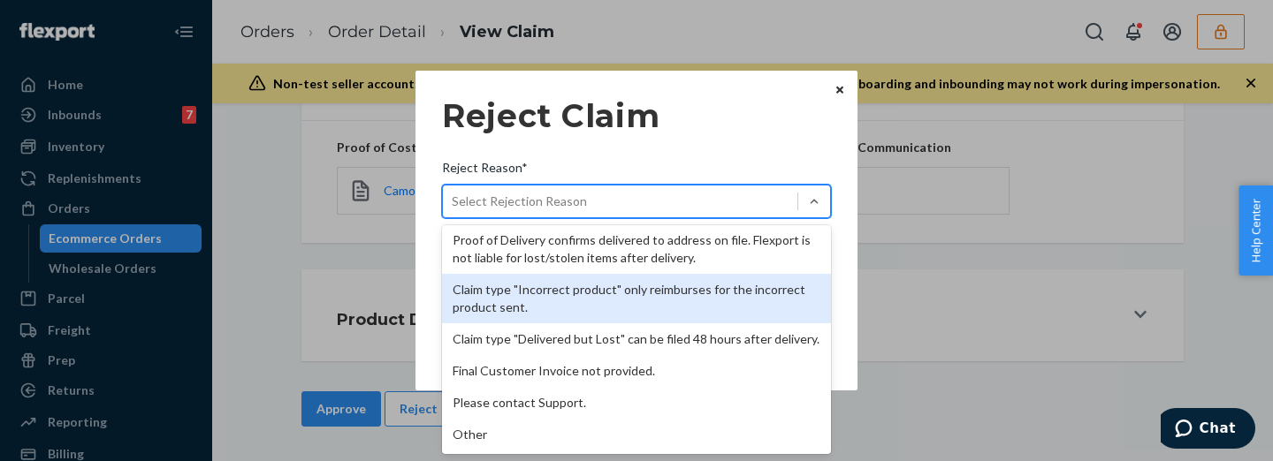
click at [583, 281] on div "Claim type "Incorrect product" only reimburses for the incorrect product sent." at bounding box center [636, 299] width 389 height 50
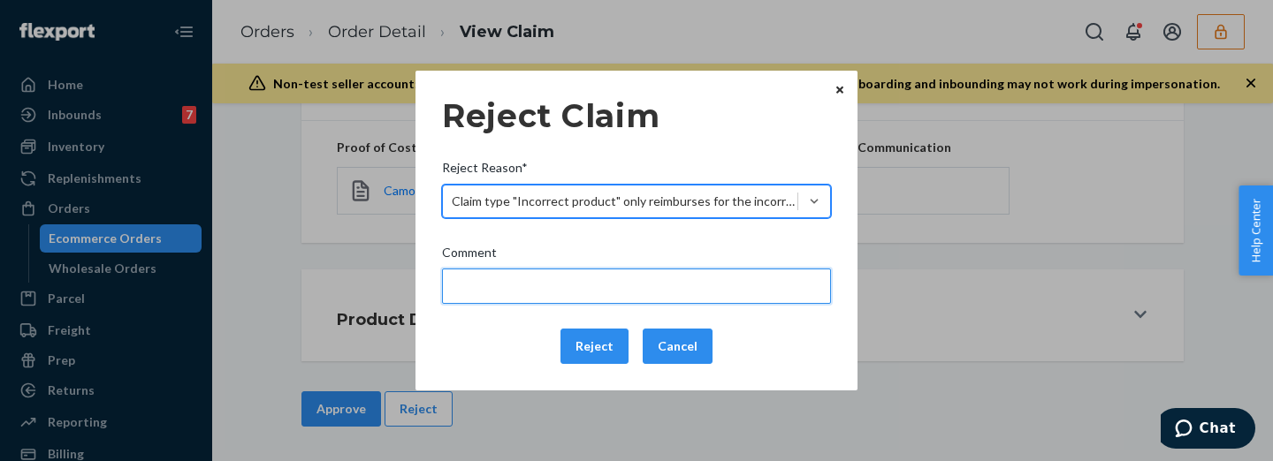
click at [588, 295] on input "Comment" at bounding box center [636, 286] width 389 height 35
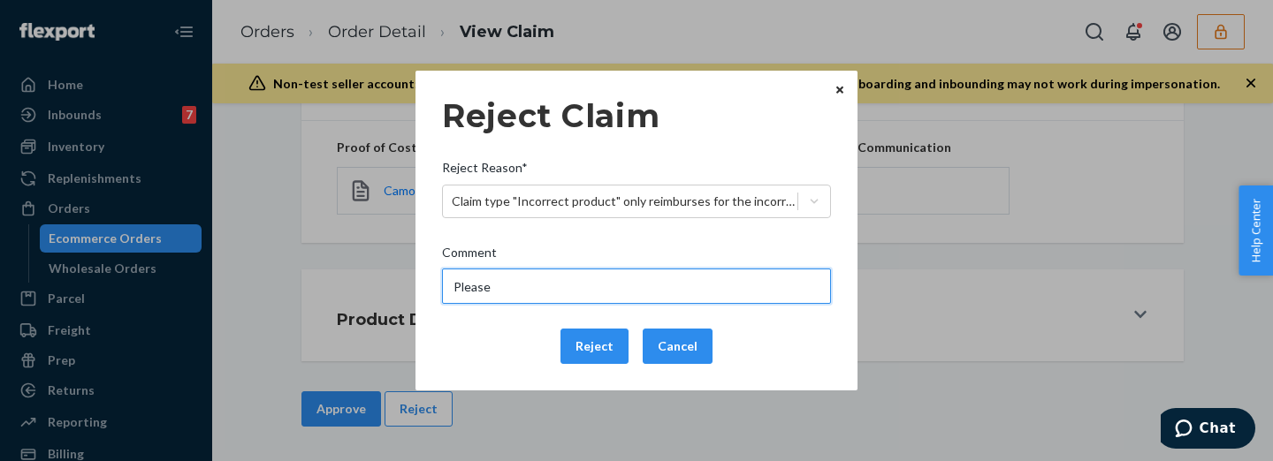
click at [715, 288] on input "Please" at bounding box center [636, 286] width 389 height 35
type input "Please provide the proof of cost of the incorrect item received."
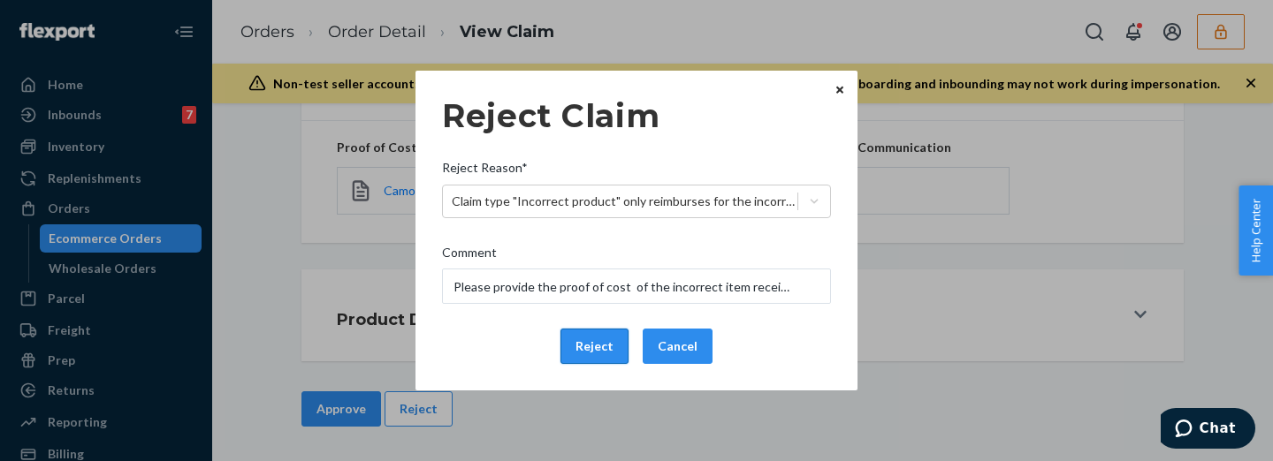
click at [590, 348] on button "Reject" at bounding box center [594, 346] width 68 height 35
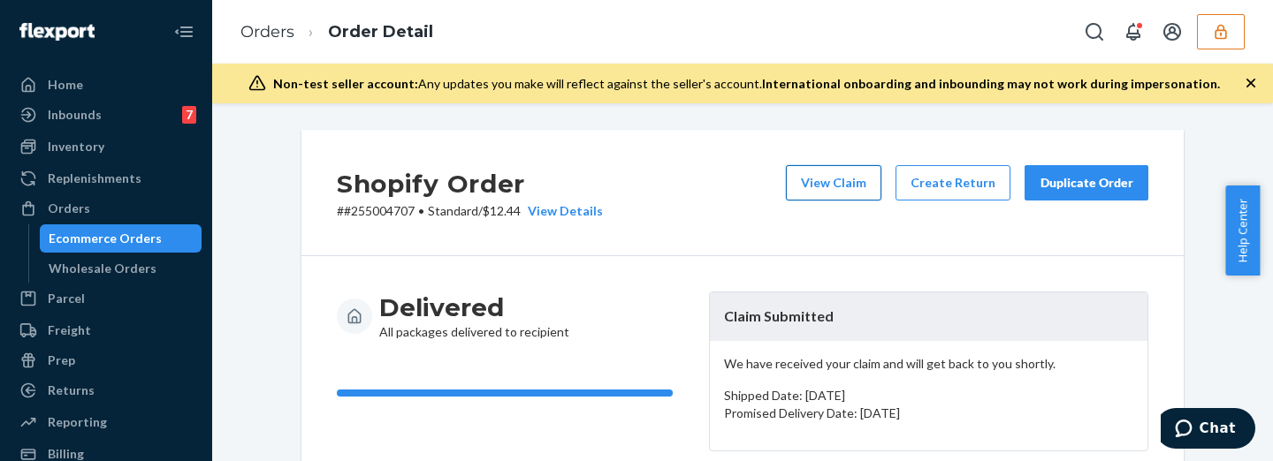
click at [820, 186] on button "View Claim" at bounding box center [833, 182] width 95 height 35
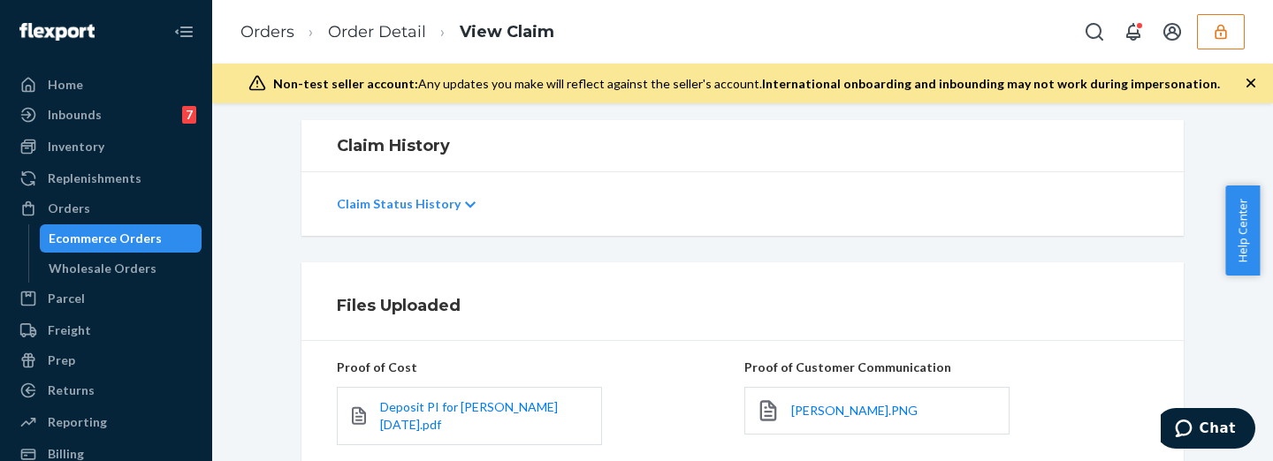
scroll to position [525, 0]
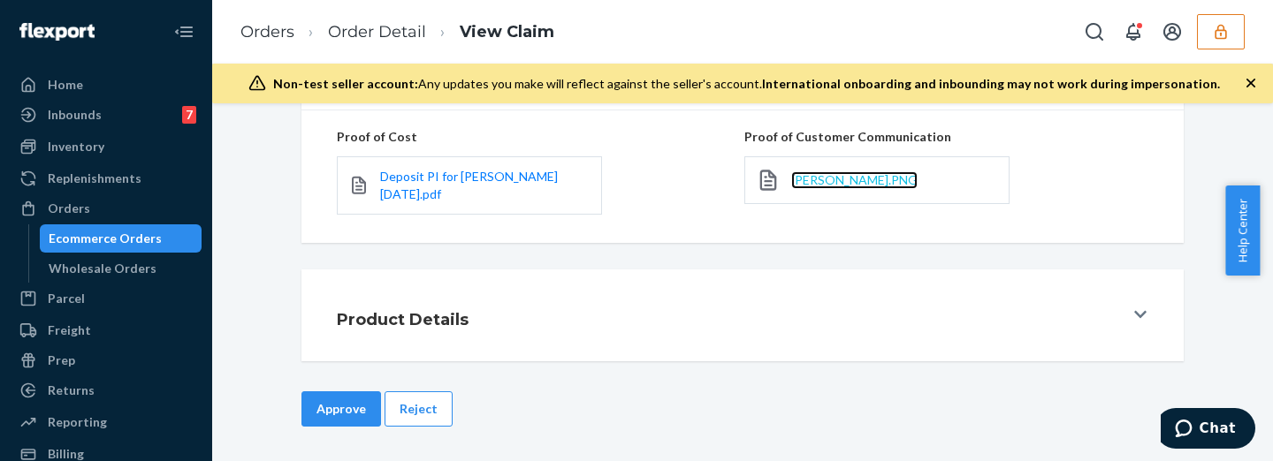
click at [880, 173] on span "Nicole Alvarez.PNG" at bounding box center [854, 179] width 126 height 15
click at [422, 410] on button "Reject" at bounding box center [419, 409] width 68 height 35
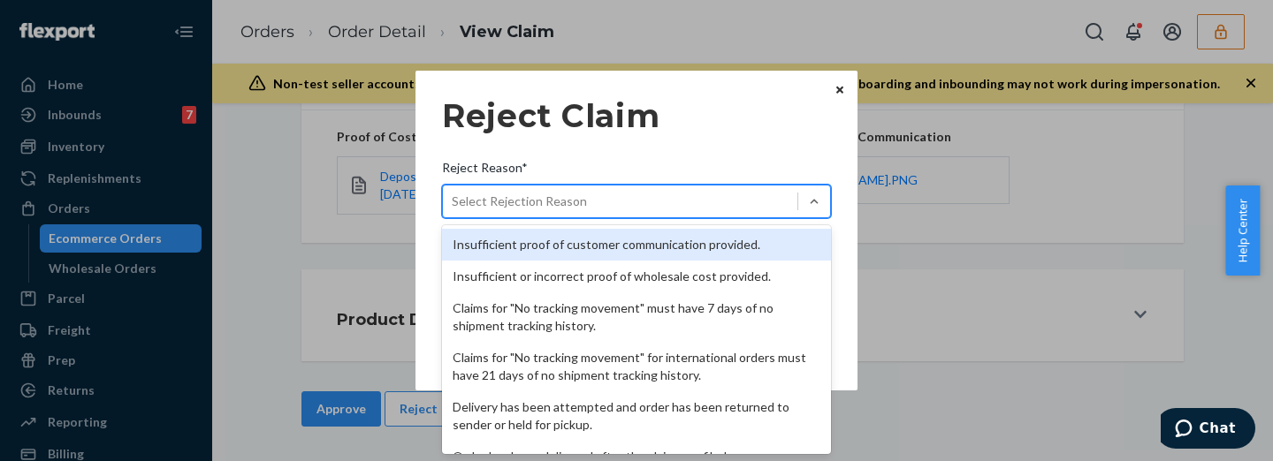
click at [506, 186] on div "Select Rejection Reason" at bounding box center [636, 202] width 389 height 34
click at [454, 193] on input "Reject Reason* option Insufficient proof of customer communication provided. fo…" at bounding box center [453, 202] width 2 height 18
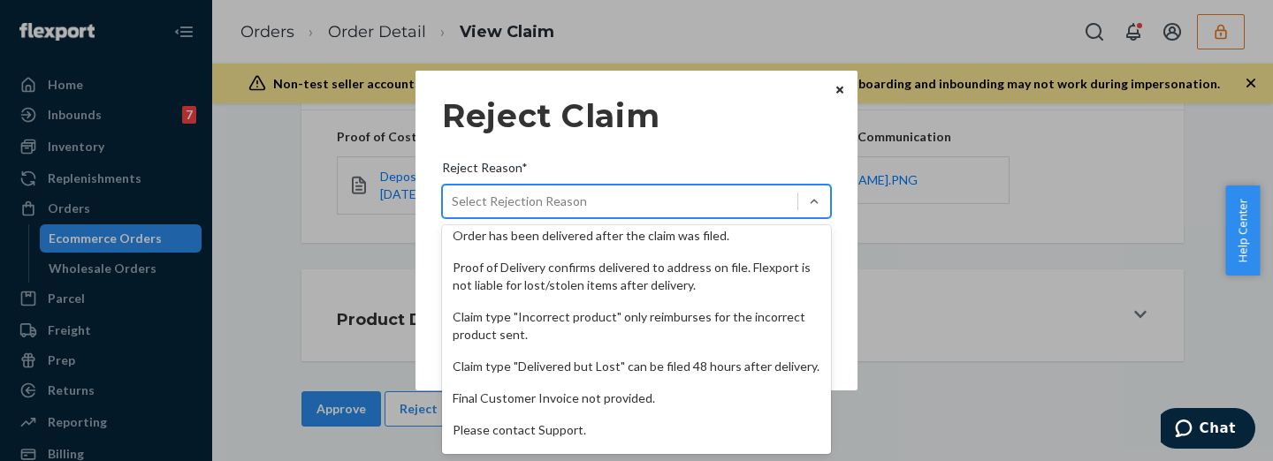
scroll to position [266, 0]
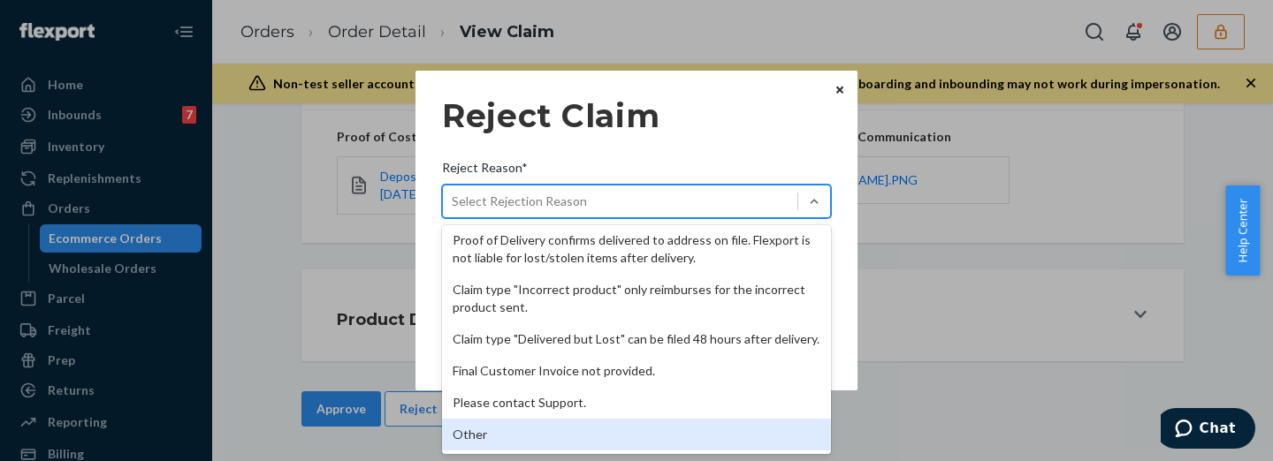
click at [559, 440] on div "Other" at bounding box center [636, 435] width 389 height 32
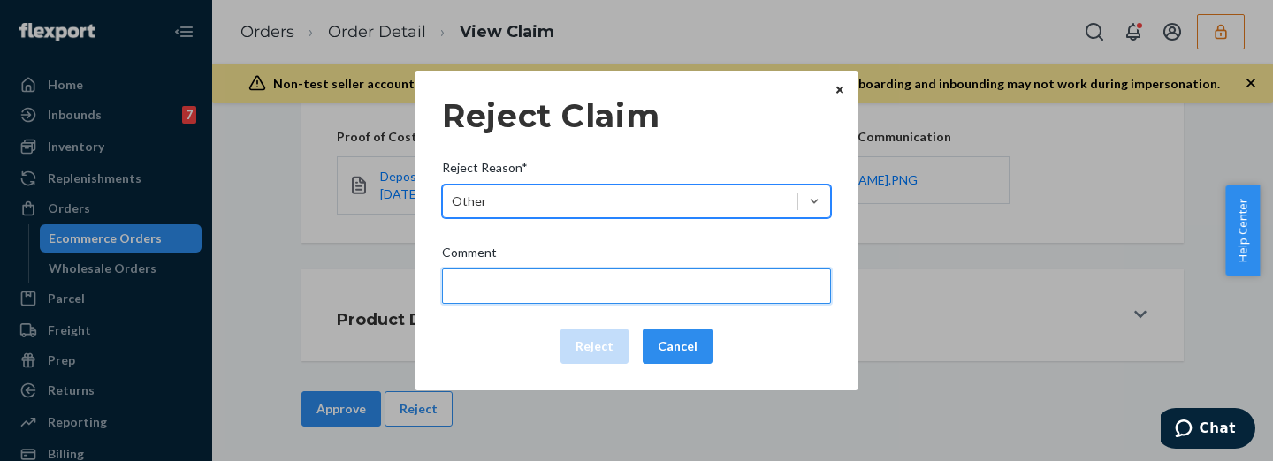
click at [602, 282] on input "Comment" at bounding box center [636, 286] width 389 height 35
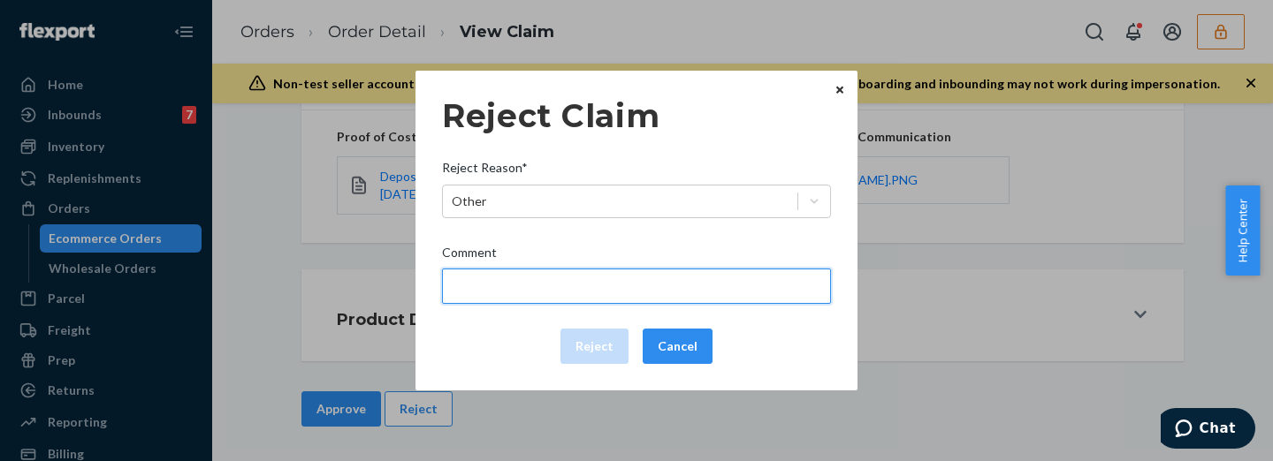
type input "Flexport is not liable for damage caused by manufacturing defects/issues."
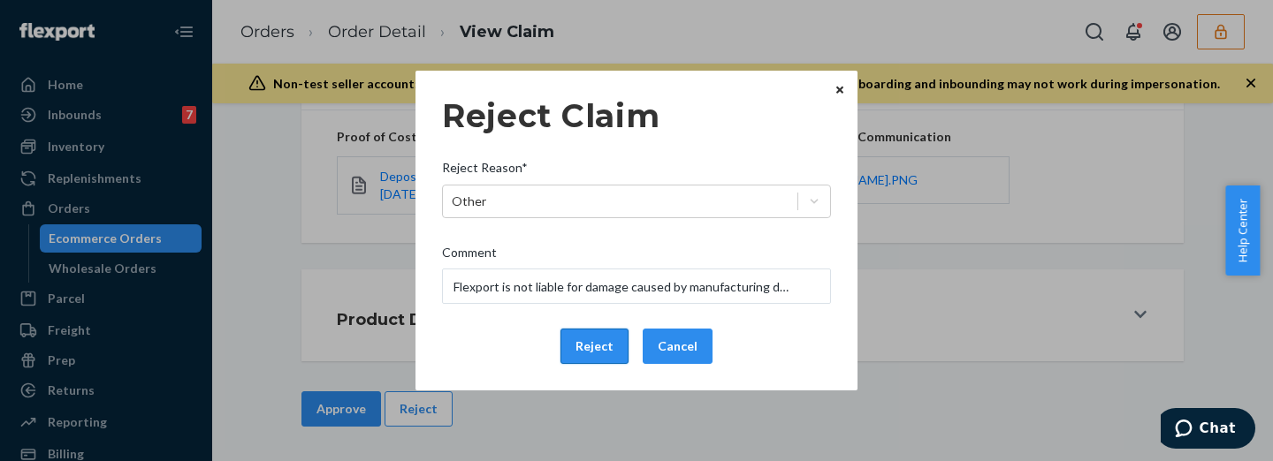
click at [602, 346] on button "Reject" at bounding box center [594, 346] width 68 height 35
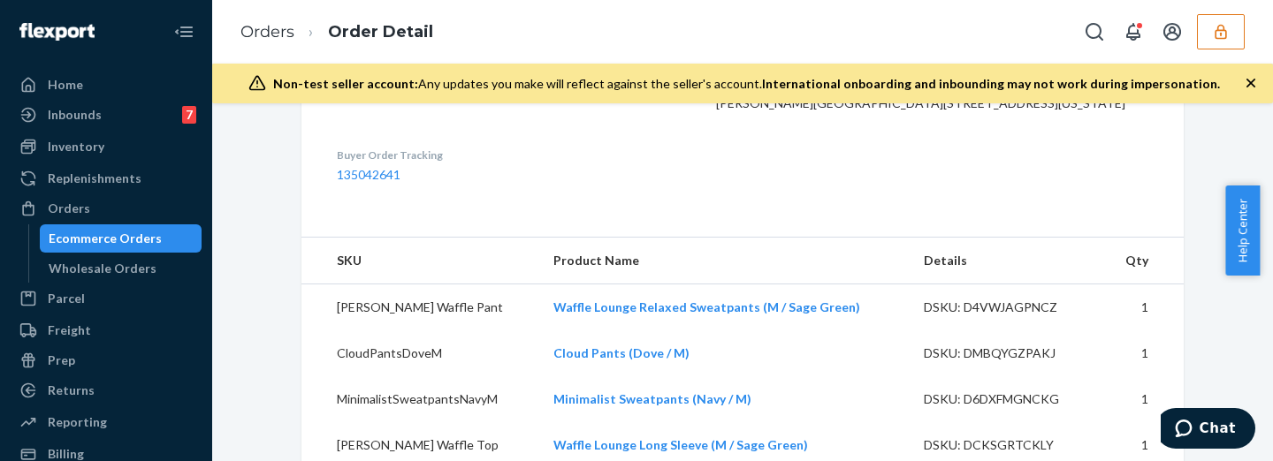
scroll to position [736, 0]
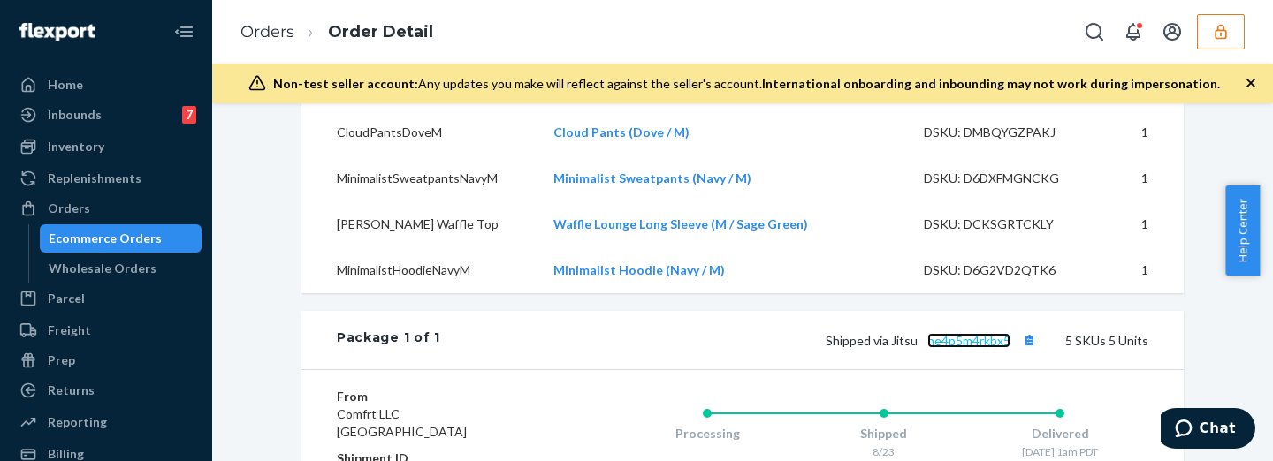
click at [971, 348] on link "ne4p5m4rkbx5" at bounding box center [968, 340] width 83 height 15
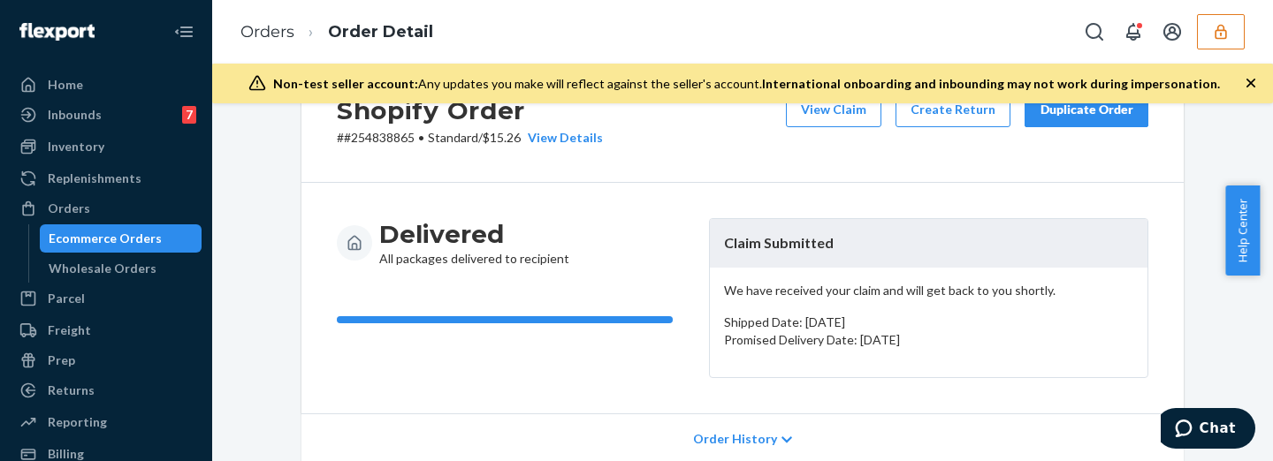
scroll to position [0, 0]
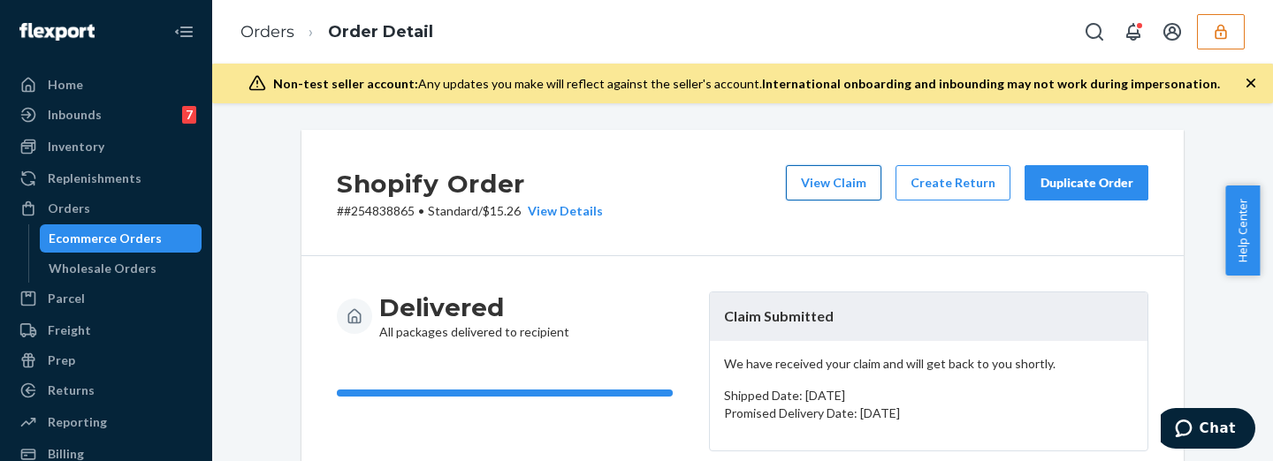
click at [829, 179] on button "View Claim" at bounding box center [833, 182] width 95 height 35
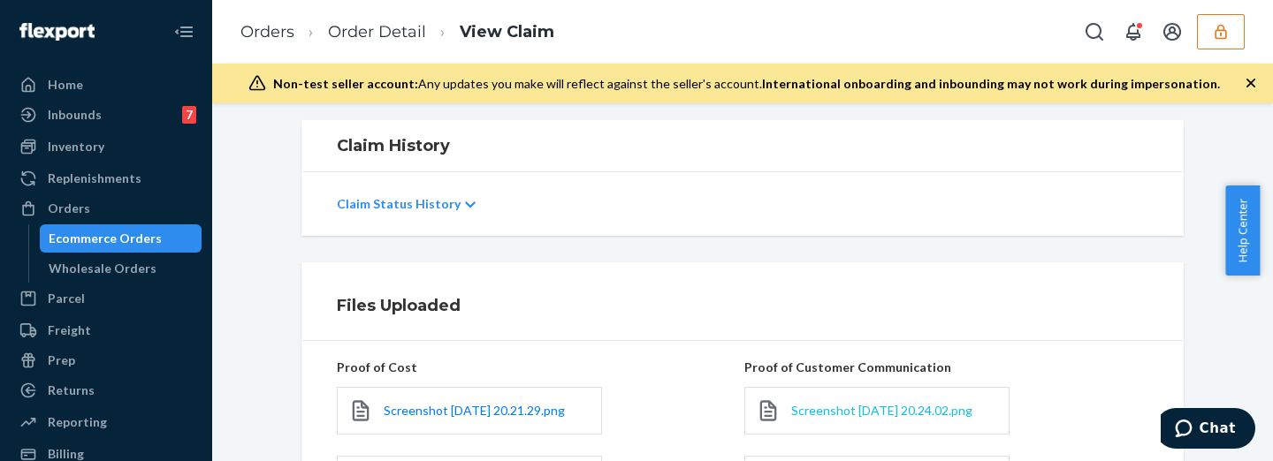
scroll to position [442, 0]
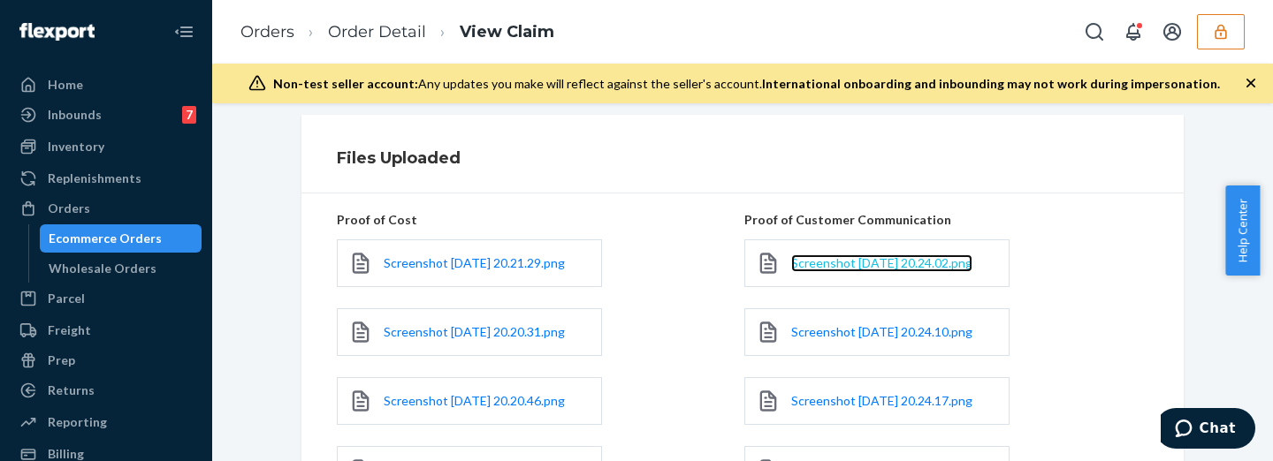
click at [831, 259] on span "Screenshot [DATE] 20.24.02.png" at bounding box center [881, 262] width 181 height 15
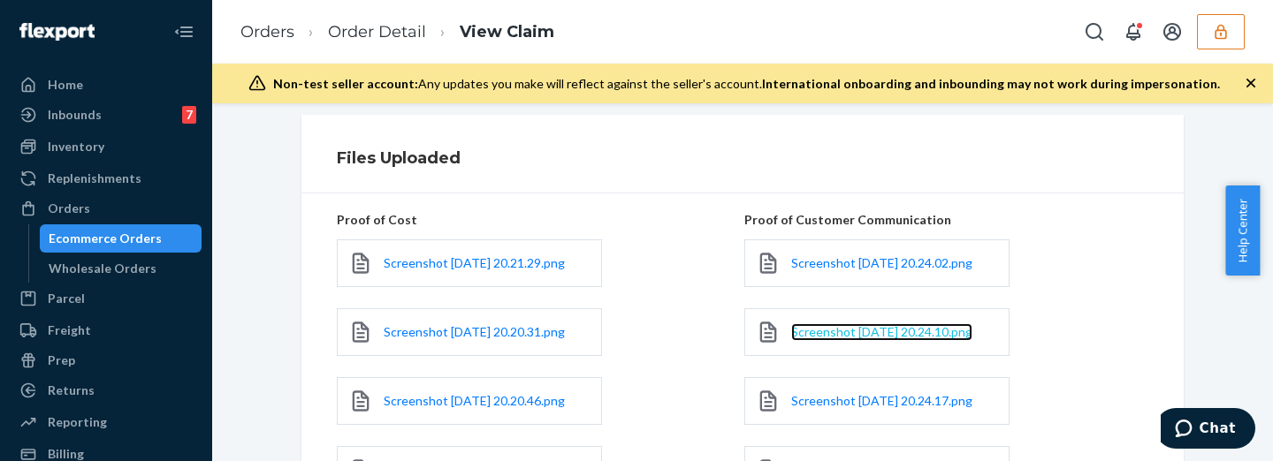
click at [811, 339] on span "Screenshot [DATE] 20.24.10.png" at bounding box center [881, 331] width 181 height 15
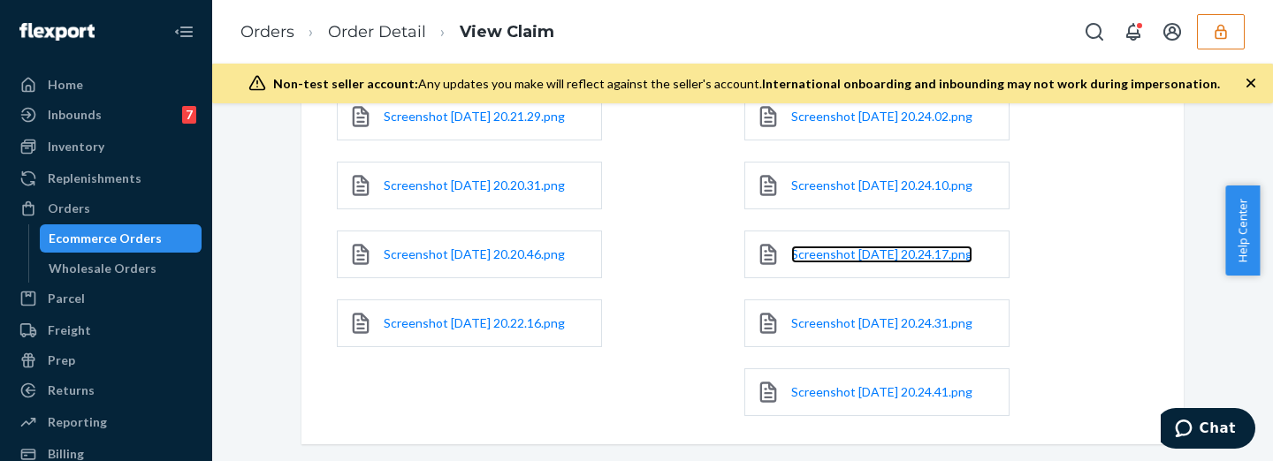
click at [815, 263] on link "Screenshot [DATE] 20.24.17.png" at bounding box center [881, 255] width 181 height 18
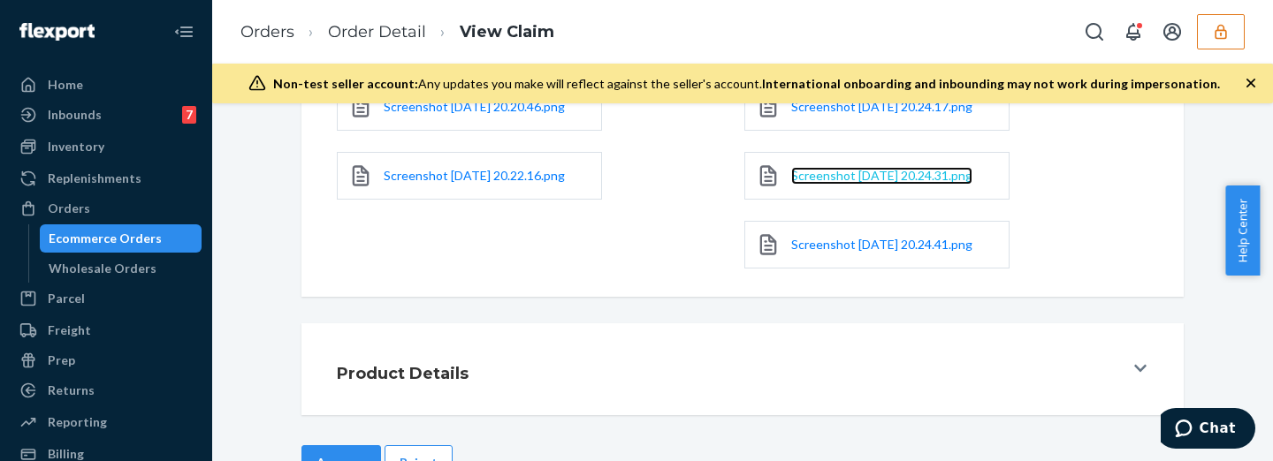
click at [809, 183] on span "Screenshot [DATE] 20.24.31.png" at bounding box center [881, 175] width 181 height 15
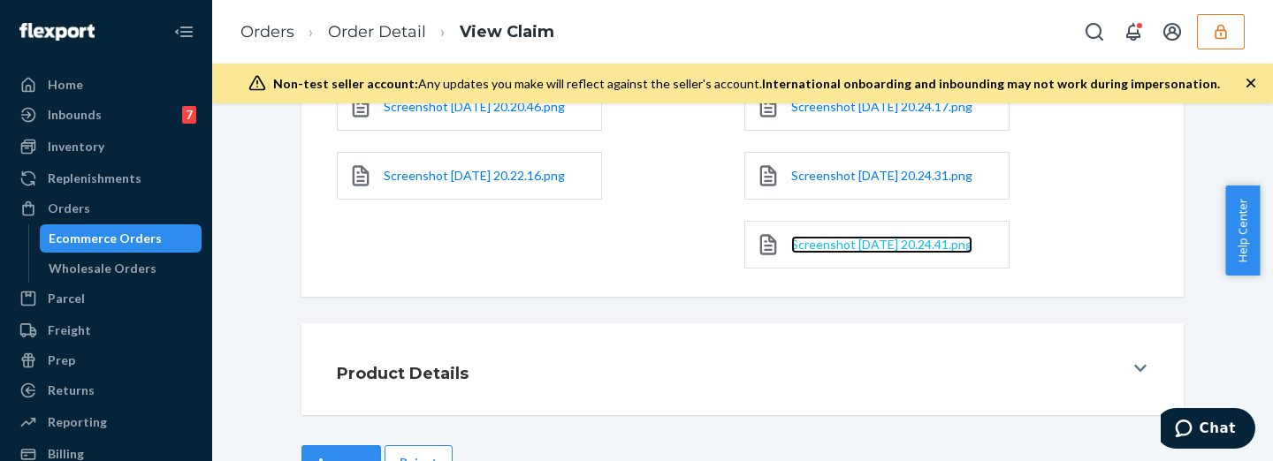
click at [843, 252] on span "Screenshot [DATE] 20.24.41.png" at bounding box center [881, 244] width 181 height 15
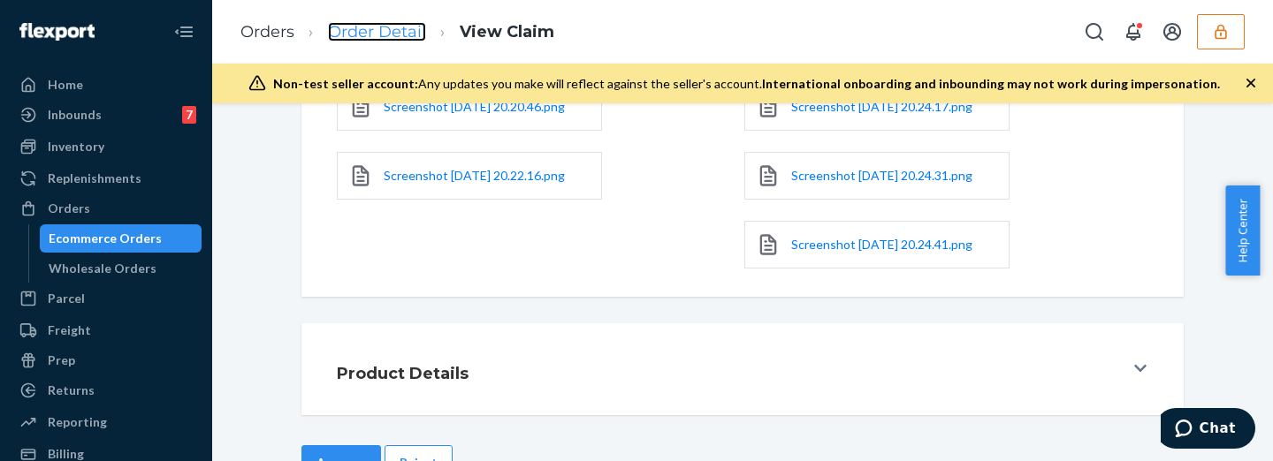
click at [379, 30] on link "Order Detail" at bounding box center [377, 31] width 98 height 19
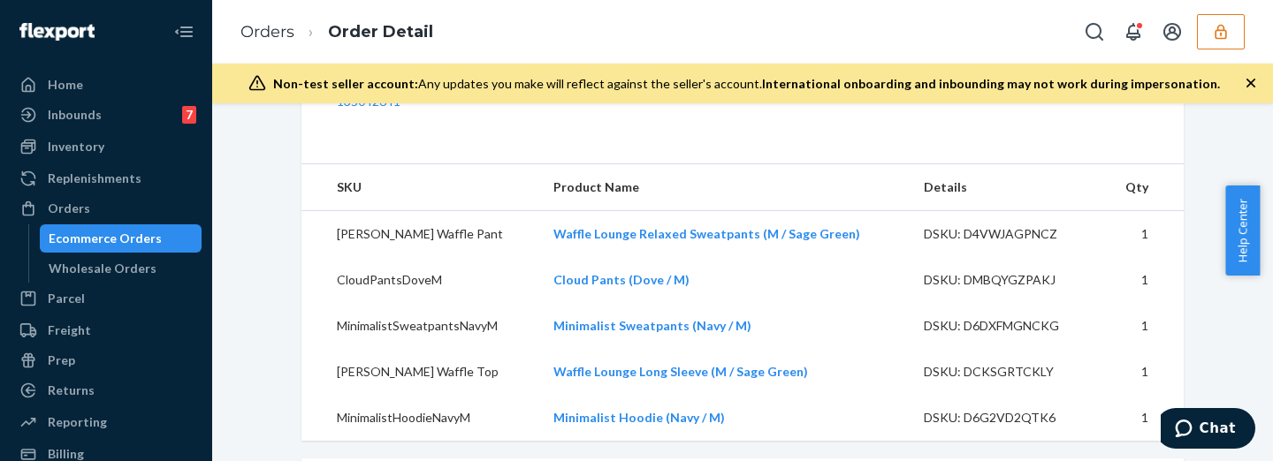
scroll to position [810, 0]
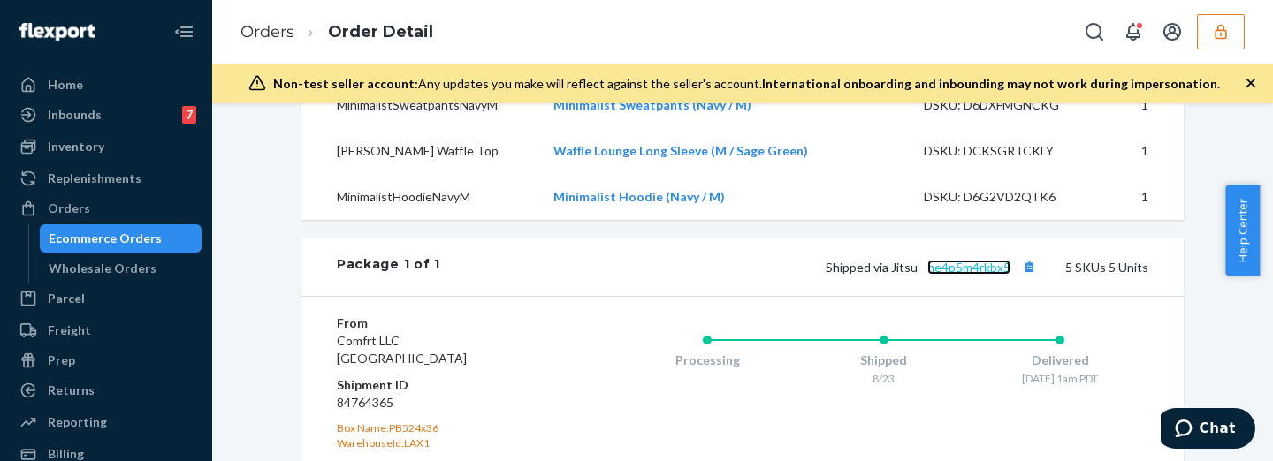
click at [956, 275] on link "ne4p5m4rkbx5" at bounding box center [968, 267] width 83 height 15
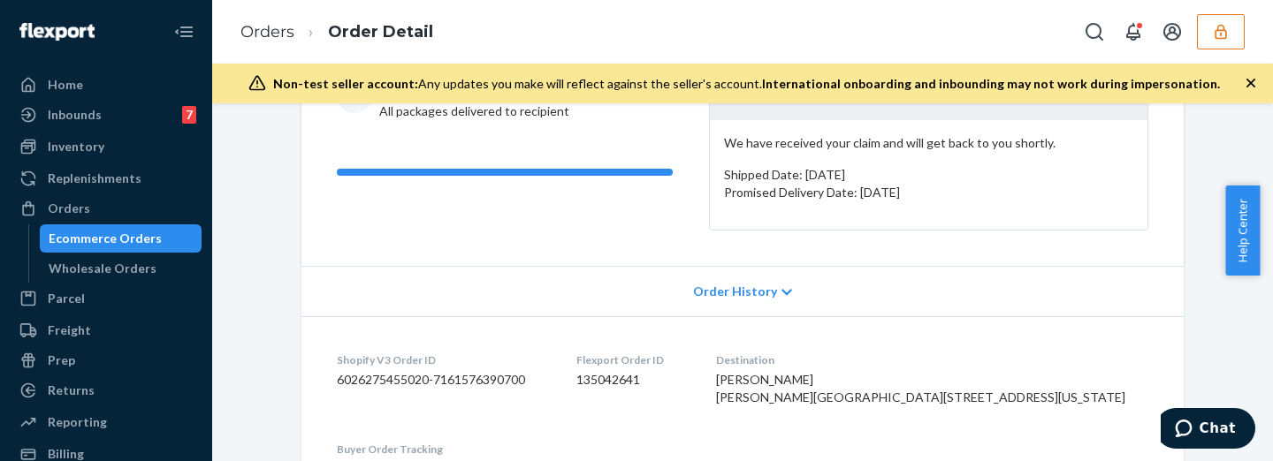
scroll to position [0, 0]
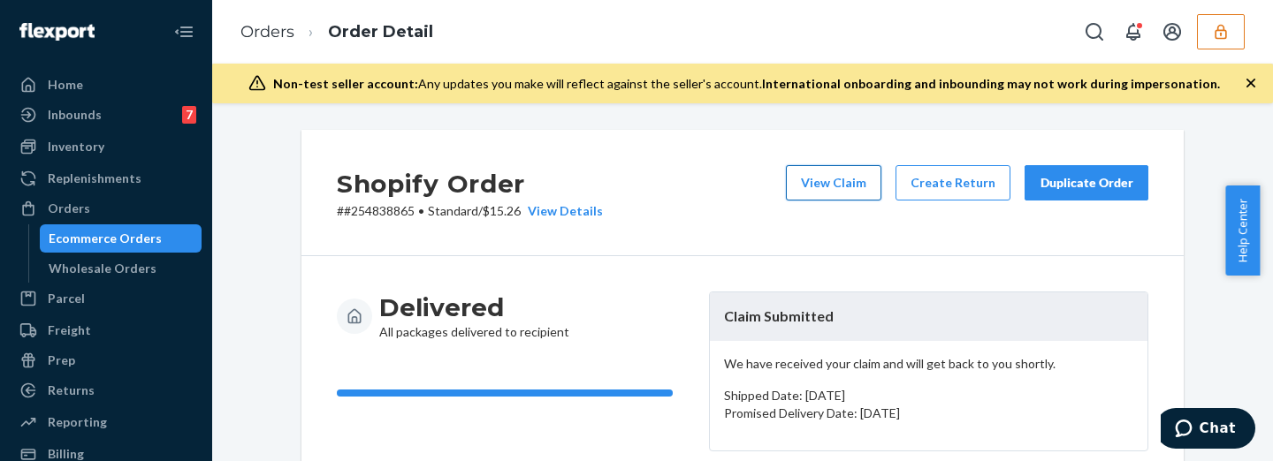
click at [837, 187] on button "View Claim" at bounding box center [833, 182] width 95 height 35
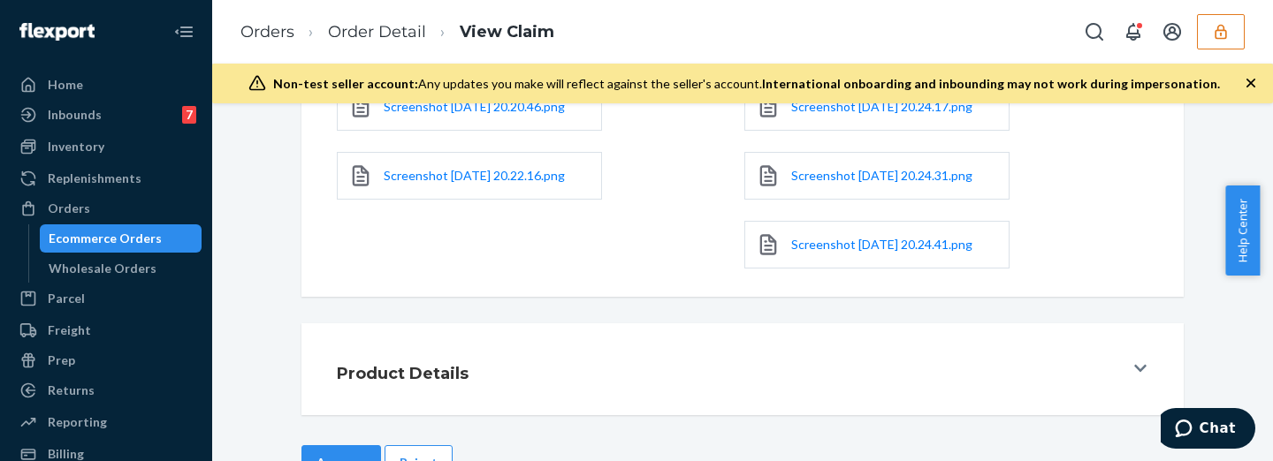
scroll to position [843, 0]
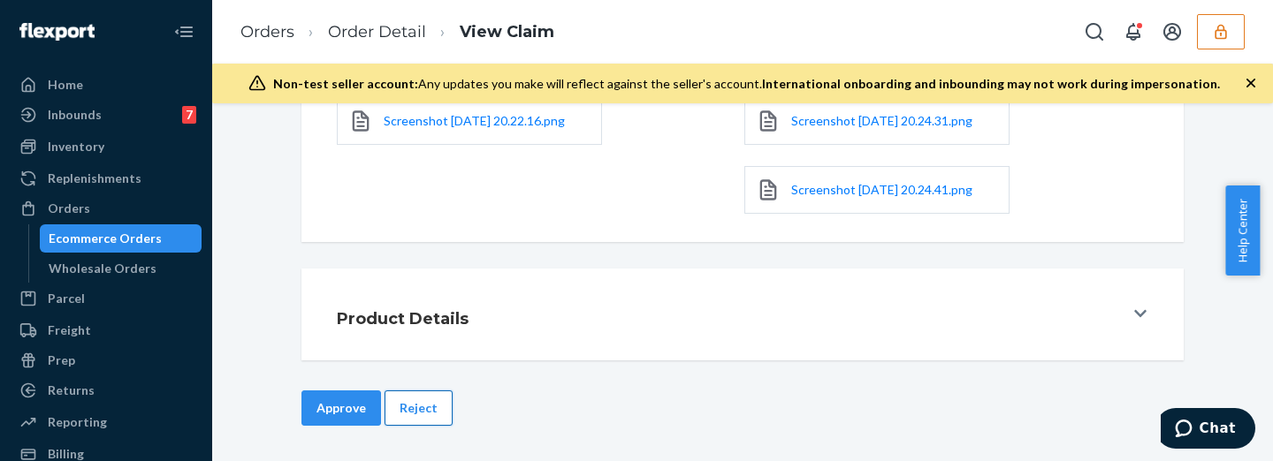
click at [426, 422] on button "Reject" at bounding box center [419, 408] width 68 height 35
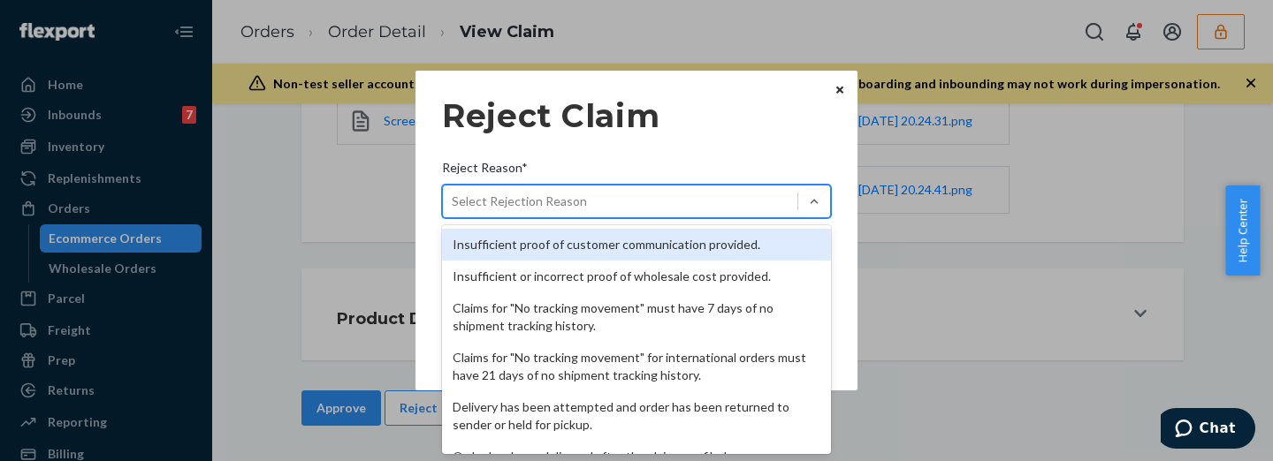
click at [558, 200] on div "Select Rejection Reason" at bounding box center [519, 202] width 135 height 18
click at [454, 200] on input "Reject Reason* option Insufficient proof of customer communication provided. fo…" at bounding box center [453, 202] width 2 height 18
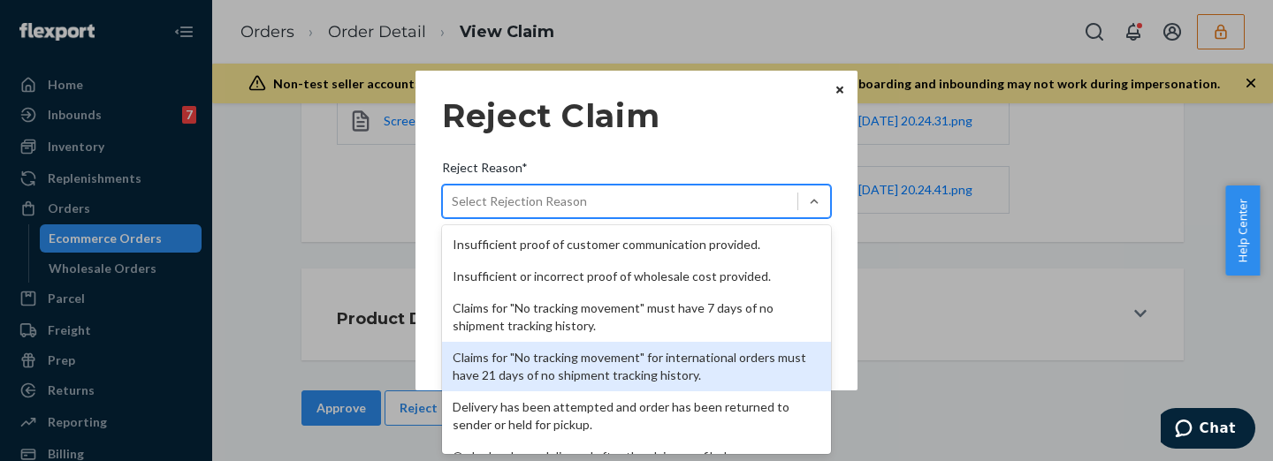
scroll to position [266, 0]
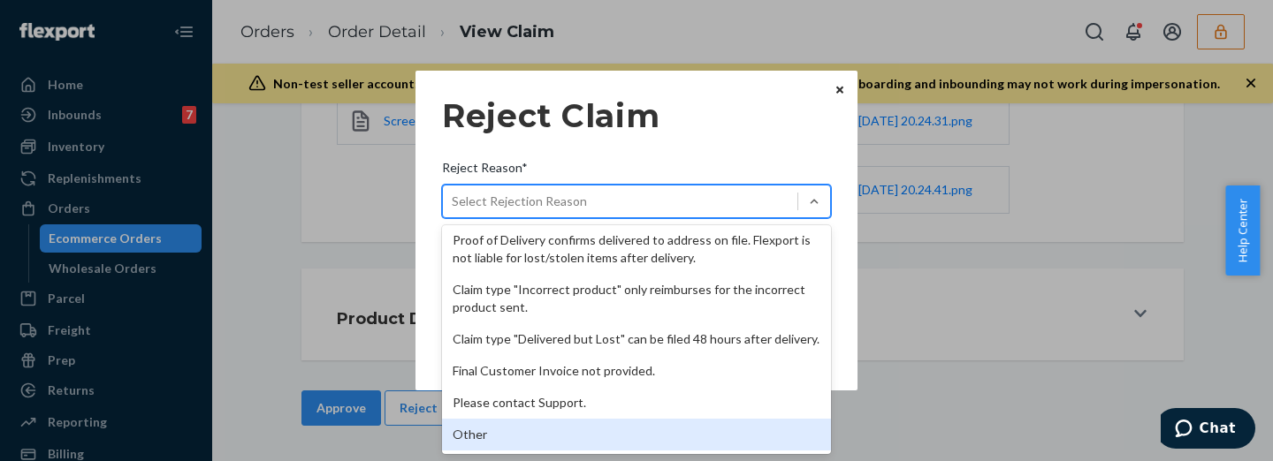
click at [601, 441] on div "Other" at bounding box center [636, 435] width 389 height 32
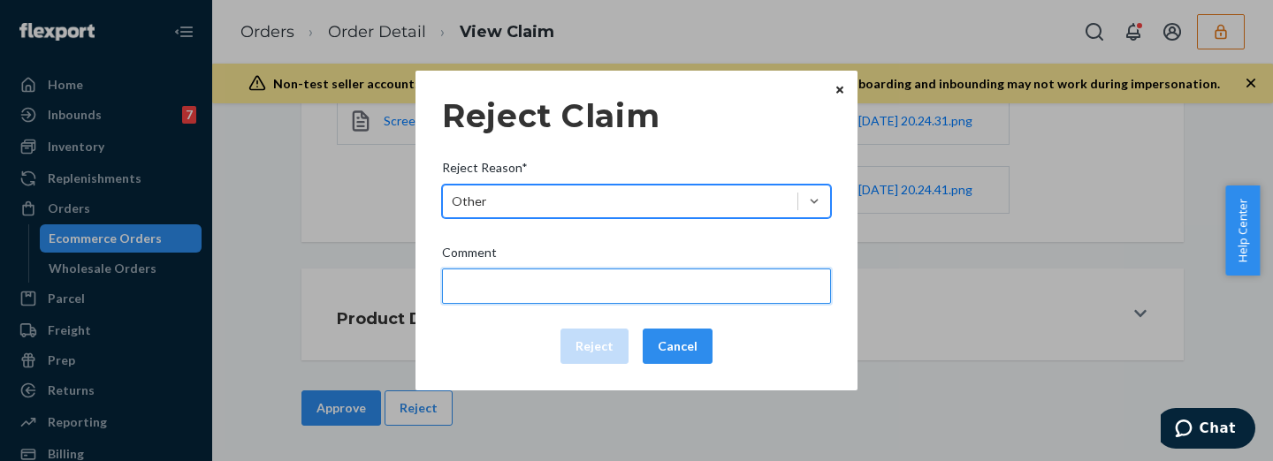
click at [578, 287] on input "Comment" at bounding box center [636, 286] width 389 height 35
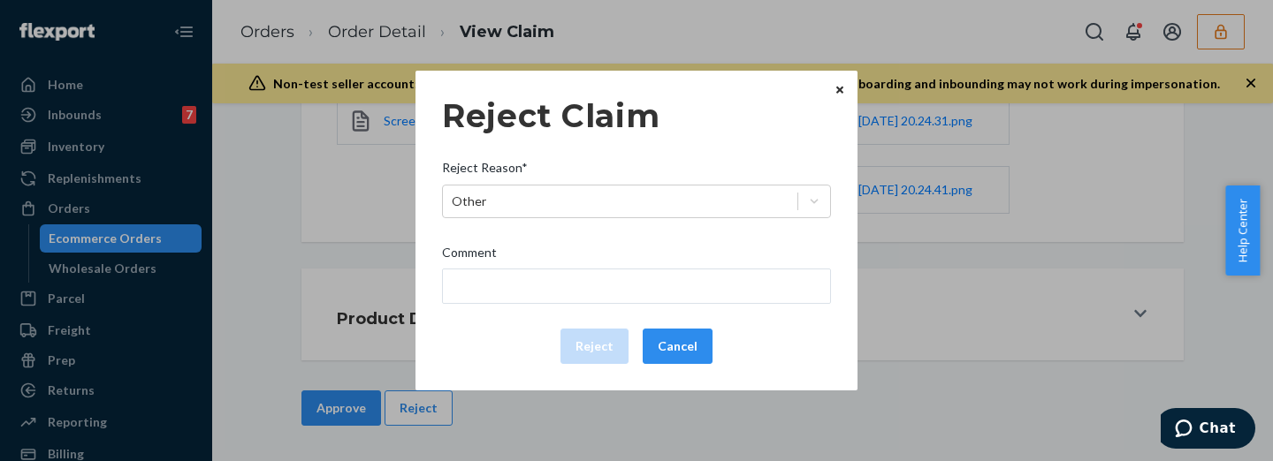
click at [812, 364] on div "Reject Claim Reject Reason* Other Comment Reject Cancel" at bounding box center [636, 230] width 389 height 281
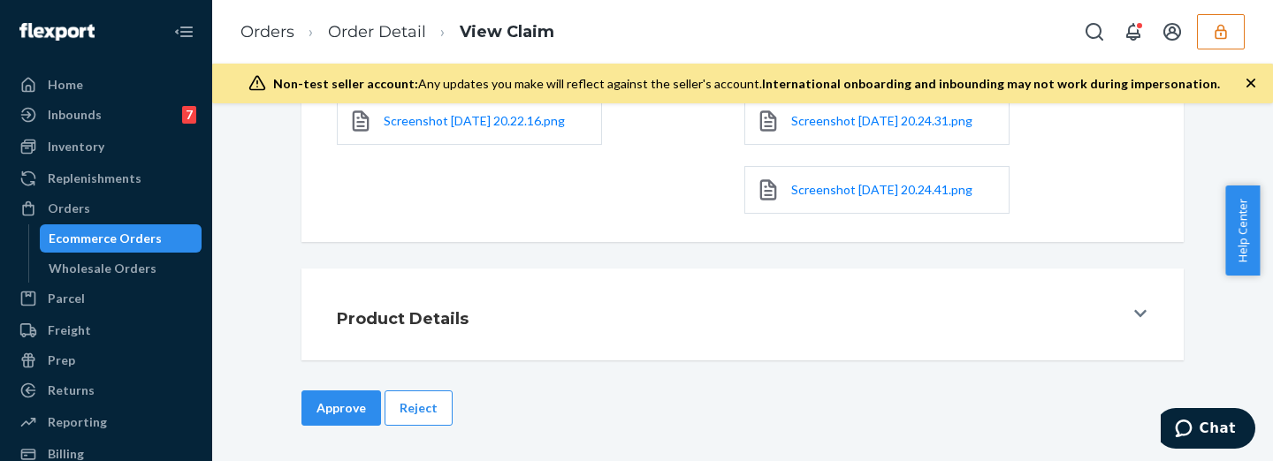
click at [261, 210] on div "Home Inbounds 7 Shipping Plans Problems 7 Inventory Products Replenishments Ord…" at bounding box center [636, 230] width 1273 height 461
click at [399, 410] on button "Reject" at bounding box center [419, 408] width 68 height 35
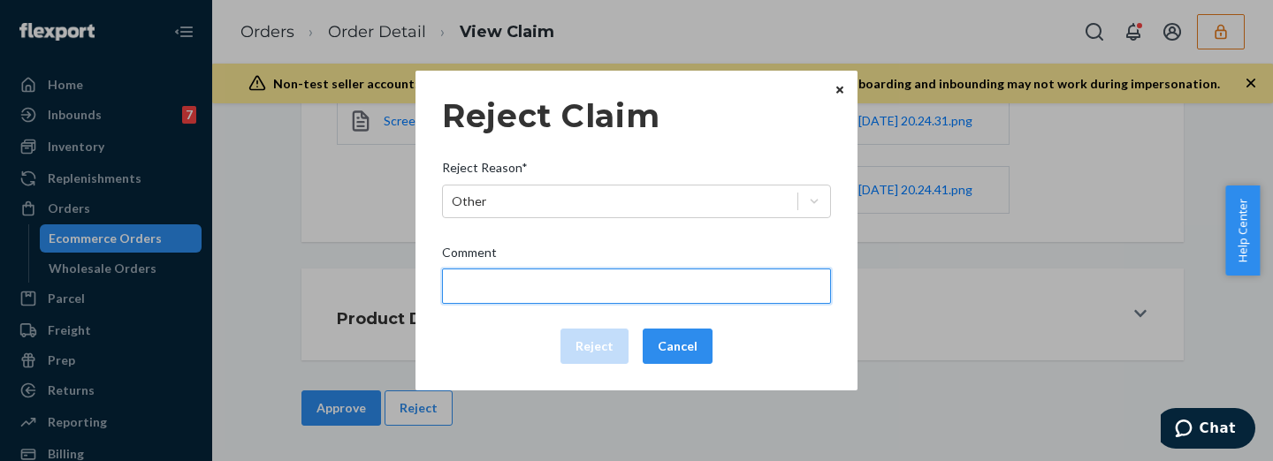
click at [521, 274] on input "Comment" at bounding box center [636, 286] width 389 height 35
paste input "The package was confirmed to be delivered at the right location and Flexport is…"
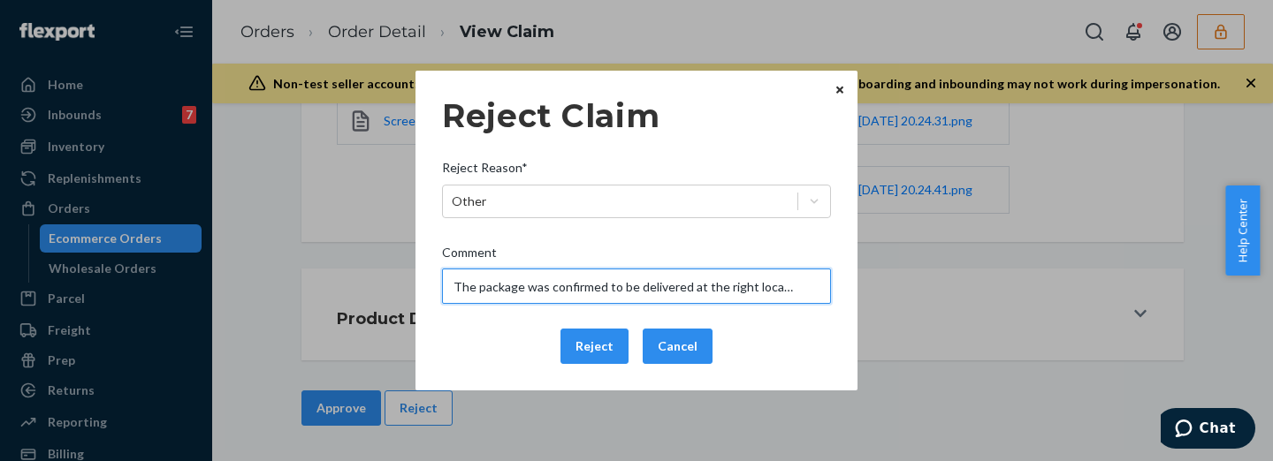
scroll to position [0, 295]
type input "The package was confirmed to be delivered at the right location and Flexport is…"
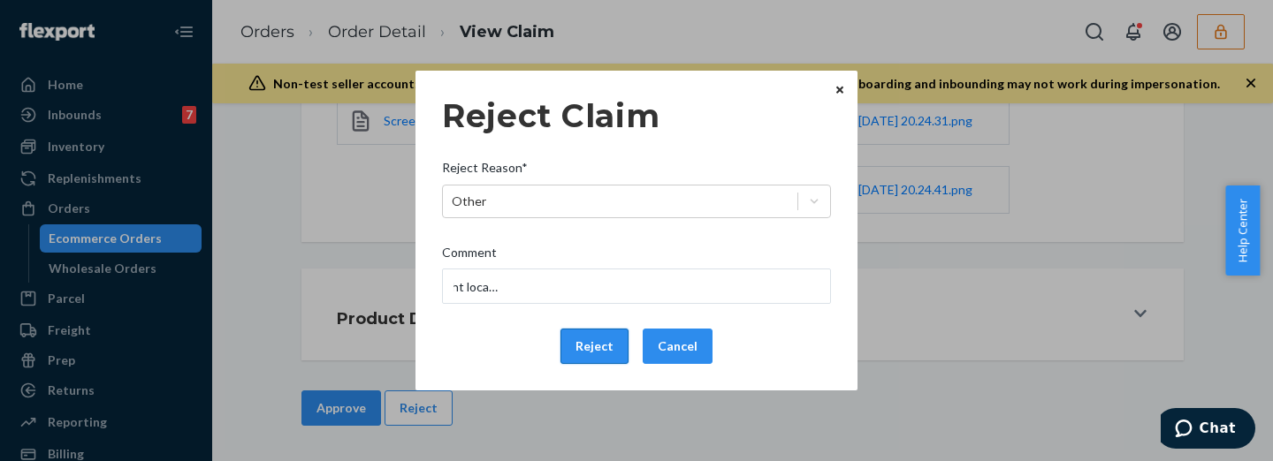
click at [603, 347] on button "Reject" at bounding box center [594, 346] width 68 height 35
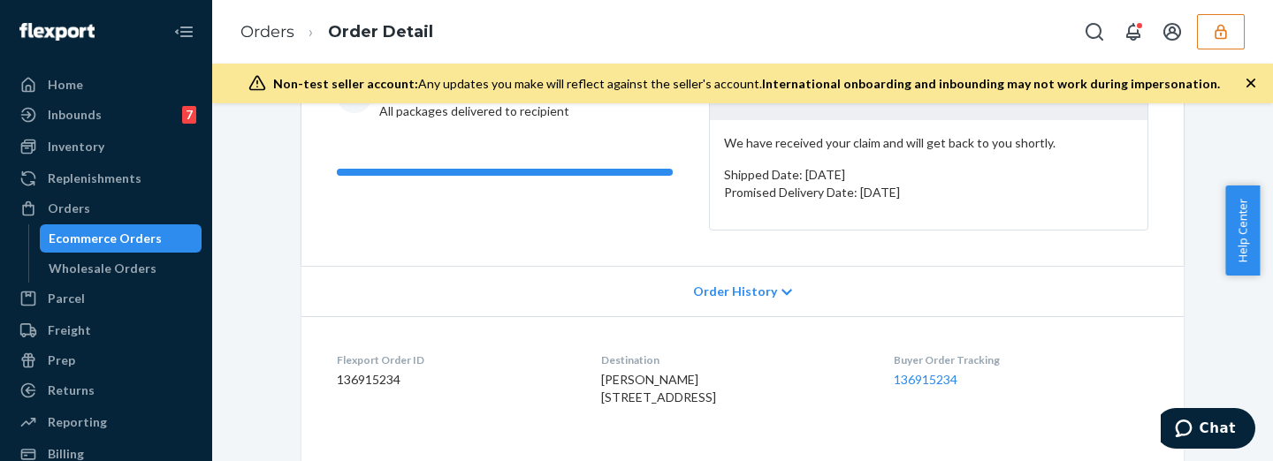
scroll to position [442, 0]
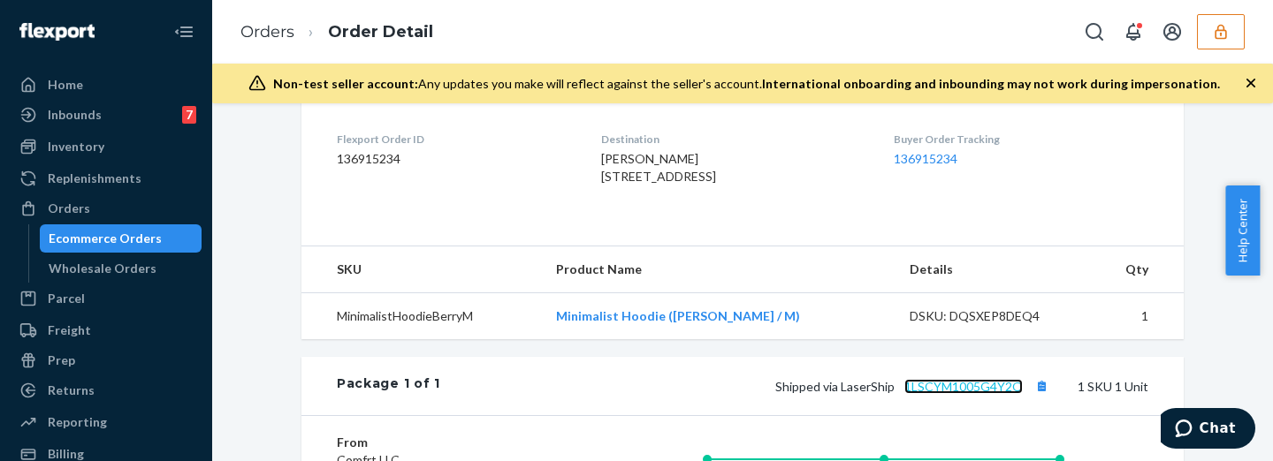
click at [957, 394] on link "1LSCYM1005G4Y2O" at bounding box center [963, 386] width 118 height 15
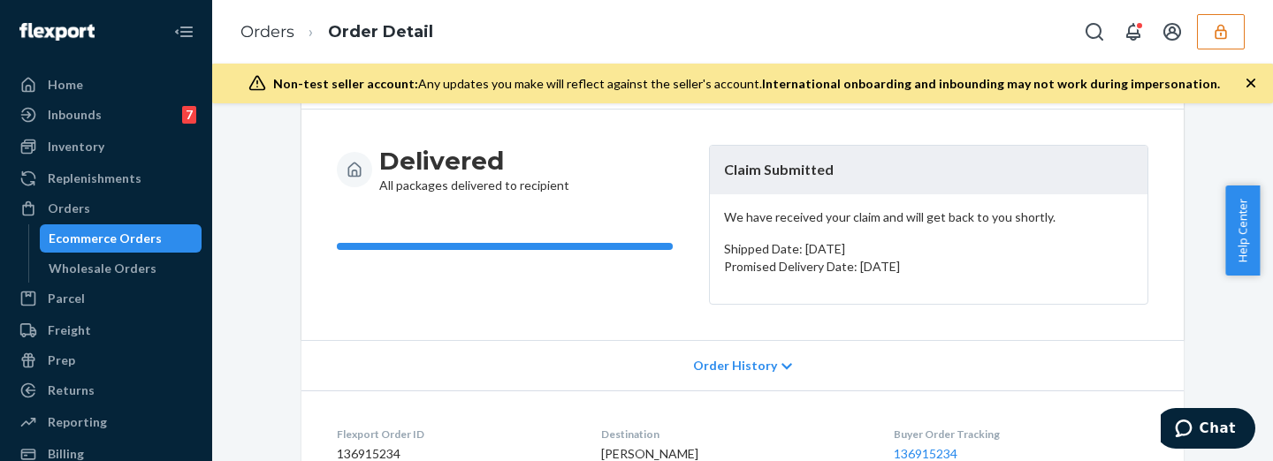
scroll to position [0, 0]
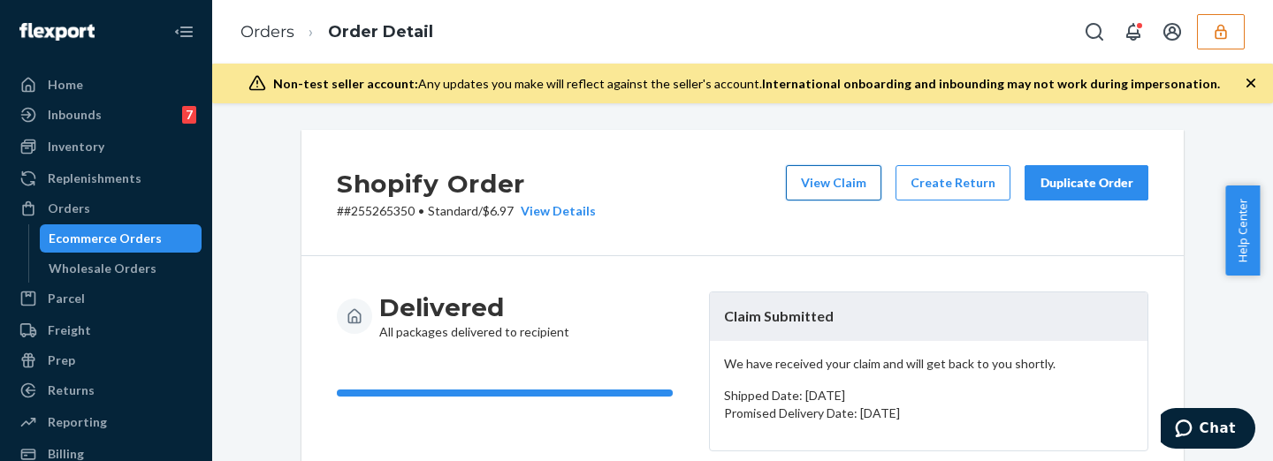
click at [827, 183] on button "View Claim" at bounding box center [833, 182] width 95 height 35
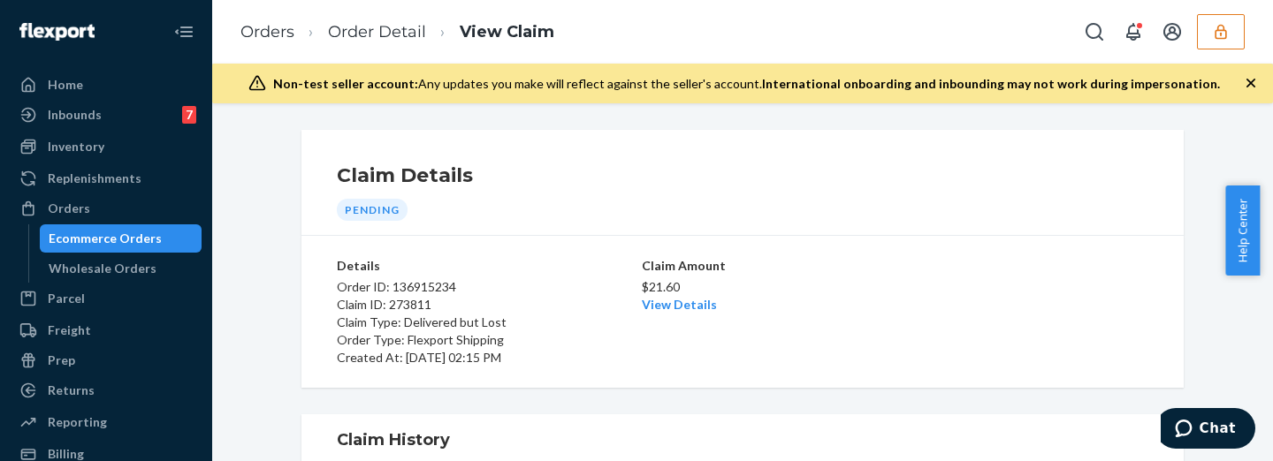
scroll to position [294, 0]
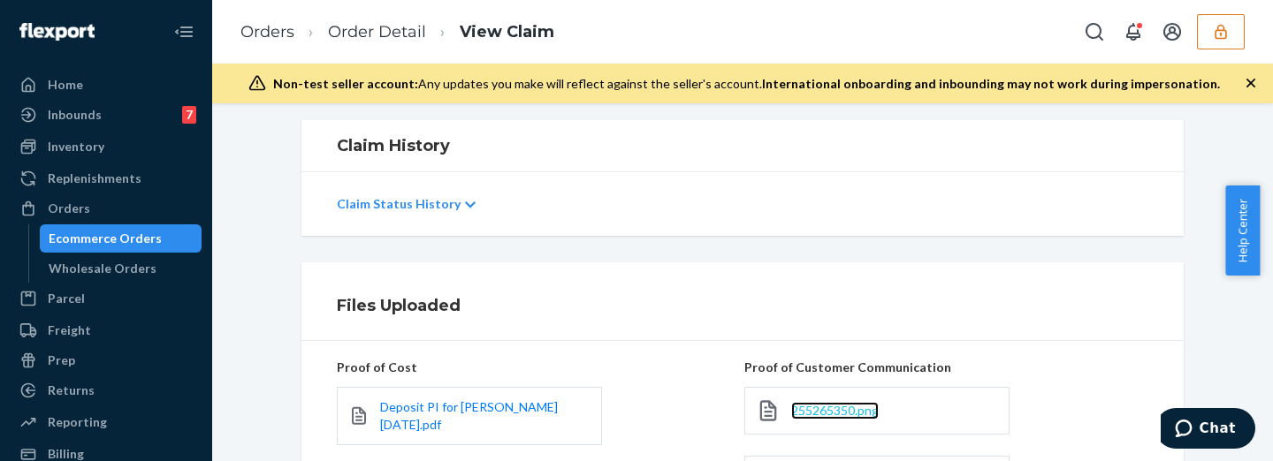
click at [822, 415] on span "255265350.png" at bounding box center [835, 410] width 88 height 15
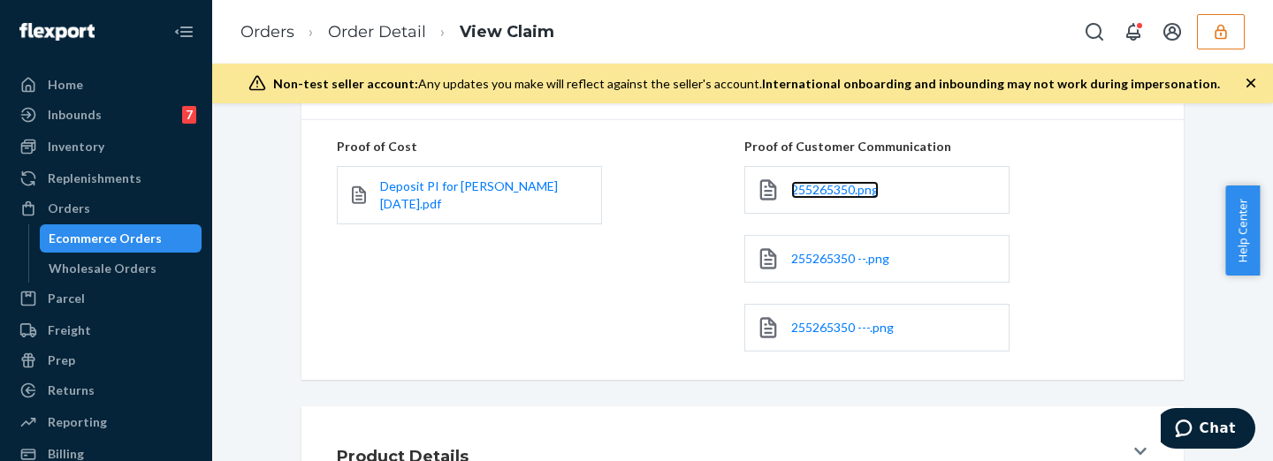
scroll to position [652, 0]
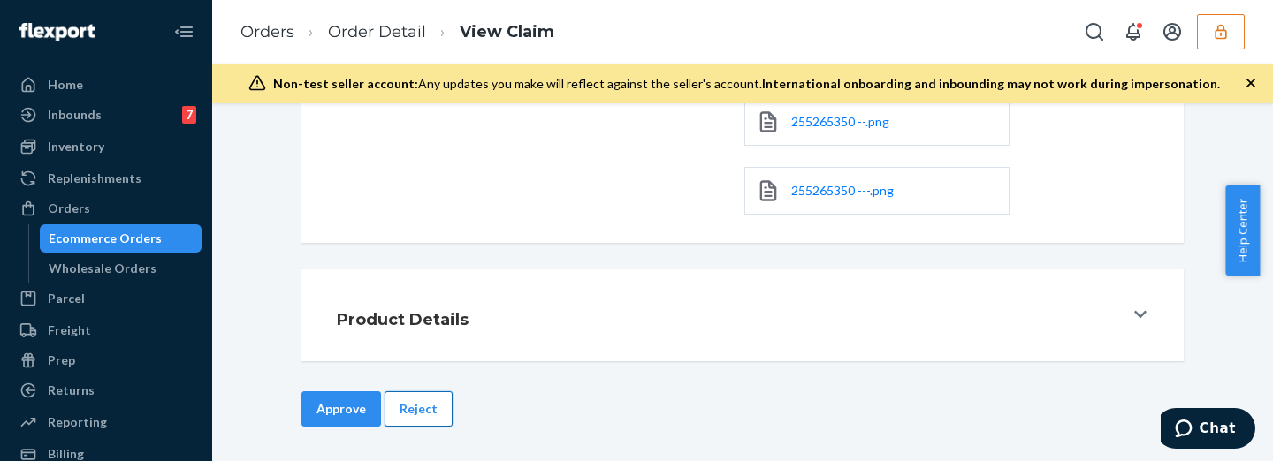
click at [420, 419] on button "Reject" at bounding box center [419, 409] width 68 height 35
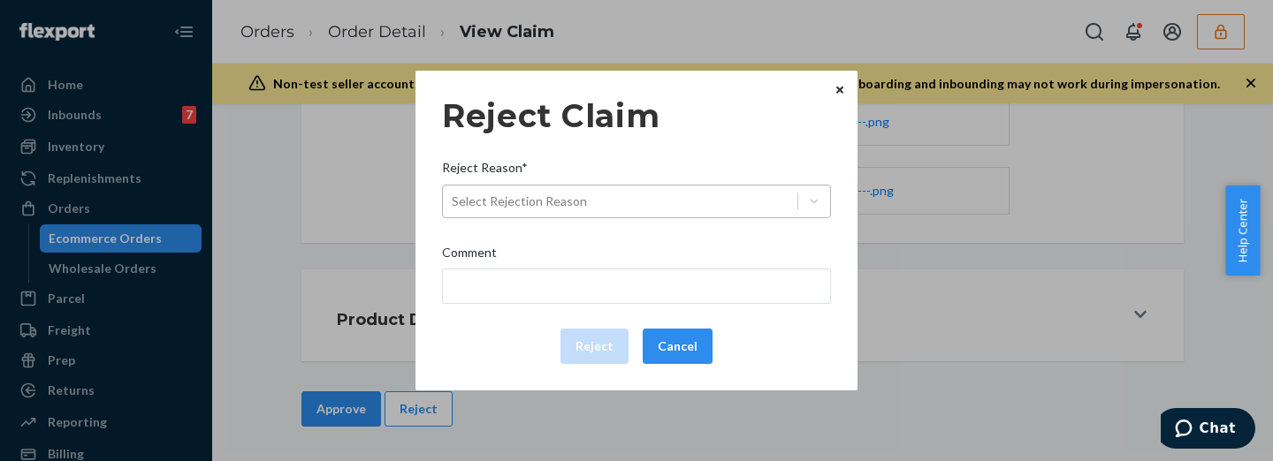
click at [594, 191] on div "Select Rejection Reason" at bounding box center [620, 201] width 355 height 28
click at [454, 193] on input "Reject Reason* Select Rejection Reason" at bounding box center [453, 202] width 2 height 18
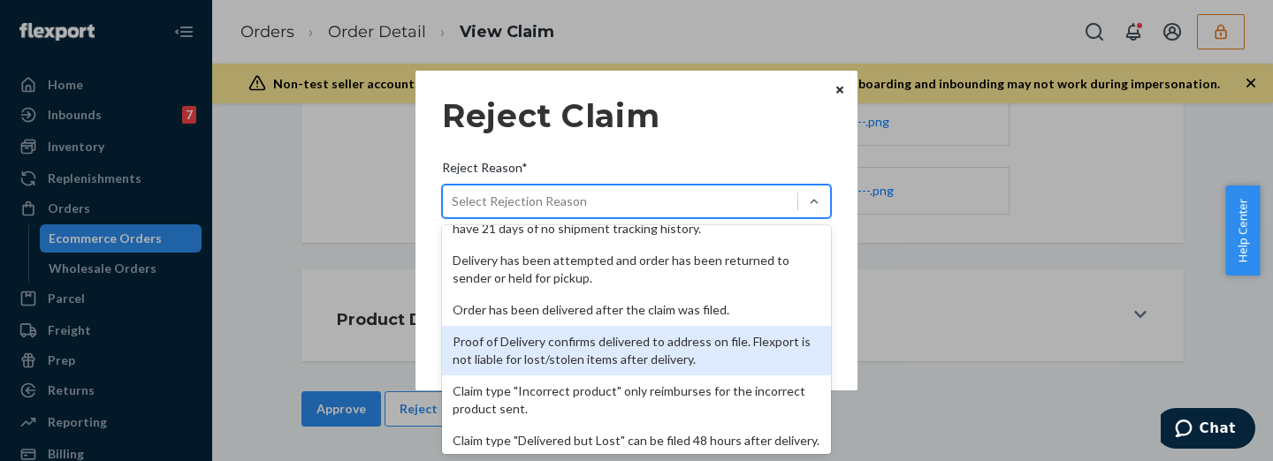
scroll to position [266, 0]
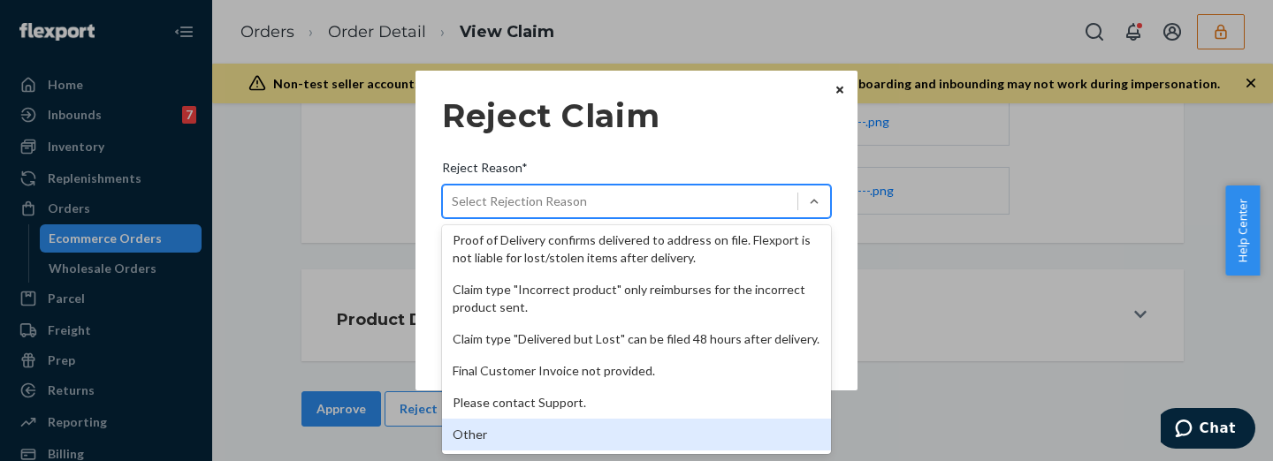
click at [565, 424] on div "Other" at bounding box center [636, 435] width 389 height 32
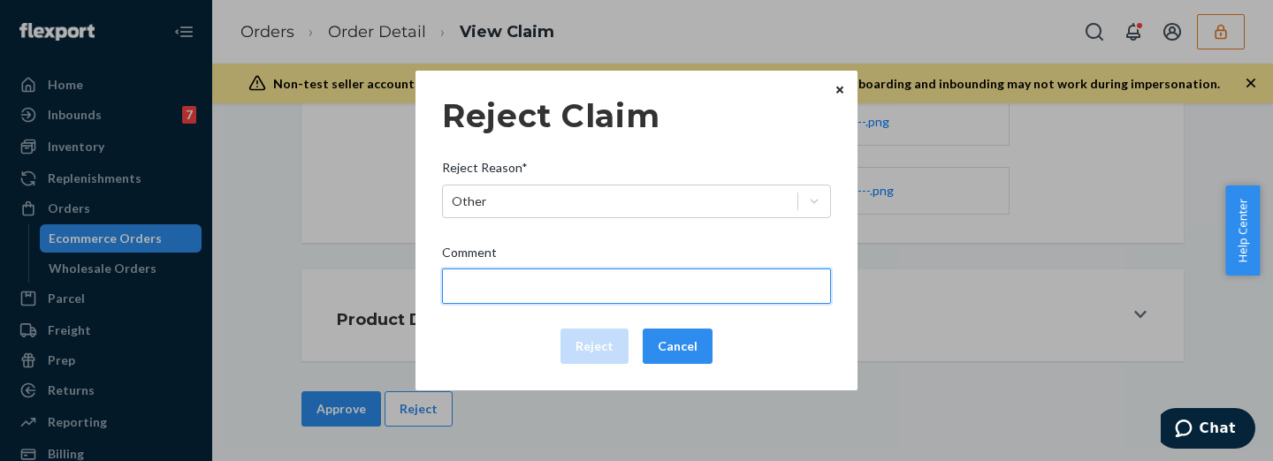
click at [510, 296] on input "Comment" at bounding box center [636, 286] width 389 height 35
paste input "The package was confirmed to be delivered at the right location and Flexport is…"
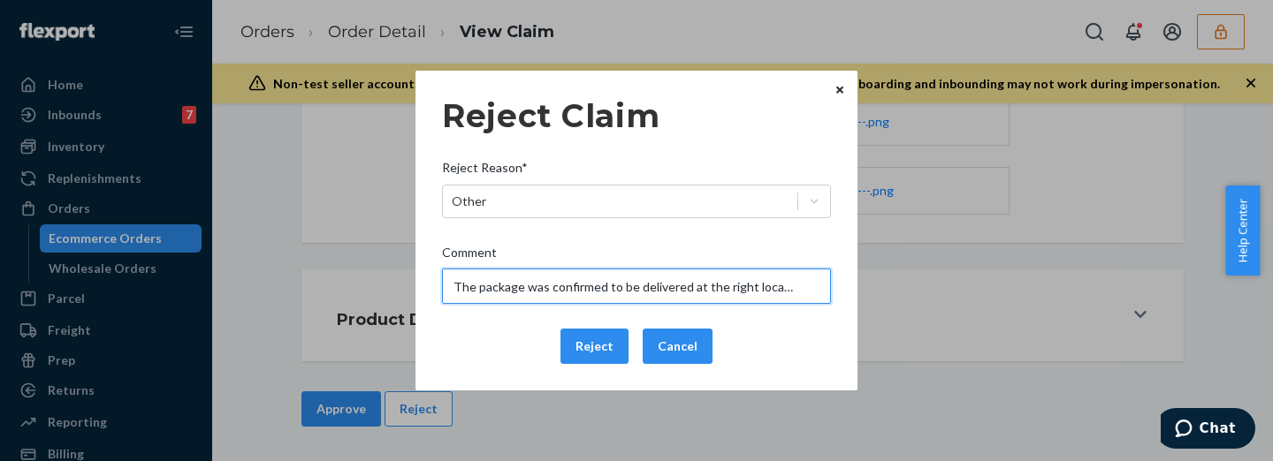
scroll to position [0, 295]
type input "The package was confirmed to be delivered at the right location and Flexport is…"
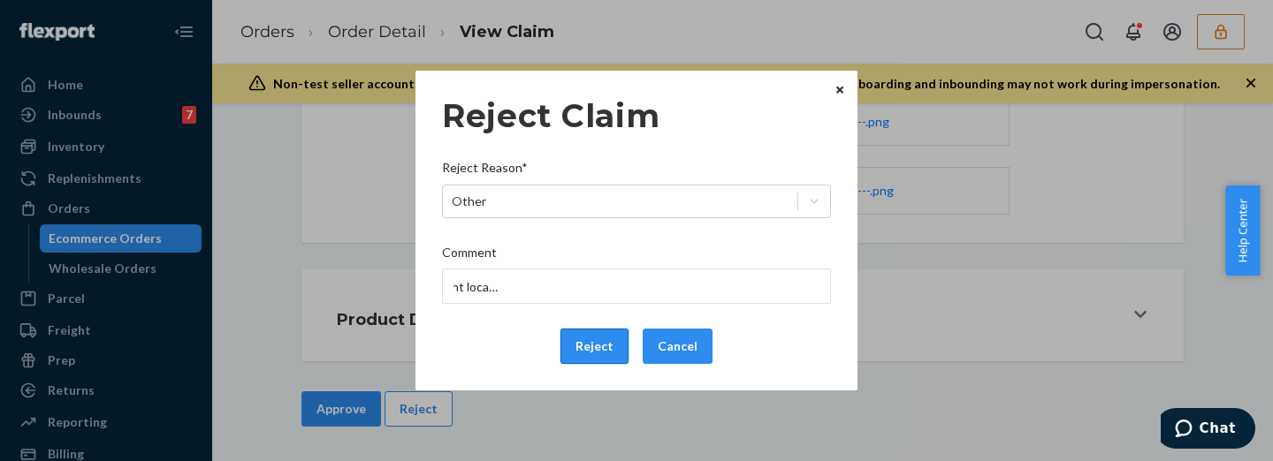
click at [599, 348] on button "Reject" at bounding box center [594, 346] width 68 height 35
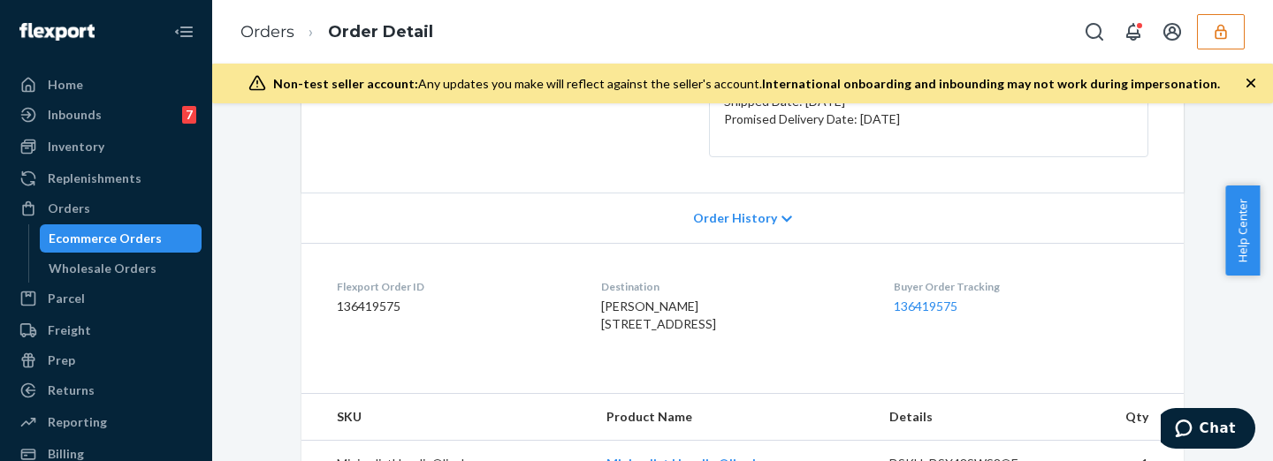
scroll to position [73, 0]
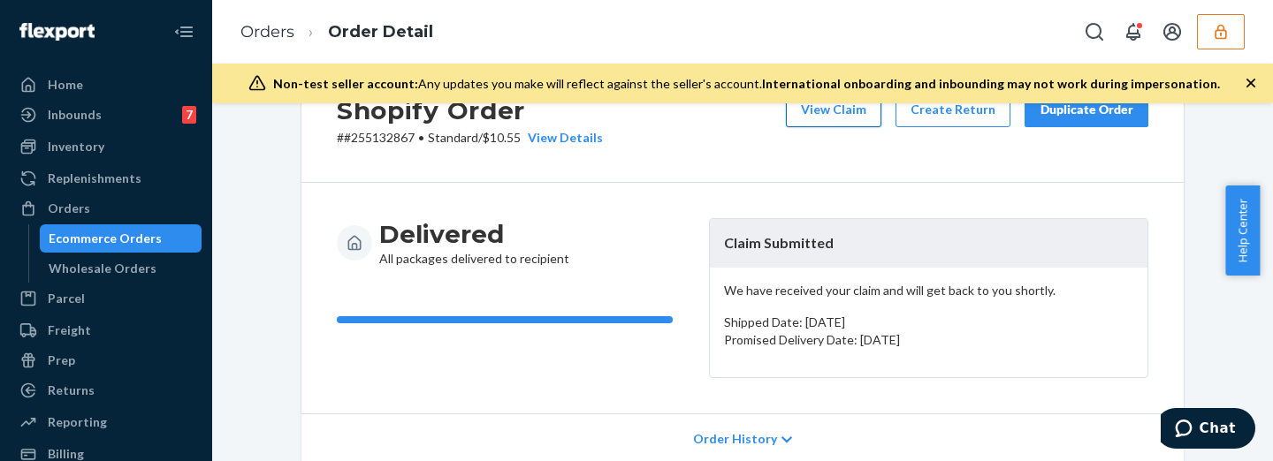
click at [842, 115] on button "View Claim" at bounding box center [833, 109] width 95 height 35
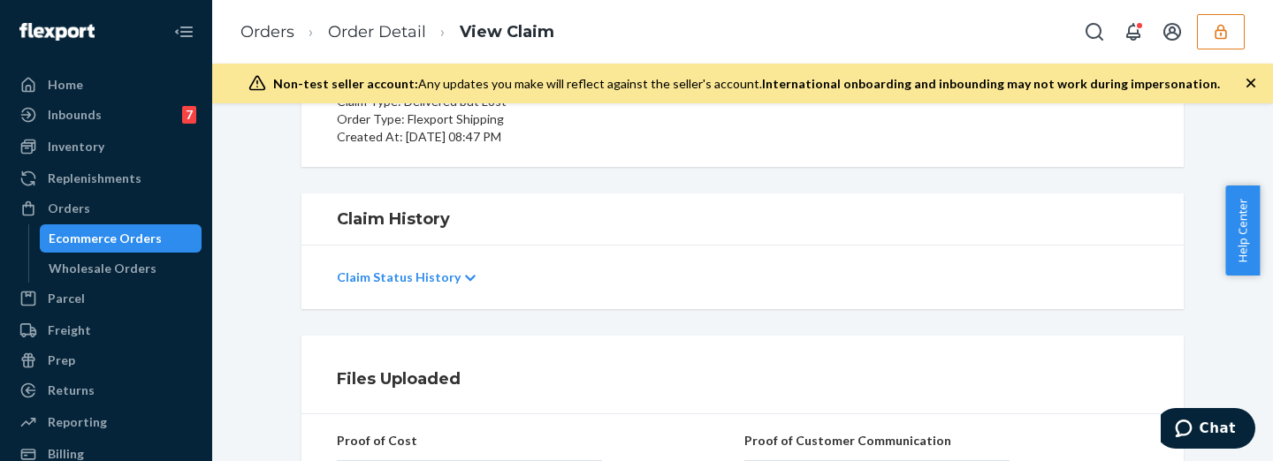
scroll to position [442, 0]
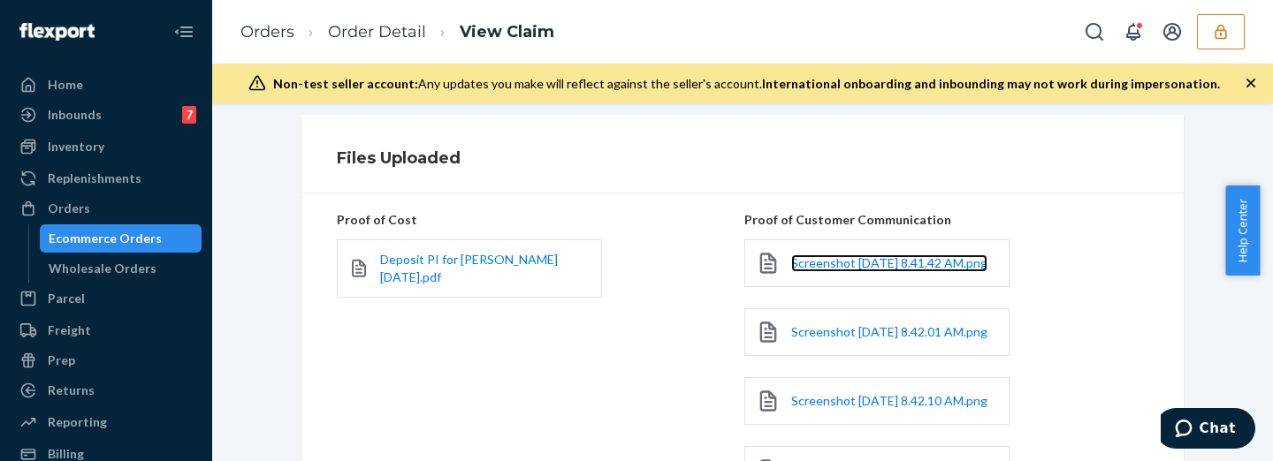
click at [839, 272] on link "Screenshot [DATE] 8.41.42 AM.png" at bounding box center [889, 264] width 196 height 18
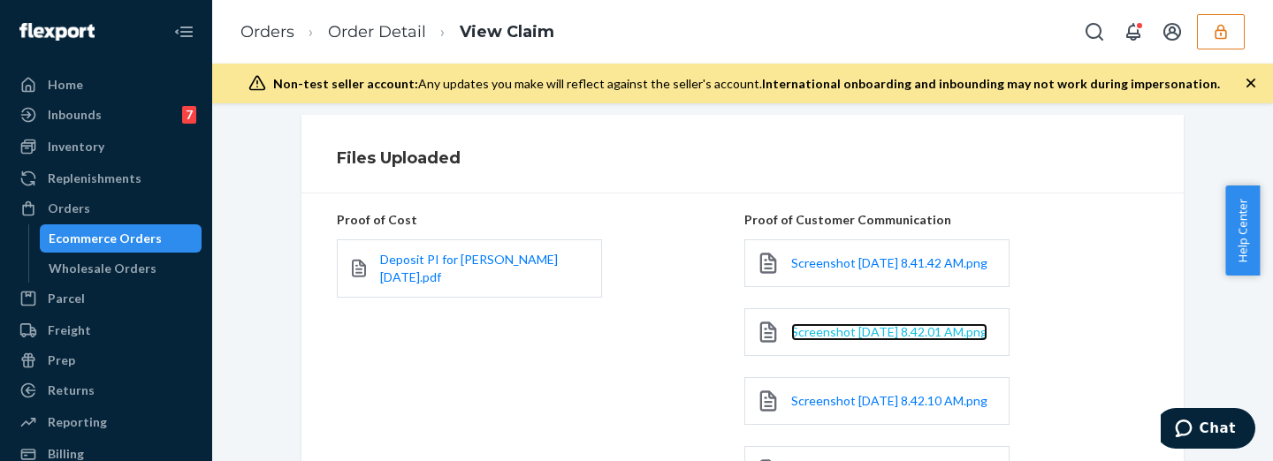
click at [809, 339] on span "Screenshot [DATE] 8.42.01 AM.png" at bounding box center [889, 331] width 196 height 15
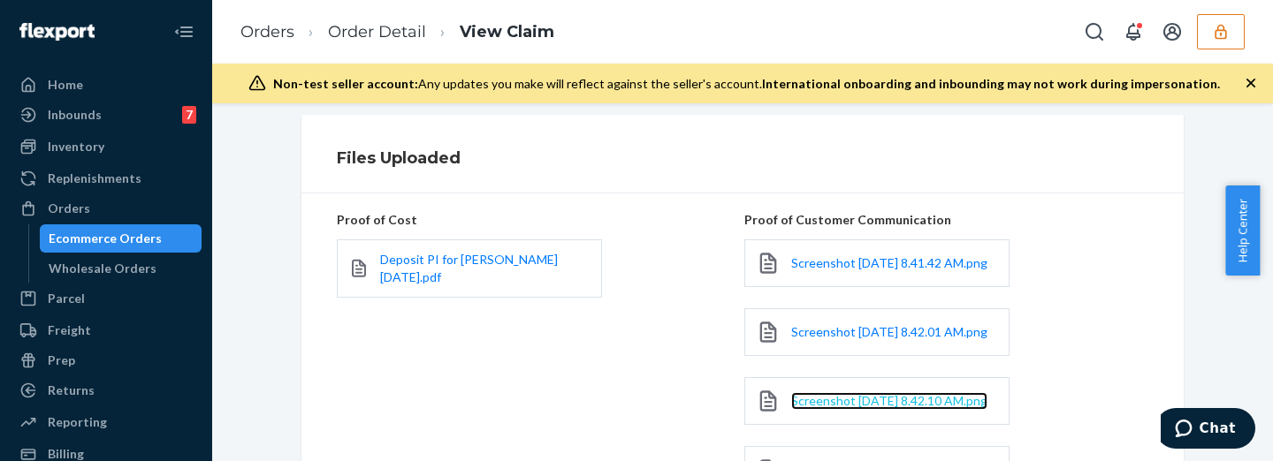
click at [815, 408] on span "Screenshot [DATE] 8.42.10 AM.png" at bounding box center [889, 400] width 196 height 15
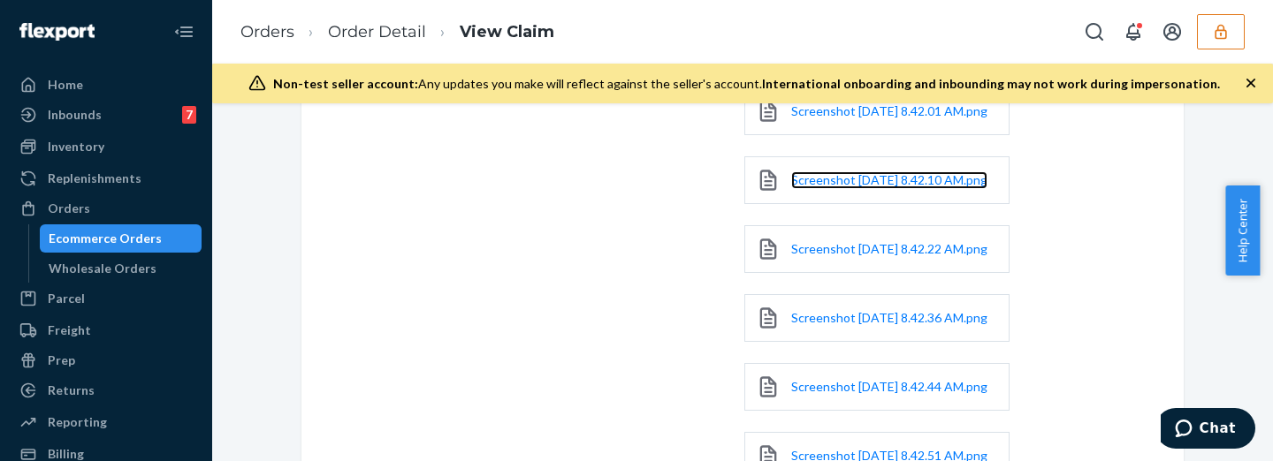
scroll to position [810, 0]
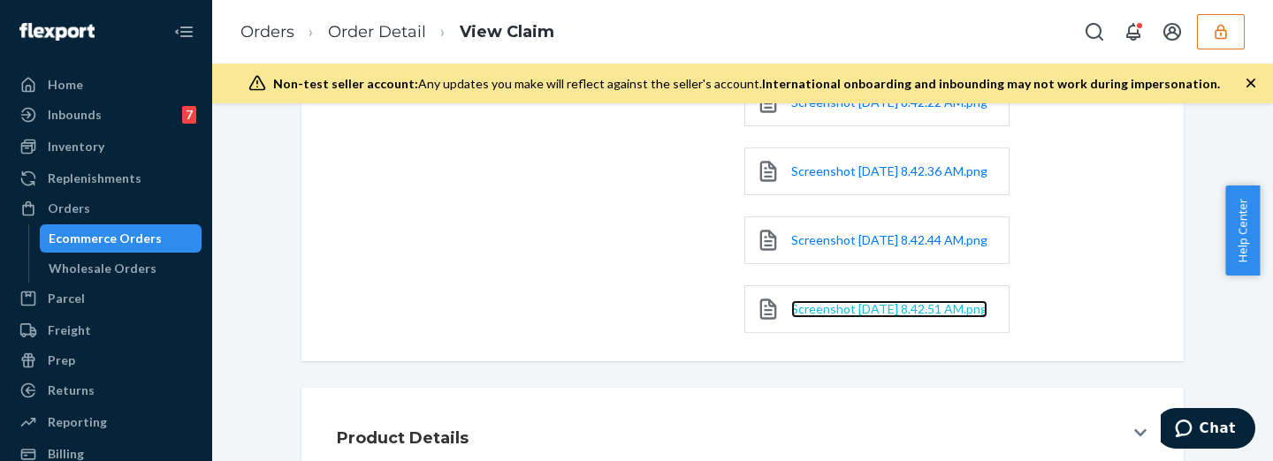
click at [810, 316] on span "Screenshot [DATE] 8.42.51 AM.png" at bounding box center [889, 308] width 196 height 15
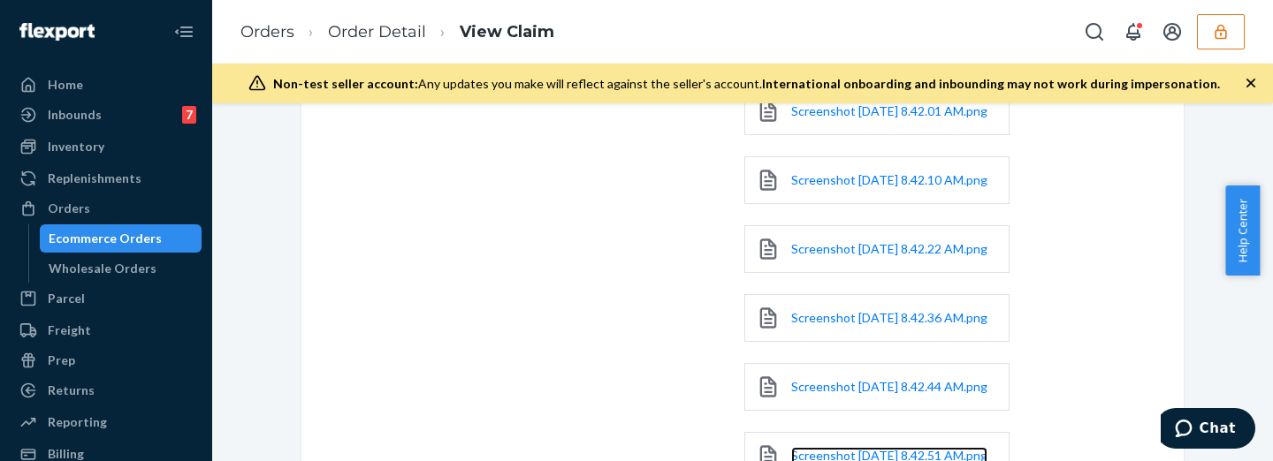
scroll to position [515, 0]
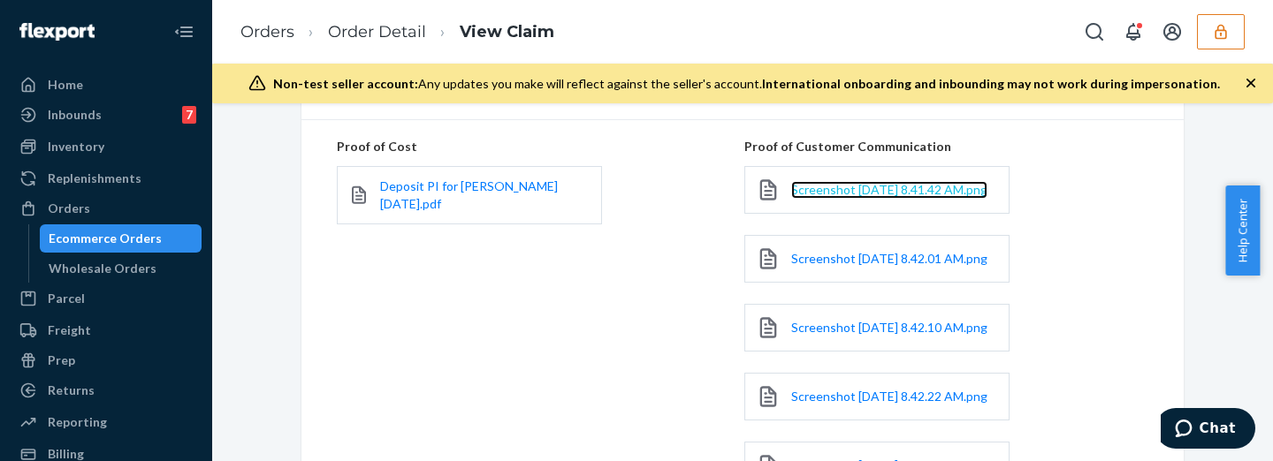
click at [826, 188] on span "Screenshot [DATE] 8.41.42 AM.png" at bounding box center [889, 189] width 196 height 15
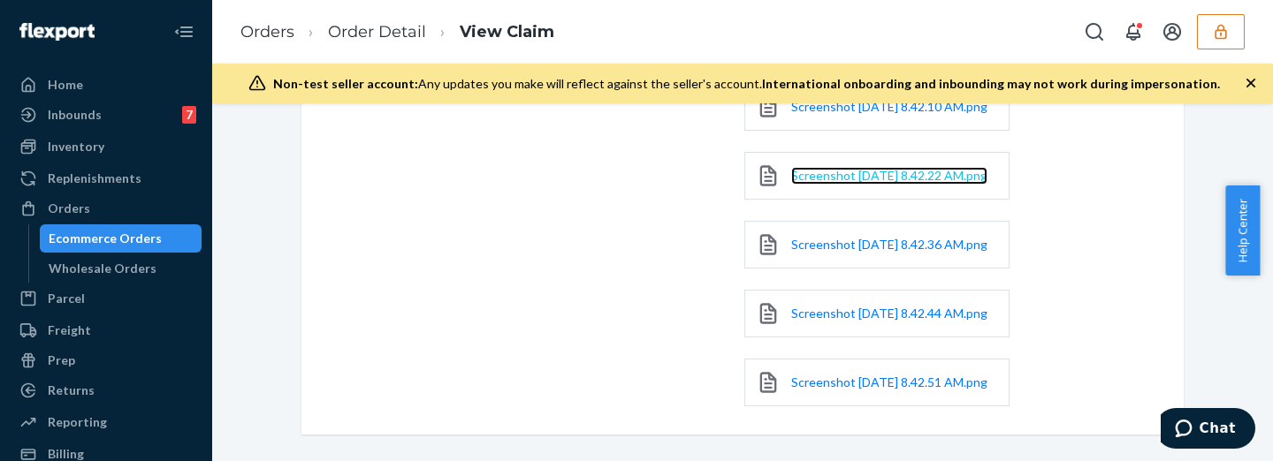
click at [816, 183] on span "Screenshot [DATE] 8.42.22 AM.png" at bounding box center [889, 175] width 196 height 15
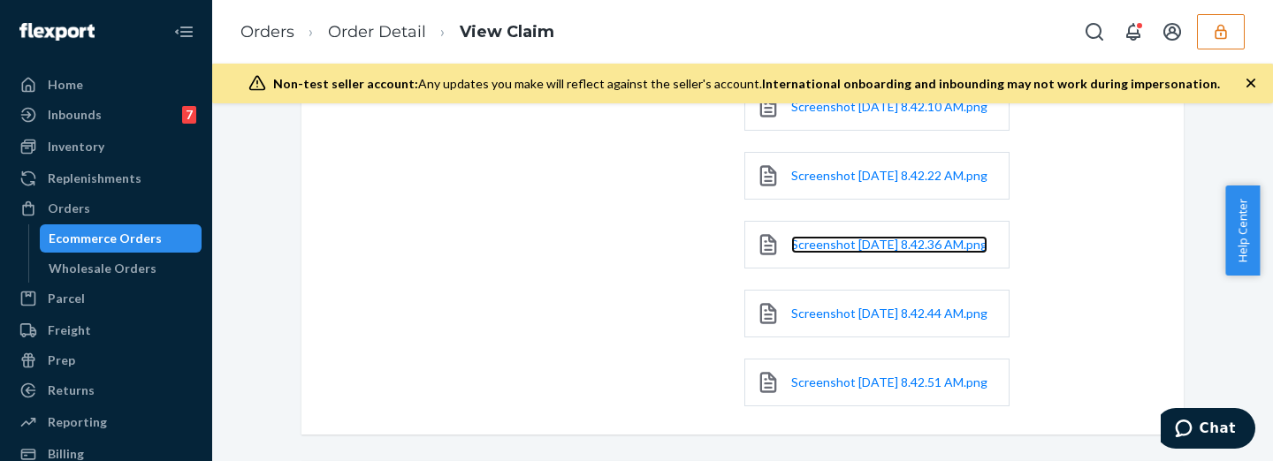
click at [827, 254] on link "Screenshot [DATE] 8.42.36 AM.png" at bounding box center [889, 245] width 196 height 18
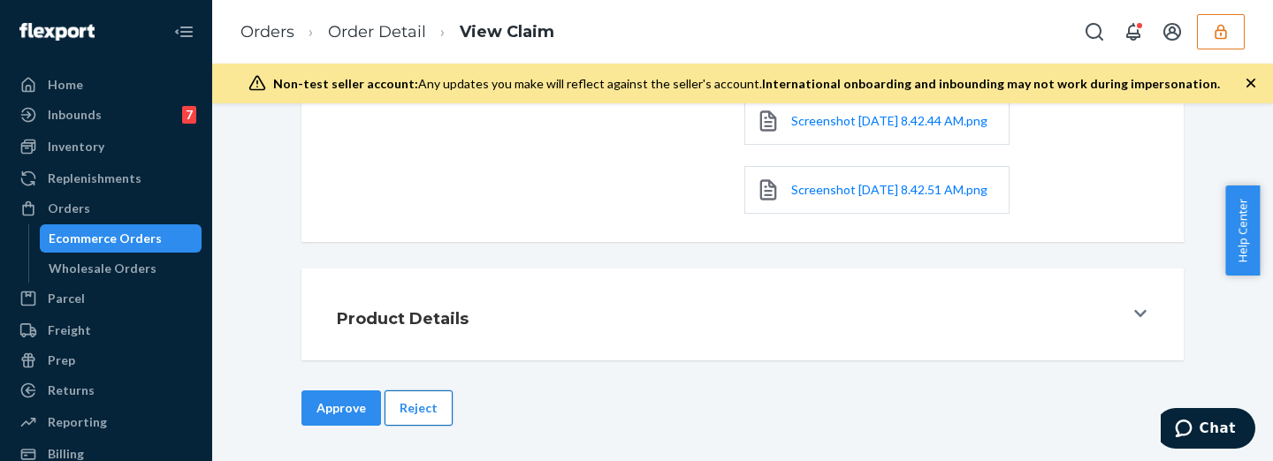
click at [429, 420] on button "Reject" at bounding box center [419, 408] width 68 height 35
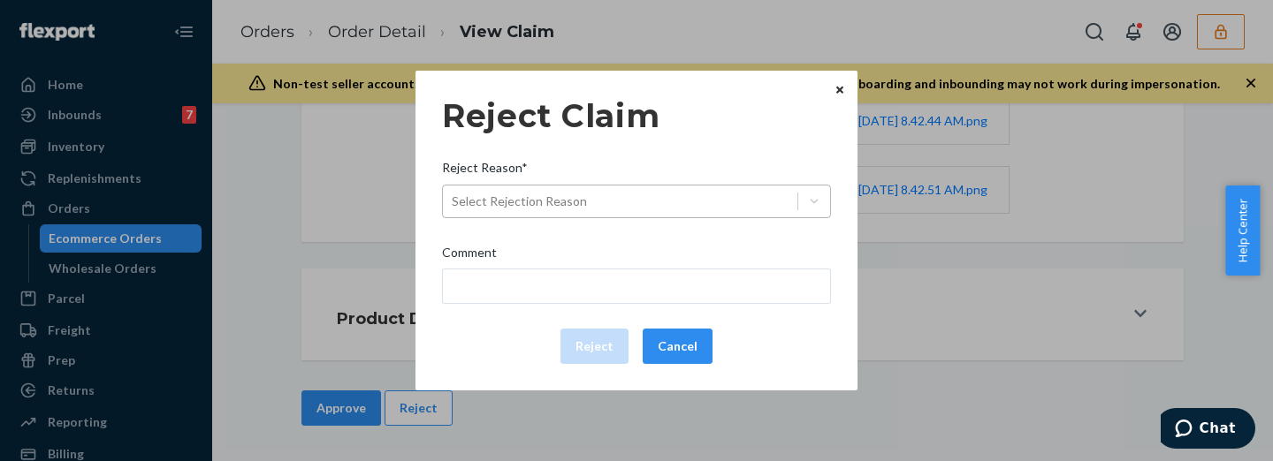
click at [606, 211] on div "Select Rejection Reason" at bounding box center [620, 201] width 355 height 28
click at [454, 210] on input "Reject Reason* Select Rejection Reason" at bounding box center [453, 202] width 2 height 18
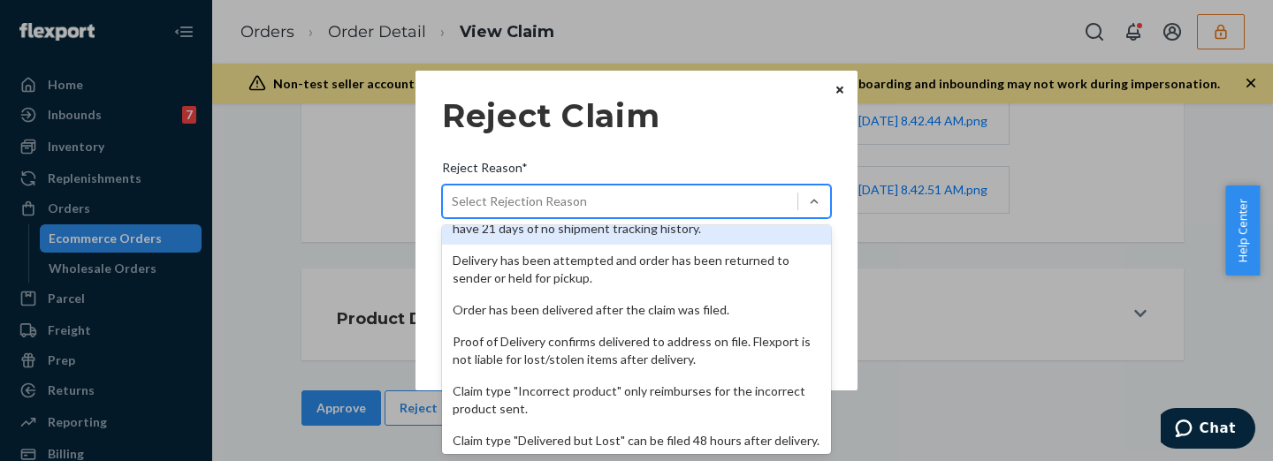
scroll to position [266, 0]
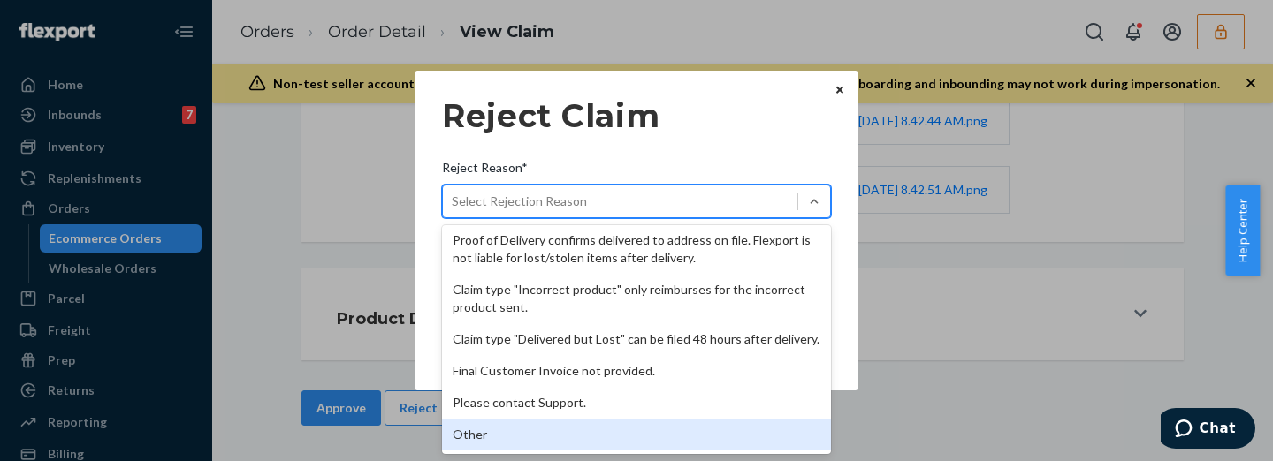
click at [591, 438] on div "Other" at bounding box center [636, 435] width 389 height 32
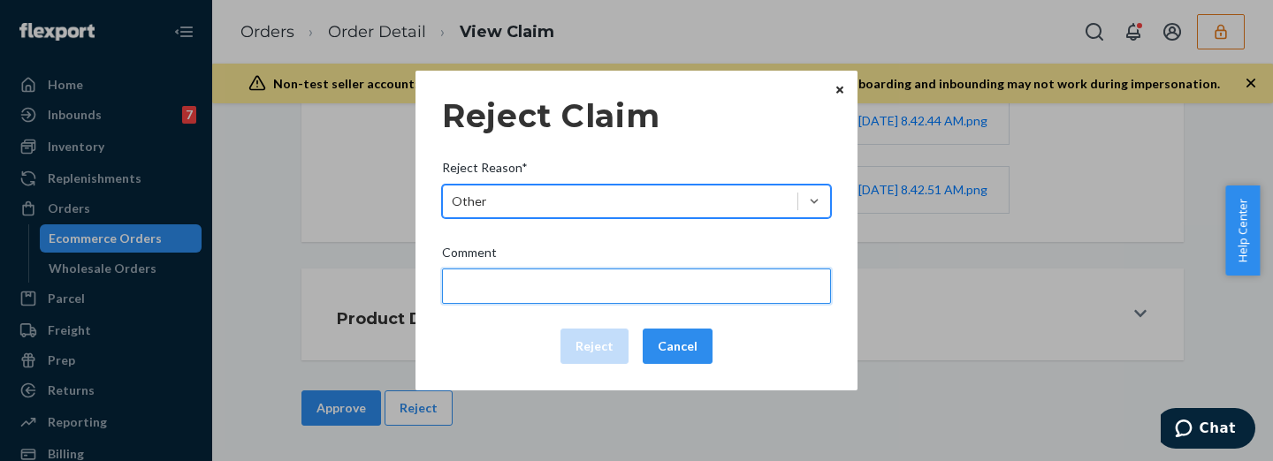
click at [594, 295] on input "Comment" at bounding box center [636, 286] width 389 height 35
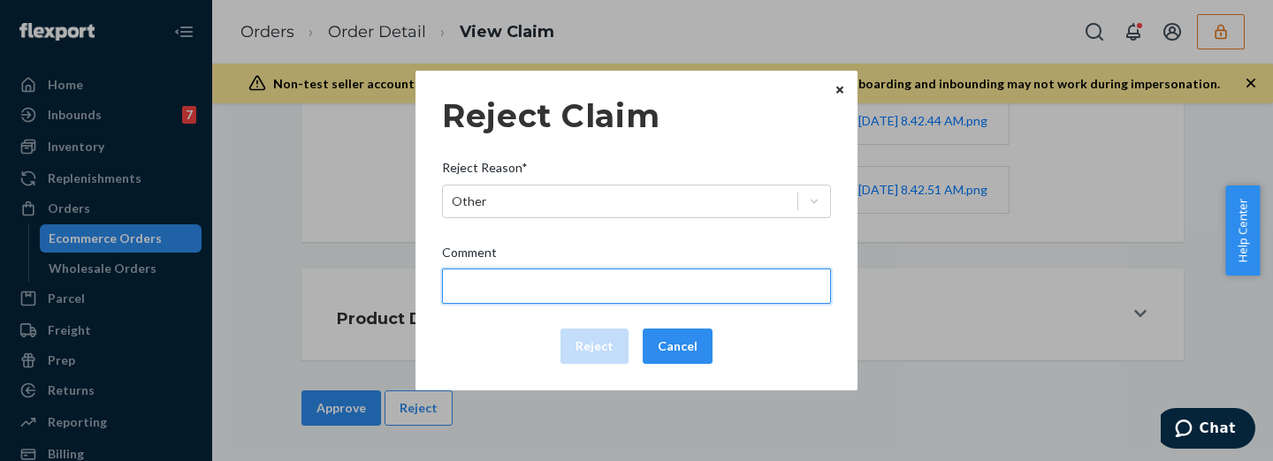
paste input "The package was confirmed to be delivered at the right location and Flexport is…"
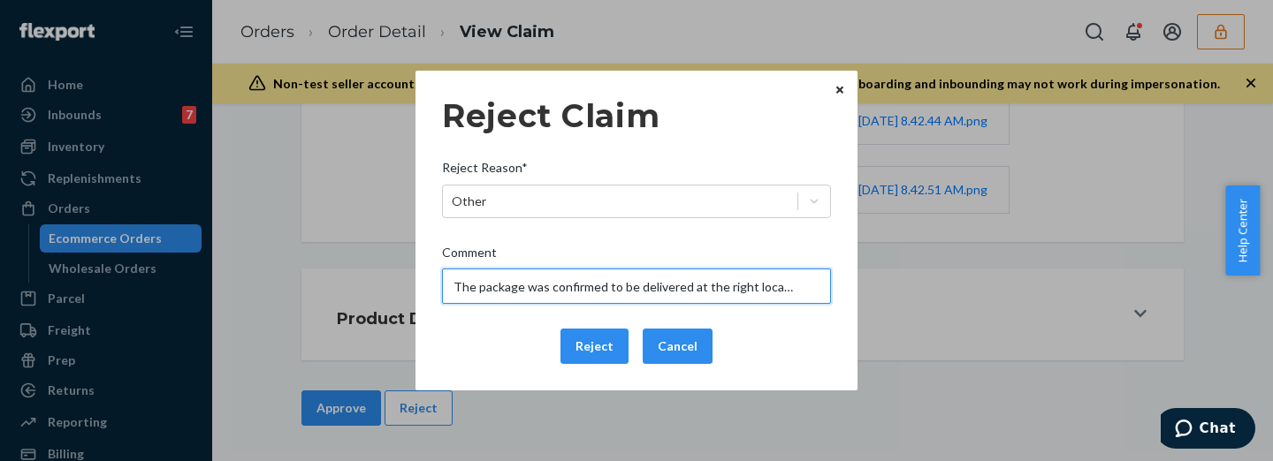
scroll to position [0, 295]
click at [595, 295] on input "The package was confirmed to be delivered at the right location and Flexport is…" at bounding box center [636, 286] width 389 height 35
type input "The package was confirmed to be delivered at the right location and Flexport is…"
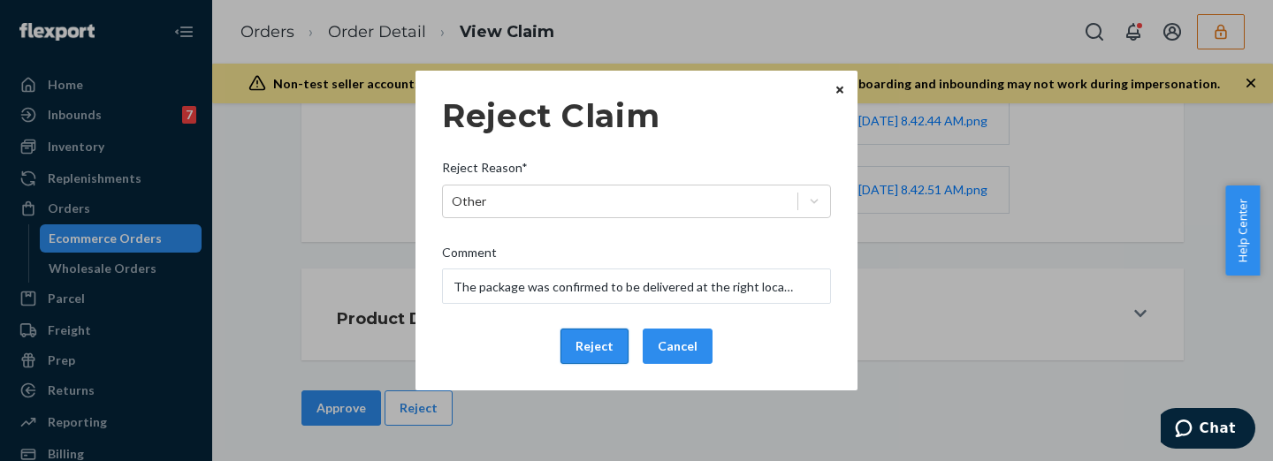
click at [614, 352] on button "Reject" at bounding box center [594, 346] width 68 height 35
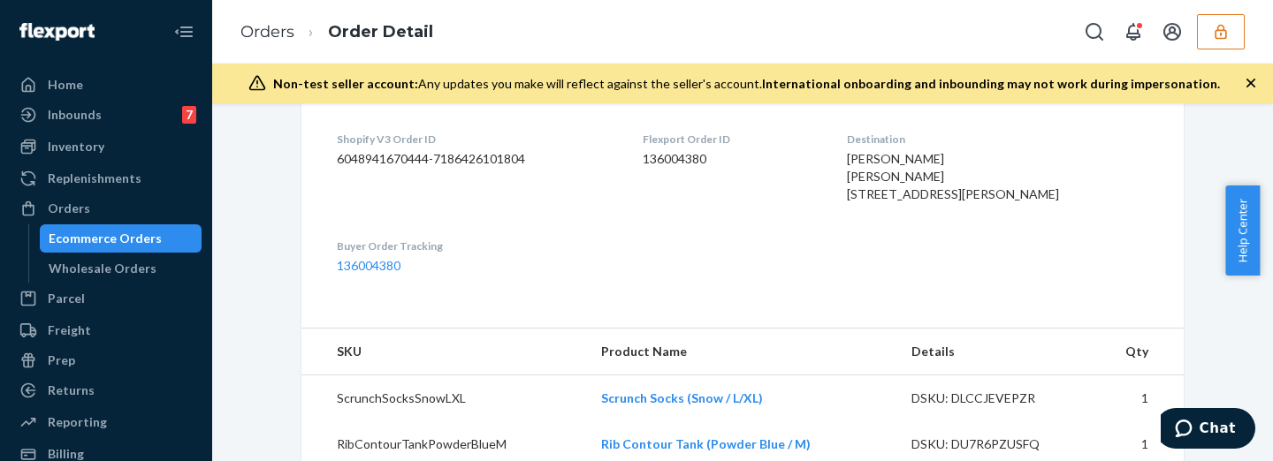
scroll to position [663, 0]
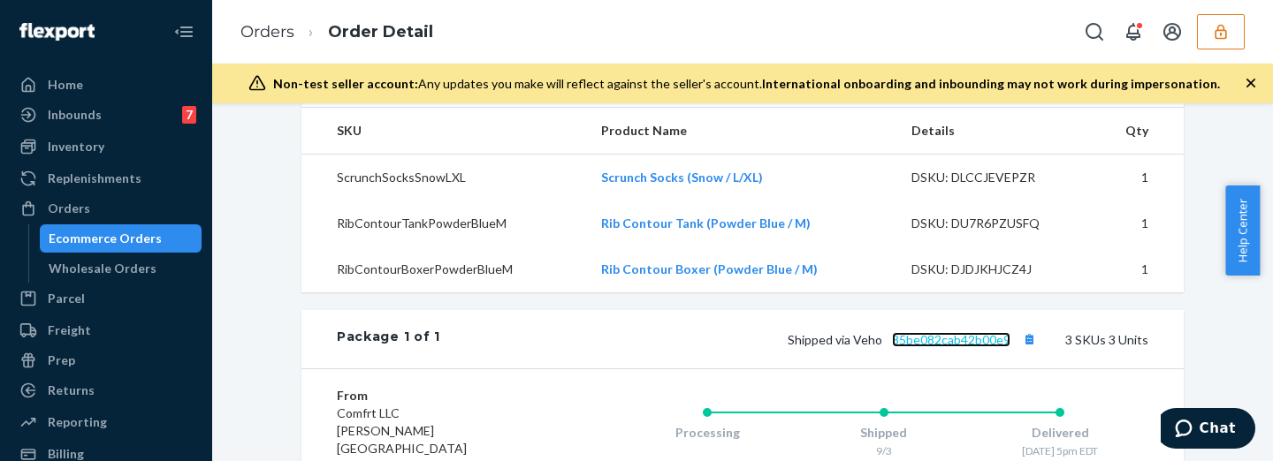
click at [942, 347] on link "35be082cab42b00e9" at bounding box center [951, 339] width 118 height 15
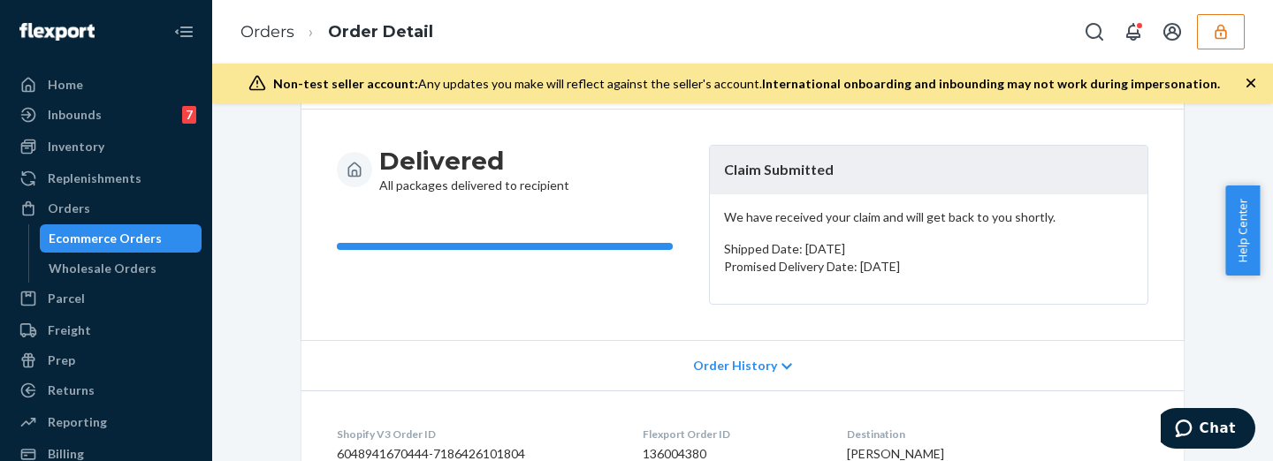
scroll to position [0, 0]
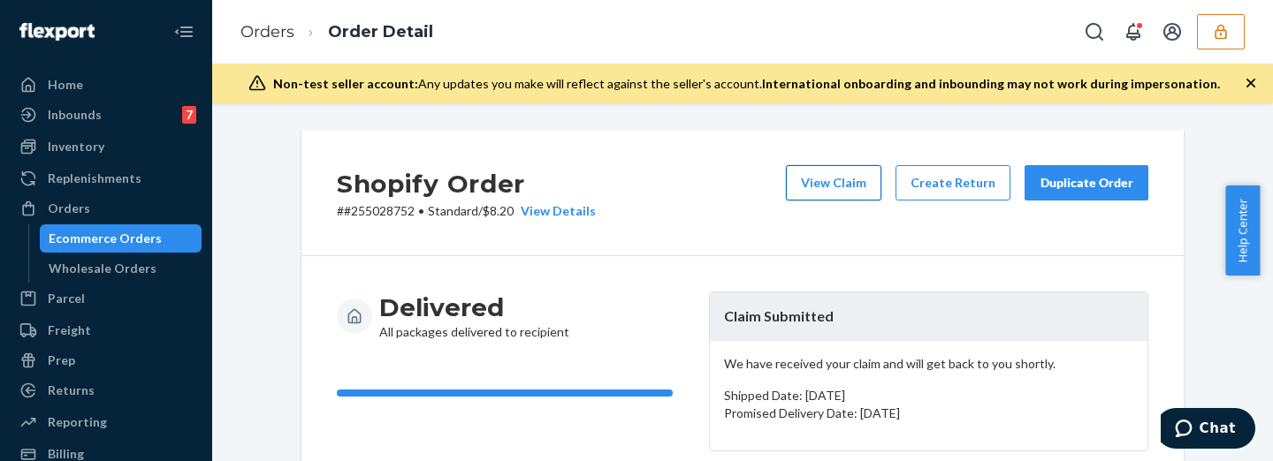
click at [836, 172] on button "View Claim" at bounding box center [833, 182] width 95 height 35
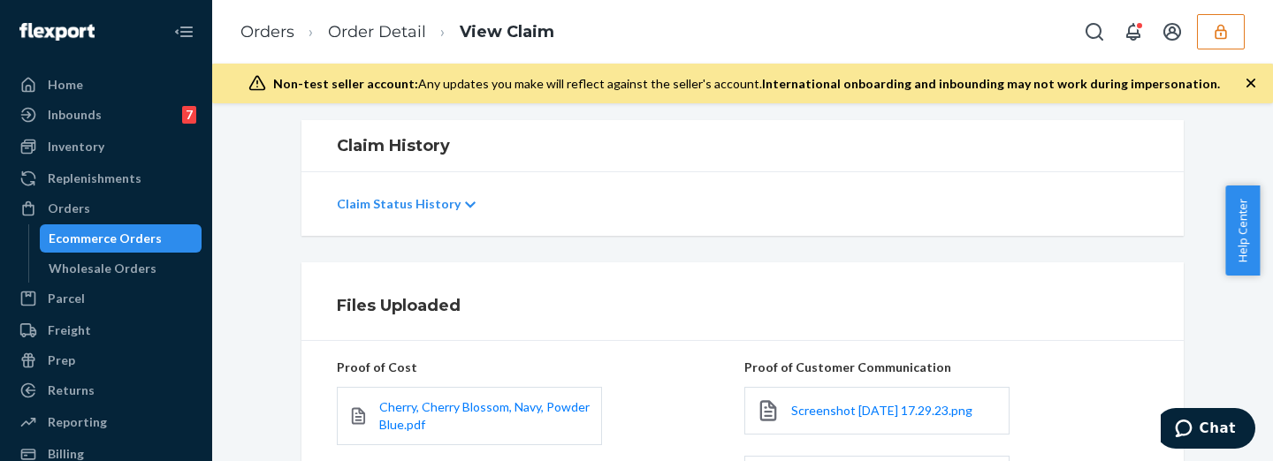
scroll to position [442, 0]
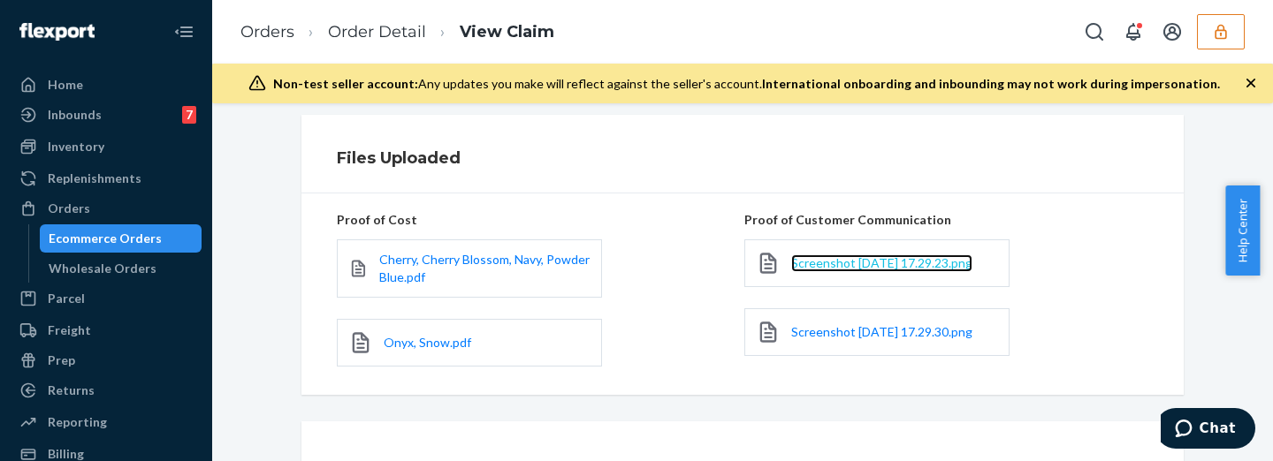
click at [805, 271] on span "Screenshot [DATE] 17.29.23.png" at bounding box center [881, 262] width 181 height 15
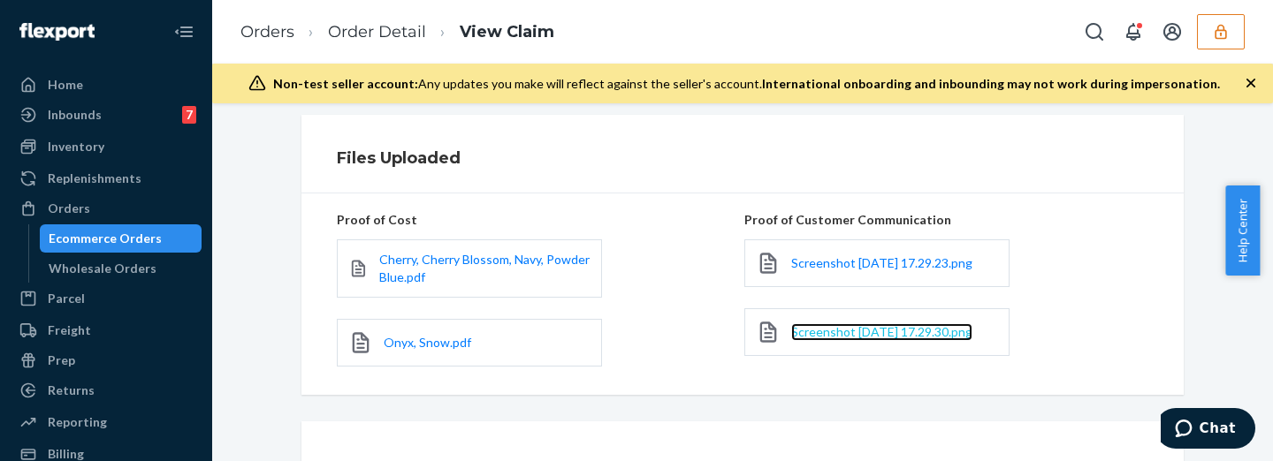
click at [838, 339] on span "Screenshot [DATE] 17.29.30.png" at bounding box center [881, 331] width 181 height 15
click at [803, 339] on span "Screenshot [DATE] 17.29.30.png" at bounding box center [881, 331] width 181 height 15
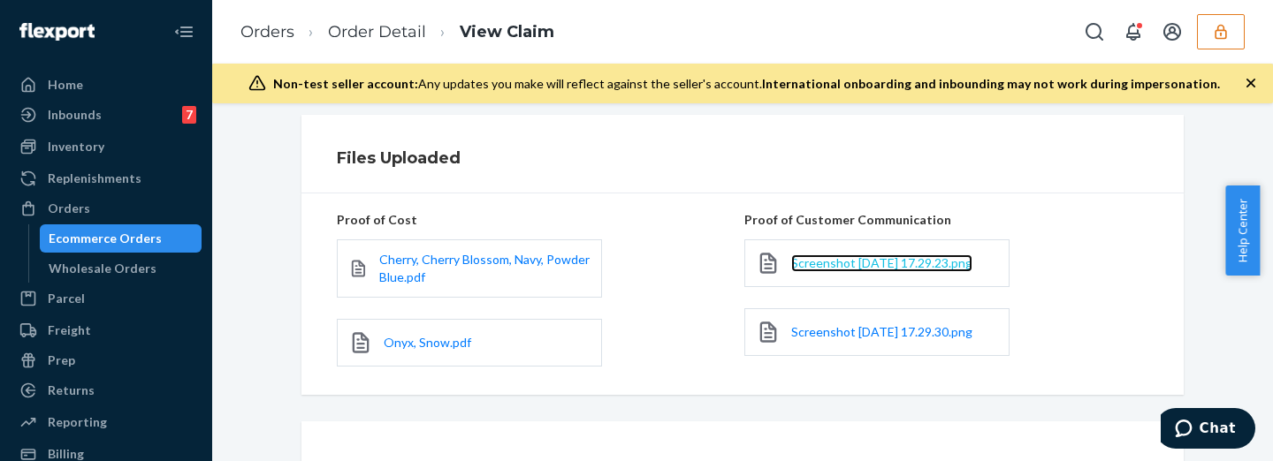
click at [797, 264] on span "Screenshot [DATE] 17.29.23.png" at bounding box center [881, 262] width 181 height 15
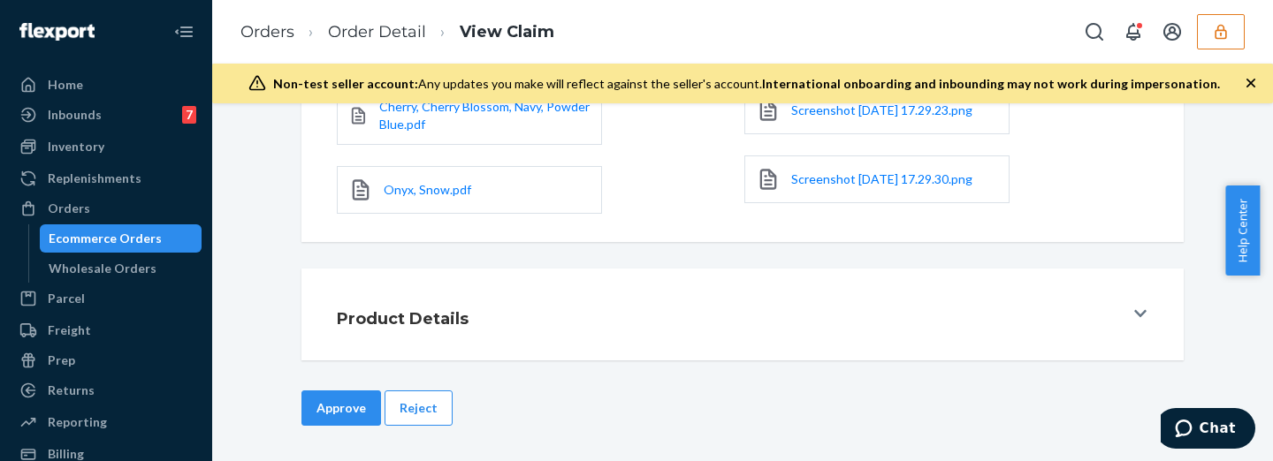
click at [446, 396] on div "Approve Reject" at bounding box center [743, 408] width 886 height 35
click at [428, 397] on button "Reject" at bounding box center [419, 408] width 68 height 35
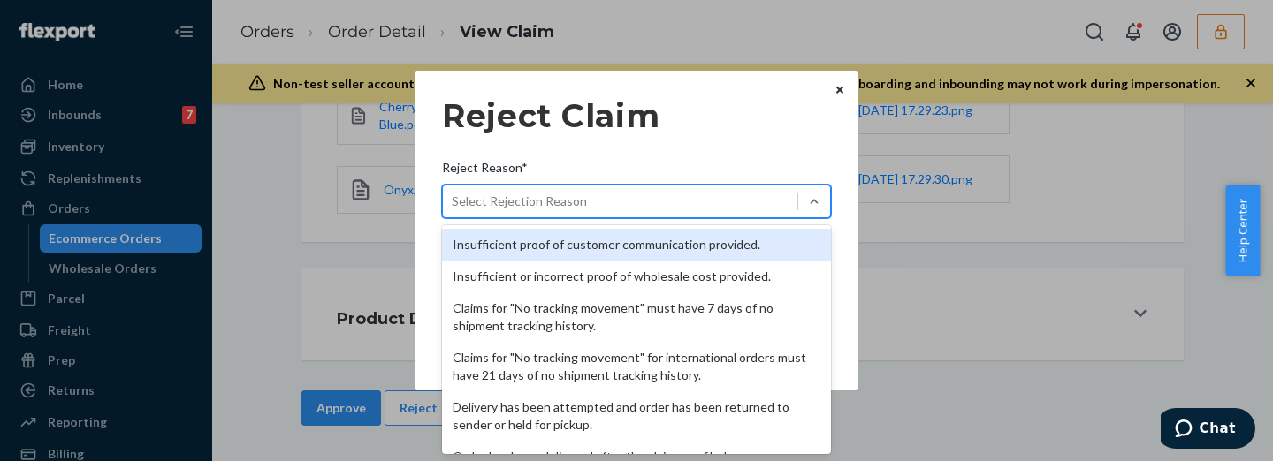
click at [560, 202] on div "Select Rejection Reason" at bounding box center [519, 202] width 135 height 18
click at [454, 202] on input "Reject Reason* option Insufficient proof of customer communication provided. fo…" at bounding box center [453, 202] width 2 height 18
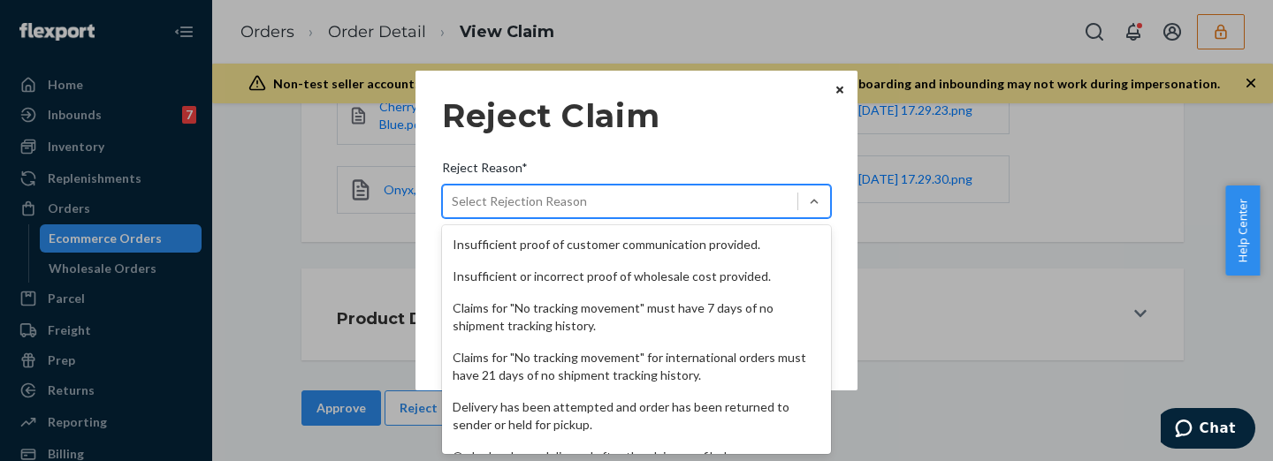
scroll to position [266, 0]
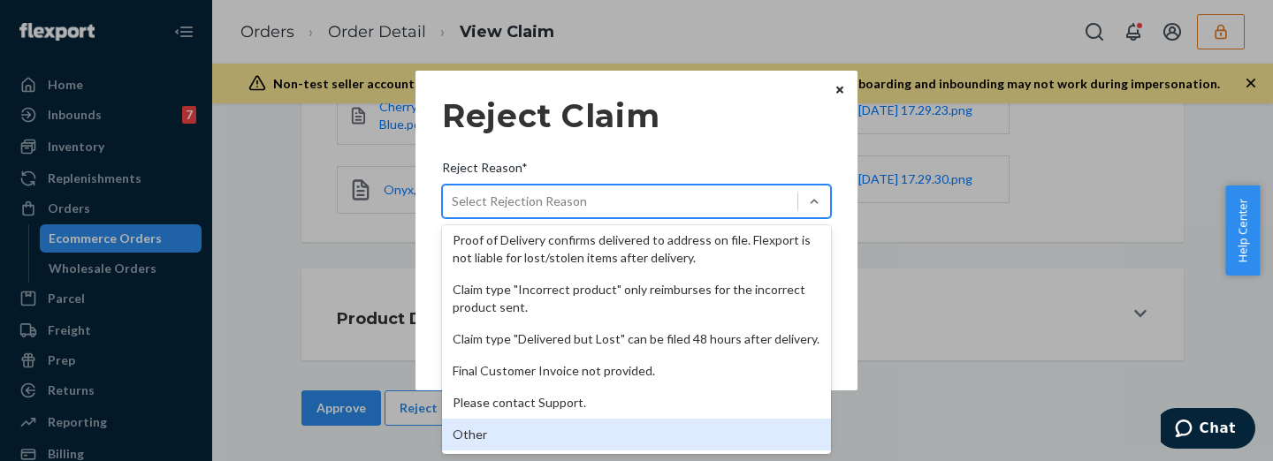
click at [497, 439] on div "Other" at bounding box center [636, 435] width 389 height 32
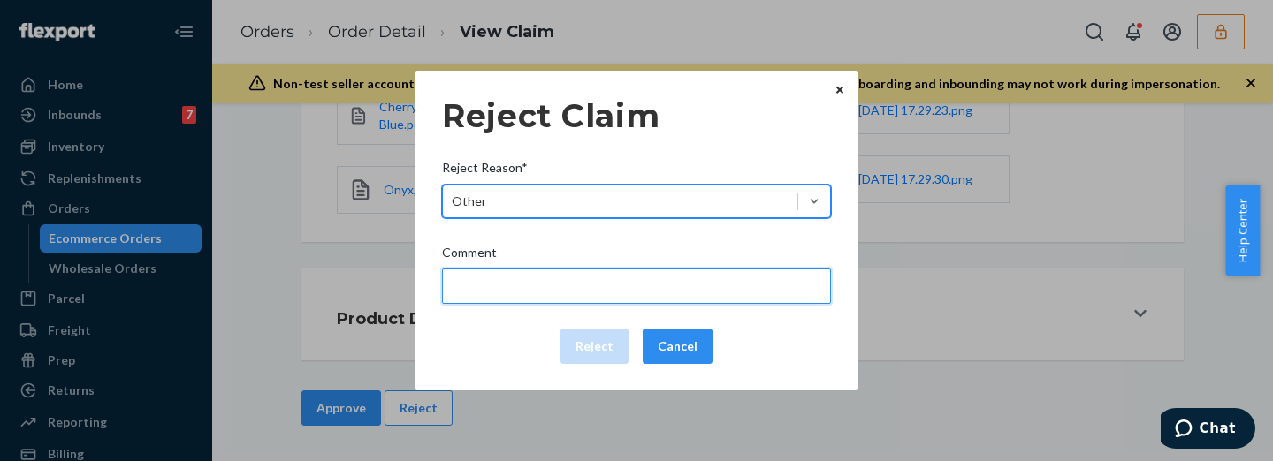
click at [520, 275] on input "Comment" at bounding box center [636, 286] width 389 height 35
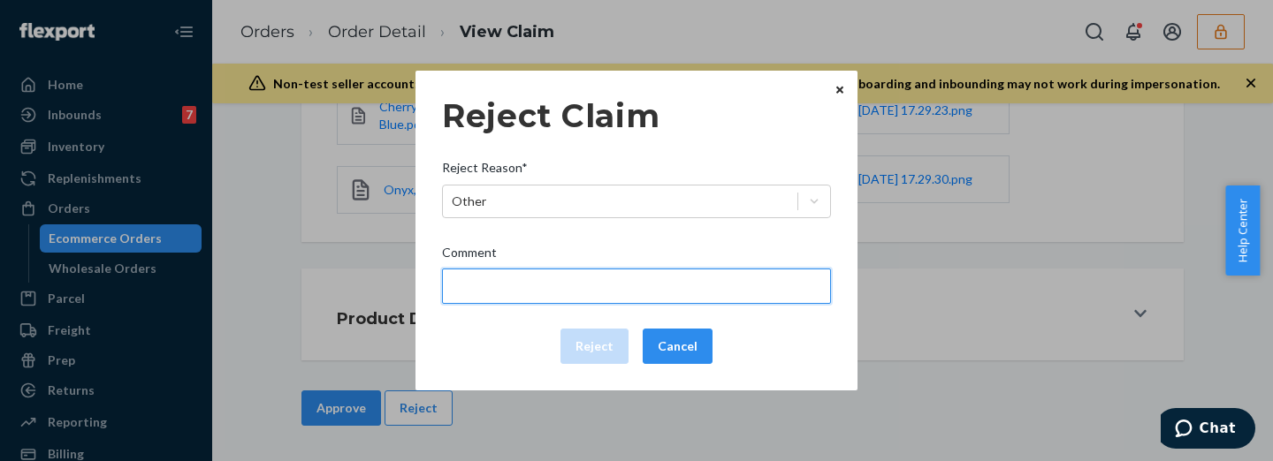
click at [507, 286] on input "Comment" at bounding box center [636, 286] width 389 height 35
paste input "The package was confirmed to be delivered at the right location and Flexport is…"
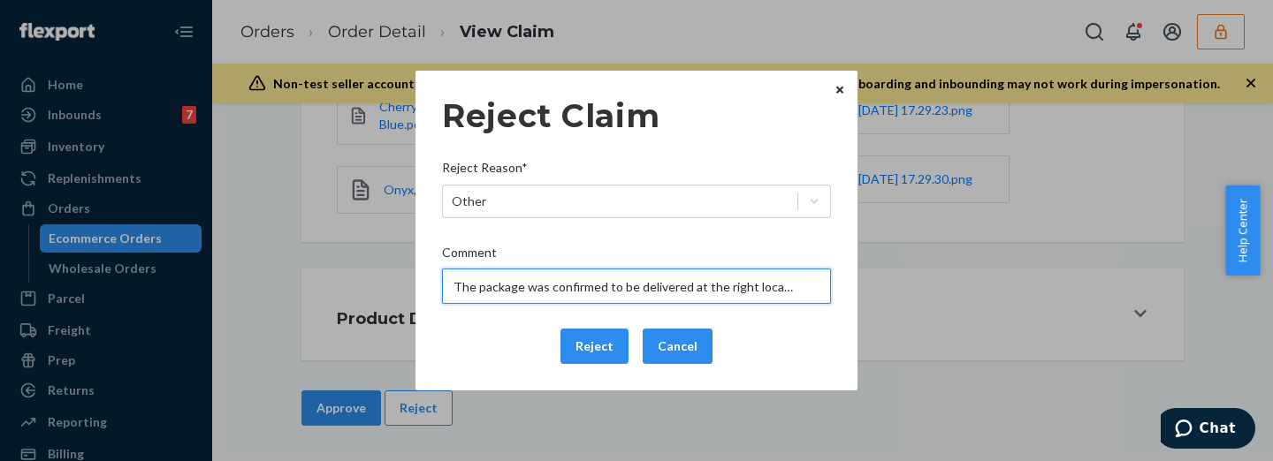
scroll to position [0, 295]
type input "The package was confirmed to be delivered at the right location and Flexport is…"
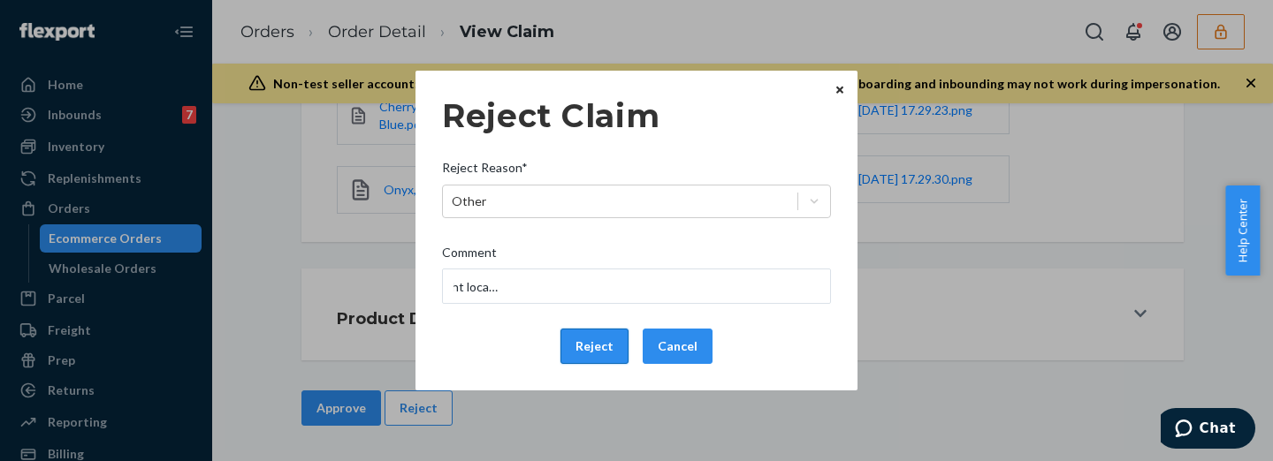
click at [593, 345] on button "Reject" at bounding box center [594, 346] width 68 height 35
